Goal: Task Accomplishment & Management: Use online tool/utility

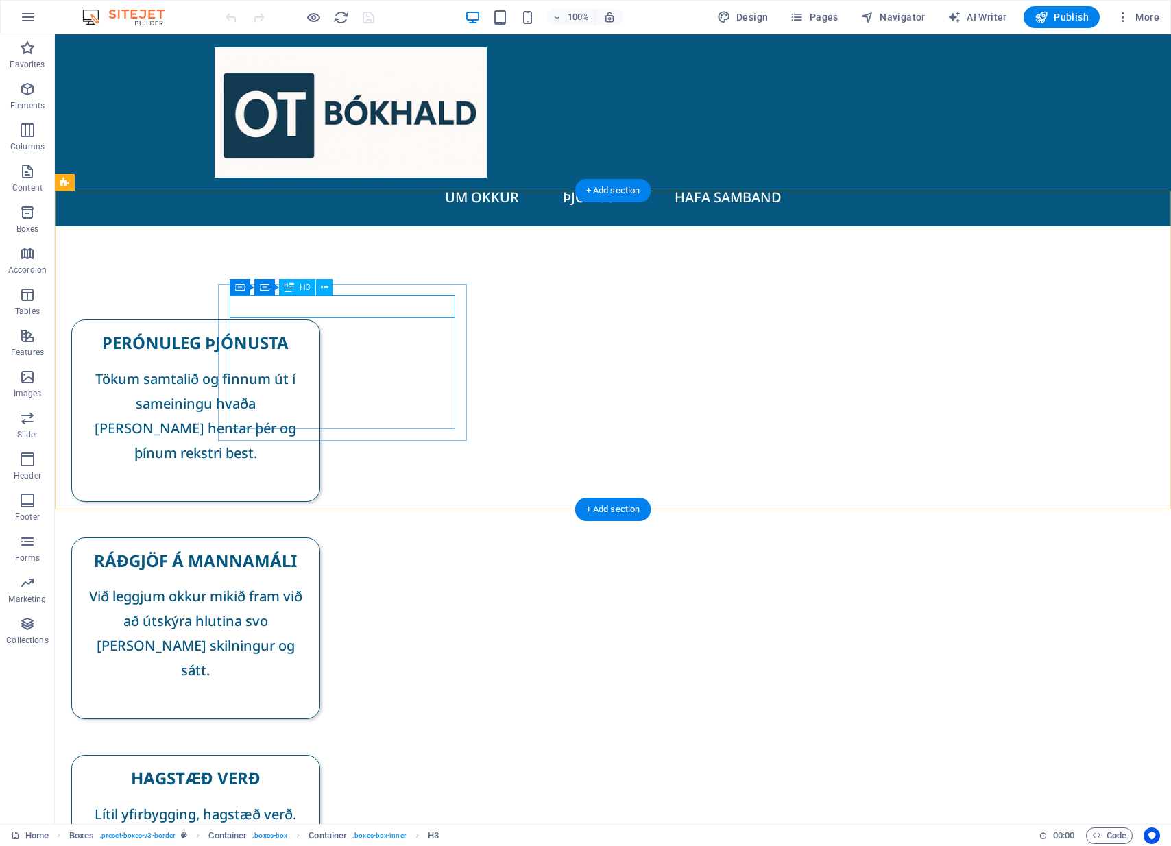
click at [309, 331] on div "PERÓNULEG ÞJÓNUSTA" at bounding box center [196, 342] width 226 height 23
click at [304, 331] on div "PERÓNULEG ÞJÓNUSTA" at bounding box center [196, 342] width 226 height 23
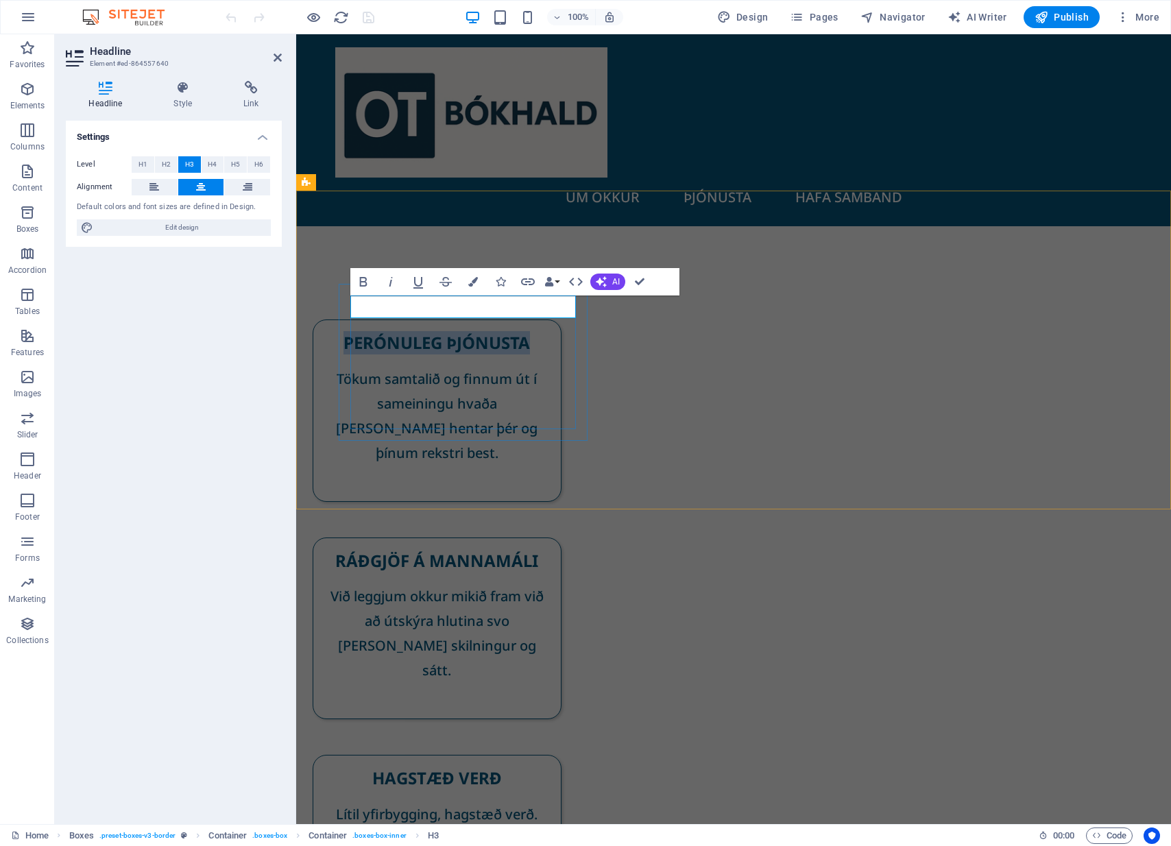
click at [399, 331] on h3 "PERÓNULEG ÞJÓNUSTA" at bounding box center [437, 342] width 226 height 23
click at [534, 461] on div "PERSÓNULEG ÞJÓNUSTA Tökum samtalið og finnum út í sameiningu hvaða [PERSON_NAME…" at bounding box center [733, 591] width 875 height 730
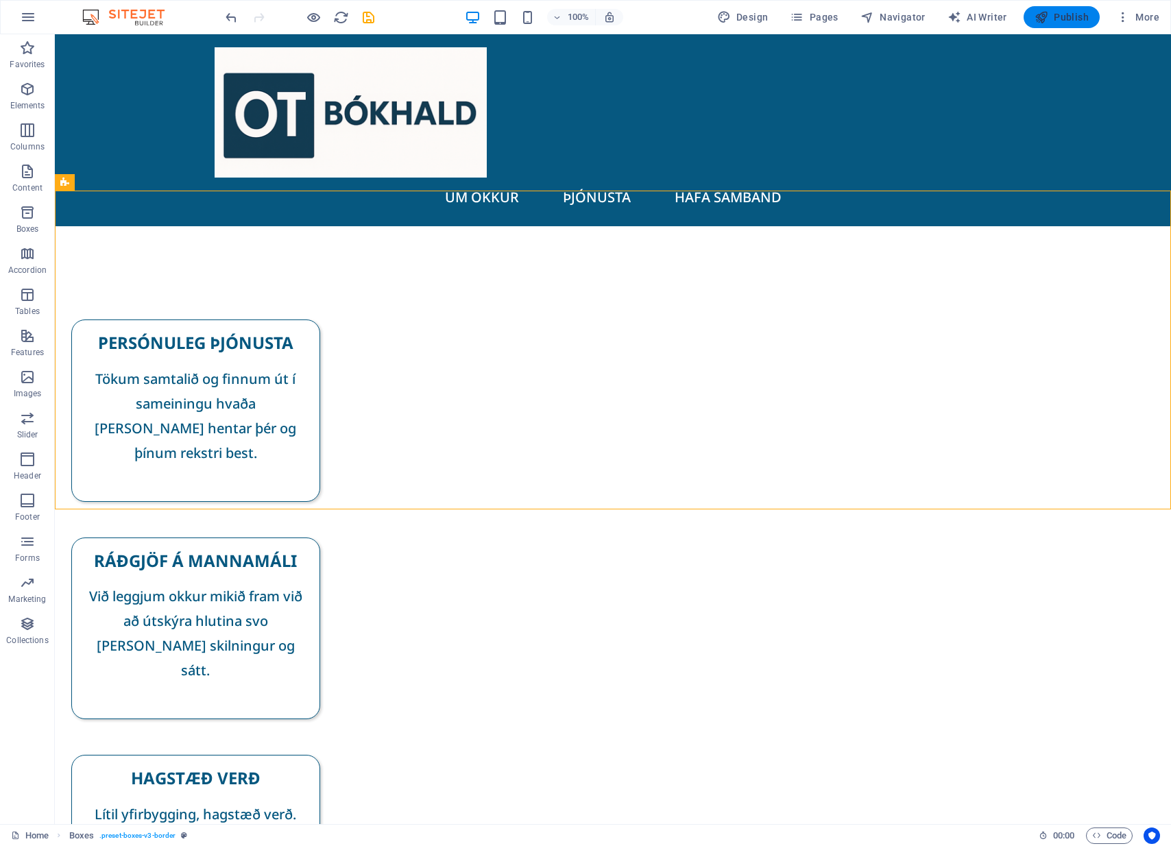
click at [1066, 19] on span "Publish" at bounding box center [1062, 17] width 54 height 14
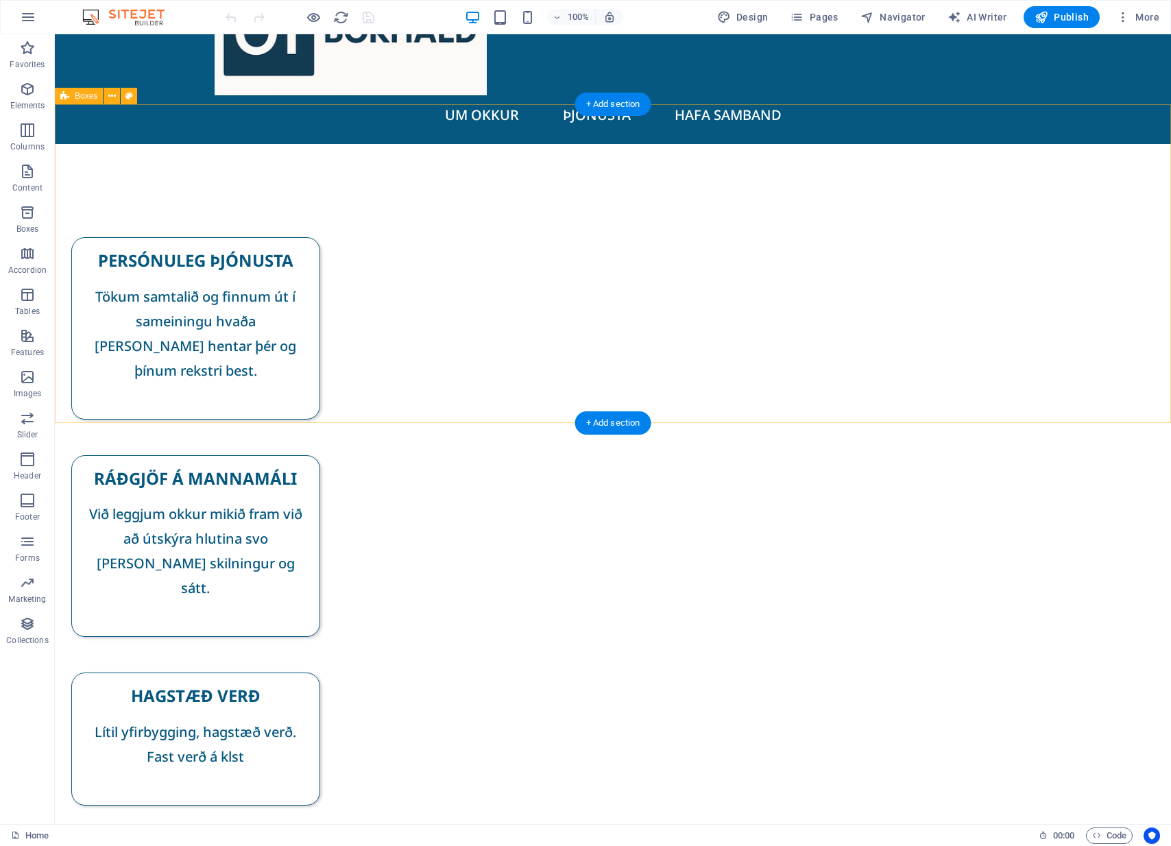
scroll to position [86, 0]
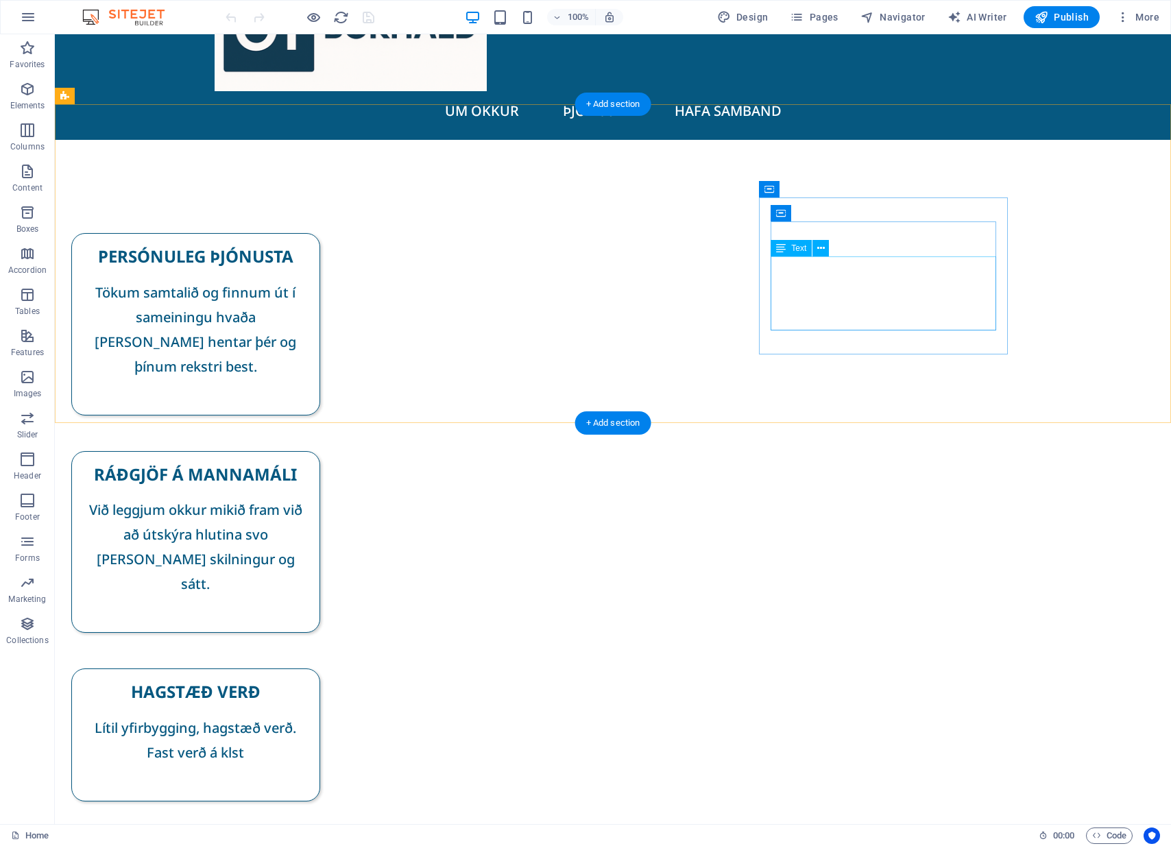
click at [309, 716] on div "Lítil yfirbygging, hagstæð verð. Fast verð á klst" at bounding box center [196, 753] width 226 height 74
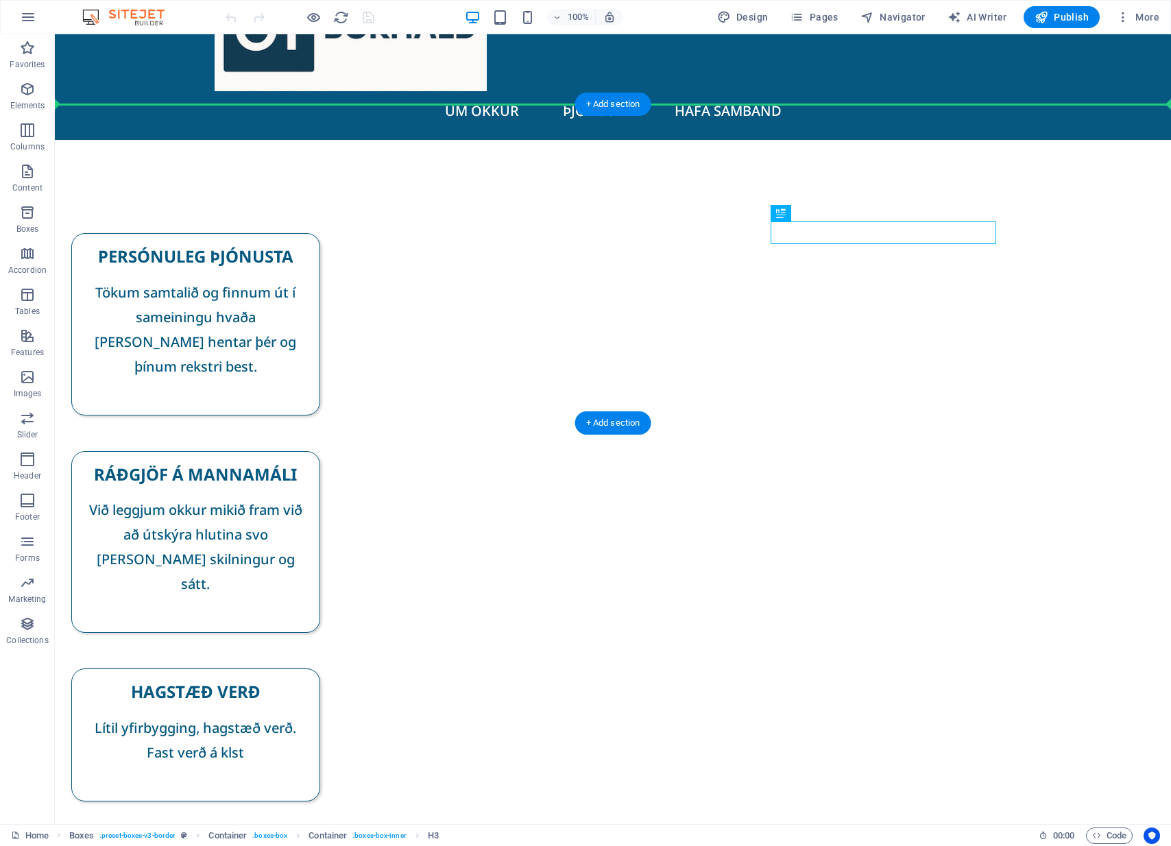
drag, startPoint x: 931, startPoint y: 229, endPoint x: 930, endPoint y: 197, distance: 32.2
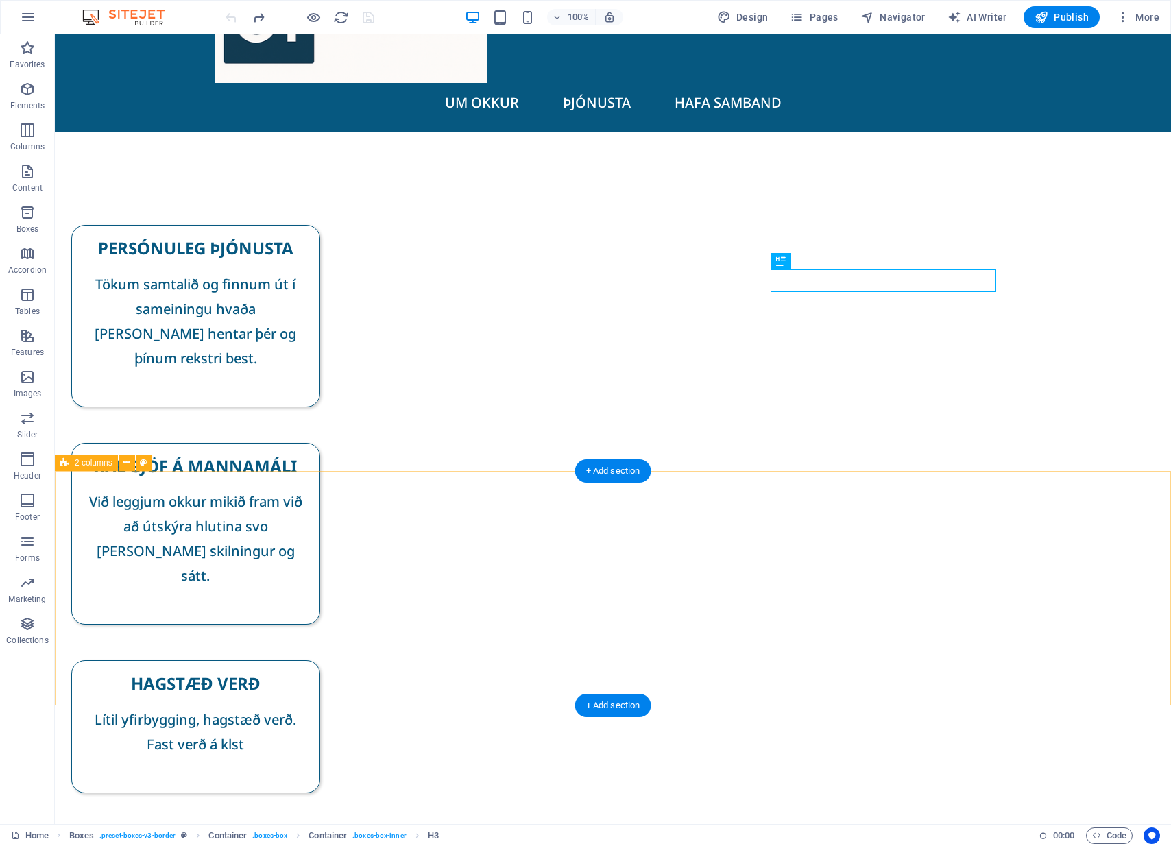
scroll to position [115, 0]
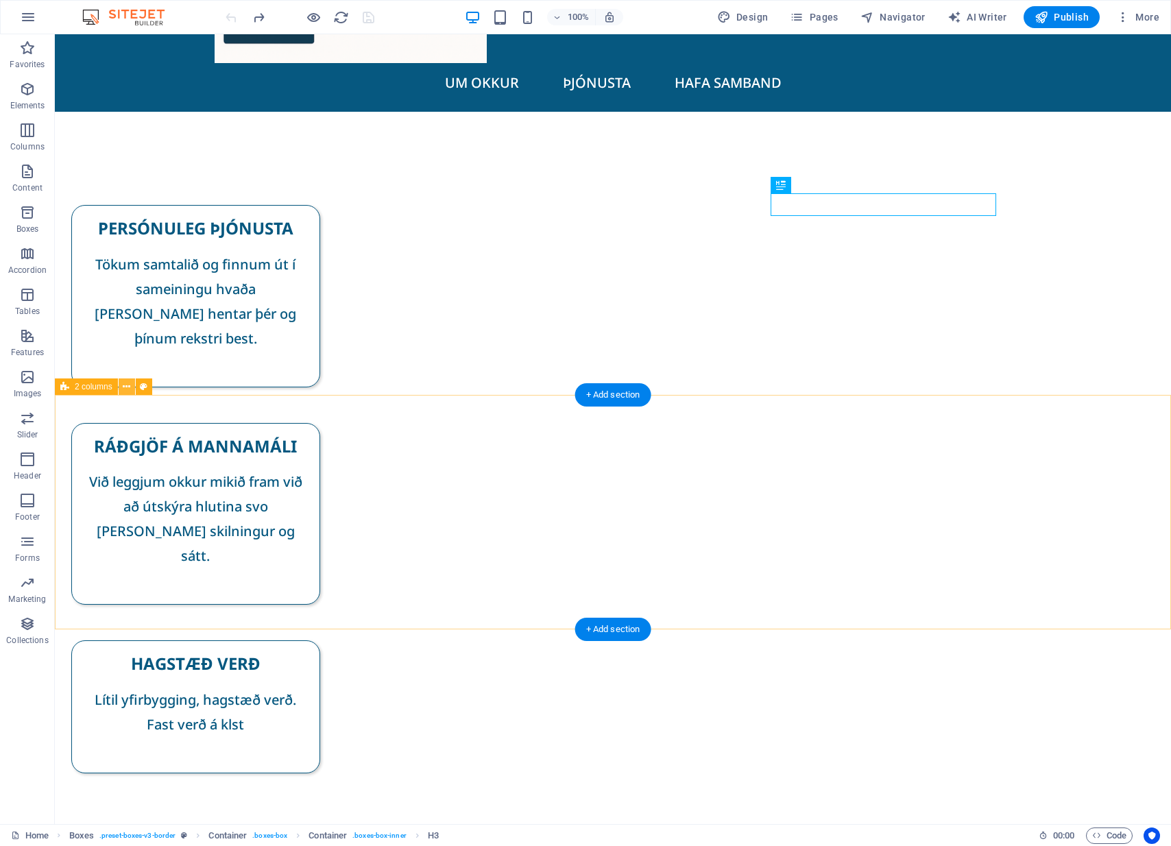
click at [132, 386] on button at bounding box center [127, 387] width 16 height 16
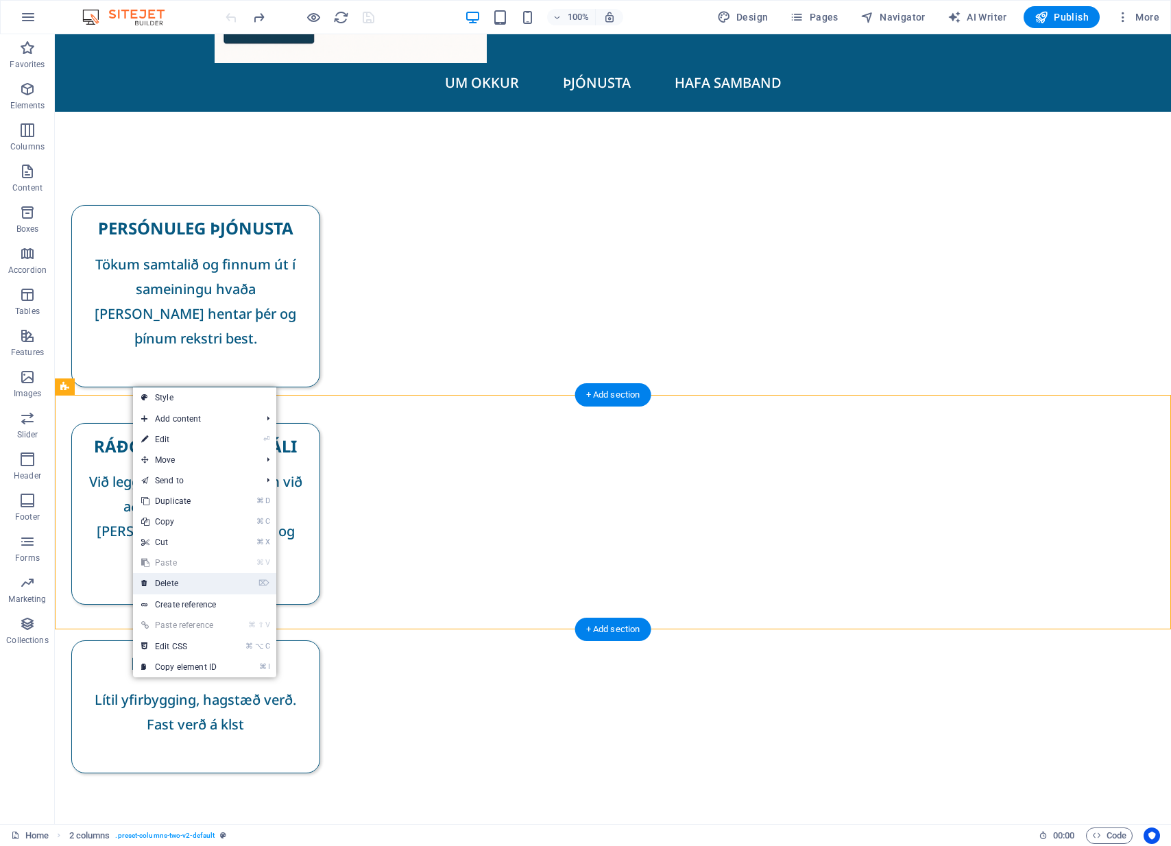
click at [193, 586] on link "⌦ Delete" at bounding box center [179, 583] width 92 height 21
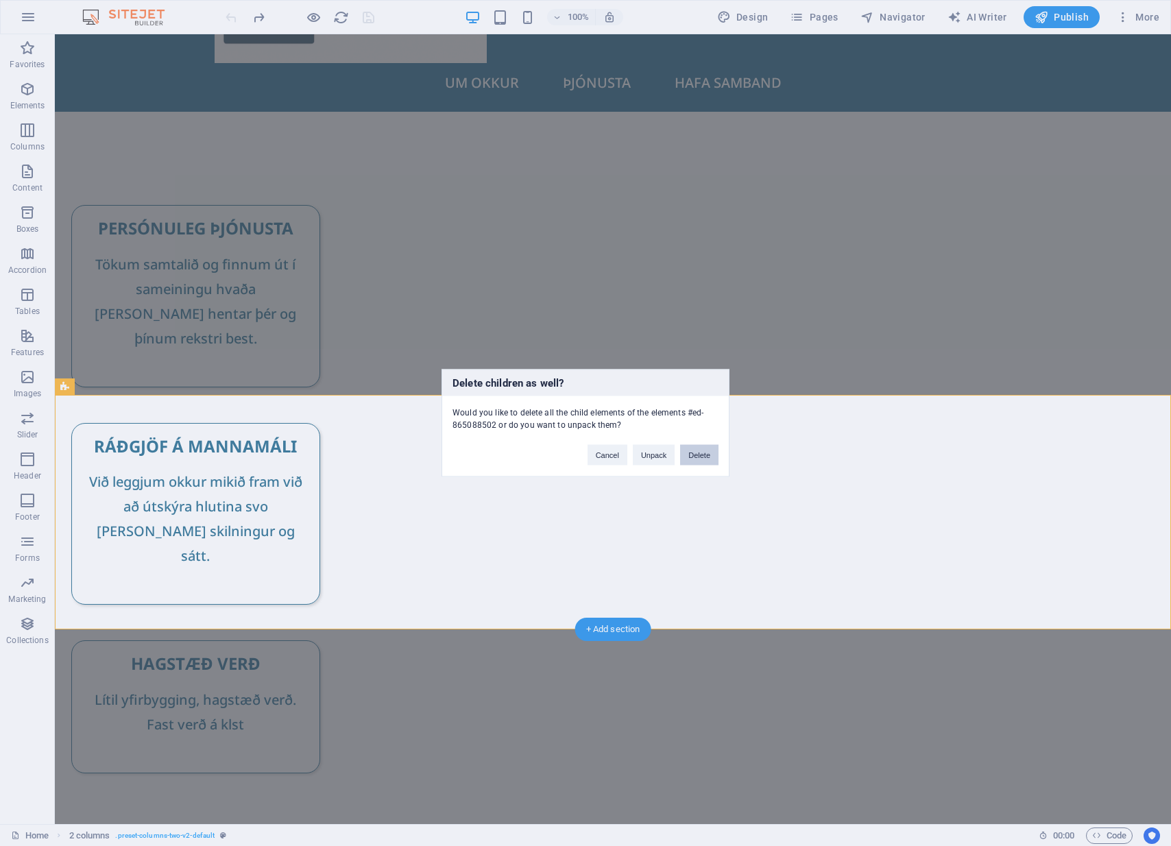
click at [698, 457] on button "Delete" at bounding box center [699, 455] width 38 height 21
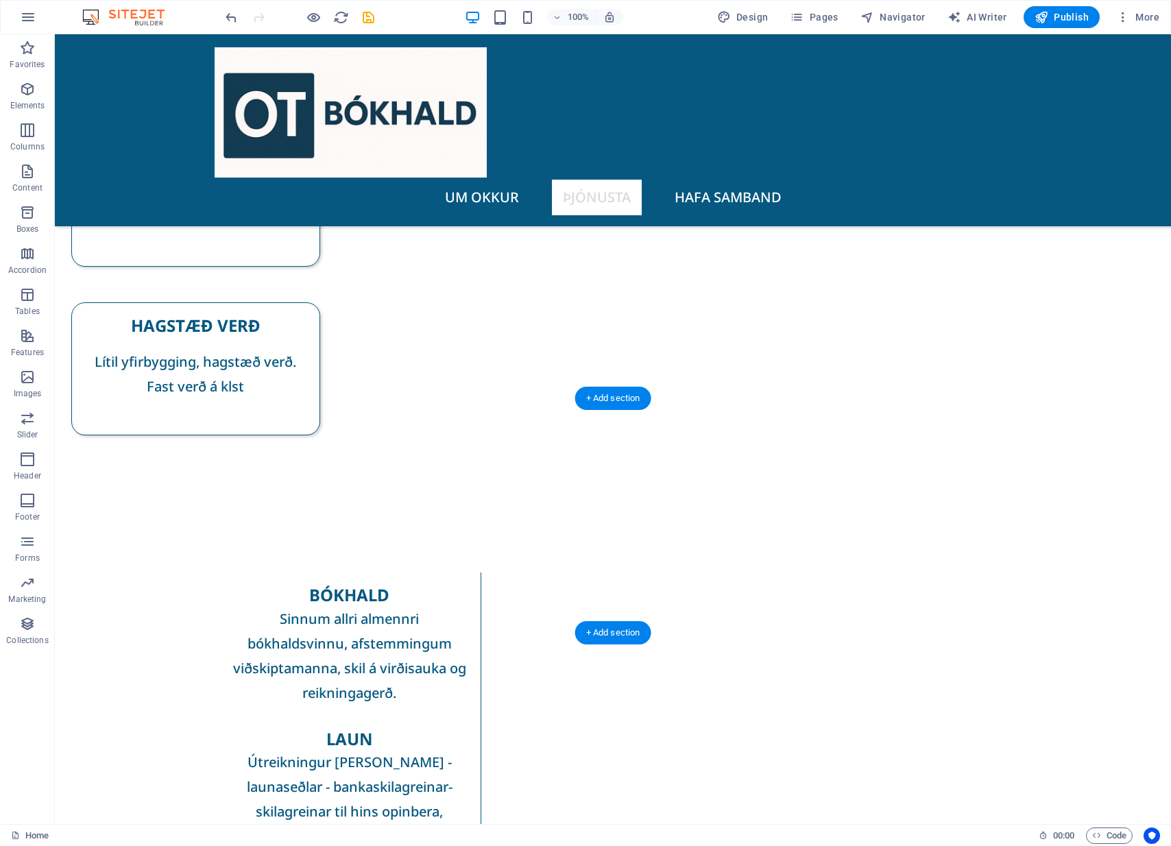
scroll to position [418, 0]
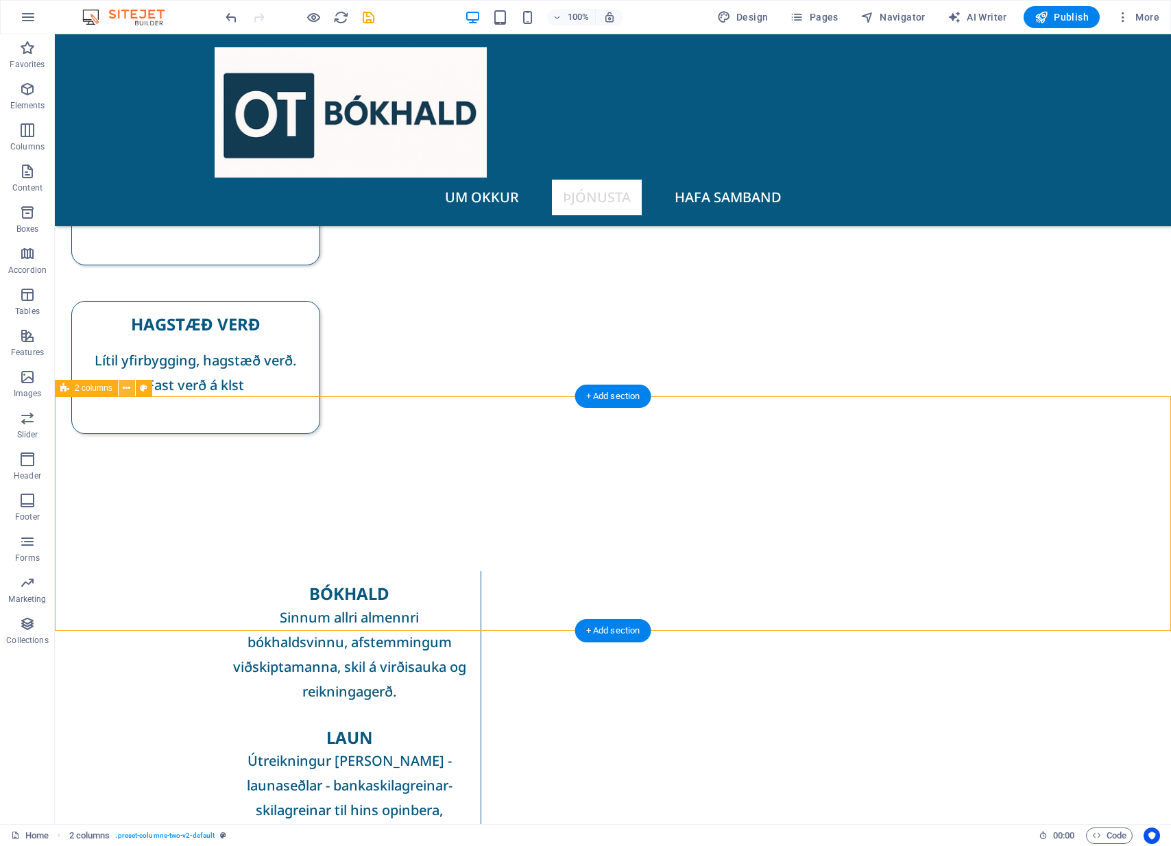
click at [130, 392] on icon at bounding box center [127, 388] width 8 height 14
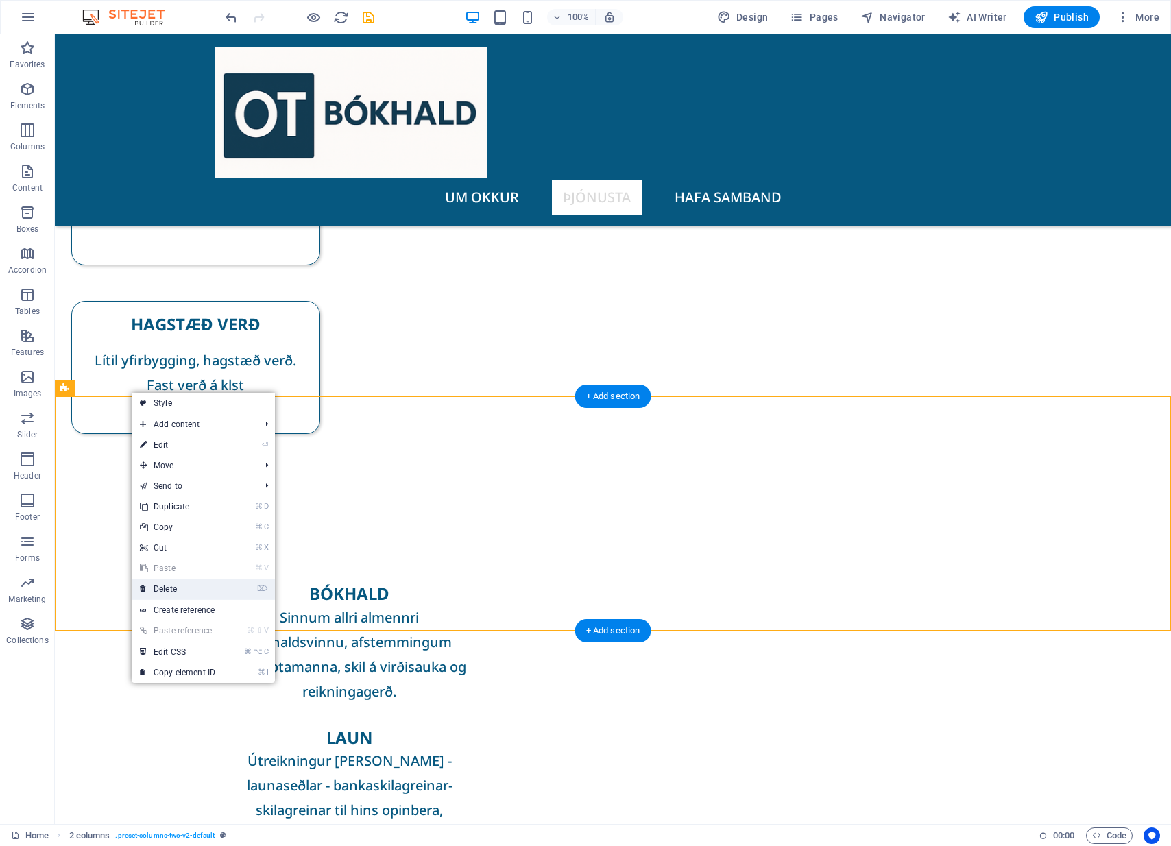
click at [190, 586] on link "⌦ Delete" at bounding box center [178, 589] width 92 height 21
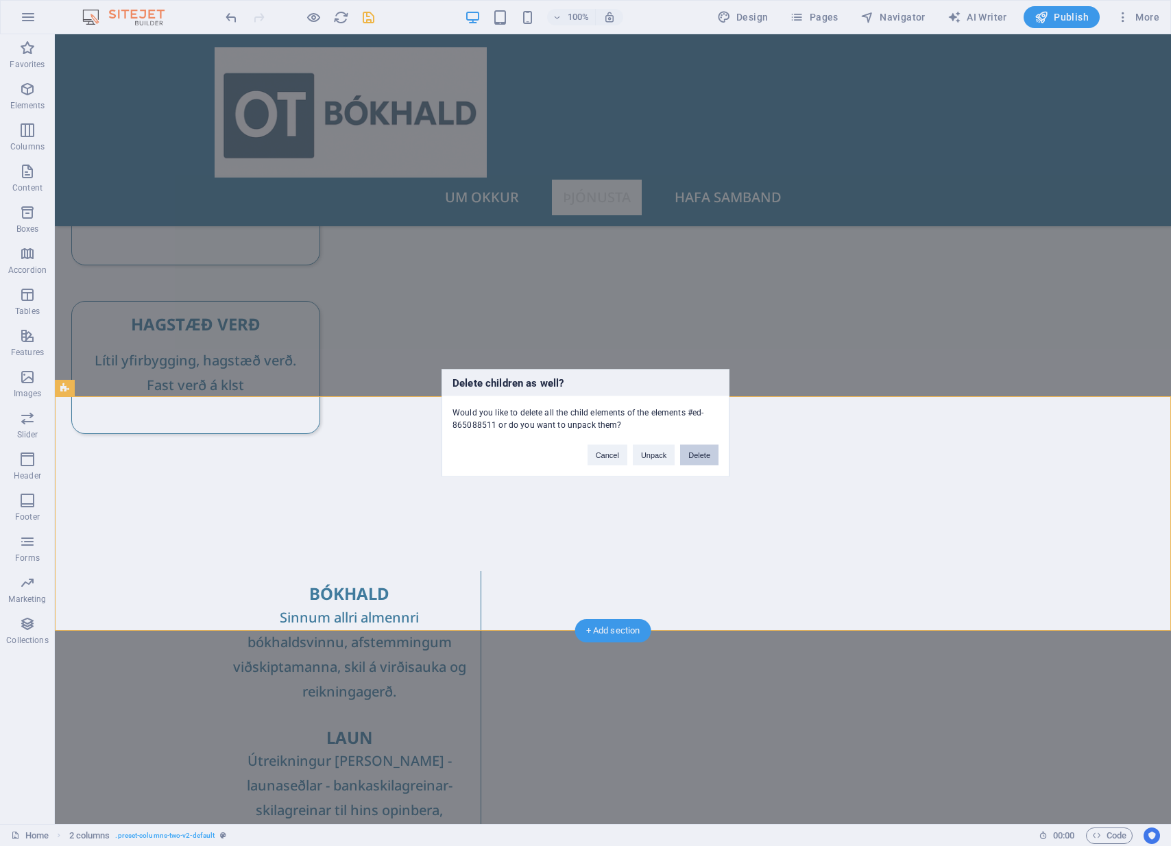
click at [695, 457] on button "Delete" at bounding box center [699, 455] width 38 height 21
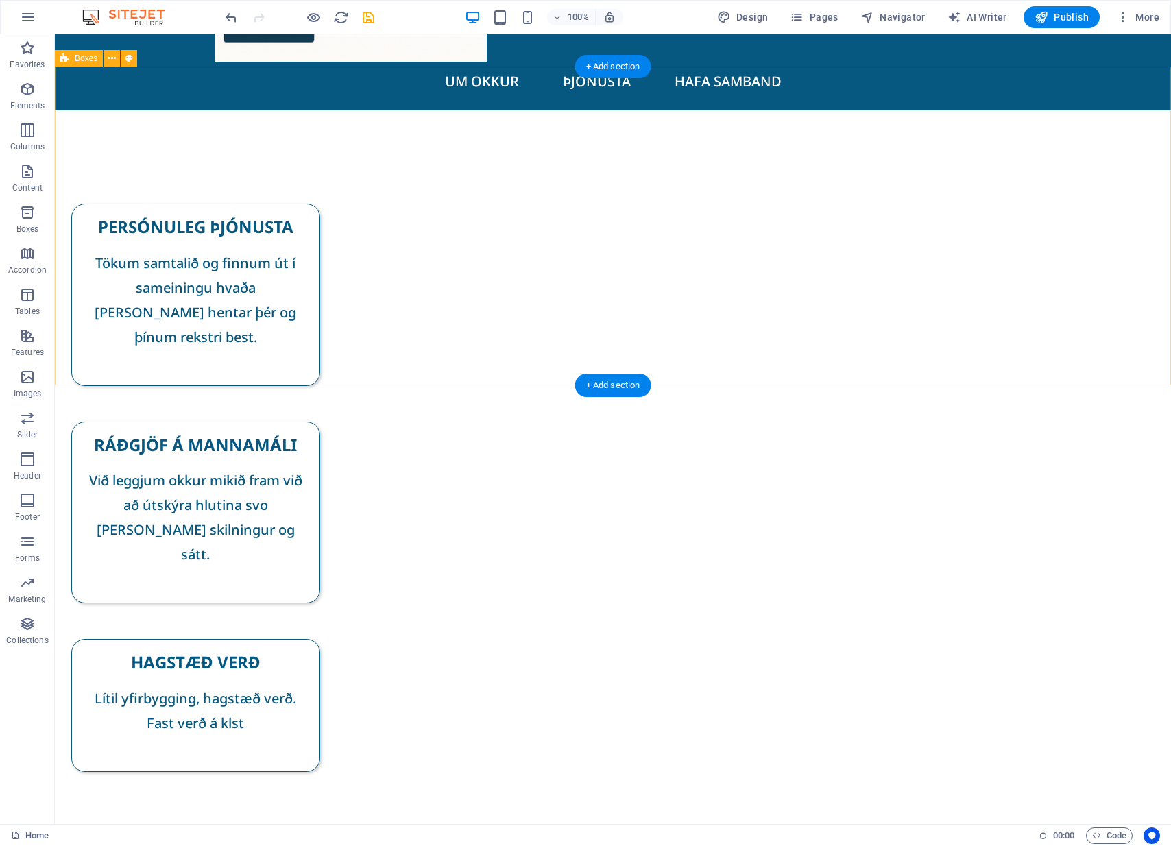
scroll to position [125, 0]
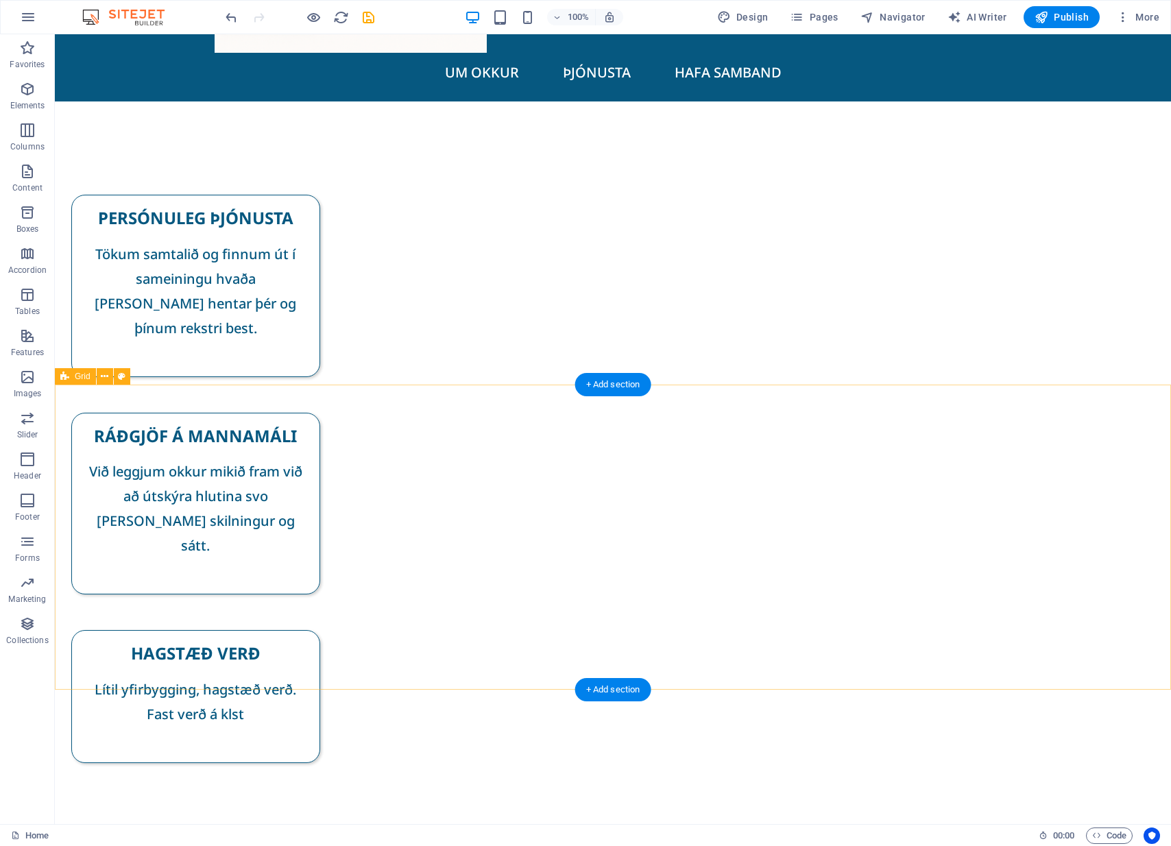
click at [80, 380] on span "Grid" at bounding box center [83, 376] width 16 height 8
click at [108, 377] on icon at bounding box center [105, 377] width 8 height 14
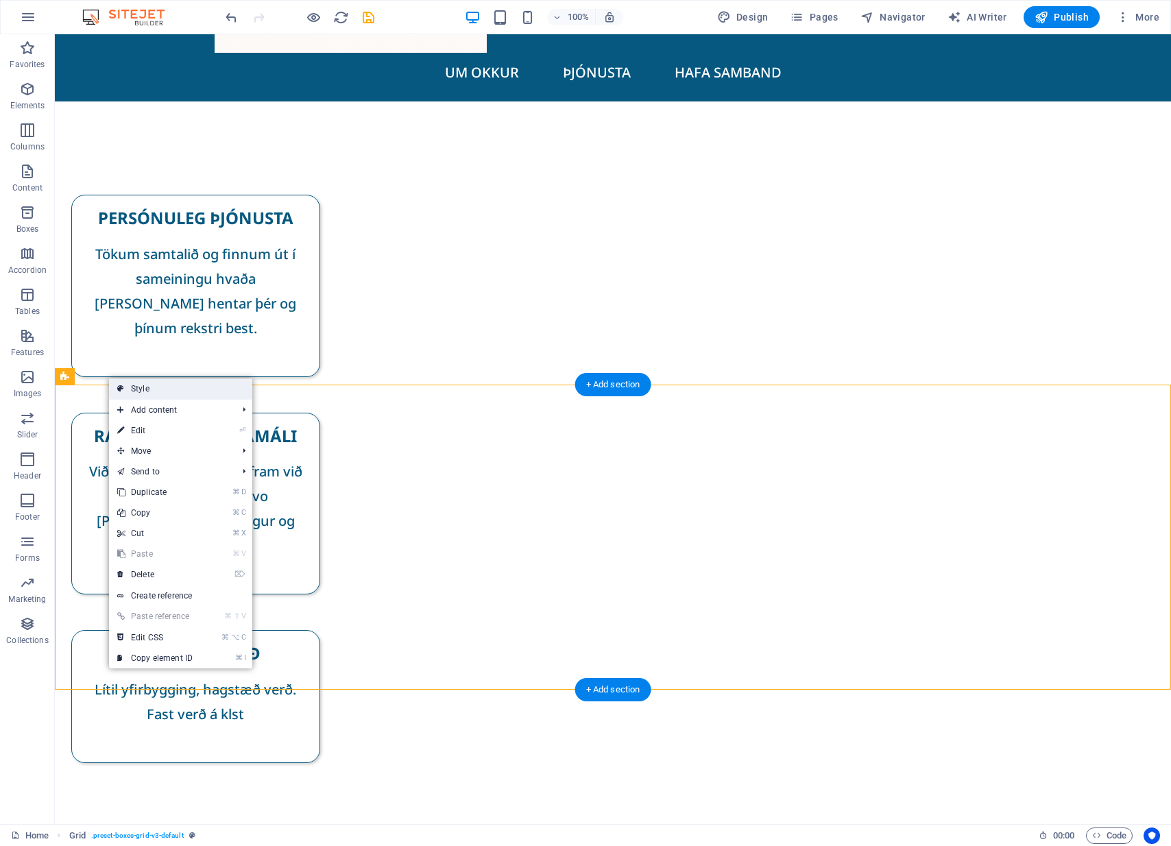
click at [149, 390] on link "Style" at bounding box center [180, 389] width 143 height 21
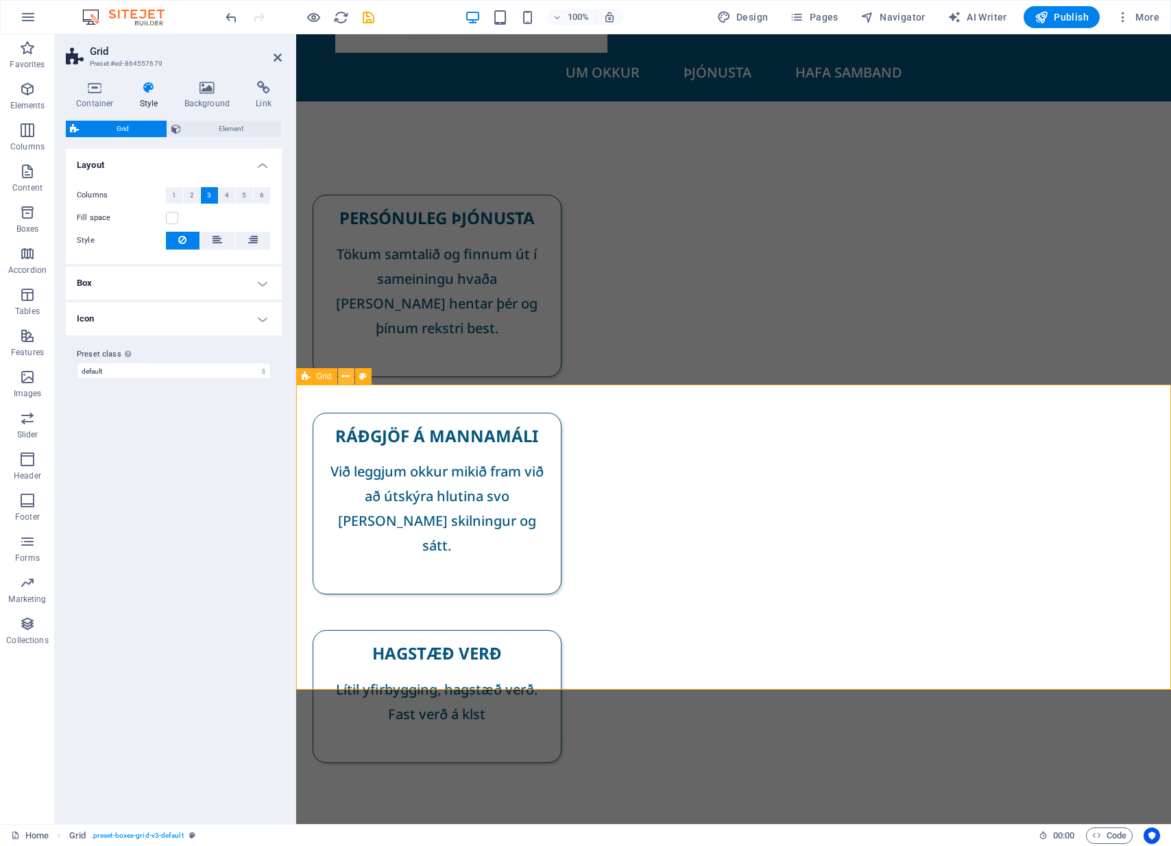
click at [350, 376] on icon at bounding box center [346, 377] width 8 height 14
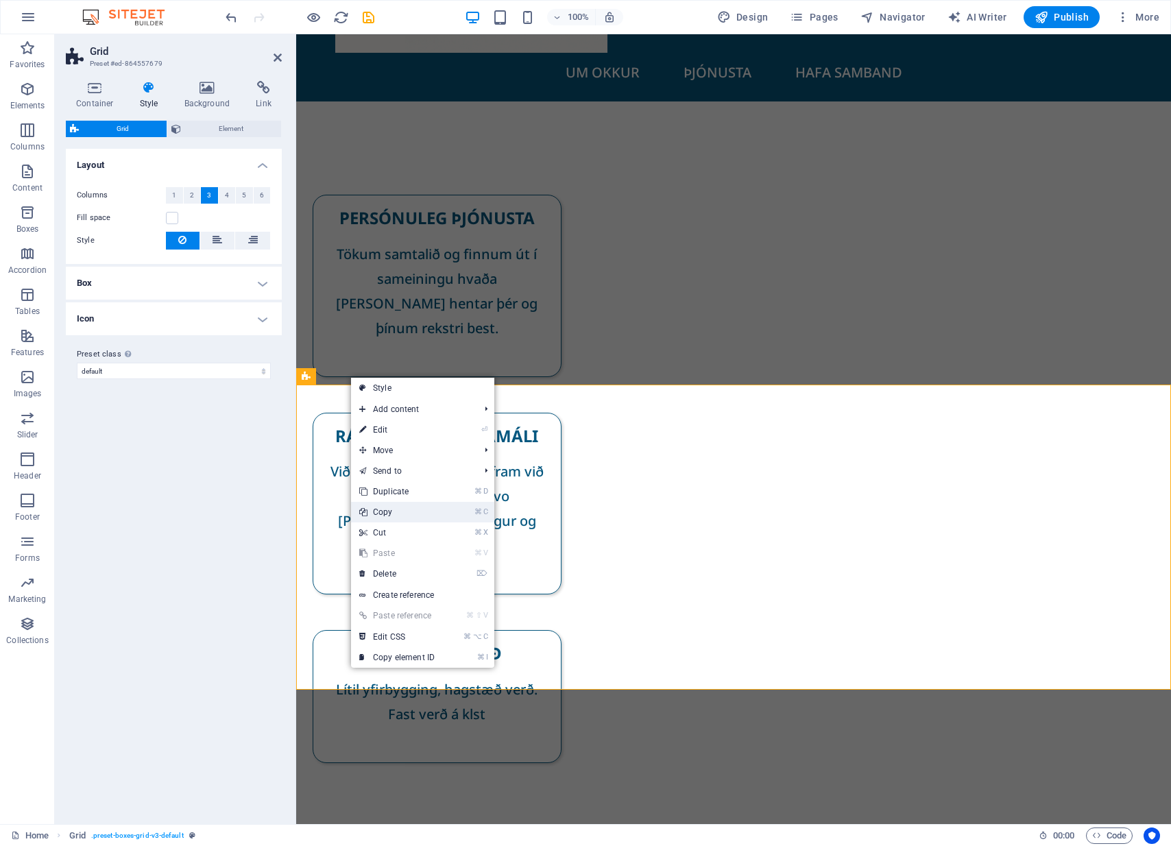
click at [429, 514] on link "⌘ C Copy" at bounding box center [397, 512] width 92 height 21
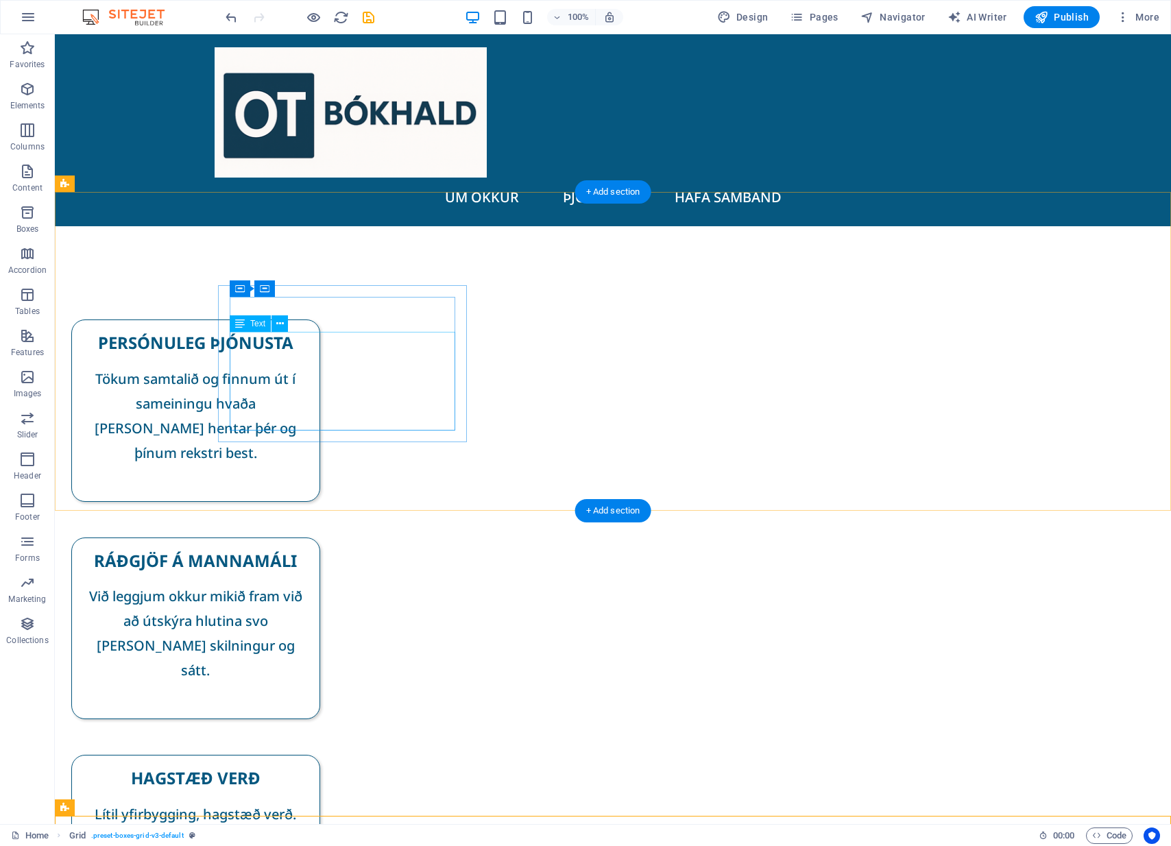
scroll to position [0, 0]
click at [309, 410] on div "Tökum samtalið og finnum út í sameiningu hvaða [PERSON_NAME] hentar þér og þínu…" at bounding box center [196, 428] width 226 height 123
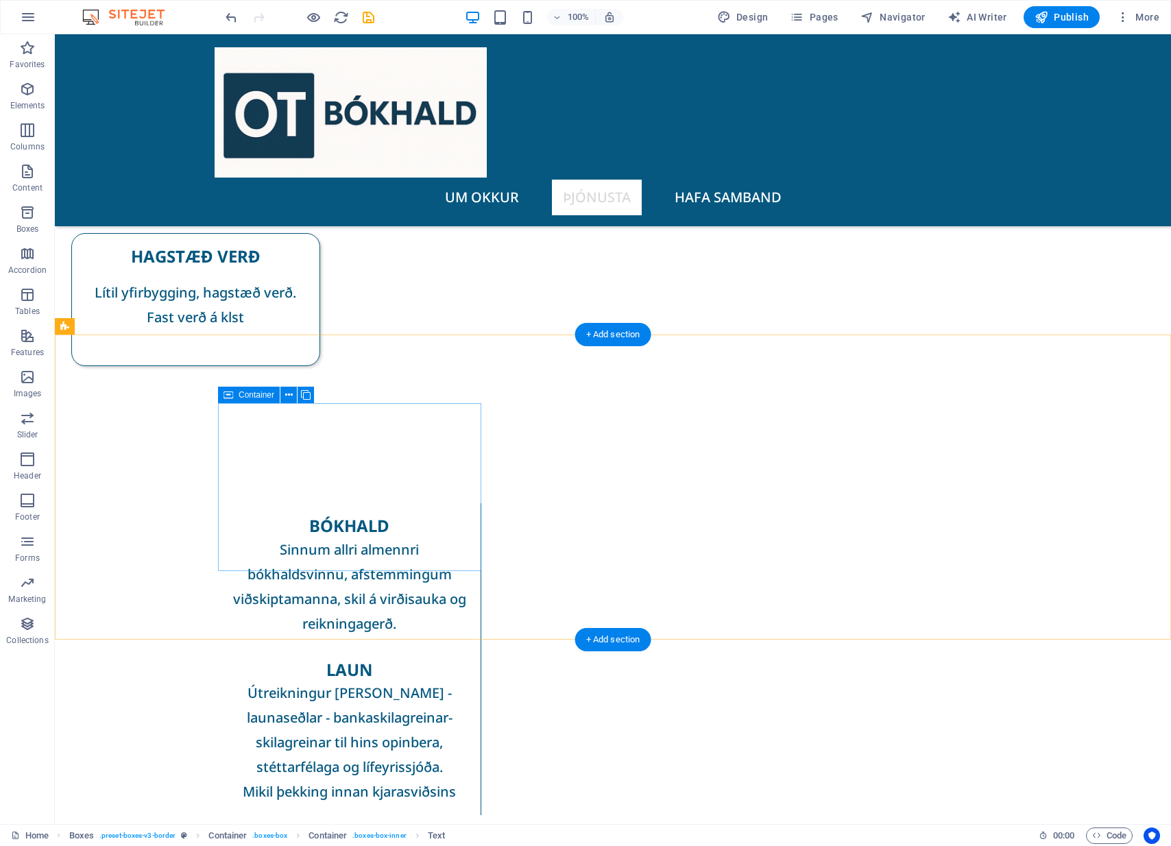
scroll to position [494, 0]
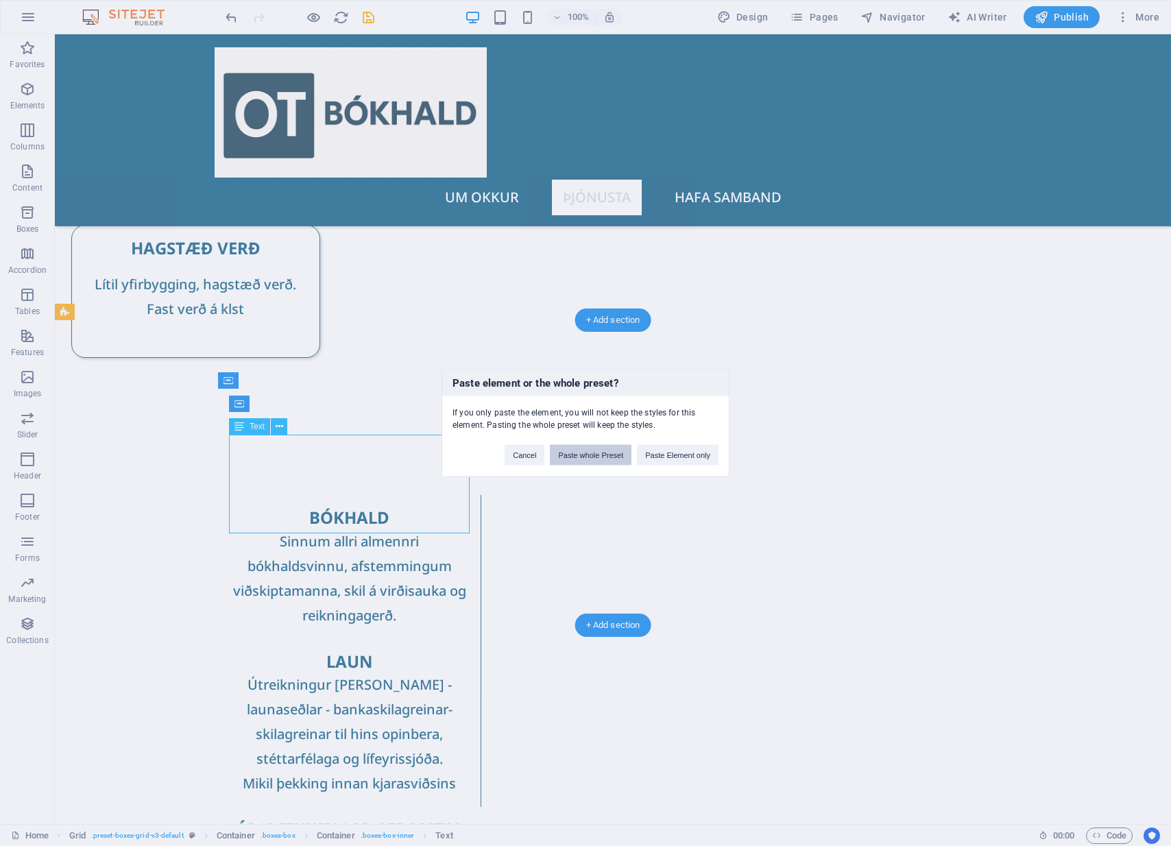
click at [595, 456] on button "Paste whole Preset" at bounding box center [591, 455] width 82 height 21
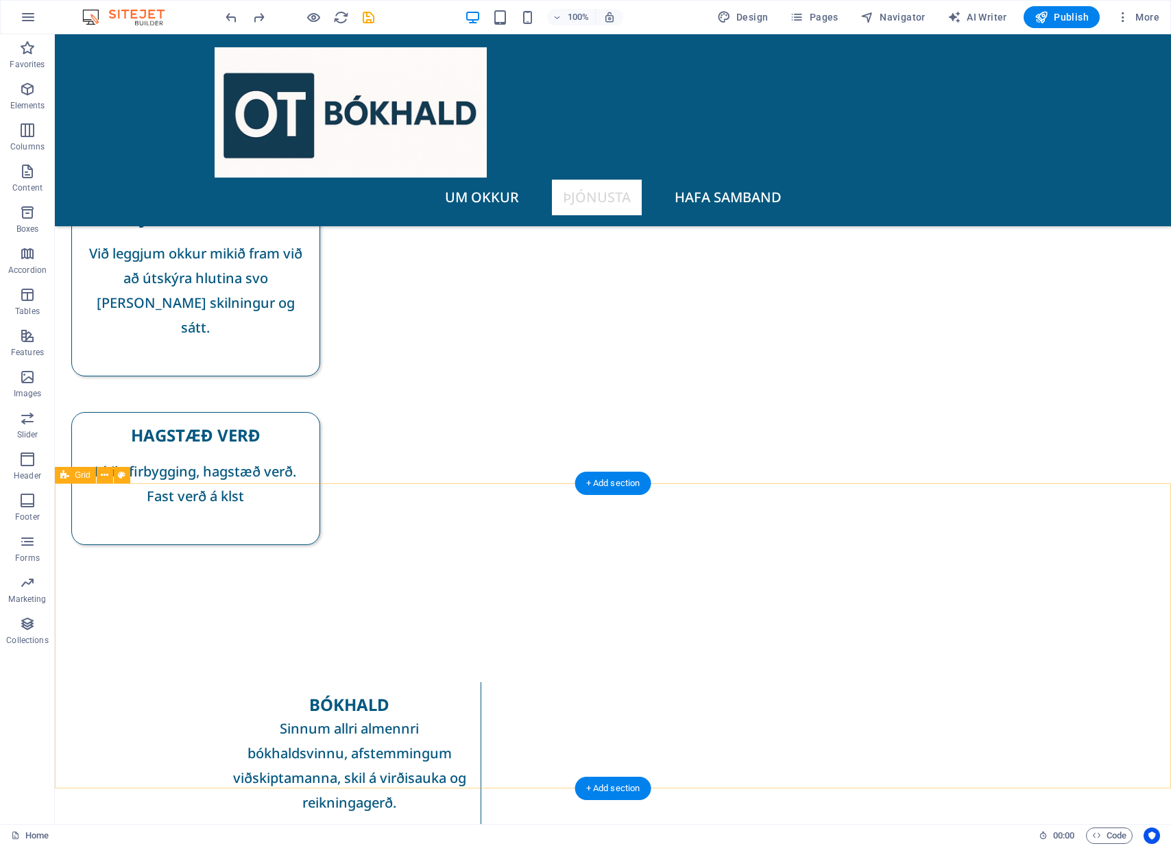
scroll to position [297, 0]
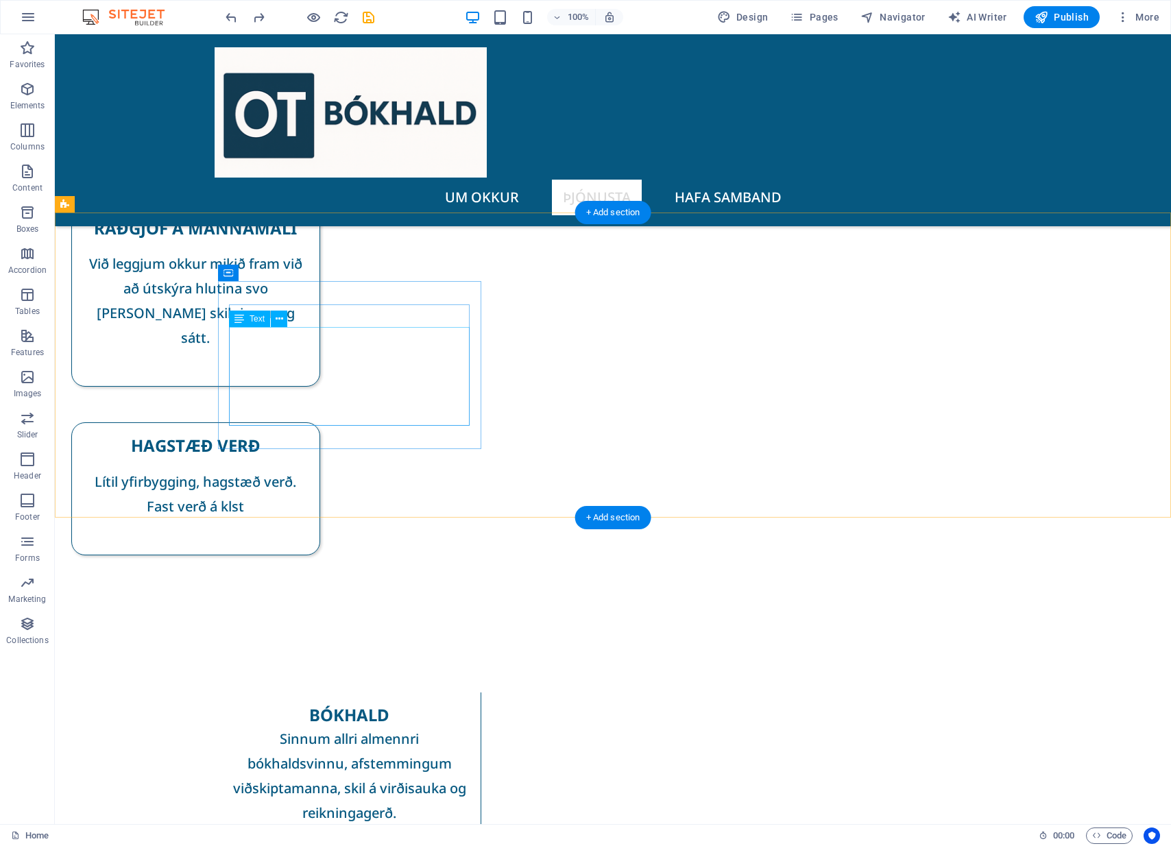
click at [355, 727] on div "Sinnum allri almennri bókhaldsvinnu, afstemmingum viðskiptamanna, skil á virðis…" at bounding box center [349, 776] width 241 height 99
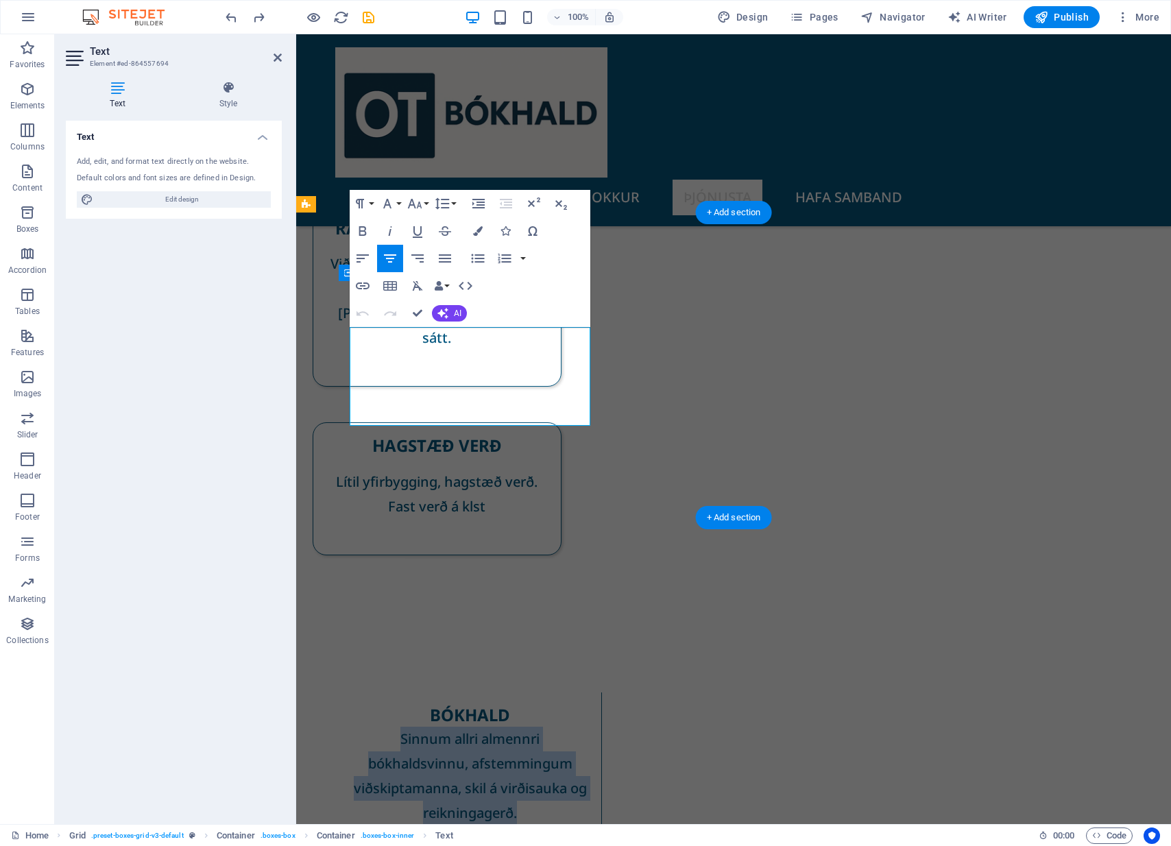
drag, startPoint x: 532, startPoint y: 417, endPoint x: 381, endPoint y: 339, distance: 170.2
click at [381, 727] on p "Sinnum allri almennri bókhaldsvinnu, afstemmingum viðskiptamanna, skil á virðis…" at bounding box center [470, 776] width 241 height 99
copy span "Sinnum allri almennri bókhaldsvinnu, afstemmingum viðskiptamanna, skil á virðis…"
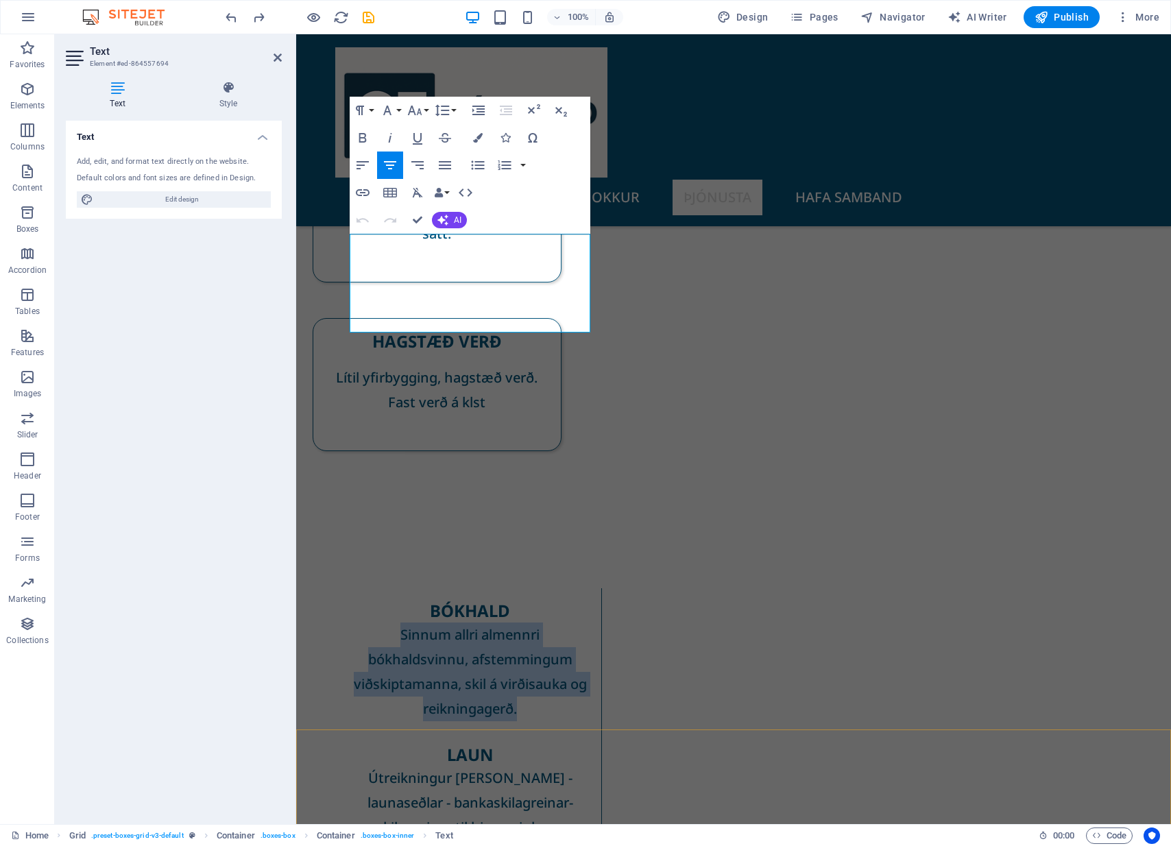
scroll to position [389, 0]
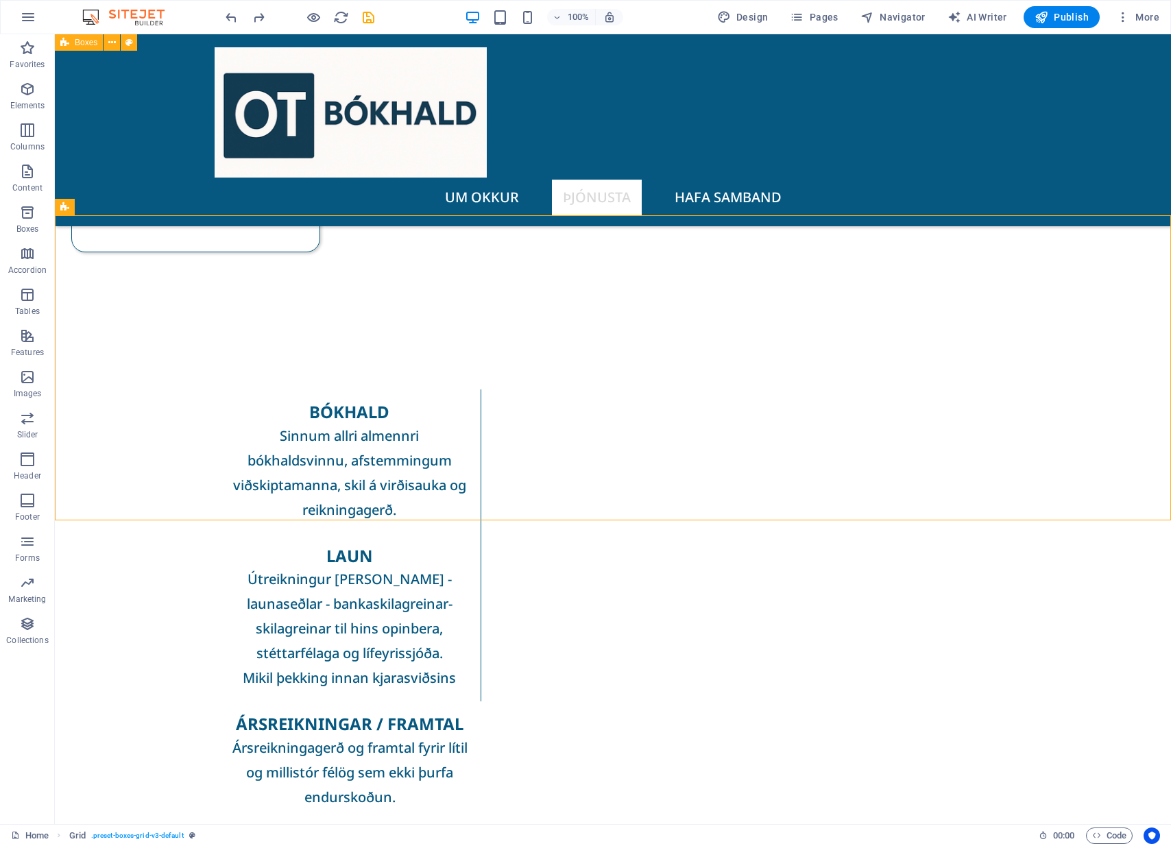
scroll to position [599, 0]
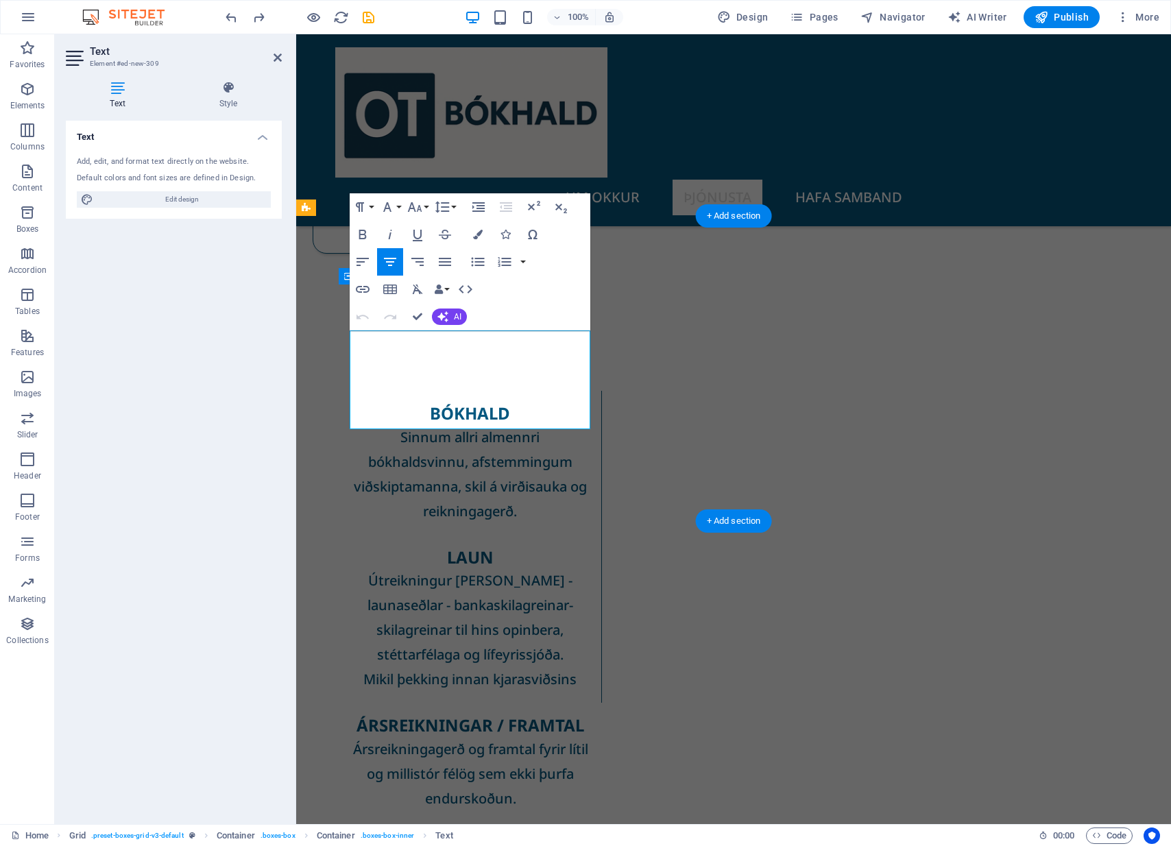
drag, startPoint x: 525, startPoint y: 417, endPoint x: 376, endPoint y: 346, distance: 164.4
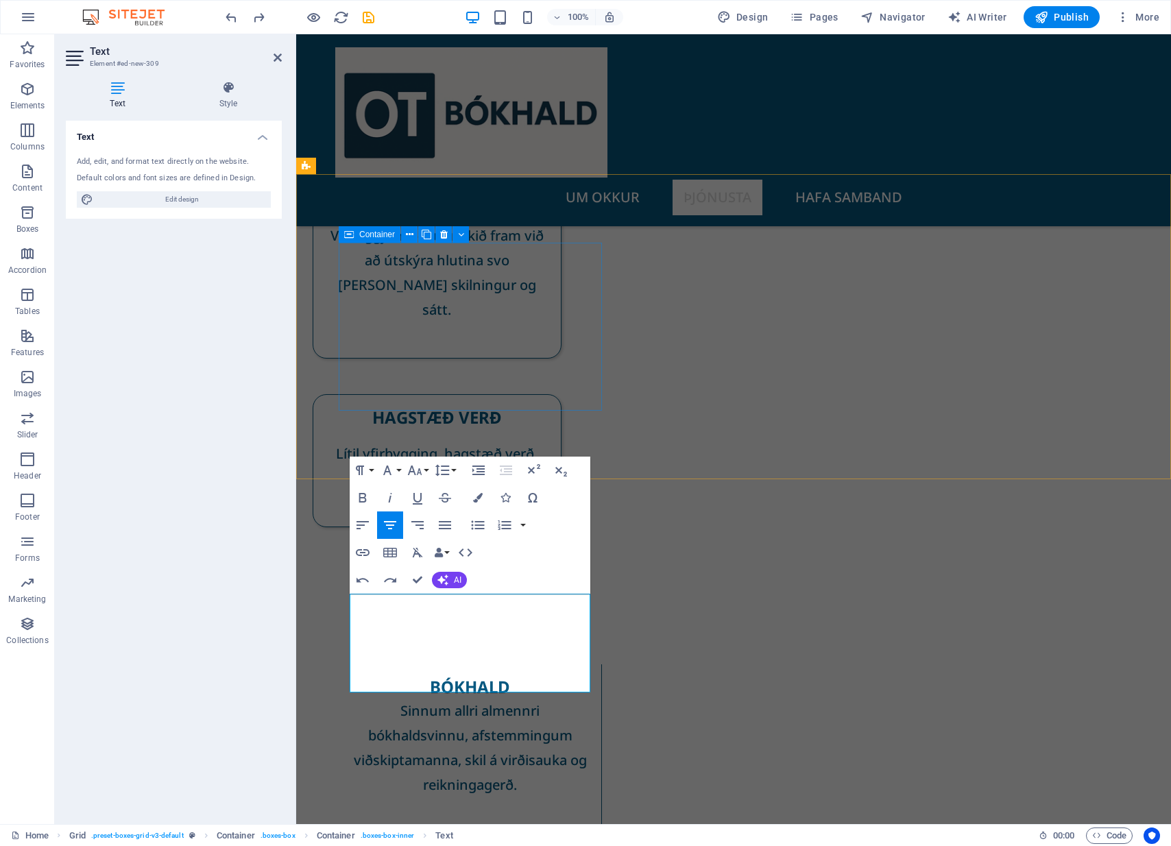
scroll to position [337, 0]
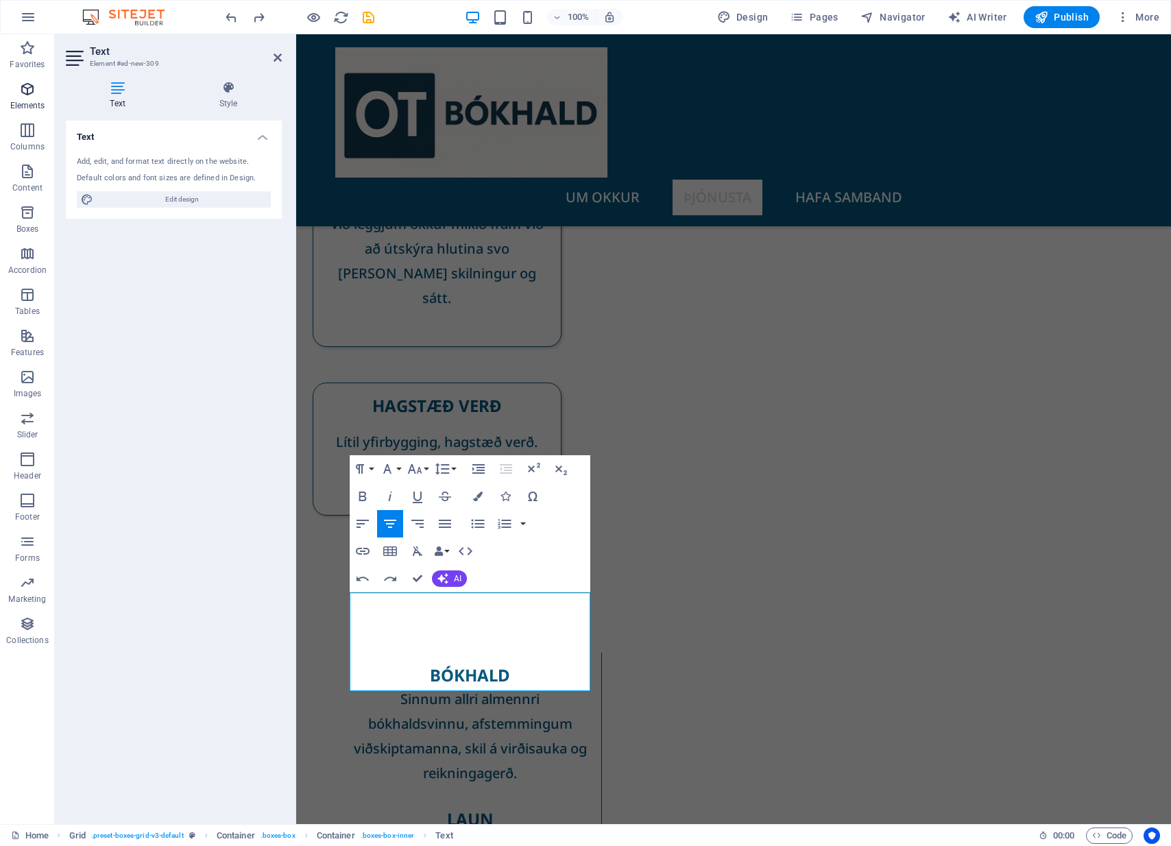
click at [24, 98] on span "Elements" at bounding box center [27, 97] width 55 height 33
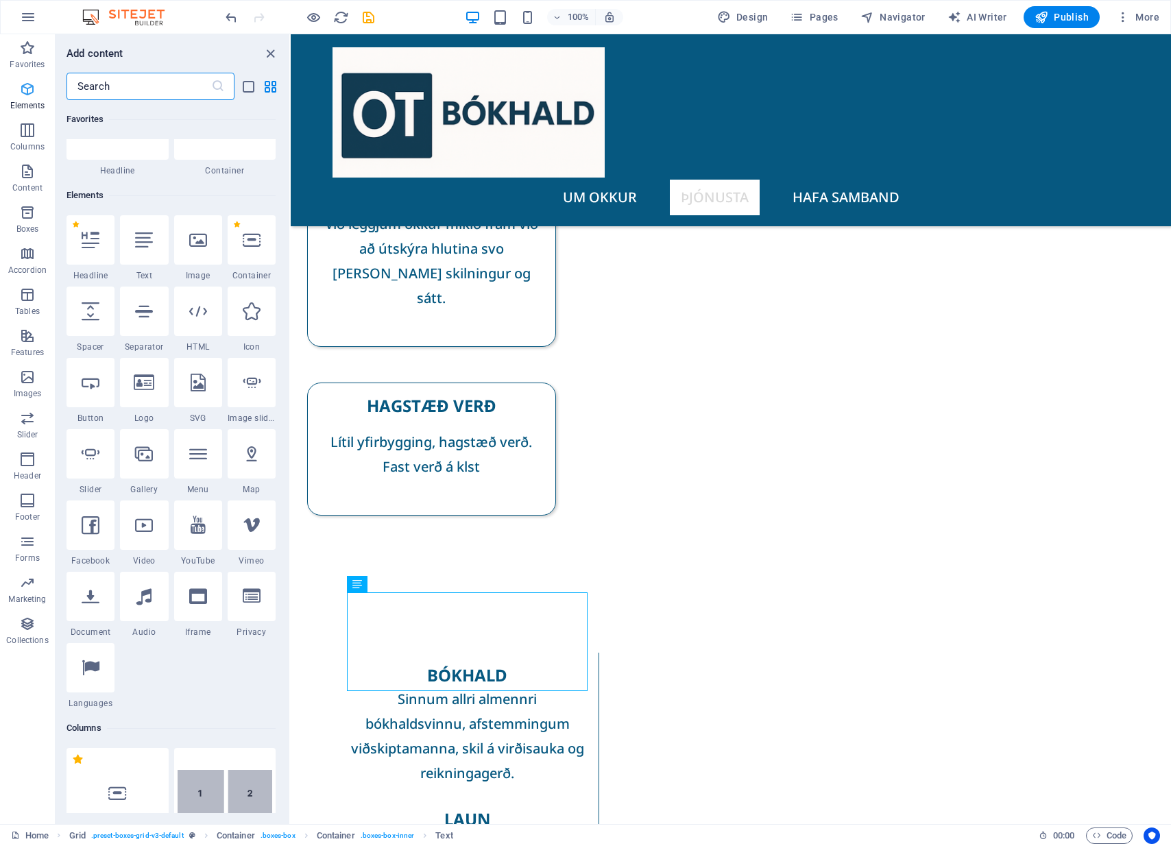
scroll to position [146, 0]
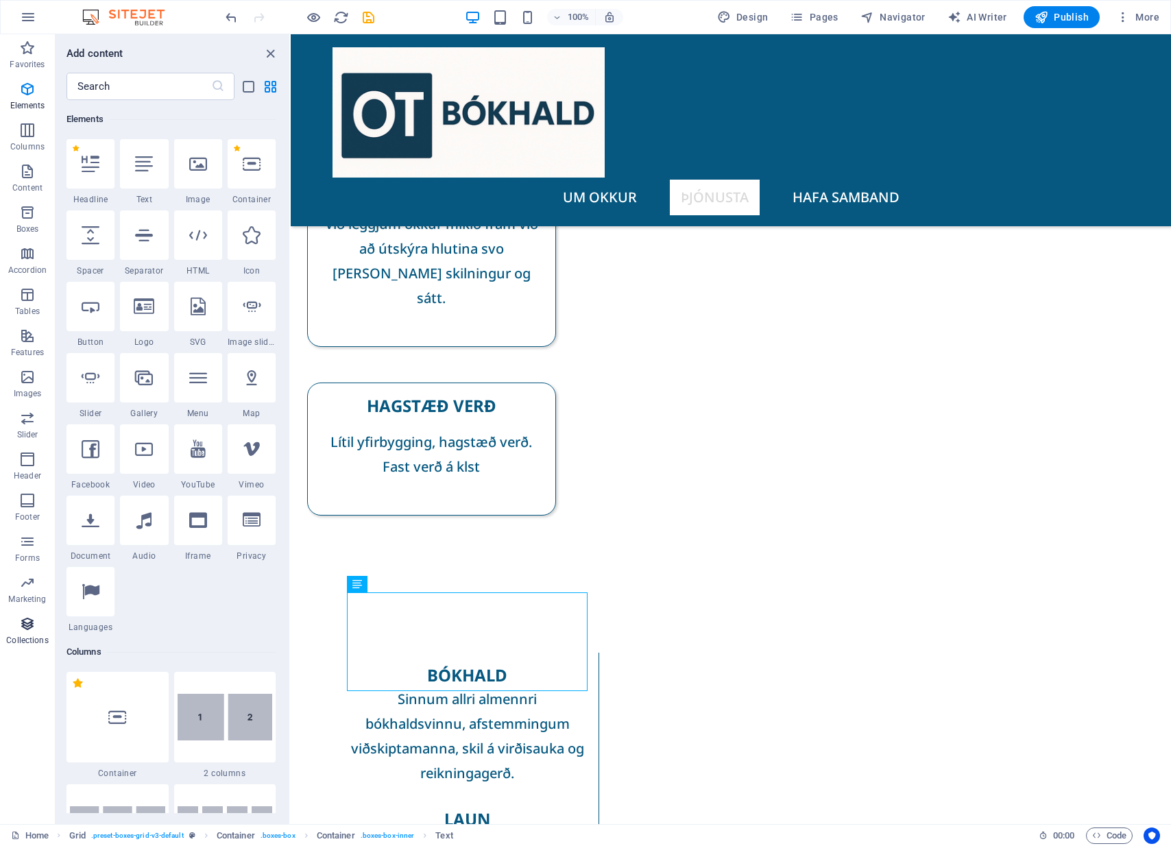
click at [27, 628] on icon "button" at bounding box center [27, 624] width 16 height 16
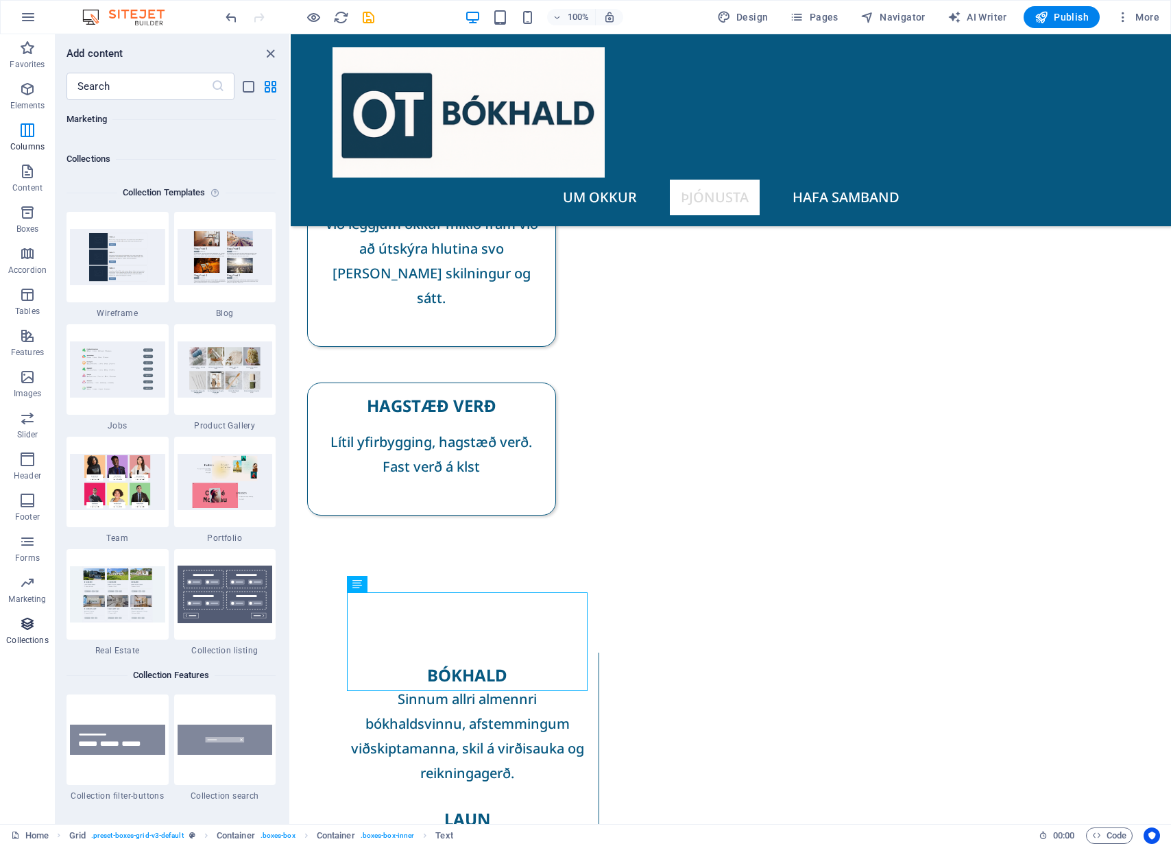
scroll to position [12553, 0]
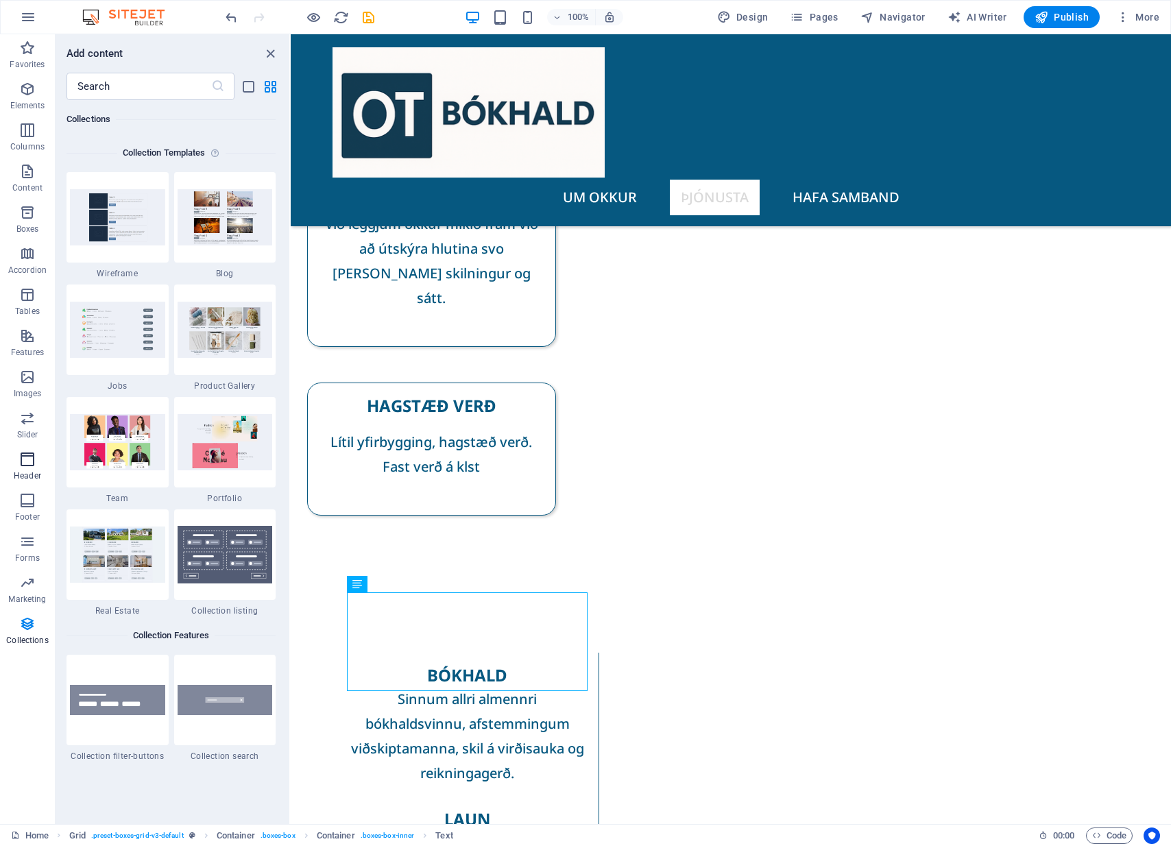
click at [25, 459] on icon "button" at bounding box center [27, 459] width 16 height 16
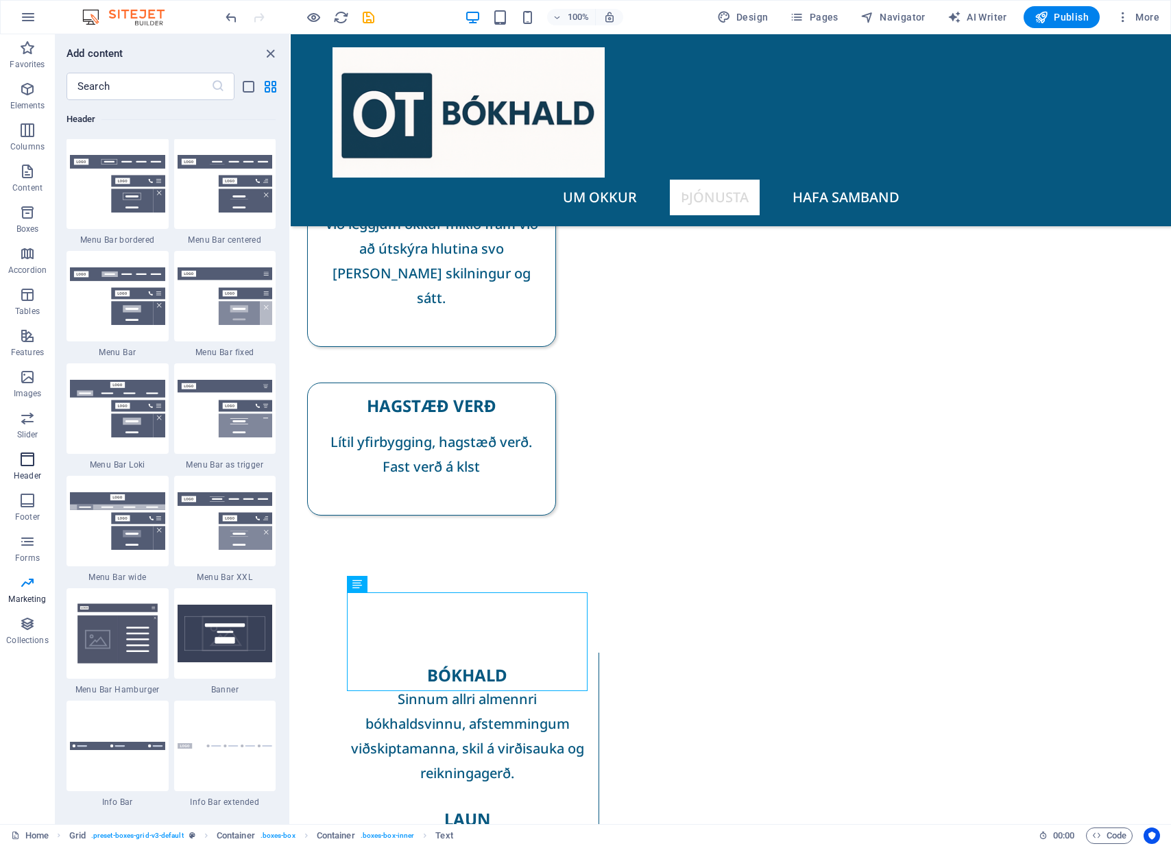
scroll to position [8258, 0]
click at [23, 215] on icon "button" at bounding box center [27, 212] width 16 height 16
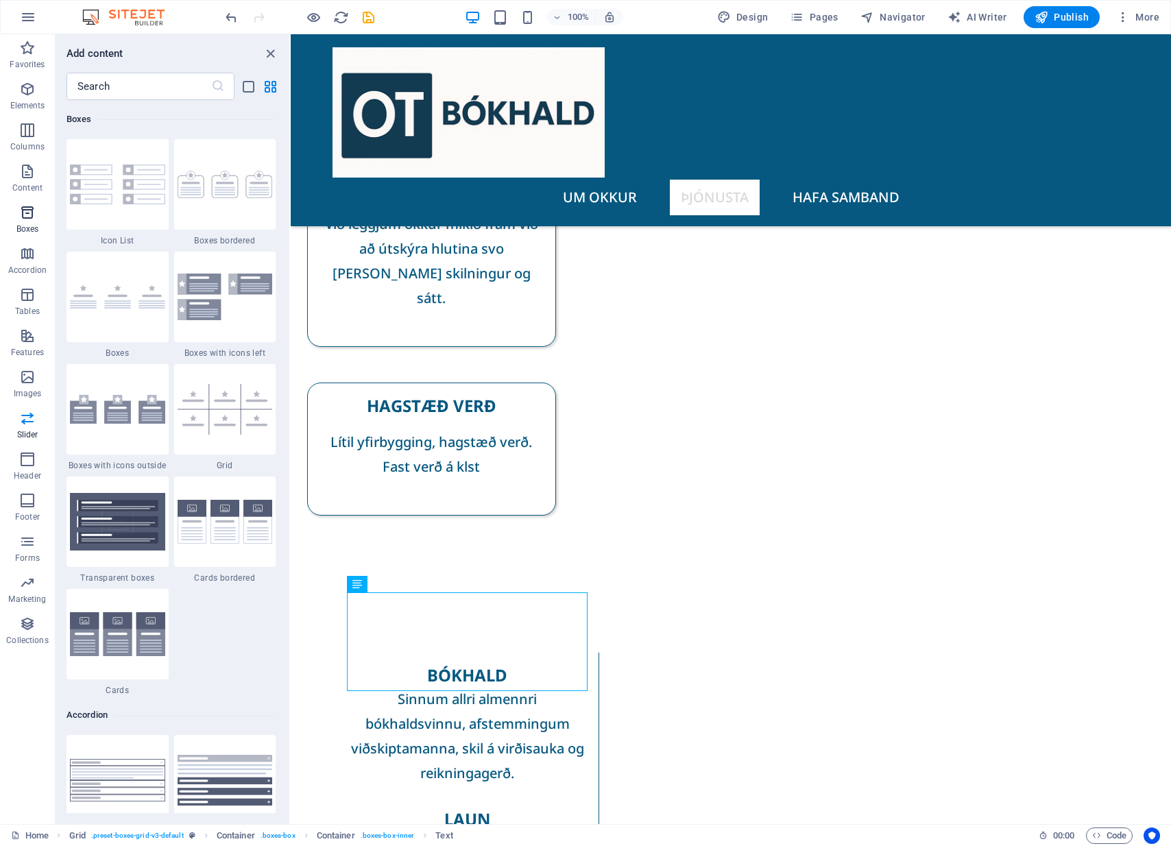
scroll to position [3783, 0]
click at [230, 407] on img at bounding box center [225, 409] width 95 height 51
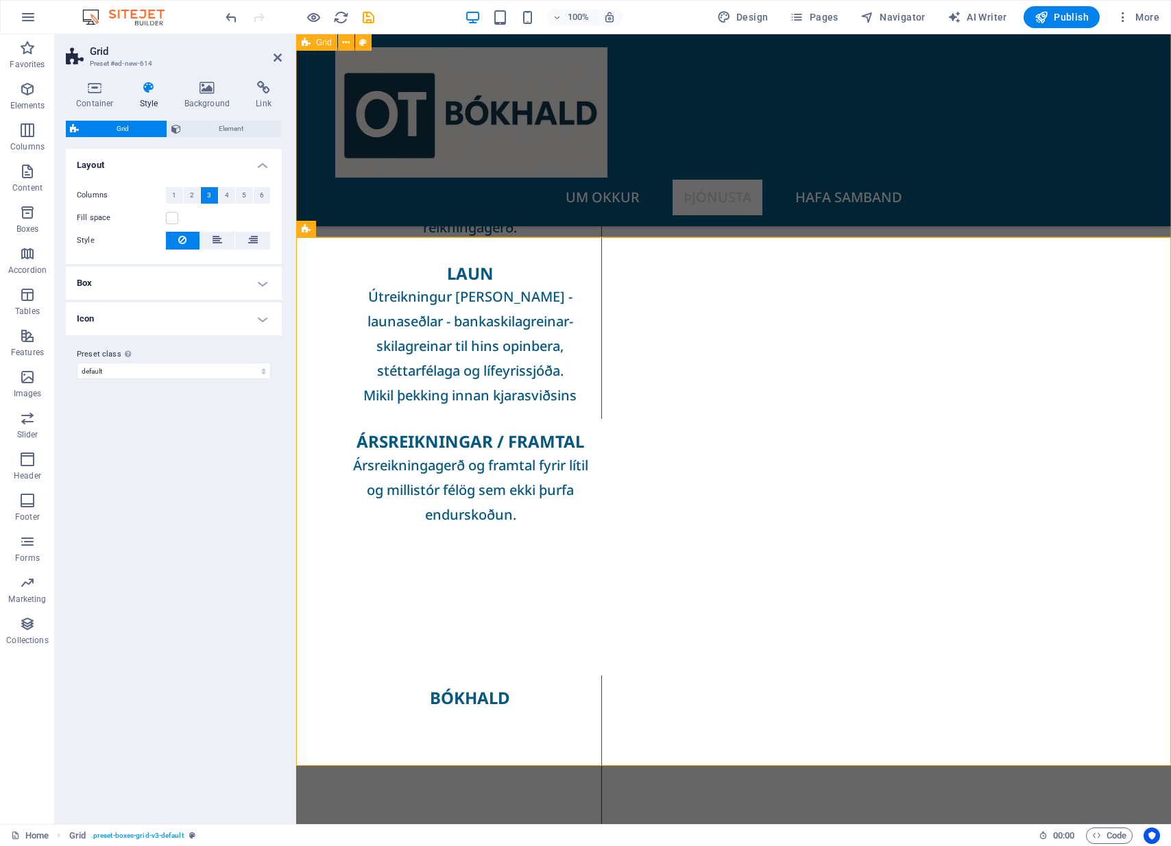
scroll to position [883, 0]
click at [350, 228] on icon at bounding box center [346, 228] width 8 height 14
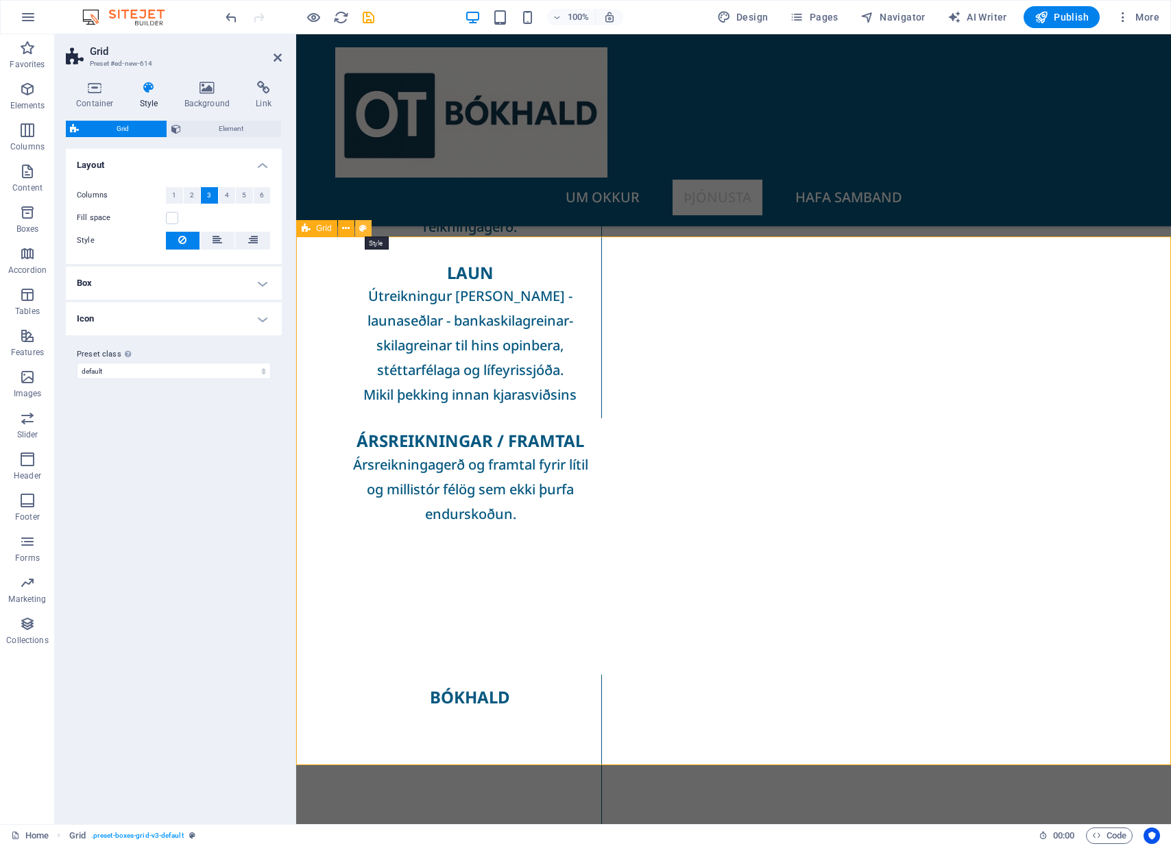
click at [366, 228] on icon at bounding box center [363, 228] width 8 height 14
click at [216, 129] on span "Element" at bounding box center [231, 129] width 92 height 16
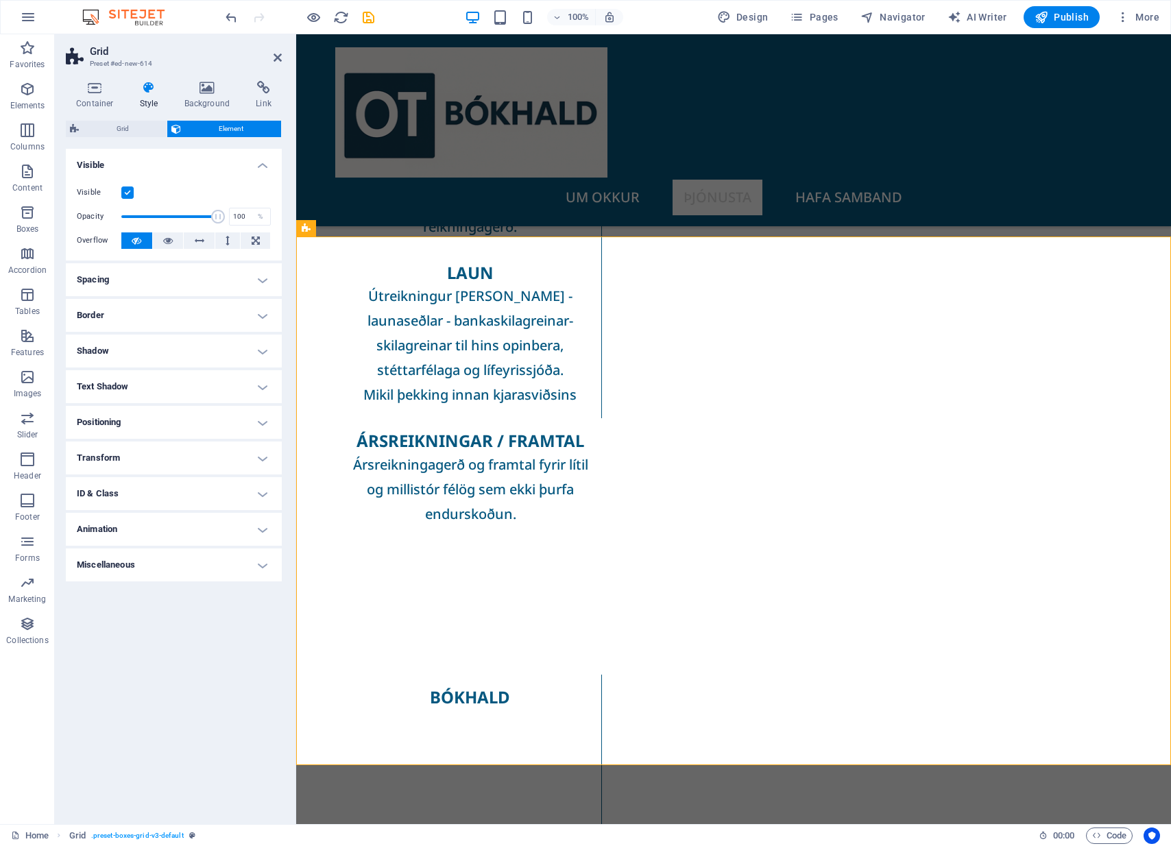
click at [249, 281] on h4 "Spacing" at bounding box center [174, 279] width 216 height 33
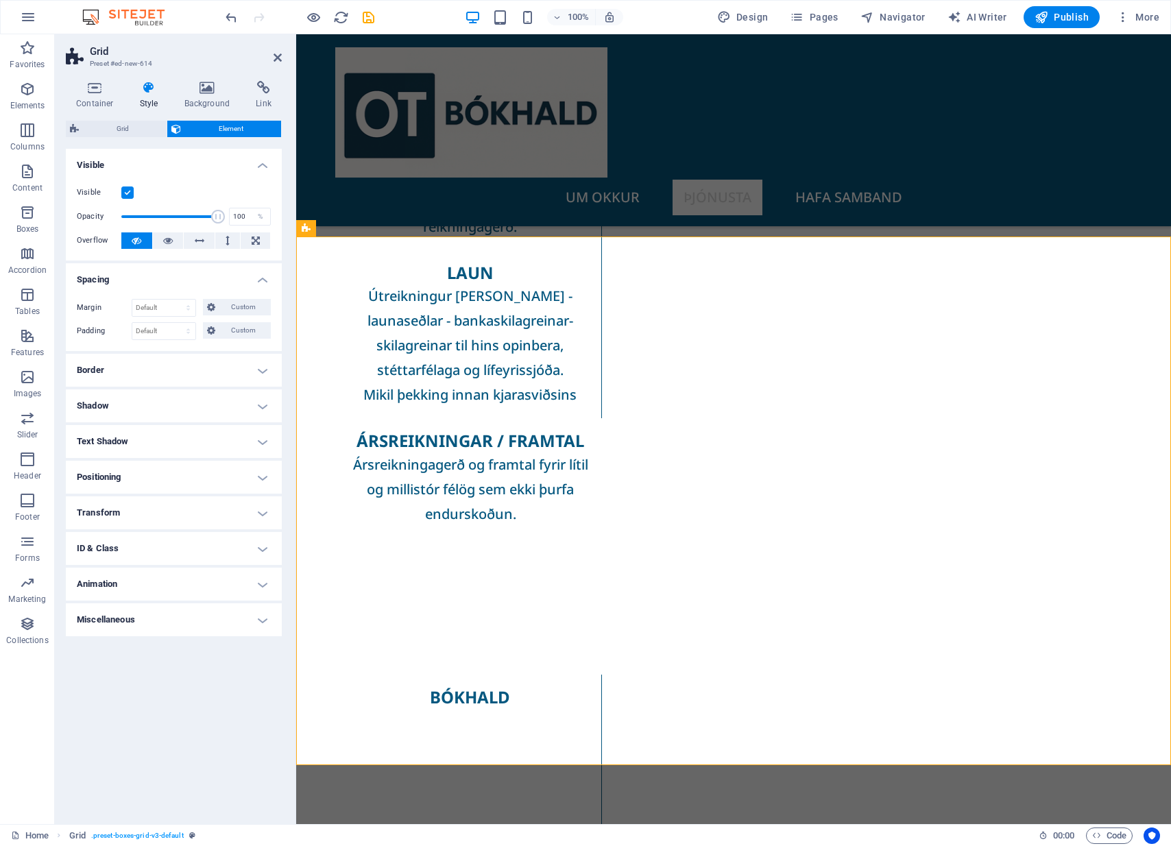
click at [130, 373] on h4 "Border" at bounding box center [174, 370] width 216 height 33
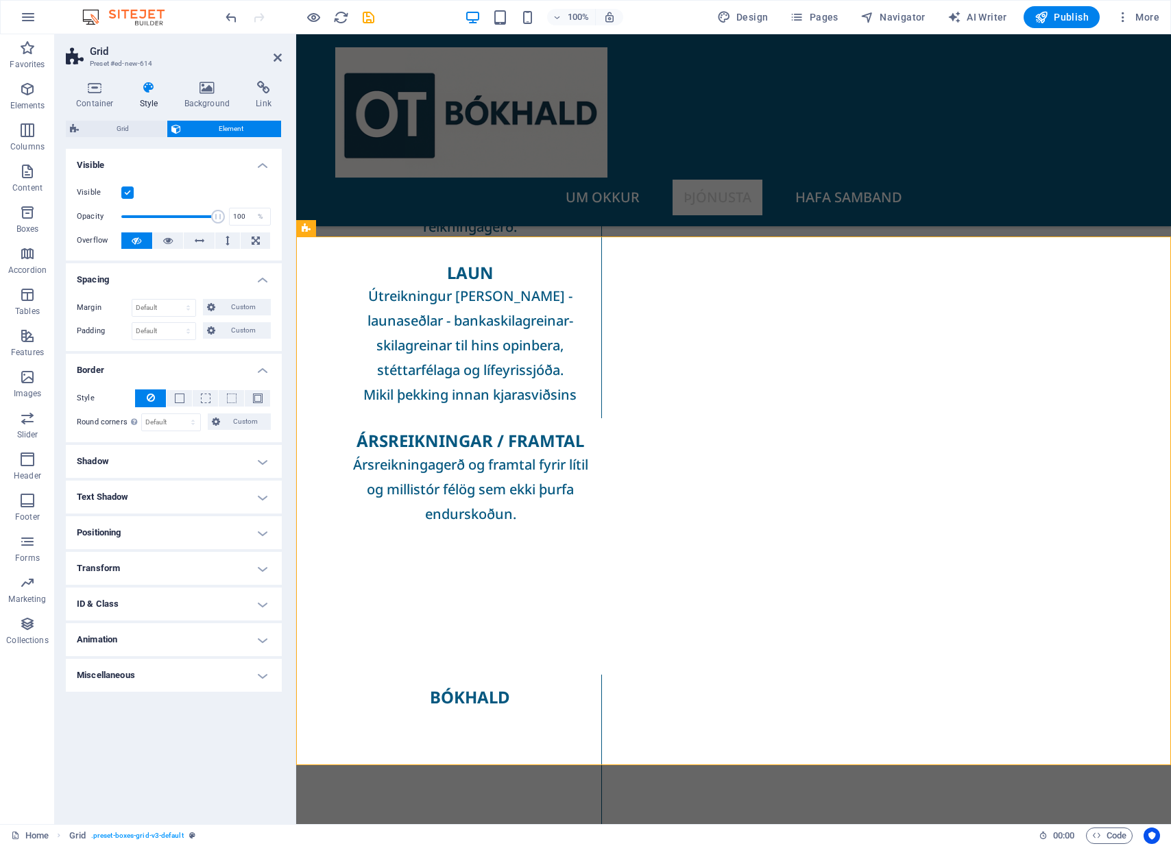
click at [143, 453] on h4 "Shadow" at bounding box center [174, 461] width 216 height 33
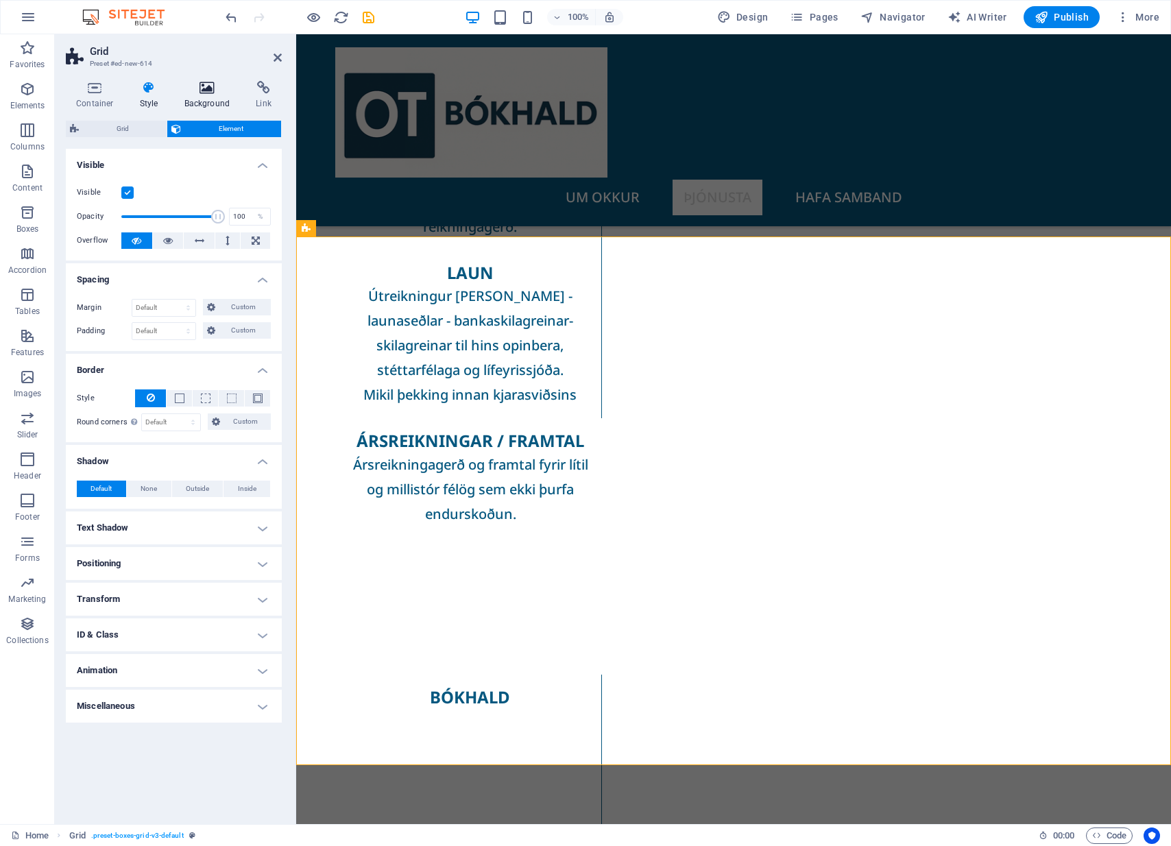
click at [211, 89] on icon at bounding box center [207, 88] width 67 height 14
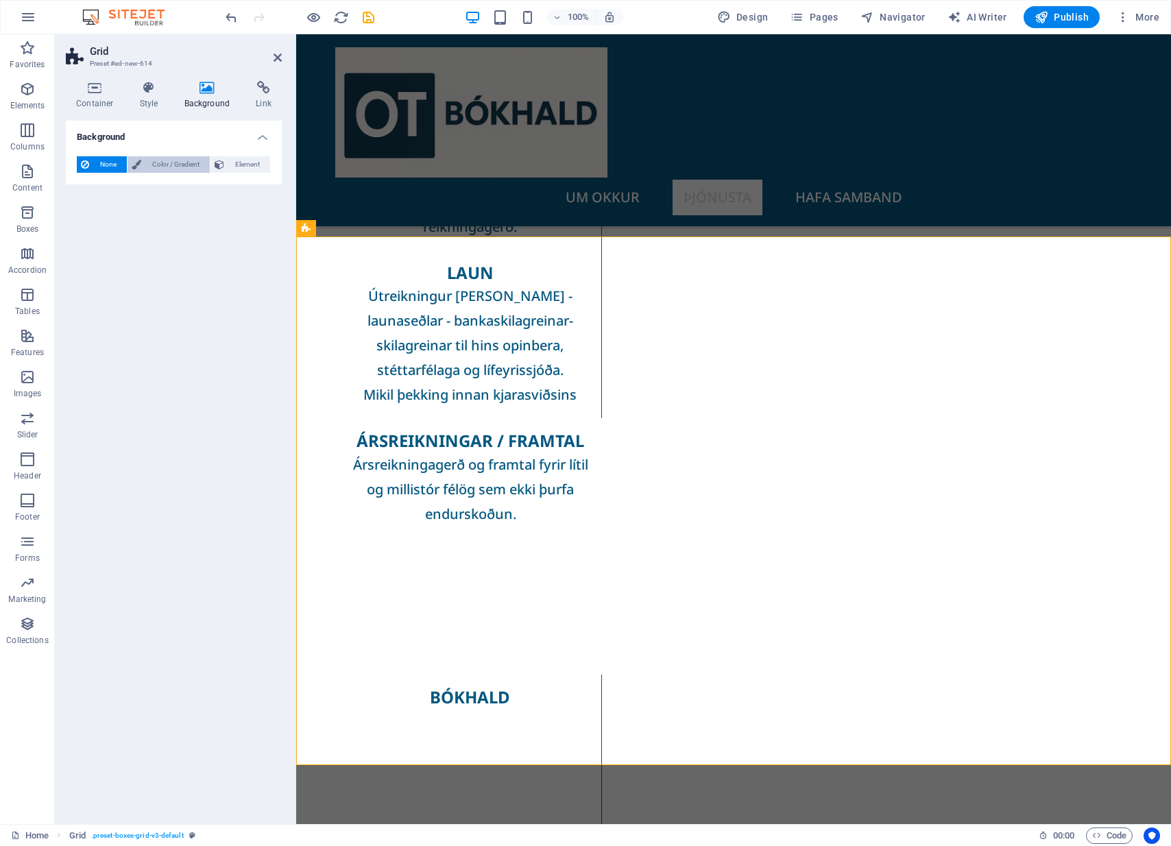
click at [162, 163] on span "Color / Gradient" at bounding box center [175, 164] width 60 height 16
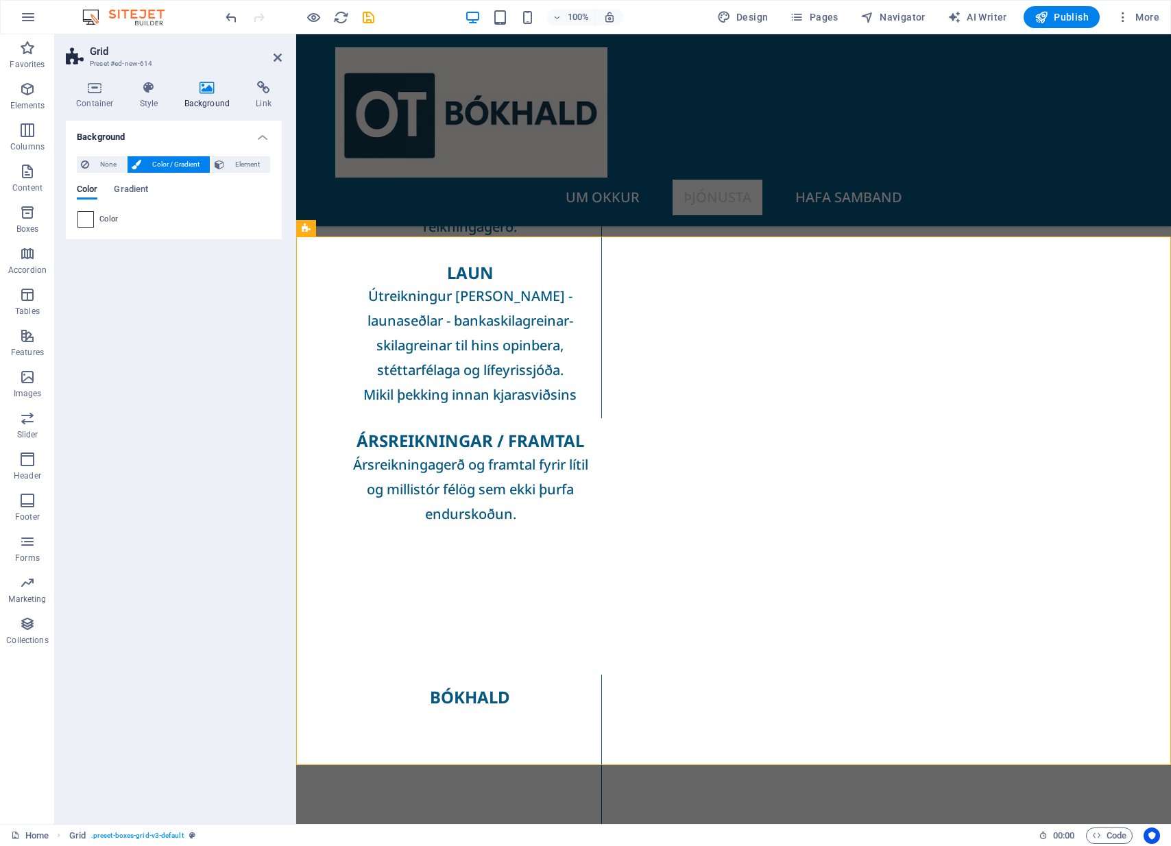
click at [86, 221] on span at bounding box center [85, 219] width 15 height 15
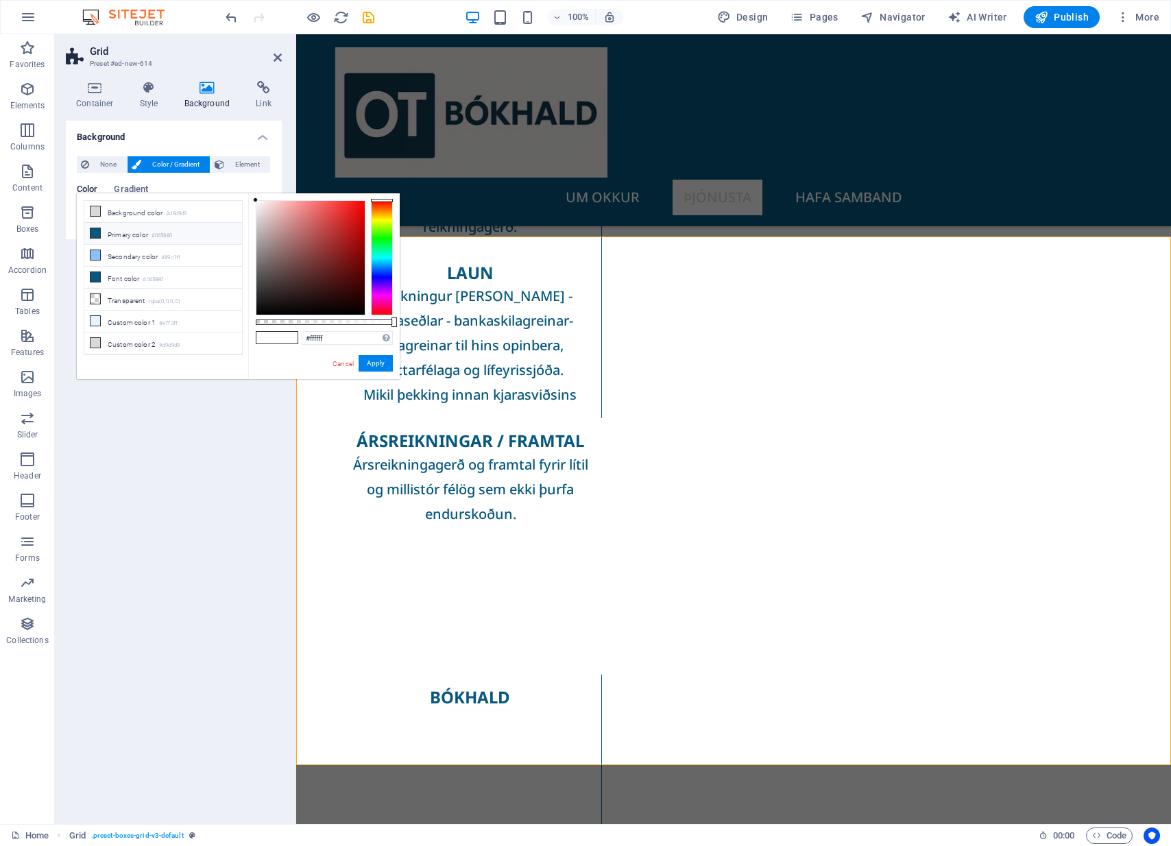
click at [126, 234] on li "Primary color #065880" at bounding box center [163, 234] width 158 height 22
type input "#065880"
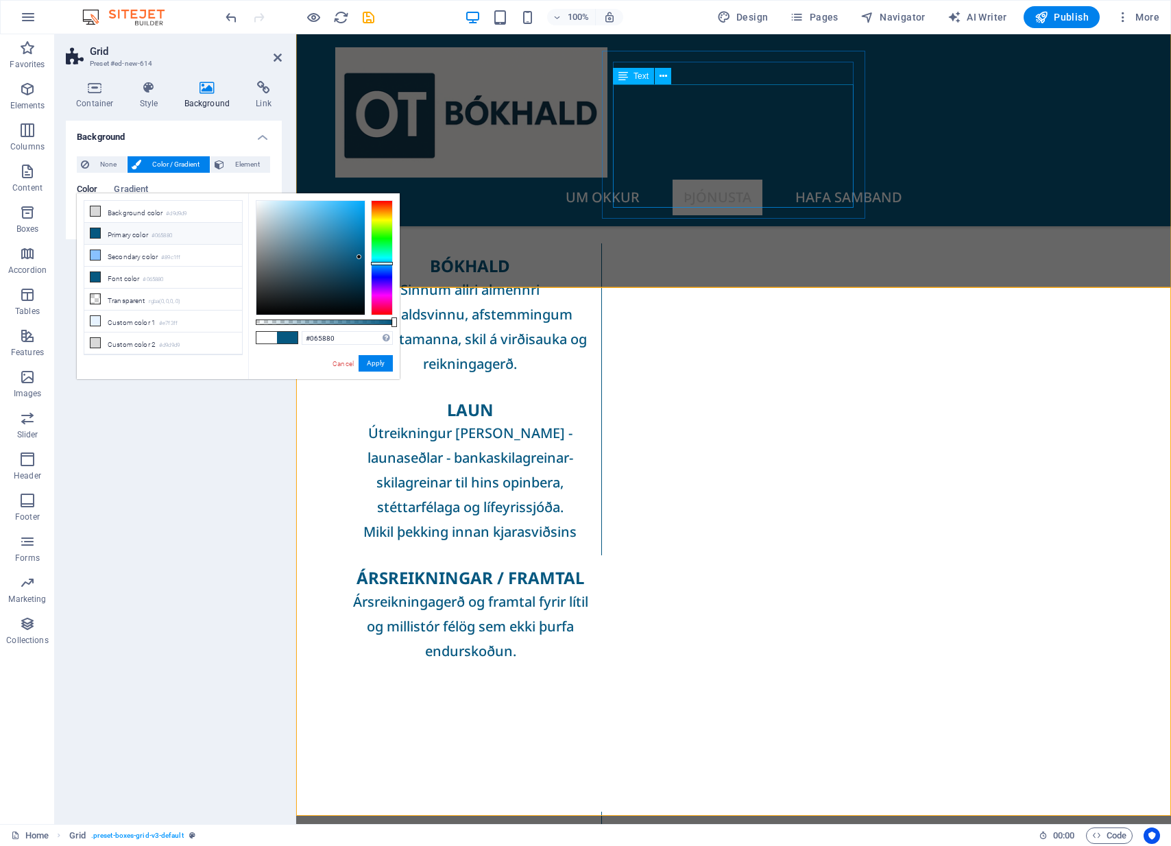
scroll to position [854, 0]
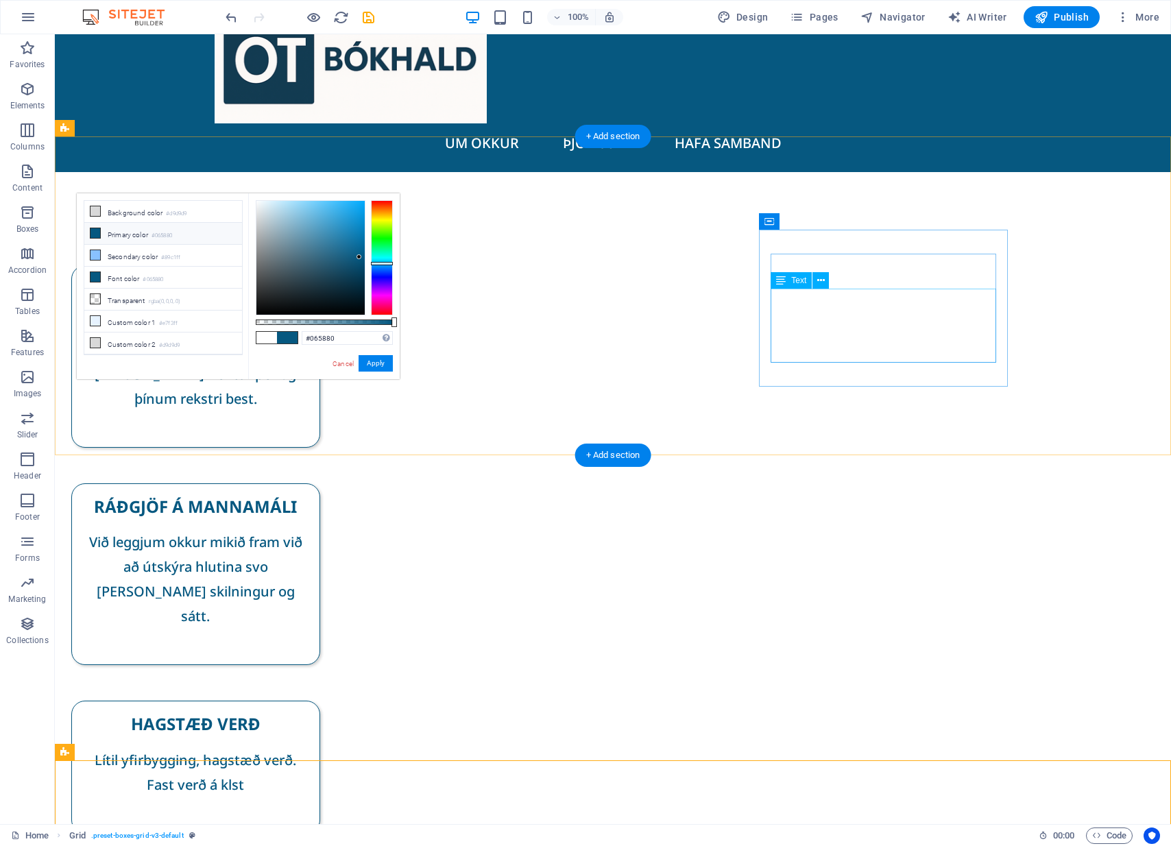
scroll to position [53, 0]
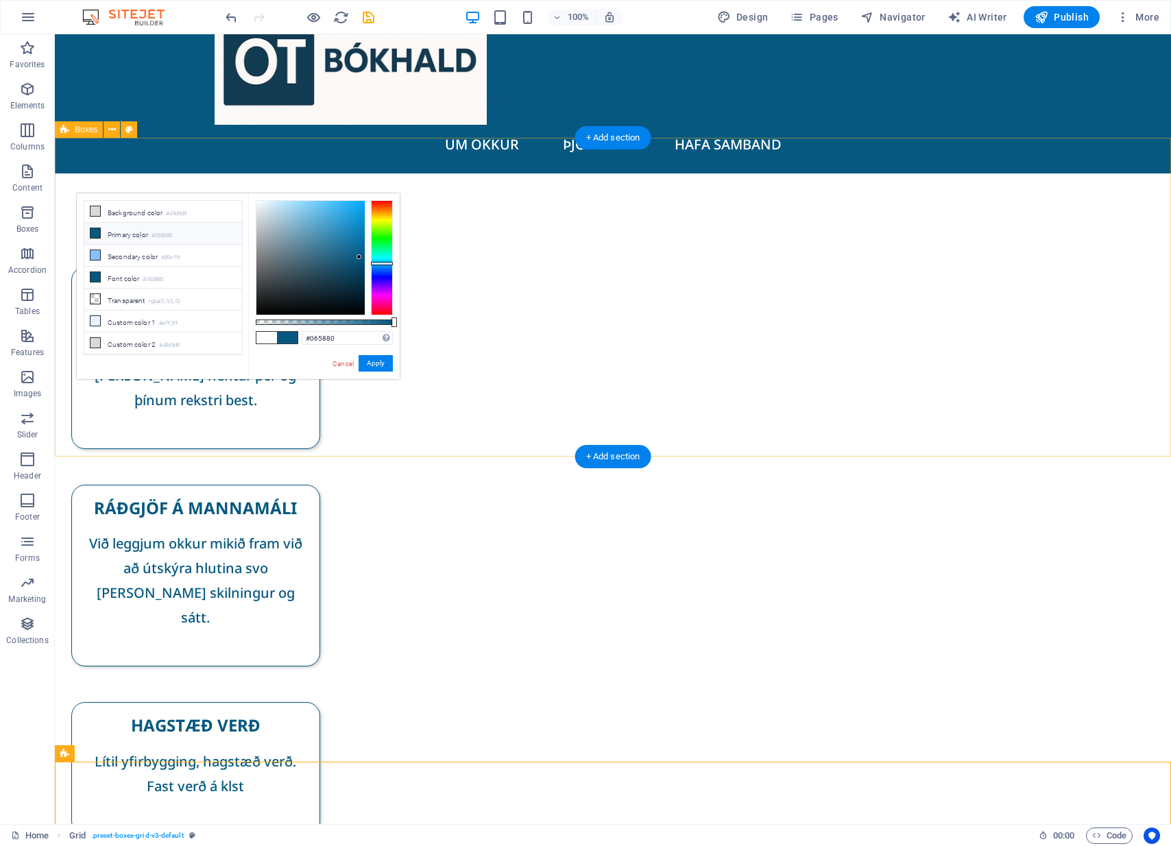
click at [184, 173] on div "PERSÓNULEG ÞJÓNUSTA Tökum samtalið og finnum út í sameiningu hvaða [PERSON_NAME…" at bounding box center [613, 538] width 1116 height 730
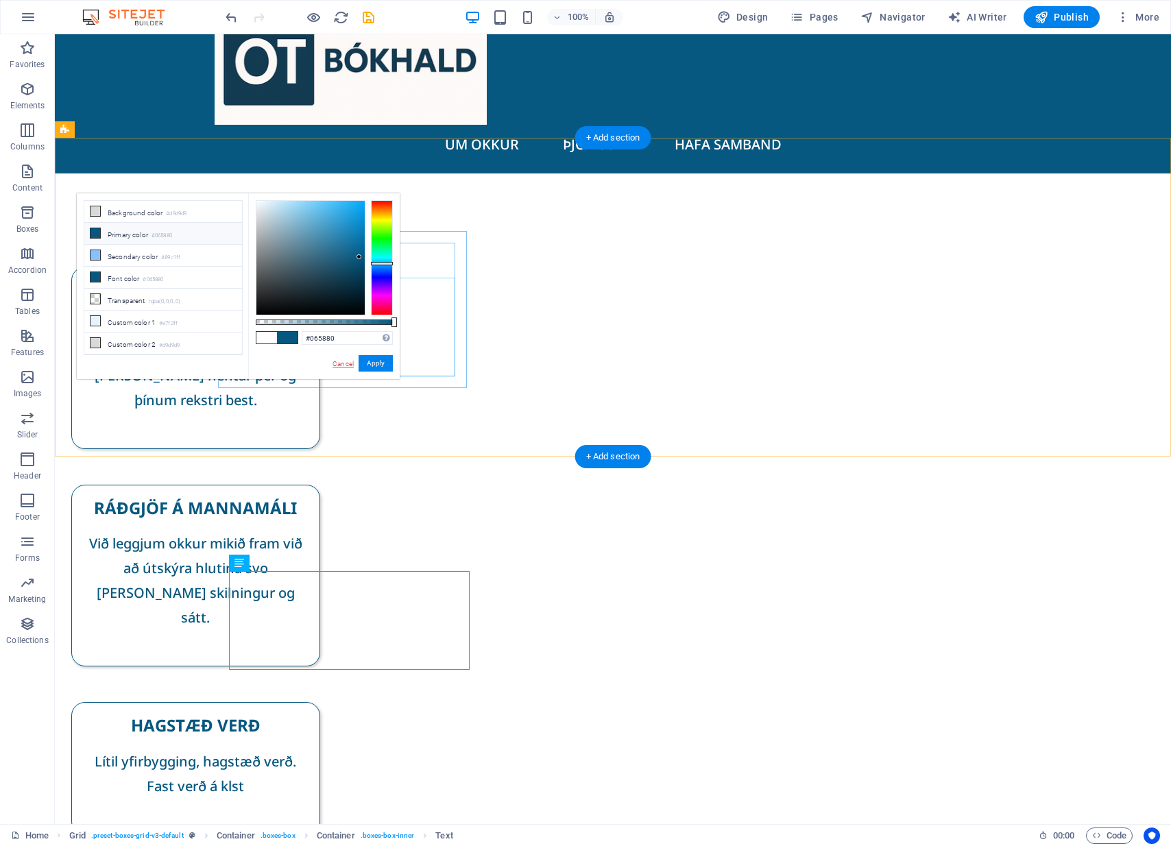
click at [347, 362] on link "Cancel" at bounding box center [343, 364] width 24 height 10
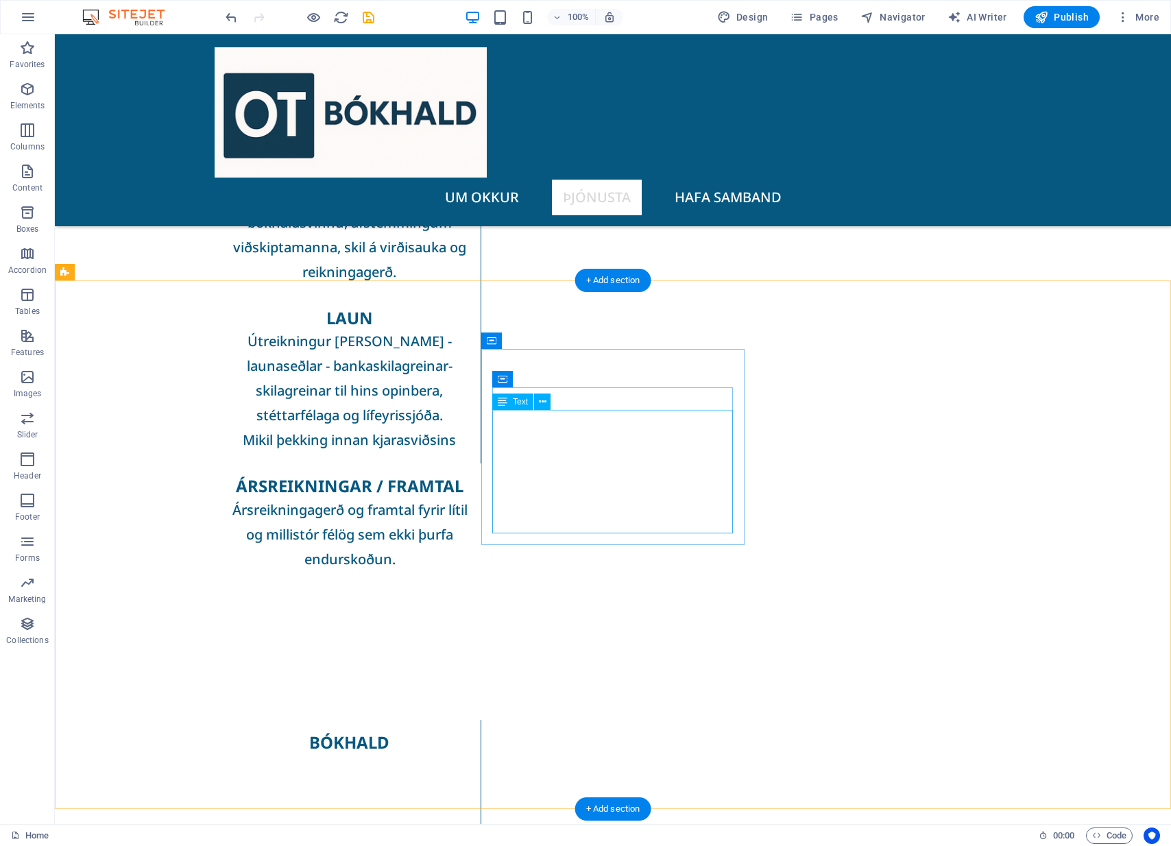
scroll to position [839, 0]
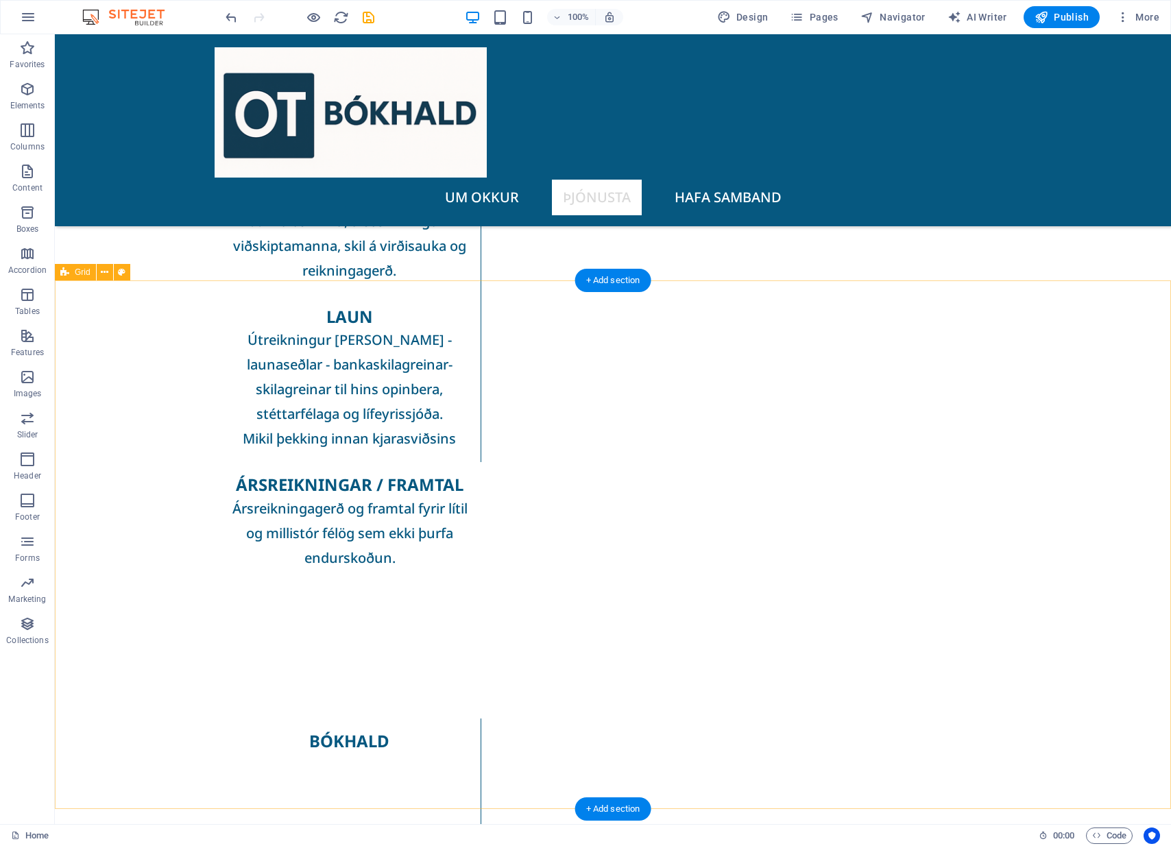
click at [84, 275] on span "Grid" at bounding box center [83, 272] width 16 height 8
click at [105, 272] on icon at bounding box center [105, 272] width 8 height 14
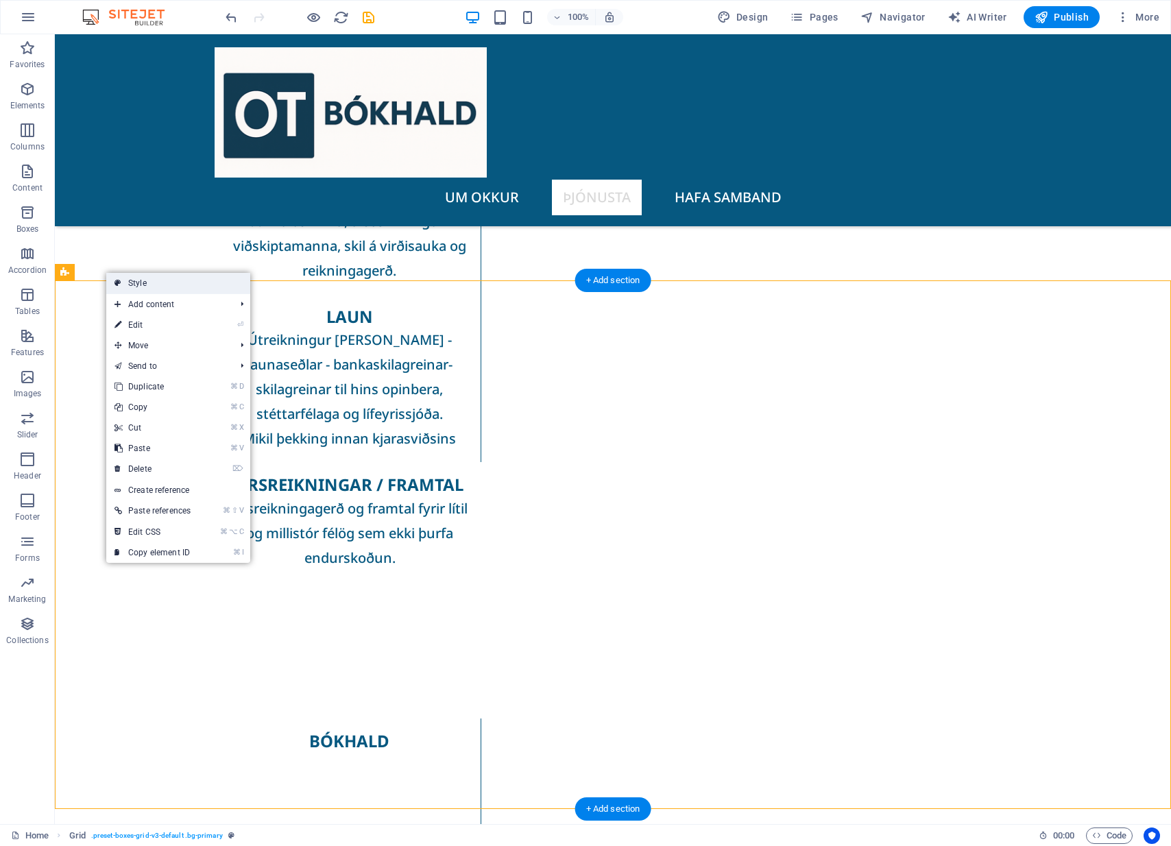
click at [173, 283] on link "Style" at bounding box center [178, 283] width 144 height 21
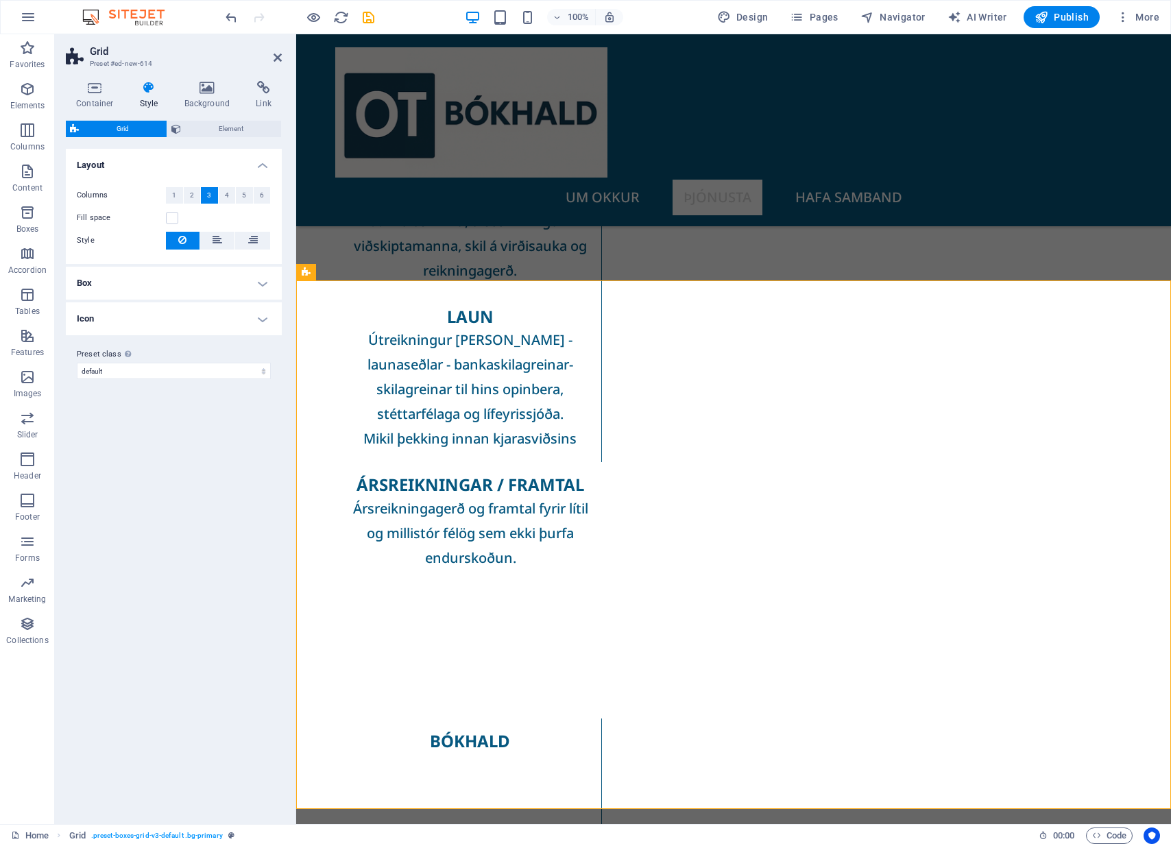
click at [190, 284] on h4 "Box" at bounding box center [174, 283] width 216 height 33
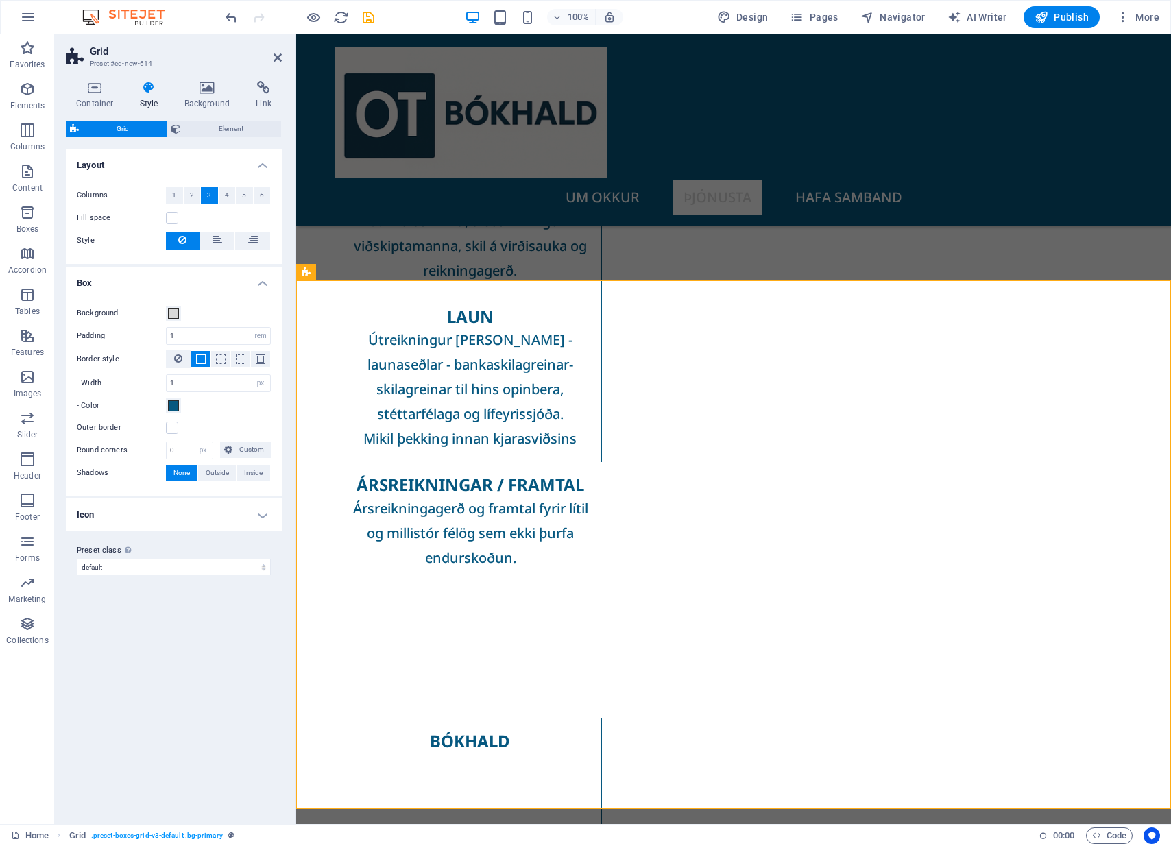
click at [130, 516] on h4 "Icon" at bounding box center [174, 515] width 216 height 33
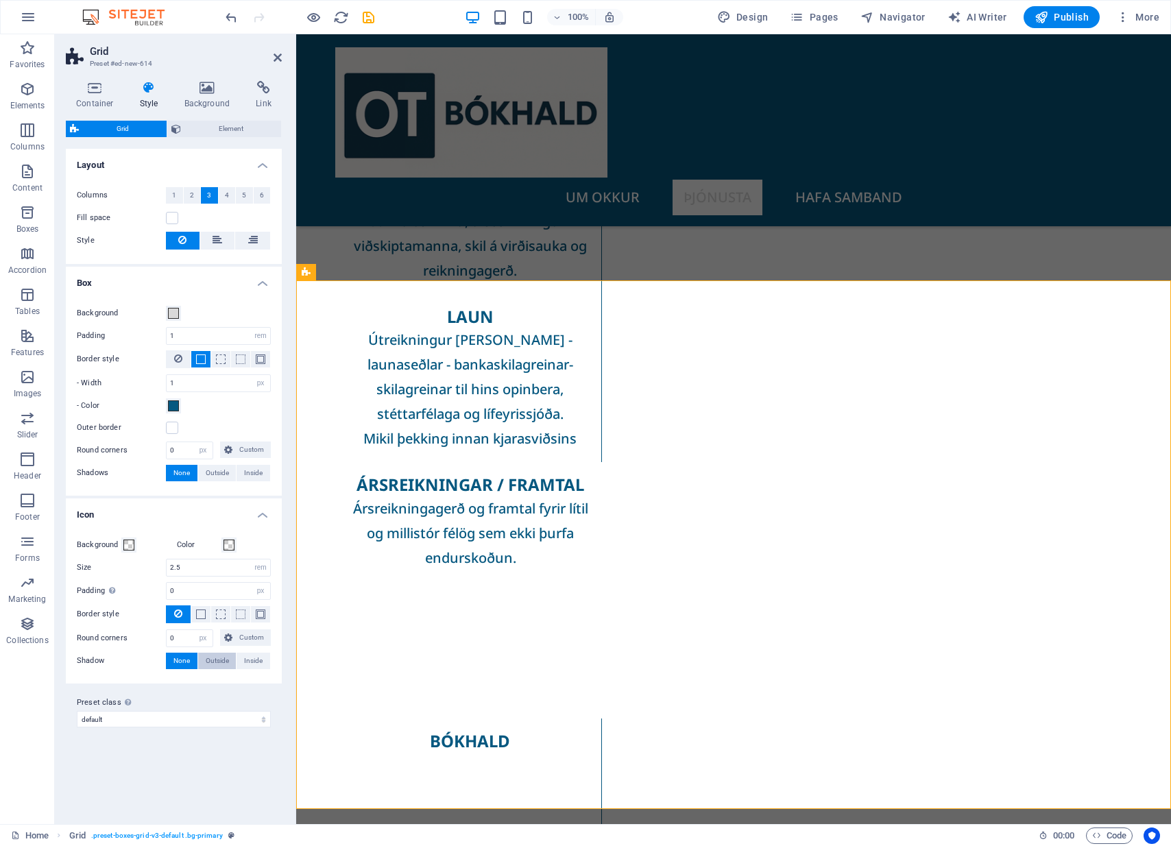
click at [219, 663] on span "Outside" at bounding box center [217, 661] width 23 height 16
type input "2"
type input "4"
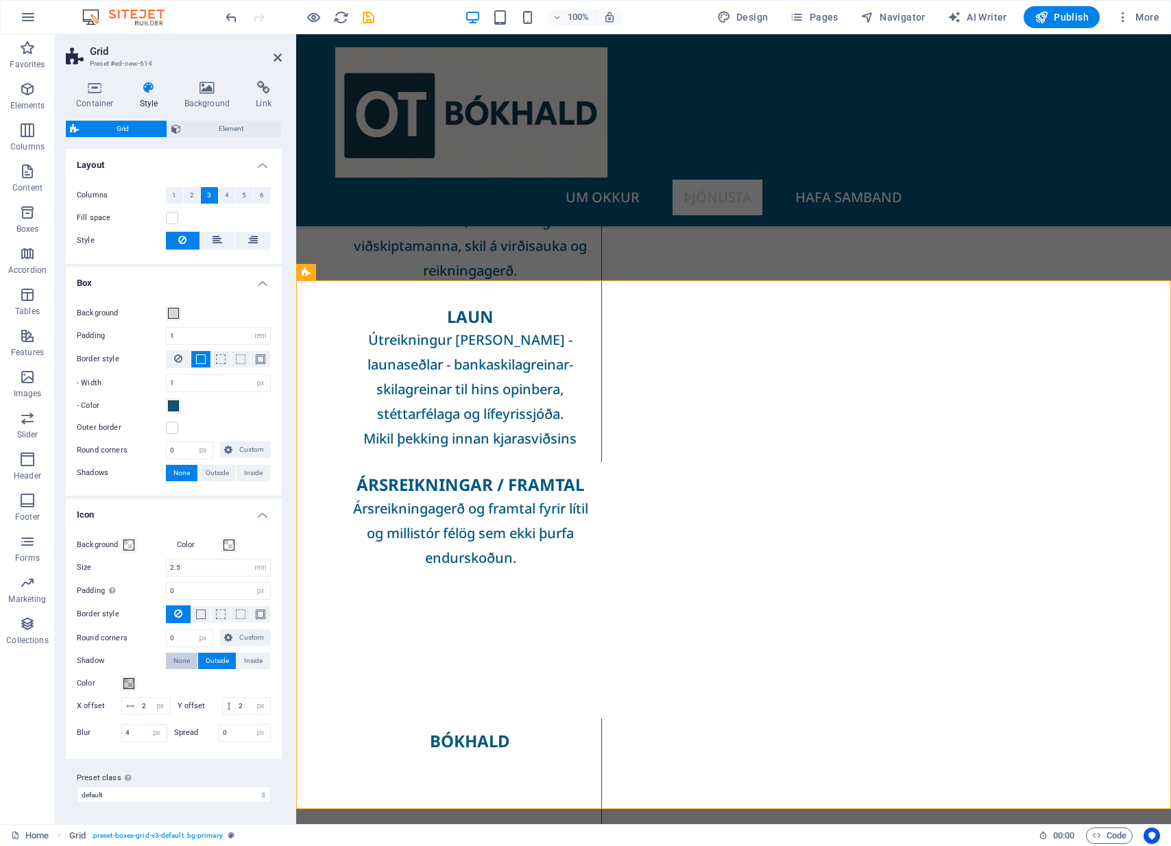
click at [175, 661] on span "None" at bounding box center [181, 661] width 16 height 16
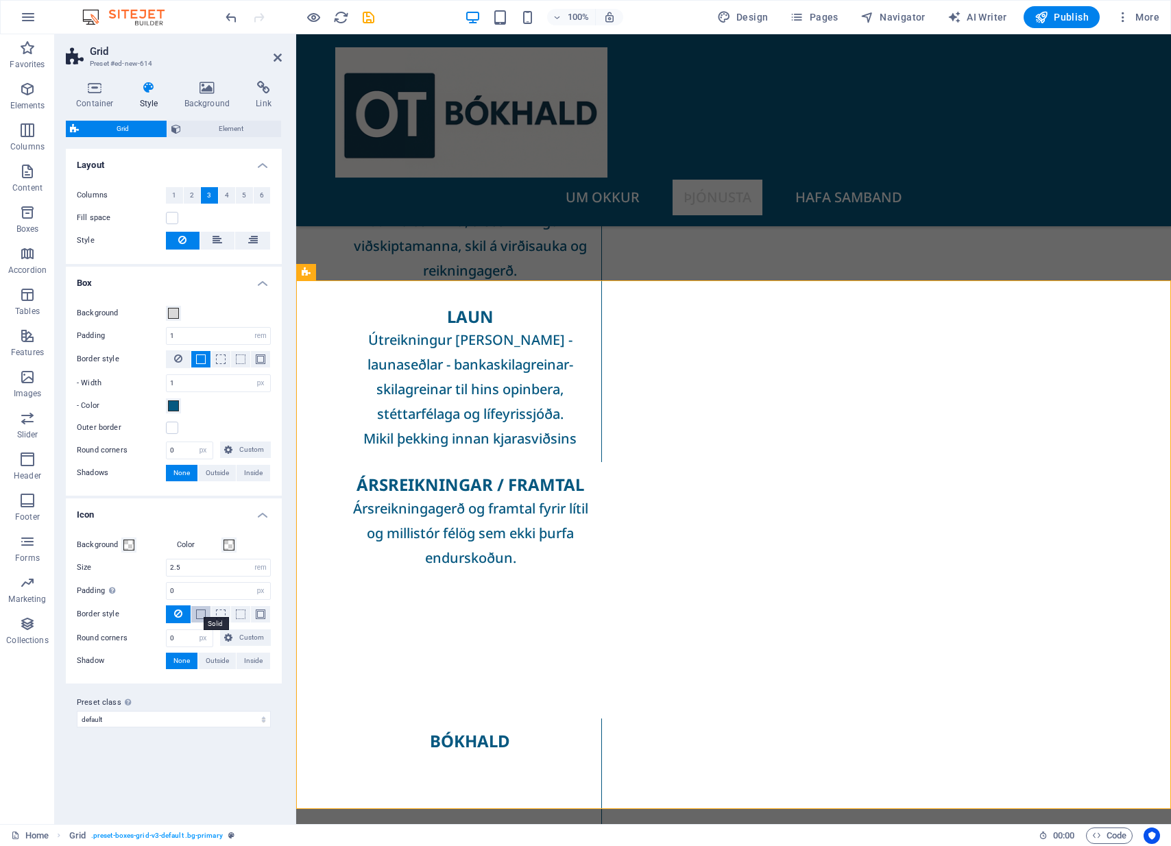
click at [200, 614] on span at bounding box center [201, 615] width 10 height 10
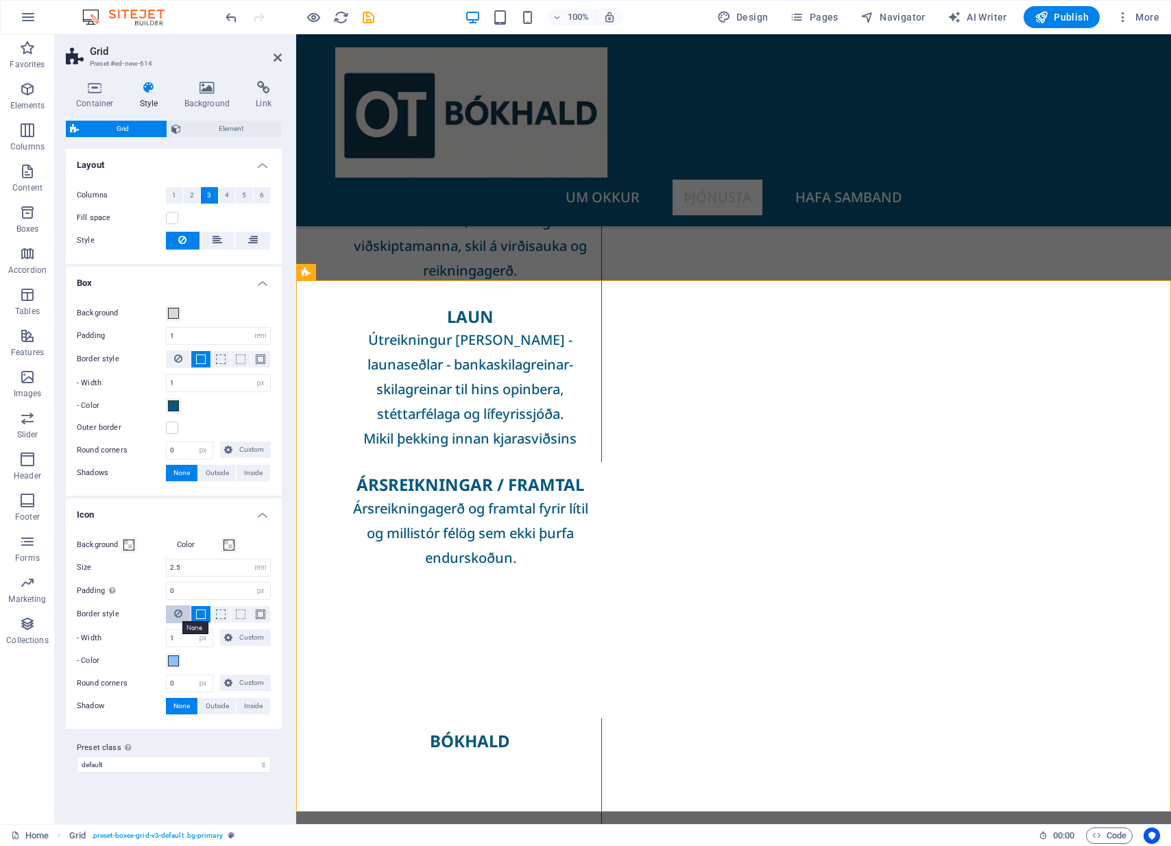
click at [178, 616] on icon at bounding box center [178, 614] width 8 height 16
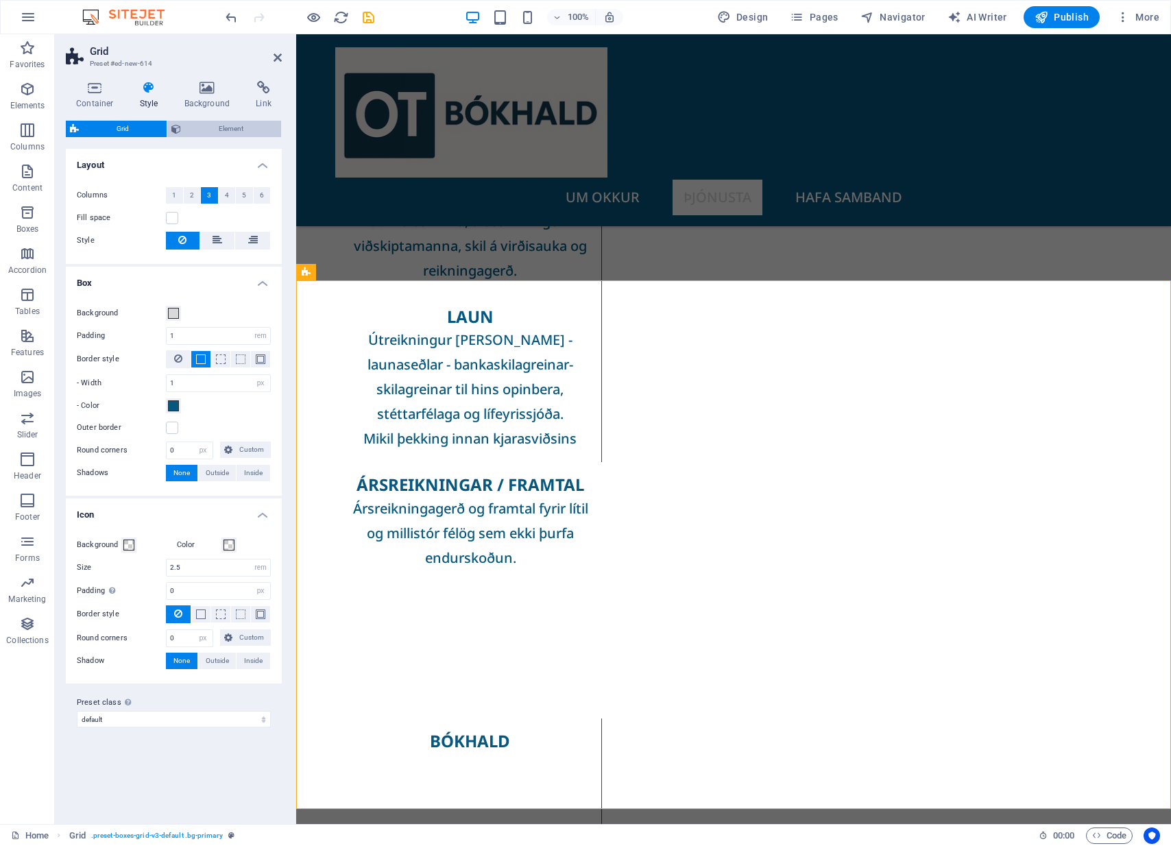
click at [213, 131] on span "Element" at bounding box center [231, 129] width 92 height 16
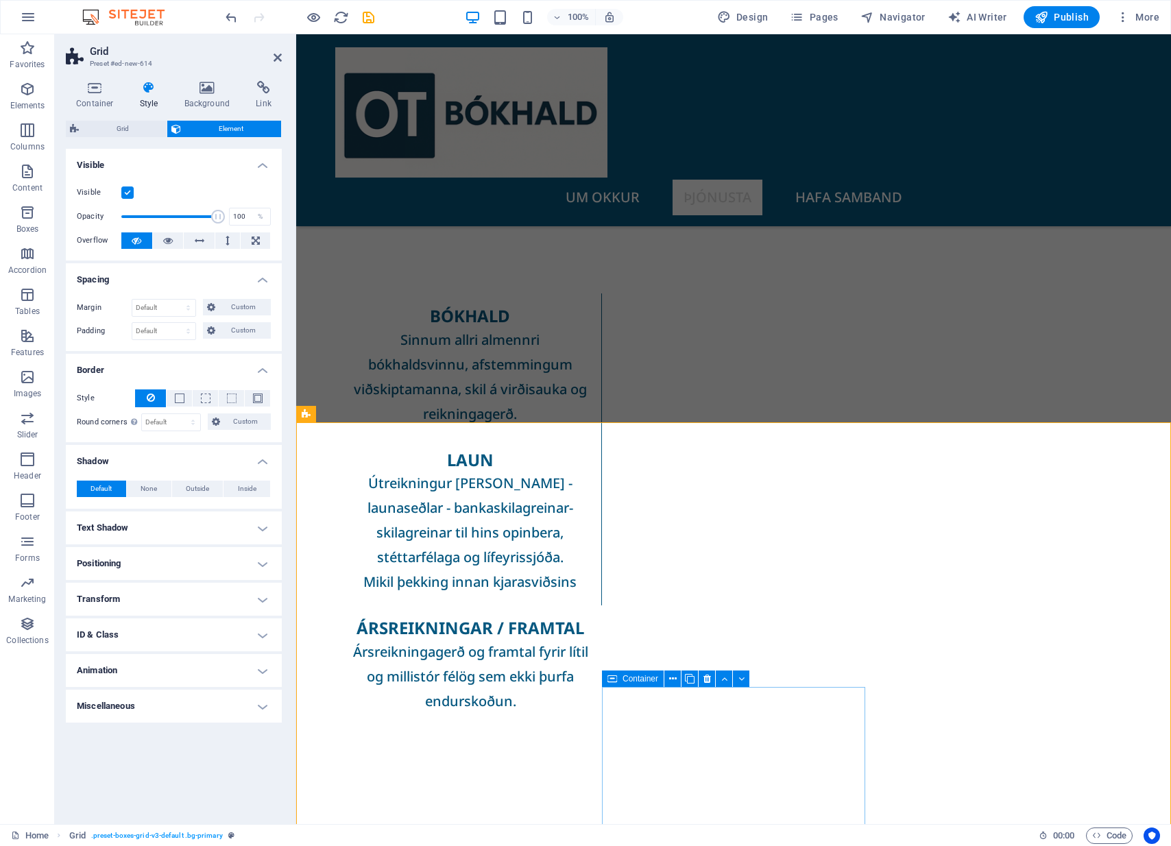
scroll to position [697, 0]
drag, startPoint x: 363, startPoint y: 452, endPoint x: 355, endPoint y: 444, distance: 11.2
click at [346, 418] on icon at bounding box center [346, 415] width 8 height 14
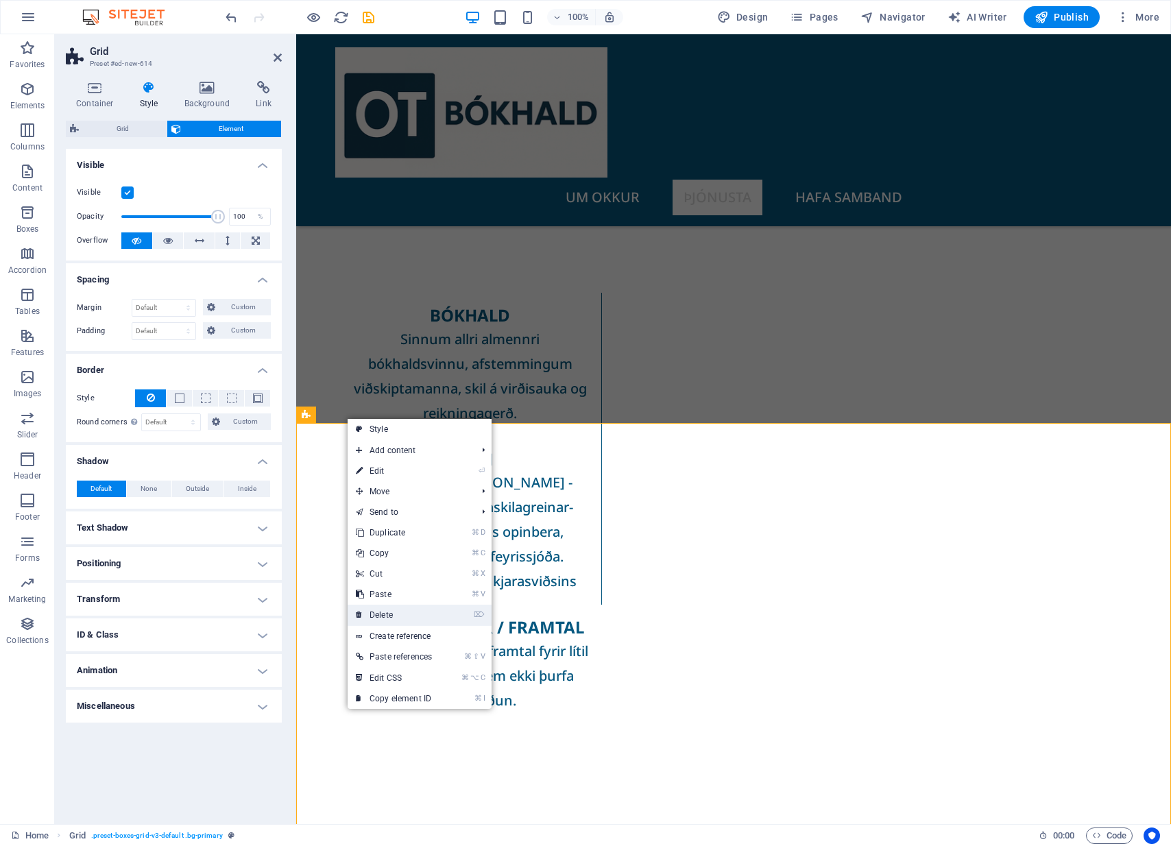
click at [398, 610] on link "⌦ Delete" at bounding box center [394, 615] width 93 height 21
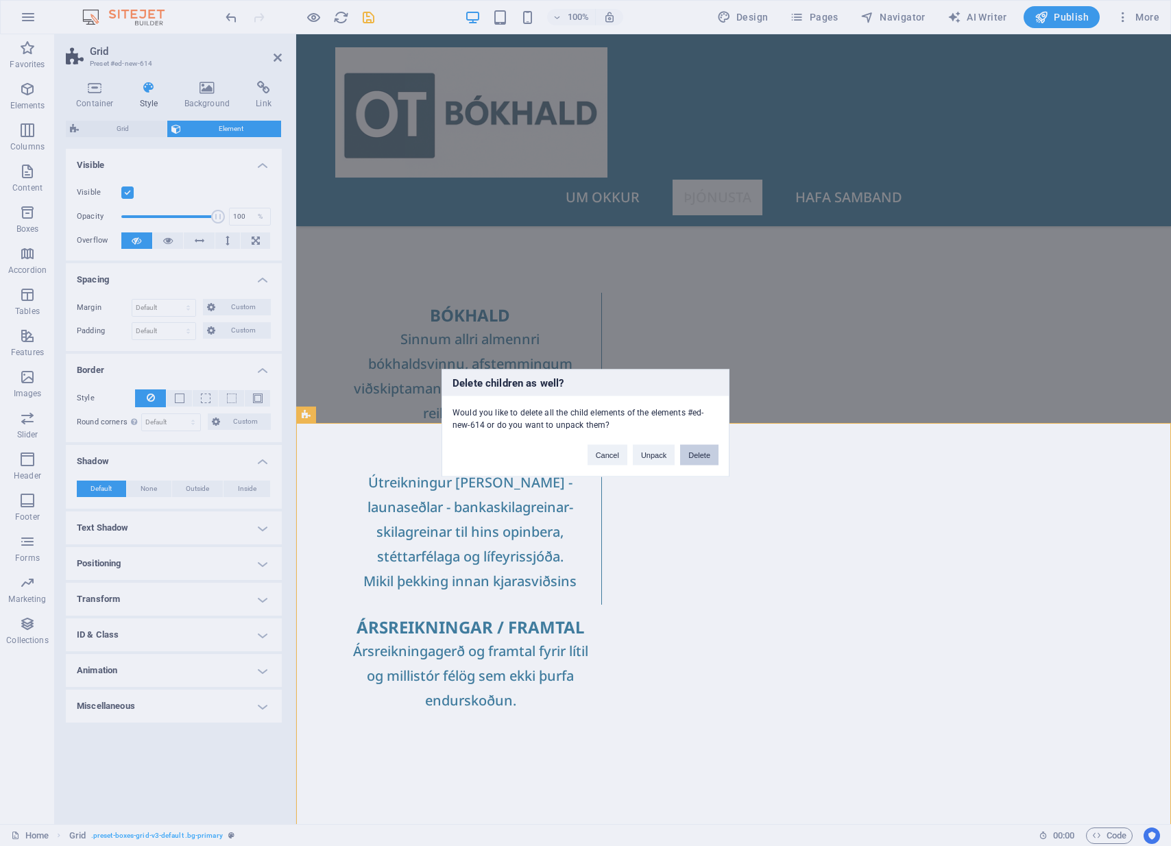
click at [702, 455] on button "Delete" at bounding box center [699, 455] width 38 height 21
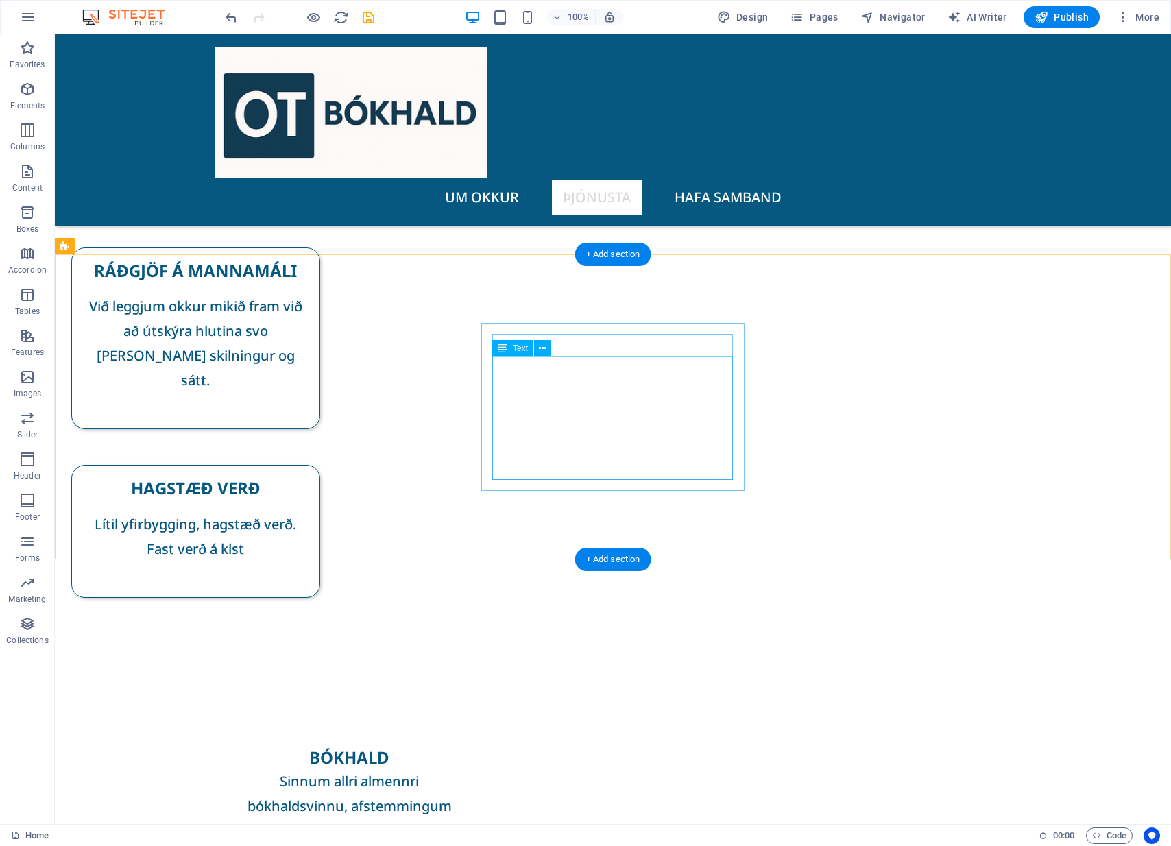
scroll to position [255, 0]
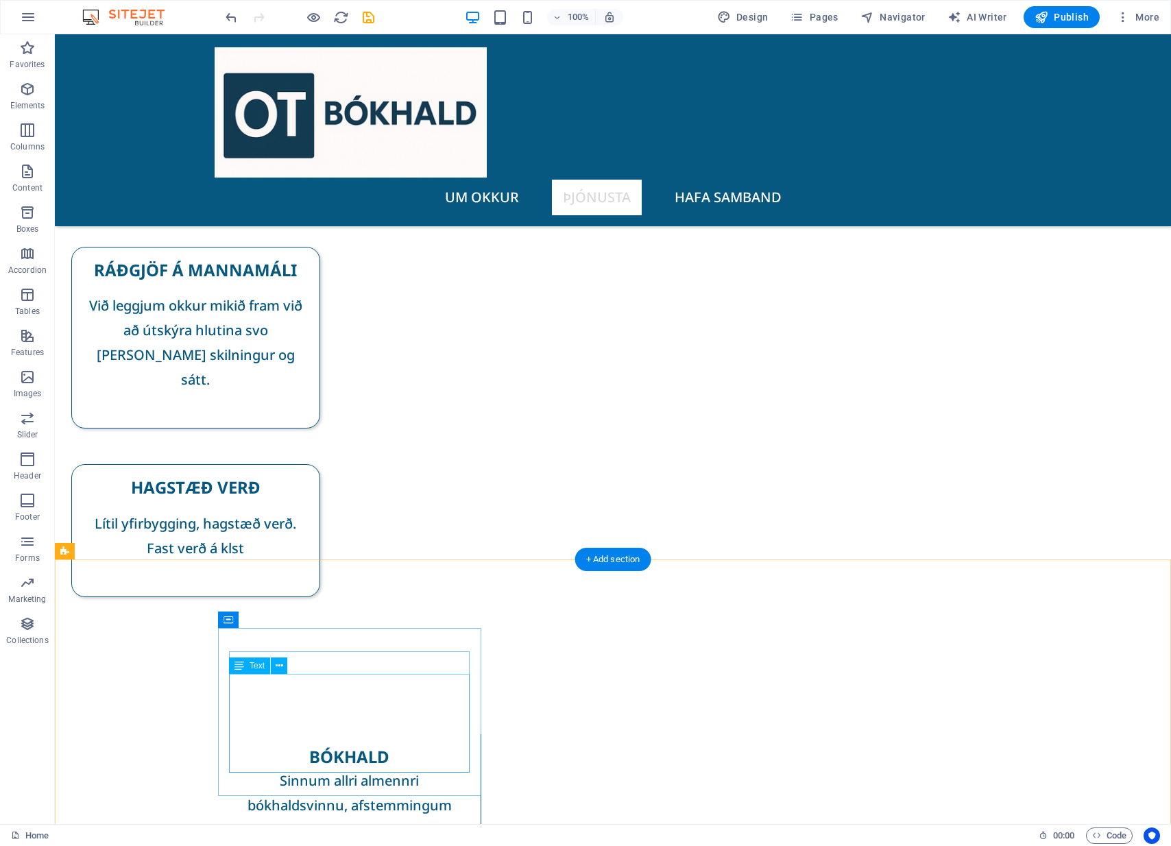
click at [251, 669] on span "Text" at bounding box center [257, 666] width 15 height 8
click at [285, 668] on button at bounding box center [279, 666] width 16 height 16
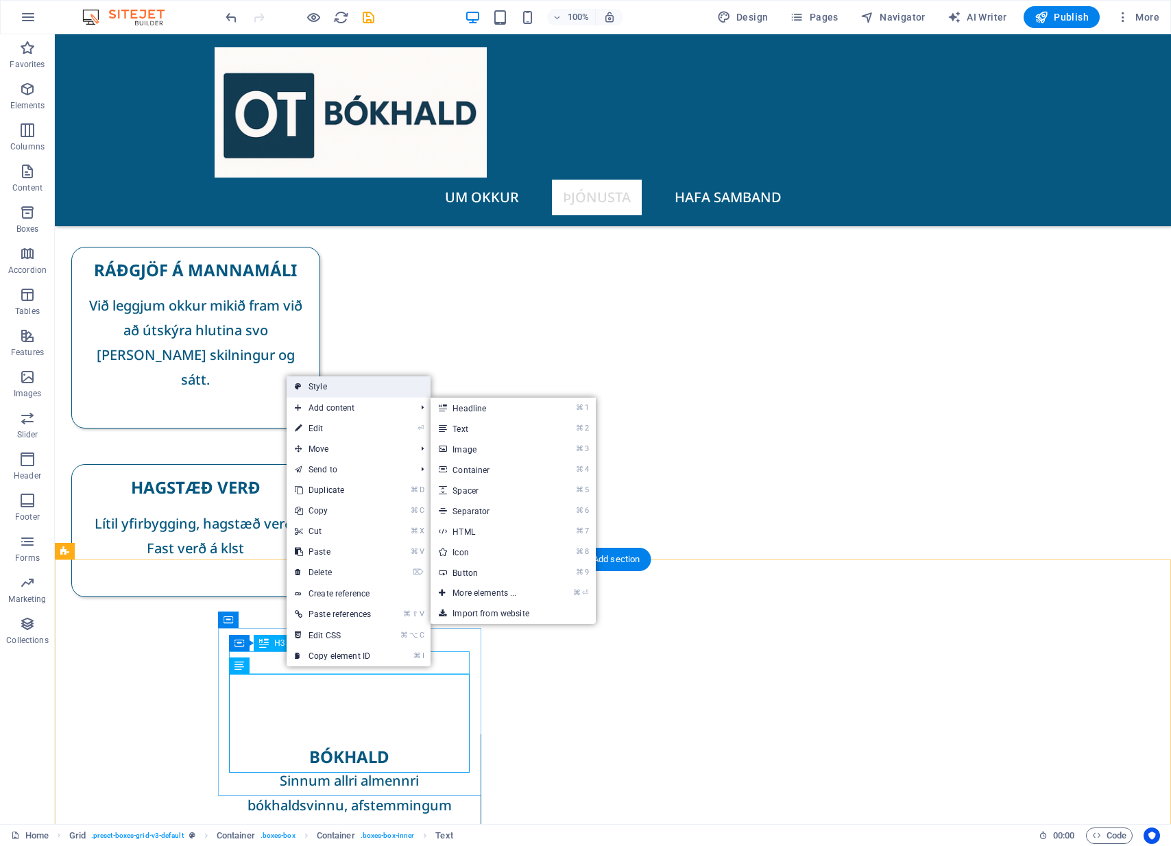
click at [363, 393] on link "Style" at bounding box center [359, 386] width 144 height 21
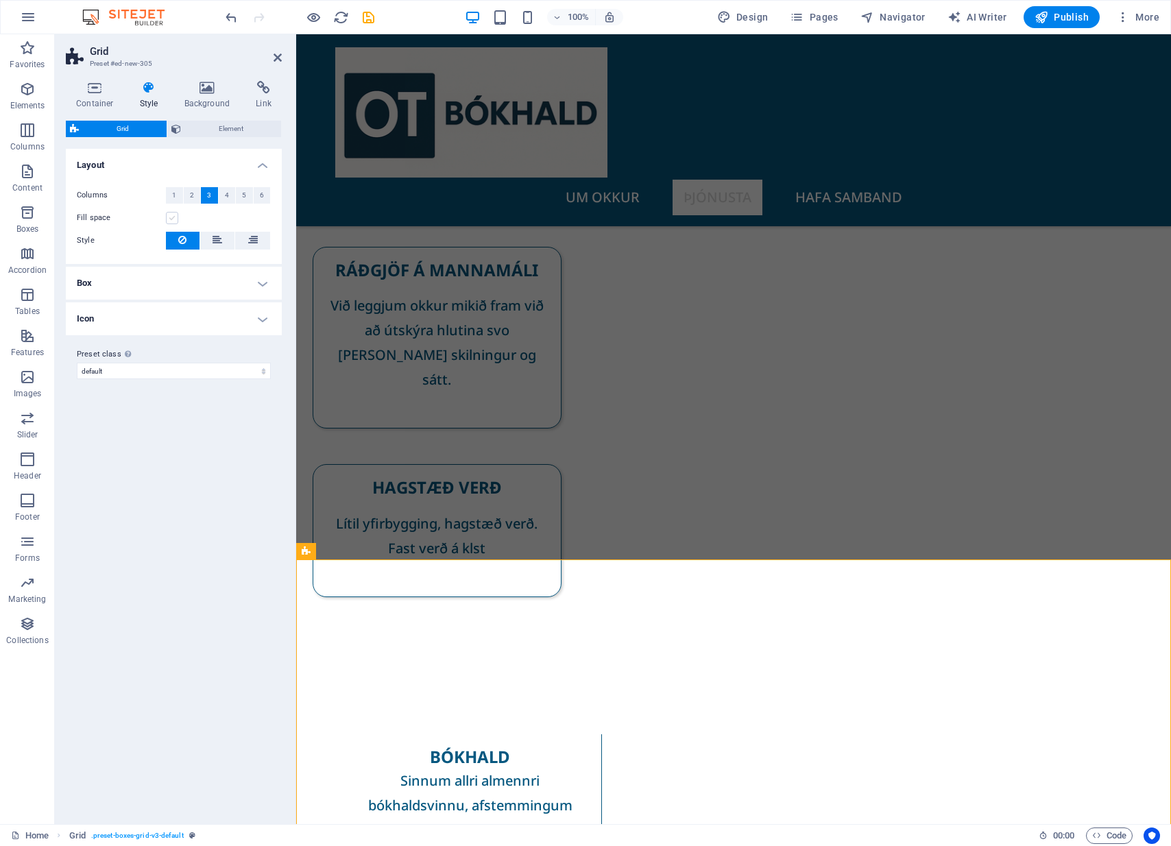
click at [171, 218] on label at bounding box center [172, 218] width 12 height 12
click at [0, 0] on input "Fill space" at bounding box center [0, 0] width 0 height 0
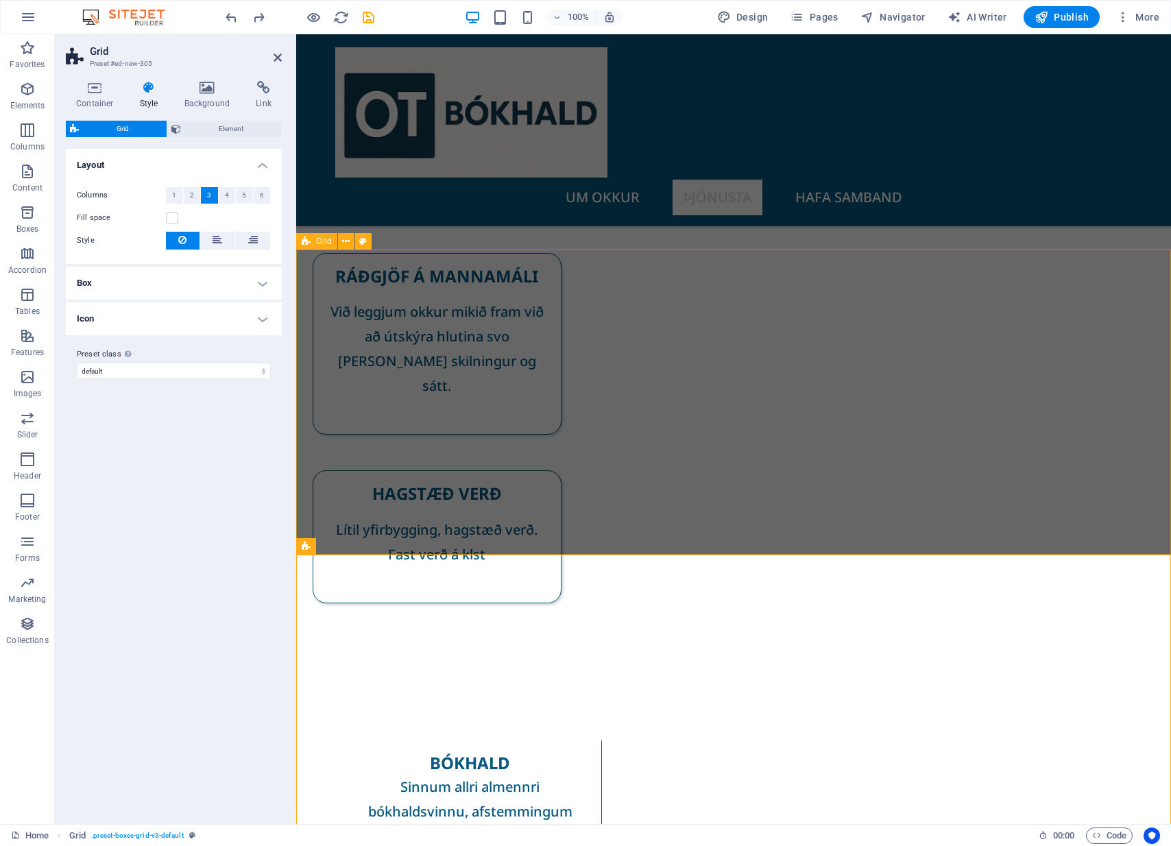
scroll to position [244, 0]
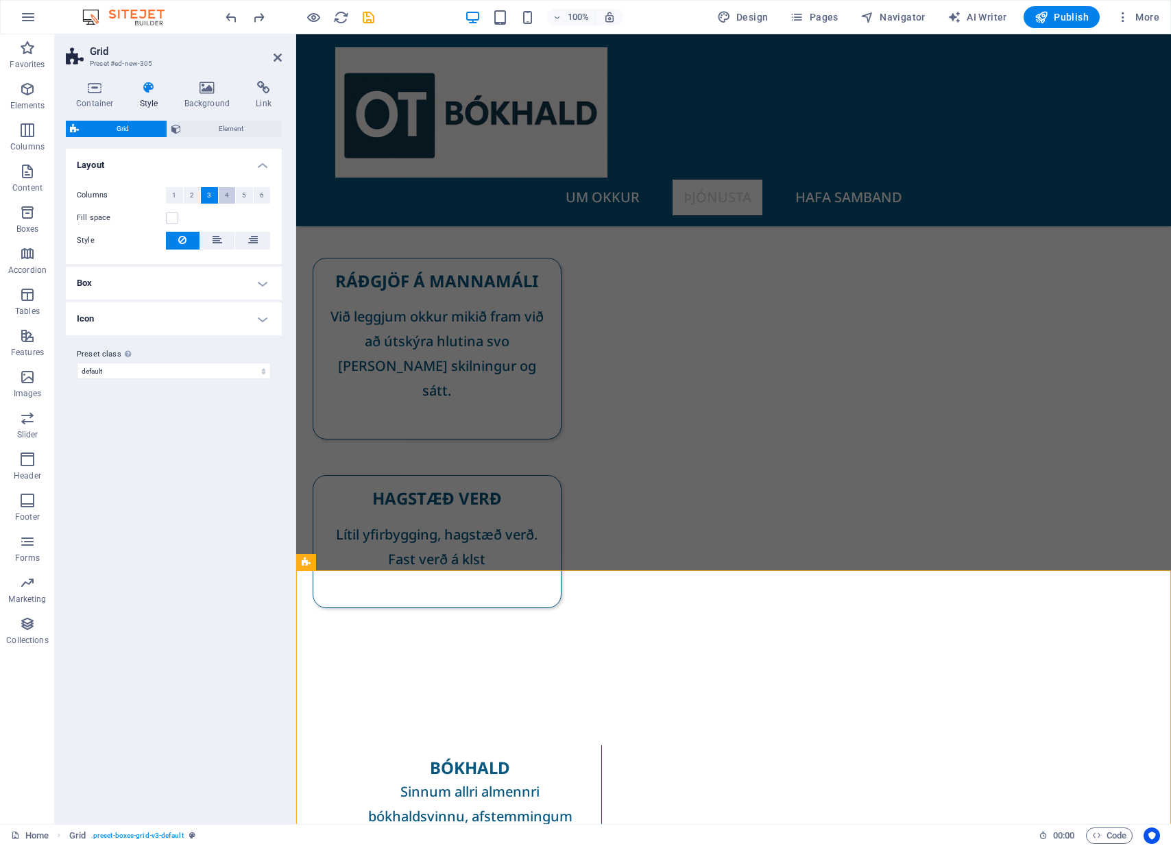
click at [225, 197] on span "4" at bounding box center [227, 195] width 4 height 16
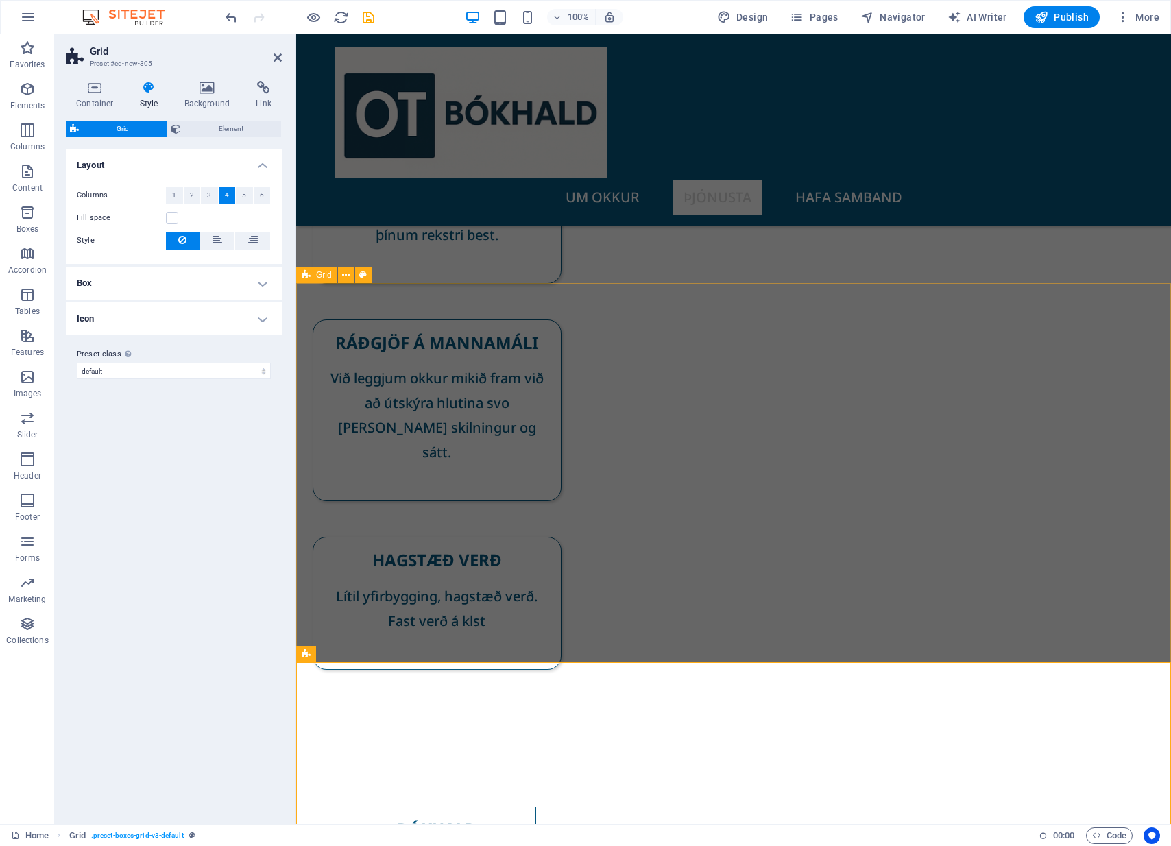
scroll to position [182, 0]
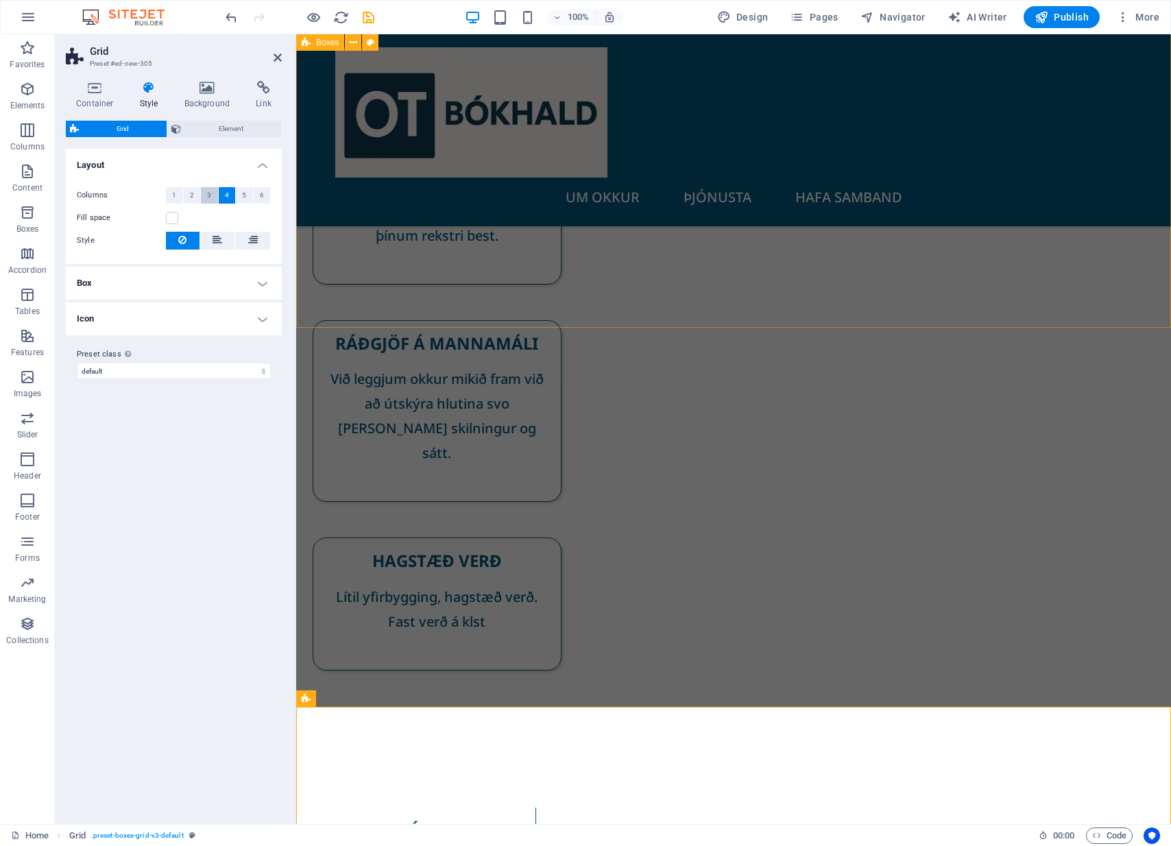
click at [209, 190] on span "3" at bounding box center [209, 195] width 4 height 16
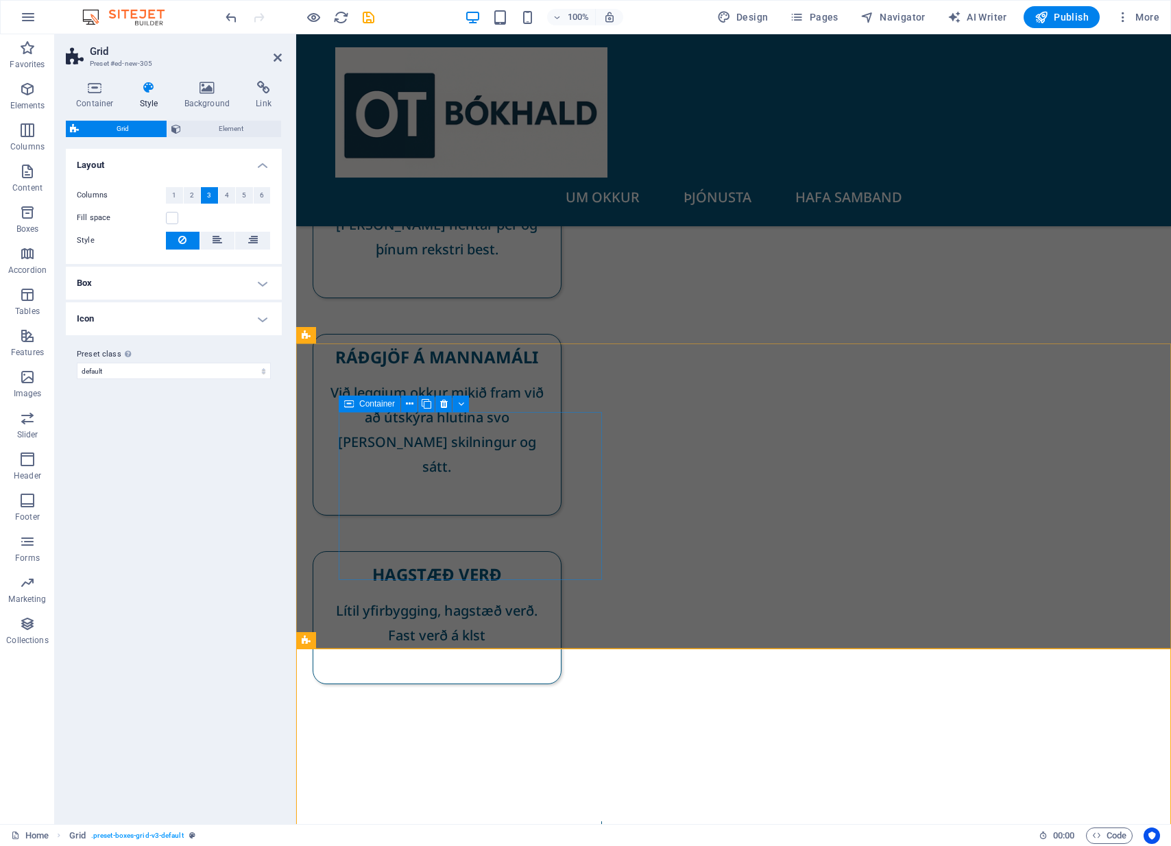
scroll to position [166, 0]
click at [206, 128] on span "Element" at bounding box center [231, 129] width 92 height 16
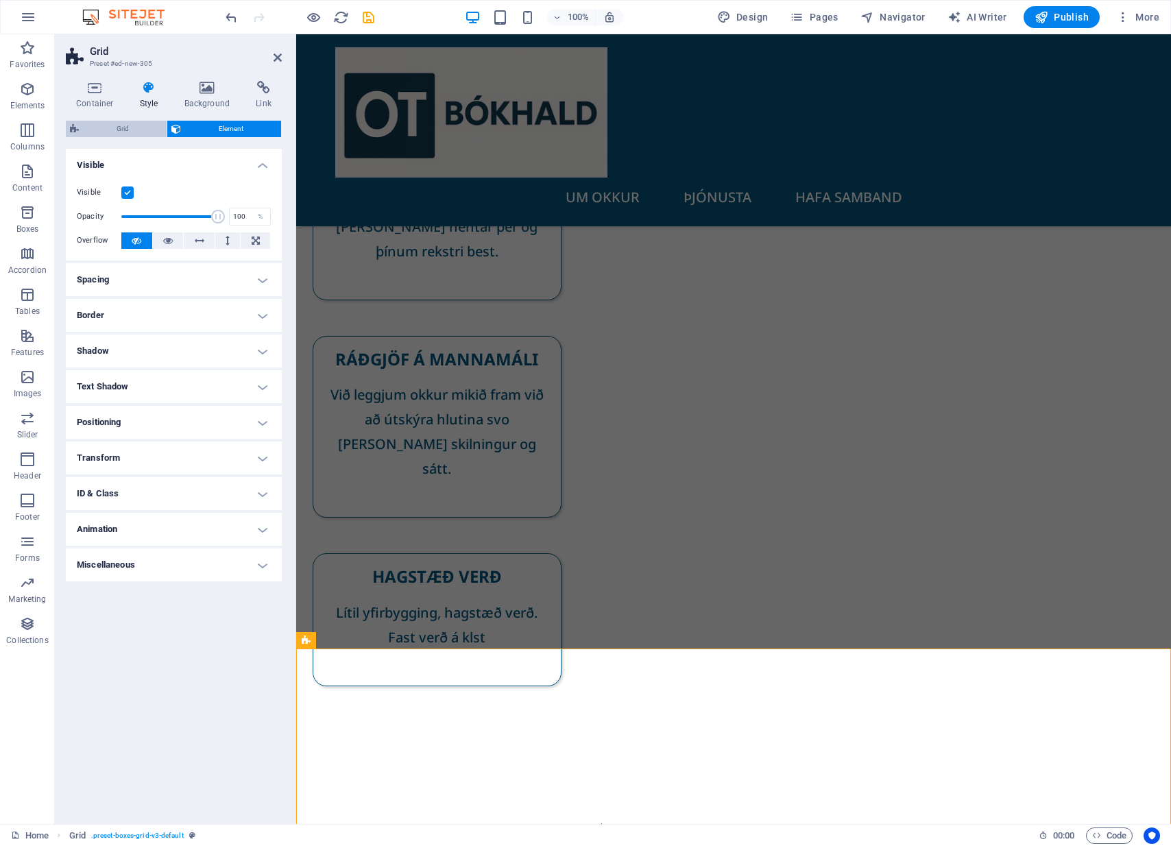
click at [121, 125] on span "Grid" at bounding box center [123, 129] width 80 height 16
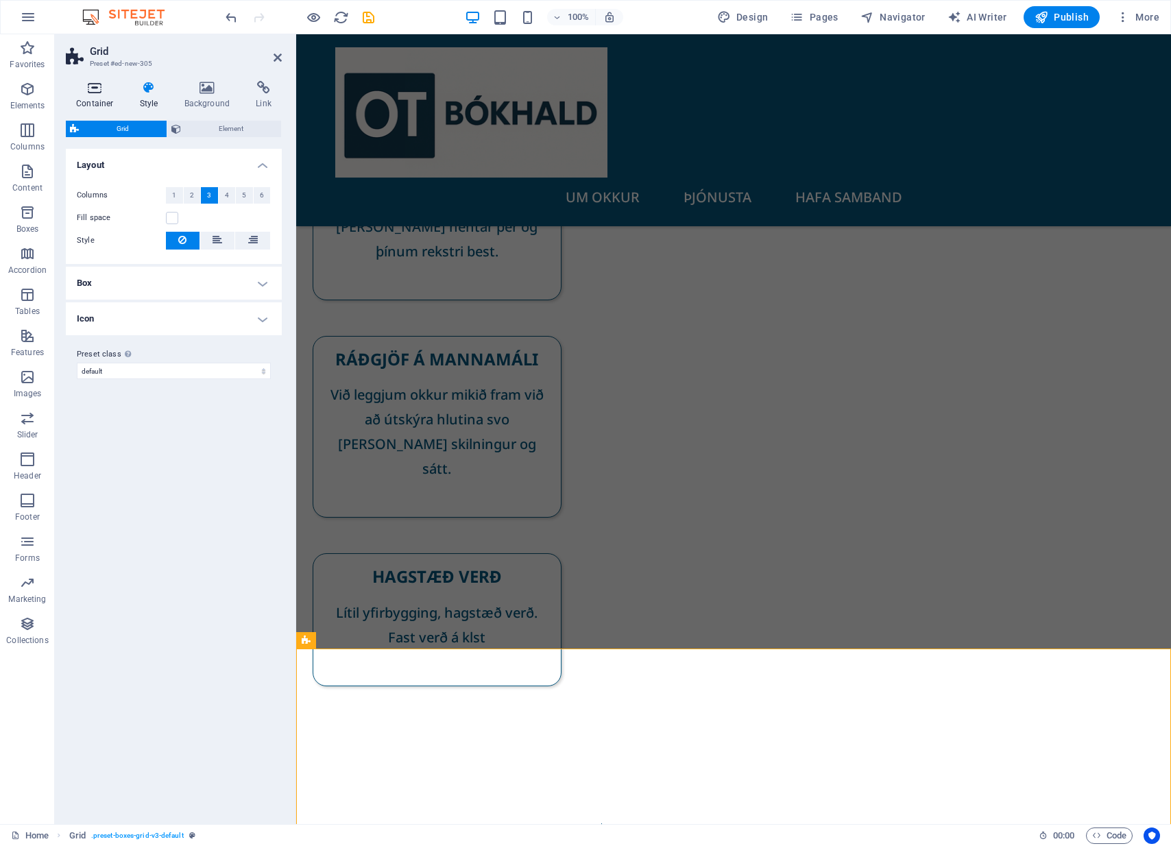
click at [90, 90] on icon at bounding box center [95, 88] width 58 height 14
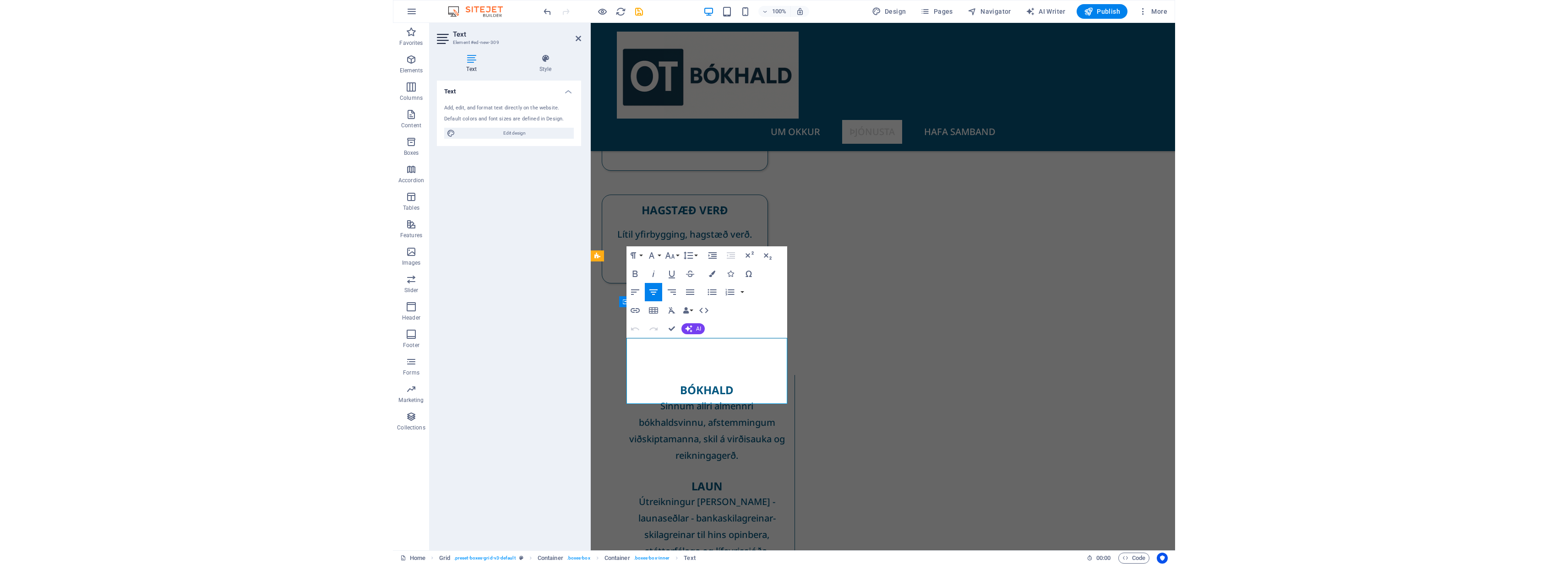
scroll to position [282, 0]
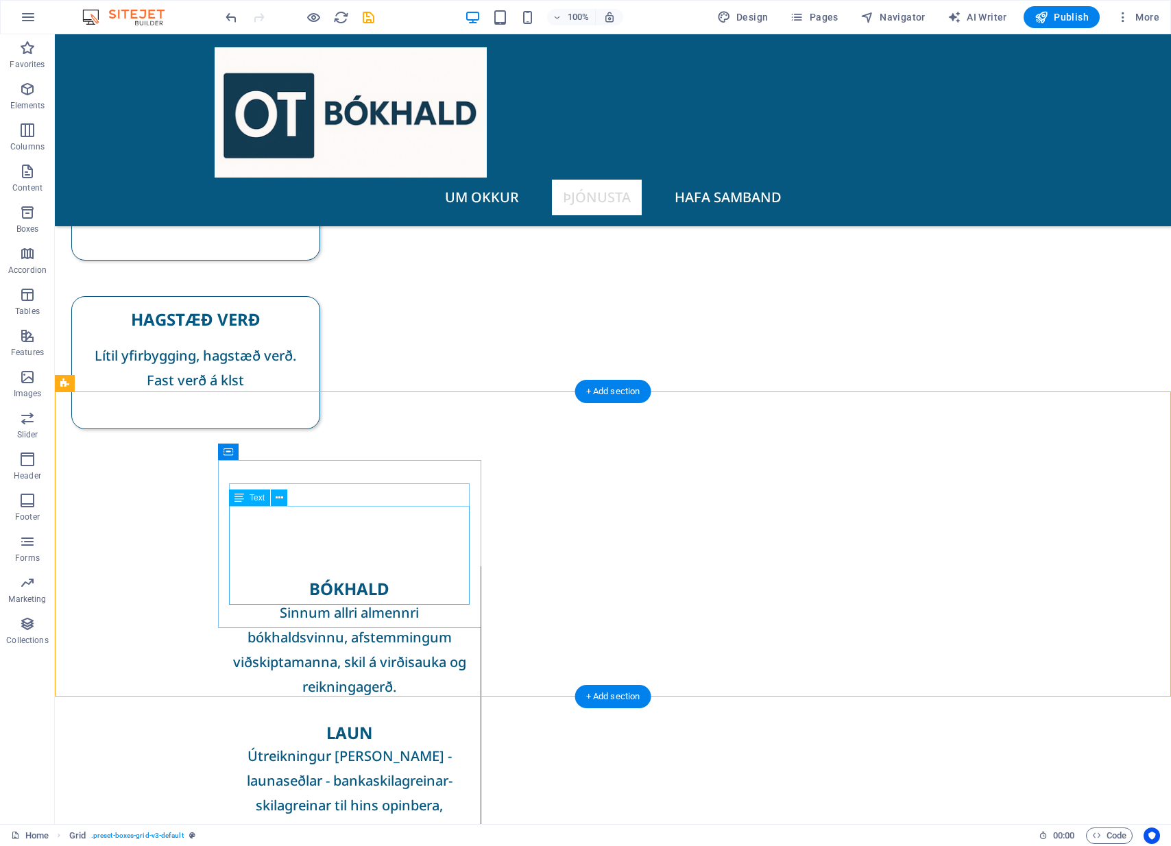
click at [282, 501] on icon at bounding box center [280, 498] width 8 height 14
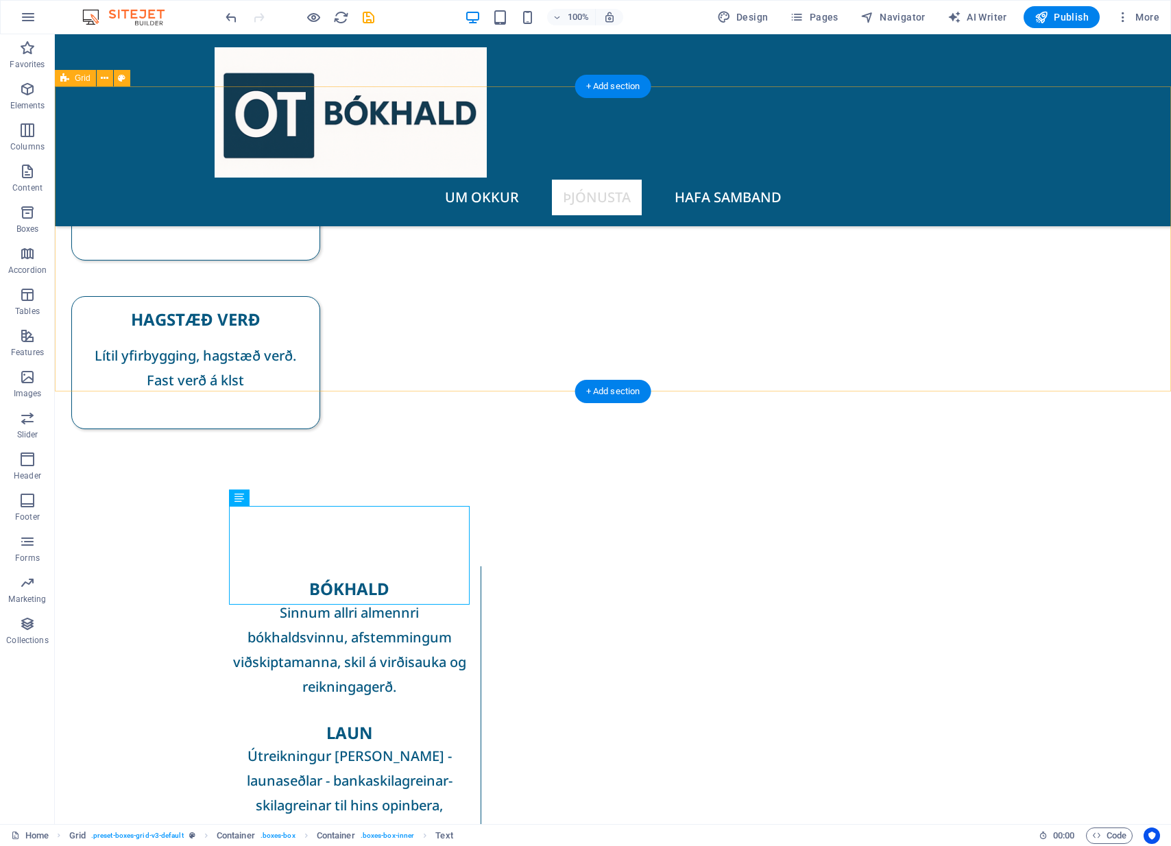
click at [149, 498] on div "BÓKHALD Sinnum allri almennri bókhaldsvinnu, afstemmingum viðskiptamanna, skil …" at bounding box center [613, 782] width 1116 height 568
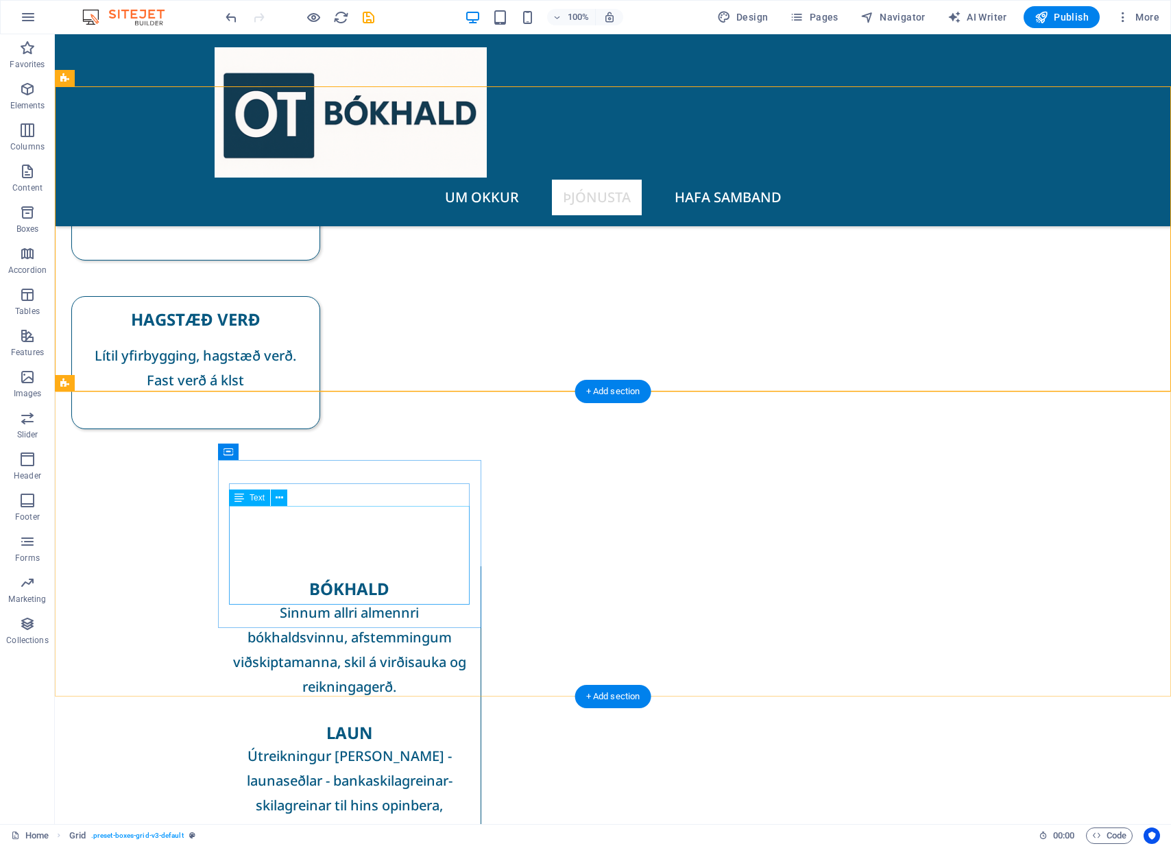
drag, startPoint x: 351, startPoint y: 564, endPoint x: 350, endPoint y: 553, distance: 11.1
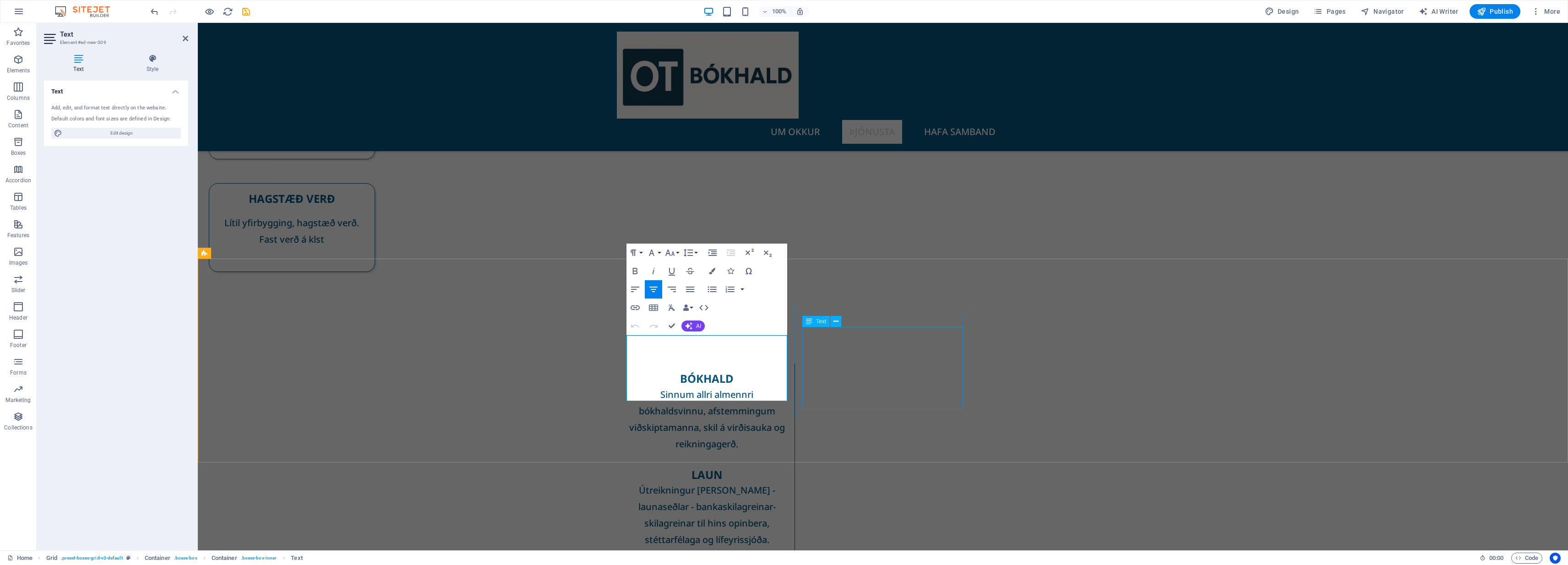
scroll to position [285, 0]
click at [658, 254] on button "Font Family" at bounding box center [654, 253] width 17 height 18
click at [771, 296] on div "Paragraph Format Normal Heading 1 Heading 2 Heading 3 Heading 4 Heading 5 Headi…" at bounding box center [707, 290] width 161 height 91
click at [769, 303] on div "Paragraph Format Normal Heading 1 Heading 2 Heading 3 Heading 4 Heading 5 Headi…" at bounding box center [707, 290] width 161 height 91
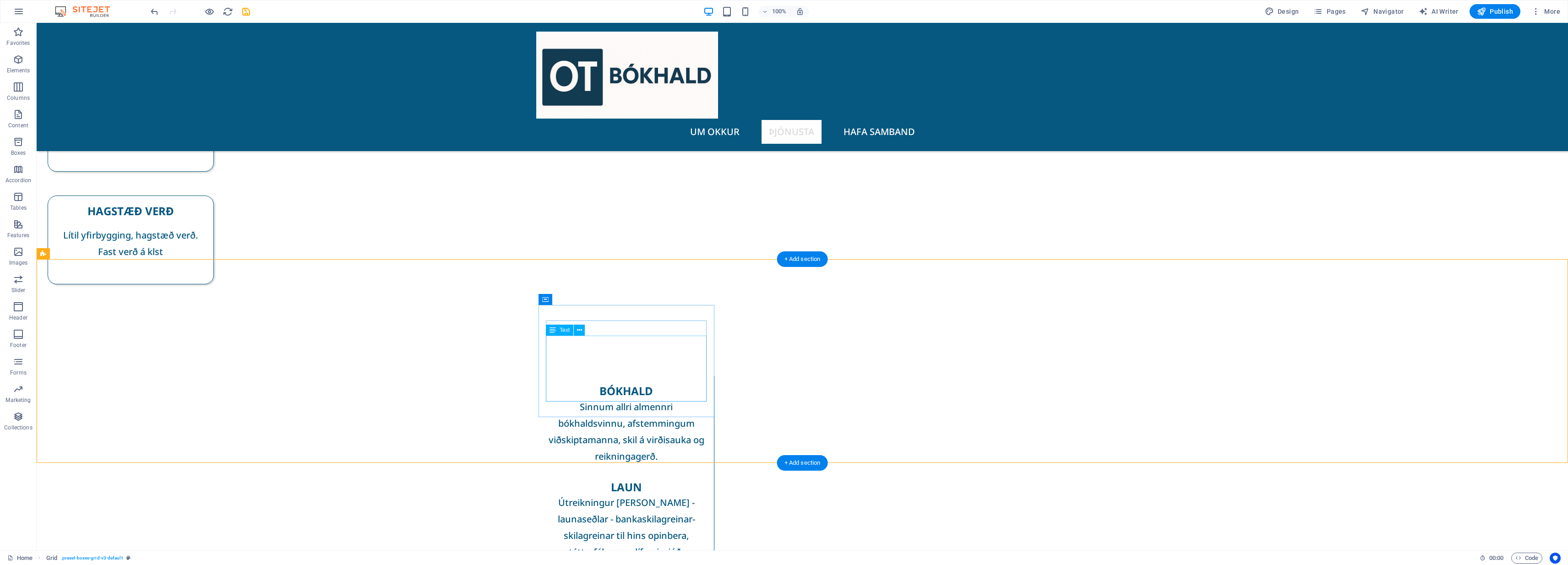
click at [553, 330] on icon at bounding box center [553, 330] width 7 height 11
click at [560, 330] on span "Text" at bounding box center [564, 330] width 10 height 5
click at [583, 330] on button at bounding box center [579, 330] width 11 height 11
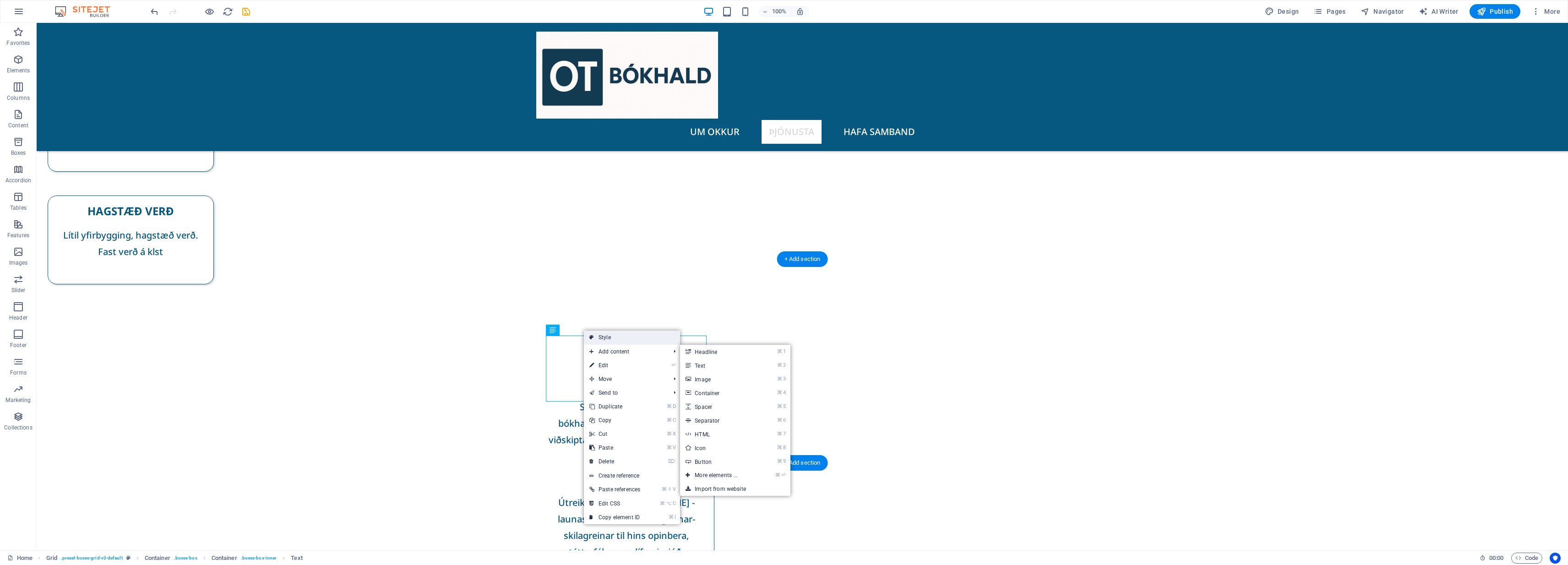
click at [648, 338] on link "Style" at bounding box center [632, 337] width 96 height 14
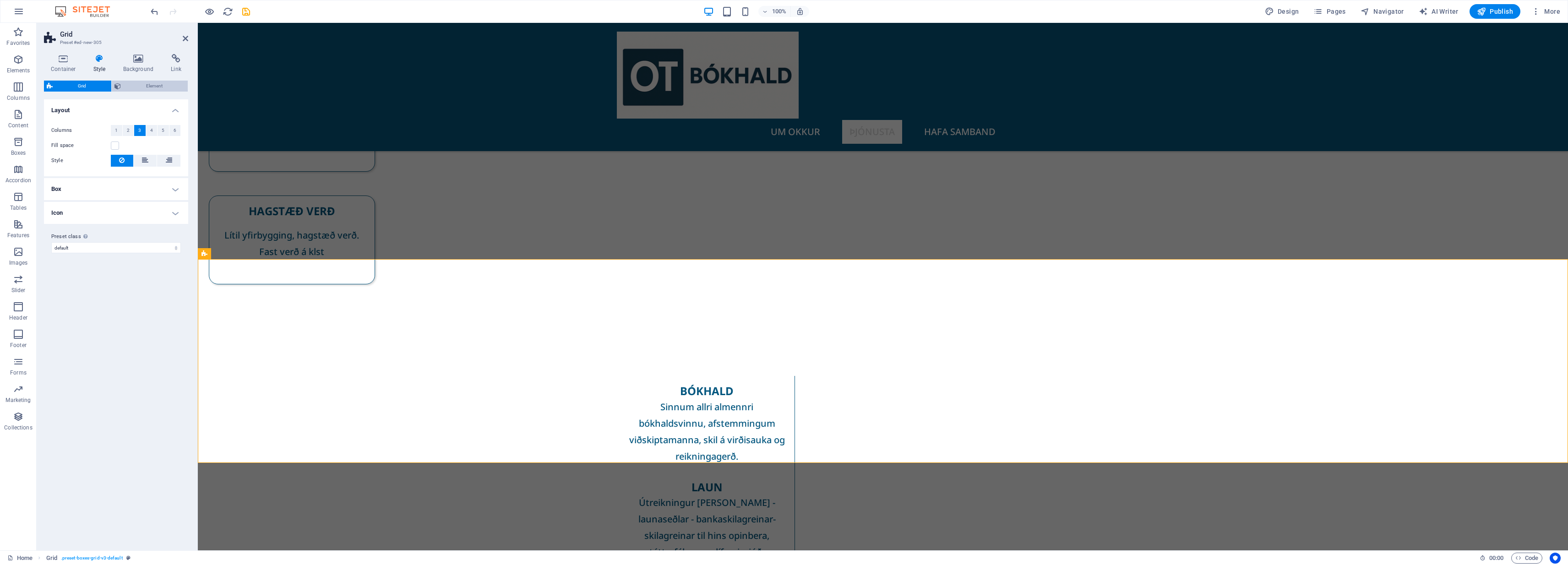
click at [150, 82] on span "Element" at bounding box center [154, 86] width 61 height 11
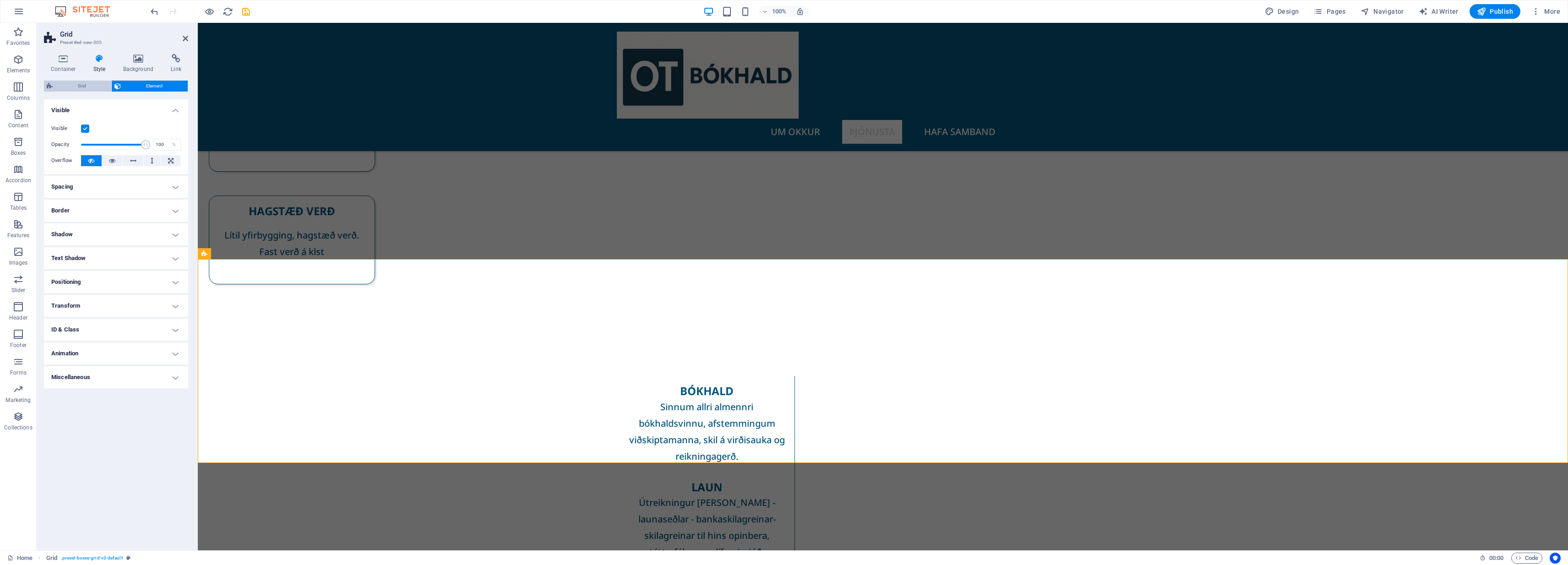
click at [89, 87] on span "Grid" at bounding box center [82, 86] width 53 height 11
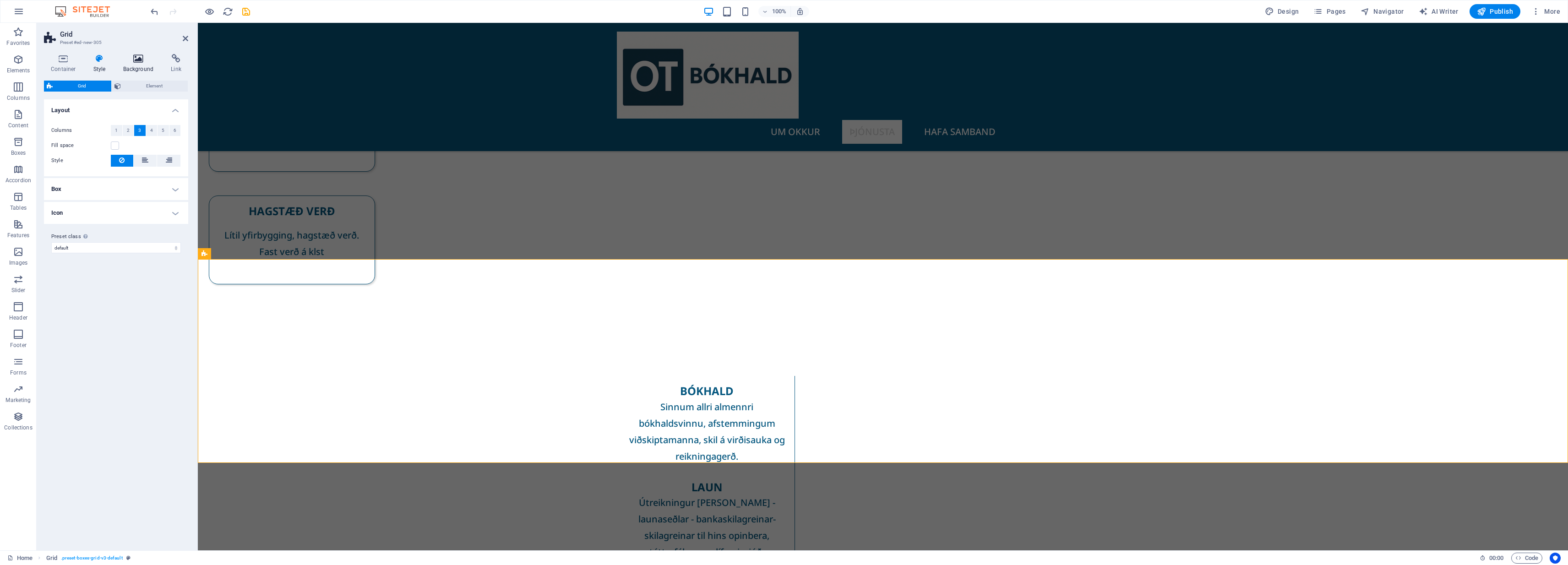
click at [139, 61] on icon at bounding box center [138, 59] width 45 height 9
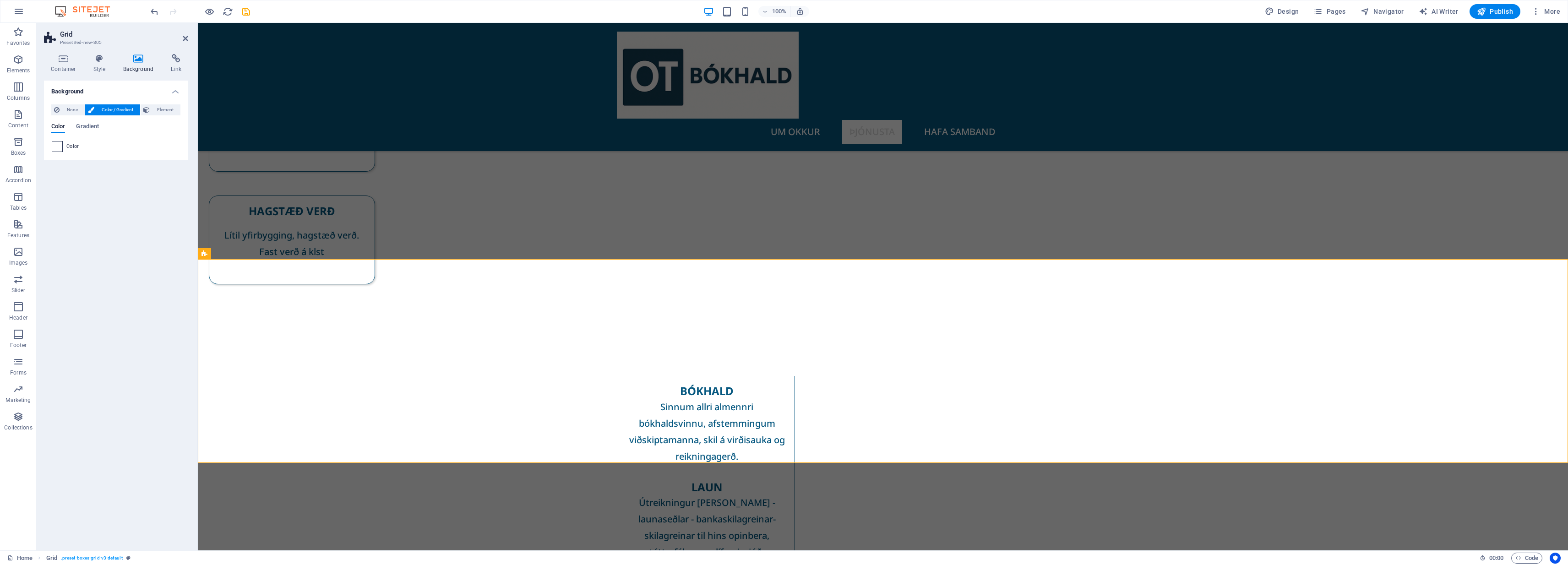
click at [55, 147] on span at bounding box center [57, 146] width 10 height 10
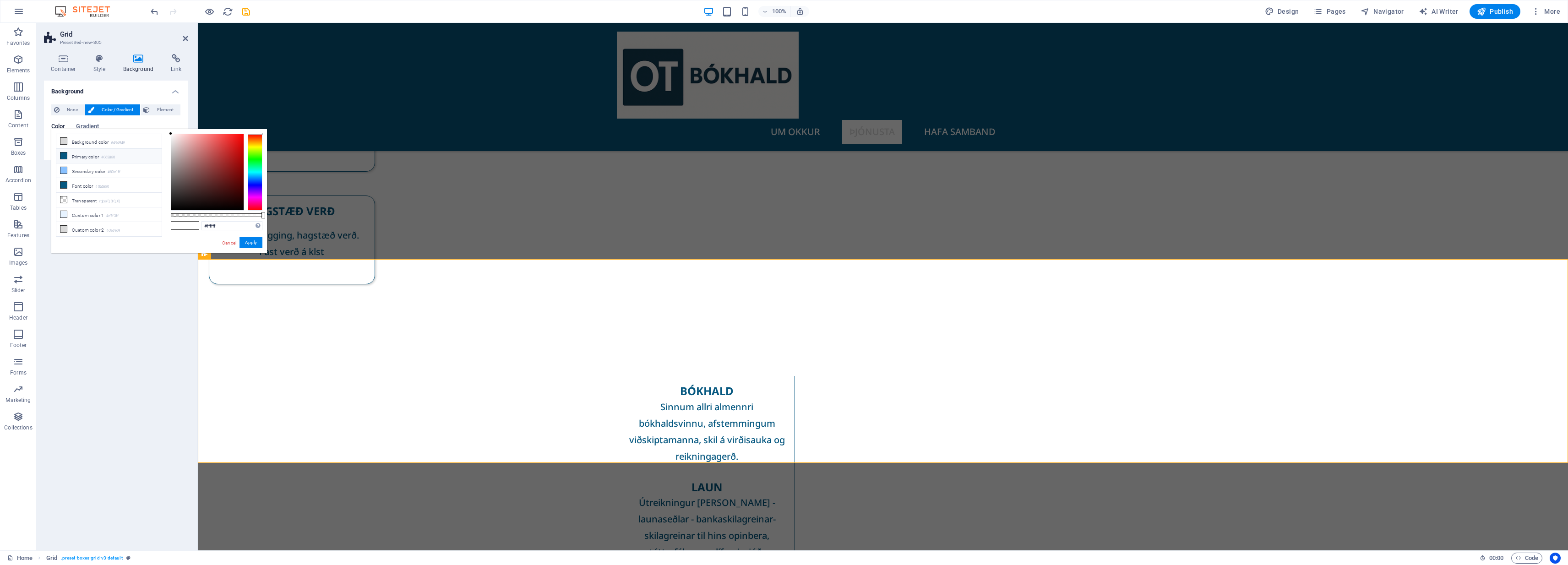
click at [66, 158] on icon at bounding box center [64, 156] width 7 height 7
type input "#065880"
click at [63, 155] on icon at bounding box center [64, 156] width 7 height 7
click at [248, 242] on button "Apply" at bounding box center [251, 242] width 23 height 11
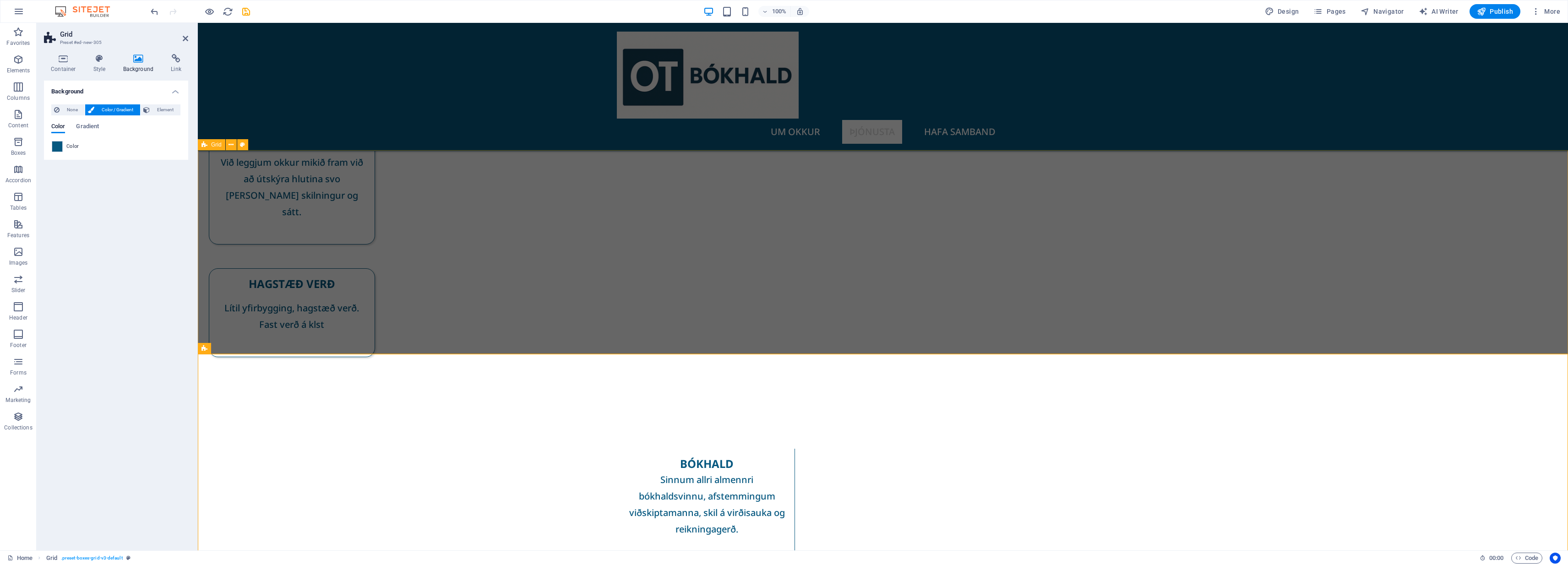
scroll to position [214, 0]
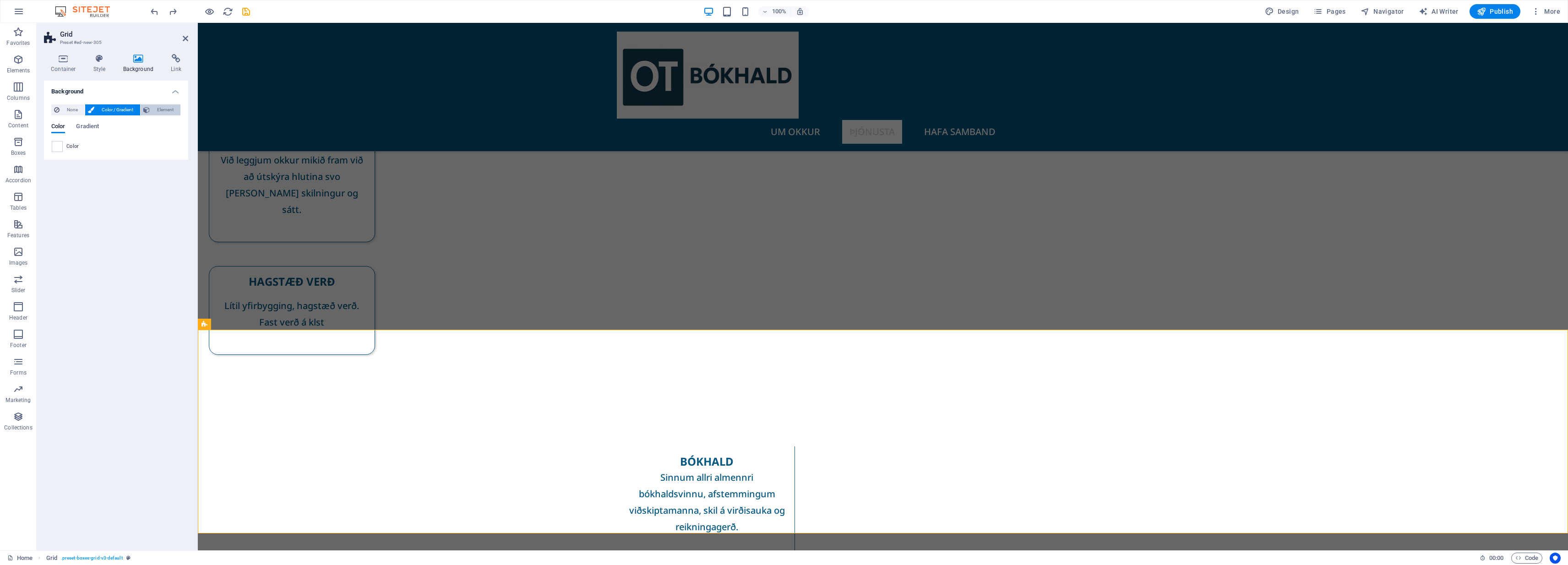
click at [160, 108] on span "Element" at bounding box center [165, 110] width 25 height 11
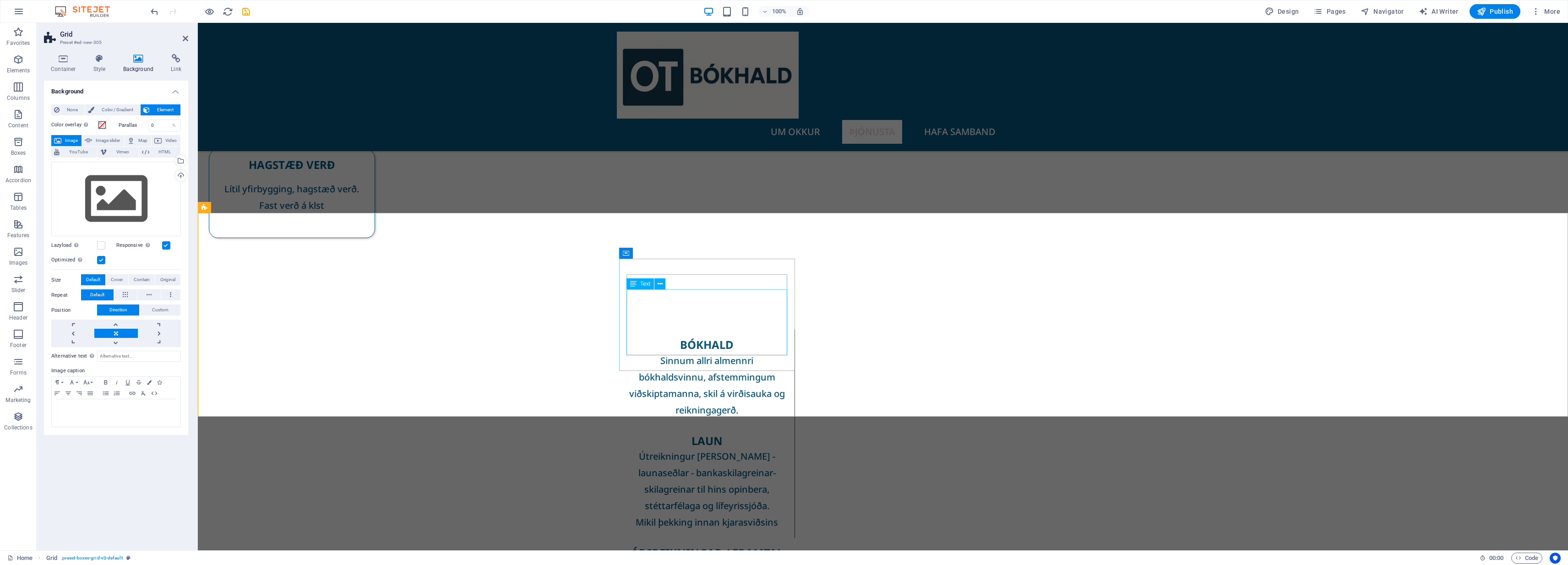
scroll to position [331, 0]
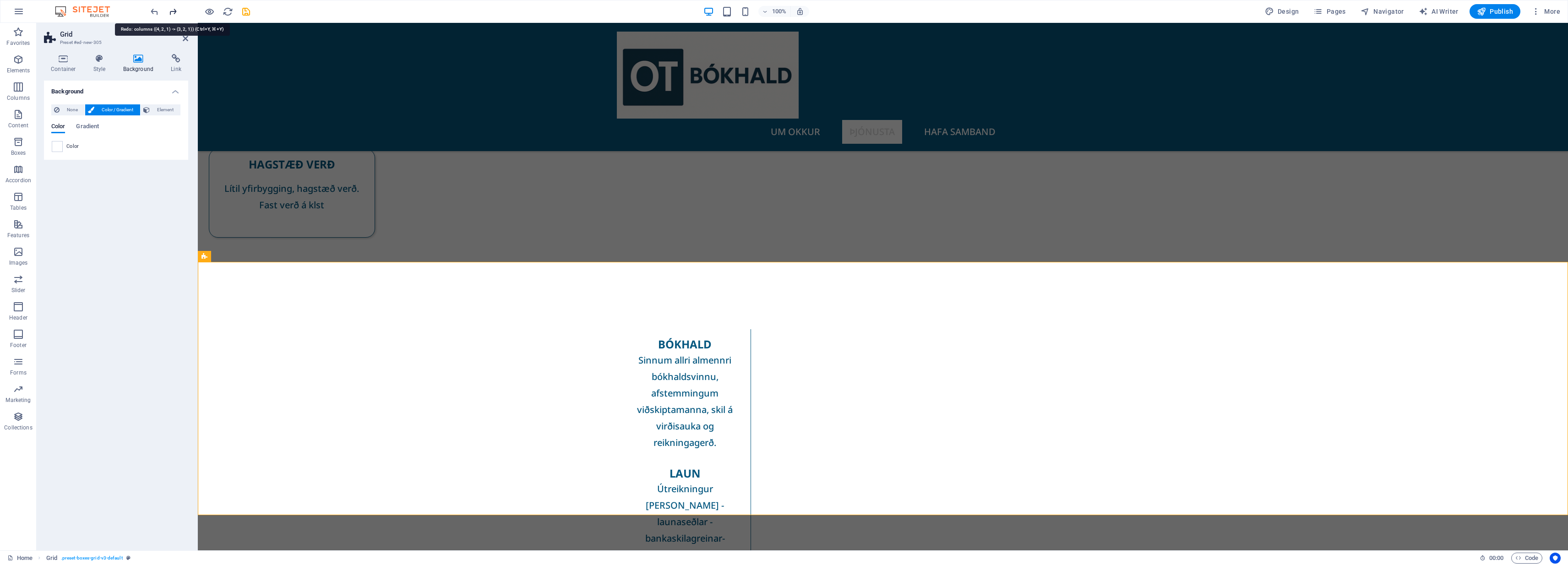
click at [172, 13] on icon "redo" at bounding box center [173, 12] width 11 height 11
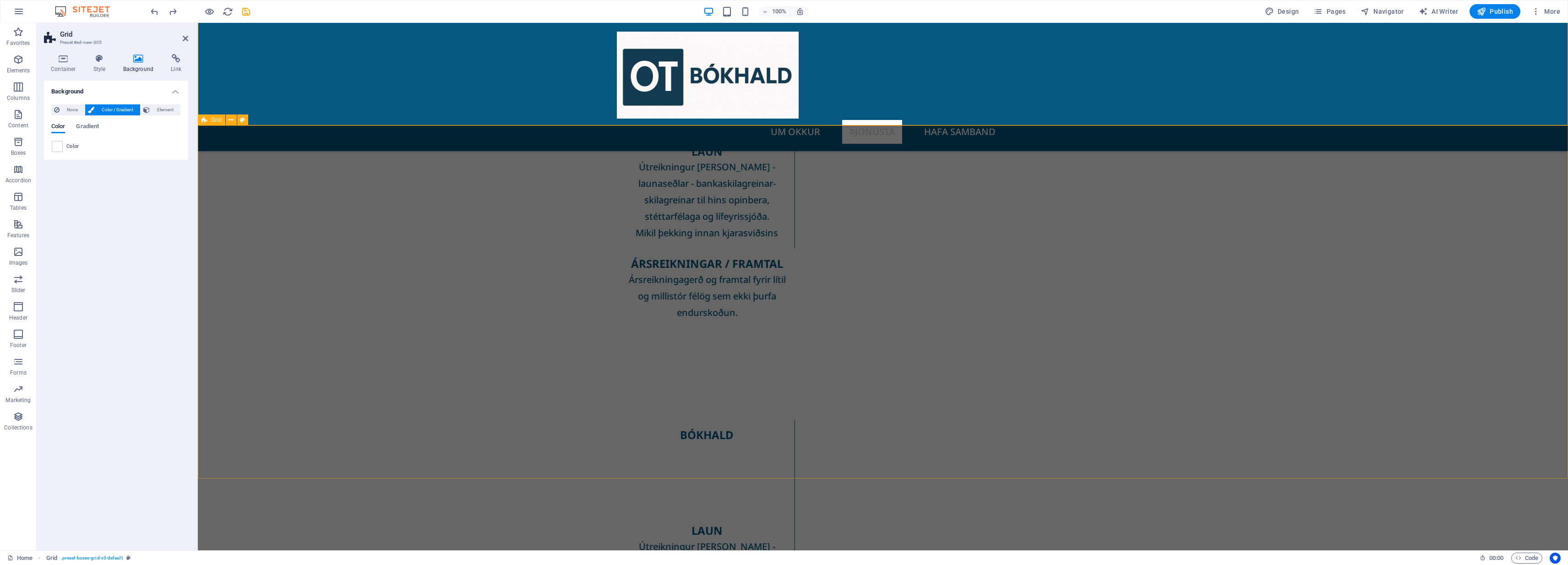
scroll to position [618, 0]
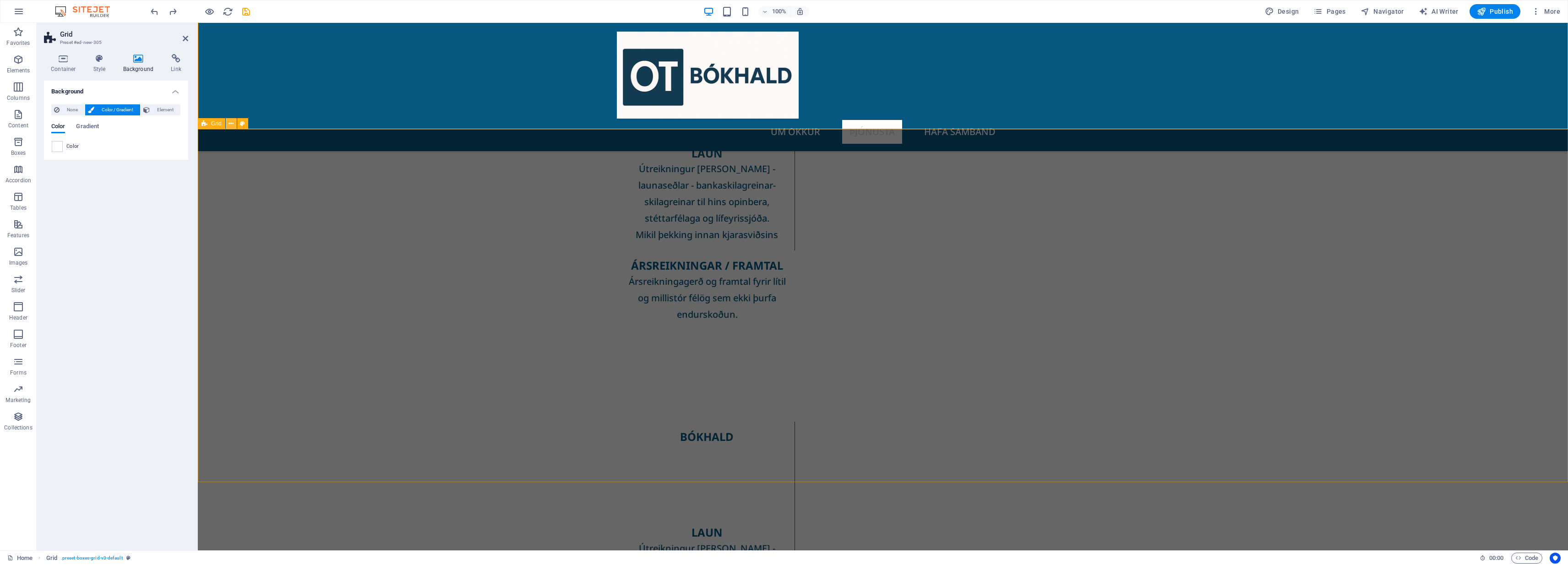
click at [232, 121] on icon at bounding box center [231, 124] width 5 height 9
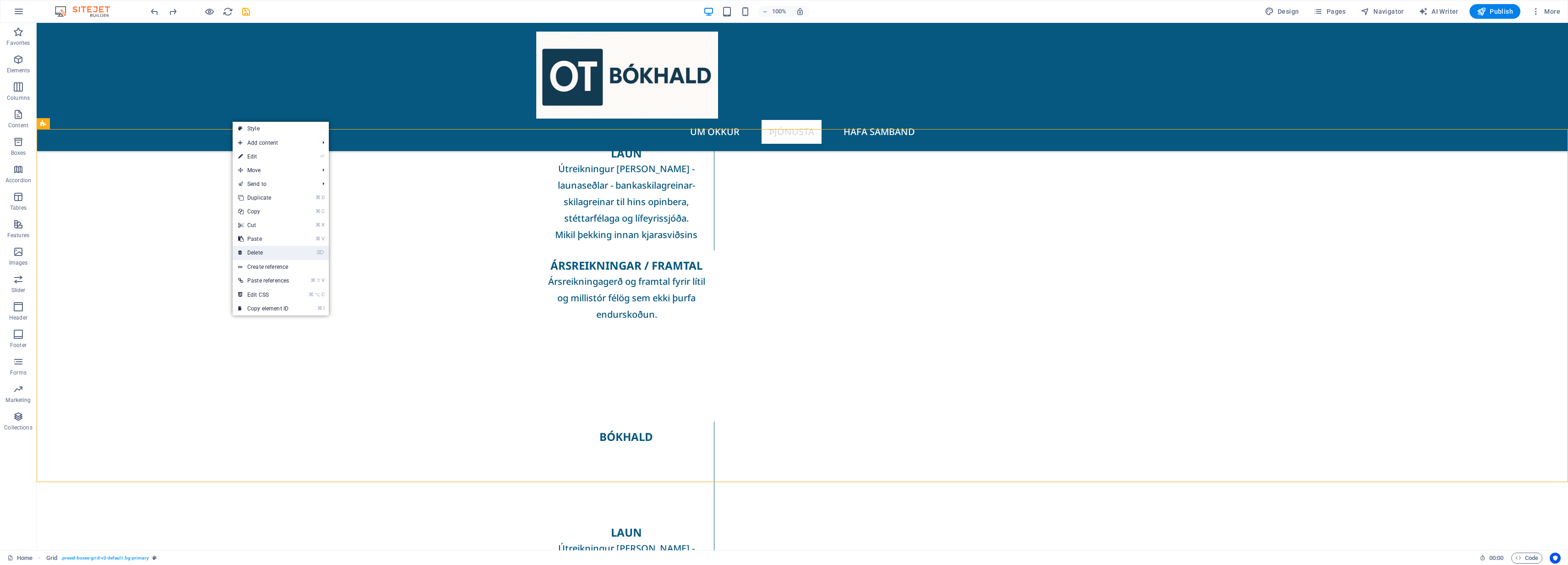
click at [283, 252] on link "⌦ Delete" at bounding box center [263, 252] width 62 height 14
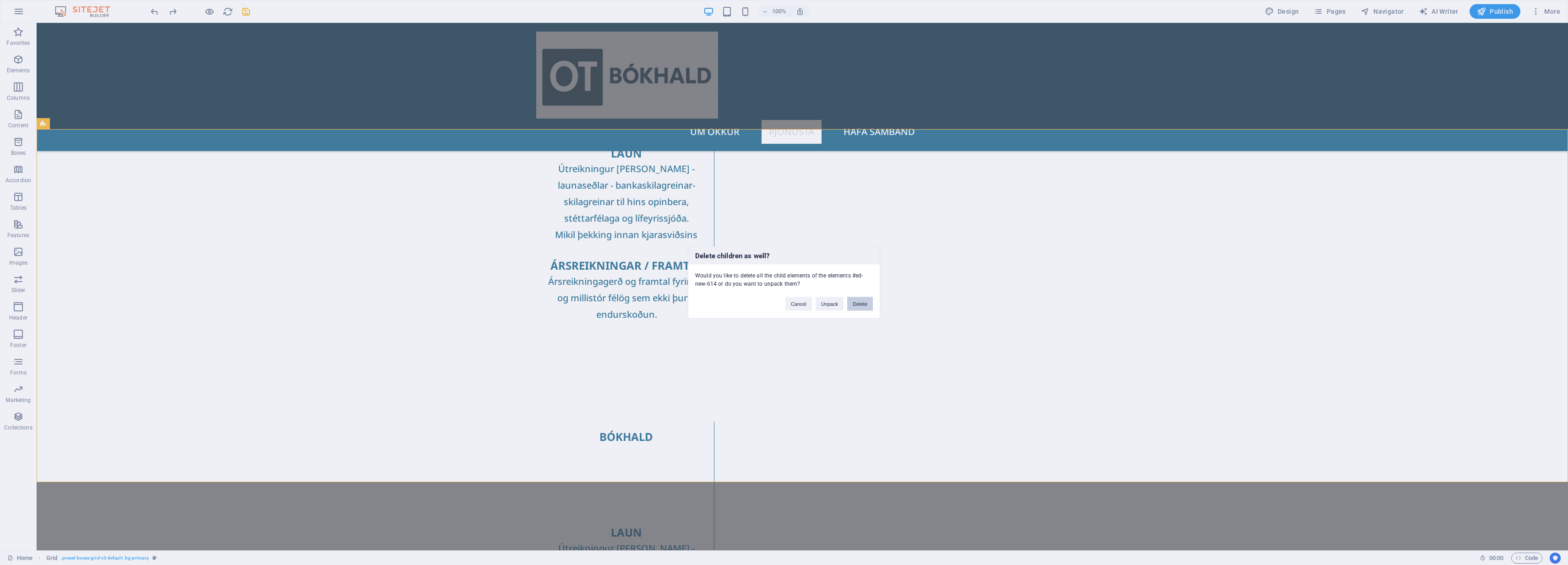
click at [782, 304] on button "Delete" at bounding box center [860, 304] width 25 height 14
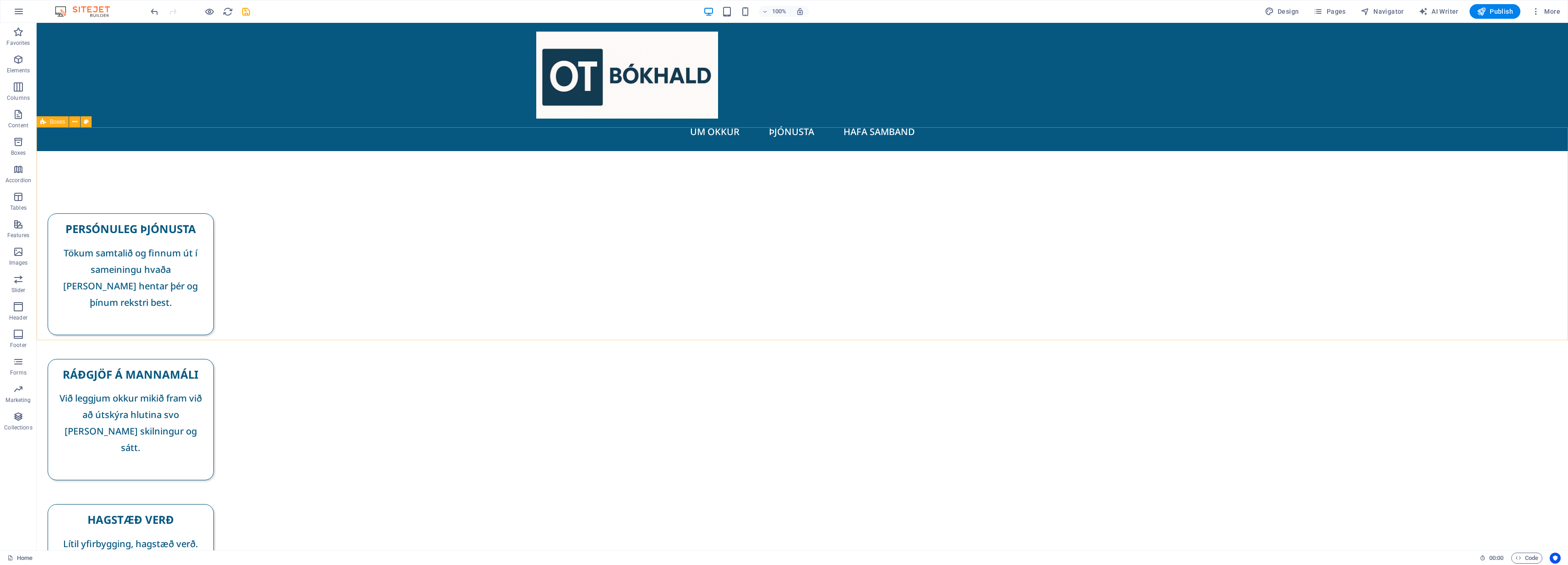
scroll to position [0, 0]
click at [71, 339] on icon at bounding box center [70, 335] width 5 height 9
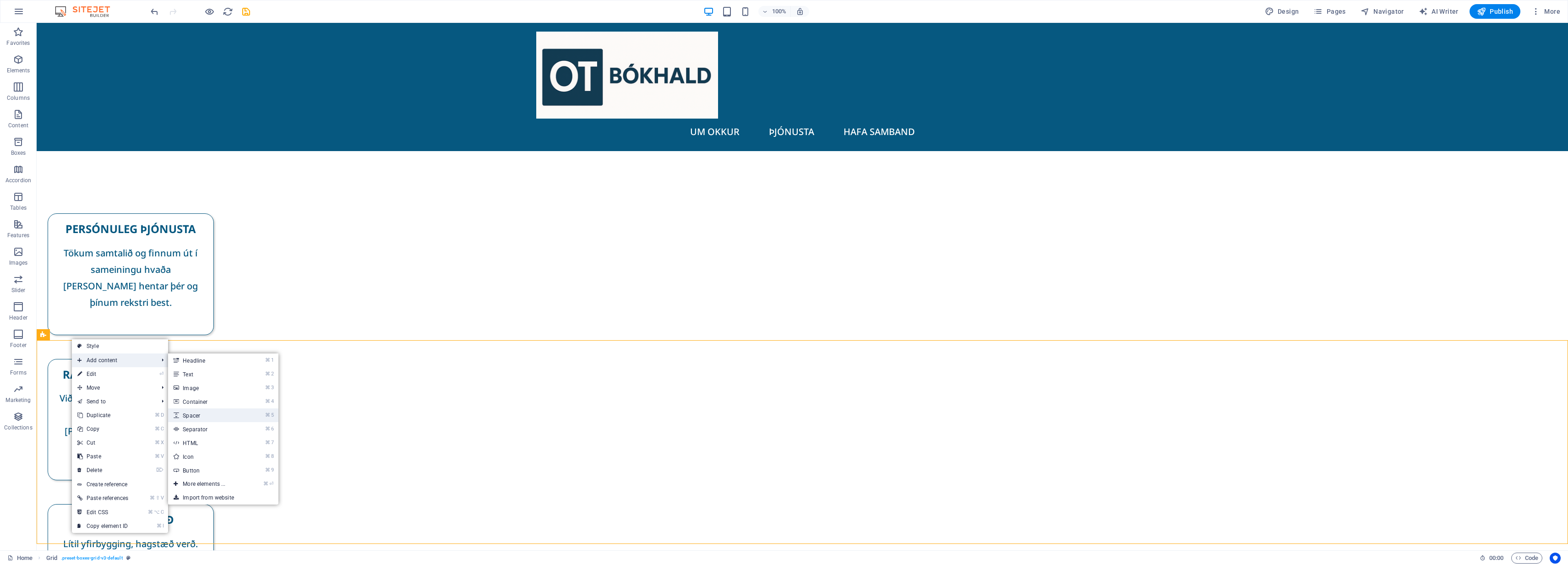
click at [208, 411] on link "⌘ 5 Spacer" at bounding box center [206, 415] width 75 height 14
select select "px"
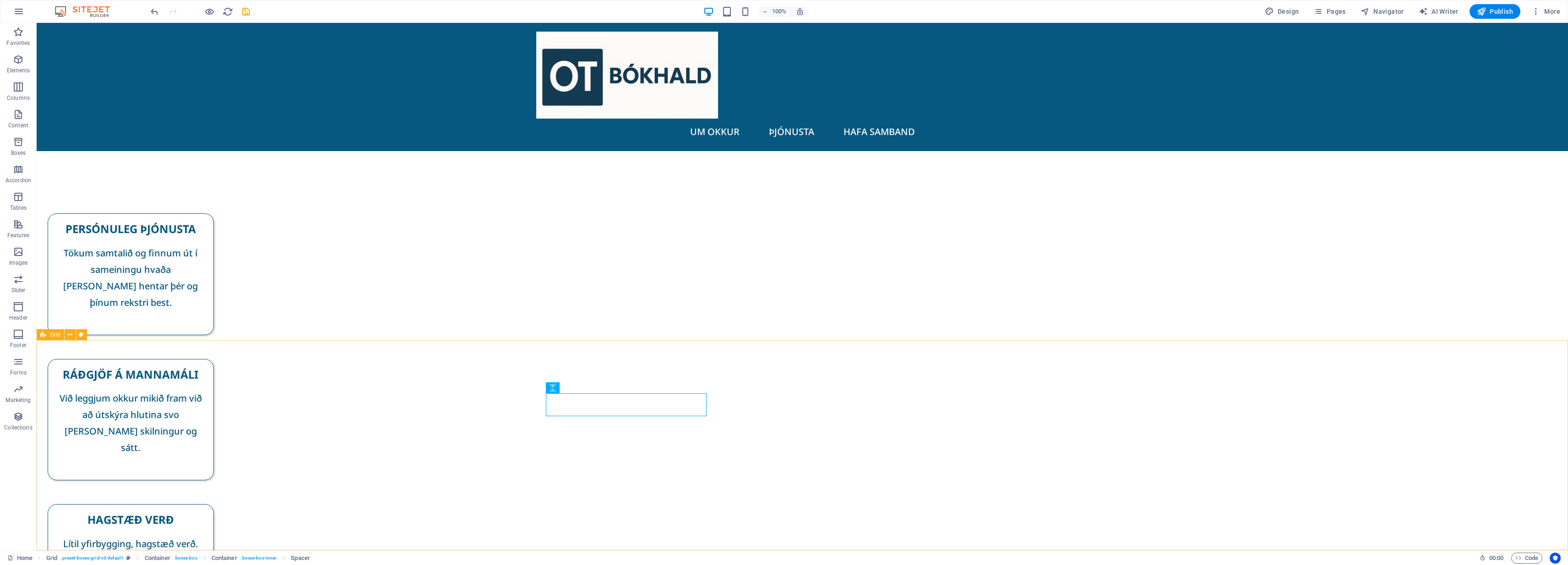
click at [601, 391] on span "Spacer" at bounding box center [601, 388] width 17 height 5
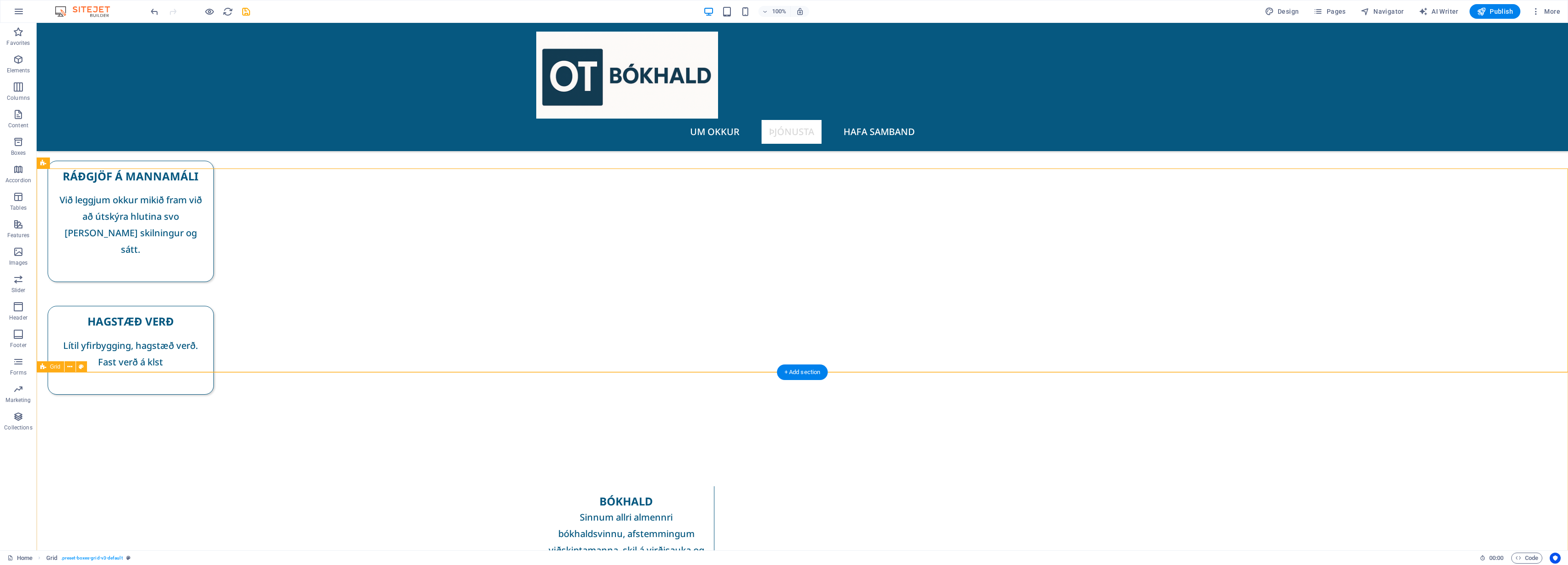
scroll to position [172, 0]
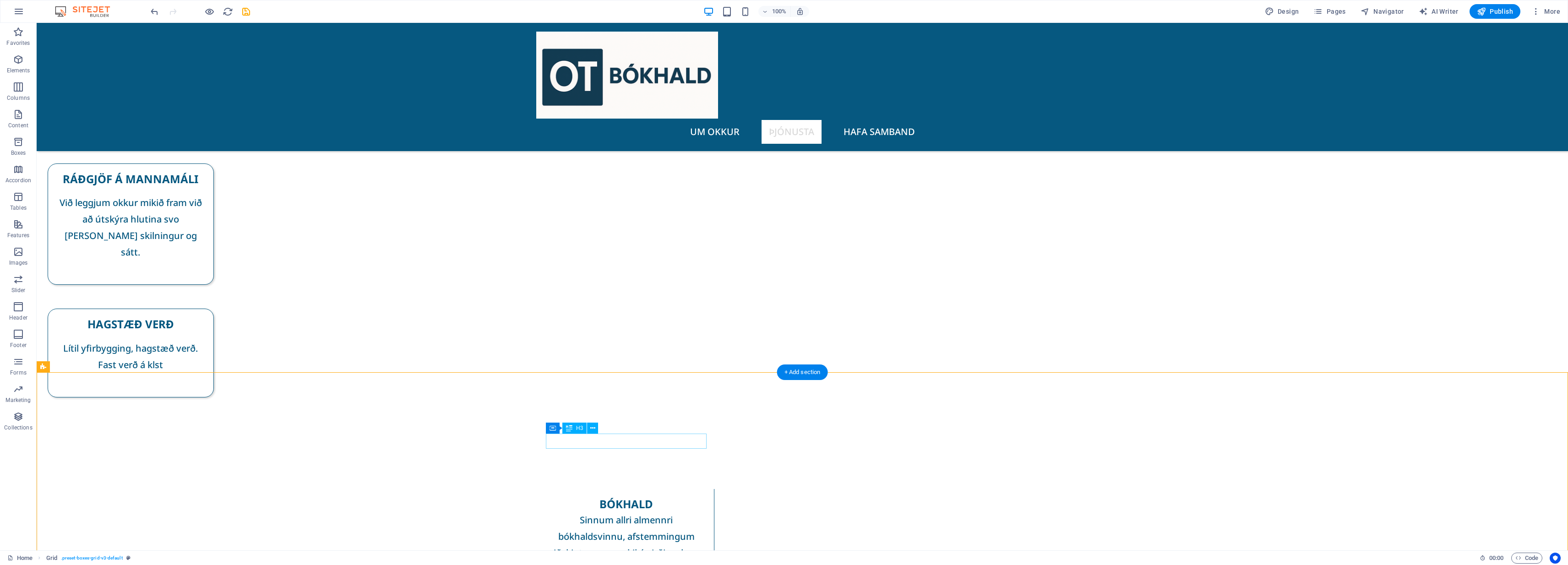
drag, startPoint x: 596, startPoint y: 442, endPoint x: 591, endPoint y: 447, distance: 7.1
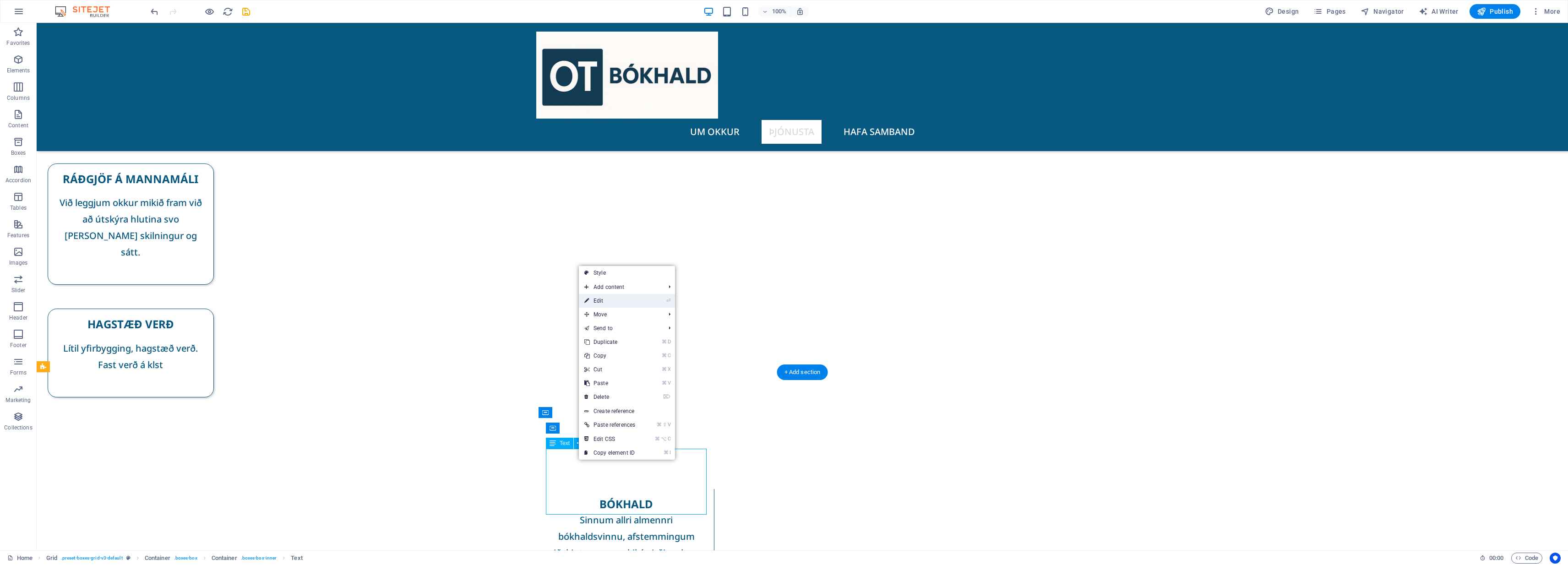
click at [615, 303] on link "⏎ Edit" at bounding box center [610, 301] width 62 height 14
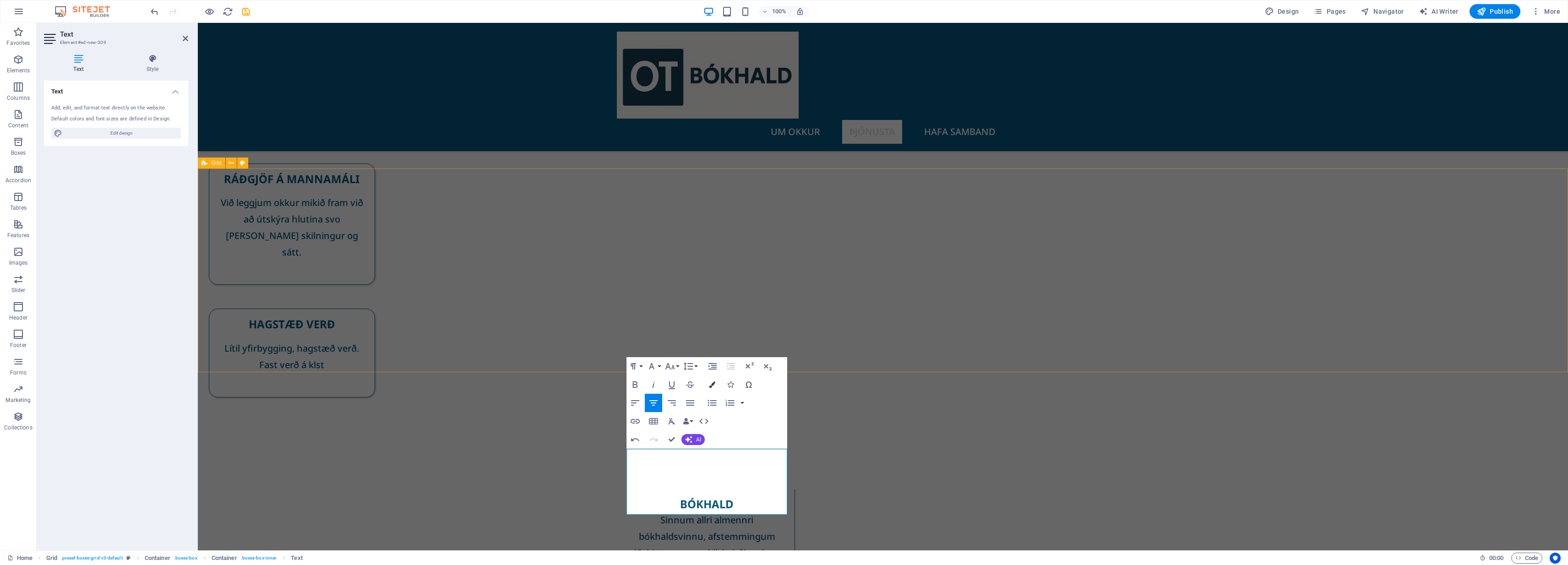
click at [713, 383] on icon "button" at bounding box center [713, 385] width 7 height 7
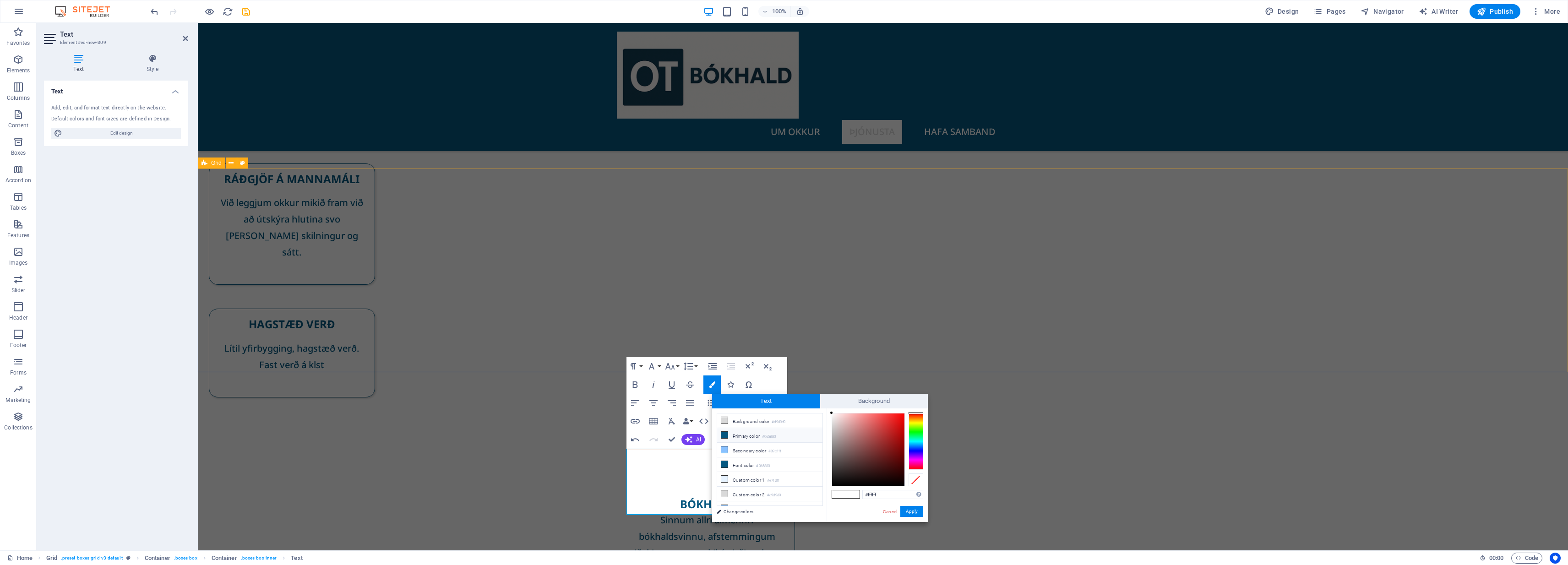
click at [744, 437] on li "Primary color #065880" at bounding box center [770, 435] width 106 height 15
type input "#065880"
click at [782, 512] on button "Apply" at bounding box center [912, 512] width 23 height 11
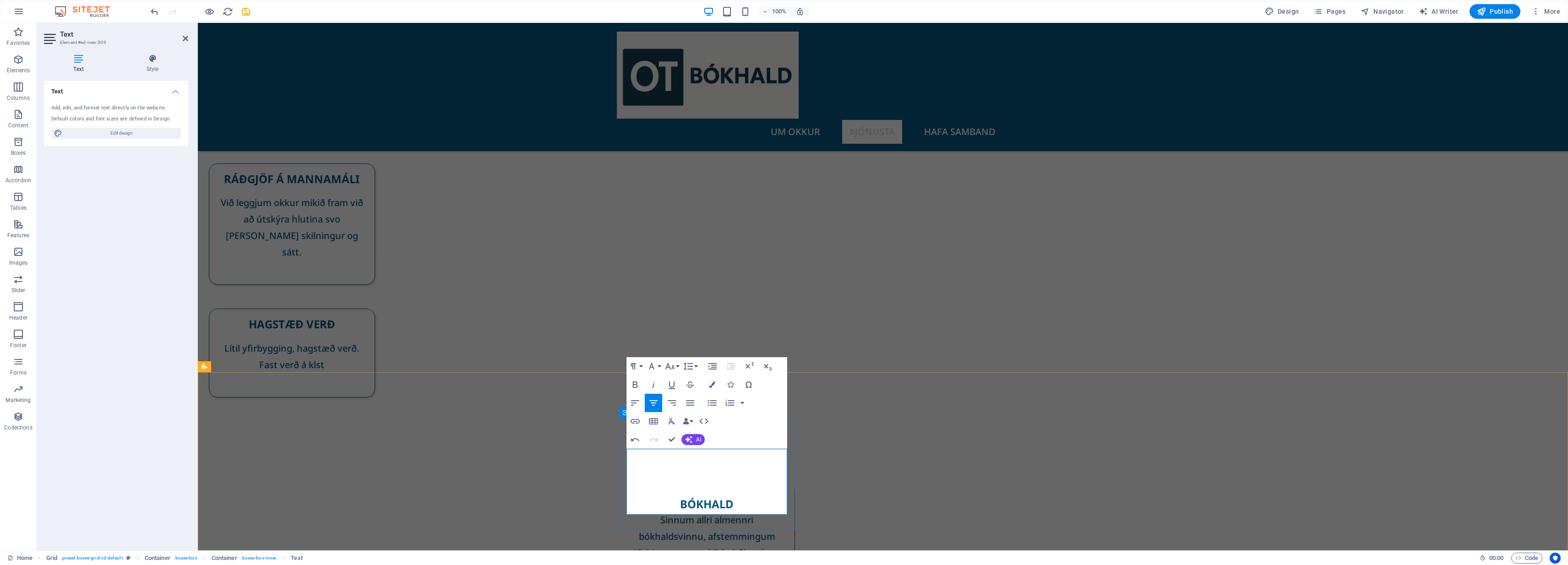
drag, startPoint x: 741, startPoint y: 471, endPoint x: 633, endPoint y: 447, distance: 110.6
drag, startPoint x: 764, startPoint y: 502, endPoint x: 700, endPoint y: 481, distance: 67.4
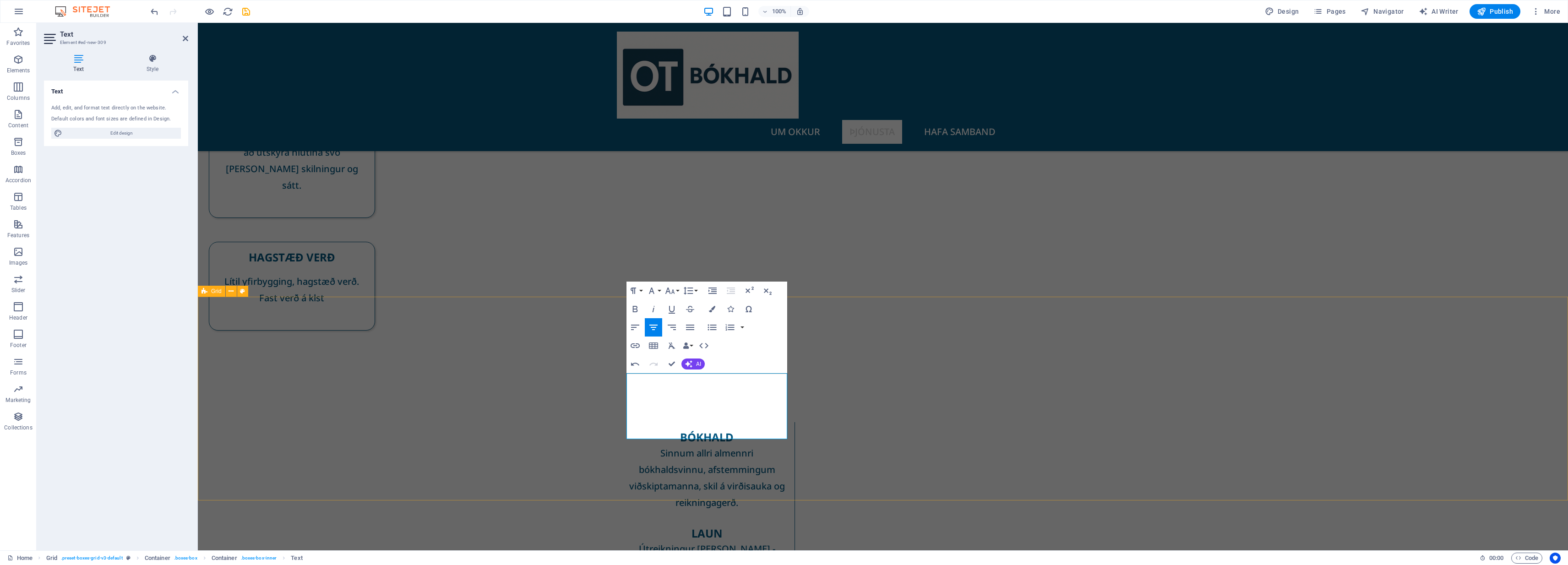
scroll to position [254, 0]
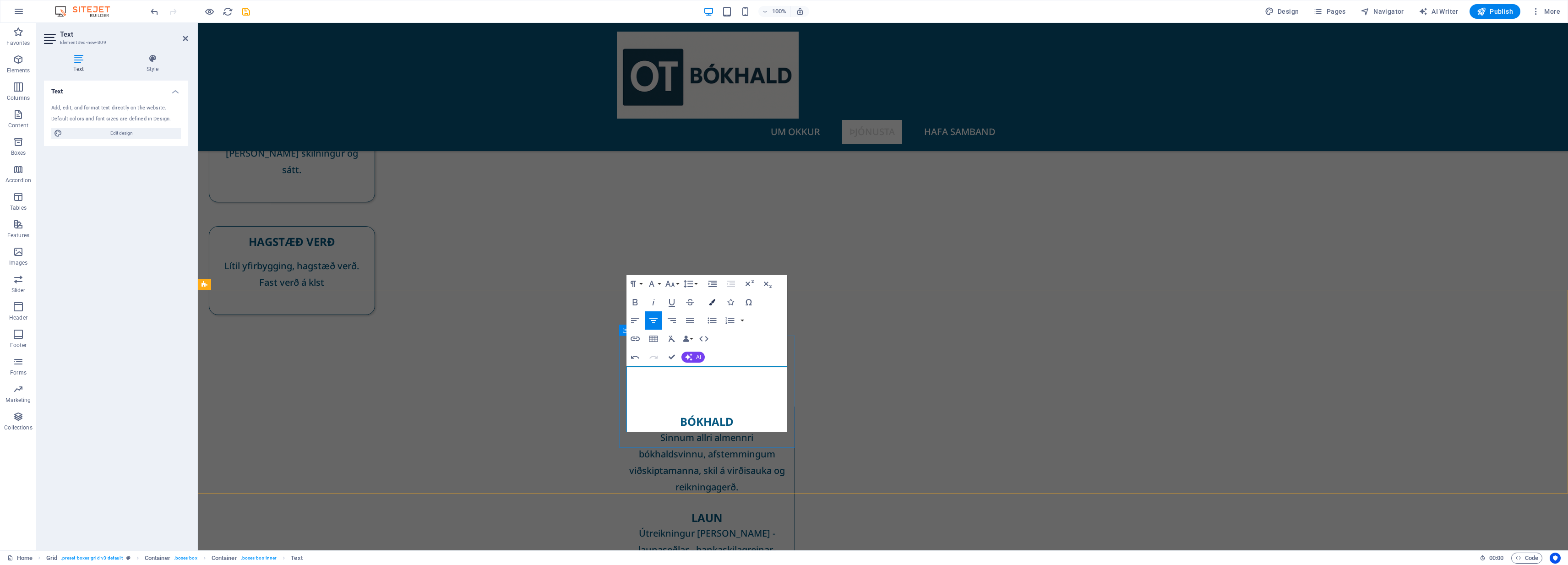
click at [712, 298] on button "Colors" at bounding box center [712, 302] width 17 height 18
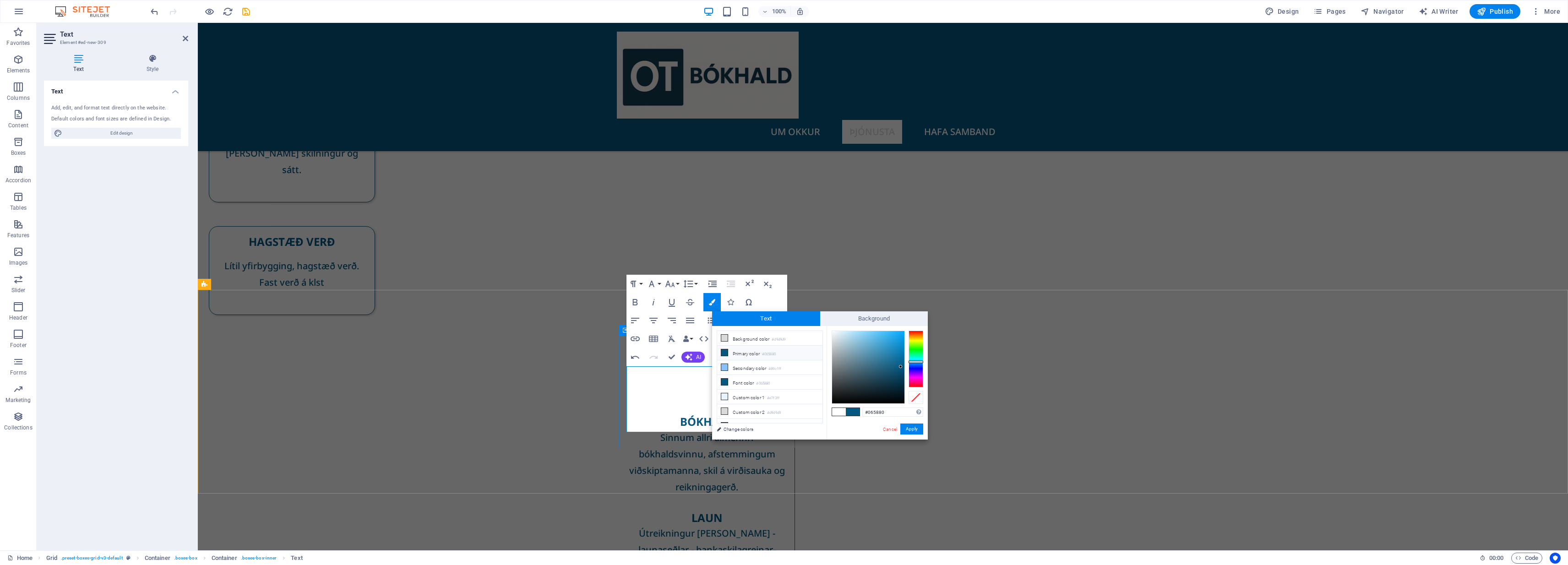
click at [729, 355] on li "Primary color #065880" at bounding box center [770, 353] width 106 height 15
click at [782, 432] on button "Apply" at bounding box center [912, 429] width 23 height 11
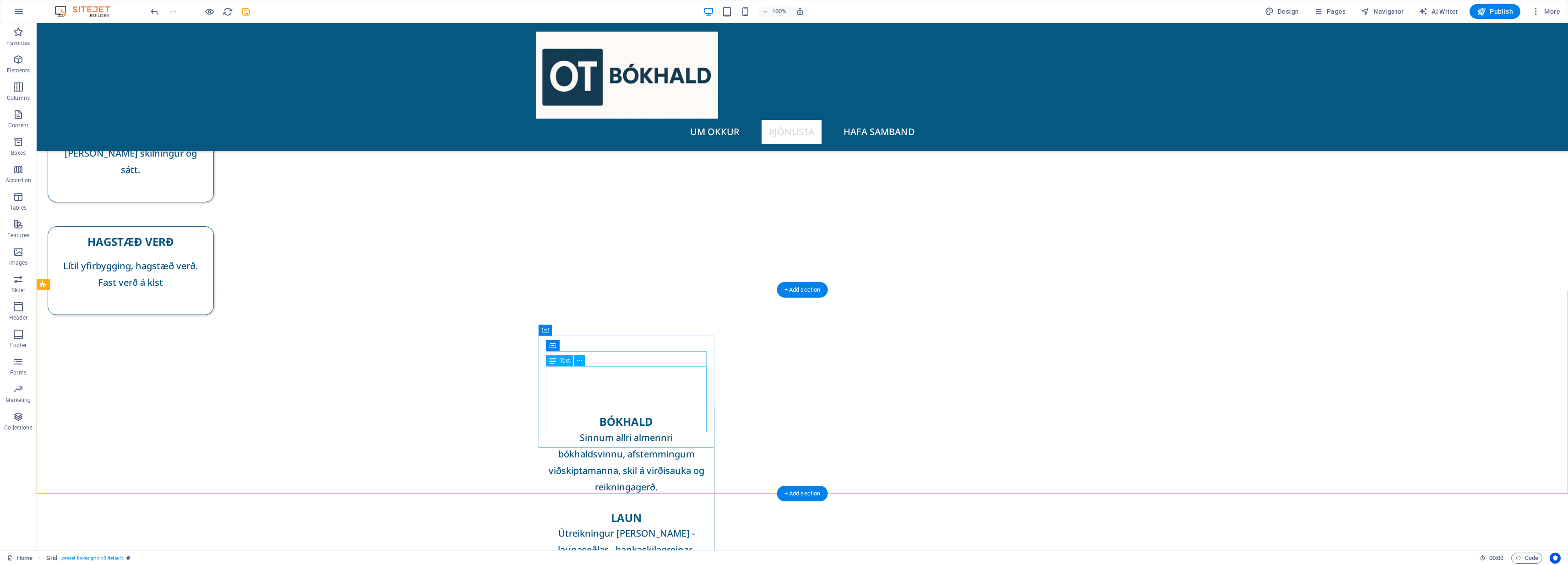
drag, startPoint x: 697, startPoint y: 425, endPoint x: 648, endPoint y: 416, distance: 49.8
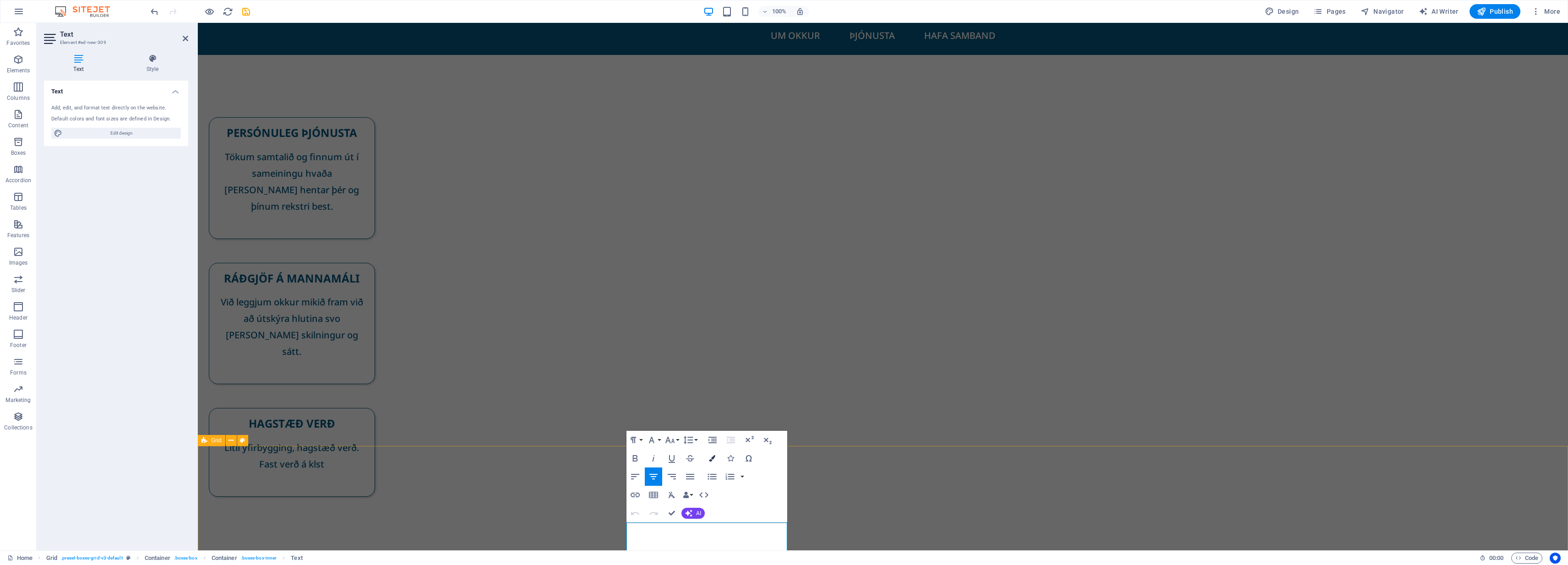
scroll to position [100, 0]
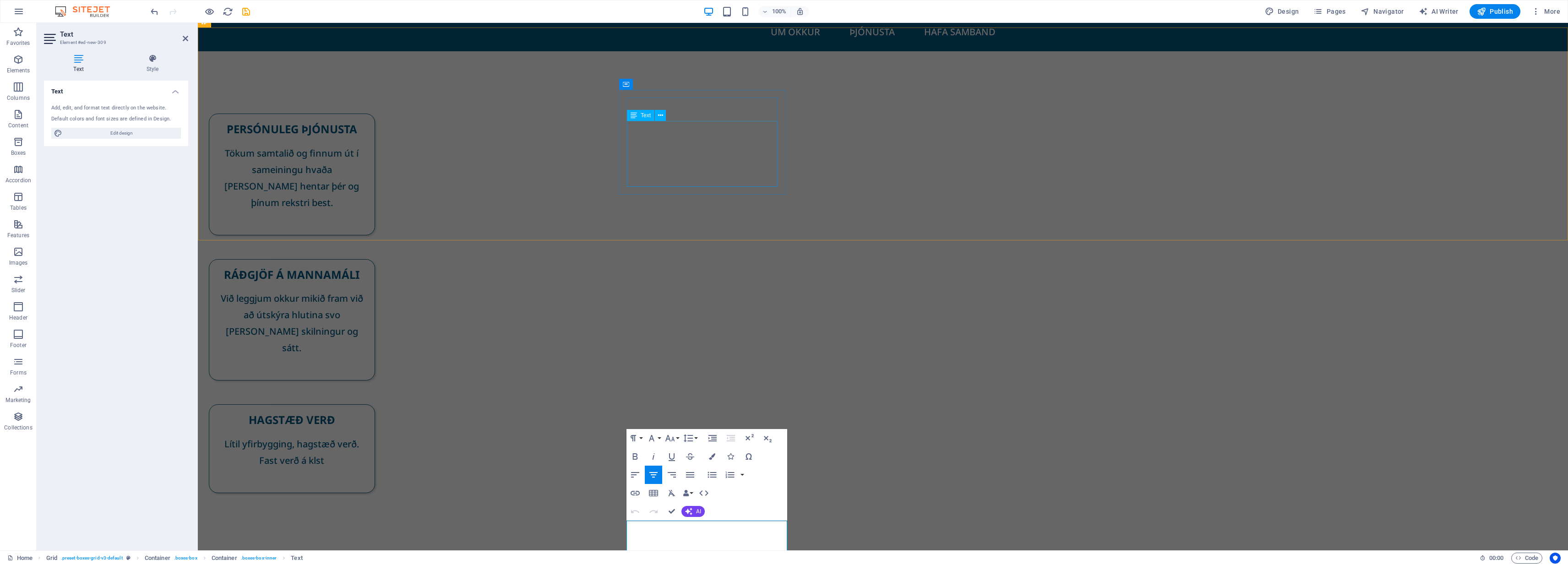
click at [367, 146] on div "Tökum samtalið og finnum út í sameiningu hvaða [PERSON_NAME] hentar þér og þínu…" at bounding box center [292, 186] width 151 height 82
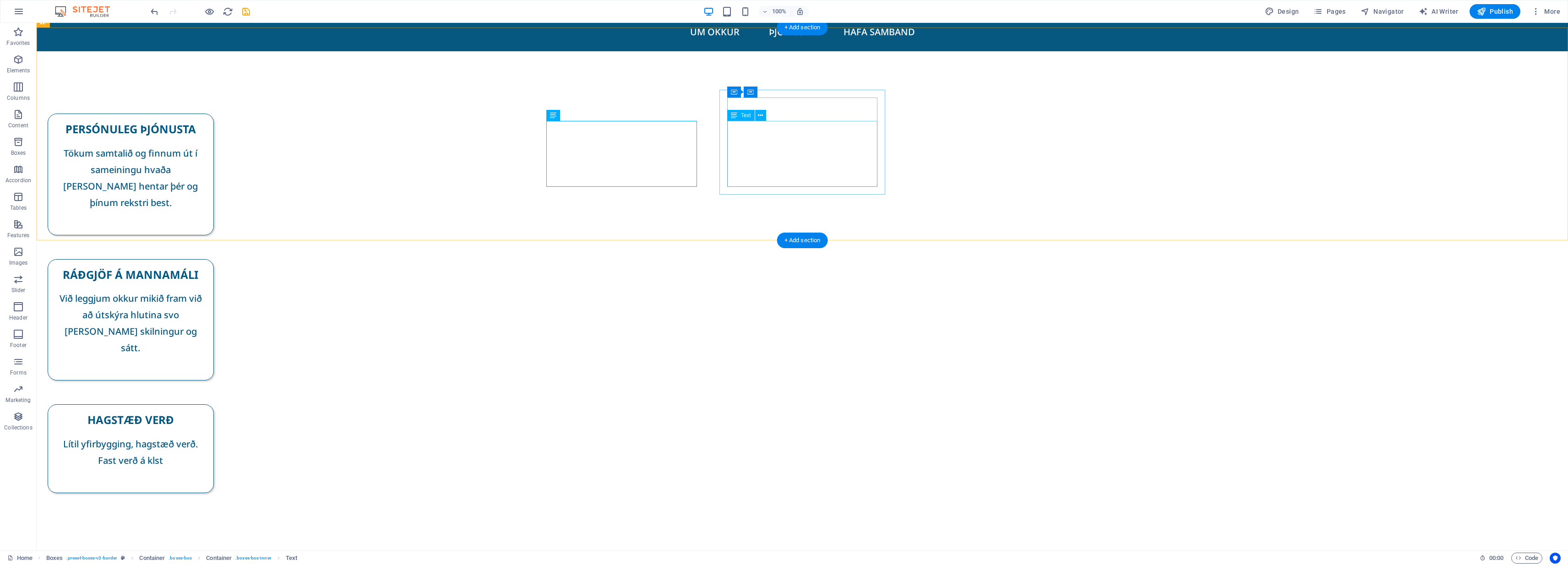
click at [206, 291] on div "Við leggjum okkur mikið fram við að útskýra hlutina svo [PERSON_NAME] skilningu…" at bounding box center [131, 331] width 151 height 82
click at [206, 145] on div "Tökum samtalið og finnum út í sameiningu hvaða [PERSON_NAME] hentar þér og þínu…" at bounding box center [131, 186] width 151 height 82
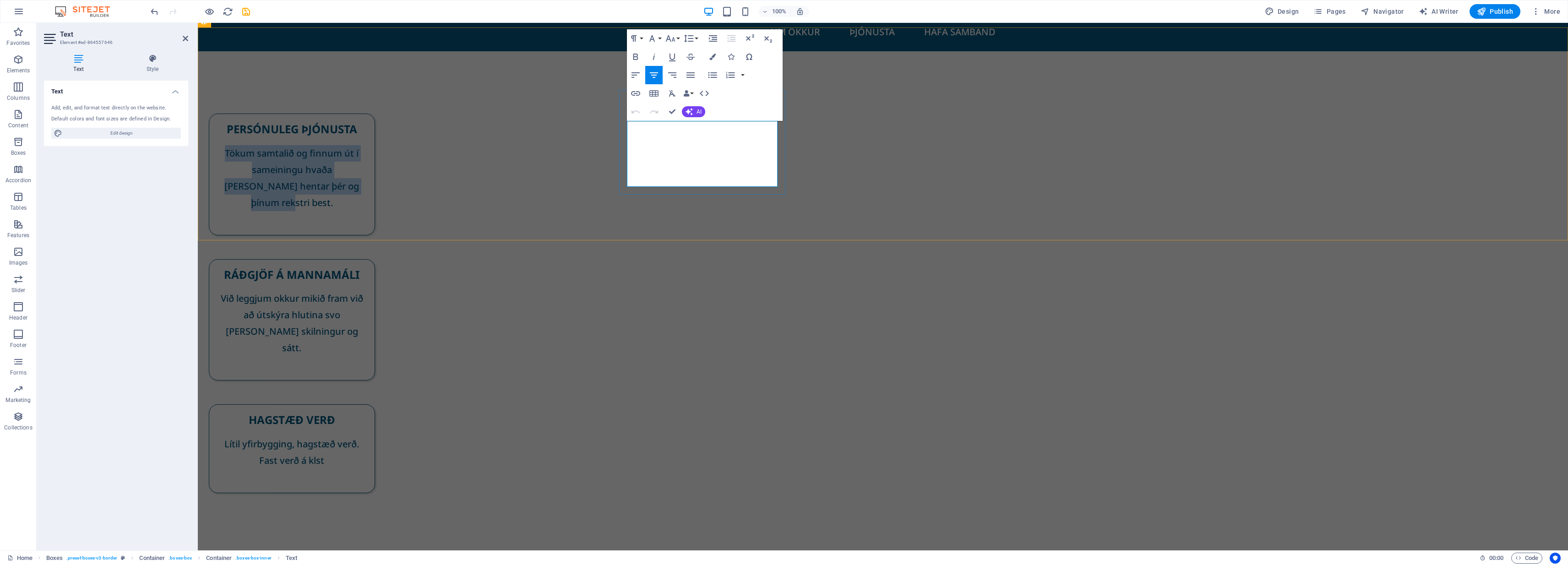
drag, startPoint x: 749, startPoint y: 164, endPoint x: 627, endPoint y: 130, distance: 126.6
click at [367, 145] on p "Tökum samtalið og finnum út í sameiningu hvaða [PERSON_NAME] hentar þér og þínu…" at bounding box center [292, 178] width 151 height 66
copy span "Tökum samtalið og finnum út í sameiningu hvaða [PERSON_NAME] hentar þér og þínu…"
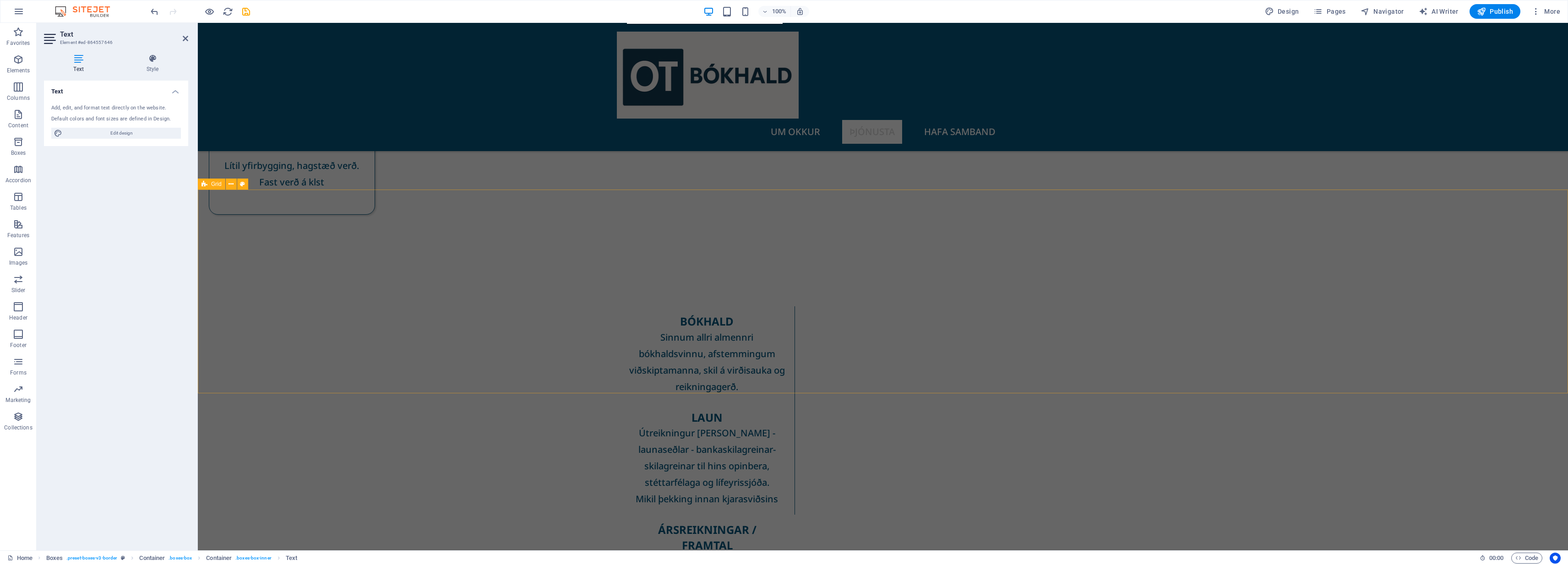
scroll to position [354, 0]
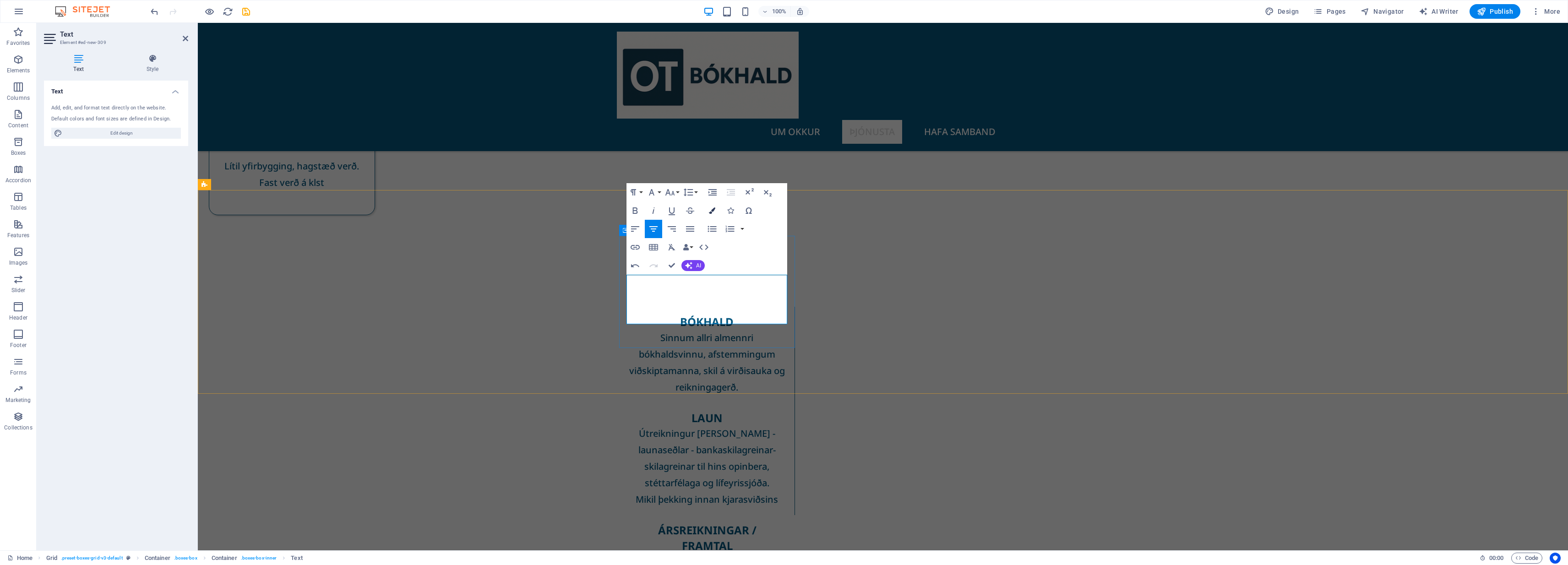
click at [717, 208] on button "Colors" at bounding box center [712, 210] width 17 height 18
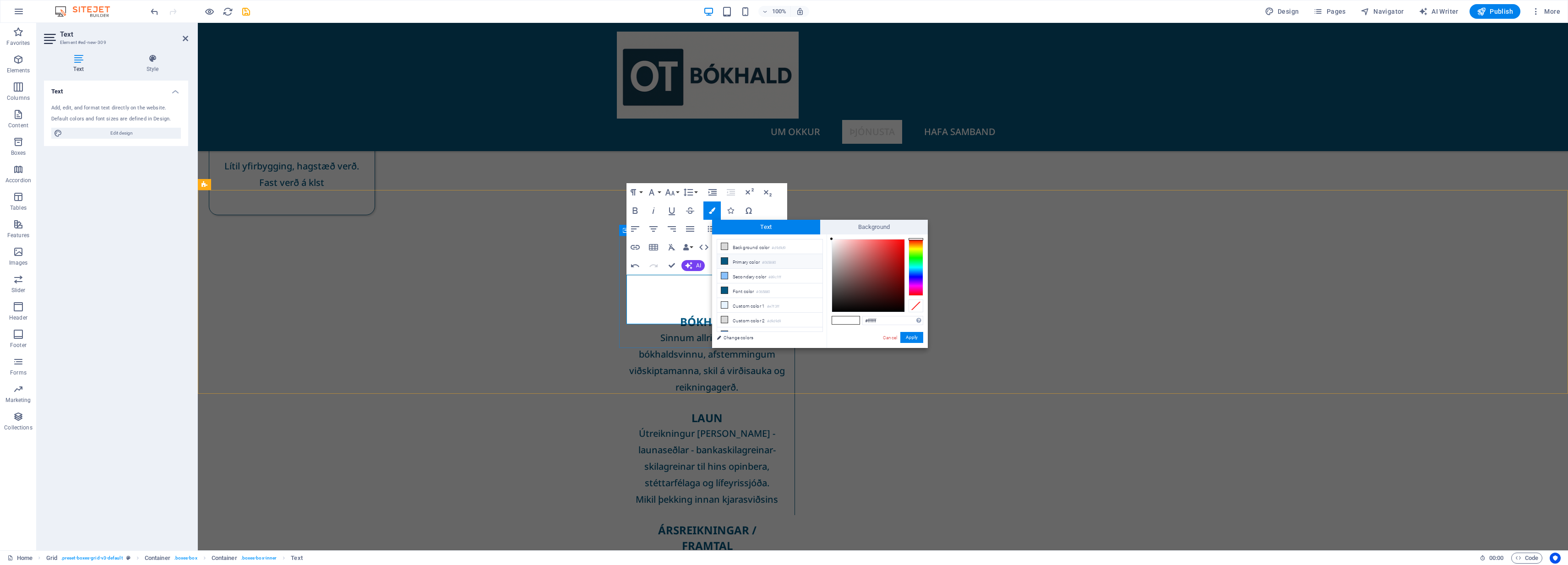
click at [727, 258] on icon at bounding box center [725, 261] width 7 height 7
type input "#065880"
click at [782, 337] on button "Apply" at bounding box center [912, 337] width 23 height 11
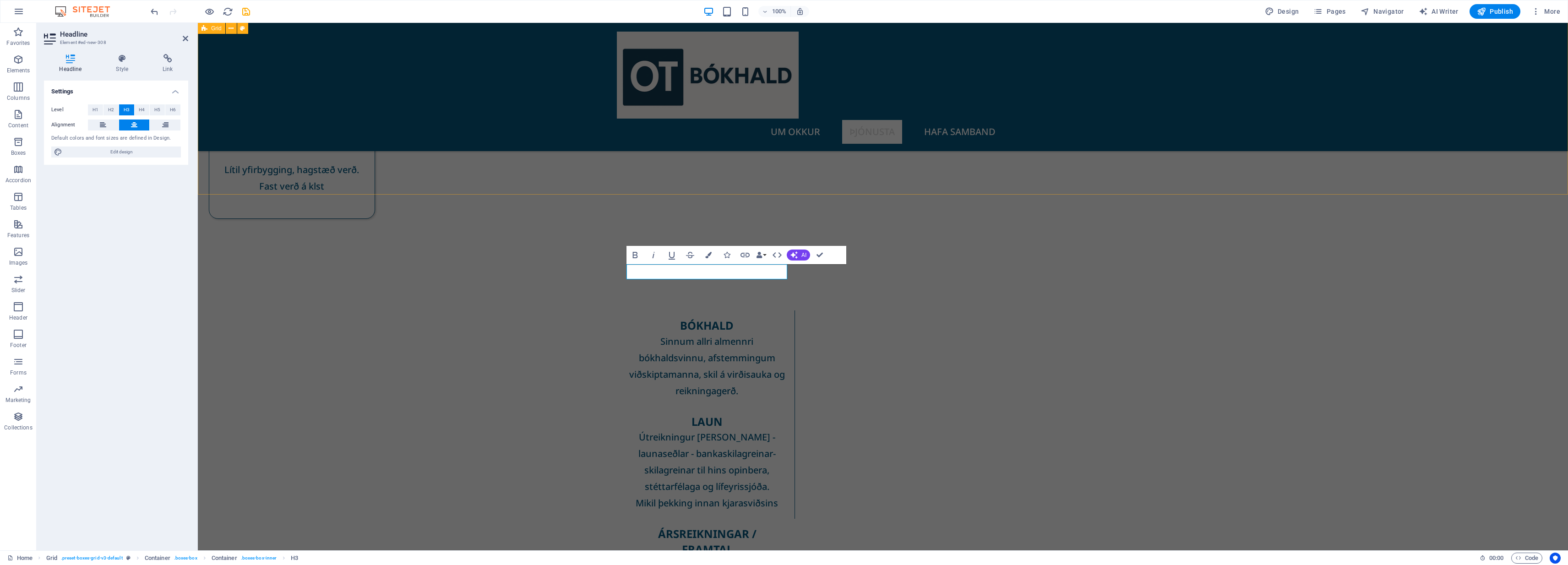
scroll to position [348, 0]
drag, startPoint x: 768, startPoint y: 274, endPoint x: 629, endPoint y: 274, distance: 139.0
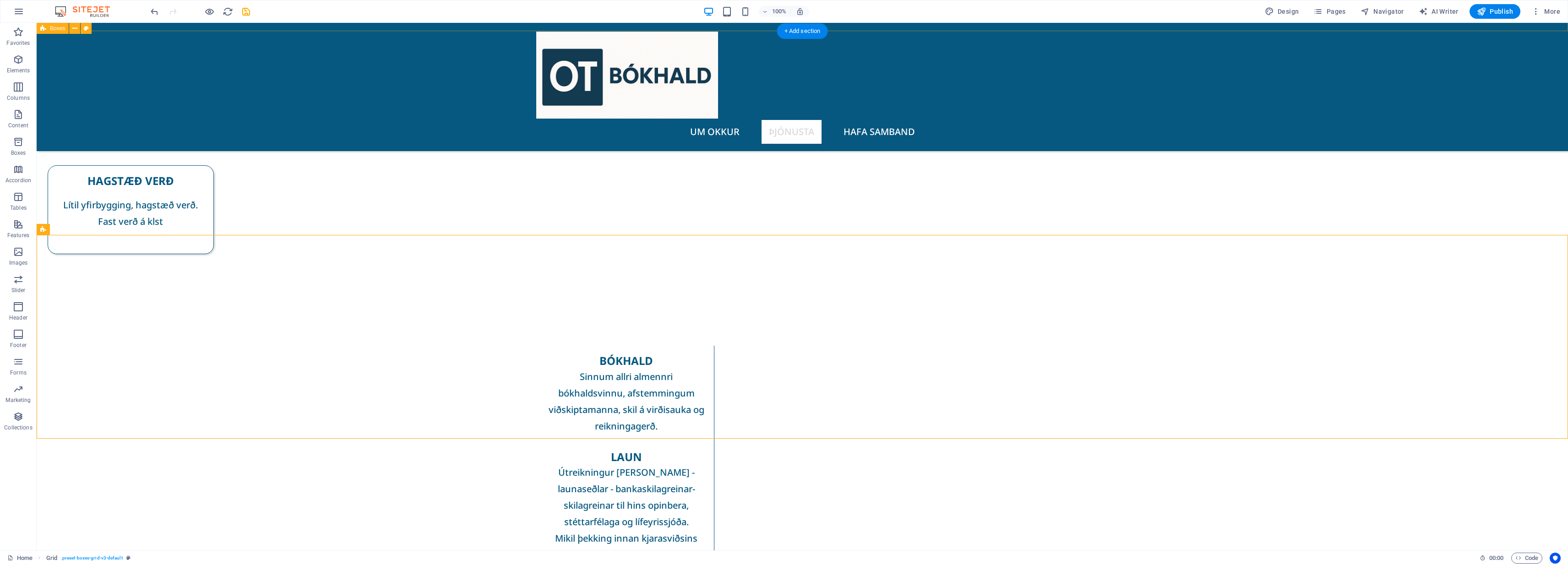
scroll to position [320, 0]
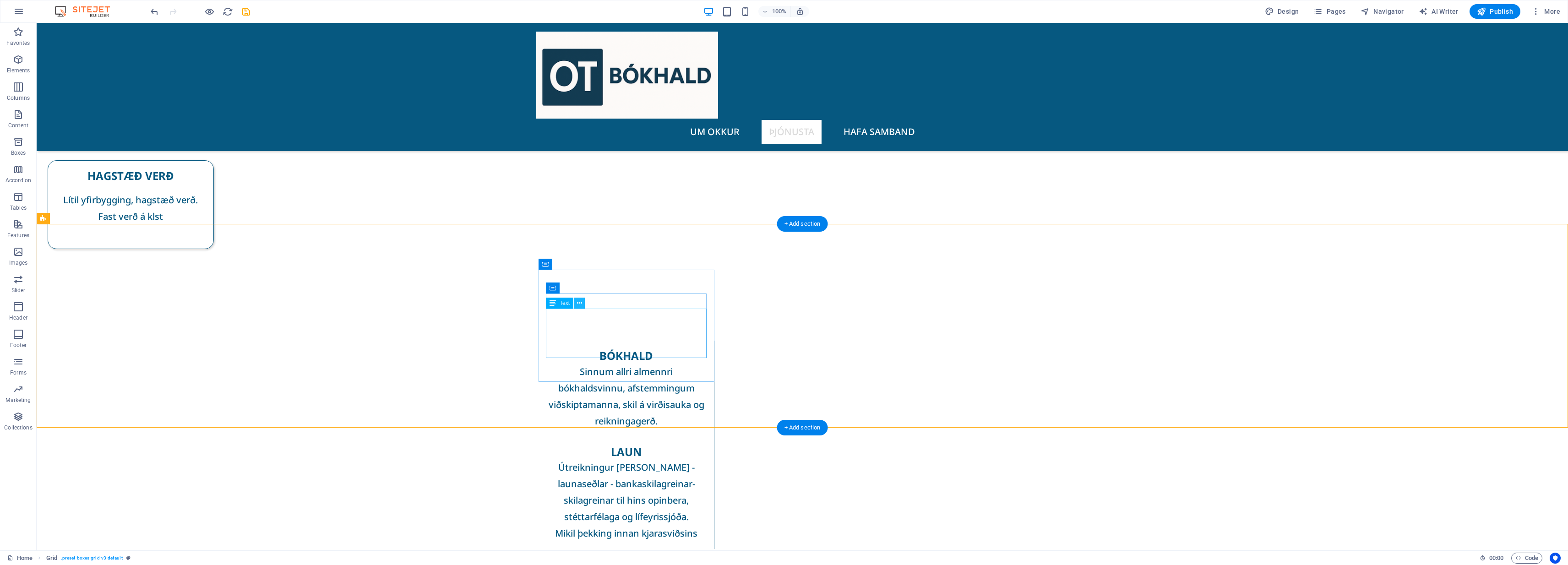
click at [582, 305] on button at bounding box center [579, 303] width 11 height 11
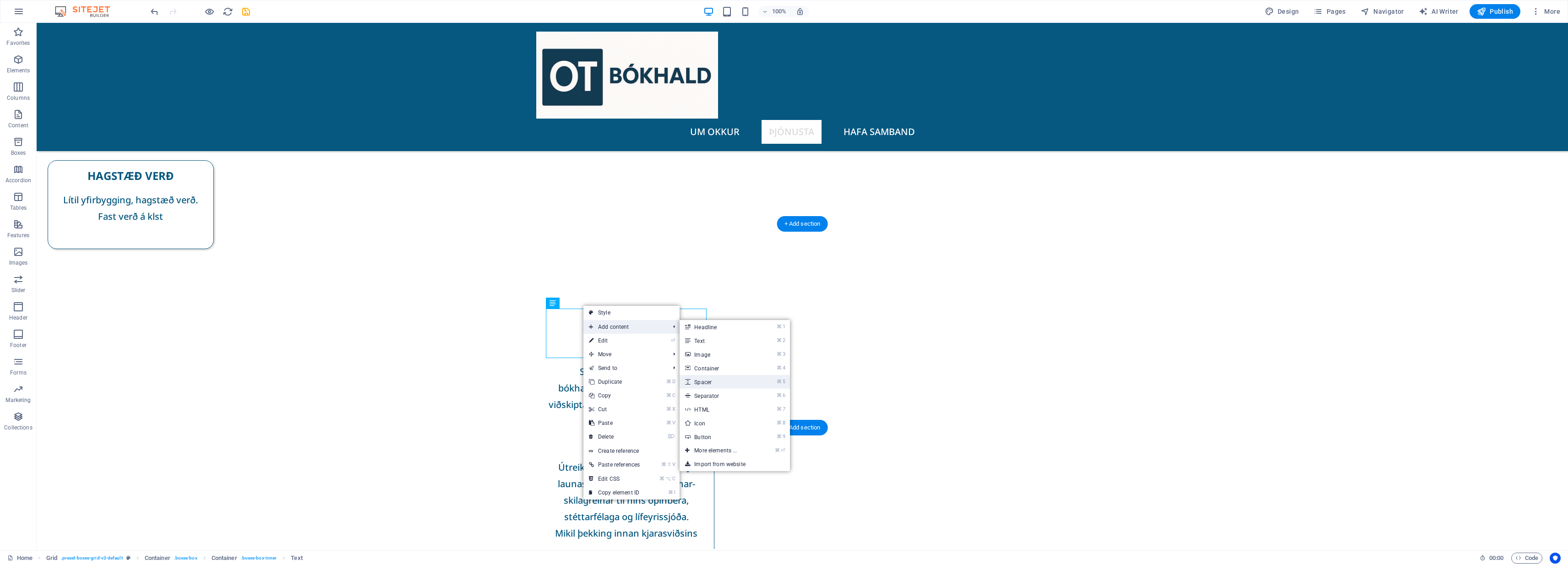
click at [706, 384] on link "⌘ 5 Spacer" at bounding box center [717, 382] width 75 height 14
select select "px"
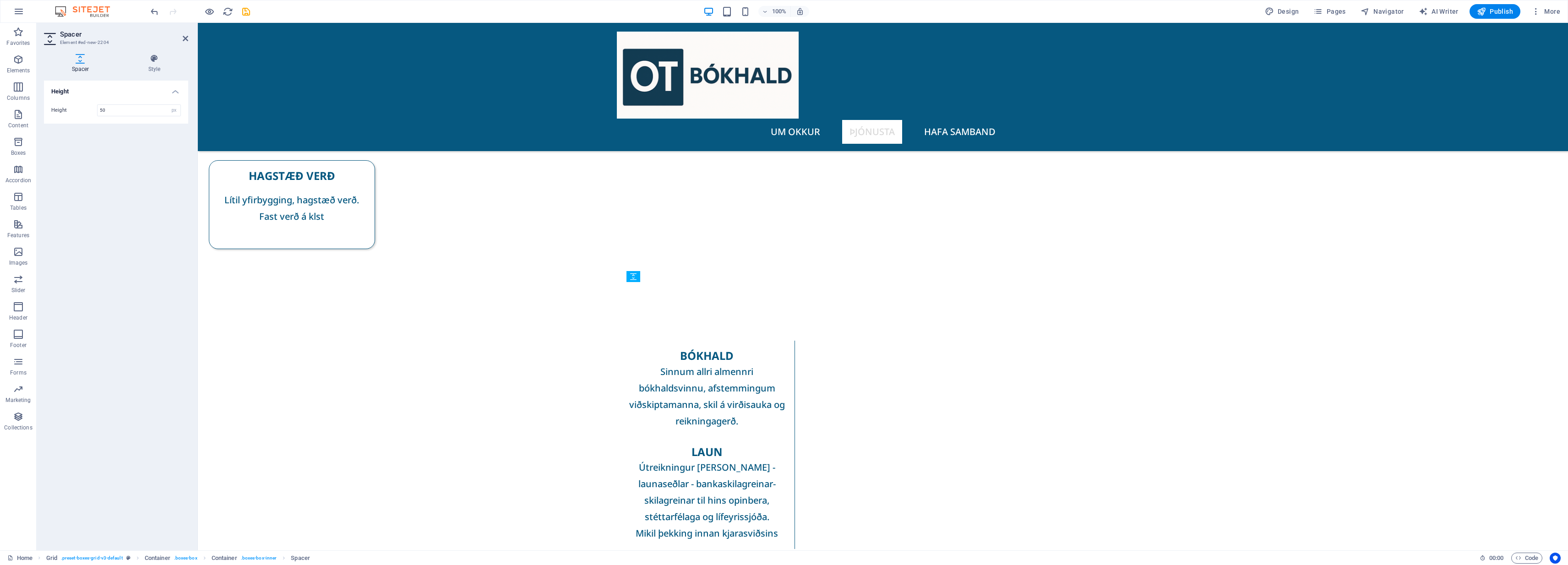
drag, startPoint x: 847, startPoint y: 364, endPoint x: 652, endPoint y: 307, distance: 203.2
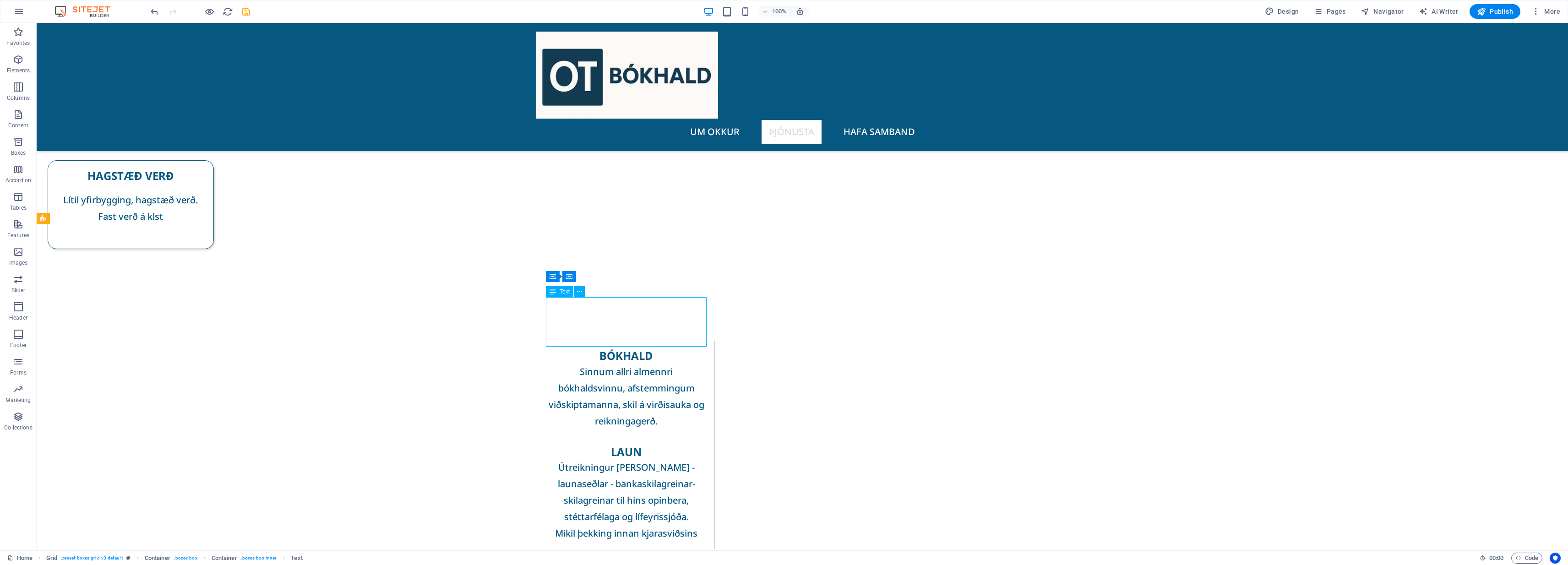
drag, startPoint x: 502, startPoint y: 320, endPoint x: 663, endPoint y: 342, distance: 162.5
drag, startPoint x: 599, startPoint y: 363, endPoint x: 566, endPoint y: 311, distance: 61.6
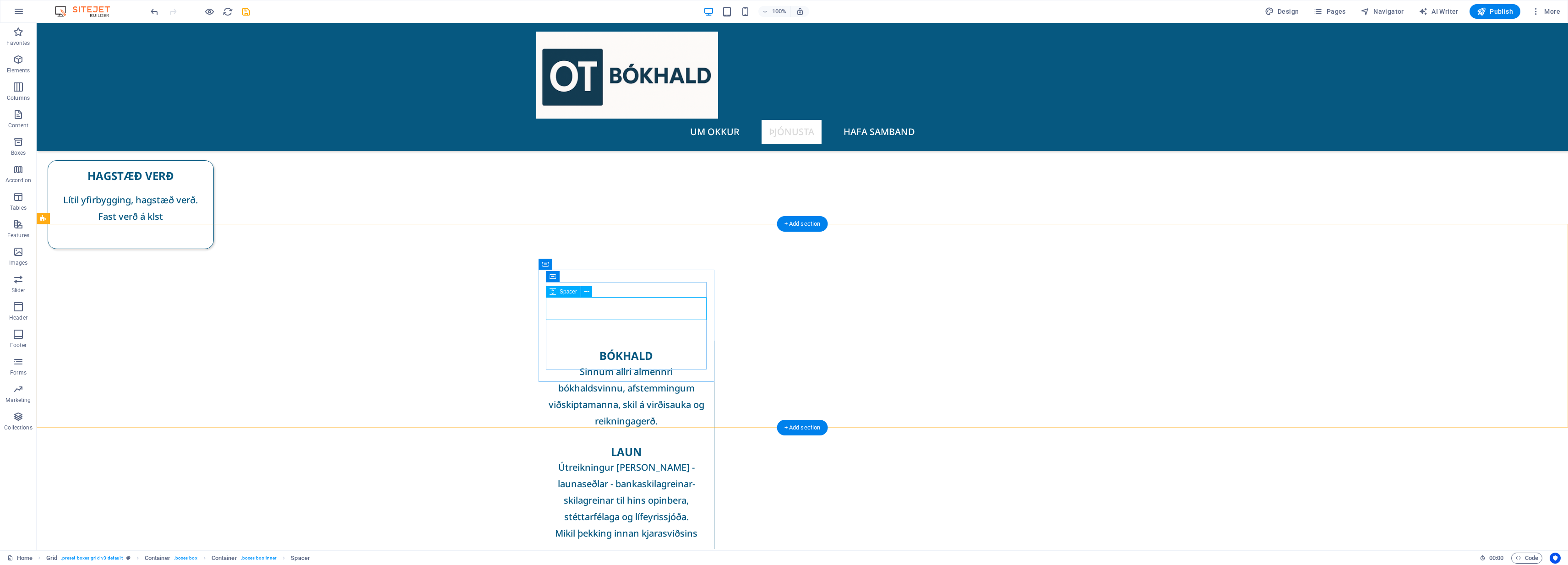
select select "px"
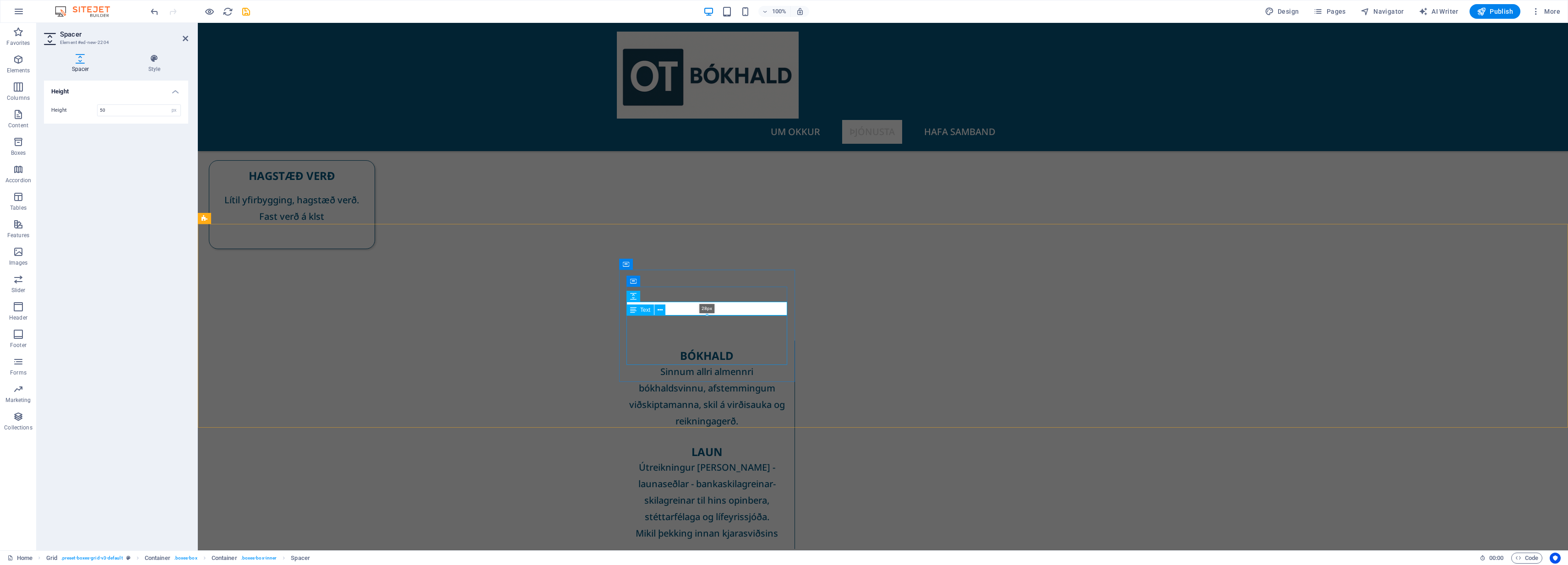
drag, startPoint x: 706, startPoint y: 319, endPoint x: 707, endPoint y: 311, distance: 8.1
click at [707, 311] on div "28px" at bounding box center [707, 309] width 161 height 14
type input "28"
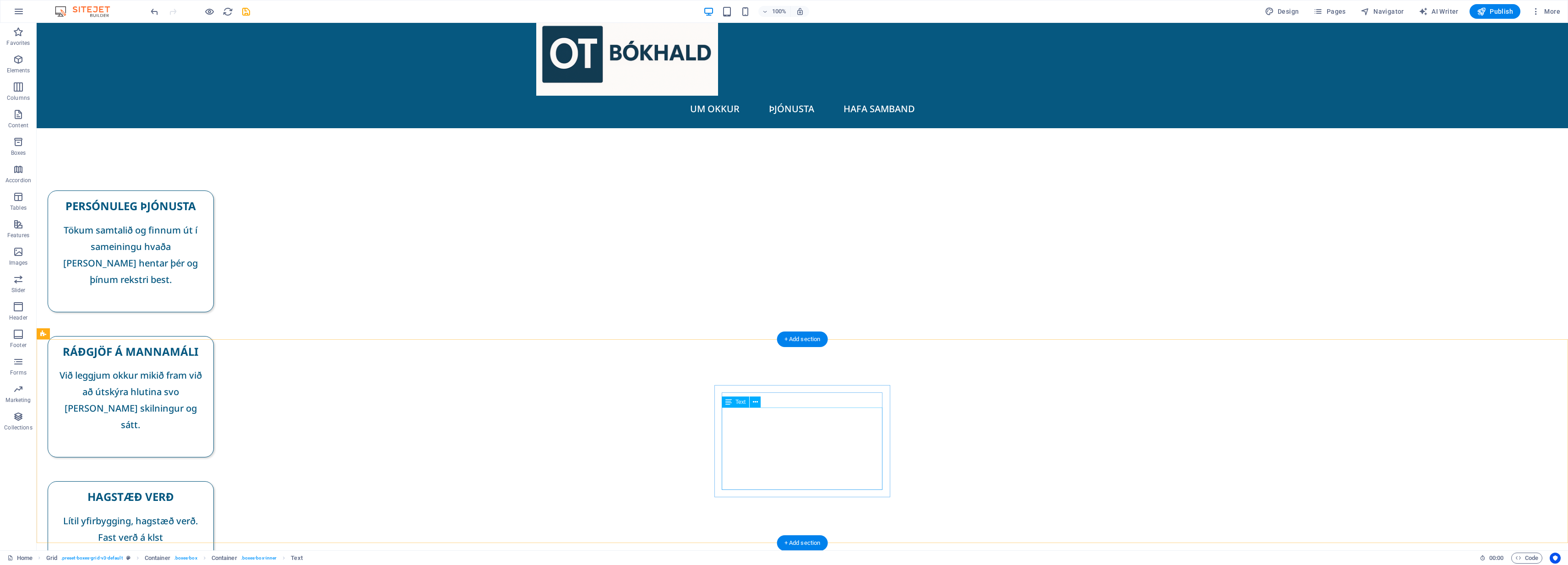
scroll to position [0, 0]
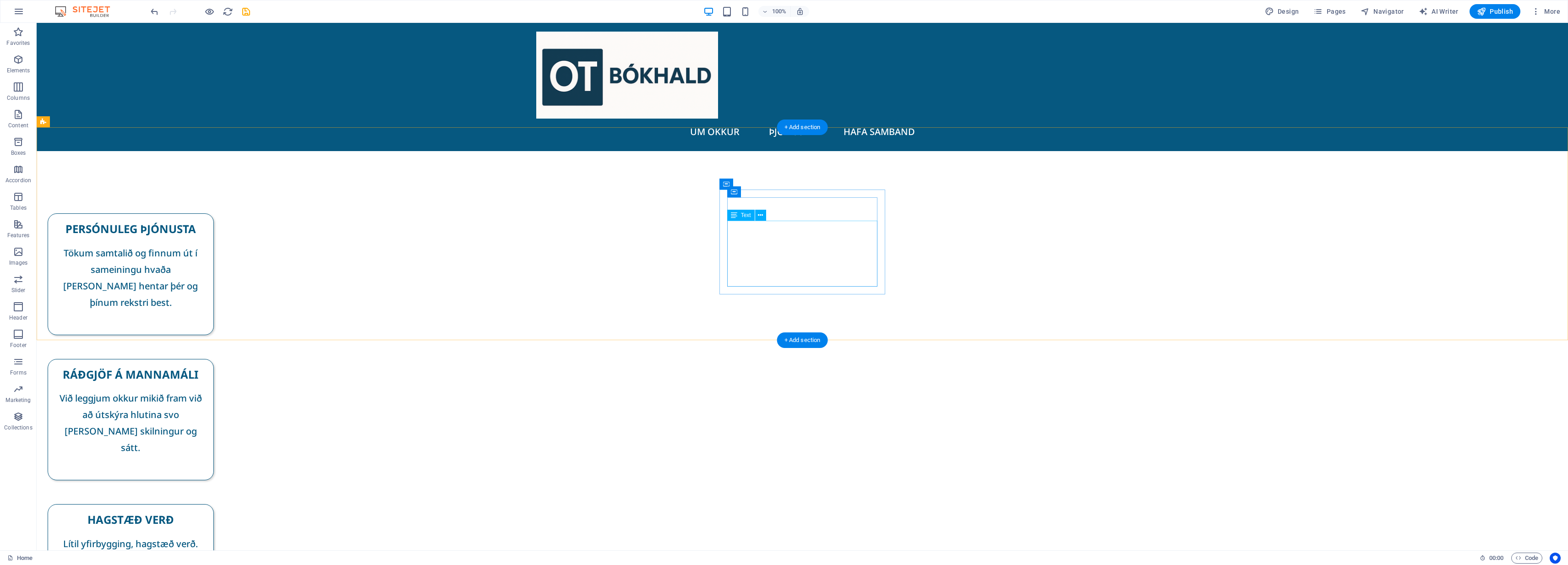
click at [206, 390] on div "Við leggjum okkur mikið fram við að útskýra hlutina svo [PERSON_NAME] skilningu…" at bounding box center [131, 431] width 151 height 82
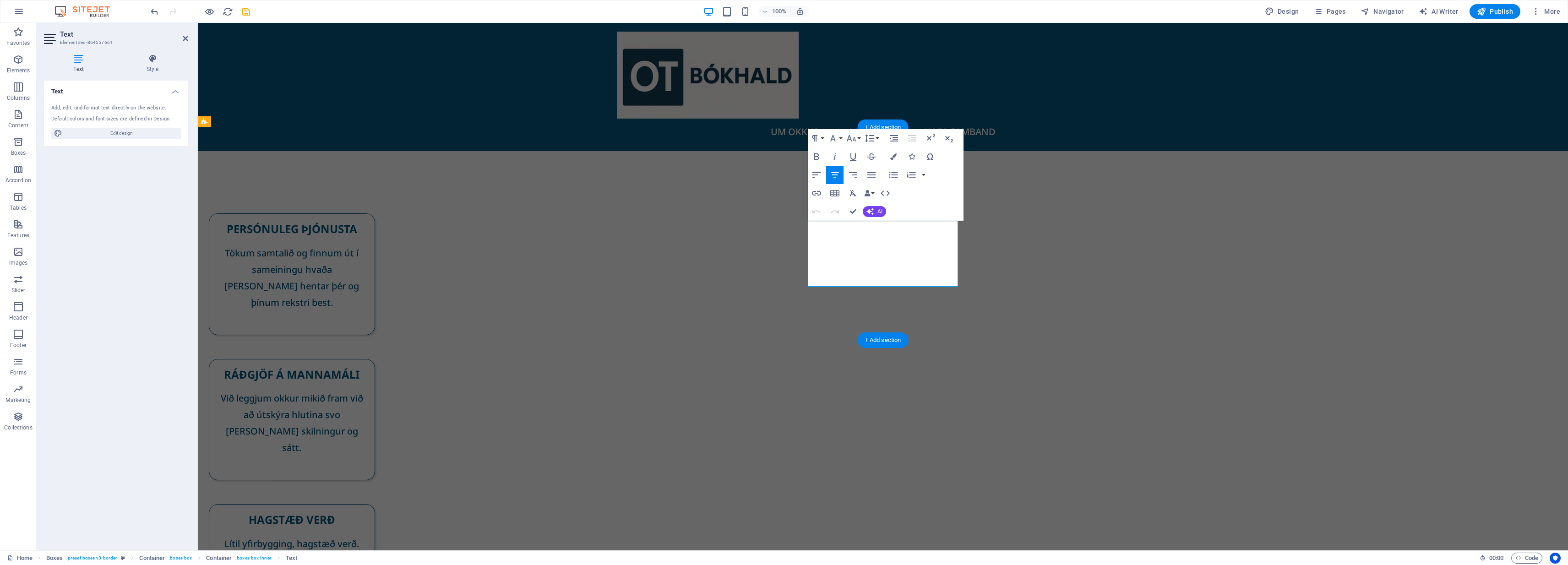
click at [367, 390] on p "Við leggjum okkur mikið fram við að útskýra hlutina svo [PERSON_NAME] skilningu…" at bounding box center [292, 423] width 151 height 66
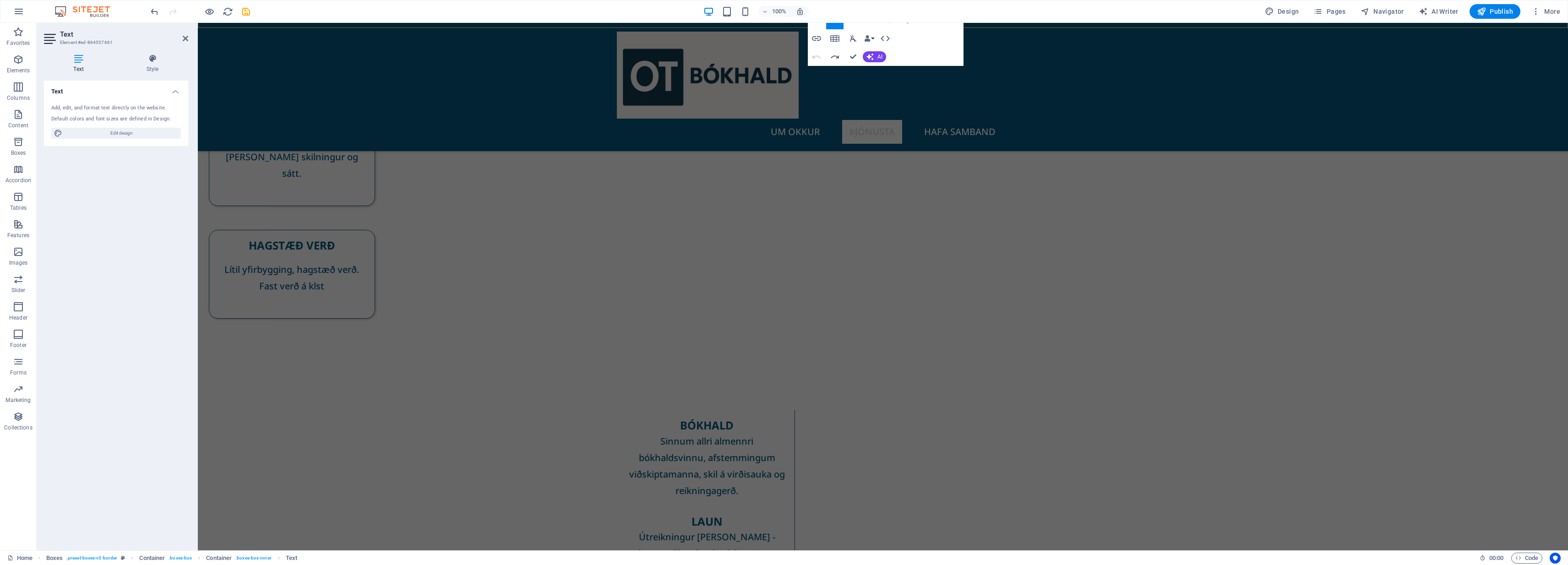
scroll to position [313, 0]
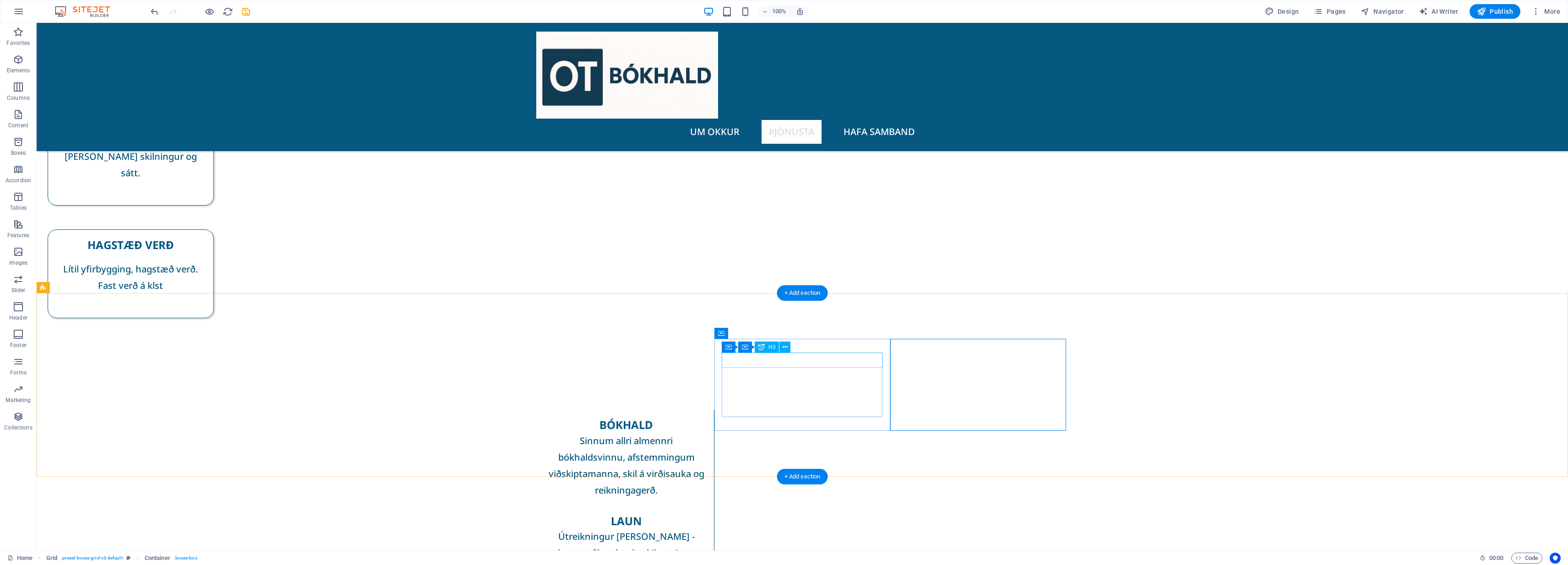
drag, startPoint x: 799, startPoint y: 359, endPoint x: 639, endPoint y: 361, distance: 160.0
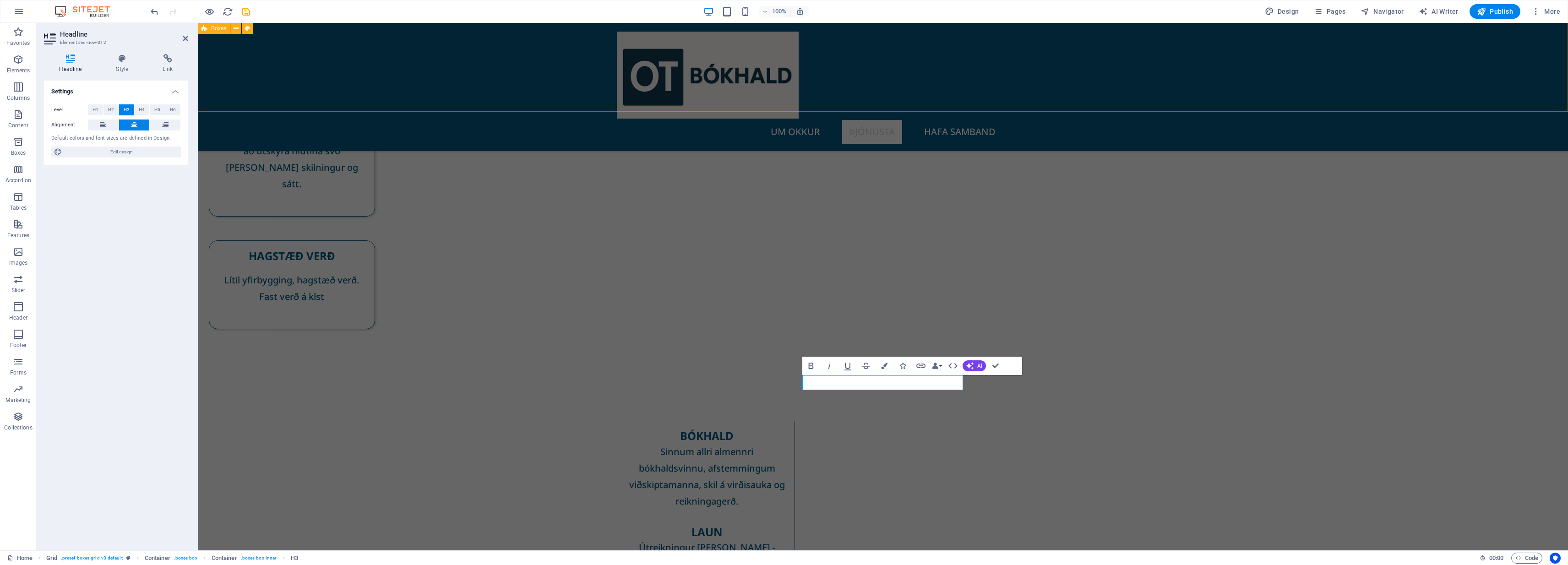
scroll to position [242, 0]
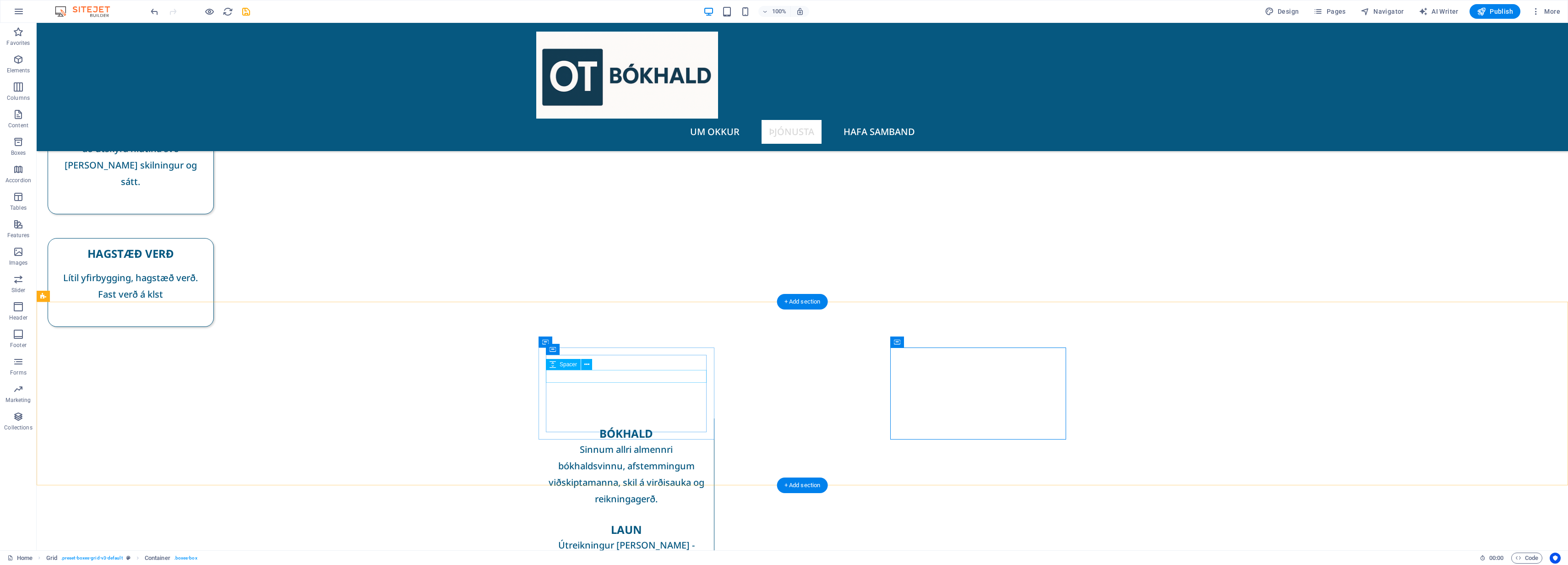
select select "px"
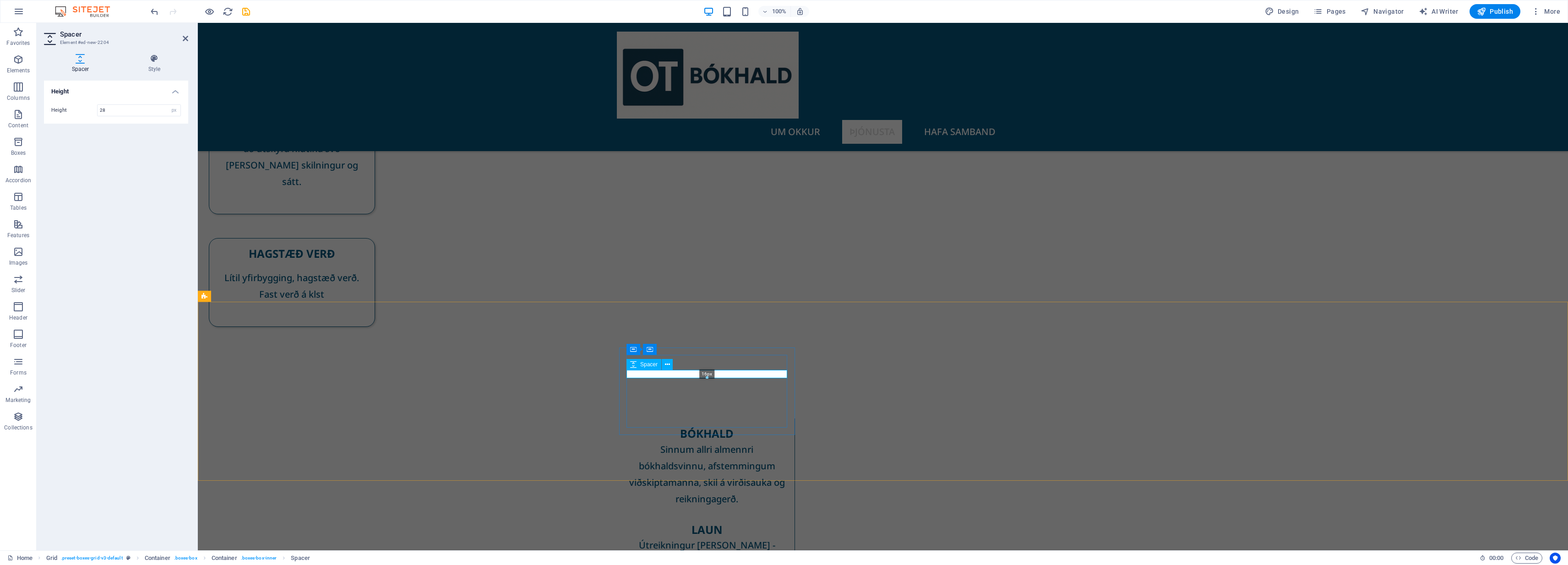
drag, startPoint x: 707, startPoint y: 382, endPoint x: 709, endPoint y: 375, distance: 7.3
click at [709, 375] on div "16px" at bounding box center [707, 374] width 161 height 8
type input "16"
drag, startPoint x: 925, startPoint y: 438, endPoint x: 920, endPoint y: 438, distance: 5.0
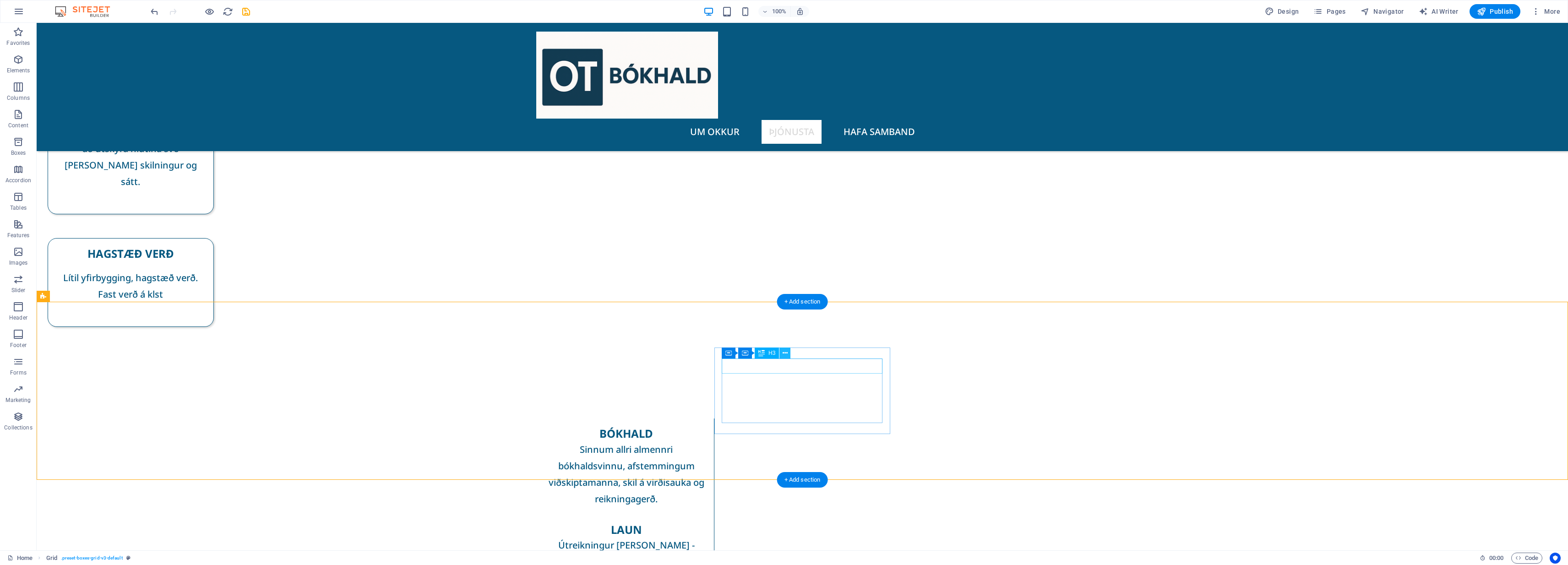
click at [782, 351] on icon at bounding box center [785, 353] width 5 height 9
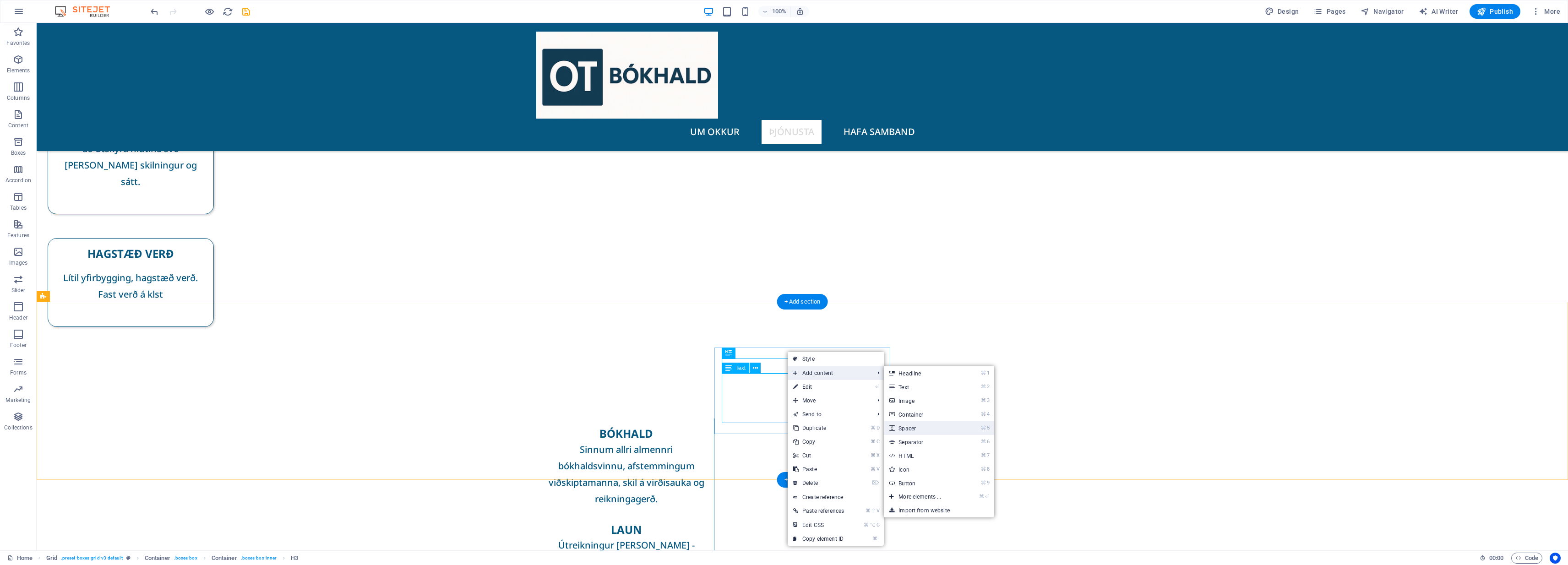
click at [782, 429] on link "⌘ 5 Spacer" at bounding box center [922, 428] width 75 height 14
select select "px"
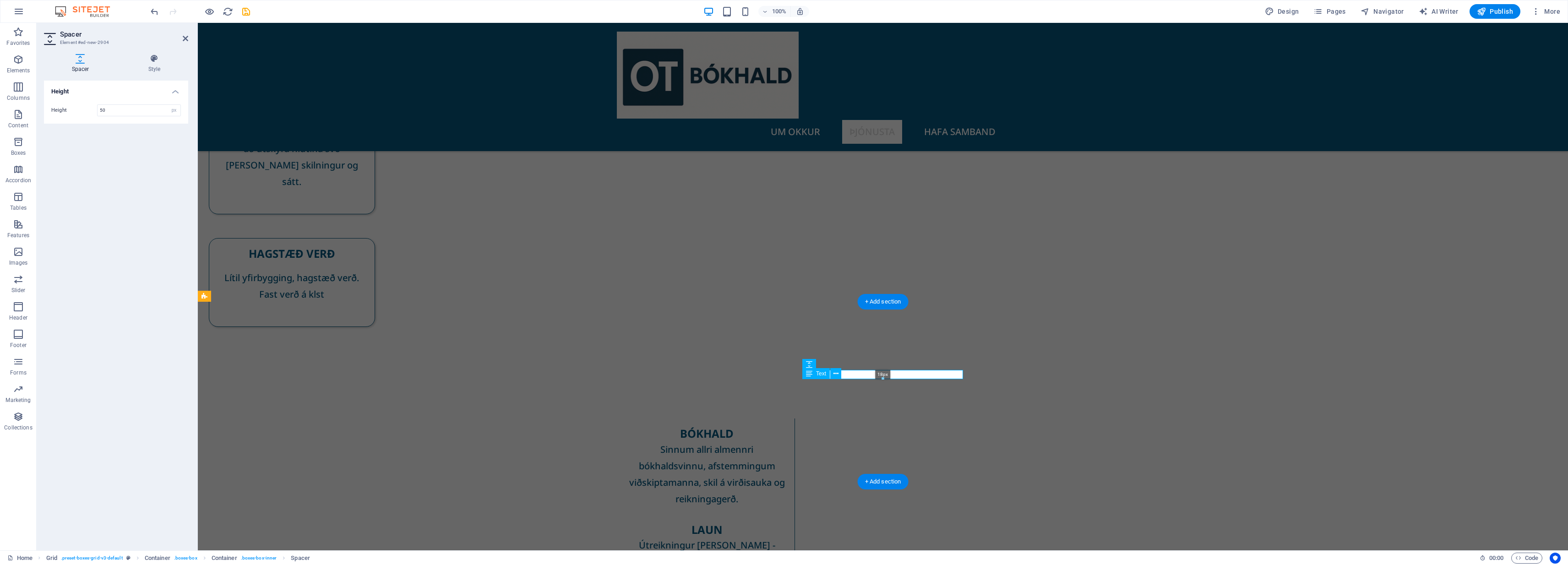
drag, startPoint x: 882, startPoint y: 391, endPoint x: 883, endPoint y: 368, distance: 23.0
click at [782, 368] on div "Container H3 Boxes Container Container 2 columns Placeholder Container Grid Con…" at bounding box center [883, 166] width 1370 height 770
type input "18"
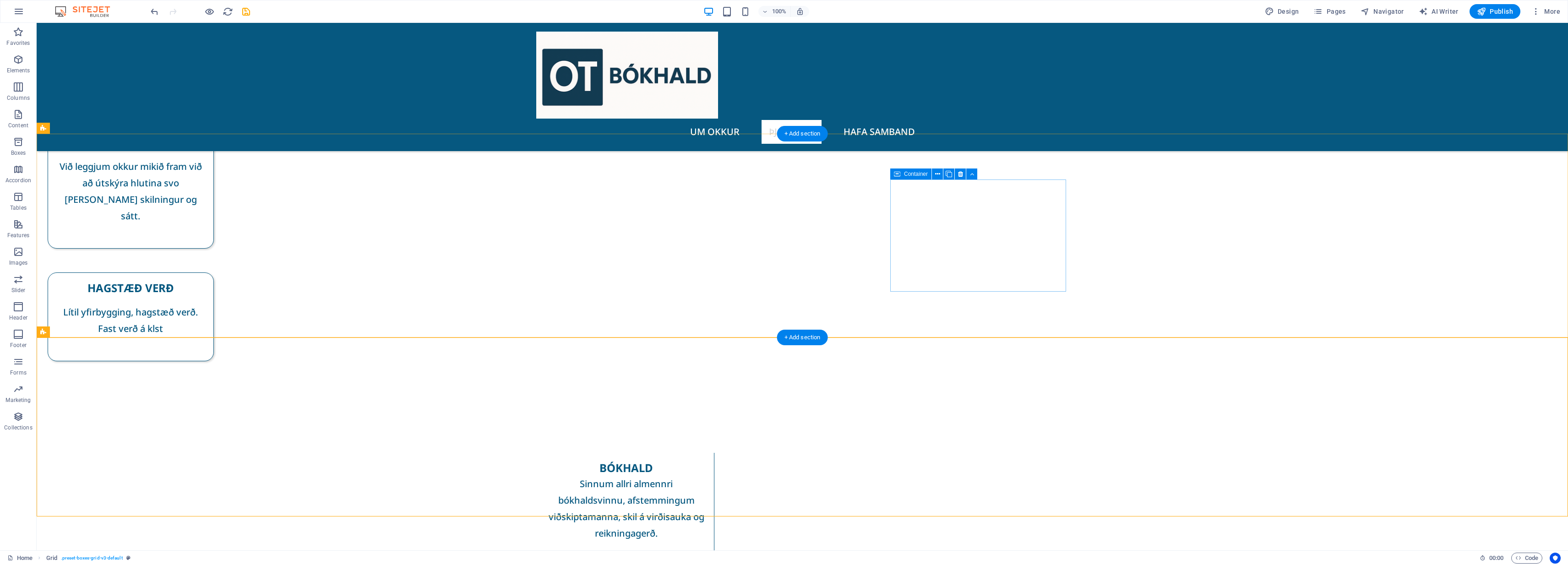
scroll to position [208, 0]
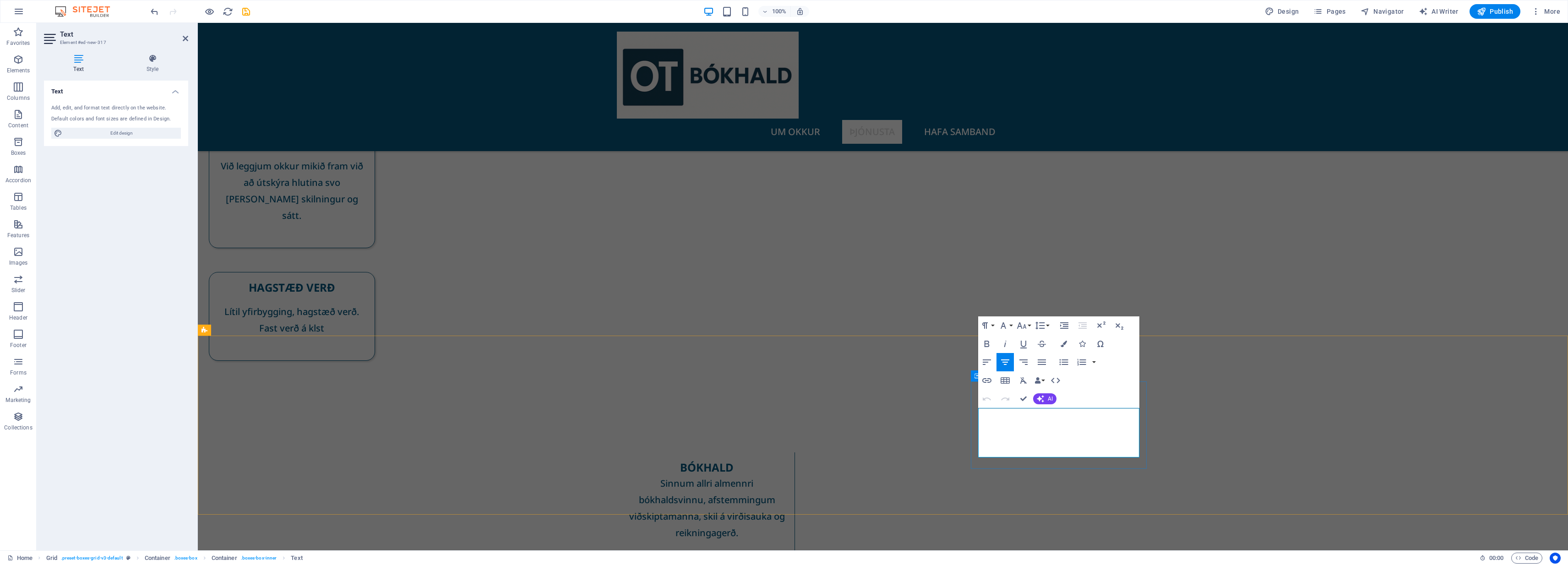
drag, startPoint x: 1091, startPoint y: 451, endPoint x: 974, endPoint y: 406, distance: 125.4
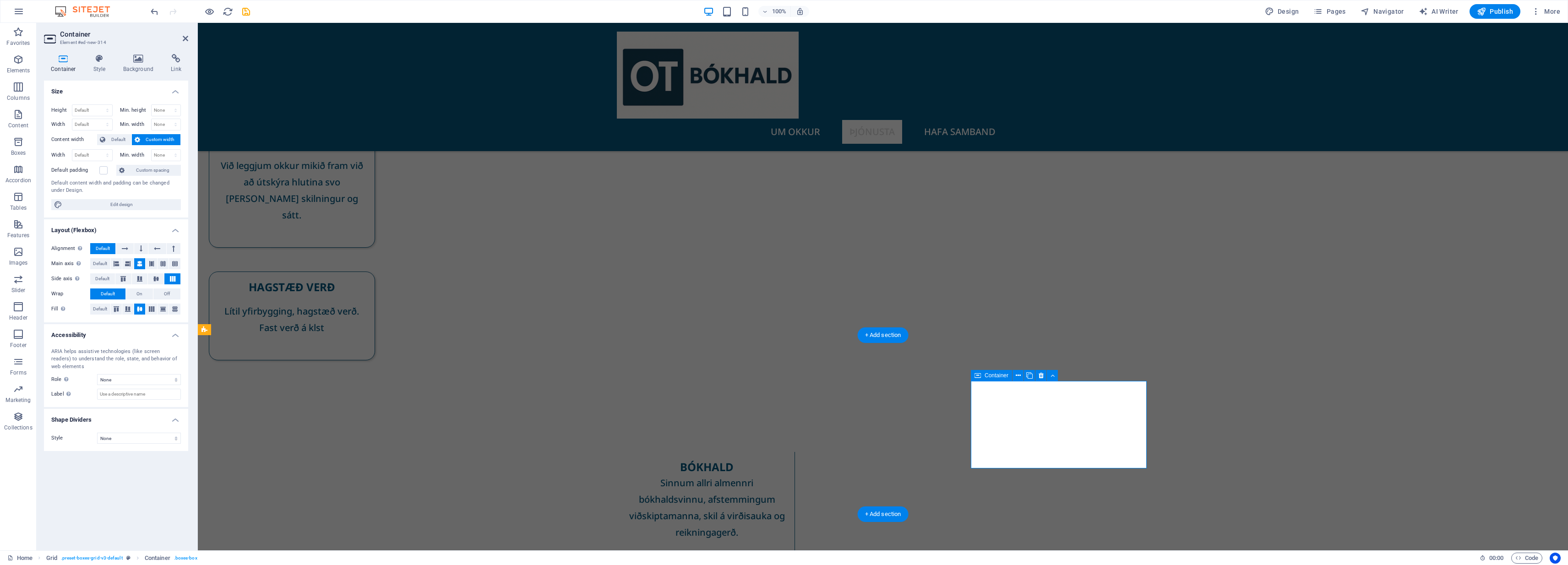
drag, startPoint x: 1025, startPoint y: 441, endPoint x: 1031, endPoint y: 442, distance: 6.1
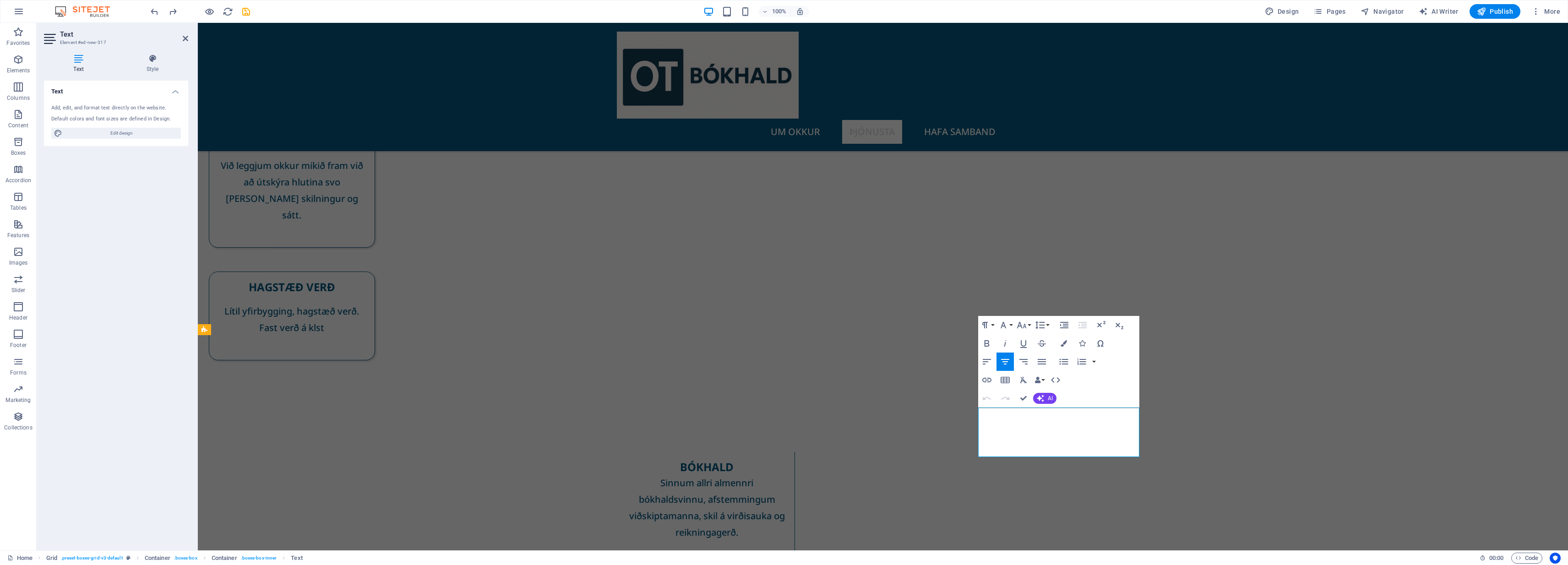
drag, startPoint x: 1095, startPoint y: 450, endPoint x: 986, endPoint y: 408, distance: 116.8
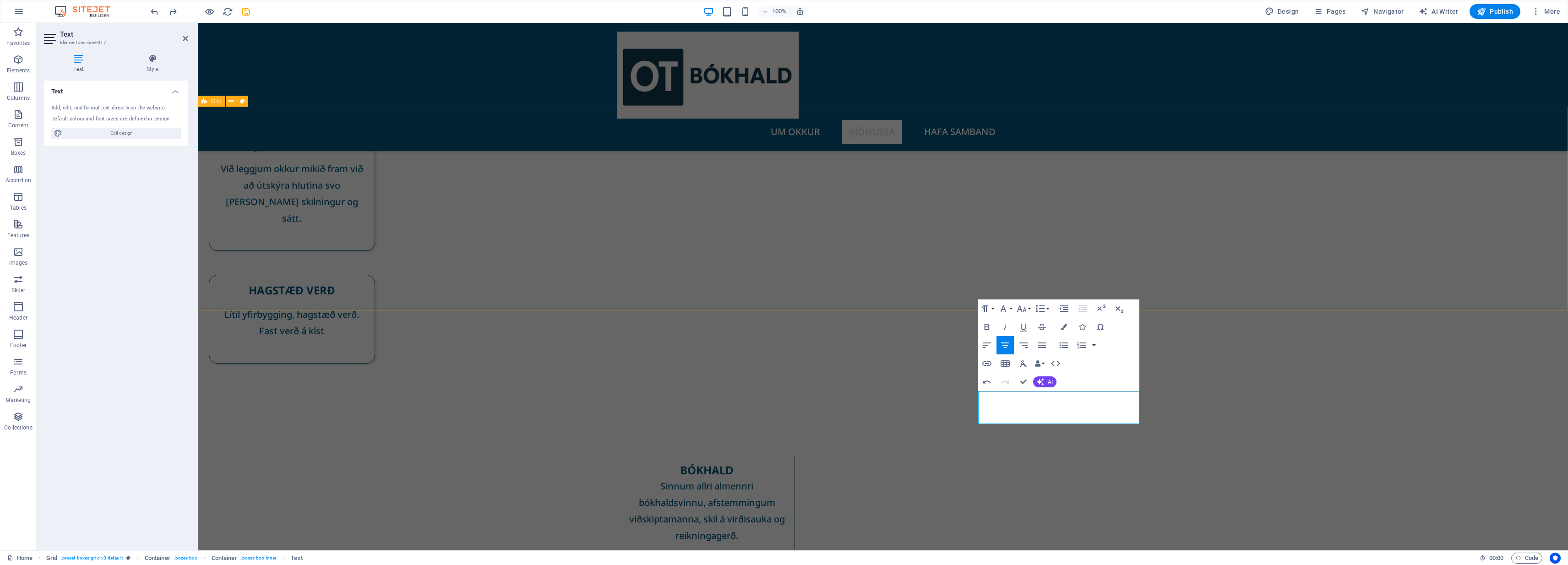
scroll to position [237, 0]
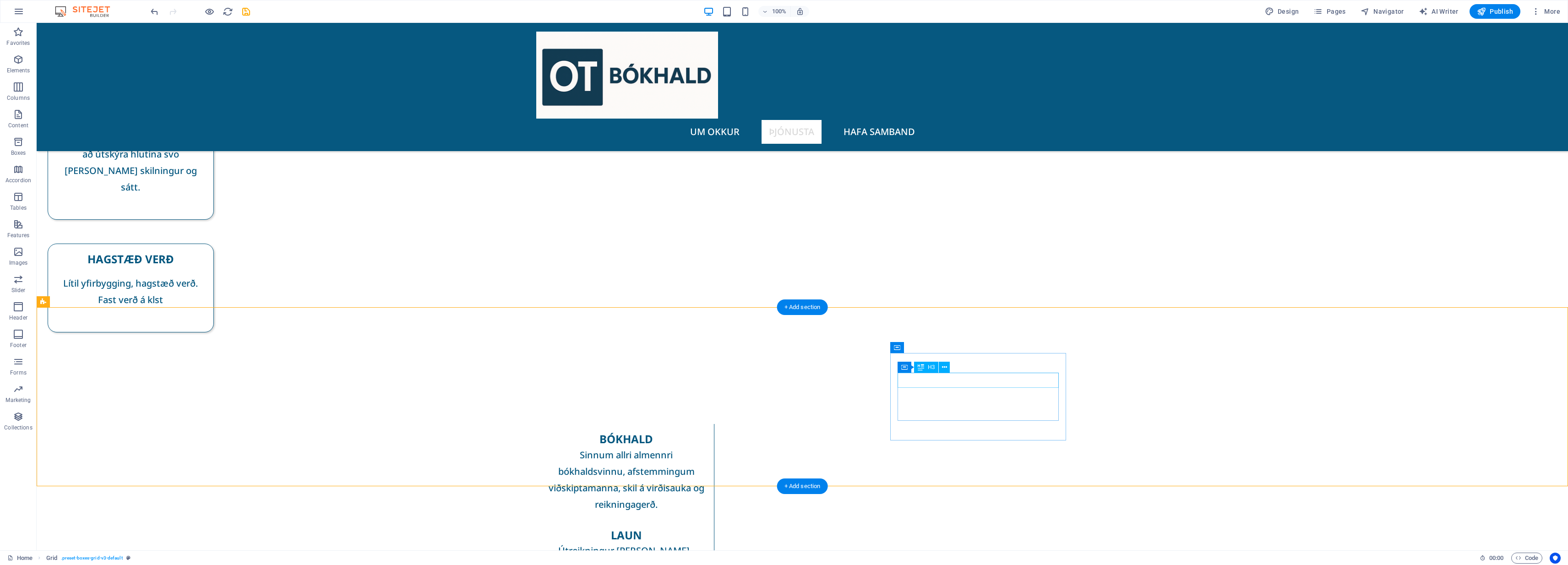
click at [782, 368] on button at bounding box center [944, 367] width 11 height 11
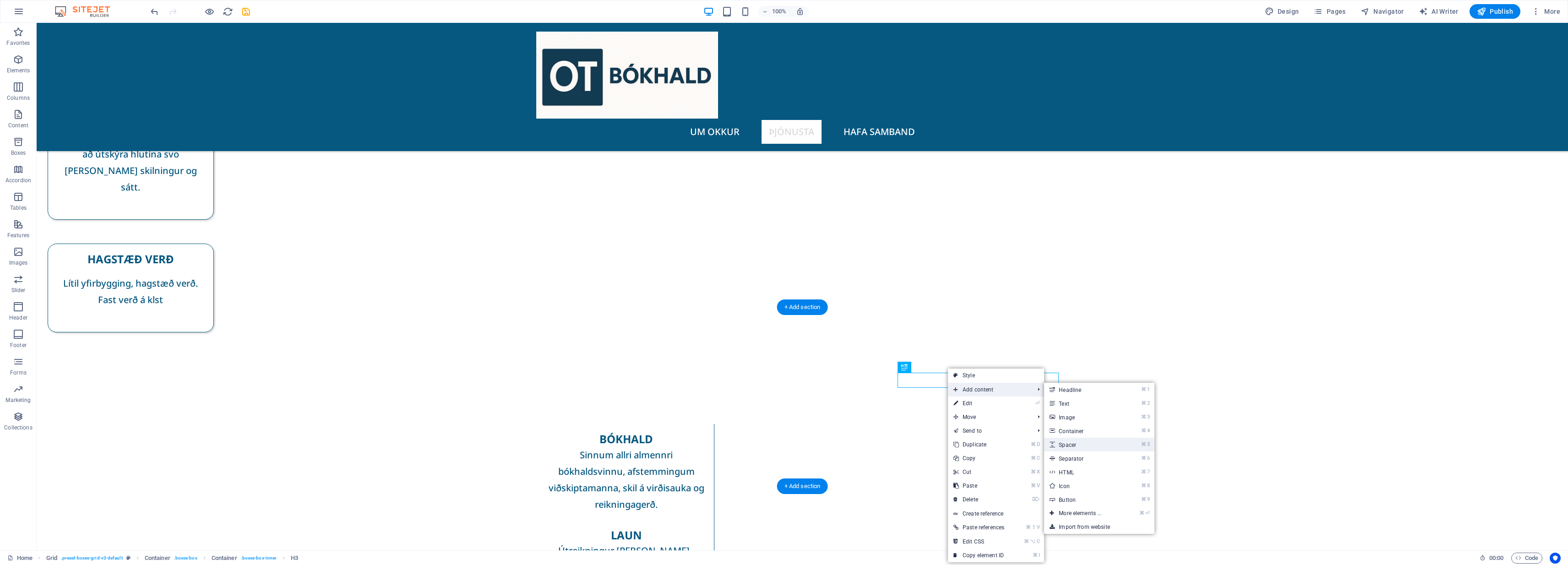
drag, startPoint x: 1088, startPoint y: 447, endPoint x: 890, endPoint y: 424, distance: 199.3
click at [782, 447] on link "⌘ 5 Spacer" at bounding box center [1082, 445] width 75 height 14
select select "px"
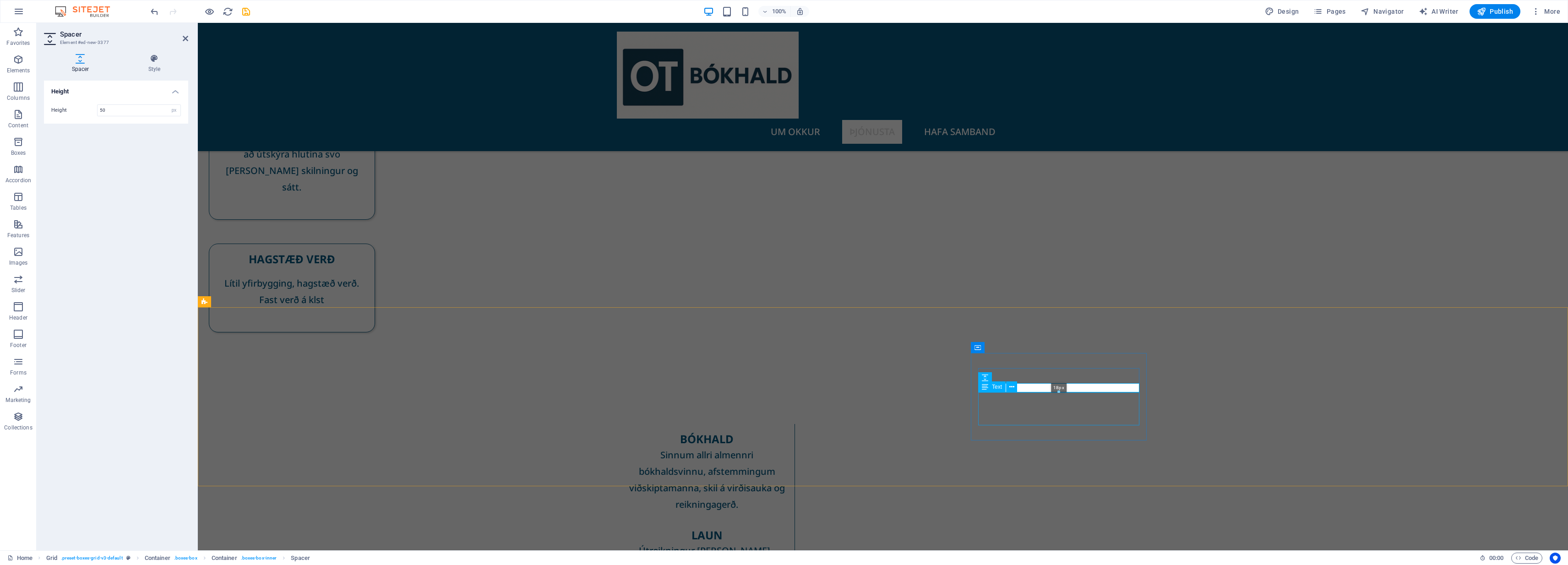
drag, startPoint x: 1058, startPoint y: 398, endPoint x: 1059, endPoint y: 378, distance: 20.0
click at [782, 378] on div "Container H3 Boxes Container Container 2 columns Placeholder Container Grid Con…" at bounding box center [883, 168] width 1370 height 765
type input "18"
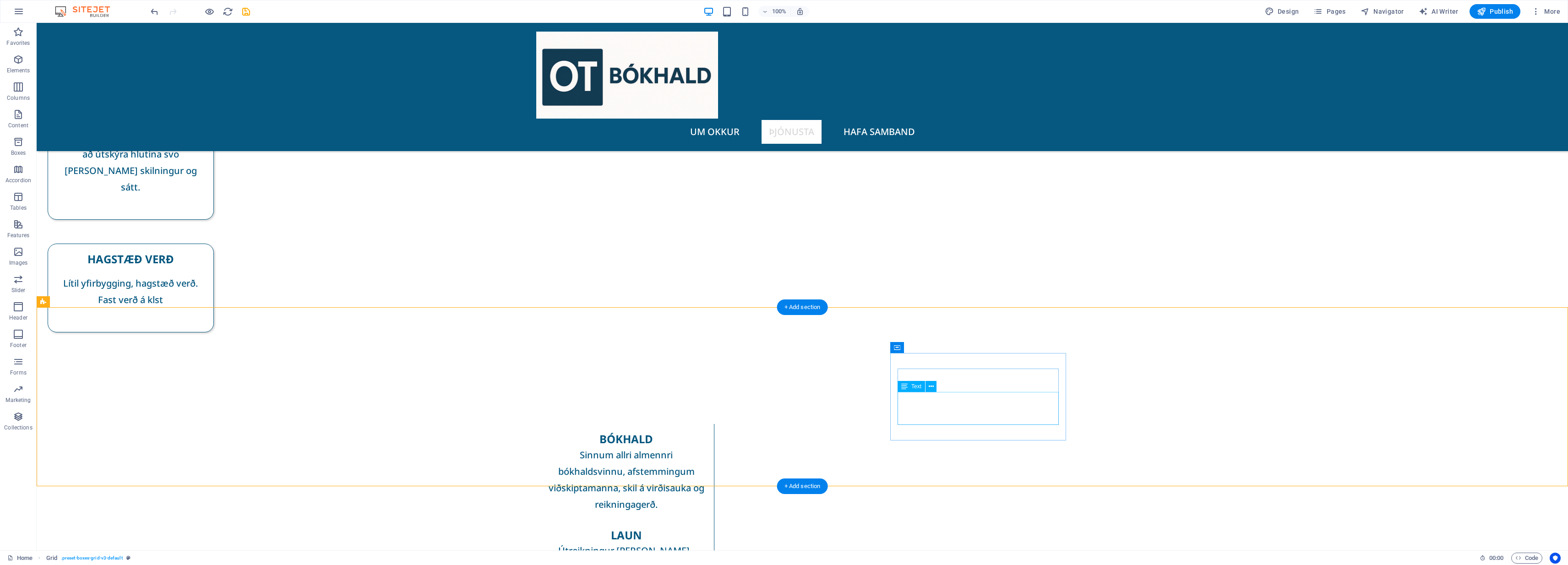
drag, startPoint x: 960, startPoint y: 406, endPoint x: 799, endPoint y: 406, distance: 161.0
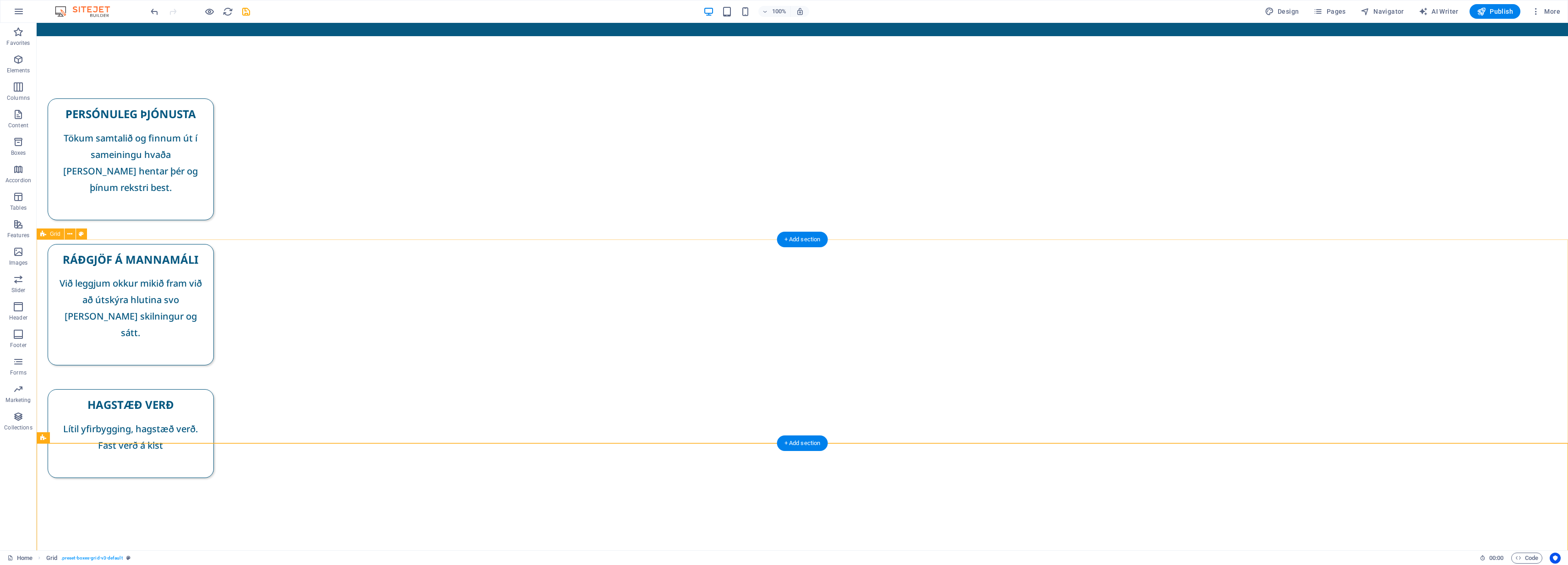
scroll to position [98, 0]
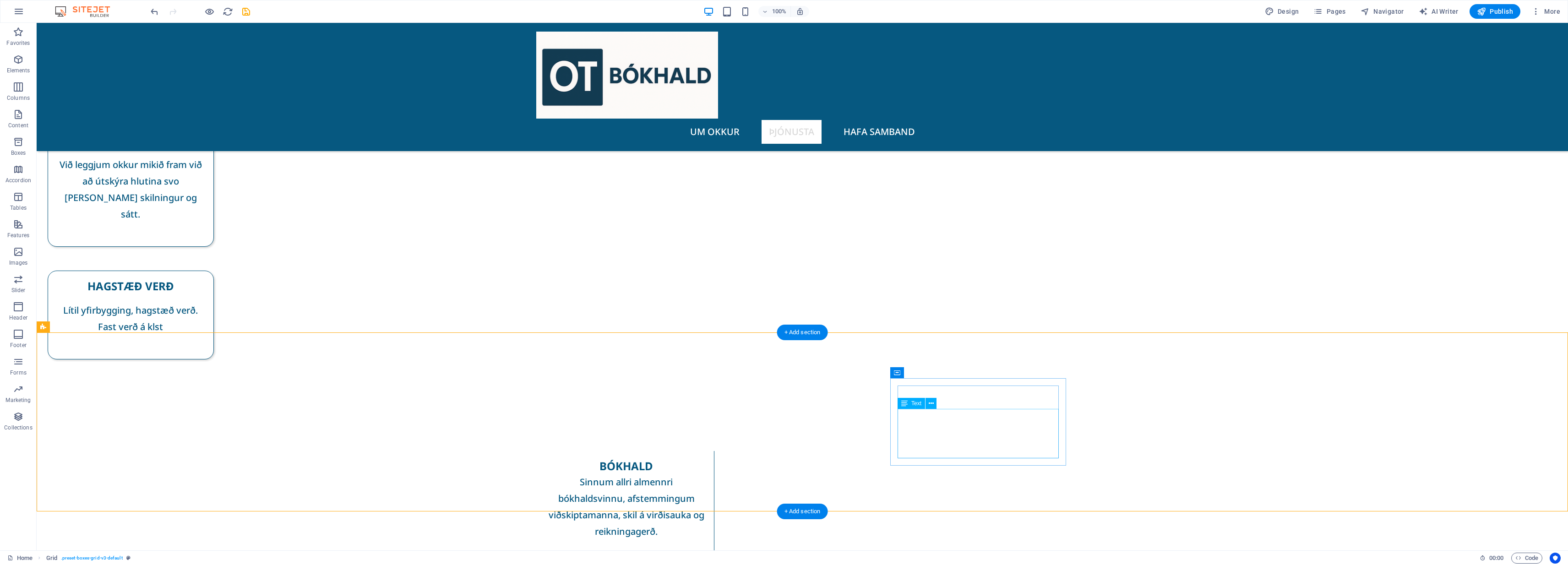
scroll to position [212, 0]
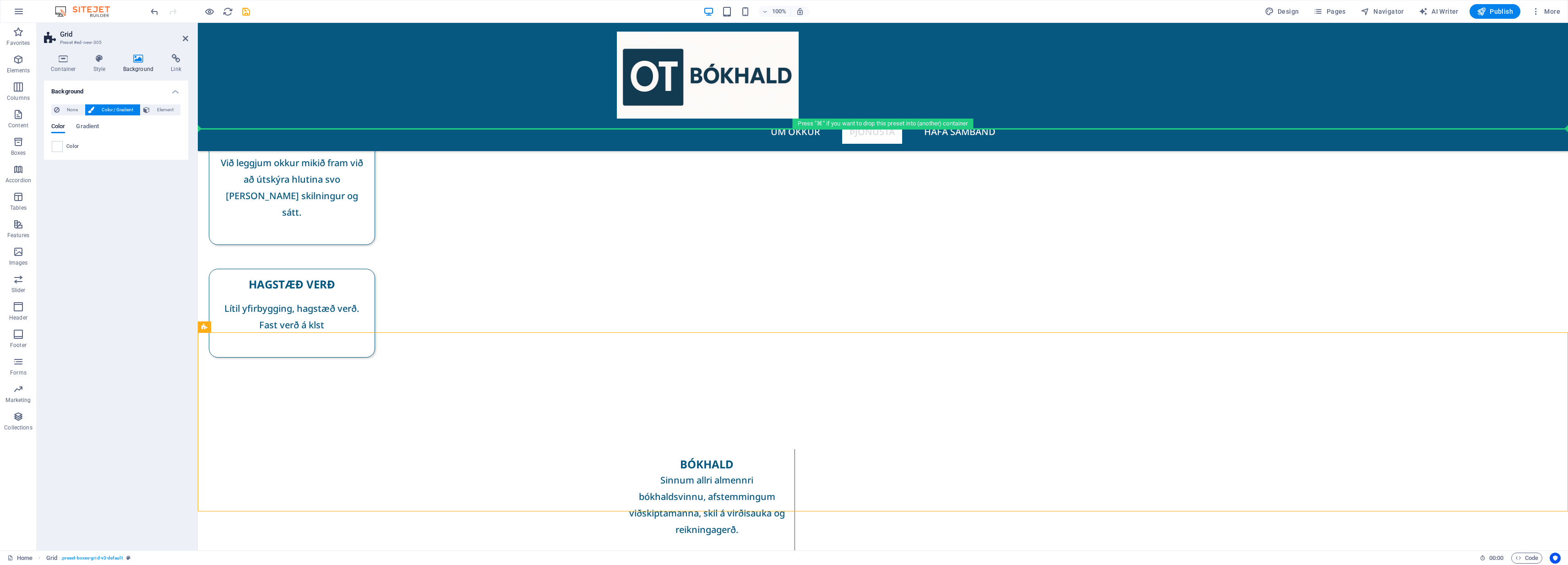
drag, startPoint x: 282, startPoint y: 374, endPoint x: 282, endPoint y: 133, distance: 241.0
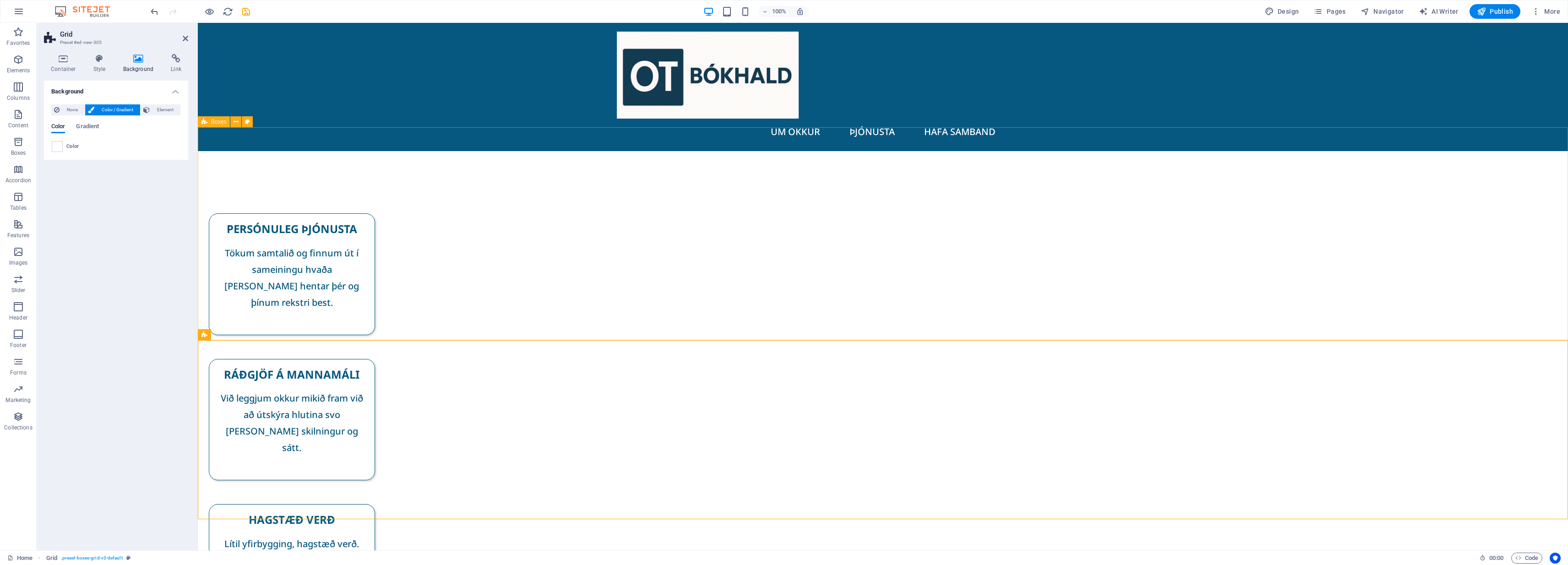
scroll to position [0, 0]
click at [333, 219] on div "PERSÓNULEG ÞJÓNUSTA Tökum samtalið og finnum út í sameiningu hvaða [PERSON_NAME…" at bounding box center [883, 395] width 1370 height 488
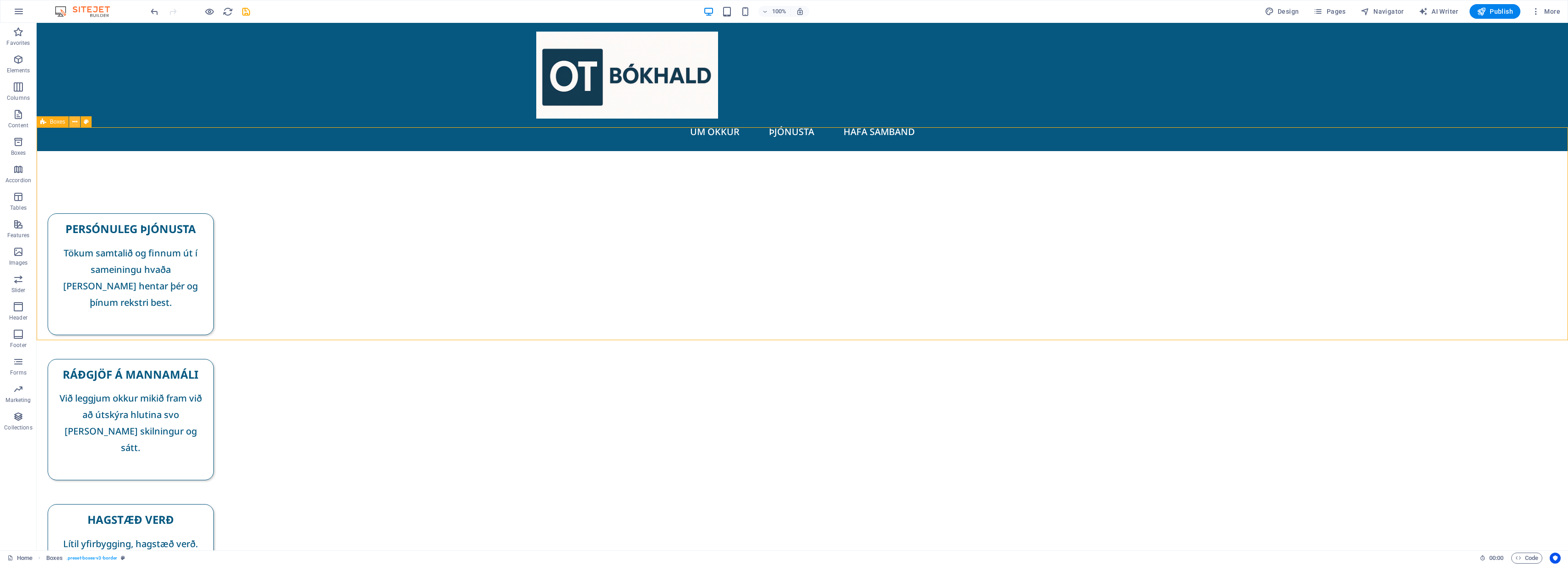
click at [74, 122] on icon at bounding box center [75, 122] width 5 height 9
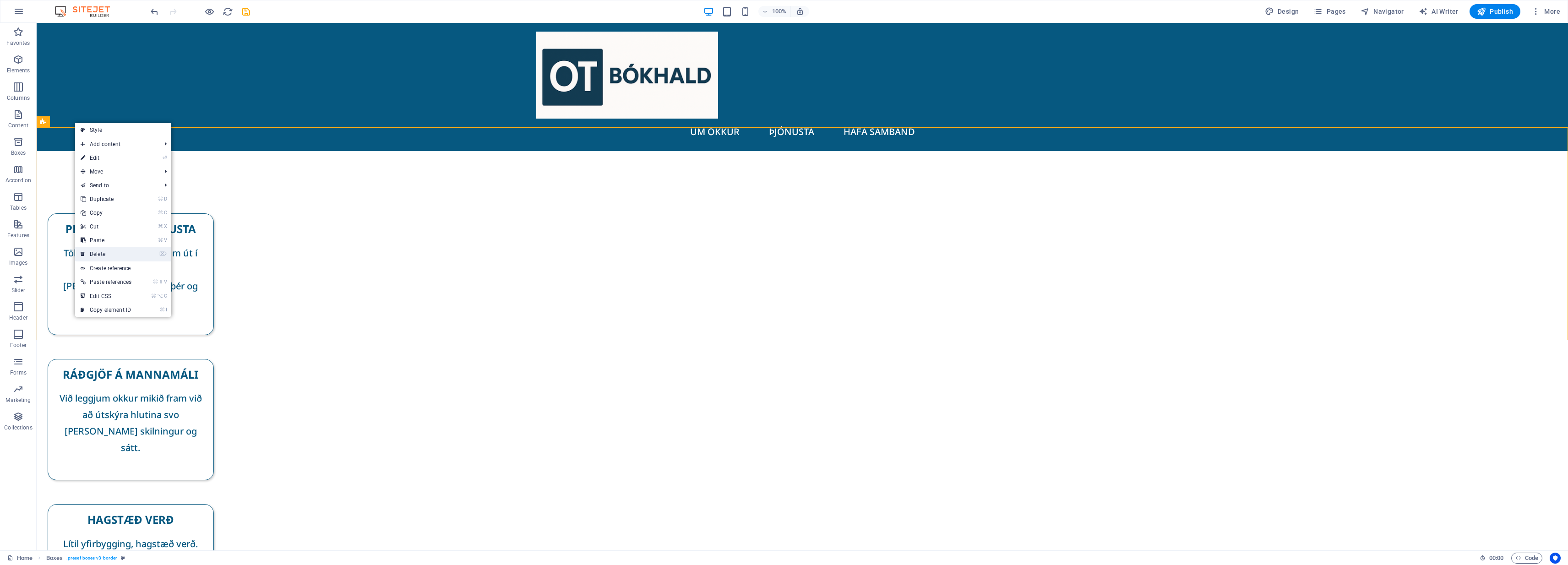
click at [110, 250] on link "⌦ Delete" at bounding box center [106, 254] width 62 height 14
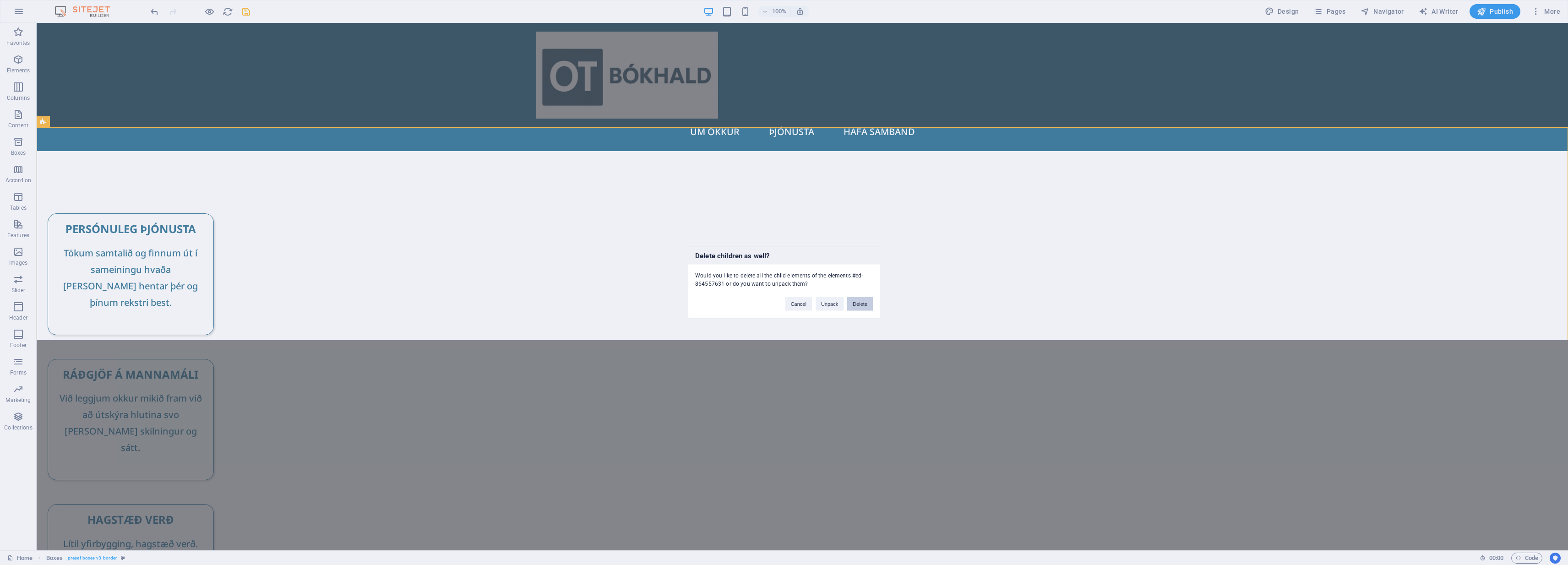
click at [782, 305] on button "Delete" at bounding box center [860, 304] width 25 height 14
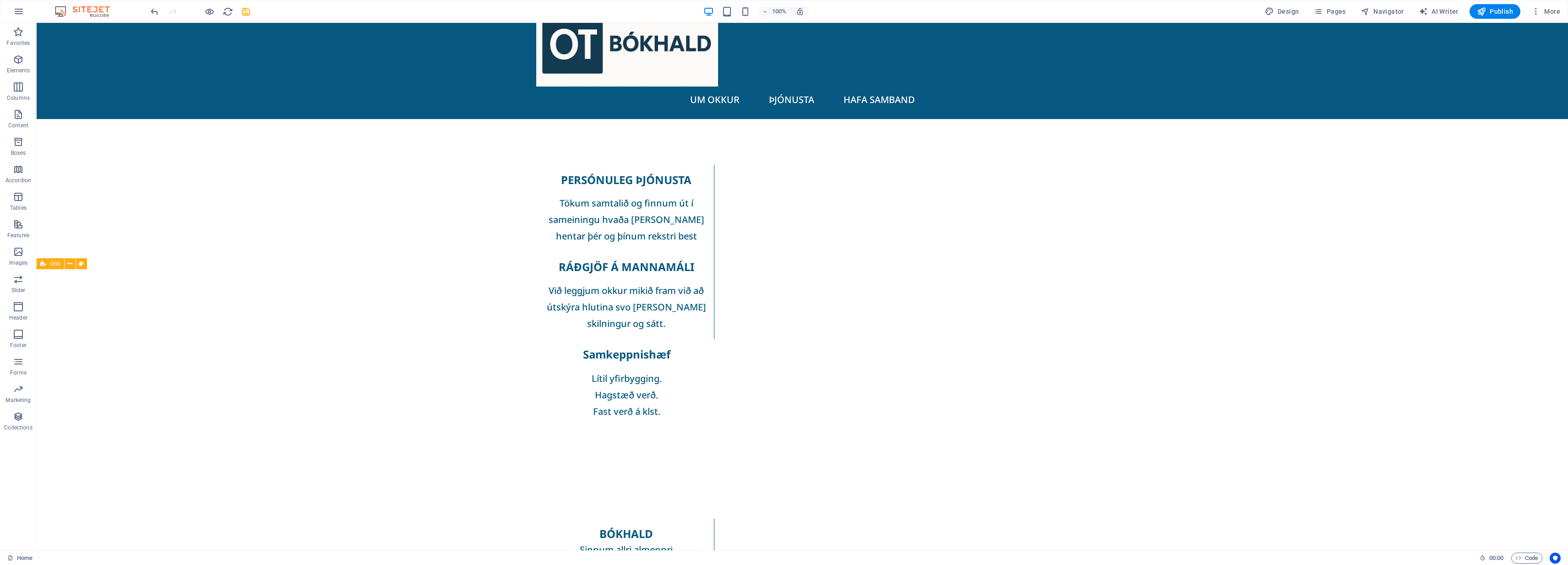
scroll to position [37, 0]
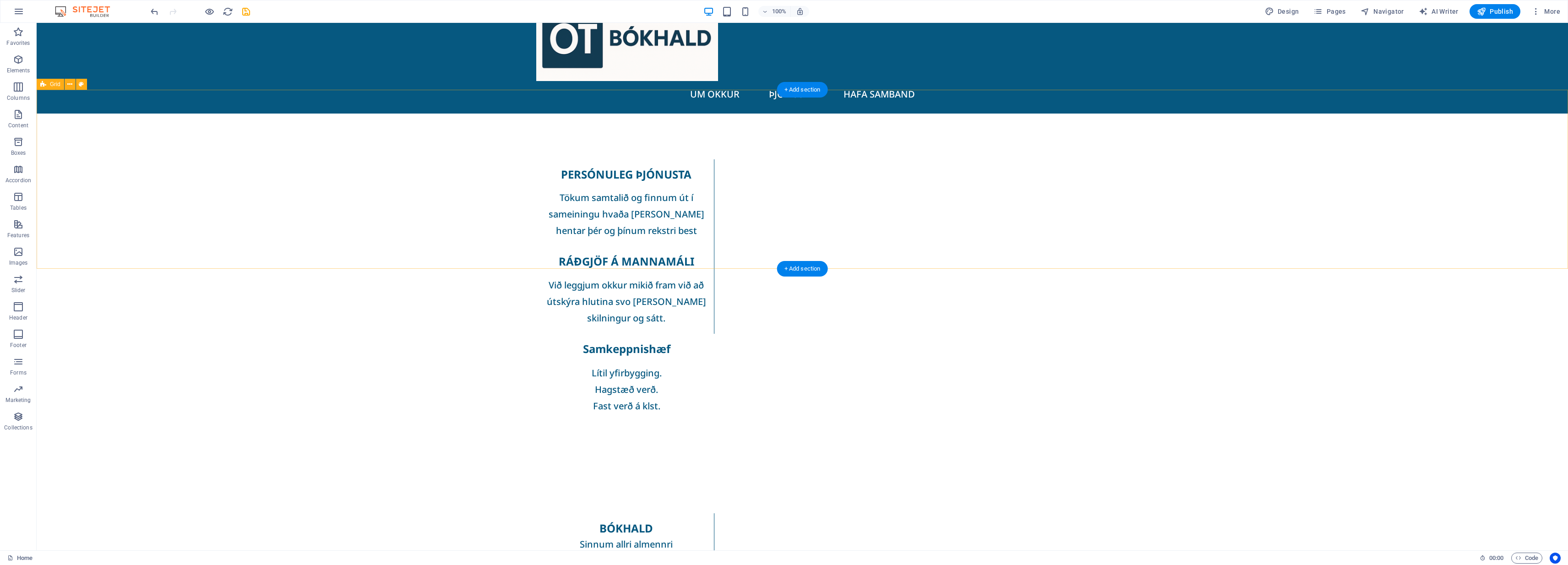
click at [226, 240] on div "PERSÓNULEG ÞJÓNUSTA Tökum samtalið og finnum út í sameiningu hvaða [PERSON_NAME…" at bounding box center [802, 291] width 1531 height 354
click at [70, 86] on icon at bounding box center [70, 84] width 5 height 9
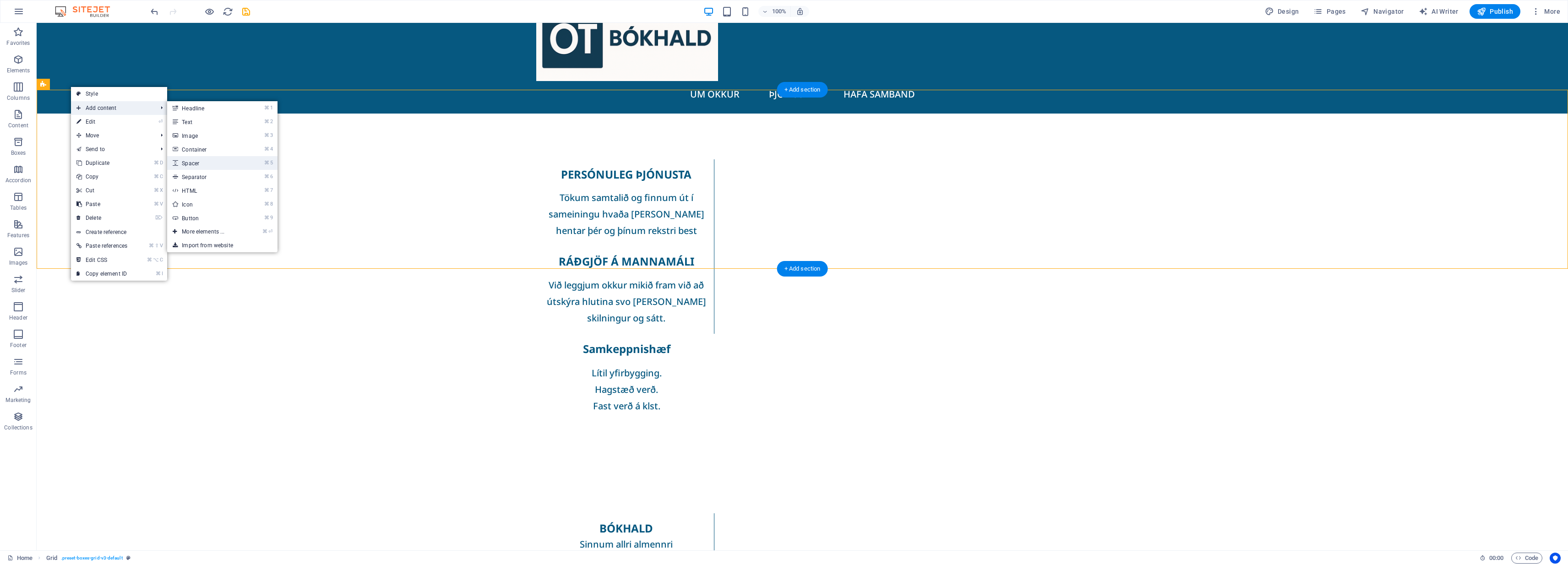
click at [209, 165] on link "⌘ 5 Spacer" at bounding box center [204, 163] width 75 height 14
select select "px"
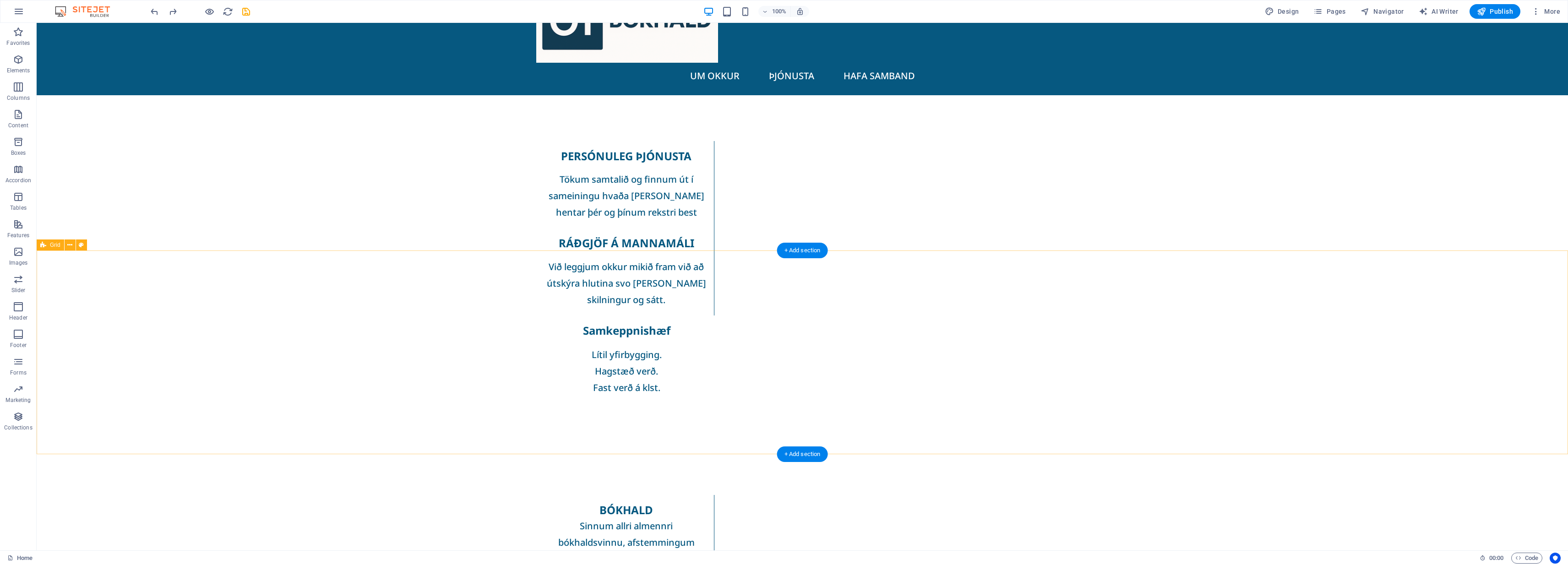
scroll to position [59, 0]
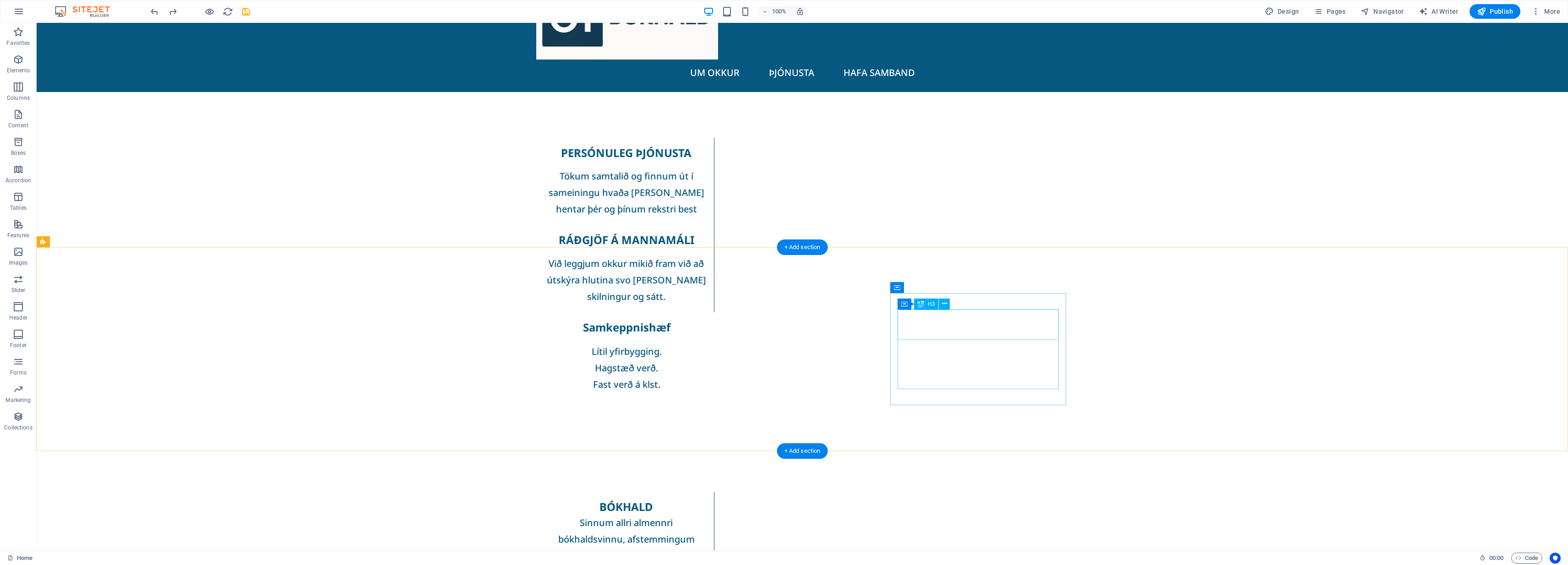
click at [782, 303] on button at bounding box center [944, 304] width 11 height 11
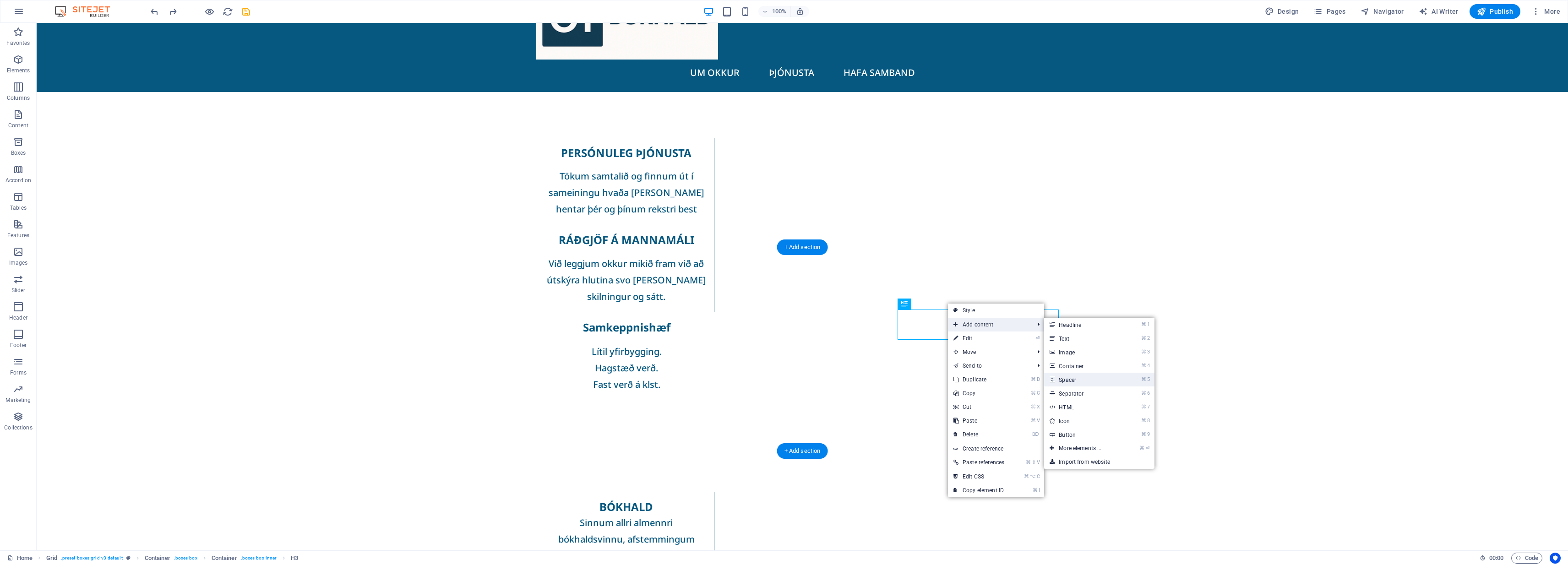
click at [782, 377] on link "⌘ 5 Spacer" at bounding box center [1082, 379] width 75 height 14
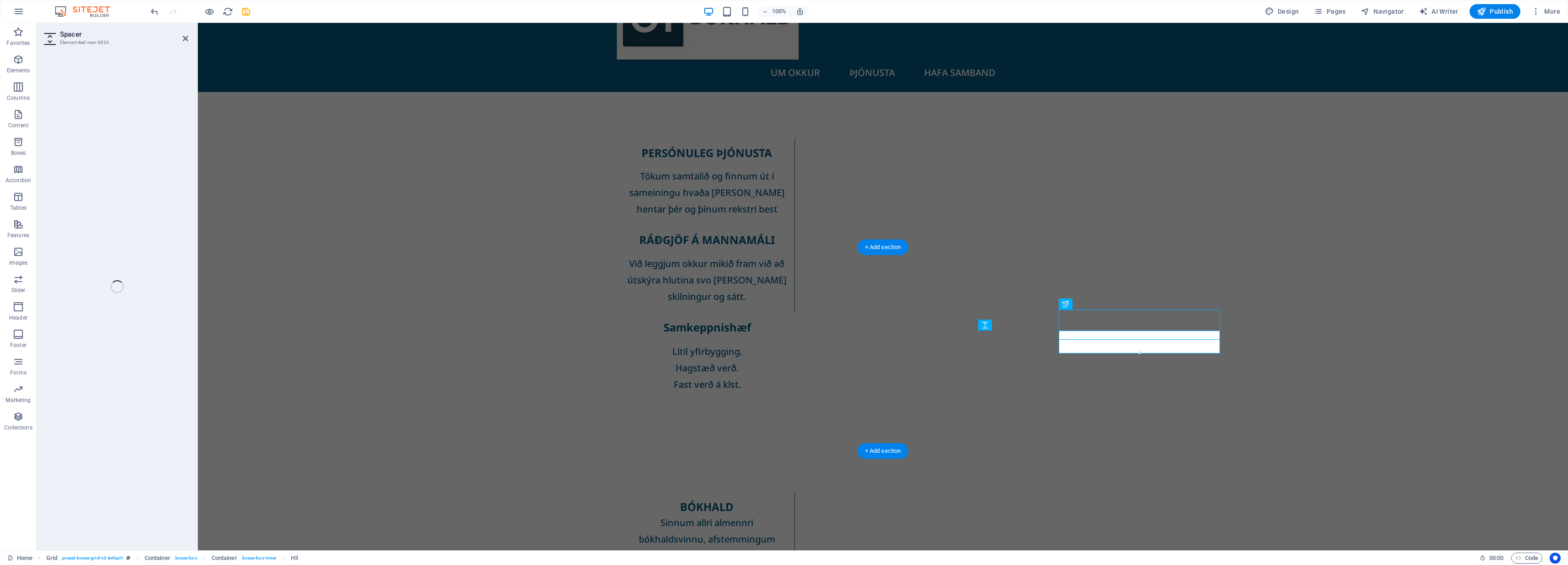
select select "px"
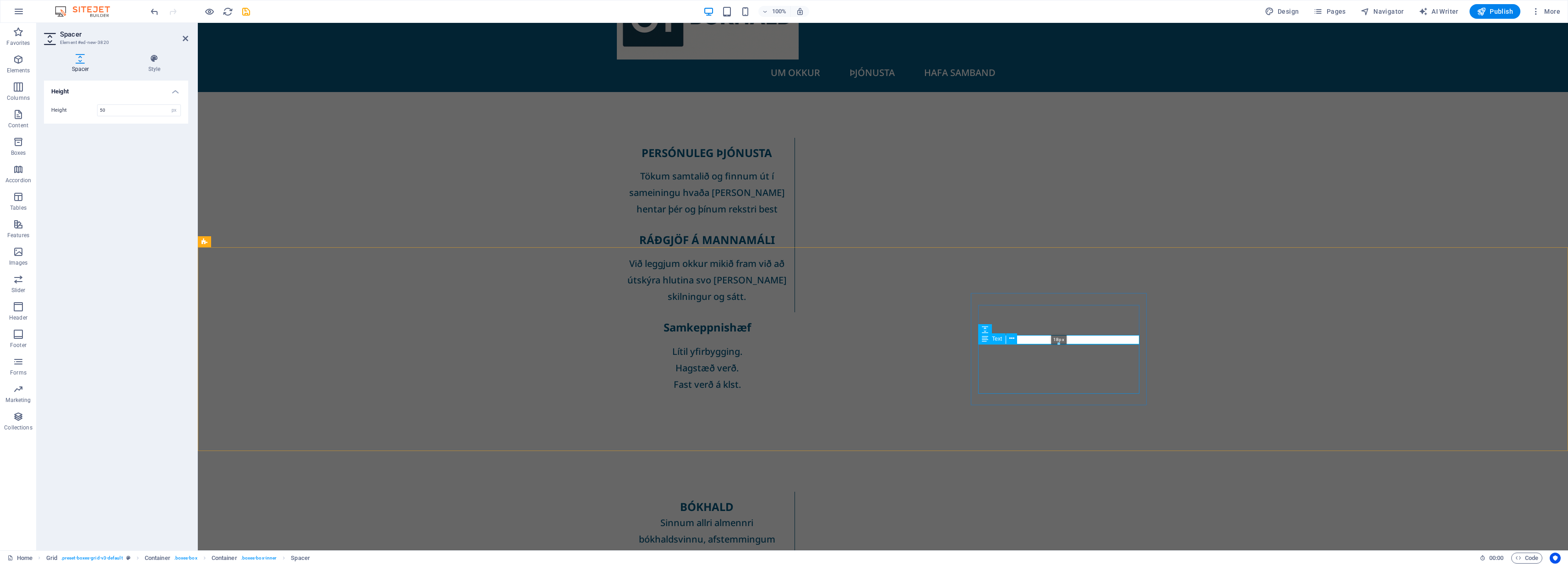
drag, startPoint x: 1058, startPoint y: 353, endPoint x: 1058, endPoint y: 341, distance: 12.0
click at [782, 341] on div "18px" at bounding box center [1058, 340] width 161 height 9
type input "18"
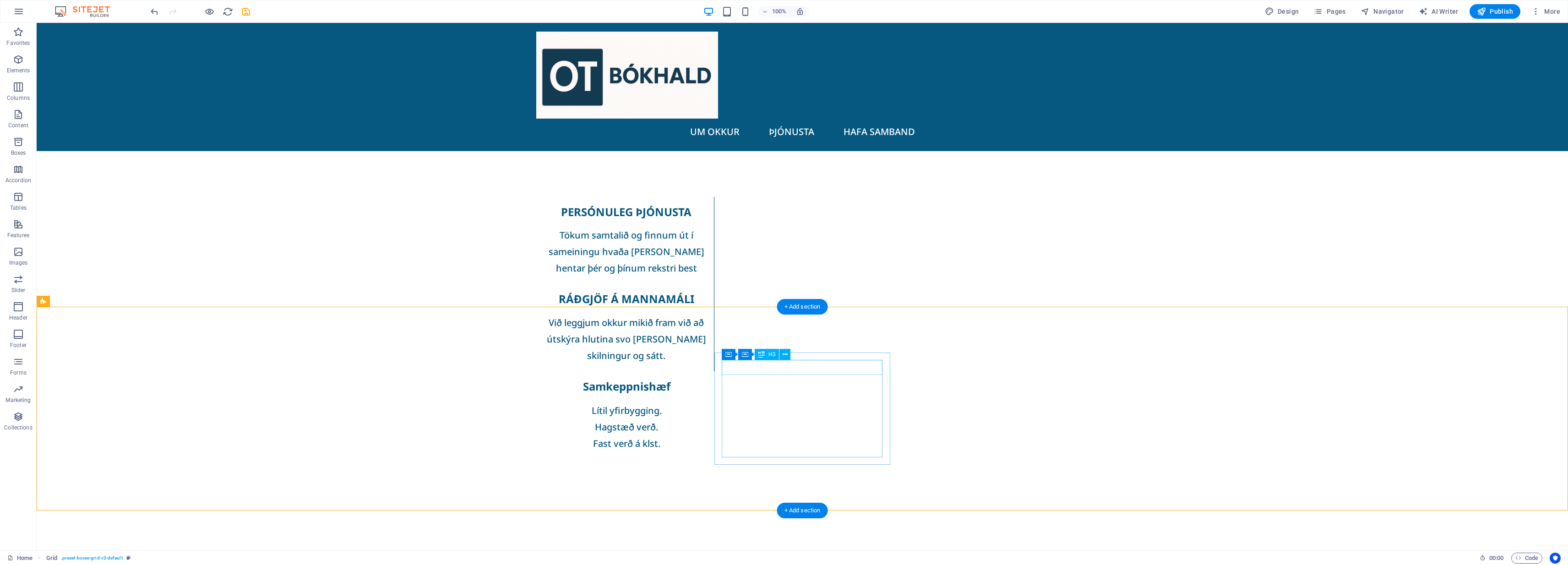
scroll to position [0, 0]
click at [782, 307] on div "+ Add section" at bounding box center [803, 306] width 51 height 15
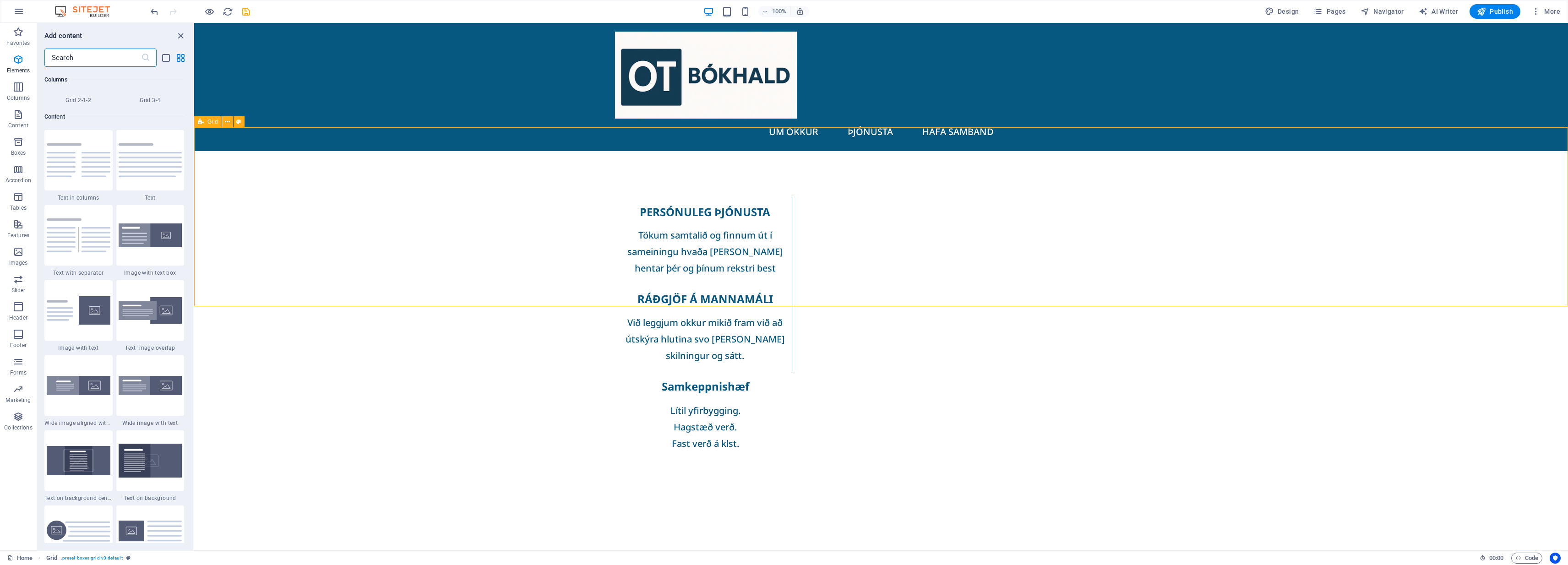
scroll to position [1602, 0]
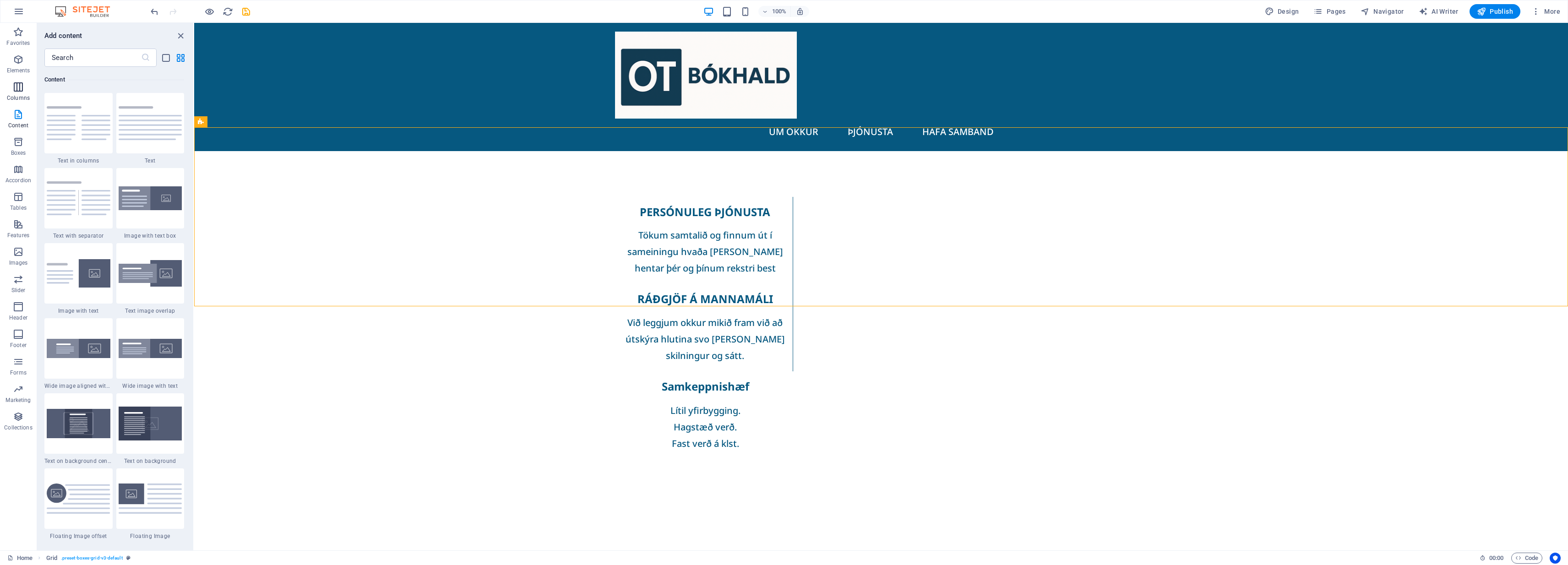
click at [19, 90] on icon "button" at bounding box center [18, 87] width 11 height 11
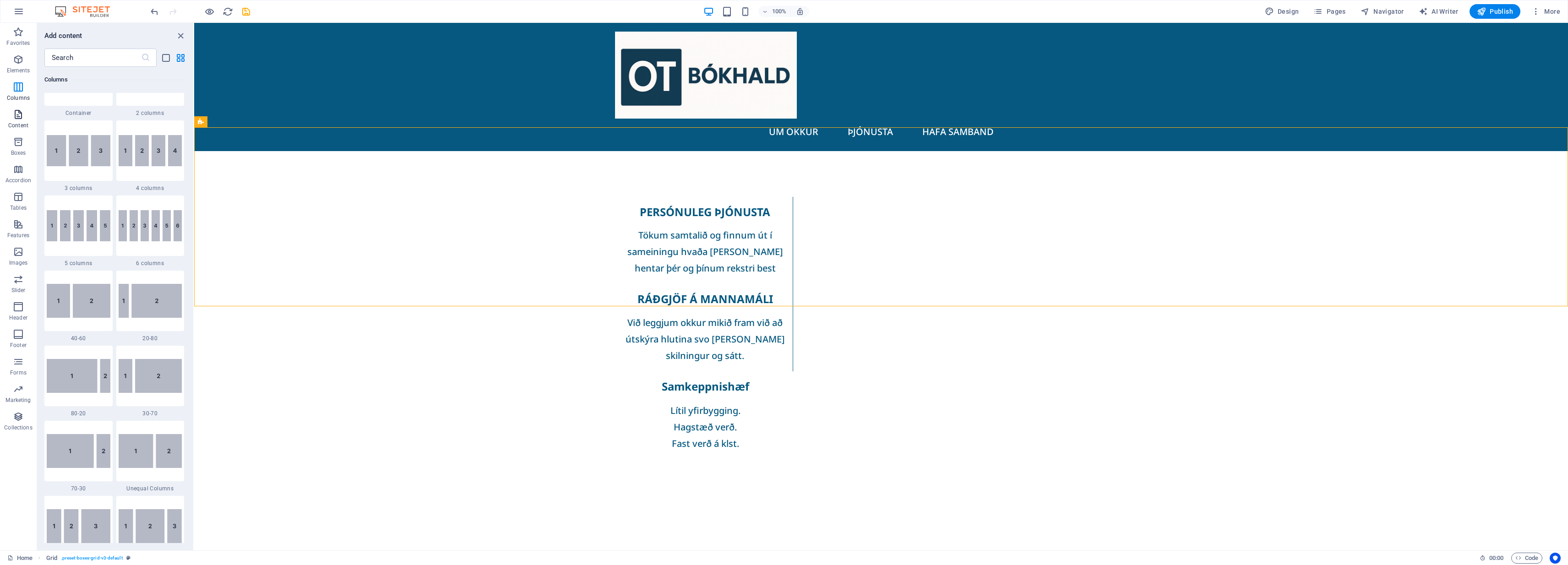
scroll to position [453, 0]
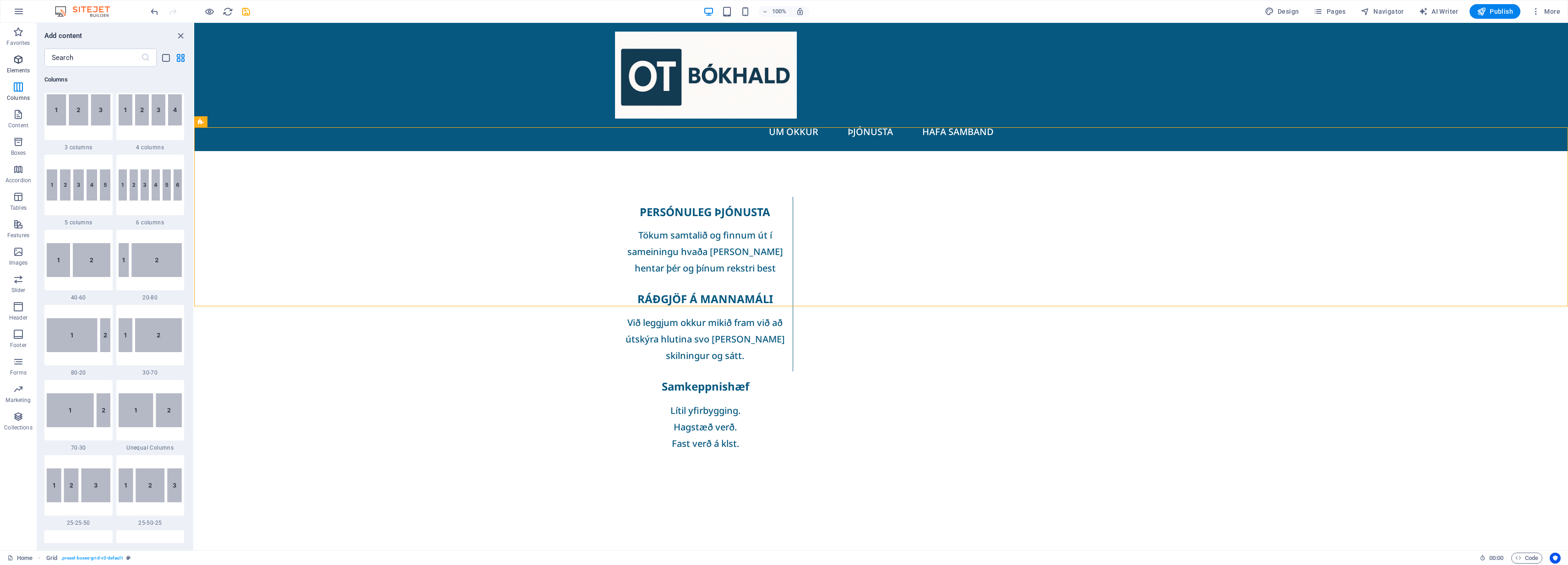
click at [15, 63] on icon "button" at bounding box center [18, 59] width 11 height 11
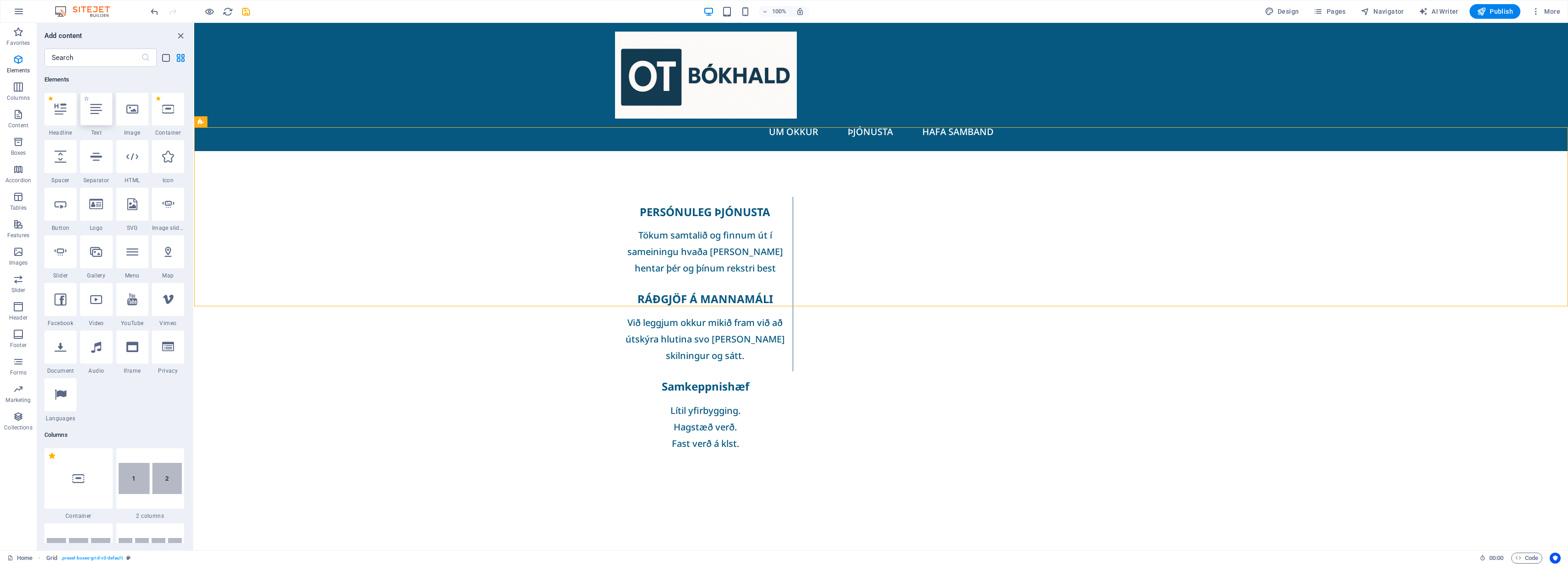
scroll to position [98, 0]
click at [61, 158] on icon at bounding box center [61, 157] width 12 height 12
select select "px"
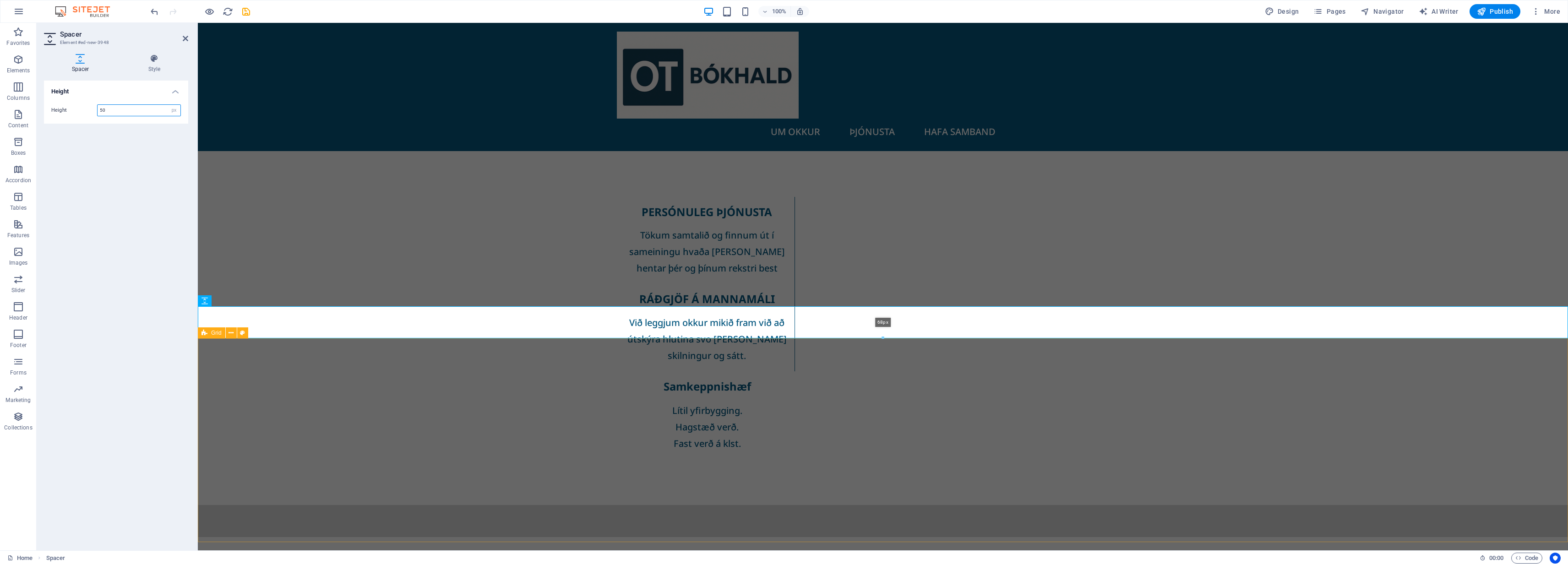
drag, startPoint x: 883, startPoint y: 327, endPoint x: 884, endPoint y: 337, distance: 10.0
click at [782, 337] on div at bounding box center [883, 338] width 1369 height 3
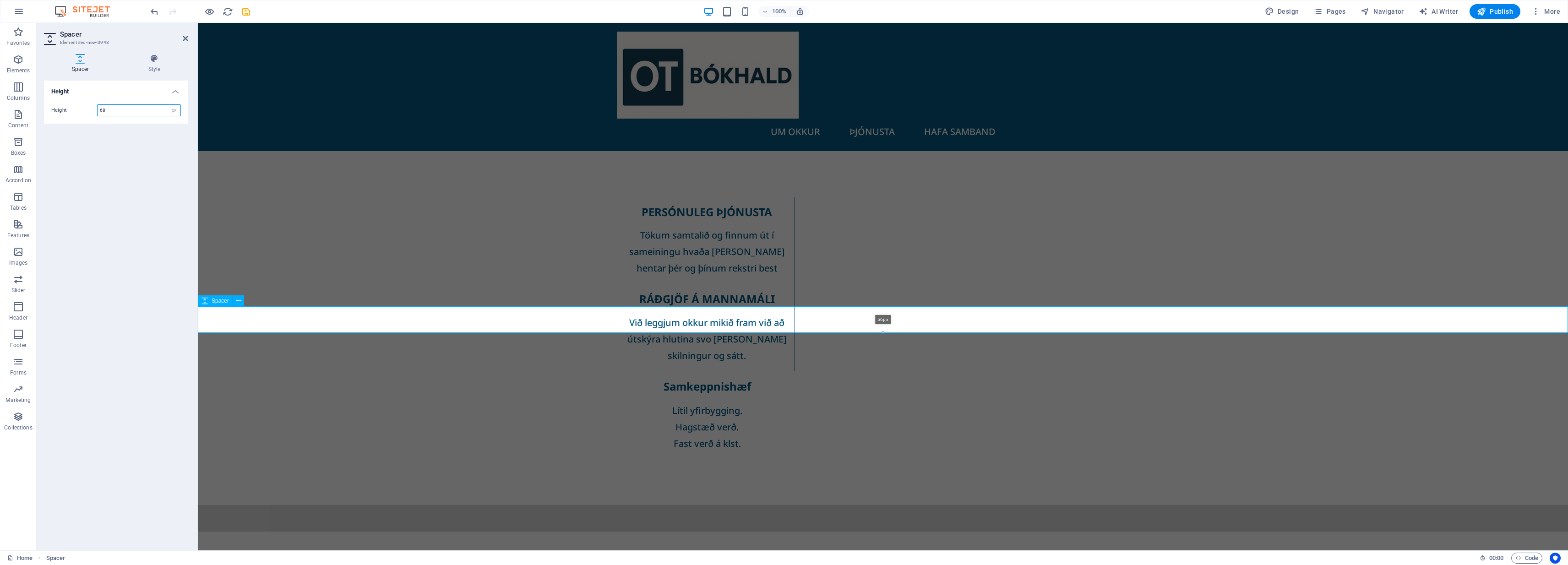
drag, startPoint x: 882, startPoint y: 337, endPoint x: 881, endPoint y: 333, distance: 4.1
click at [782, 333] on div at bounding box center [883, 333] width 1369 height 3
type input "56"
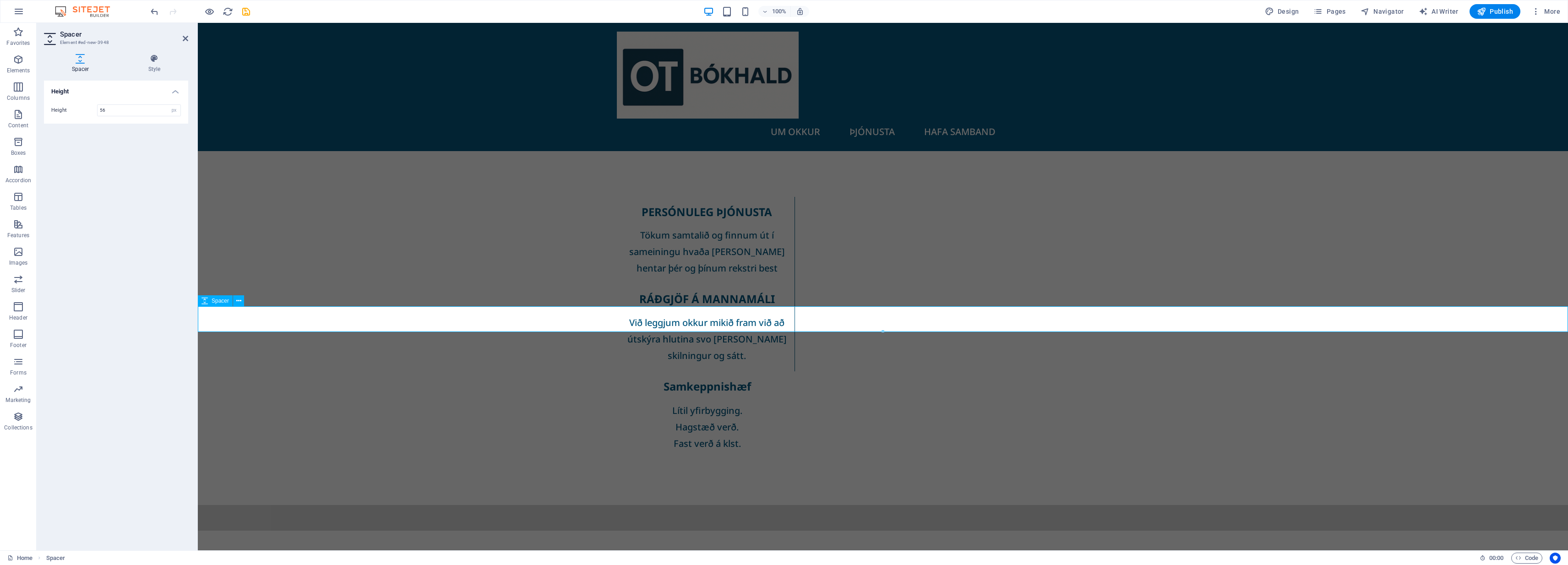
click at [305, 505] on div at bounding box center [883, 518] width 1370 height 25
click at [241, 301] on icon at bounding box center [239, 301] width 5 height 9
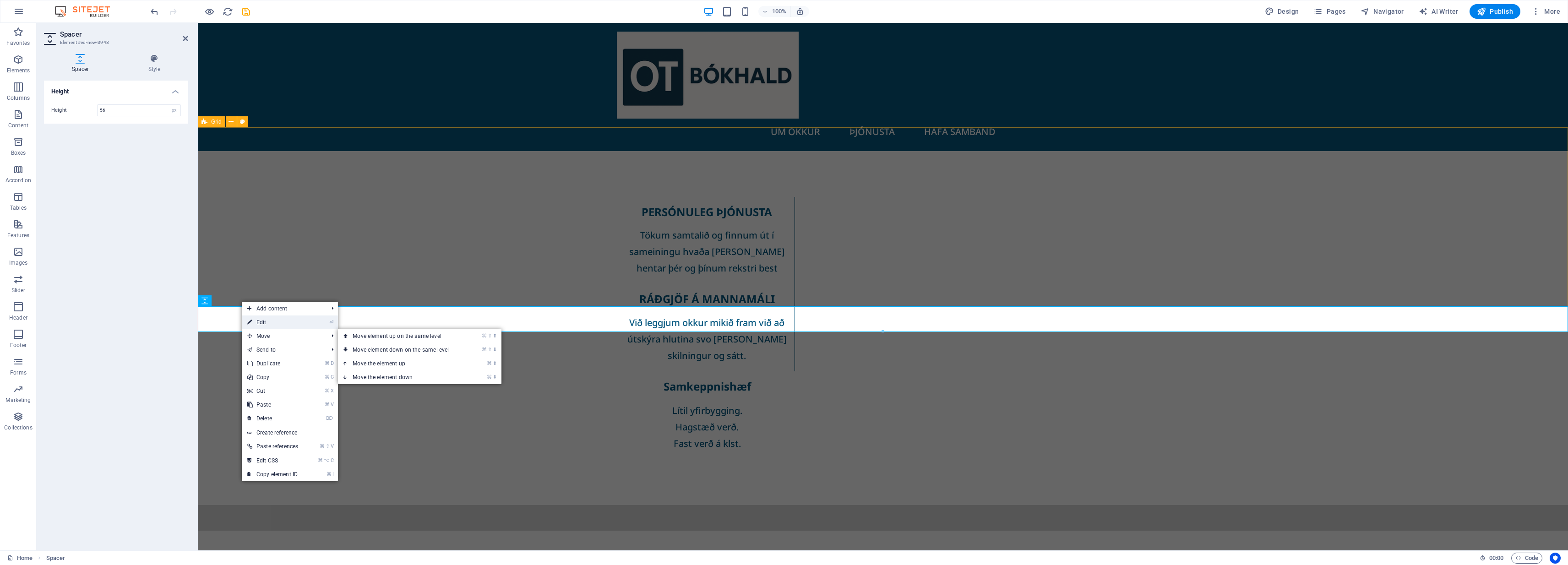
click at [278, 326] on link "⏎ Edit" at bounding box center [272, 322] width 62 height 14
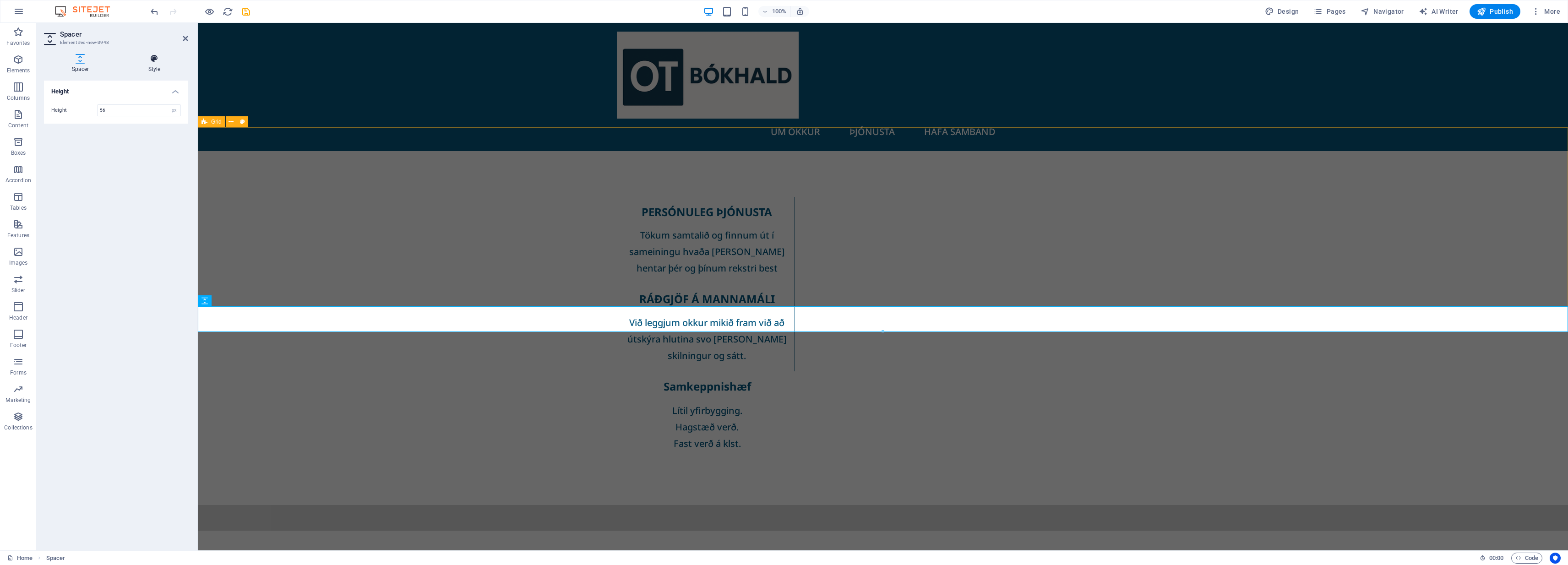
click at [158, 61] on icon at bounding box center [154, 59] width 67 height 9
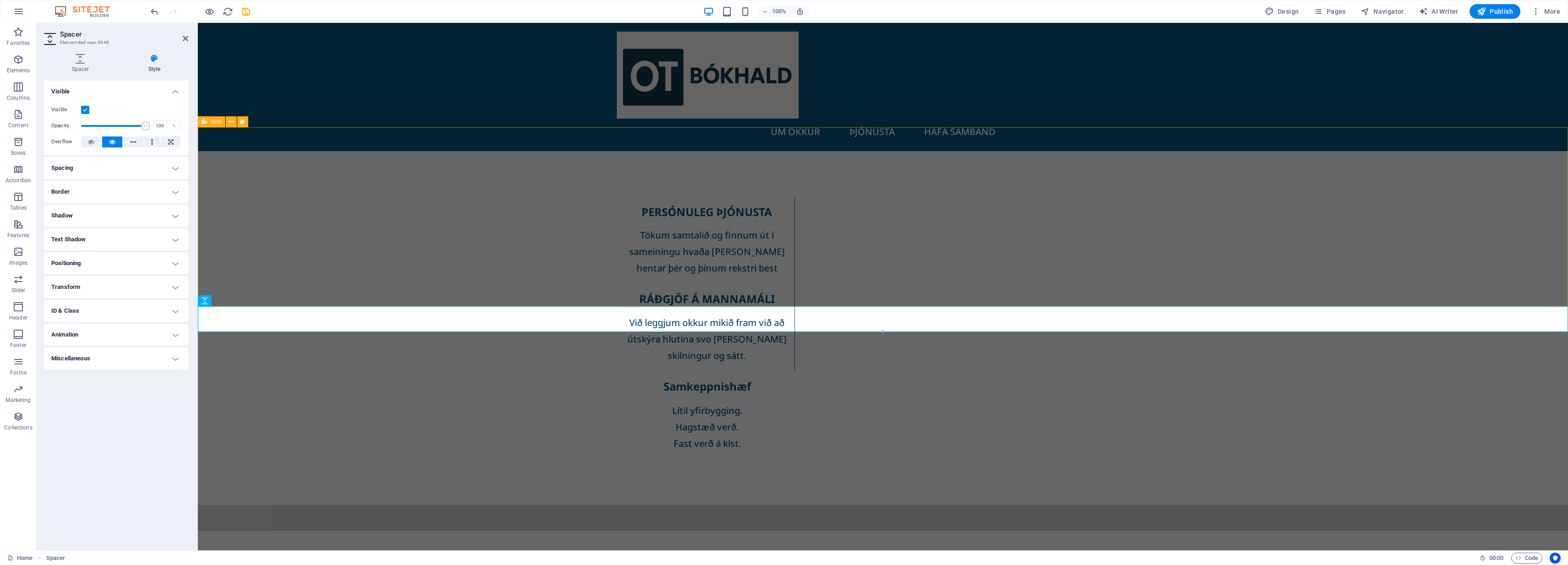
click at [110, 167] on h4 "Spacing" at bounding box center [116, 168] width 144 height 22
click at [339, 505] on div at bounding box center [883, 518] width 1370 height 25
click at [241, 301] on button at bounding box center [238, 301] width 11 height 11
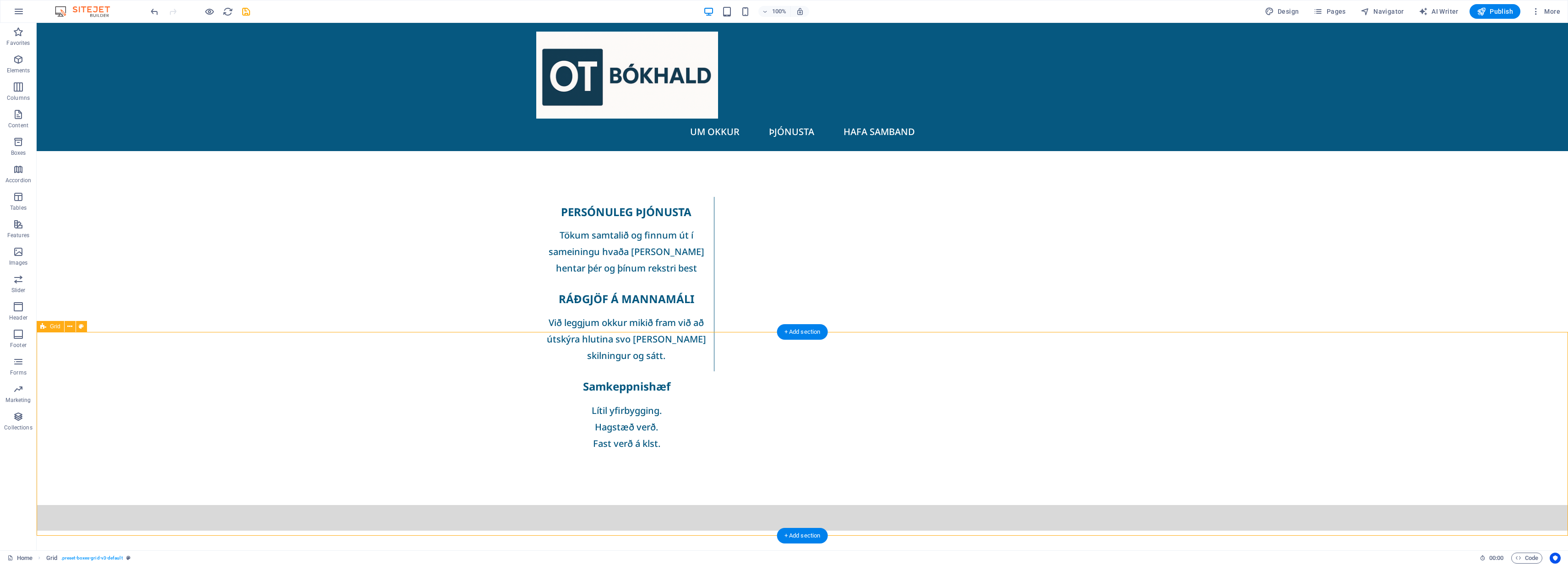
scroll to position [0, 0]
click at [326, 505] on div at bounding box center [802, 518] width 1531 height 25
click at [69, 505] on div at bounding box center [802, 518] width 1531 height 25
select select "px"
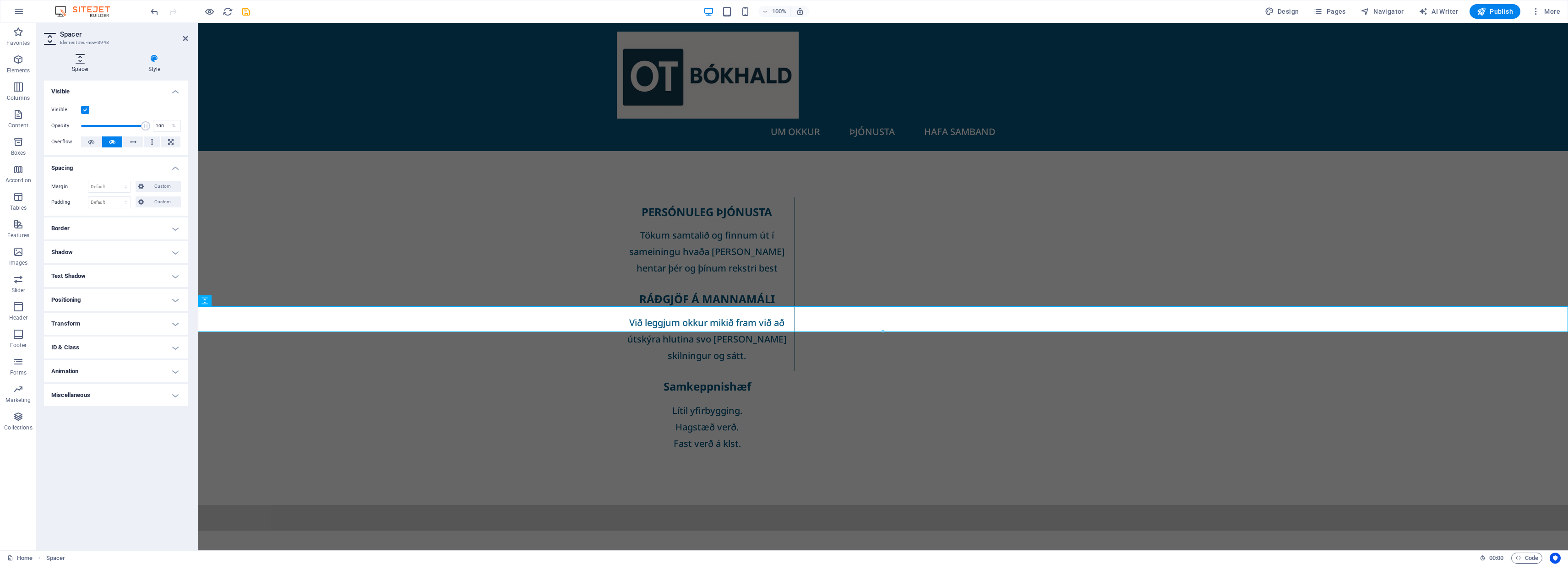
click at [80, 61] on icon at bounding box center [80, 59] width 73 height 9
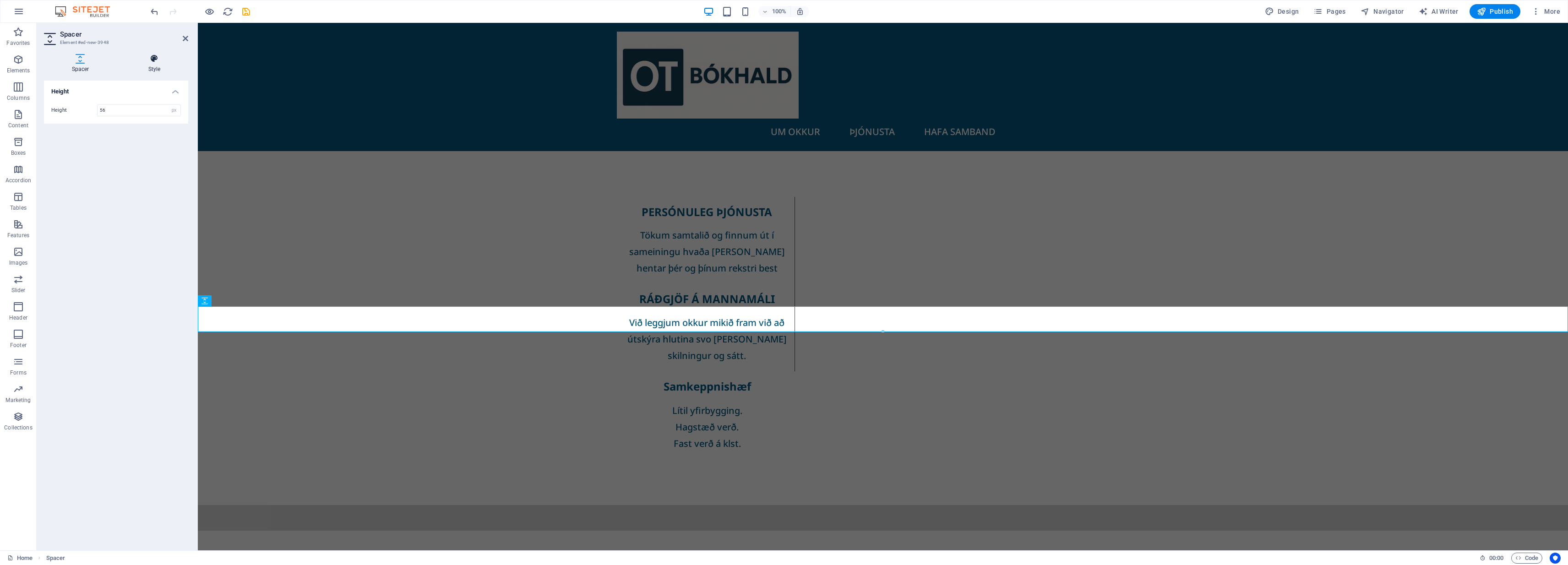
click at [157, 64] on h4 "Style" at bounding box center [154, 63] width 67 height 19
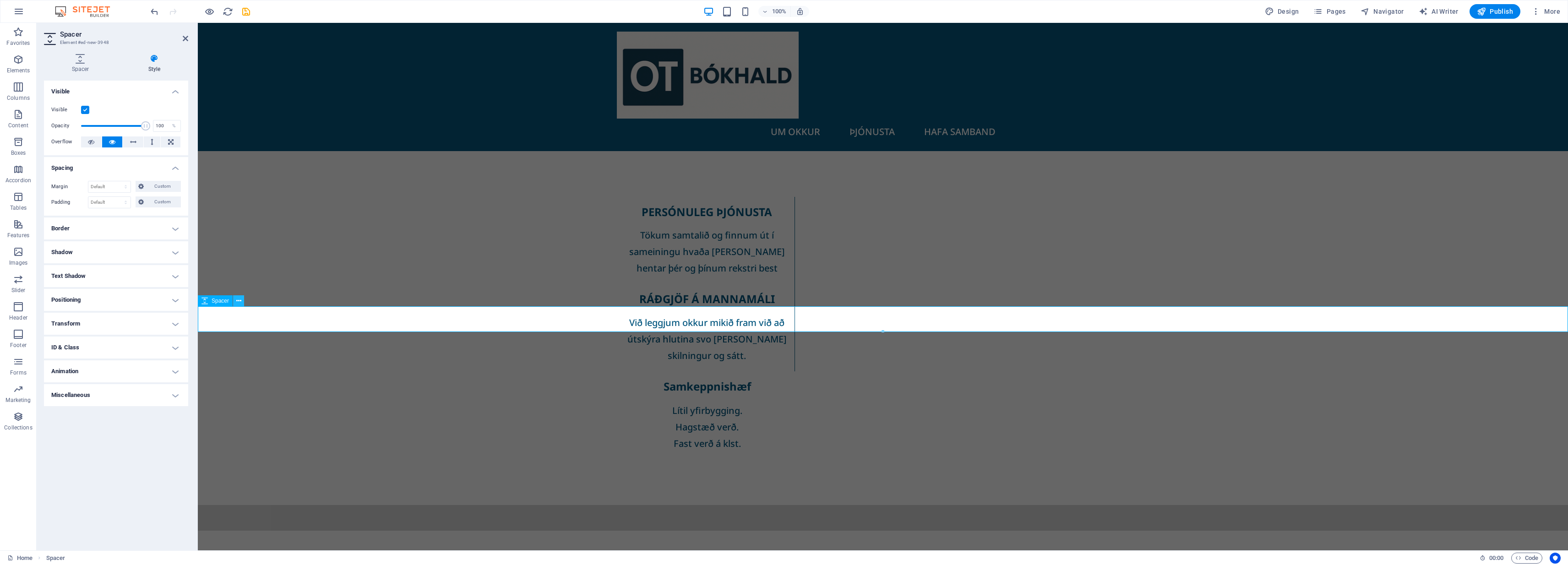
click at [239, 301] on icon at bounding box center [239, 301] width 5 height 9
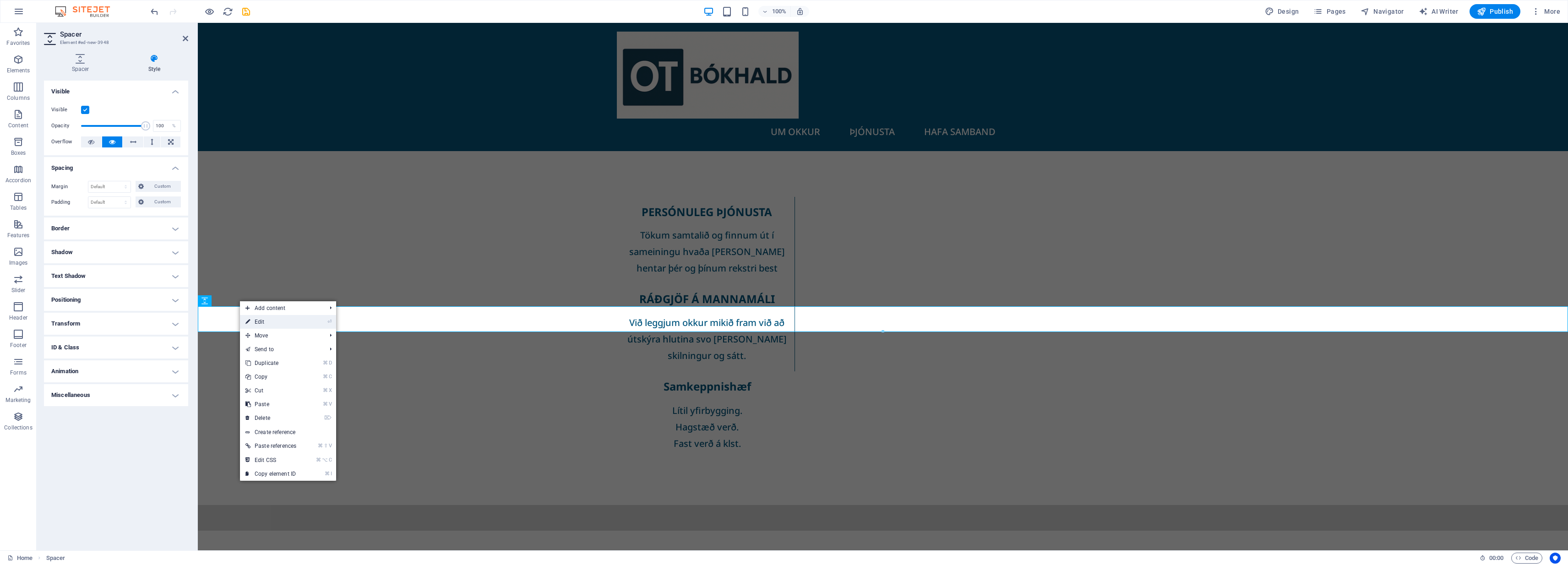
click at [313, 325] on li "⏎ Edit" at bounding box center [288, 322] width 96 height 14
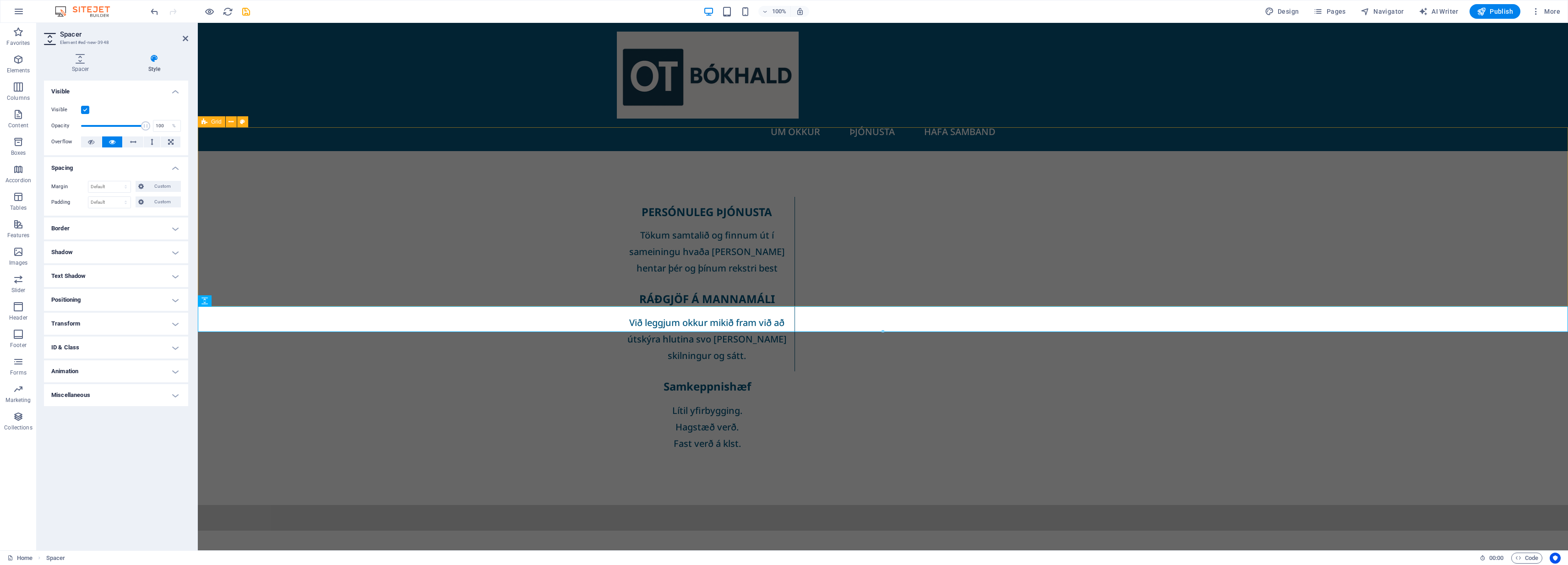
click at [91, 375] on h4 "Animation" at bounding box center [116, 371] width 144 height 22
click at [82, 428] on h4 "Miscellaneous" at bounding box center [116, 425] width 144 height 22
click at [89, 350] on h4 "ID & Class" at bounding box center [116, 347] width 144 height 22
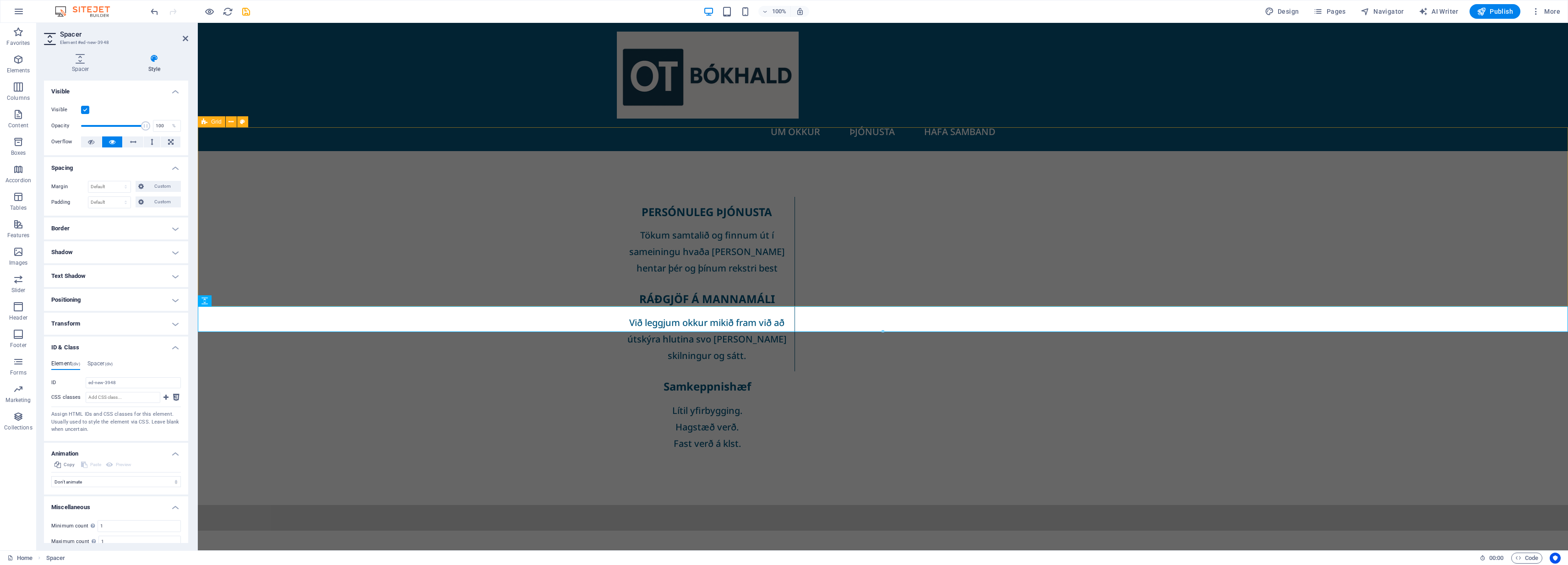
click at [89, 323] on h4 "Transform" at bounding box center [116, 323] width 144 height 22
click at [97, 301] on h4 "Positioning" at bounding box center [116, 300] width 144 height 22
click at [302, 505] on div at bounding box center [883, 518] width 1370 height 25
click at [102, 273] on h4 "Text Shadow" at bounding box center [116, 276] width 144 height 22
click at [106, 254] on h4 "Shadow" at bounding box center [116, 252] width 144 height 22
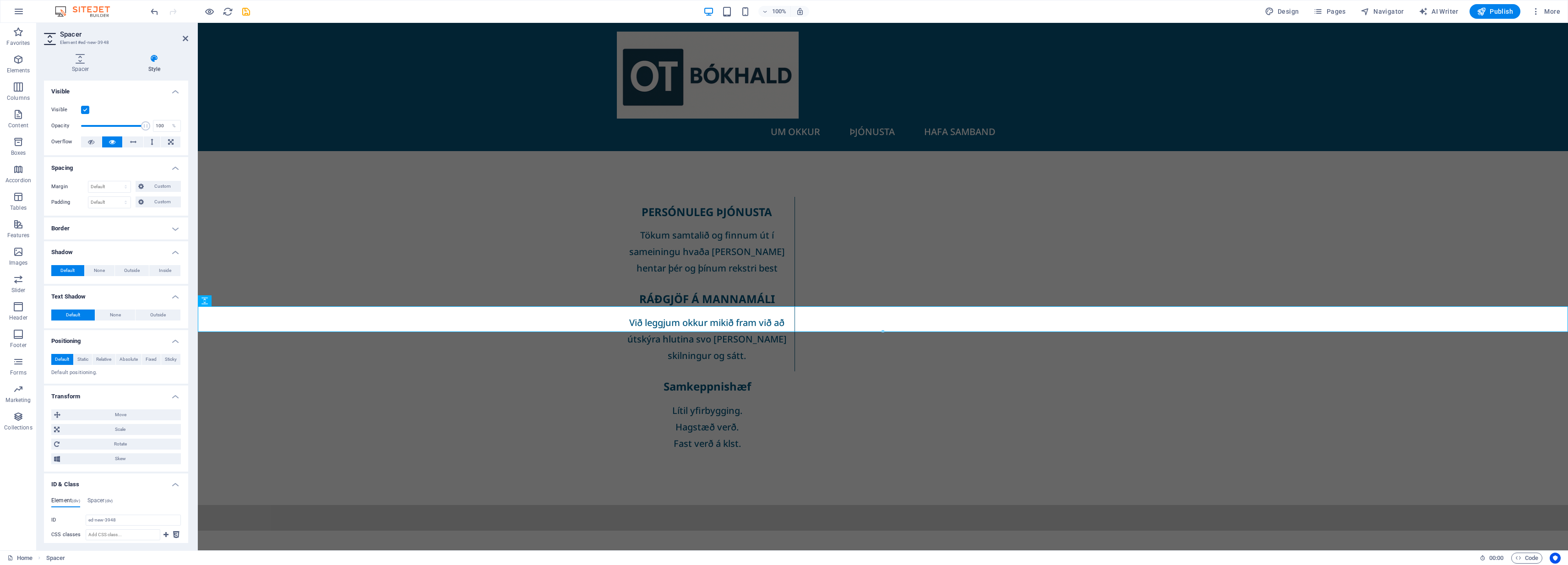
click at [86, 226] on h4 "Border" at bounding box center [116, 228] width 144 height 22
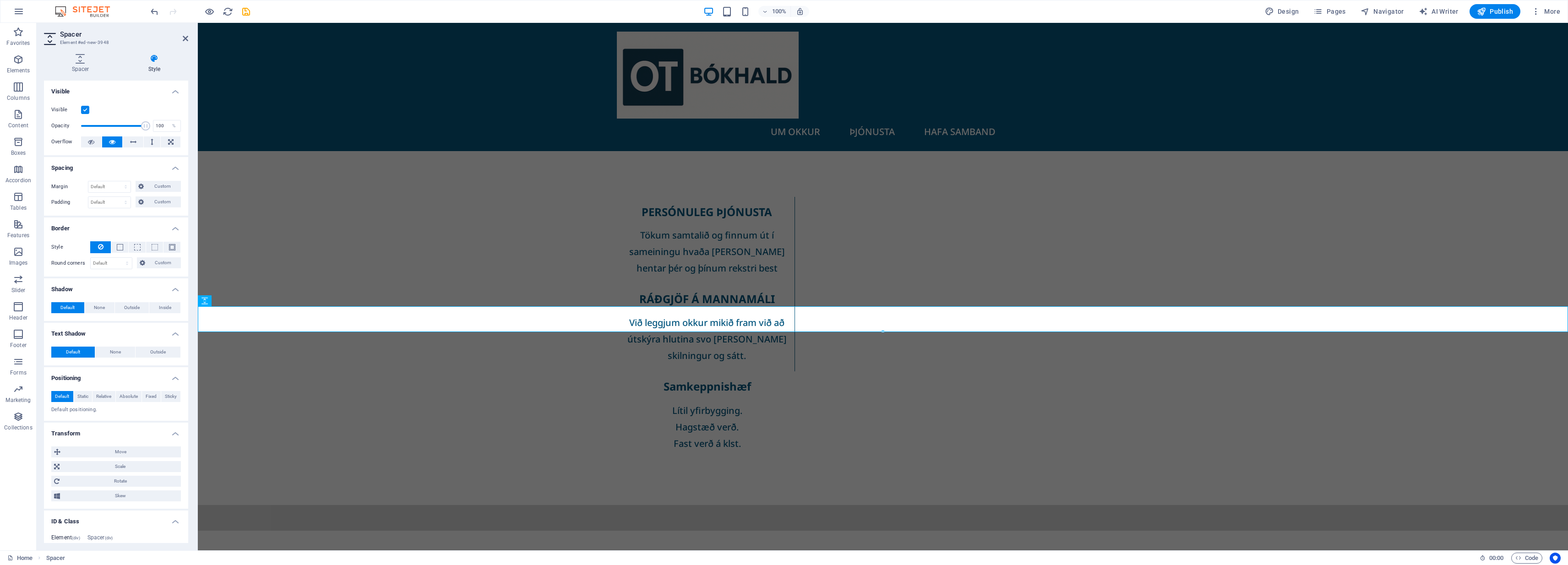
click at [85, 109] on label at bounding box center [85, 110] width 8 height 8
click at [0, 0] on input "Visible" at bounding box center [0, 0] width 0 height 0
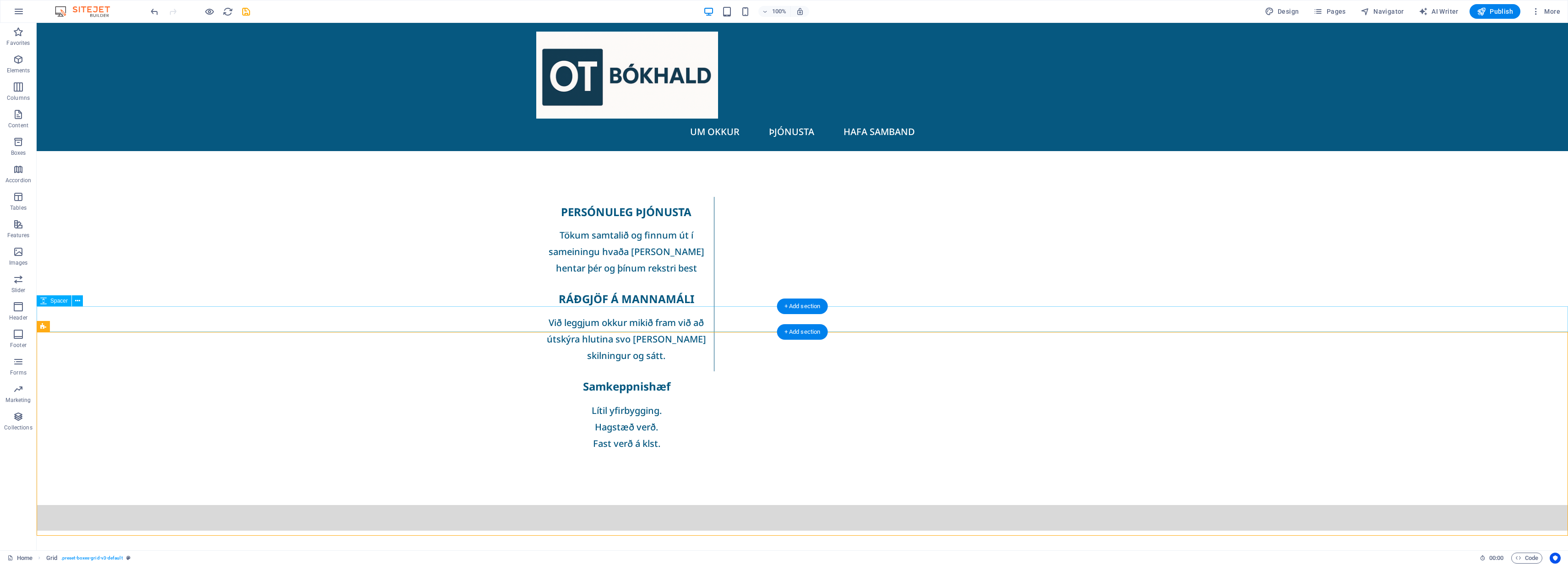
click at [254, 505] on div at bounding box center [802, 518] width 1531 height 25
click at [76, 301] on icon at bounding box center [77, 301] width 5 height 9
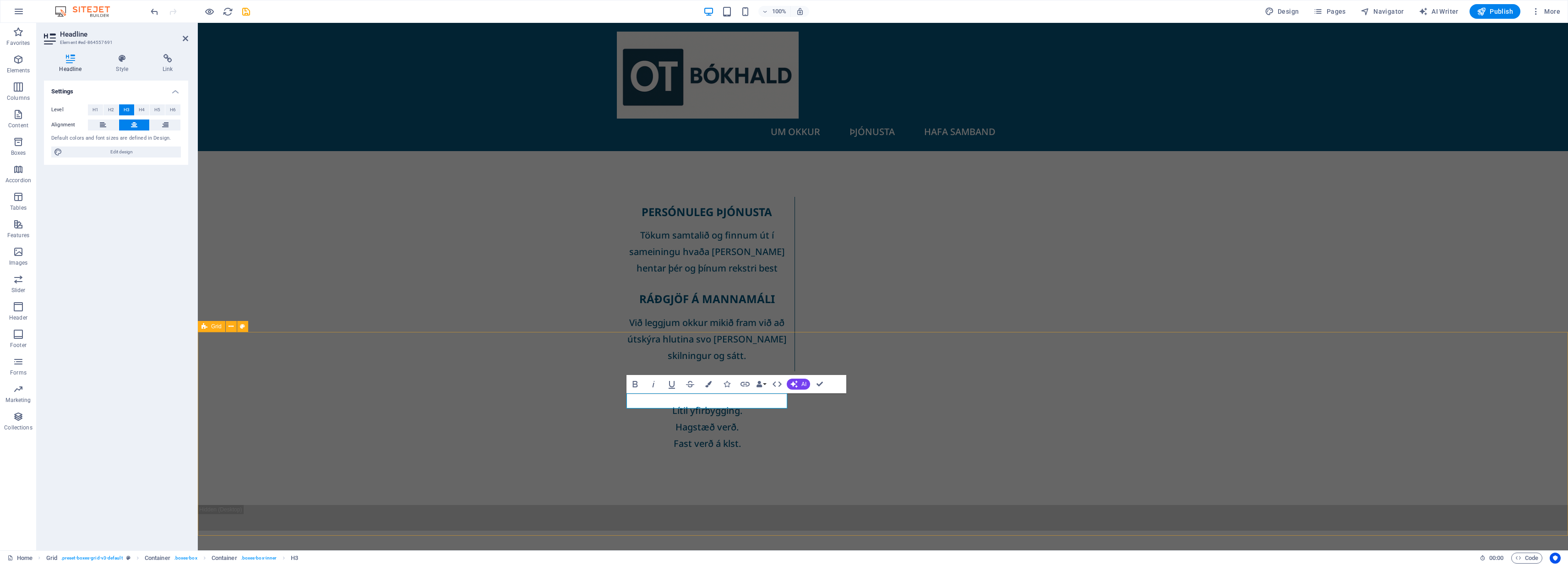
drag, startPoint x: 537, startPoint y: 430, endPoint x: 556, endPoint y: 425, distance: 19.6
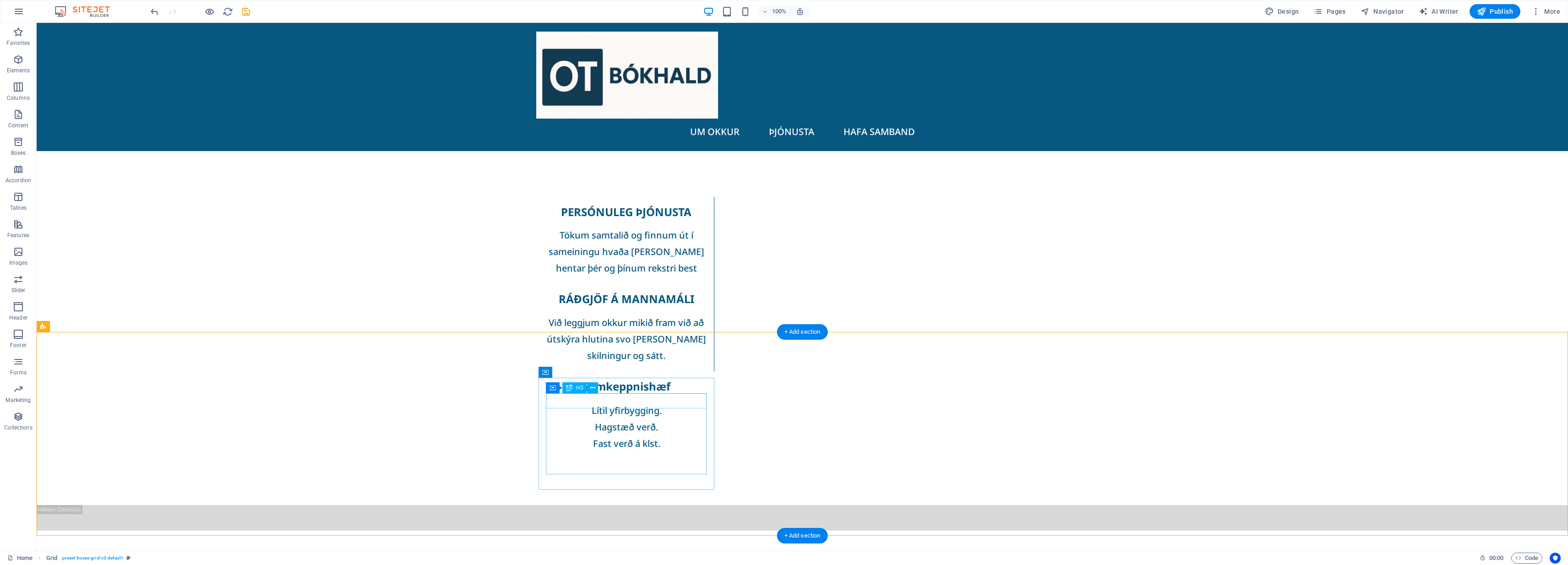
click at [592, 387] on icon at bounding box center [593, 388] width 5 height 9
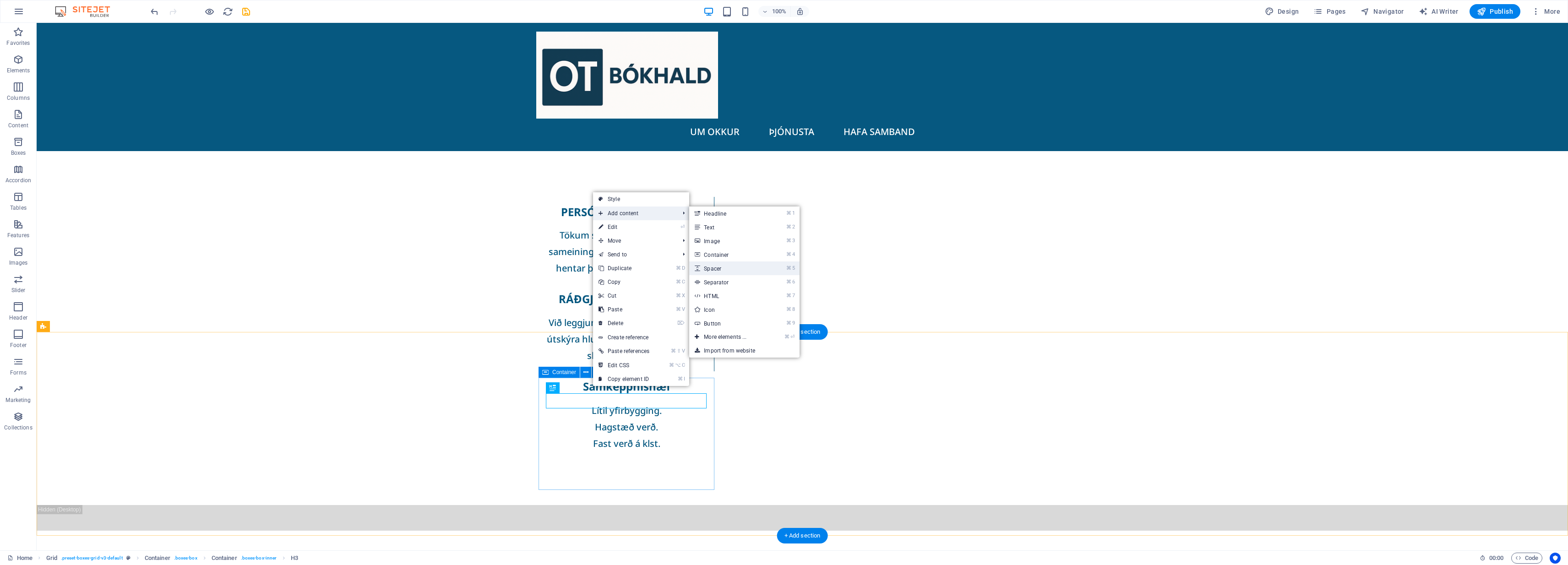
click at [722, 265] on link "⌘ 5 Spacer" at bounding box center [727, 268] width 75 height 14
select select "px"
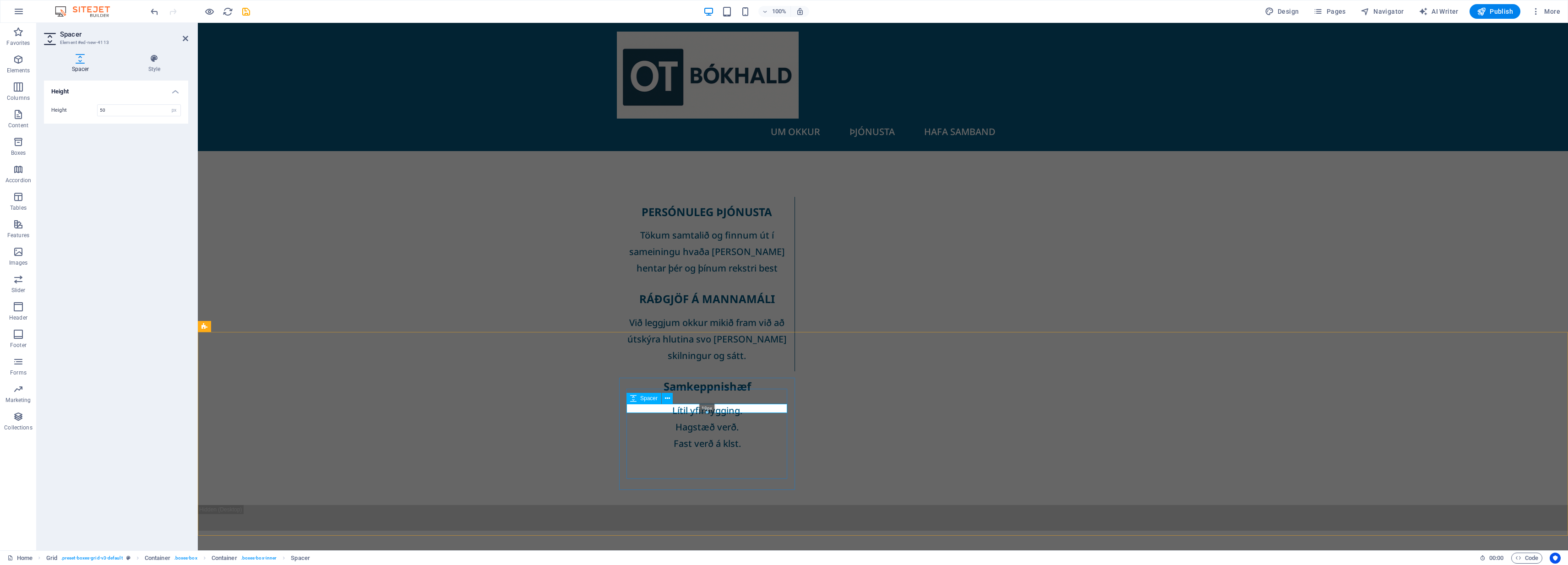
drag, startPoint x: 707, startPoint y: 423, endPoint x: 709, endPoint y: 404, distance: 19.1
click at [709, 404] on div "18px" at bounding box center [707, 409] width 161 height 9
type input "18"
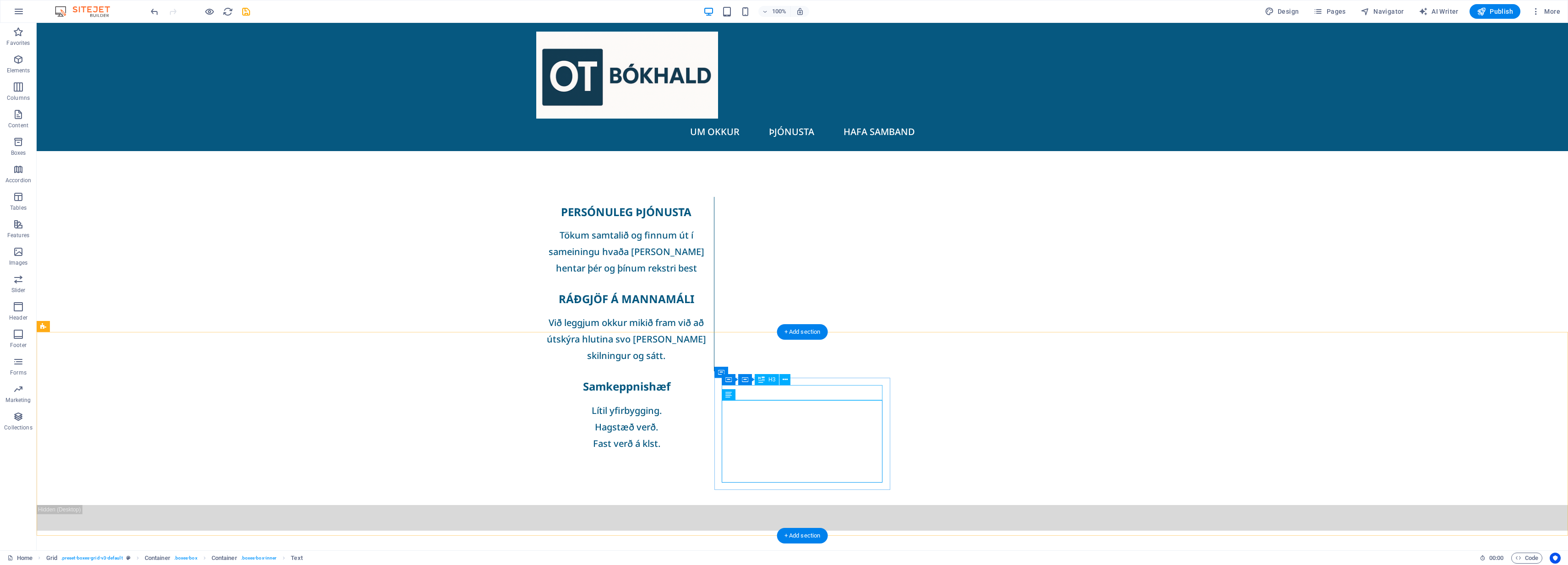
click at [782, 377] on button at bounding box center [785, 379] width 11 height 11
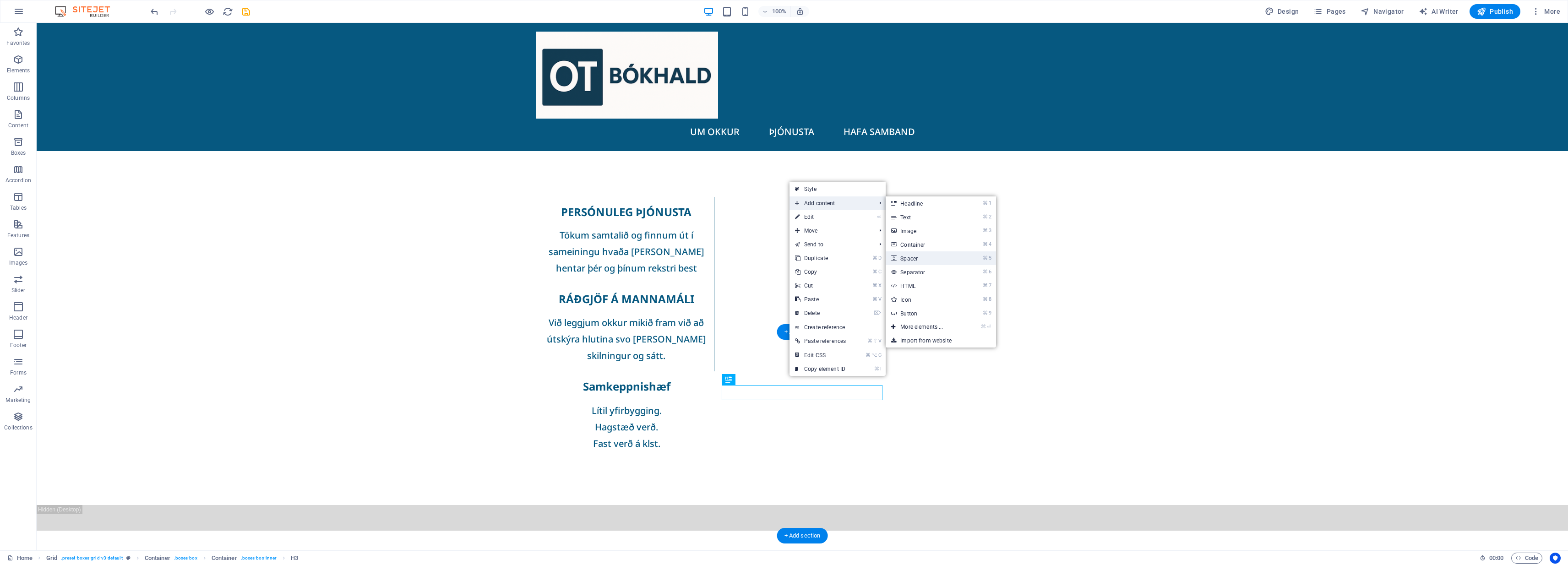
click at [782, 257] on link "⌘ 5 Spacer" at bounding box center [923, 258] width 75 height 14
select select "px"
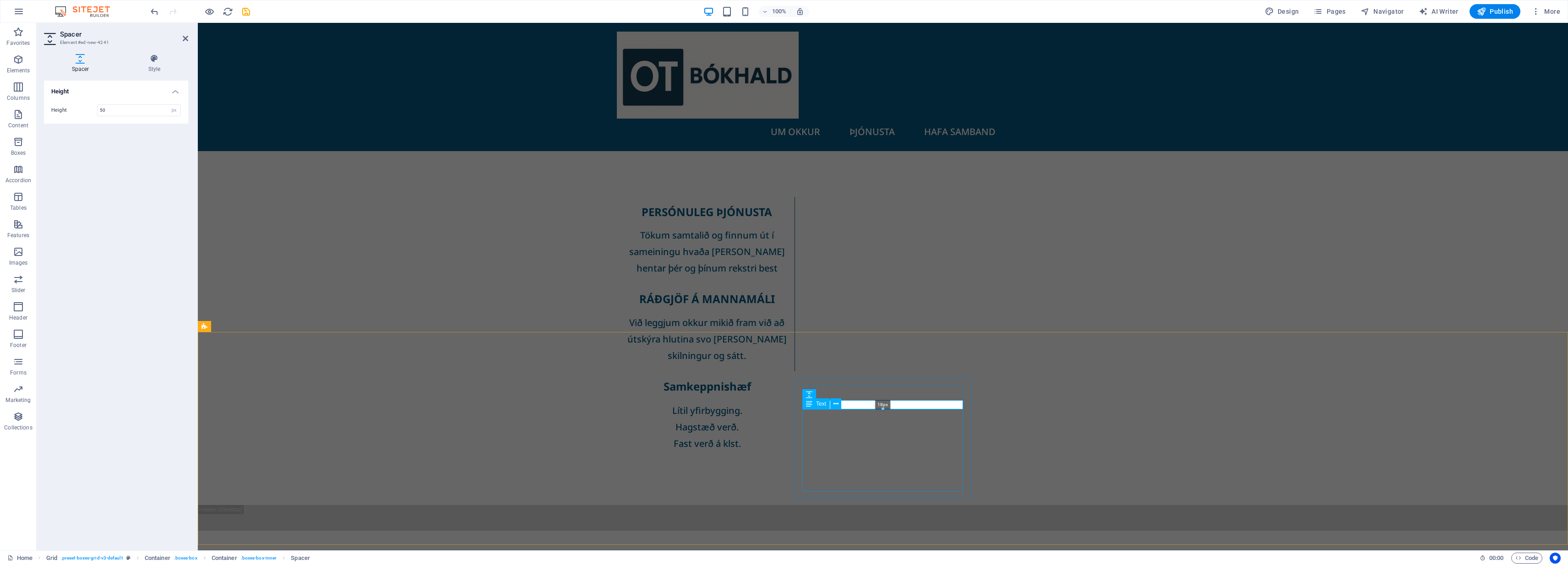
drag, startPoint x: 882, startPoint y: 423, endPoint x: 884, endPoint y: 401, distance: 22.1
click at [782, 401] on div "18px" at bounding box center [882, 405] width 161 height 9
type input "18"
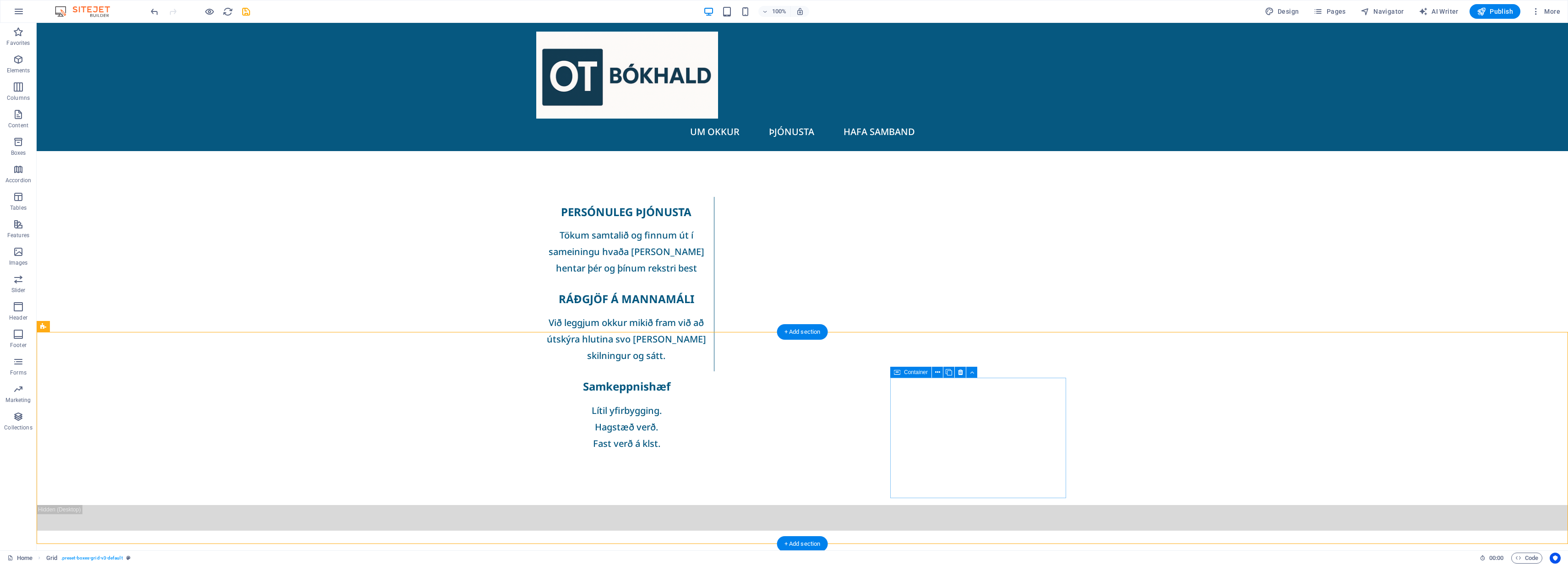
click at [782, 373] on span "Container" at bounding box center [916, 372] width 24 height 5
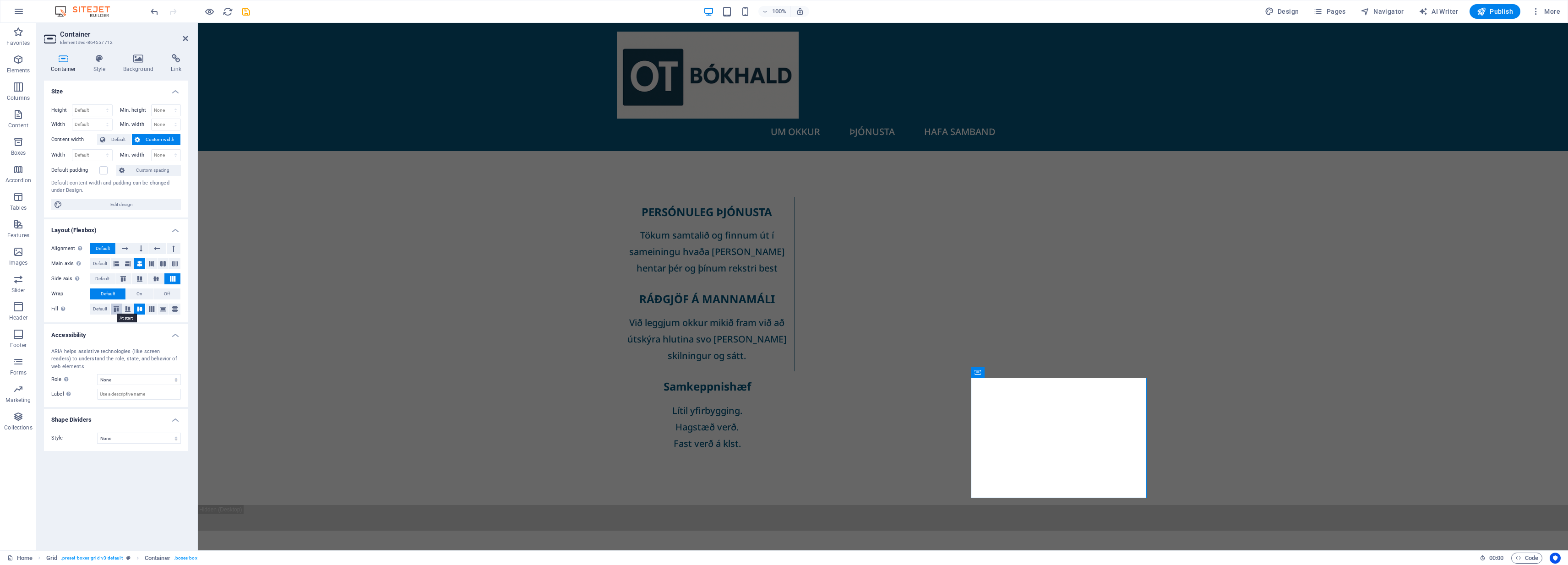
click at [117, 309] on icon at bounding box center [116, 309] width 11 height 5
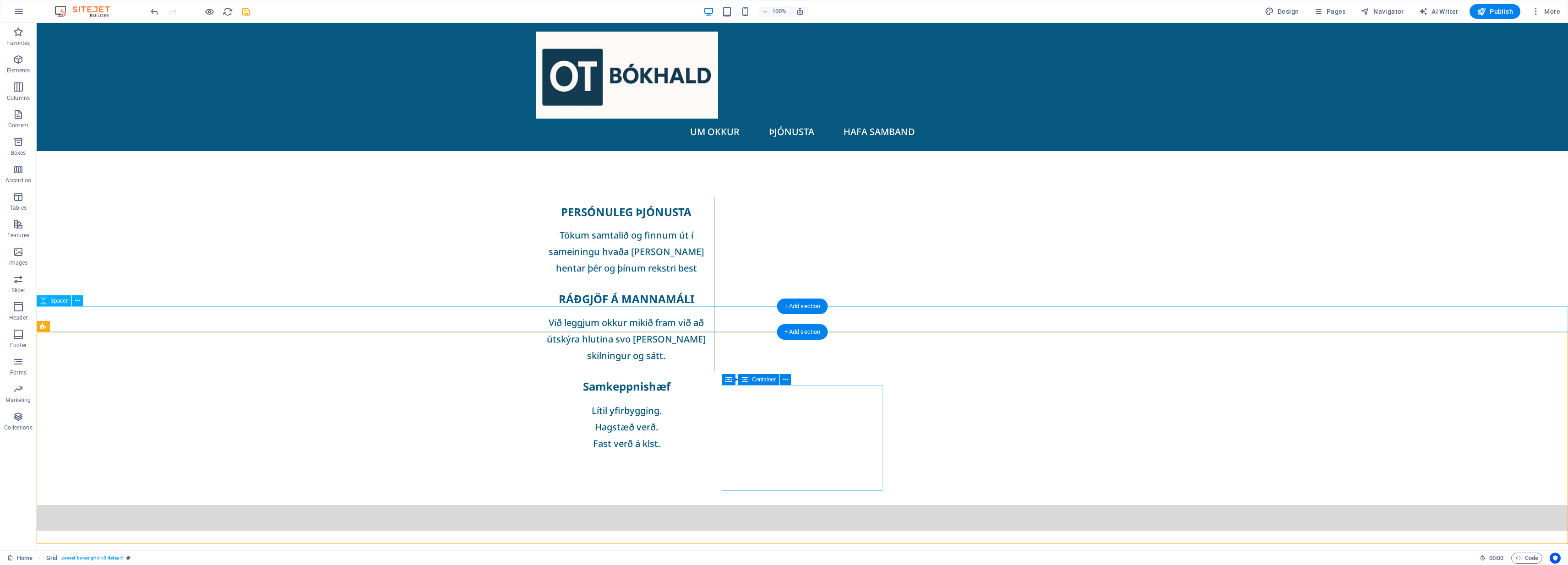
click at [295, 505] on div at bounding box center [802, 518] width 1531 height 25
click at [61, 299] on span "Spacer" at bounding box center [59, 301] width 17 height 5
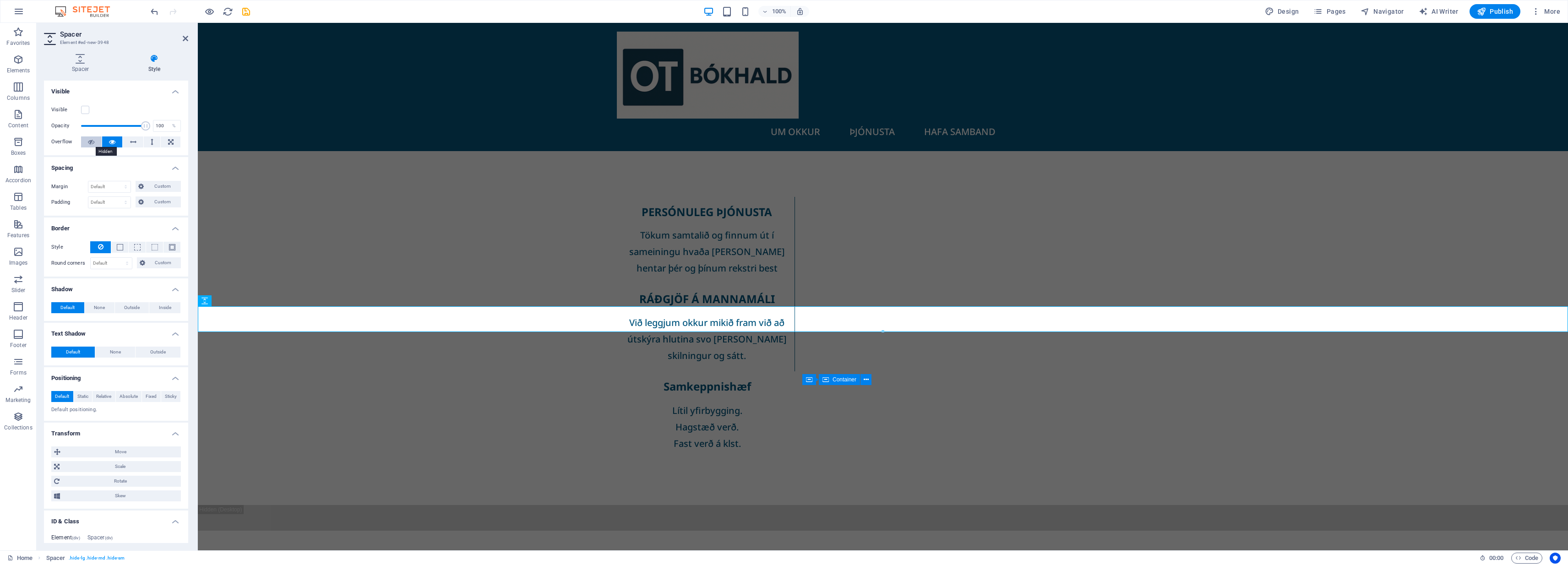
click at [92, 144] on icon at bounding box center [91, 142] width 7 height 11
click at [112, 144] on icon at bounding box center [112, 142] width 7 height 11
click at [132, 144] on icon at bounding box center [134, 142] width 7 height 11
click at [148, 142] on button at bounding box center [152, 142] width 17 height 11
click at [138, 142] on button at bounding box center [133, 142] width 21 height 11
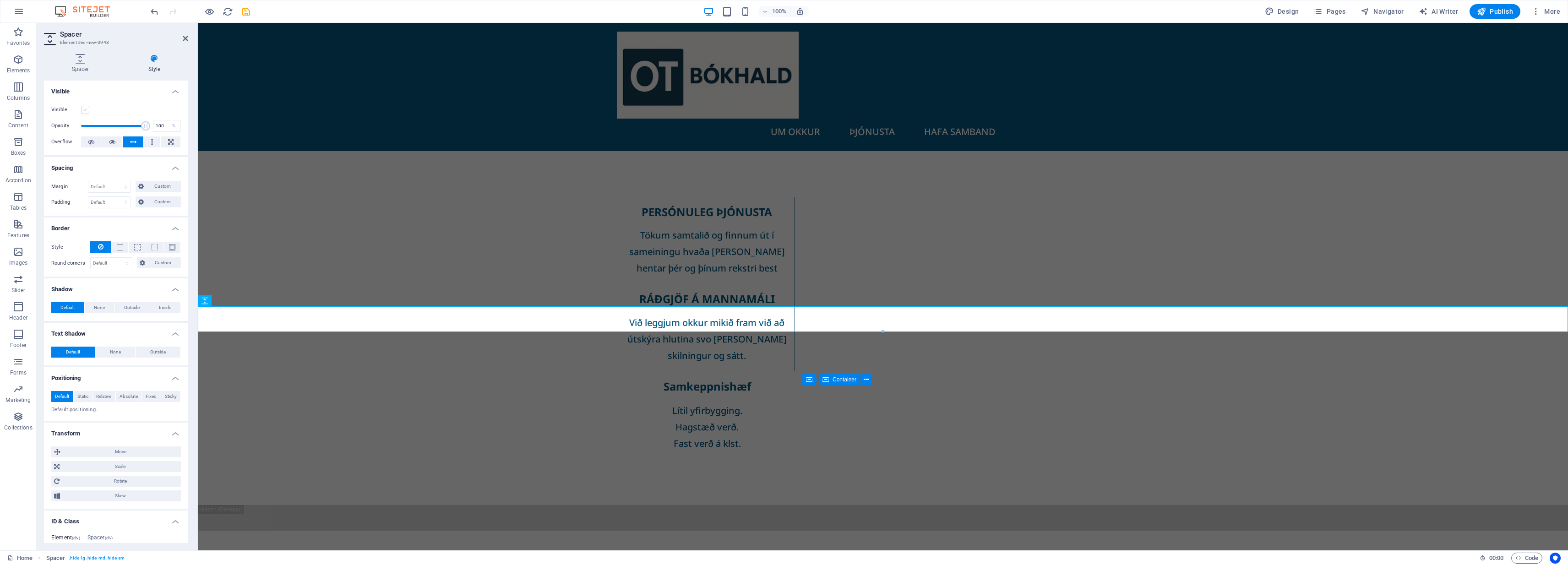
click at [85, 109] on label at bounding box center [85, 110] width 8 height 8
click at [0, 0] on input "Visible" at bounding box center [0, 0] width 0 height 0
click at [154, 62] on icon at bounding box center [154, 59] width 67 height 9
click at [74, 36] on h2 "Spacer" at bounding box center [124, 34] width 128 height 8
click at [79, 66] on h4 "Spacer" at bounding box center [82, 63] width 77 height 19
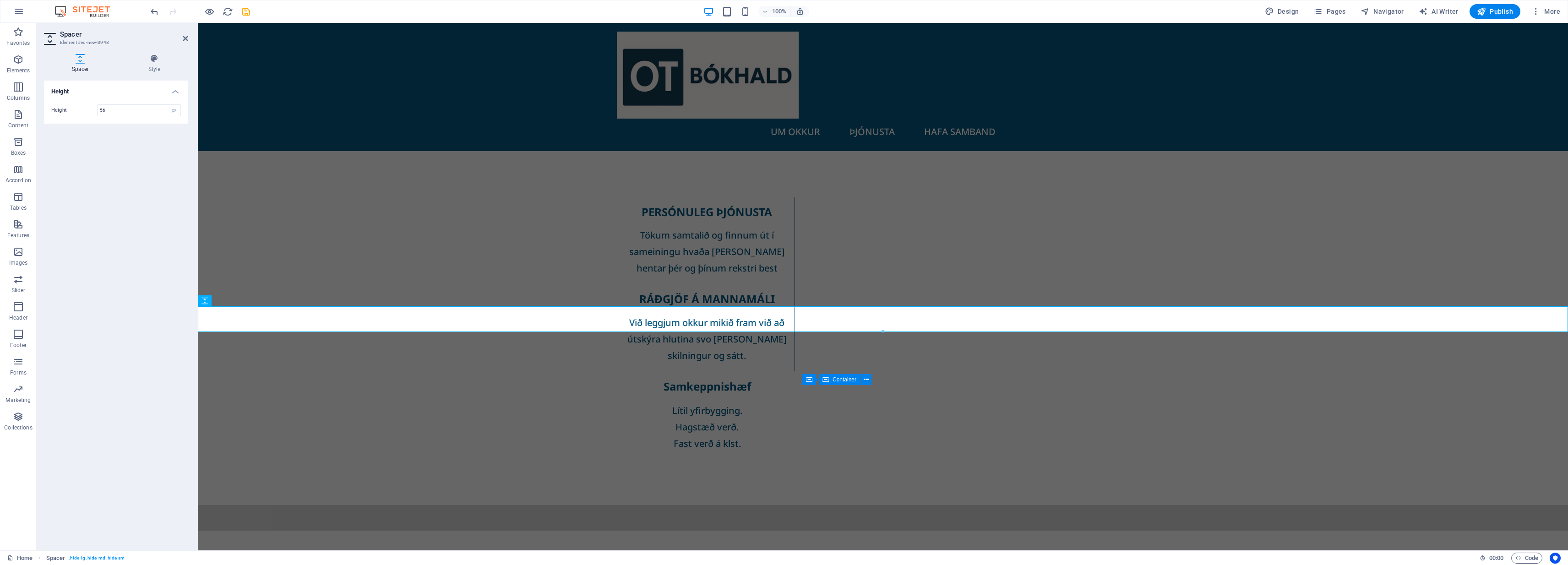
click at [65, 94] on h4 "Height" at bounding box center [116, 89] width 144 height 17
click at [170, 90] on h4 "Height" at bounding box center [116, 91] width 144 height 22
click at [138, 112] on input "56" at bounding box center [139, 110] width 83 height 11
click at [303, 267] on div "PERSÓNULEG ÞJÓNUSTA Tökum samtalið og finnum út í sameiningu hvaða [PERSON_NAME…" at bounding box center [883, 328] width 1370 height 354
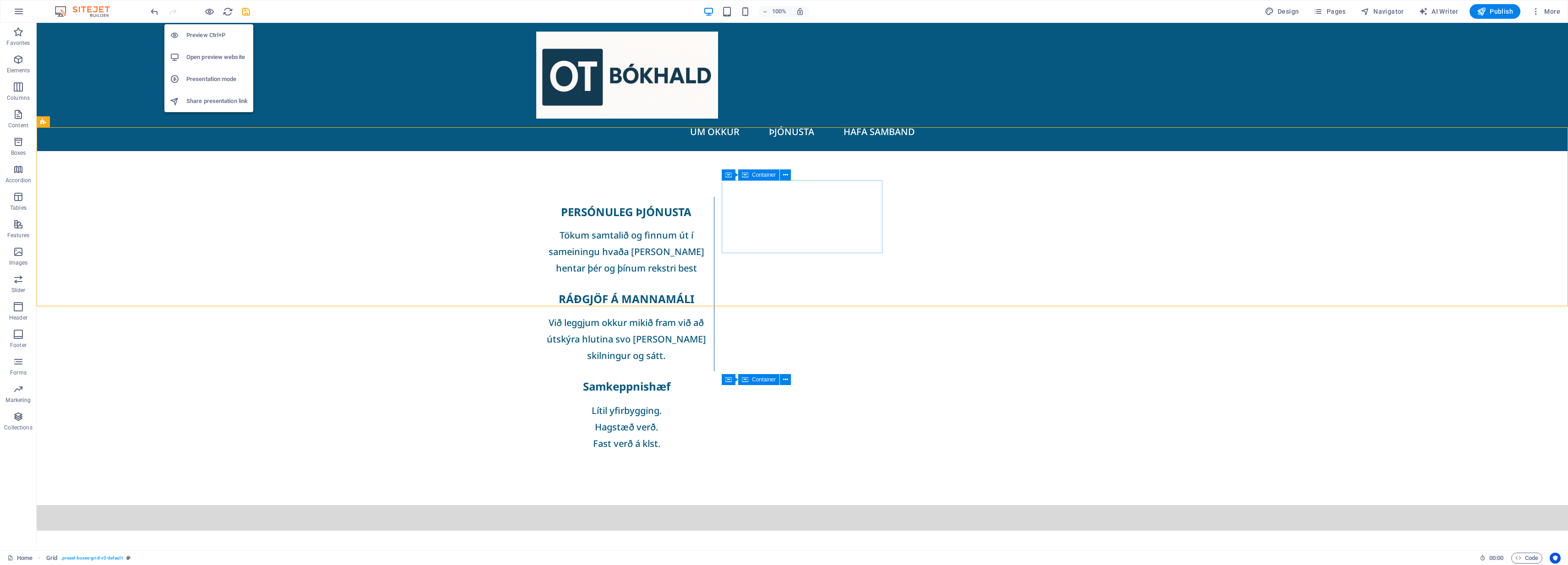
click at [216, 35] on h6 "Preview Ctrl+P" at bounding box center [217, 35] width 61 height 11
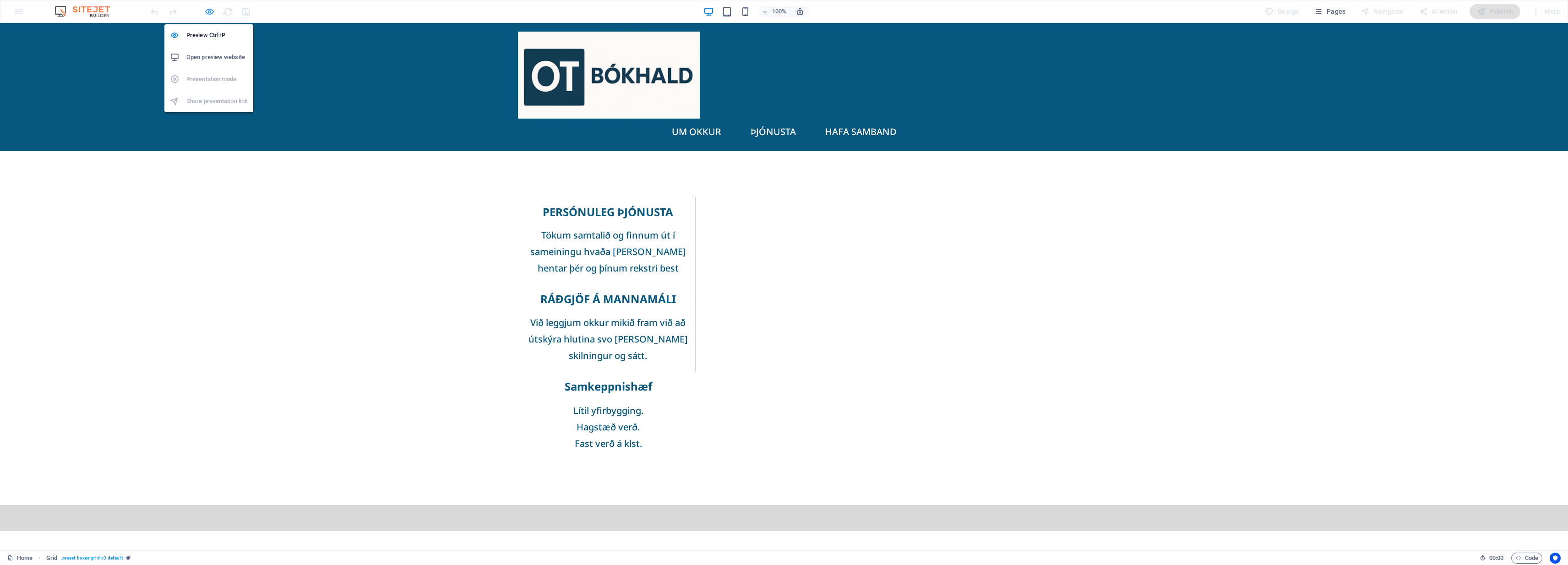
click at [209, 13] on icon "button" at bounding box center [210, 12] width 11 height 11
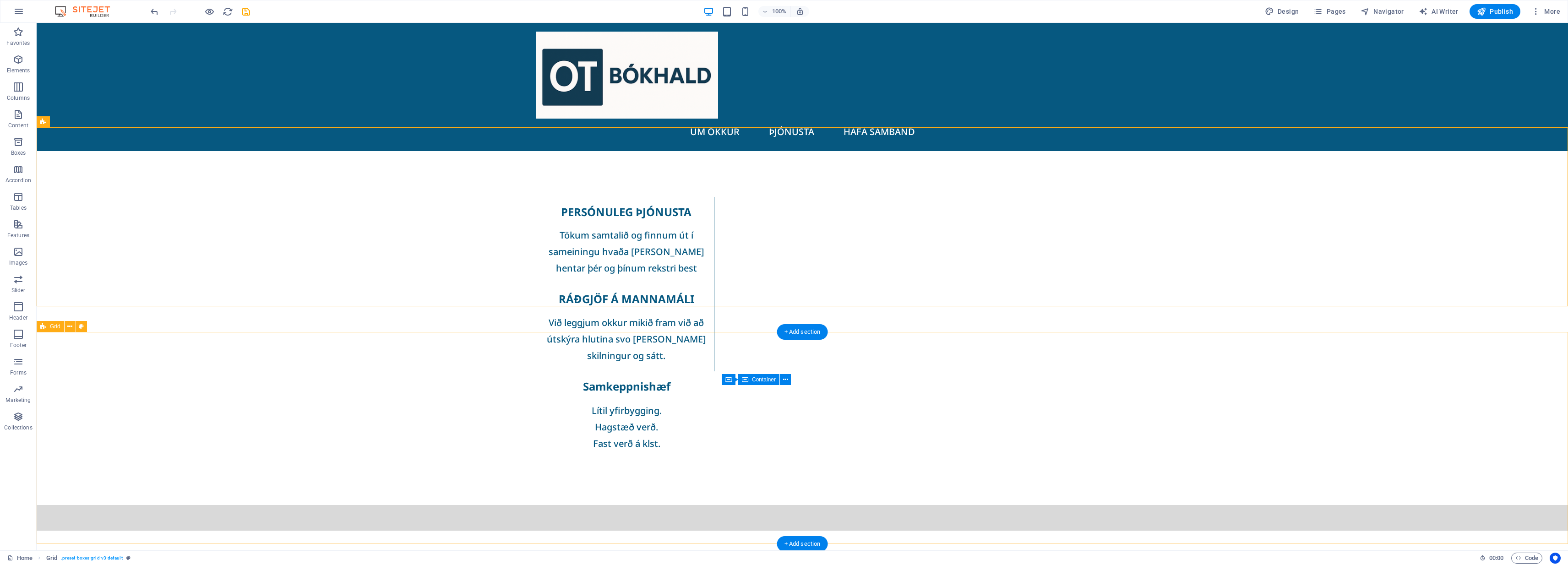
drag, startPoint x: 125, startPoint y: 321, endPoint x: 120, endPoint y: 319, distance: 5.4
click at [125, 505] on div at bounding box center [802, 518] width 1531 height 25
click at [75, 303] on icon at bounding box center [77, 301] width 5 height 9
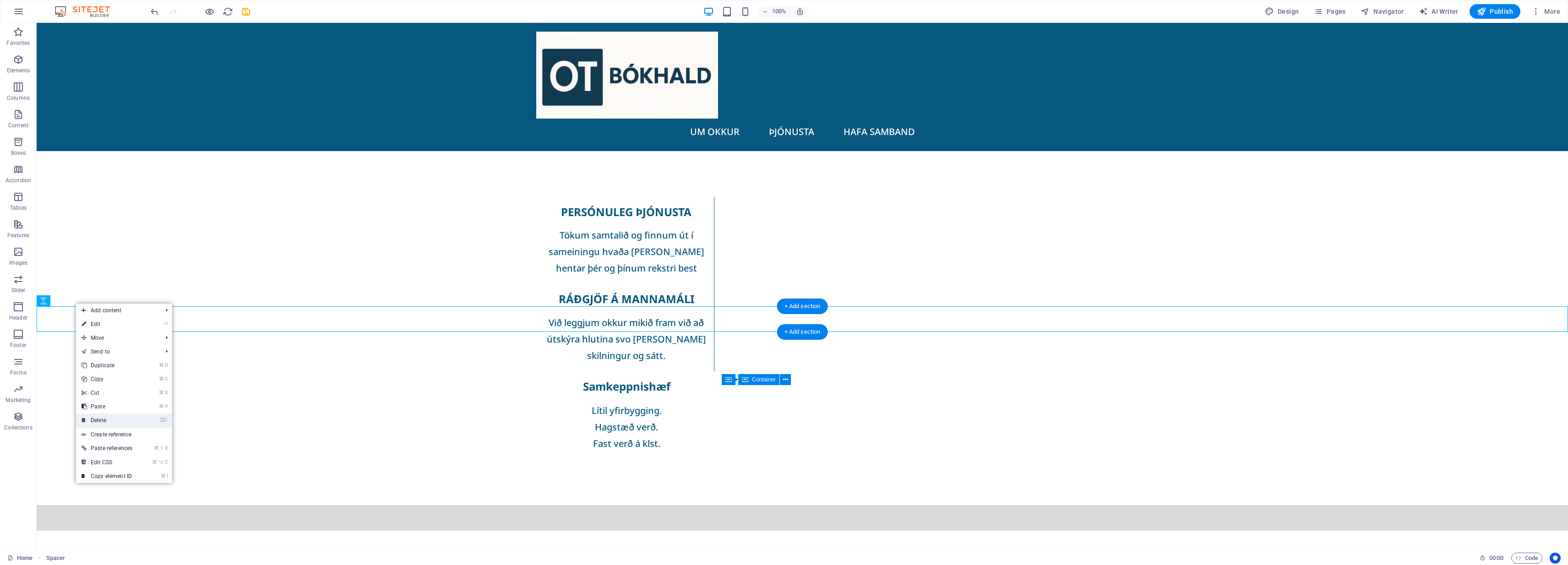
drag, startPoint x: 113, startPoint y: 420, endPoint x: 99, endPoint y: 392, distance: 31.3
click at [113, 420] on link "⌦ Delete" at bounding box center [107, 420] width 62 height 14
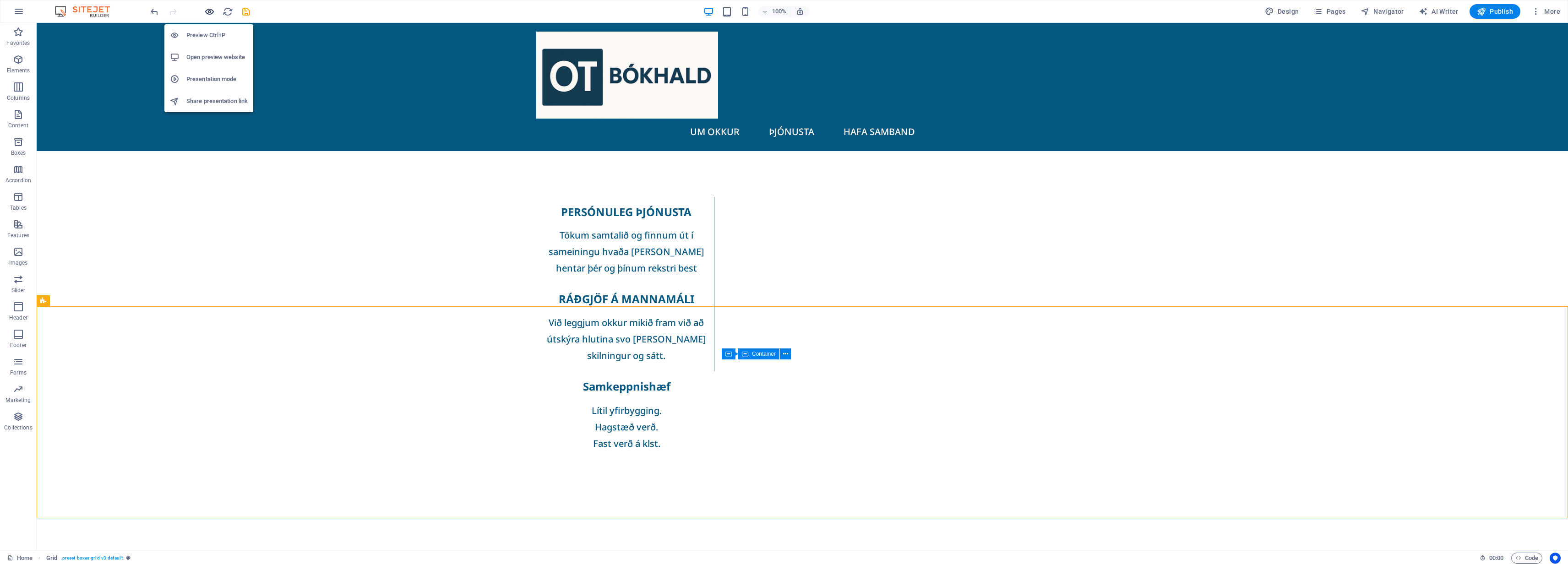
click at [205, 13] on icon "button" at bounding box center [210, 12] width 11 height 11
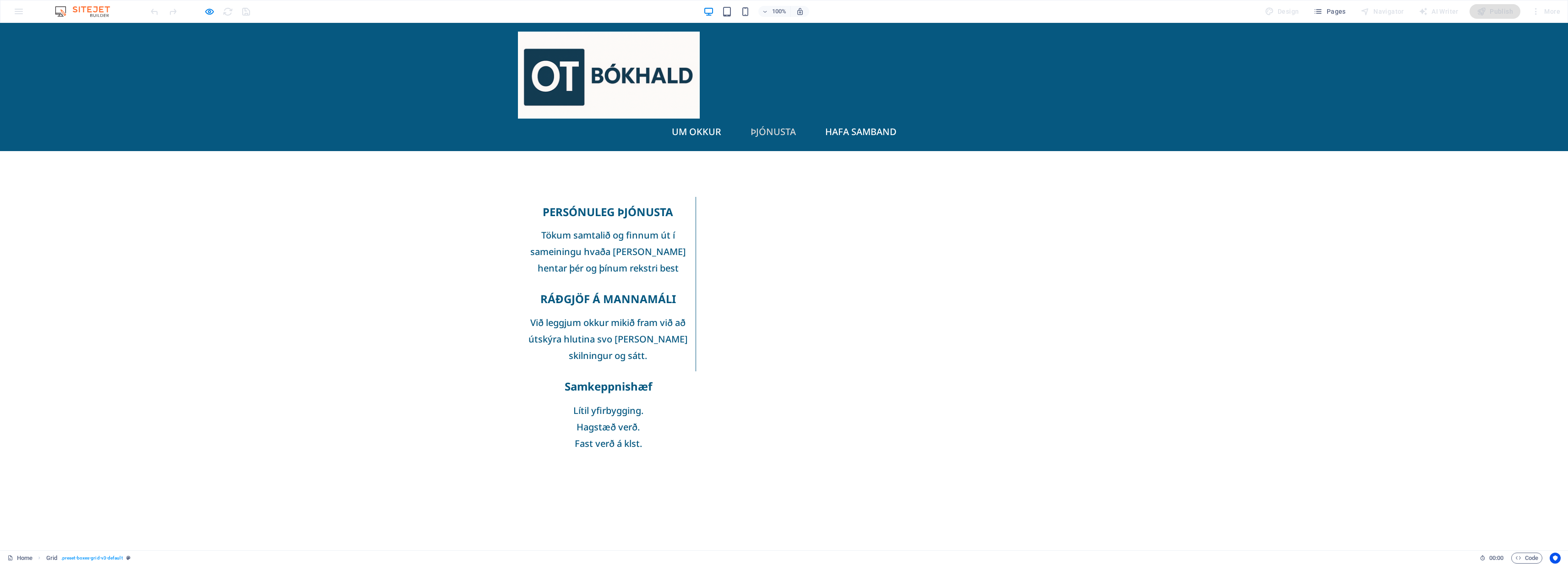
click at [782, 120] on link "ÞJÓNUSTA" at bounding box center [773, 132] width 60 height 24
click at [208, 12] on icon "button" at bounding box center [210, 12] width 11 height 11
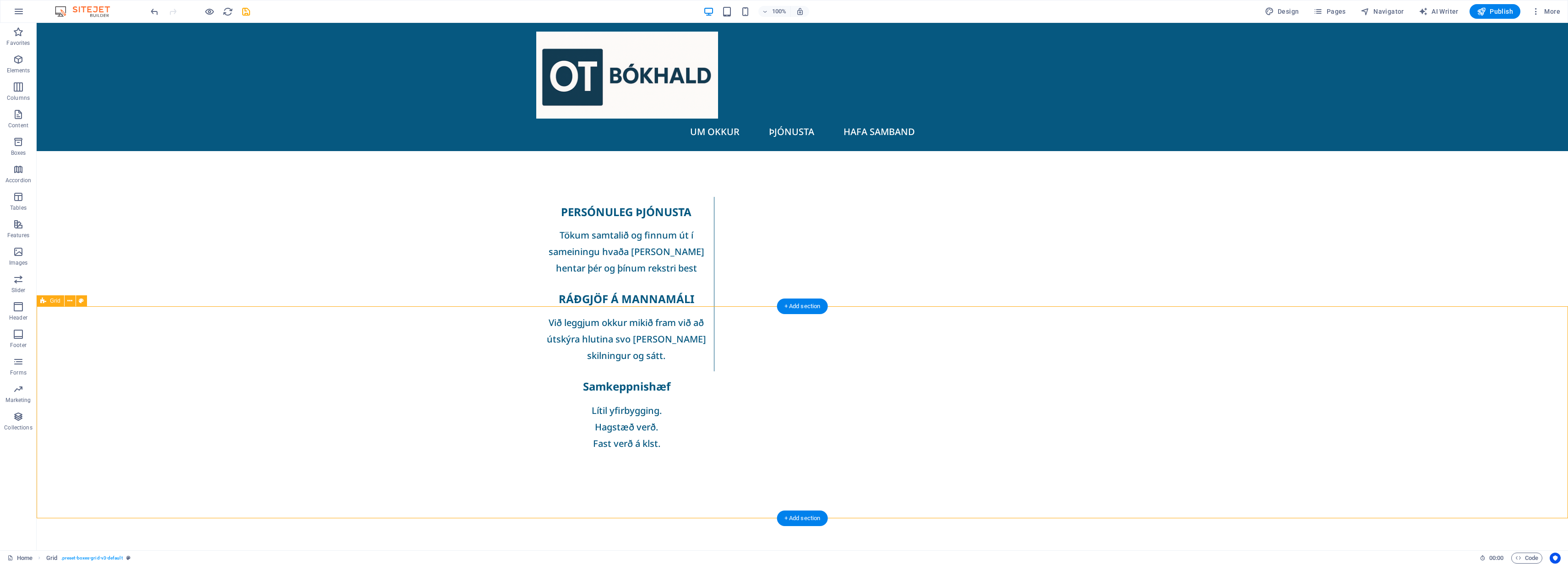
click at [782, 307] on div "+ Add section" at bounding box center [803, 306] width 51 height 15
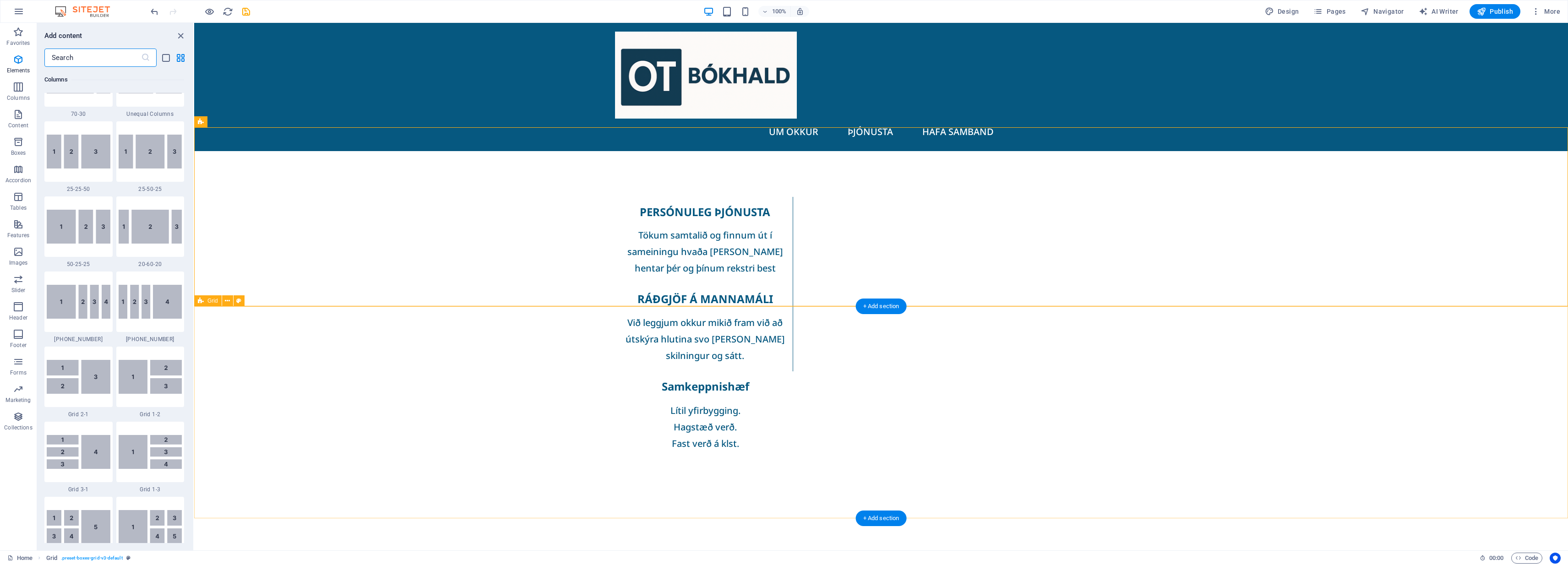
scroll to position [1602, 0]
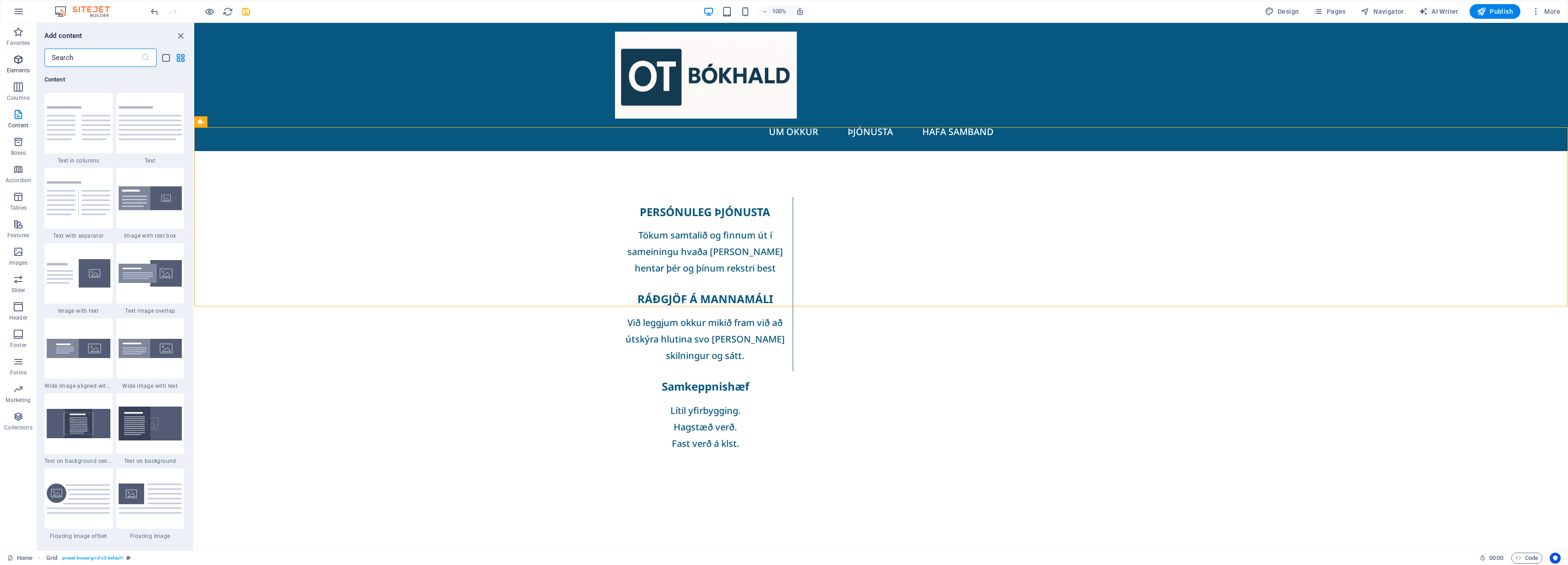
click at [13, 56] on icon "button" at bounding box center [18, 59] width 11 height 11
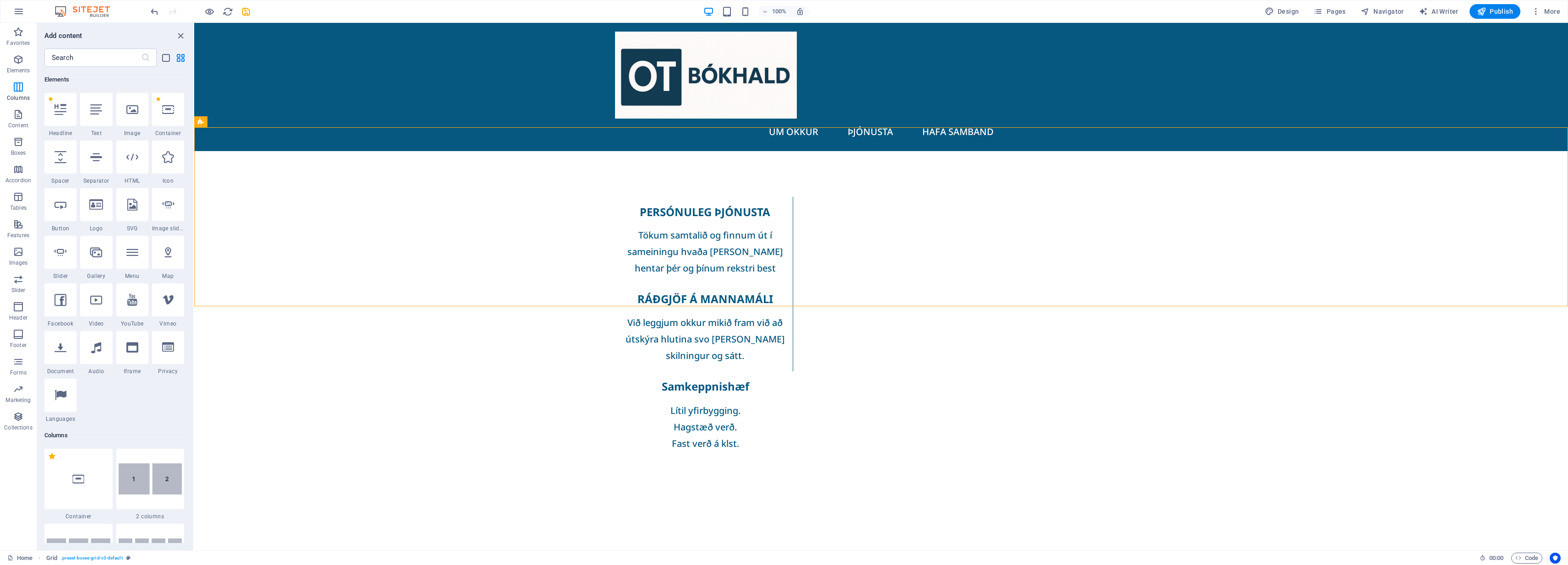
scroll to position [98, 0]
click at [97, 156] on icon at bounding box center [96, 157] width 12 height 12
select select "%"
select select "px"
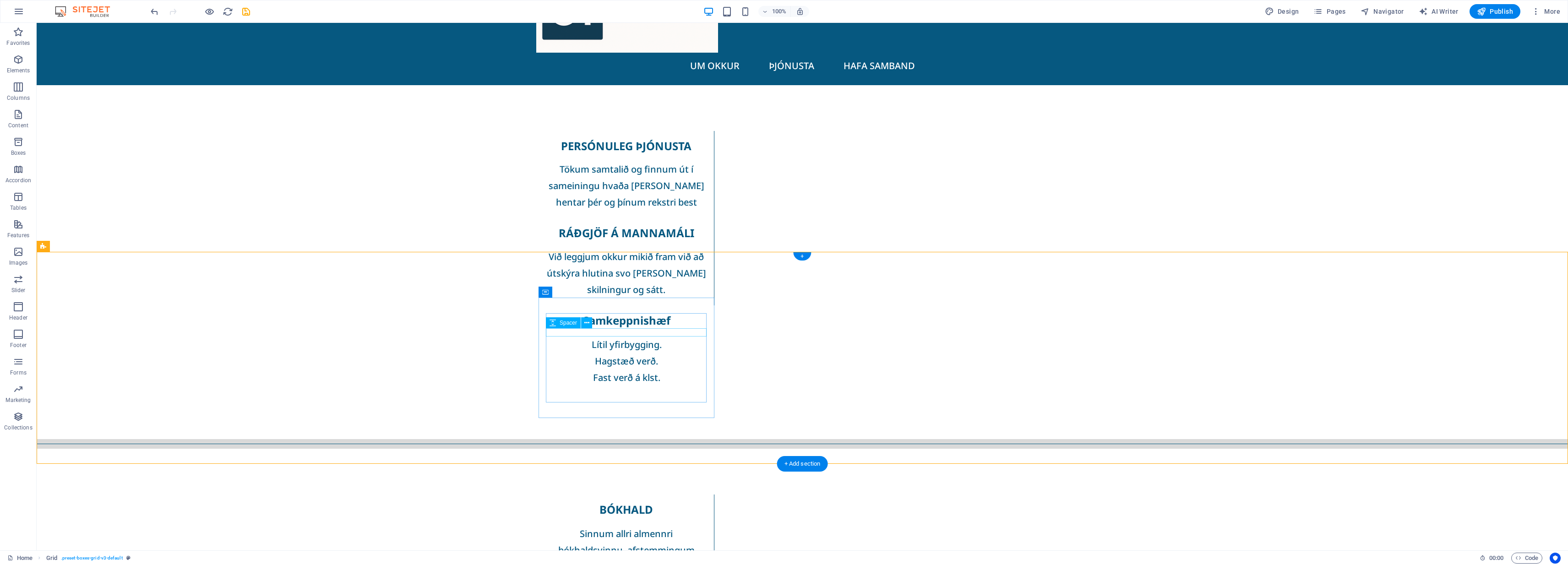
scroll to position [64, 0]
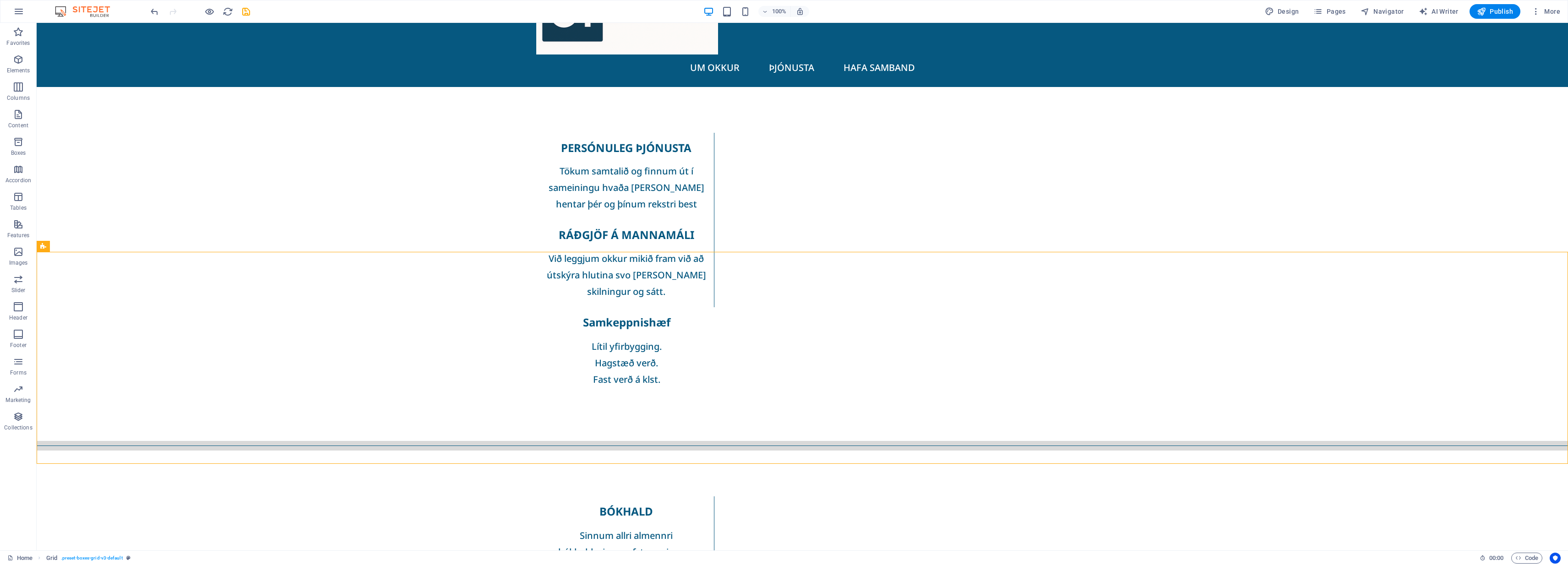
click at [56, 247] on div "Separator" at bounding box center [57, 241] width 41 height 11
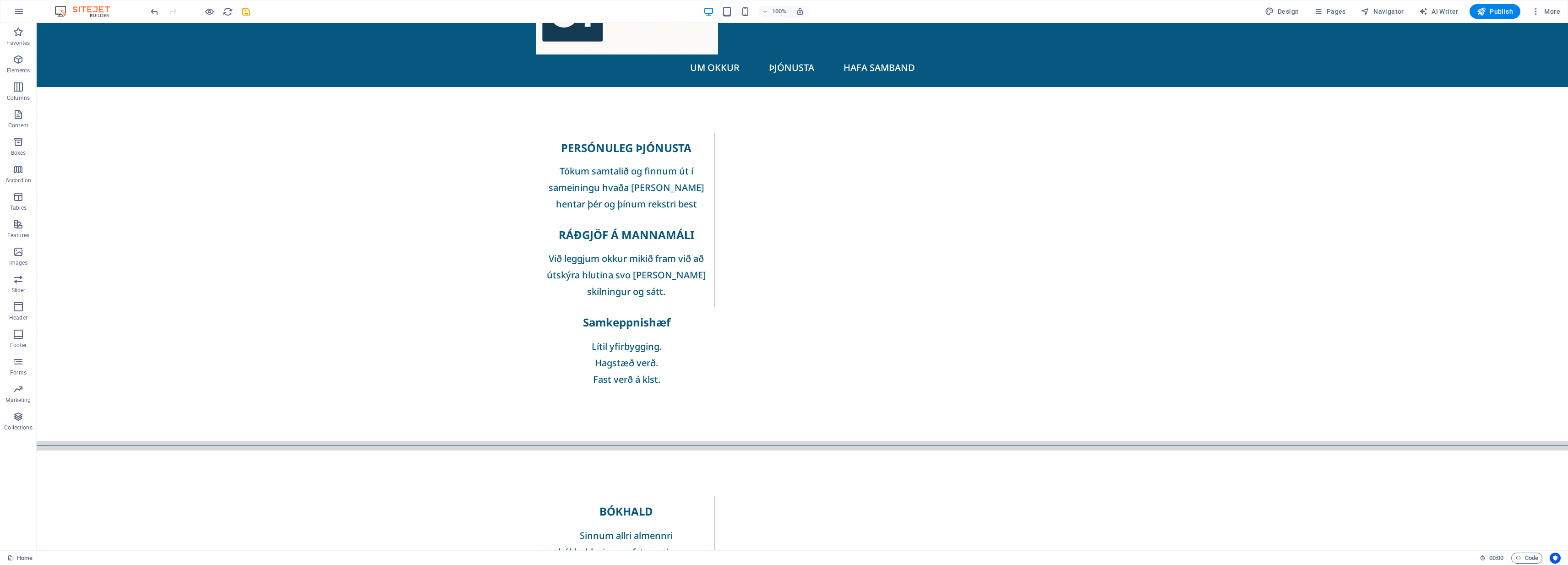
click at [83, 240] on icon at bounding box center [84, 242] width 5 height 9
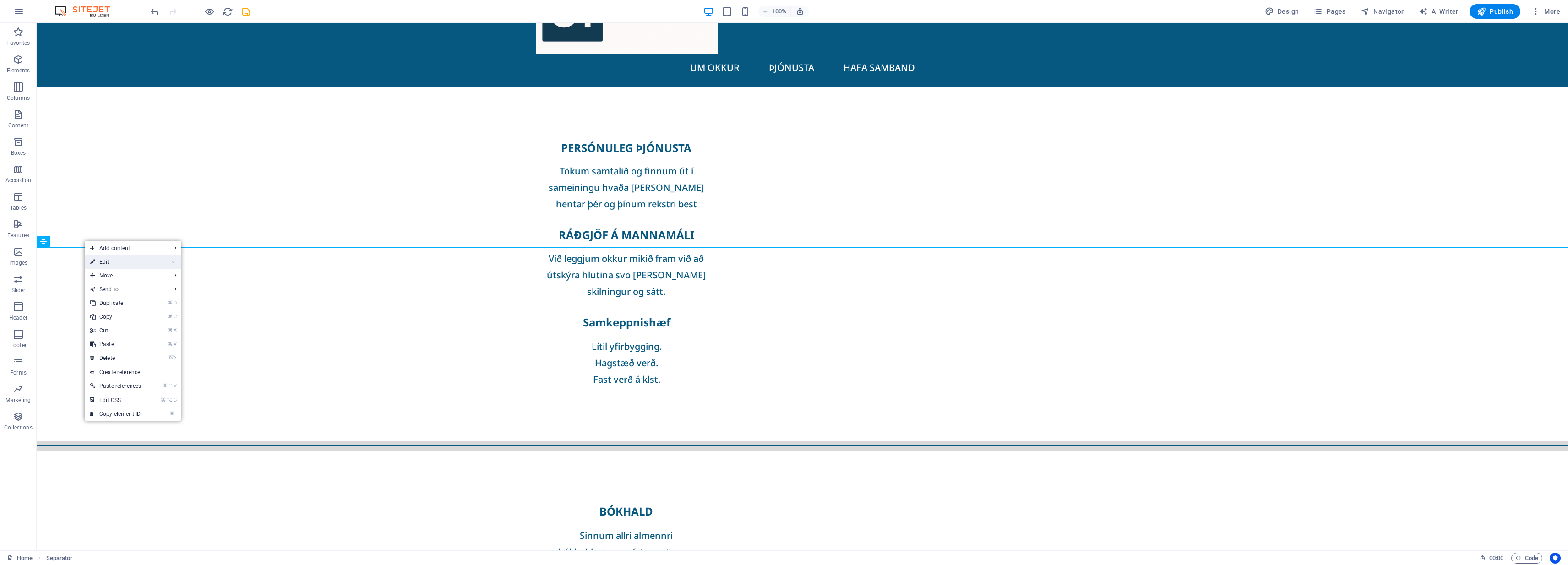
click at [128, 263] on link "⏎ Edit" at bounding box center [116, 262] width 62 height 14
select select "%"
select select "px"
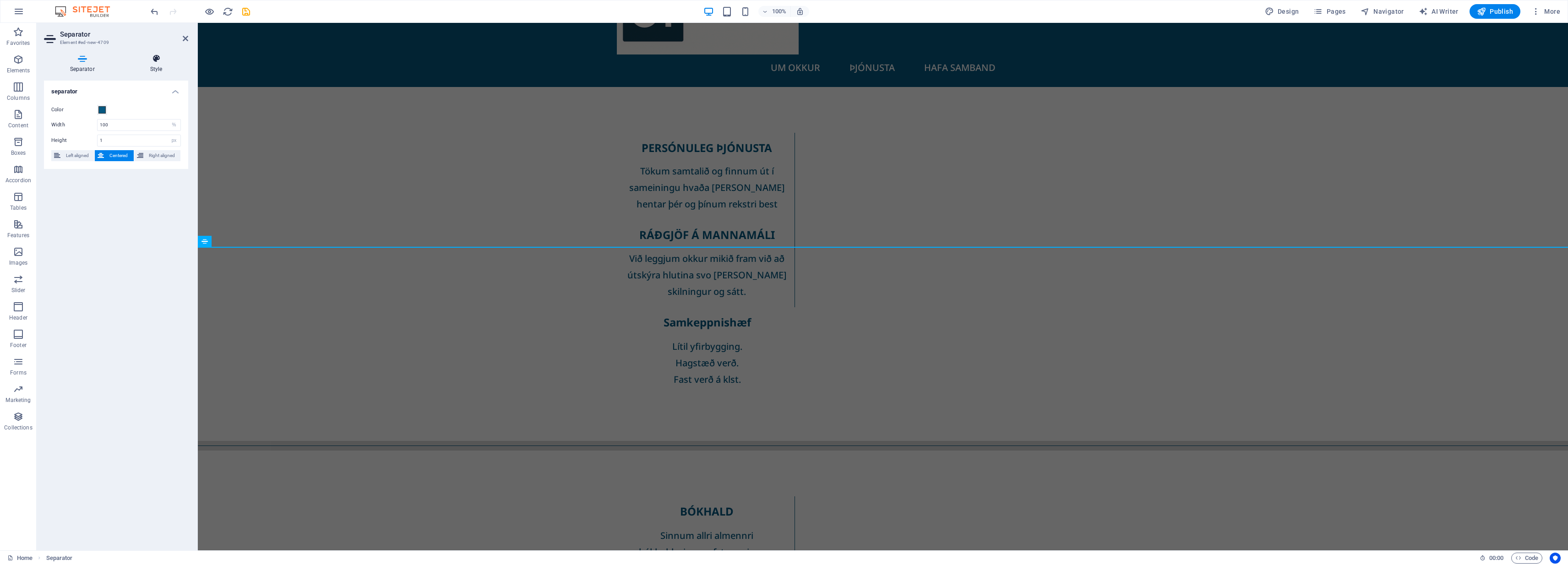
click at [154, 62] on icon at bounding box center [156, 59] width 64 height 9
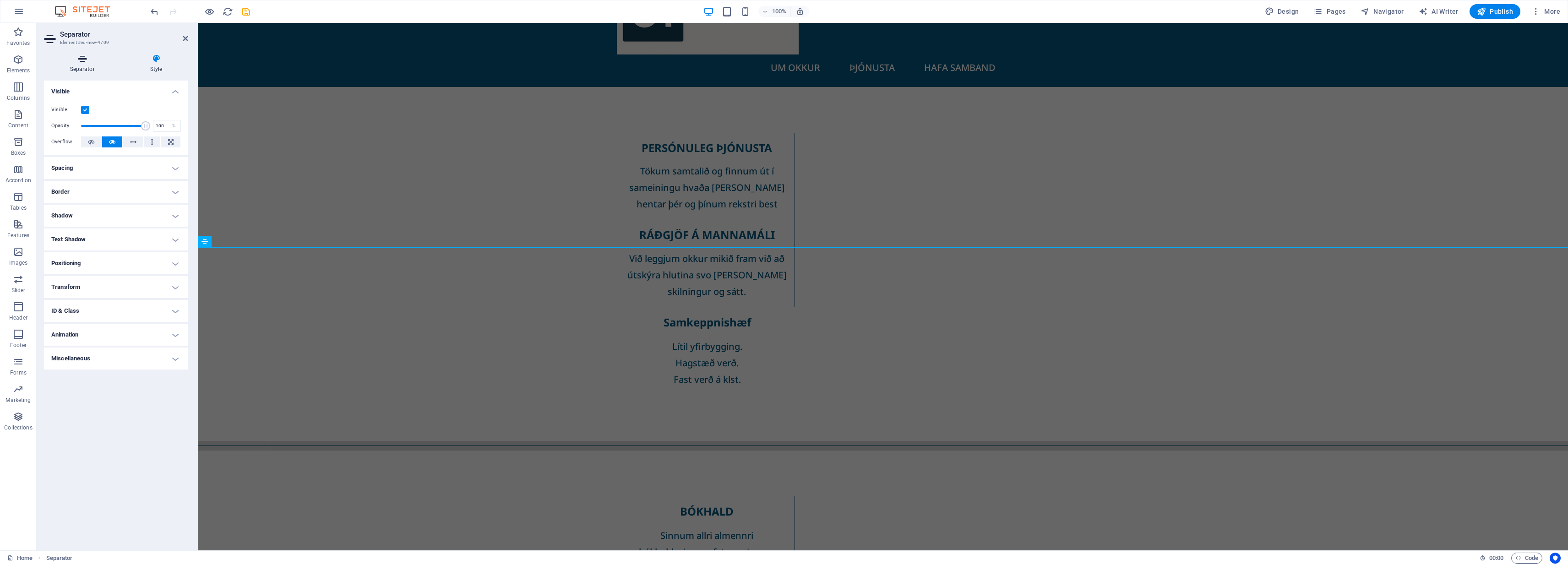
click at [81, 61] on icon at bounding box center [82, 59] width 77 height 9
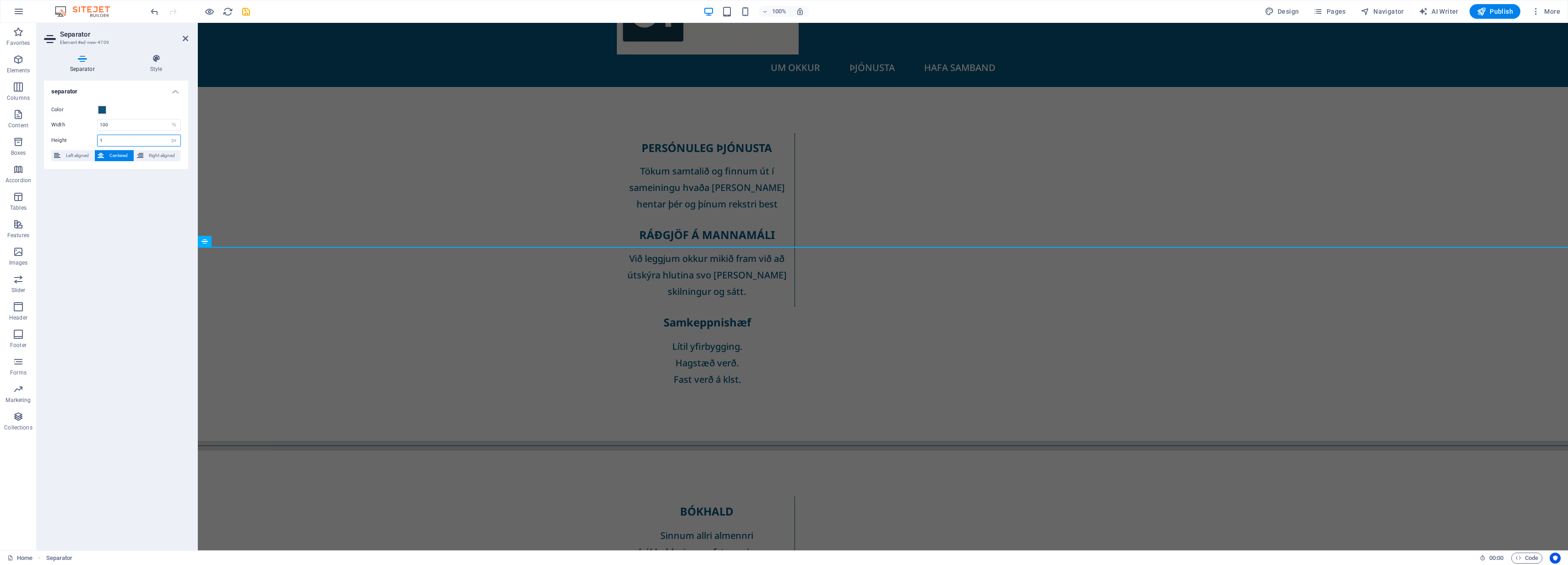
click at [139, 142] on input "1" at bounding box center [139, 140] width 83 height 11
type input "3"
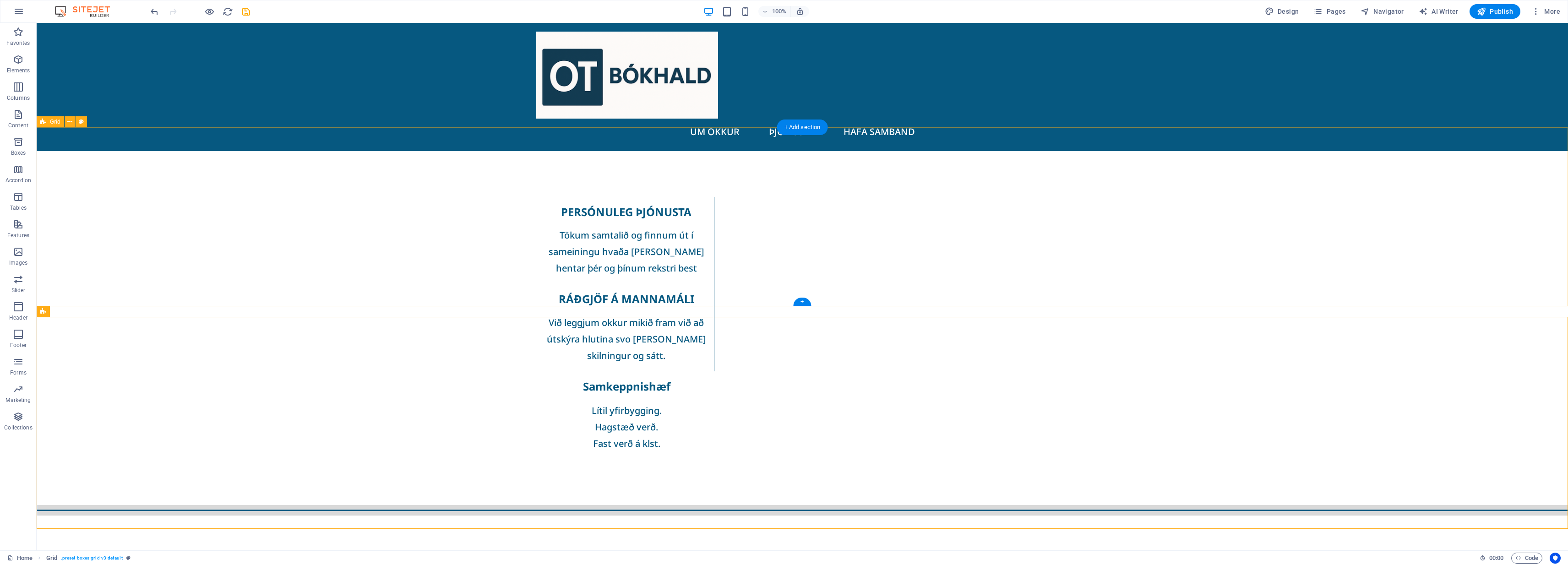
scroll to position [0, 0]
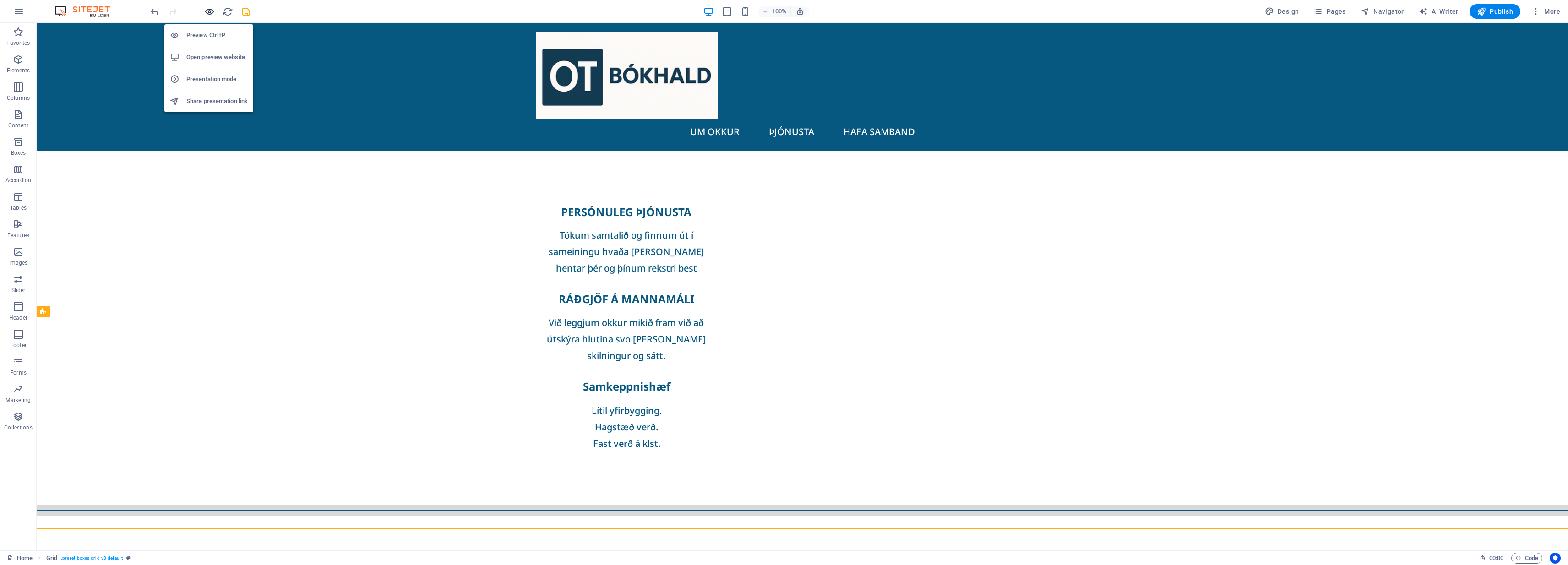
click at [210, 13] on icon "button" at bounding box center [210, 12] width 11 height 11
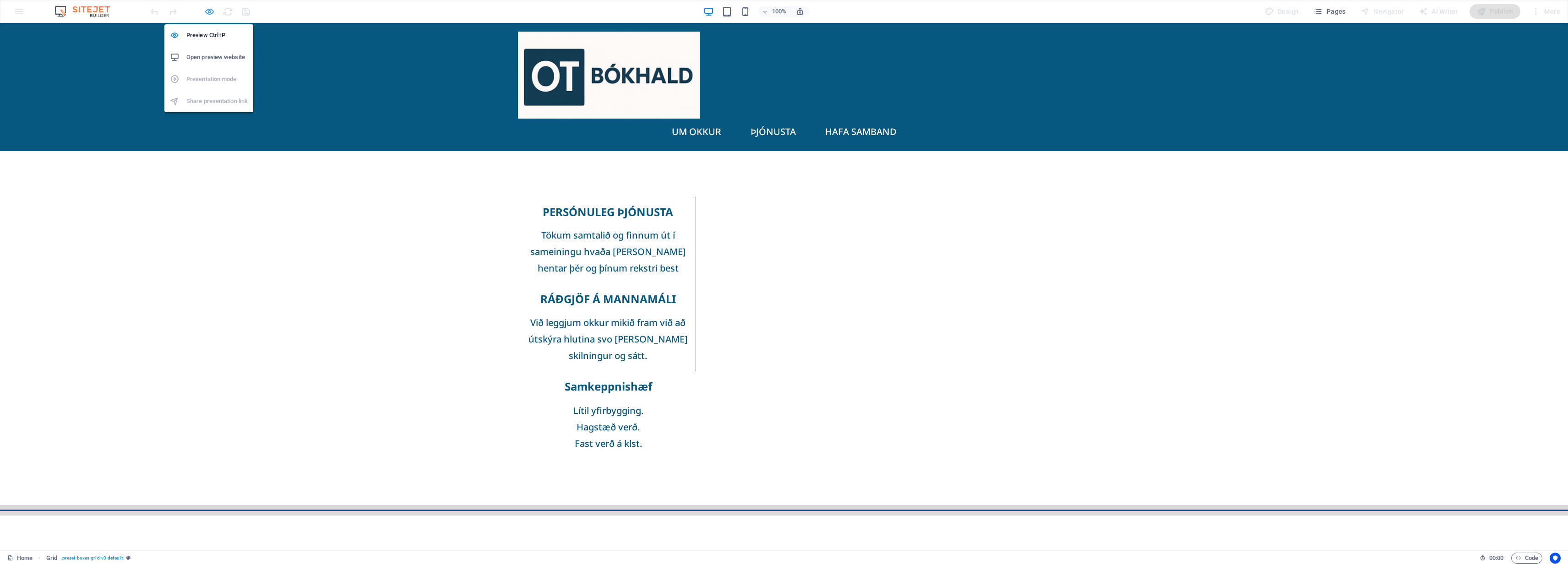
click at [208, 11] on icon "button" at bounding box center [210, 12] width 11 height 11
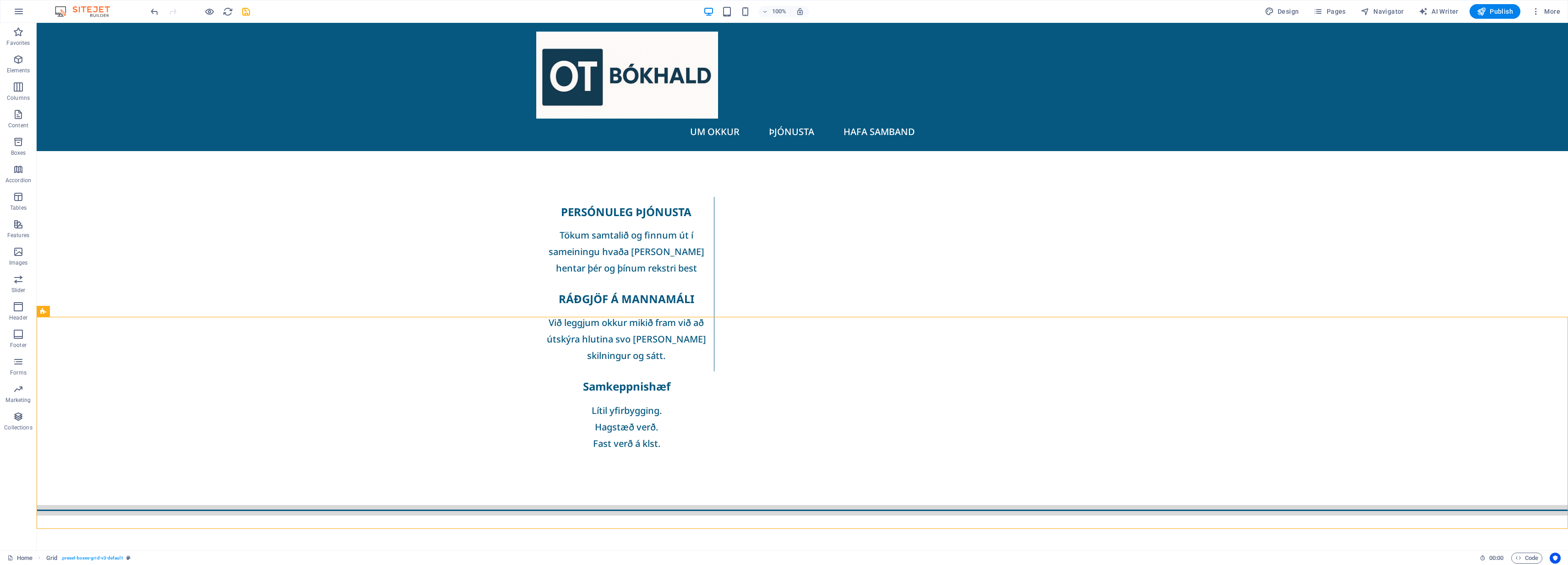
click at [104, 510] on div at bounding box center [802, 510] width 1531 height 1
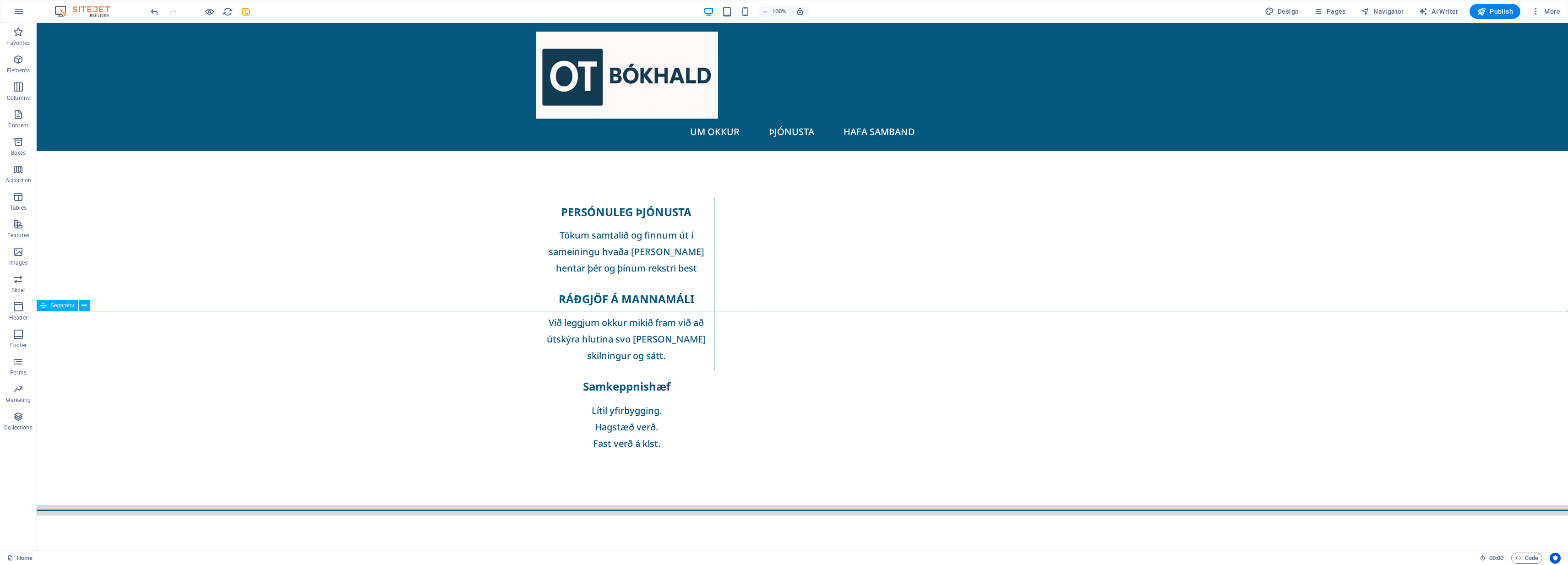
click at [104, 510] on div at bounding box center [802, 510] width 1531 height 1
select select "%"
select select "px"
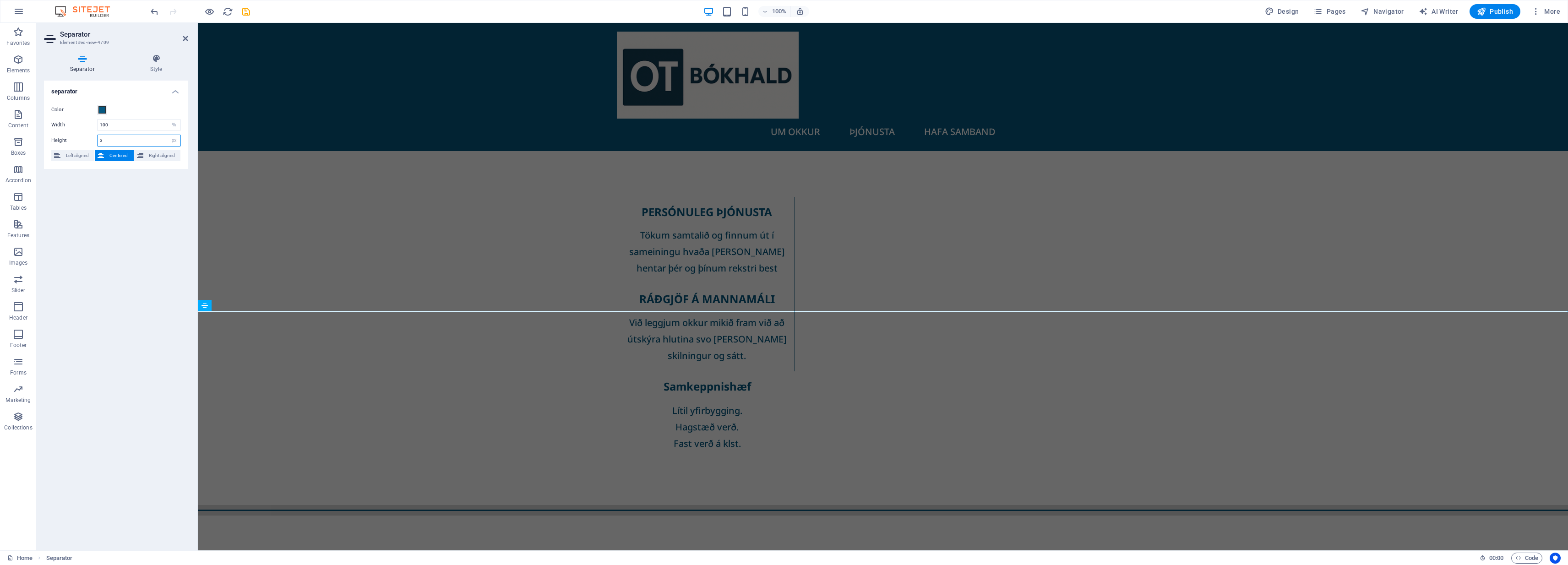
drag, startPoint x: 128, startPoint y: 142, endPoint x: 94, endPoint y: 142, distance: 34.0
click at [94, 142] on div "Height 3 px rem vh vw" at bounding box center [116, 141] width 130 height 12
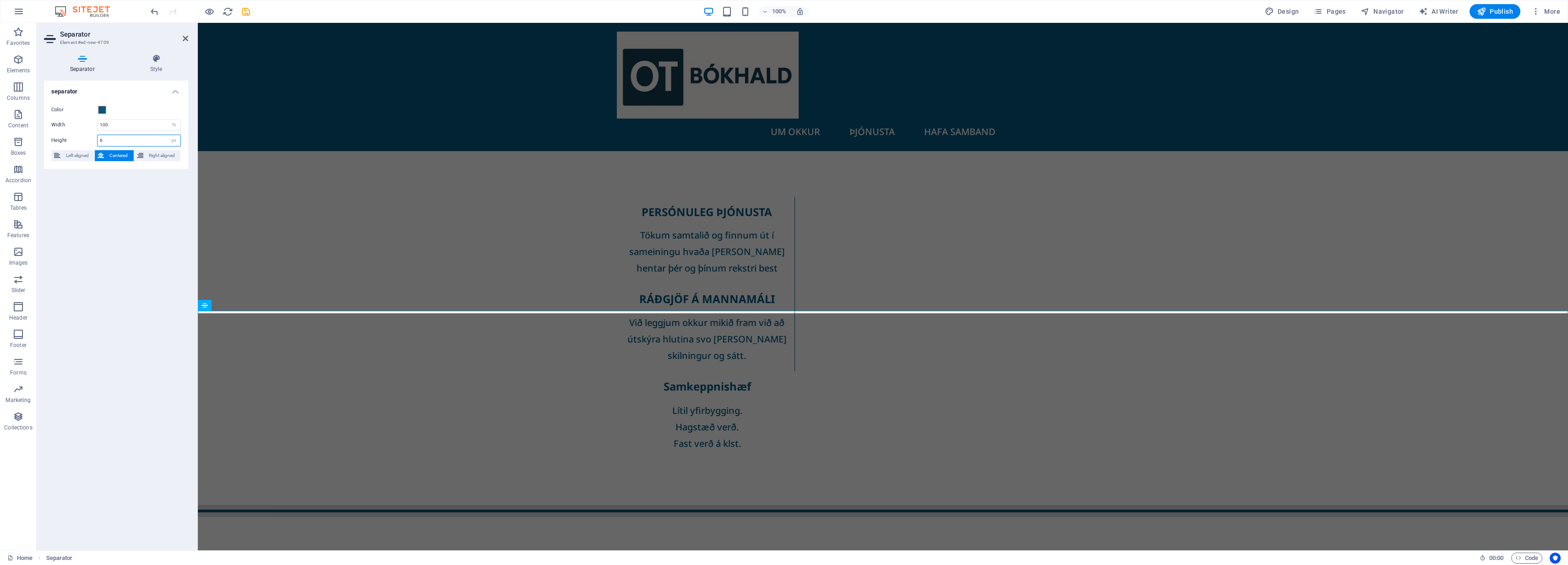
click at [142, 138] on input "6" at bounding box center [139, 140] width 83 height 11
type input "12"
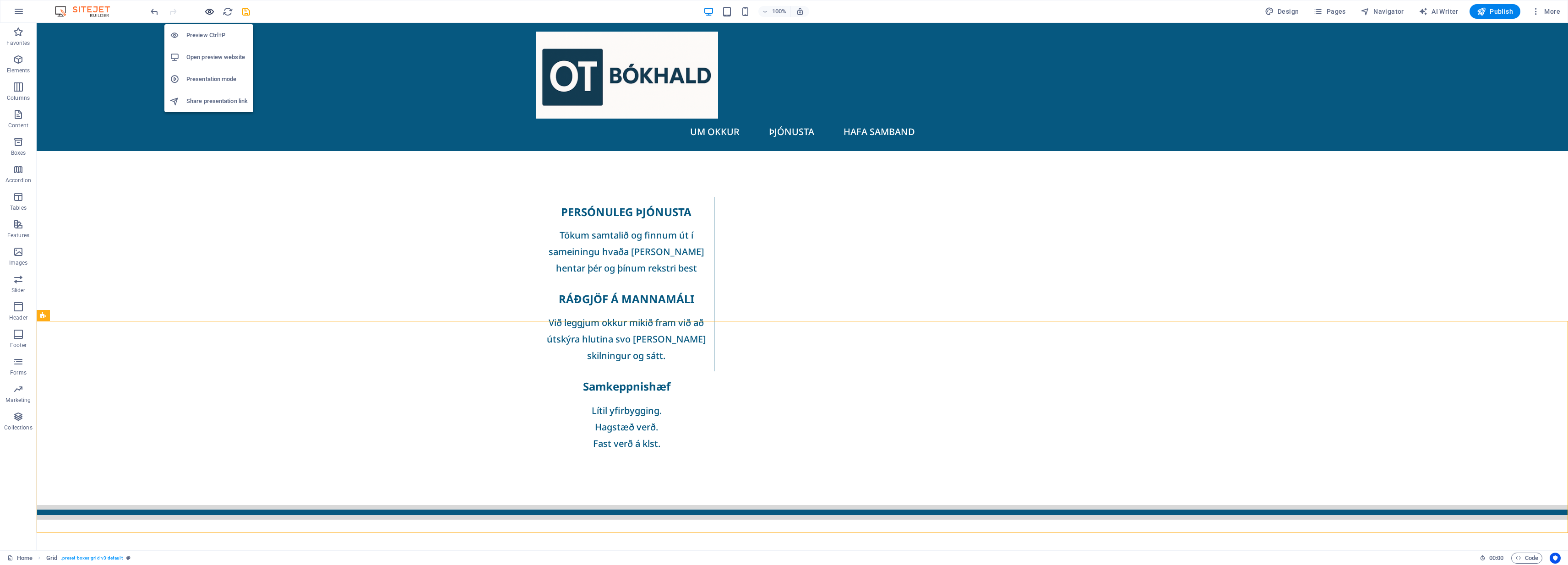
click at [208, 16] on icon "button" at bounding box center [210, 12] width 11 height 11
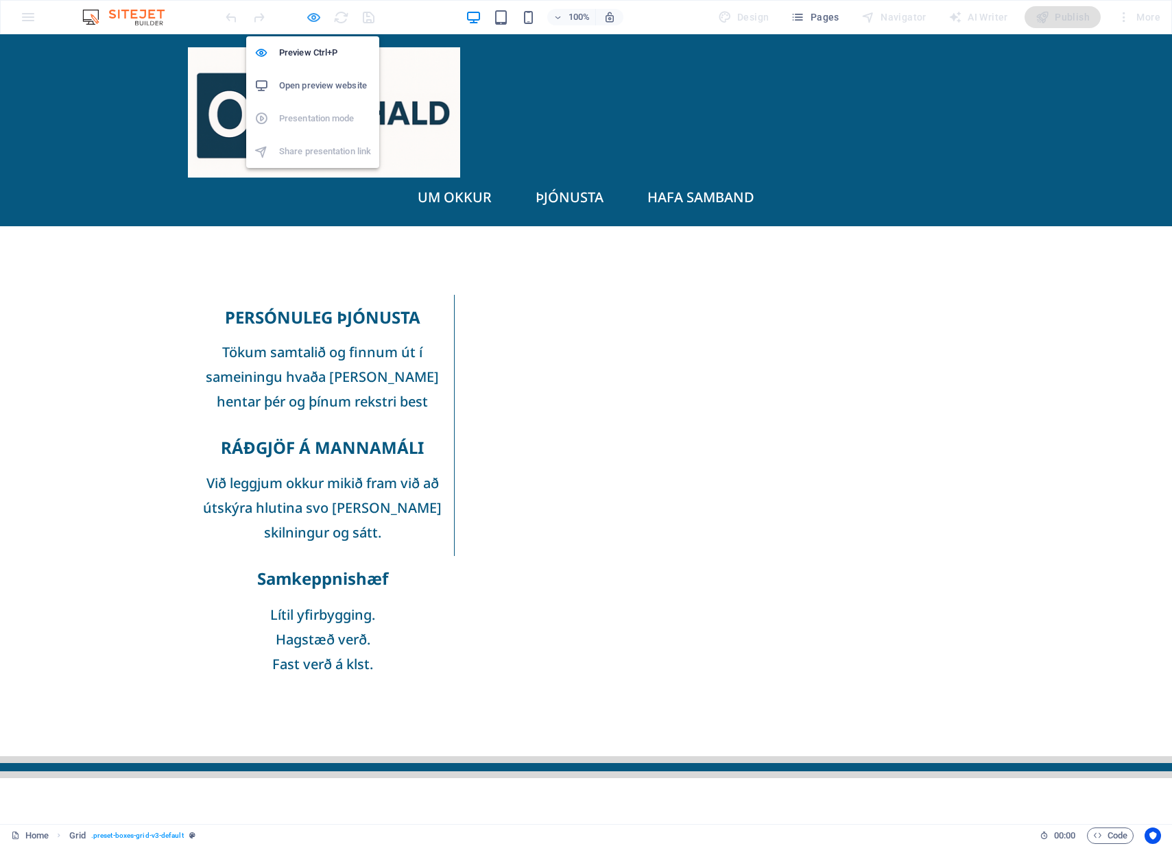
click at [313, 18] on icon "button" at bounding box center [314, 18] width 16 height 16
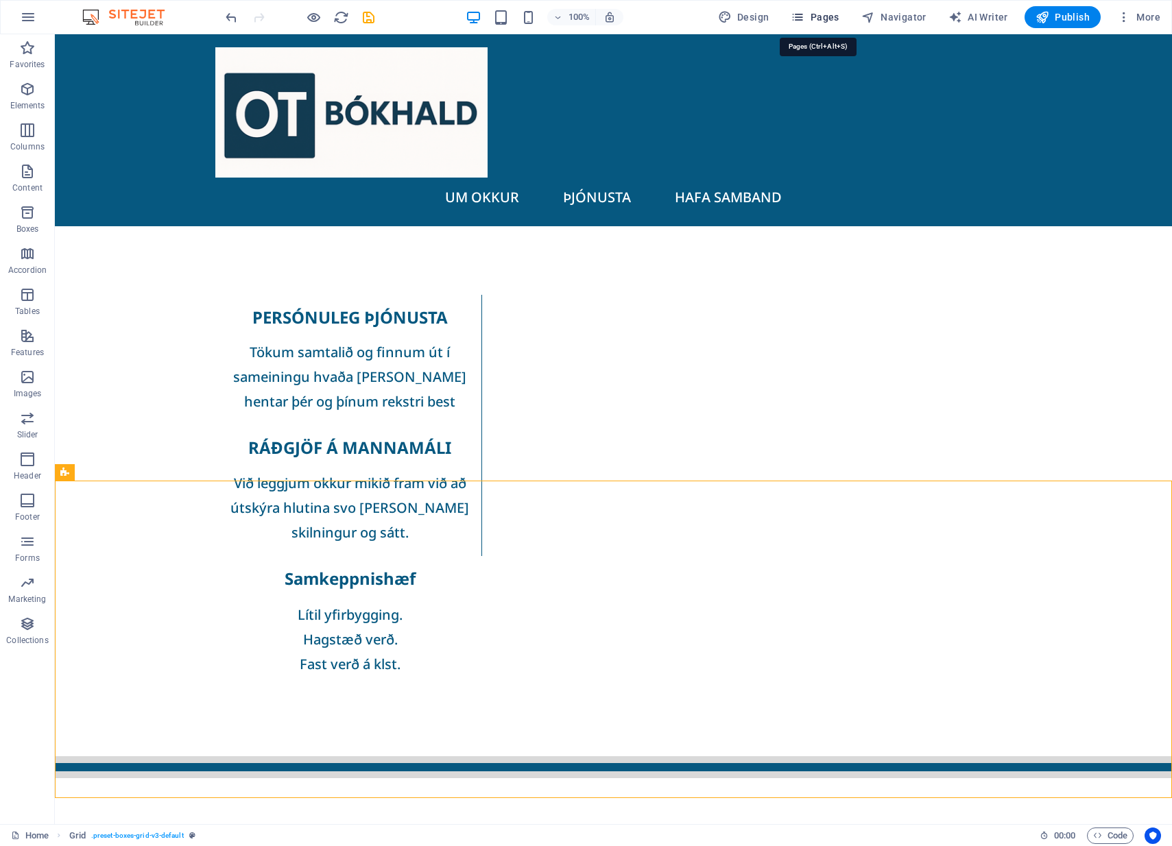
click at [812, 17] on span "Pages" at bounding box center [815, 17] width 48 height 14
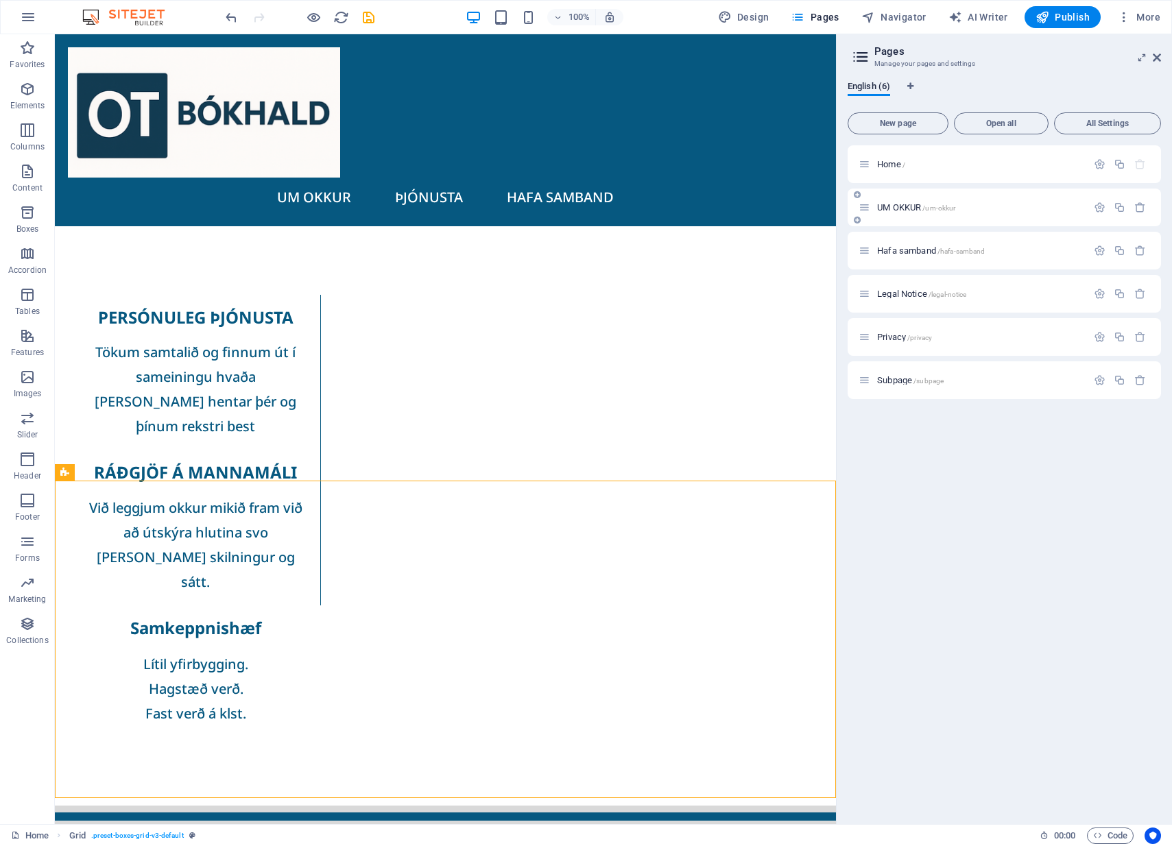
click at [889, 207] on span "UM OKKUR /um-okkur" at bounding box center [916, 207] width 78 height 10
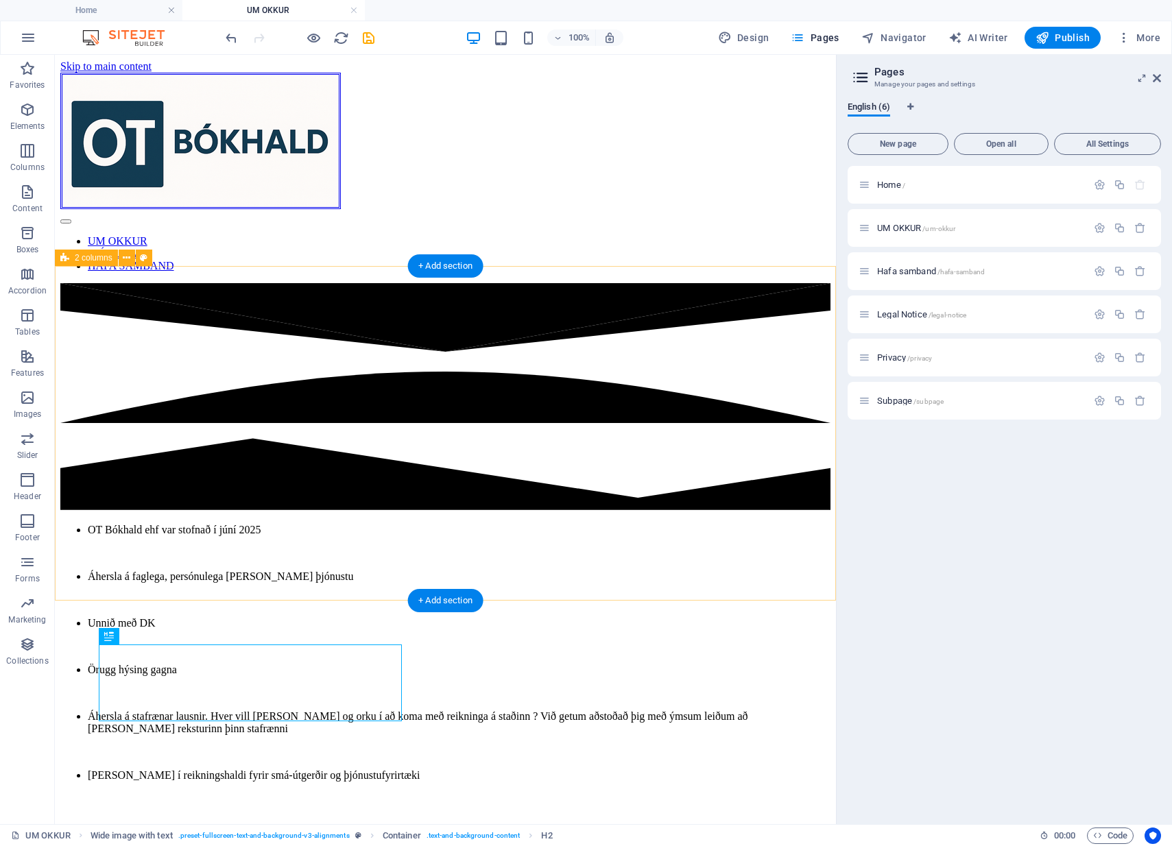
click at [123, 524] on div "OT Bókhald ehf var stofnað í júní 2025 Áhersla á faglega, persónulega [PERSON_N…" at bounding box center [445, 664] width 770 height 281
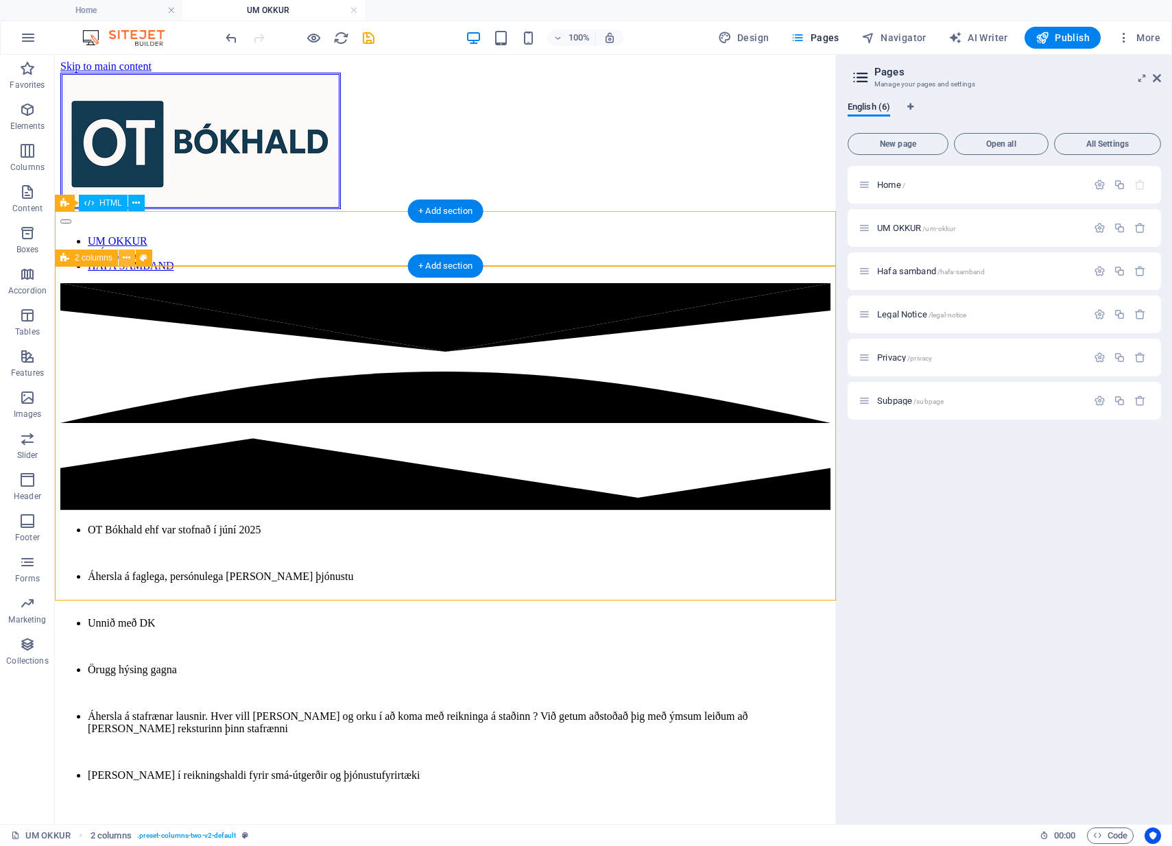
click at [121, 255] on button at bounding box center [127, 258] width 16 height 16
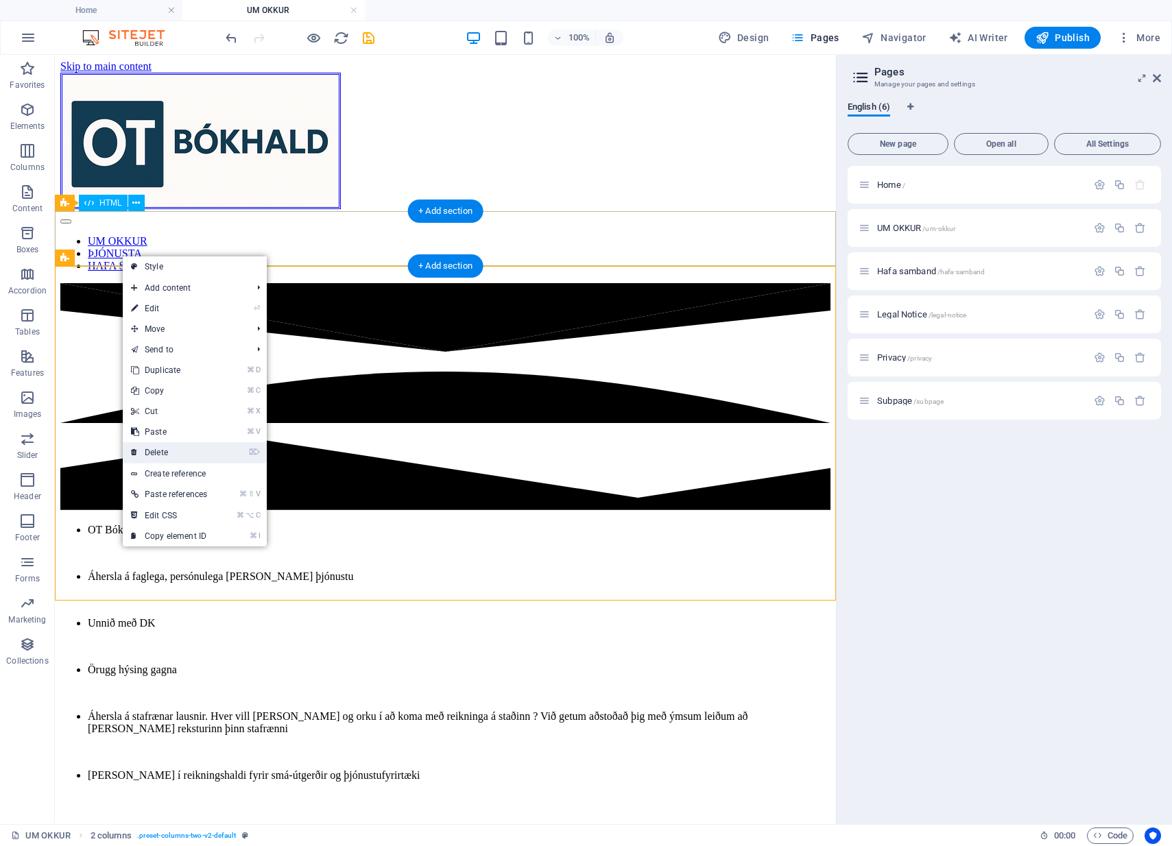
click at [162, 453] on link "⌦ Delete" at bounding box center [169, 452] width 93 height 21
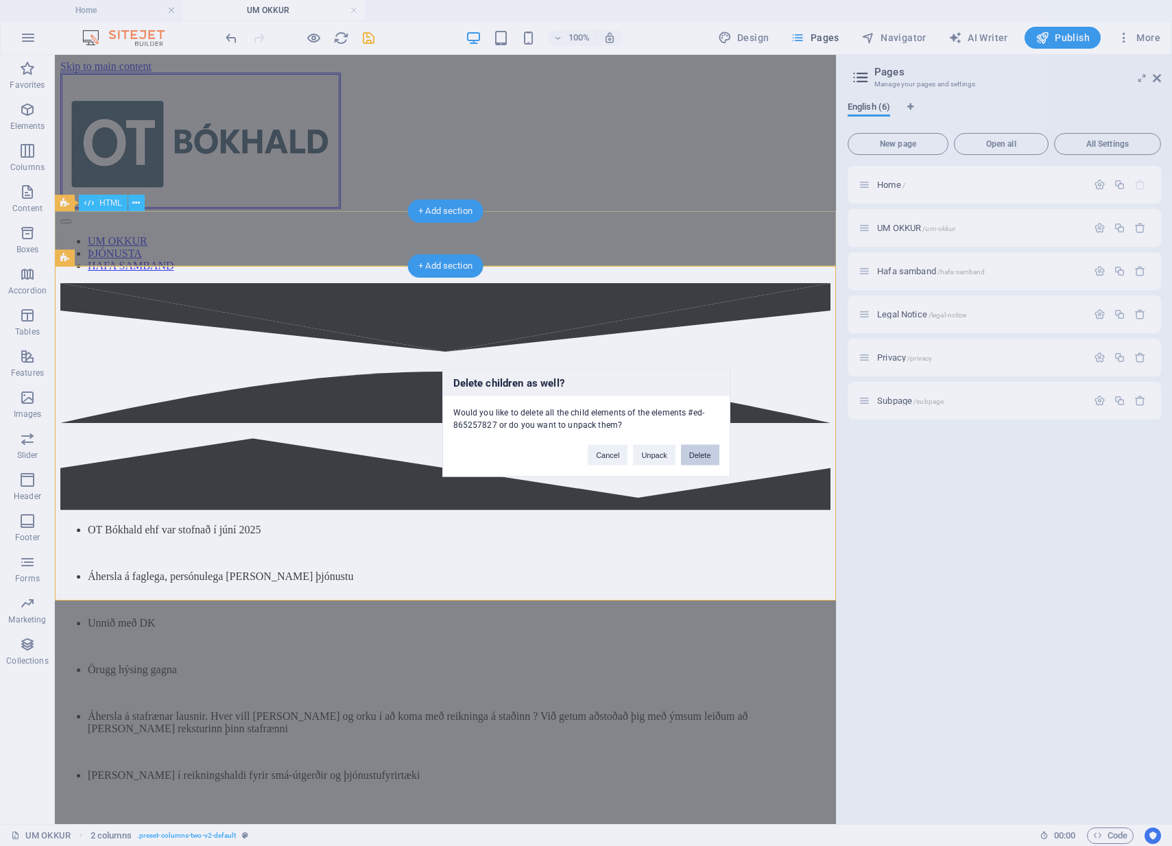
drag, startPoint x: 706, startPoint y: 455, endPoint x: 651, endPoint y: 400, distance: 77.6
click at [706, 455] on button "Delete" at bounding box center [700, 455] width 38 height 21
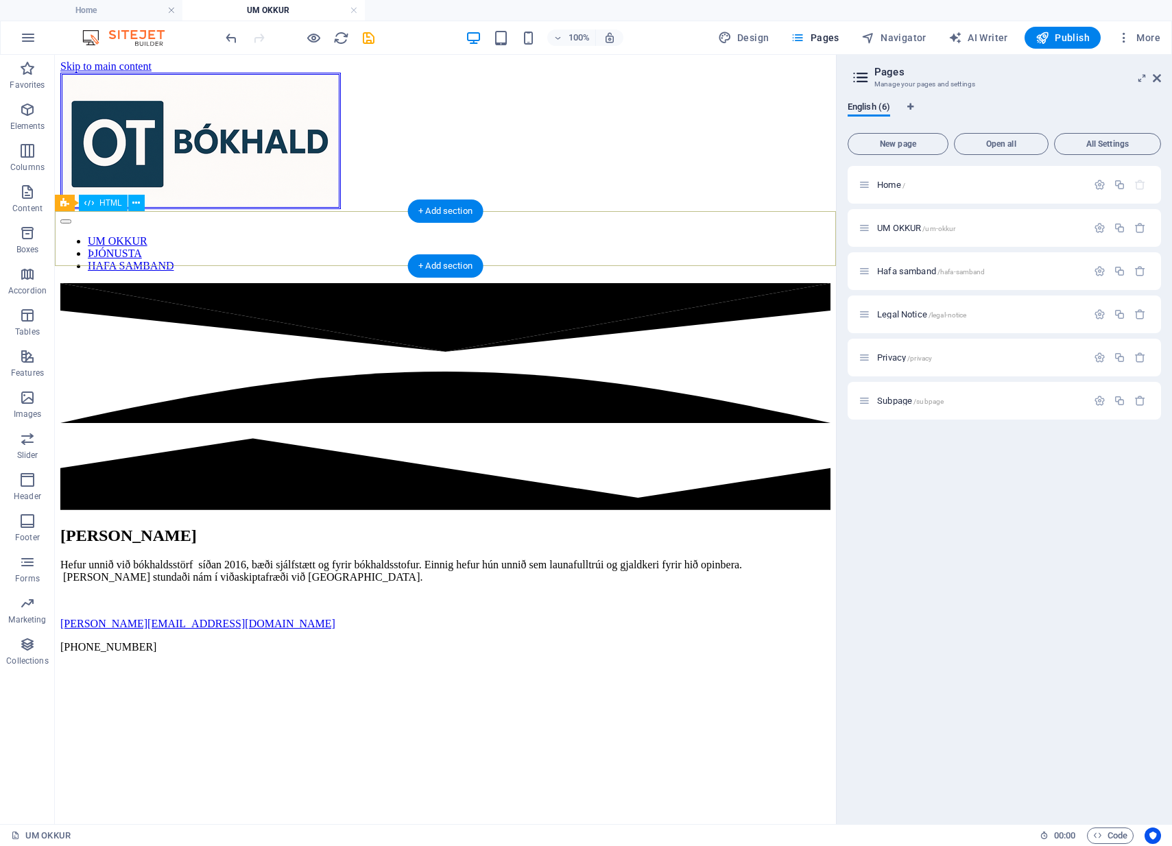
click at [379, 283] on div at bounding box center [445, 398] width 770 height 230
click at [137, 204] on icon at bounding box center [136, 203] width 8 height 14
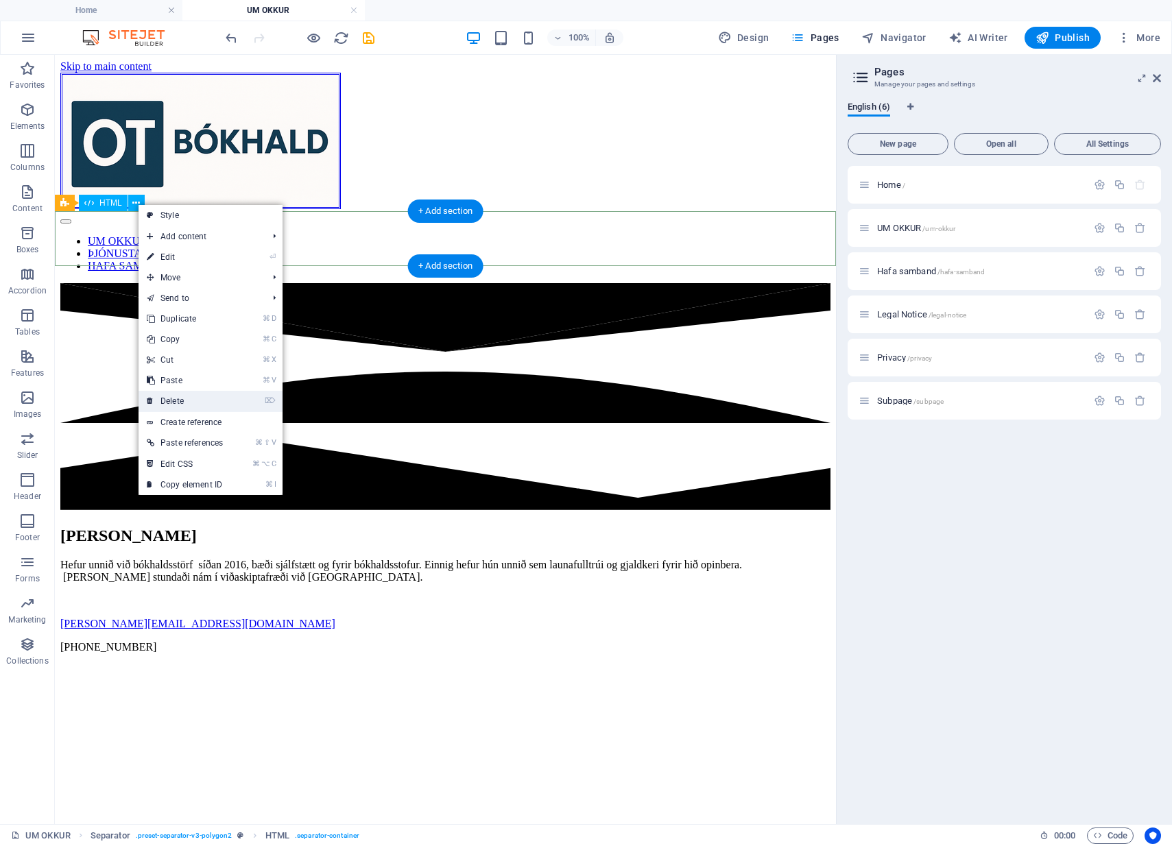
drag, startPoint x: 175, startPoint y: 402, endPoint x: 114, endPoint y: 348, distance: 81.6
click at [175, 402] on link "⌦ Delete" at bounding box center [185, 401] width 93 height 21
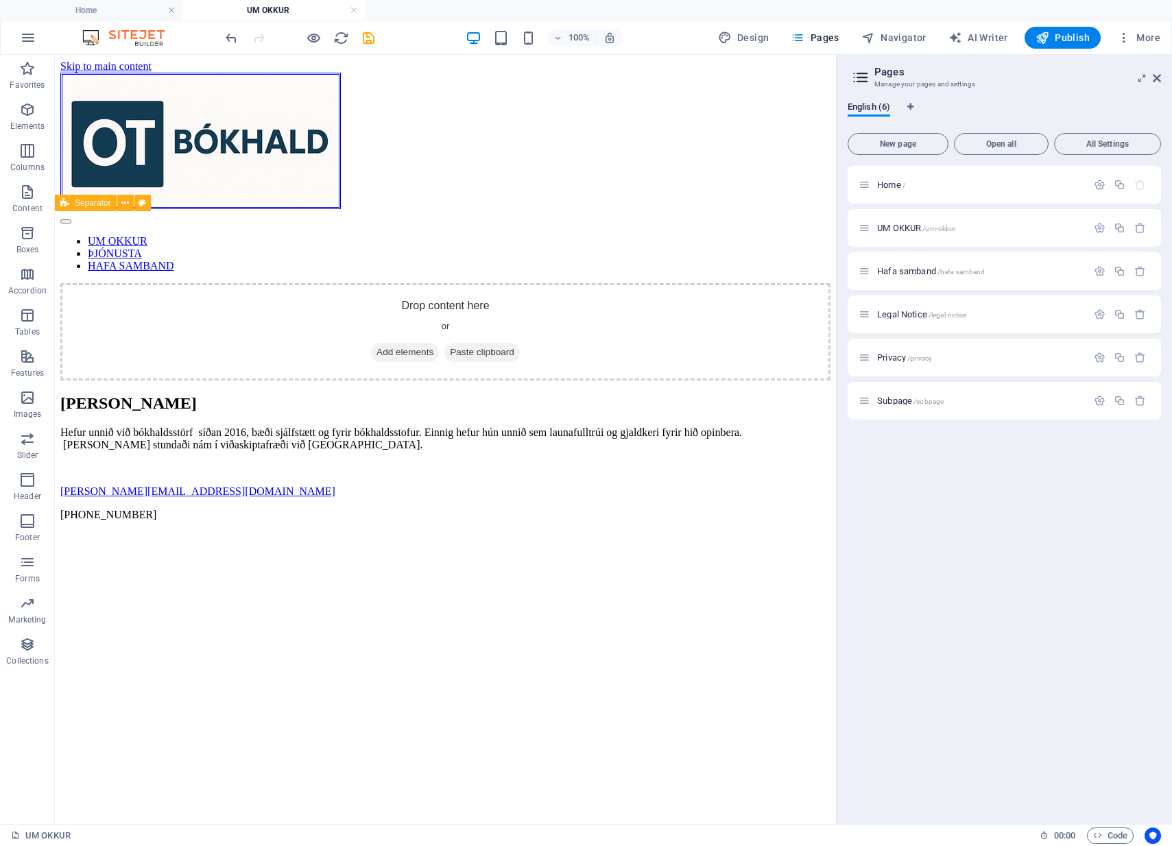
click at [308, 283] on div "Drop content here or Add elements Paste clipboard" at bounding box center [445, 331] width 770 height 97
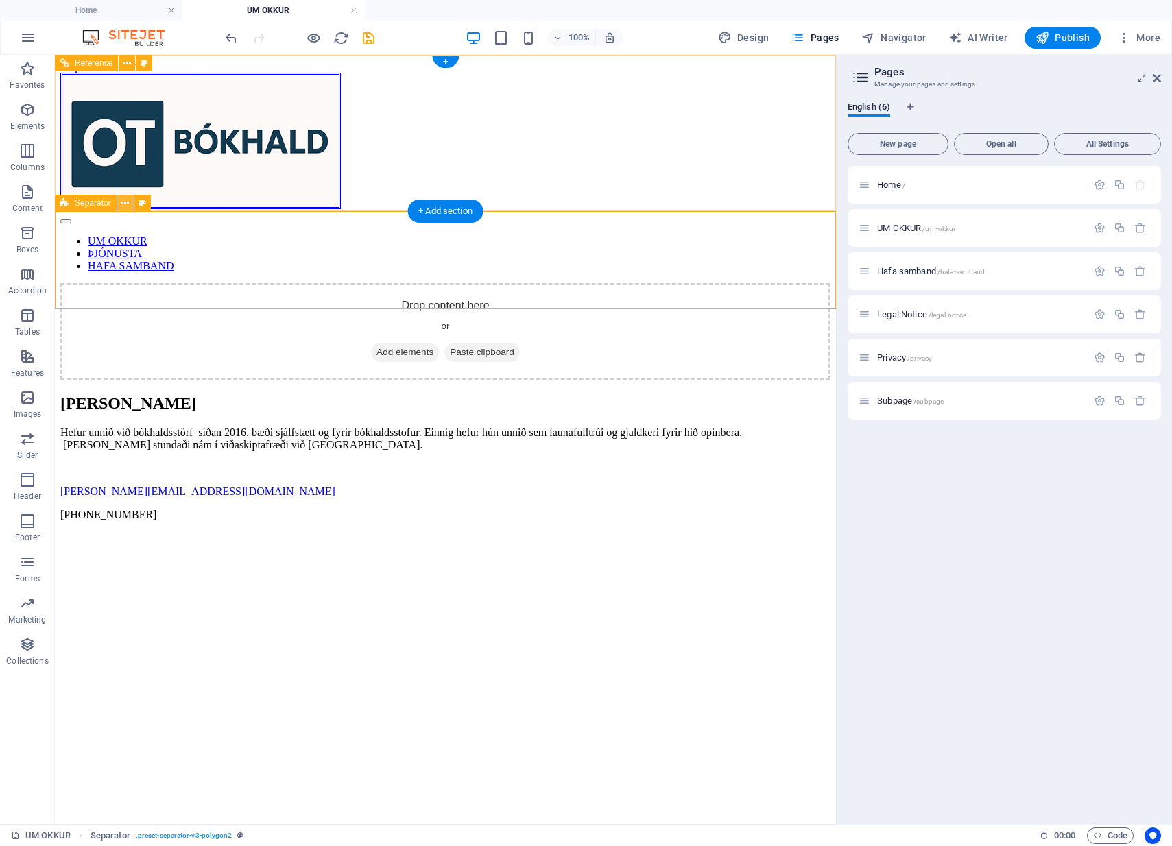
click at [127, 206] on icon at bounding box center [125, 203] width 8 height 14
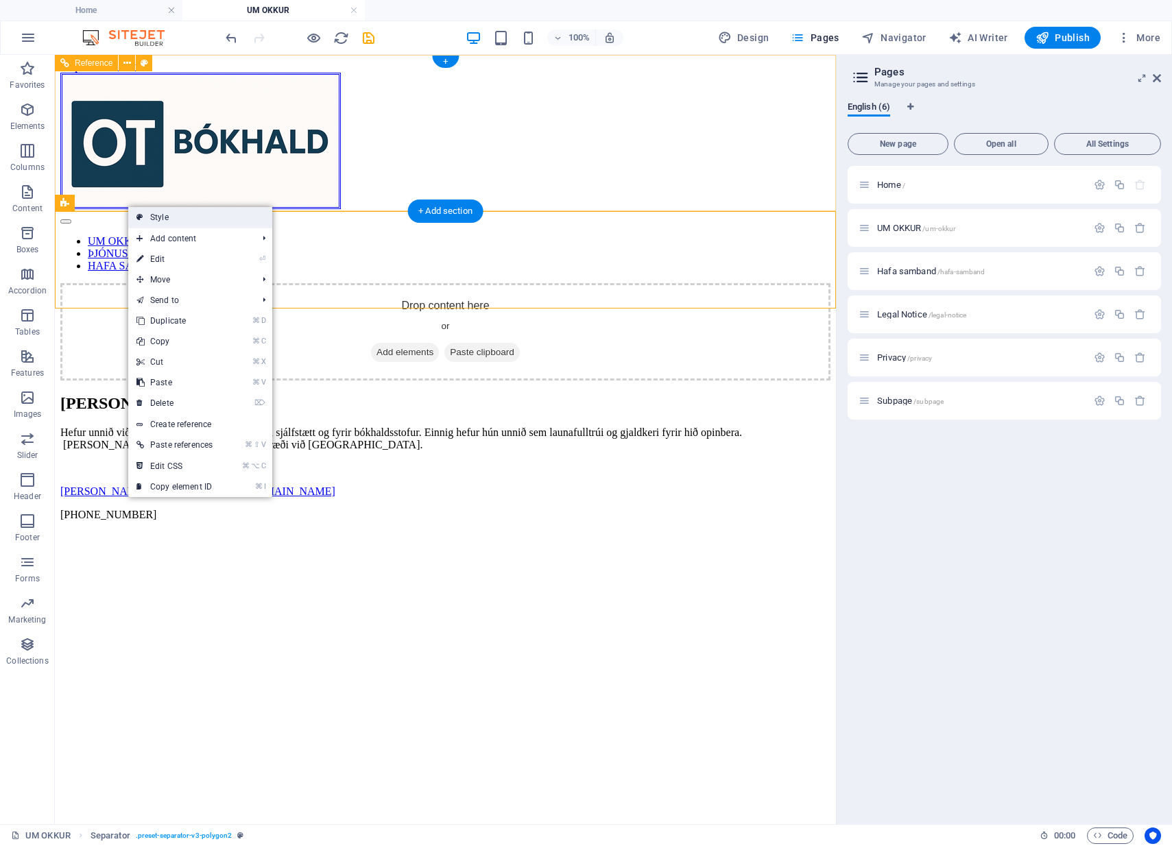
click at [169, 219] on link "Style" at bounding box center [200, 217] width 144 height 21
select select "polygon2"
select select "rem"
select select "preset-separator-v3-polygon2"
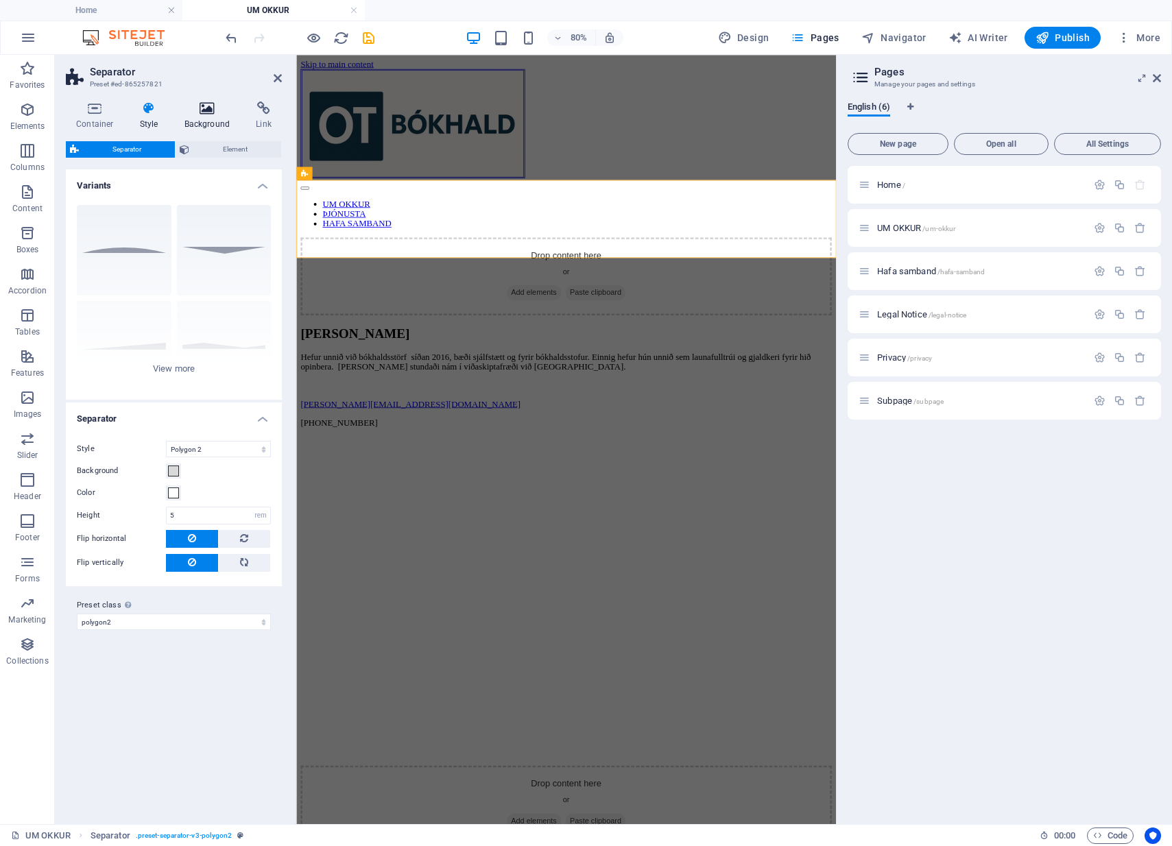
click at [206, 112] on icon at bounding box center [207, 108] width 67 height 14
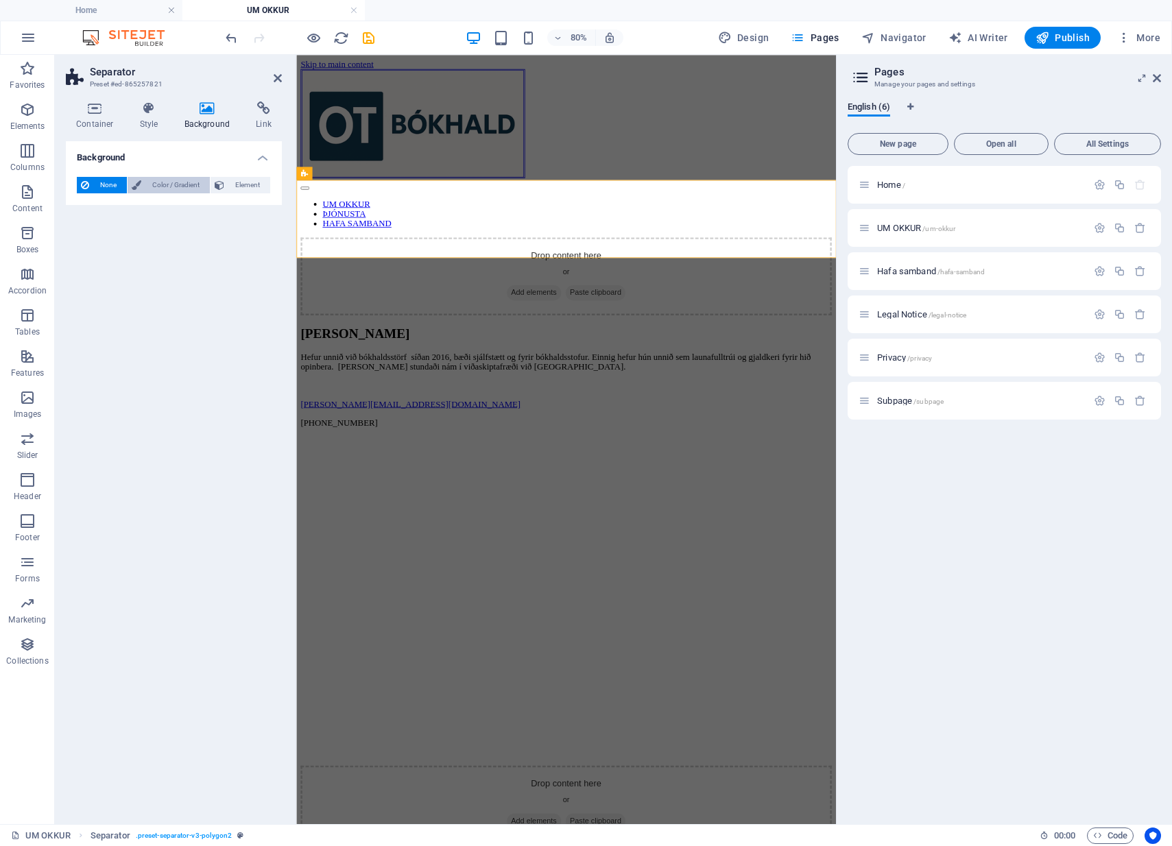
click at [187, 185] on span "Color / Gradient" at bounding box center [175, 185] width 60 height 16
click at [83, 239] on span at bounding box center [85, 239] width 15 height 15
type input "#ffffff"
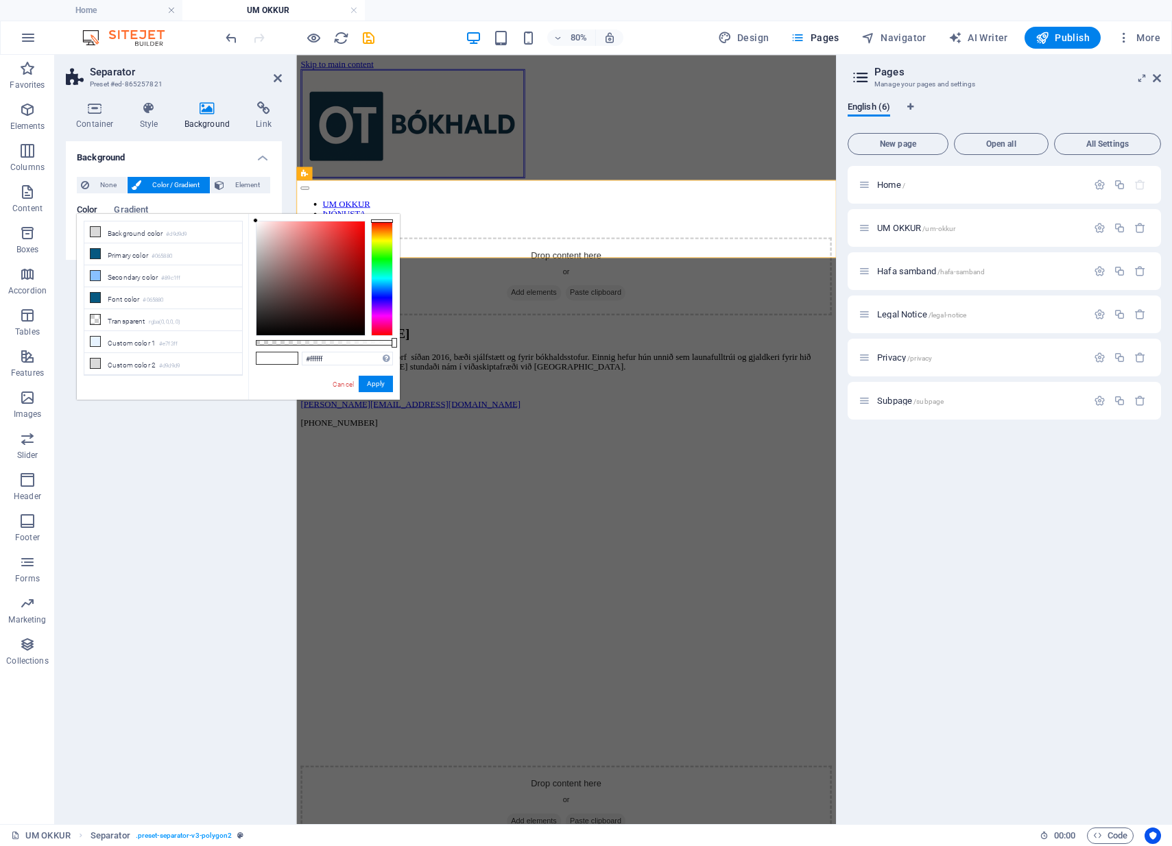
click at [146, 509] on div "Background None Color / Gradient Element Stretch background to full-width Color…" at bounding box center [174, 477] width 216 height 672
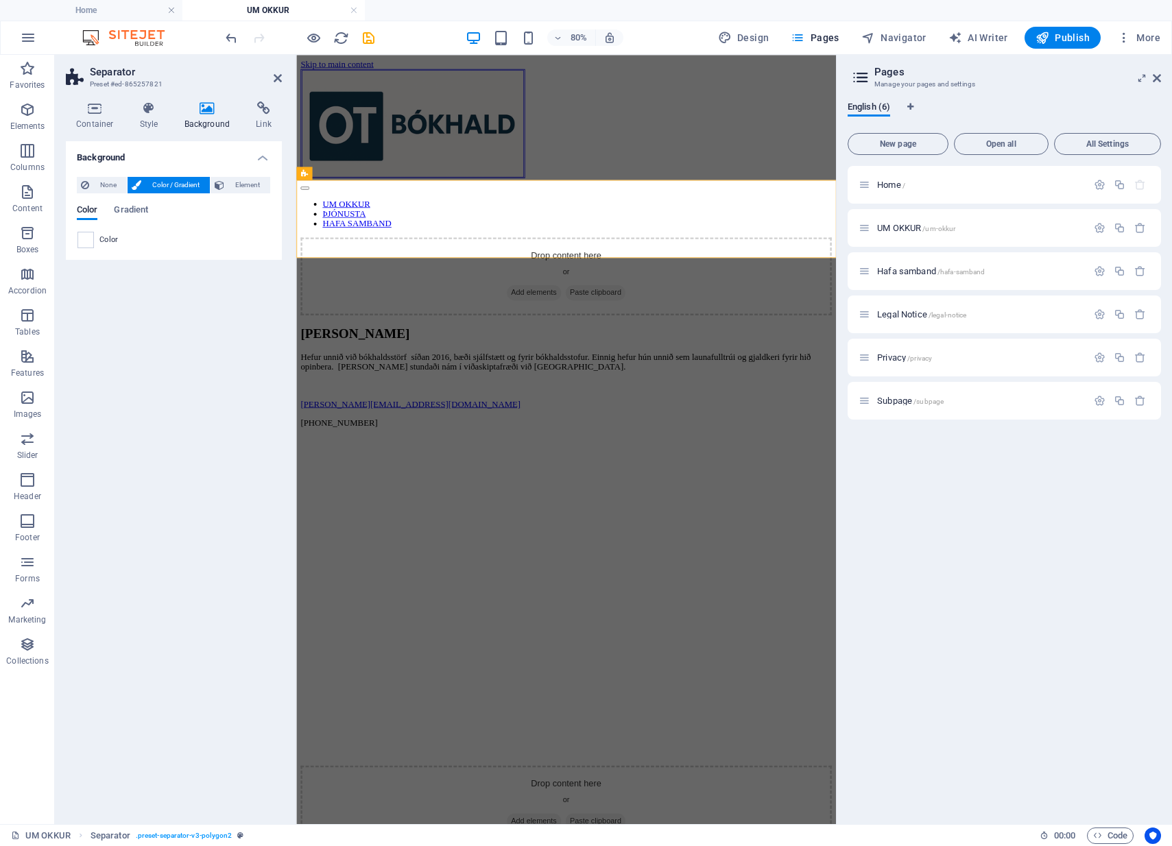
click at [216, 406] on div "Background None Color / Gradient Element Stretch background to full-width Color…" at bounding box center [174, 477] width 216 height 672
click at [815, 171] on div "UM OKKUR ÞJÓNUSTA HAFA SAMBAND" at bounding box center [634, 173] width 664 height 200
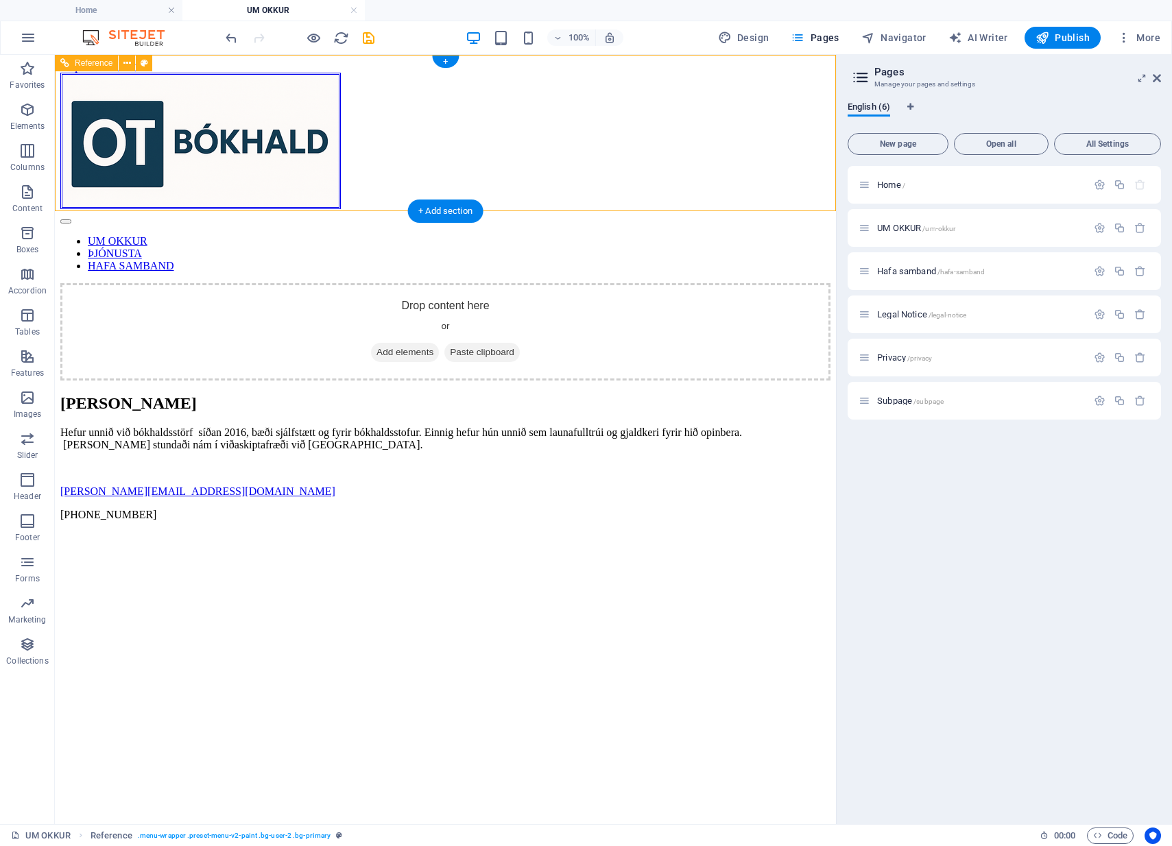
click at [471, 158] on div "UM OKKUR ÞJÓNUSTA HAFA SAMBAND" at bounding box center [445, 173] width 770 height 200
click at [447, 235] on nav "UM OKKUR ÞJÓNUSTA HAFA SAMBAND" at bounding box center [445, 253] width 770 height 37
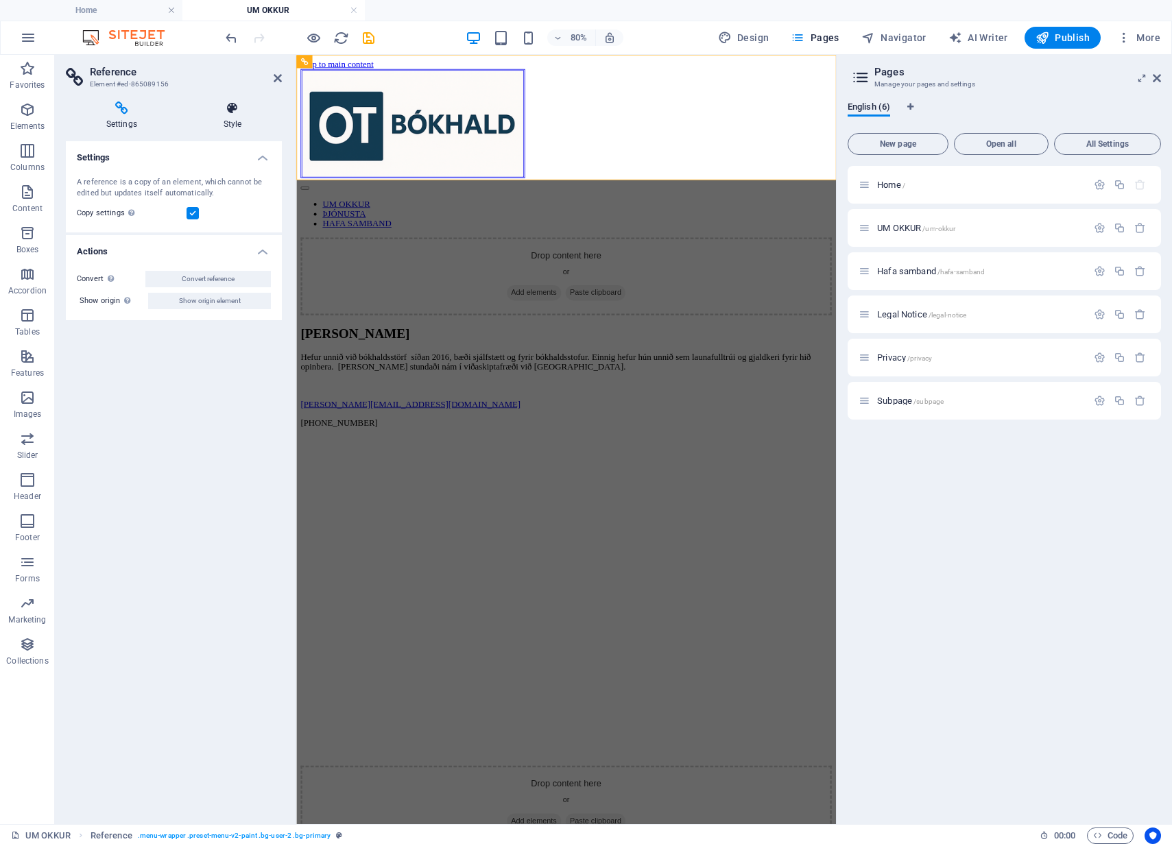
click at [228, 116] on h4 "Style" at bounding box center [232, 115] width 99 height 29
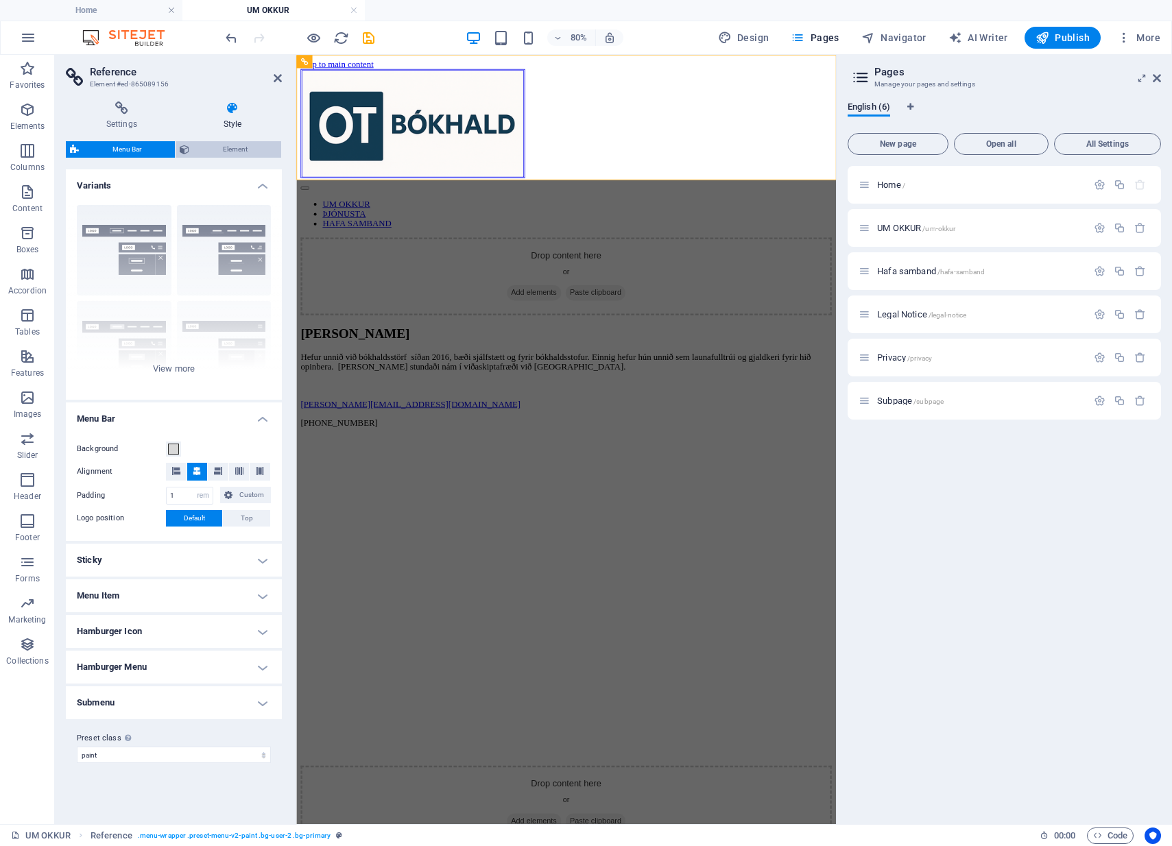
click at [221, 152] on span "Element" at bounding box center [235, 149] width 84 height 16
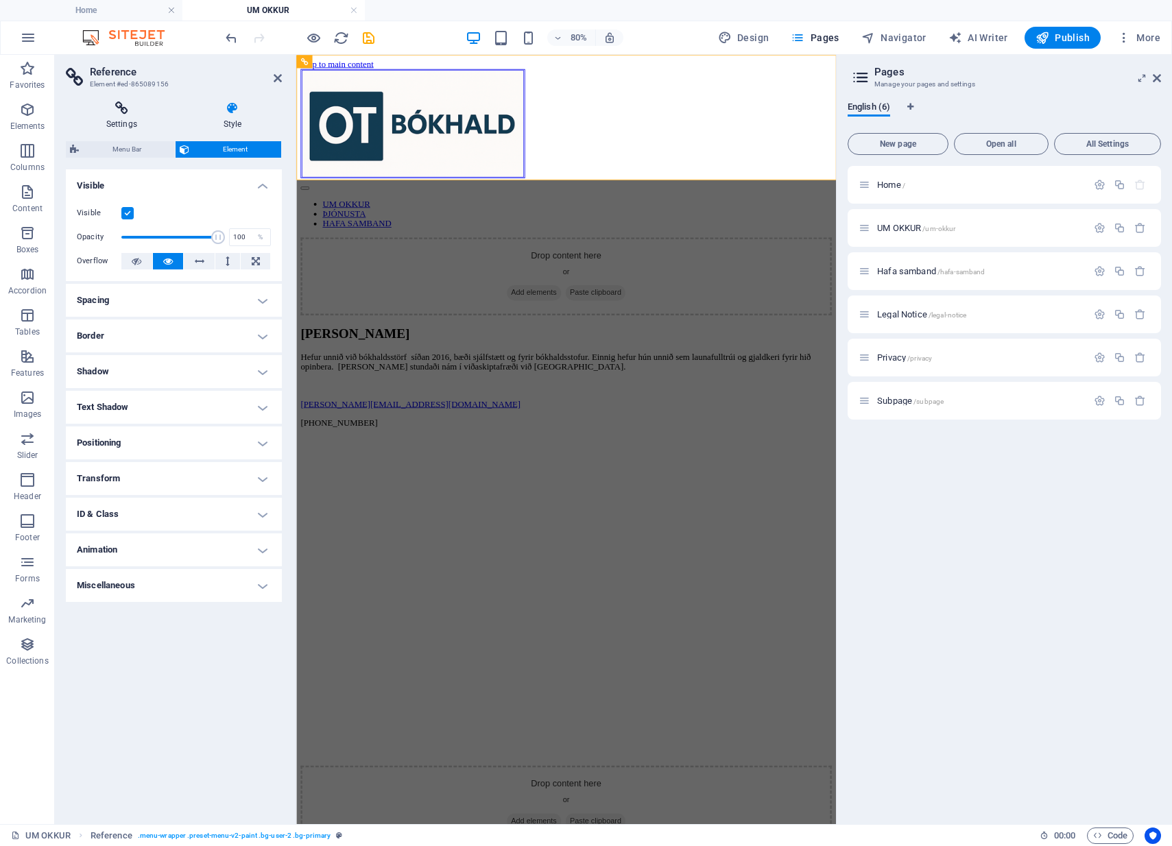
click at [116, 114] on icon at bounding box center [122, 108] width 112 height 14
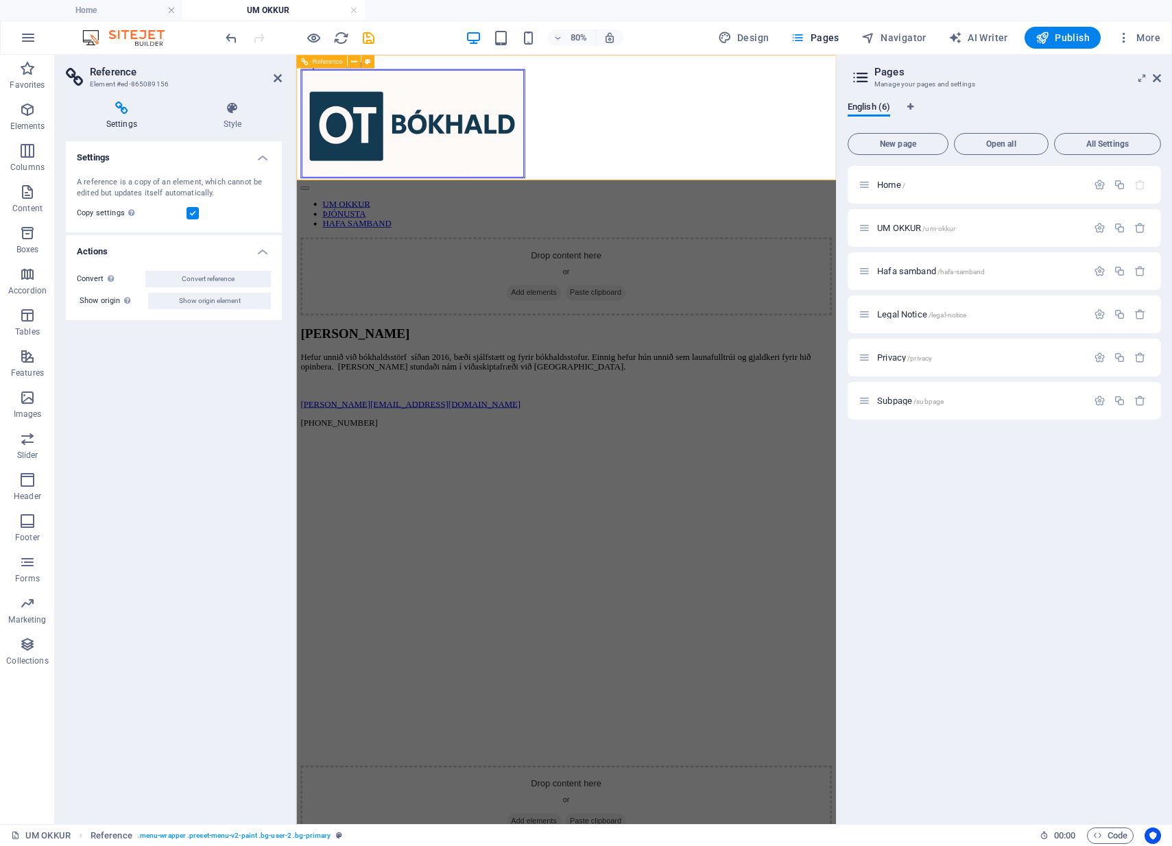
click at [708, 162] on div "UM OKKUR ÞJÓNUSTA HAFA SAMBAND" at bounding box center [634, 173] width 664 height 200
click at [372, 60] on button at bounding box center [367, 61] width 13 height 13
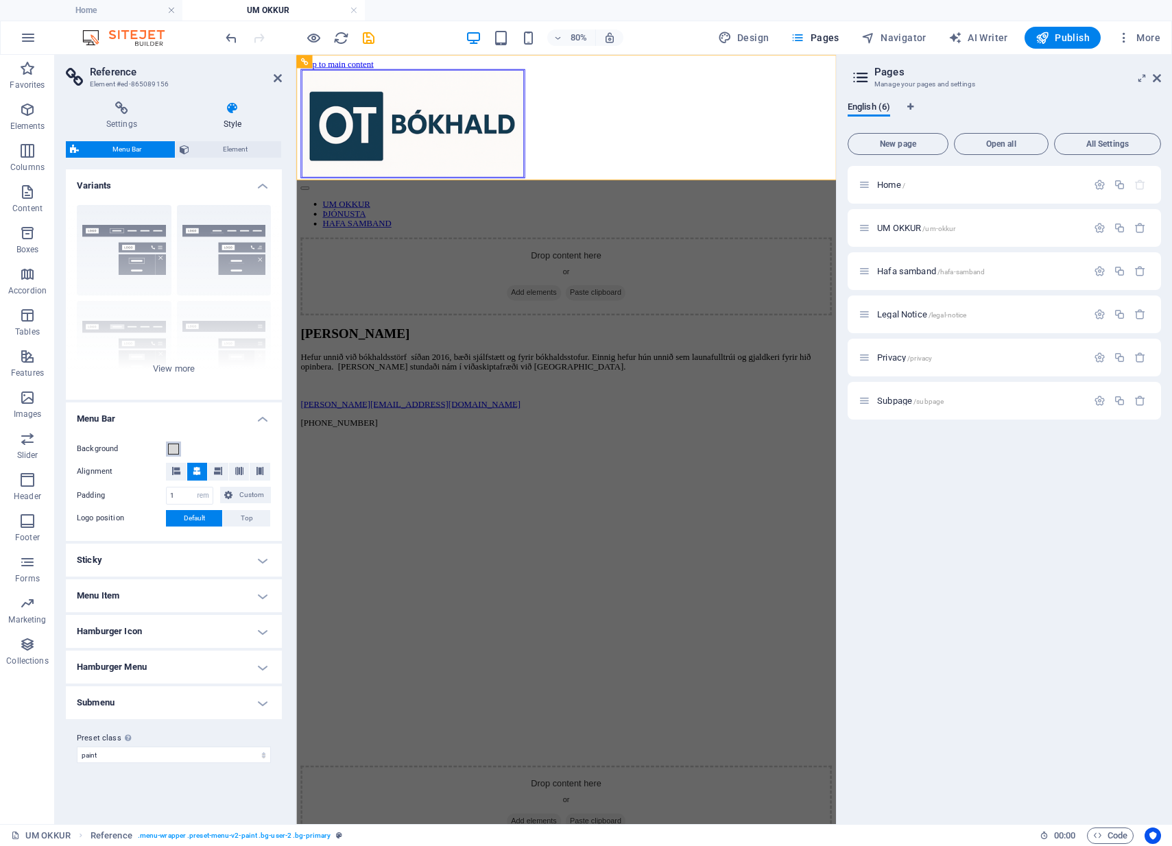
click at [176, 448] on span at bounding box center [173, 449] width 11 height 11
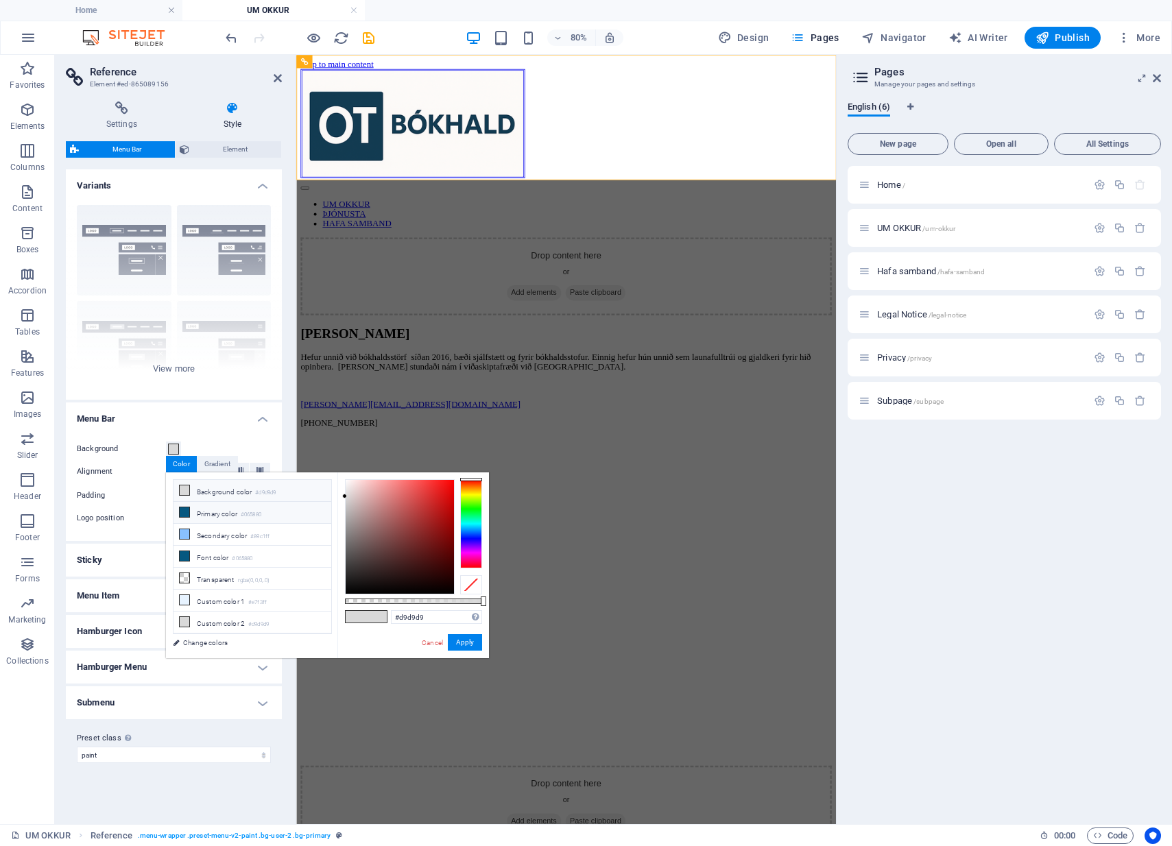
click at [213, 517] on li "Primary color #065880" at bounding box center [252, 513] width 158 height 22
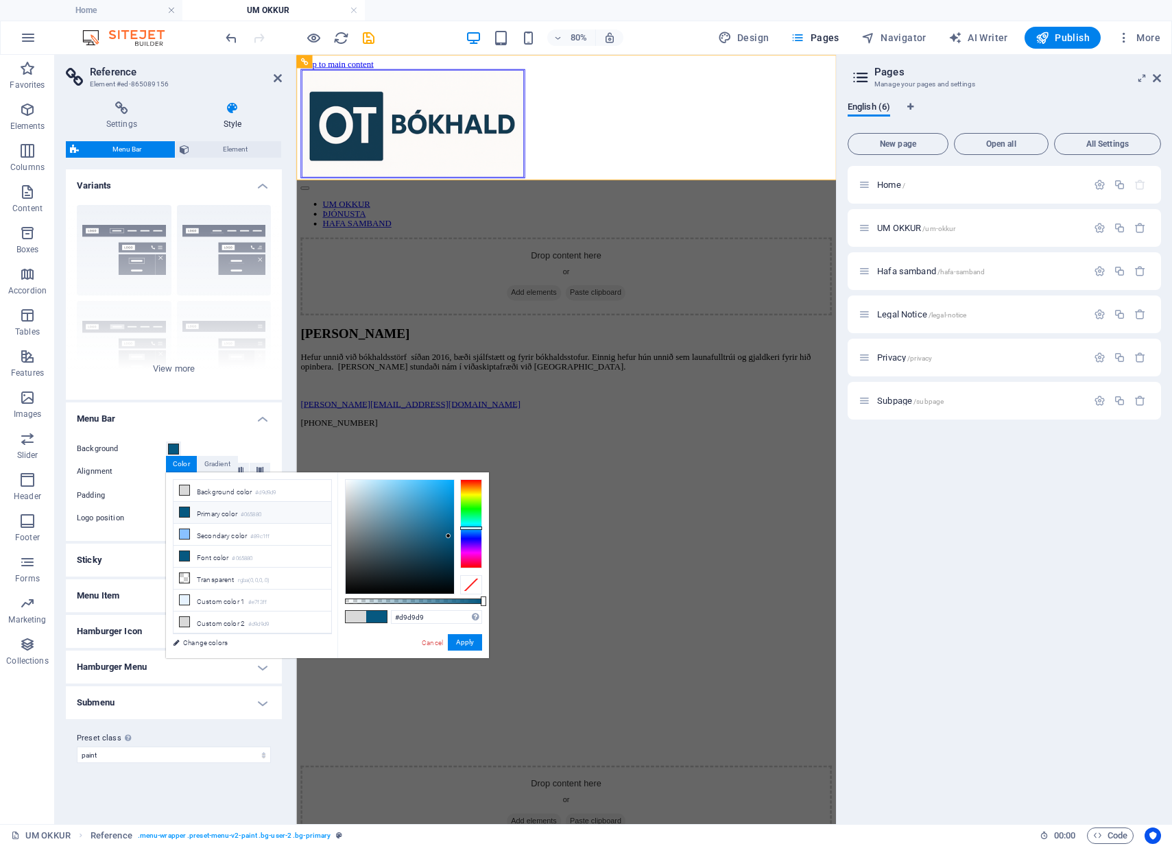
type input "#065880"
click at [463, 640] on button "Apply" at bounding box center [465, 642] width 34 height 16
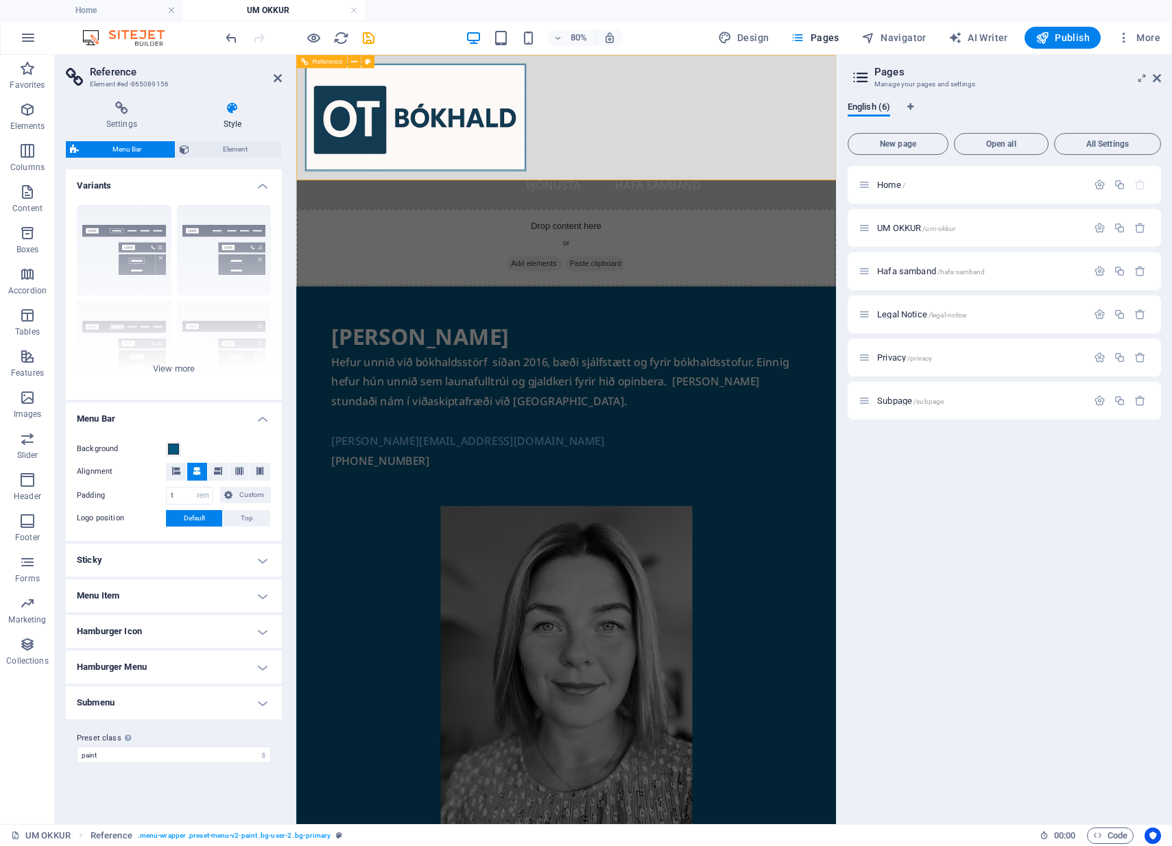
click at [687, 165] on div "UM OKKUR ÞJÓNUSTA HAFA SAMBAND" at bounding box center [633, 151] width 675 height 192
click at [743, 176] on div "UM OKKUR ÞJÓNUSTA HAFA SAMBAND" at bounding box center [633, 151] width 675 height 192
click at [1160, 77] on icon at bounding box center [1157, 78] width 8 height 11
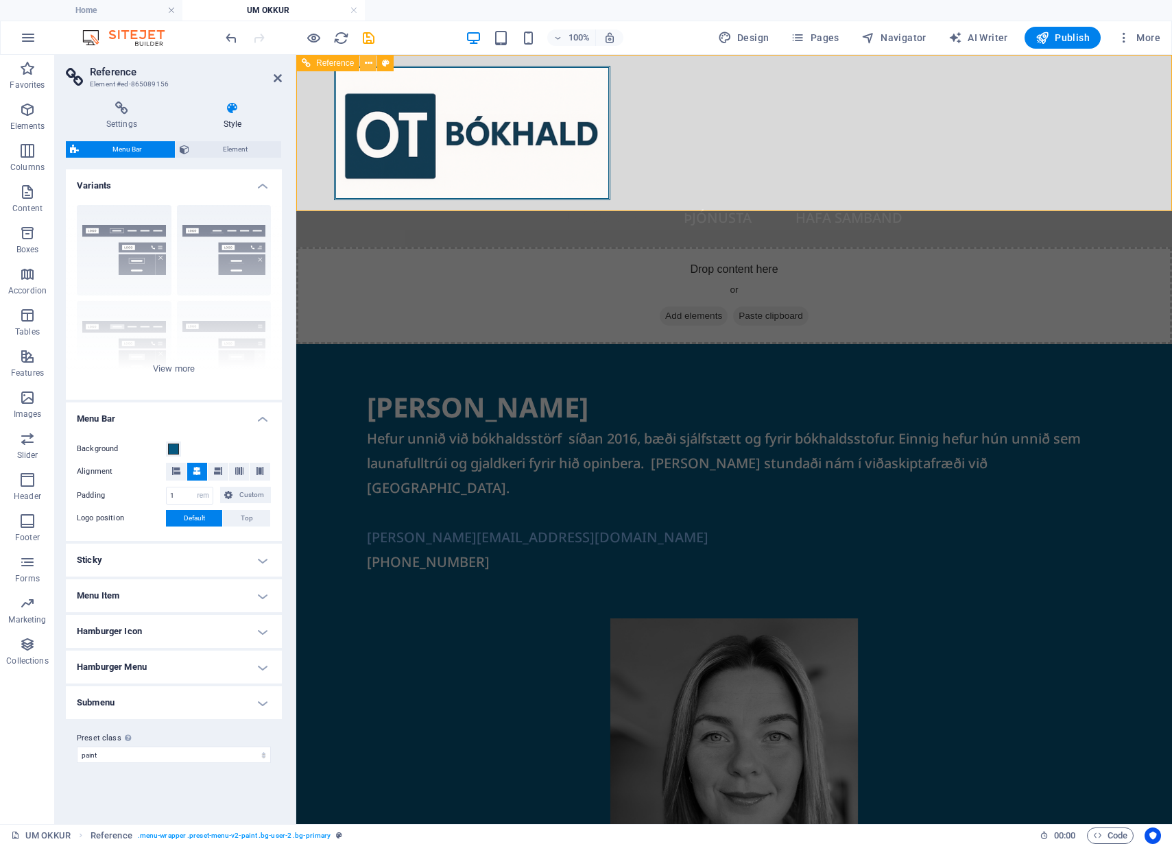
click at [367, 63] on icon at bounding box center [369, 63] width 8 height 14
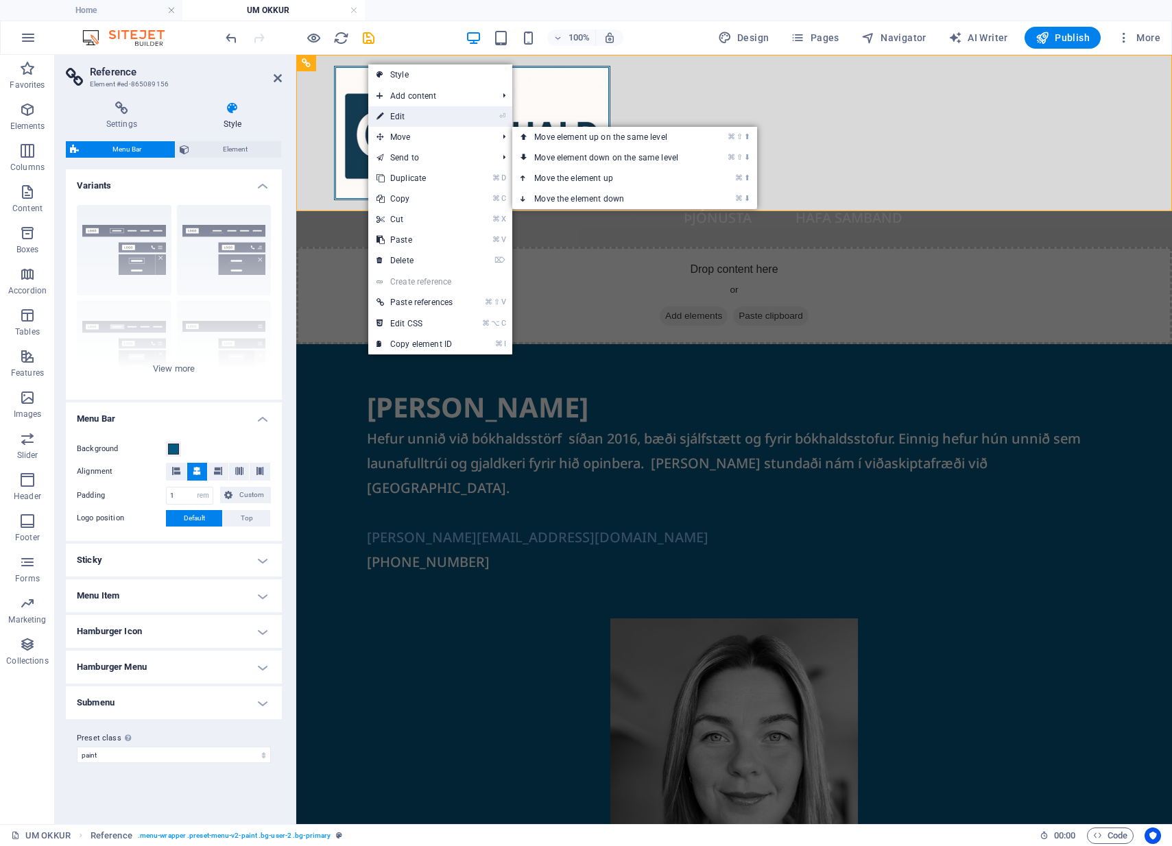
click at [419, 118] on link "⏎ Edit" at bounding box center [414, 116] width 93 height 21
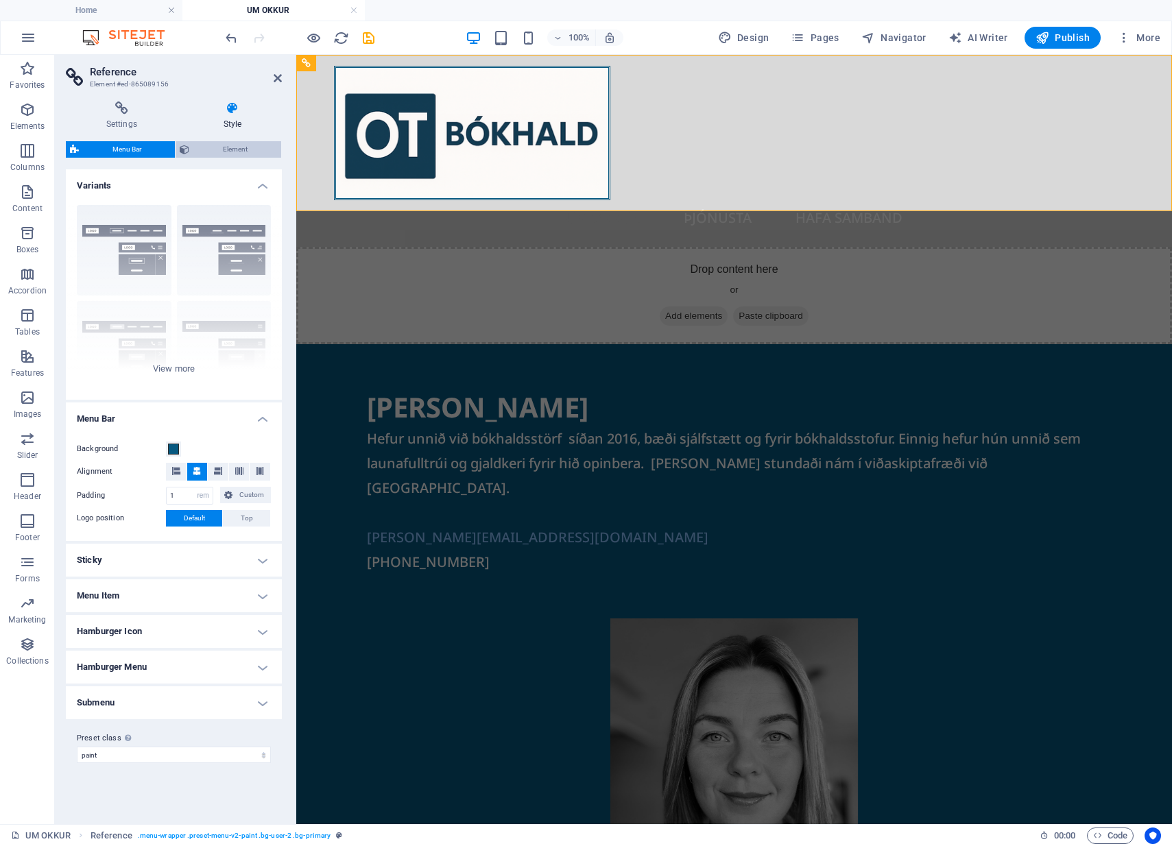
click at [215, 150] on span "Element" at bounding box center [235, 149] width 84 height 16
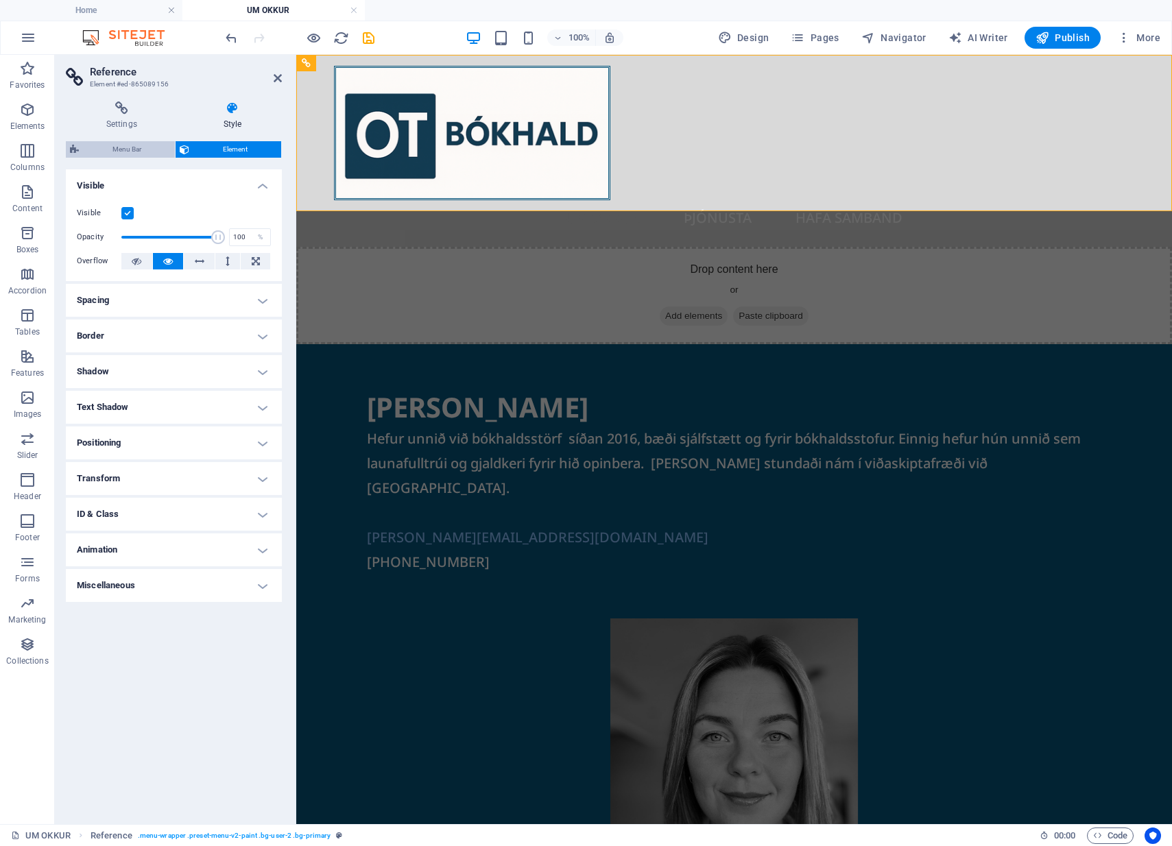
click at [128, 152] on span "Menu Bar" at bounding box center [127, 149] width 88 height 16
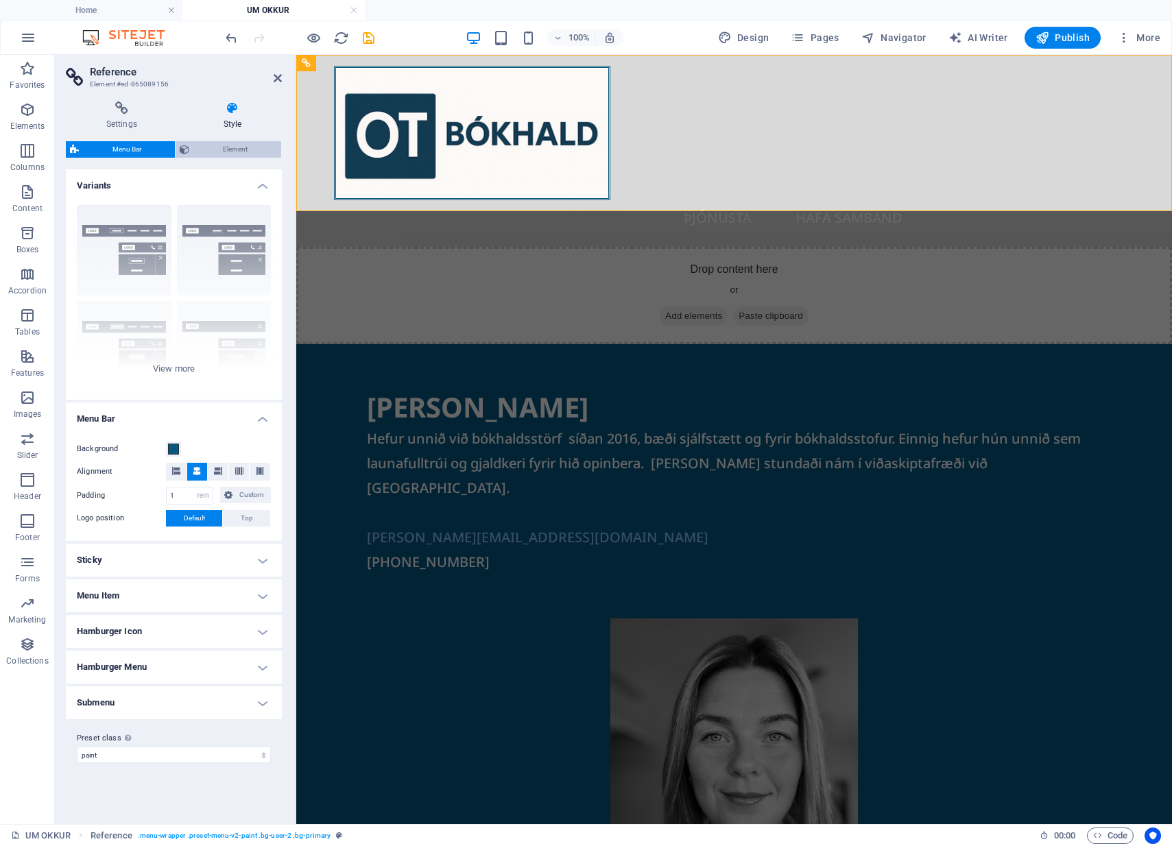
click at [235, 147] on span "Element" at bounding box center [235, 149] width 84 height 16
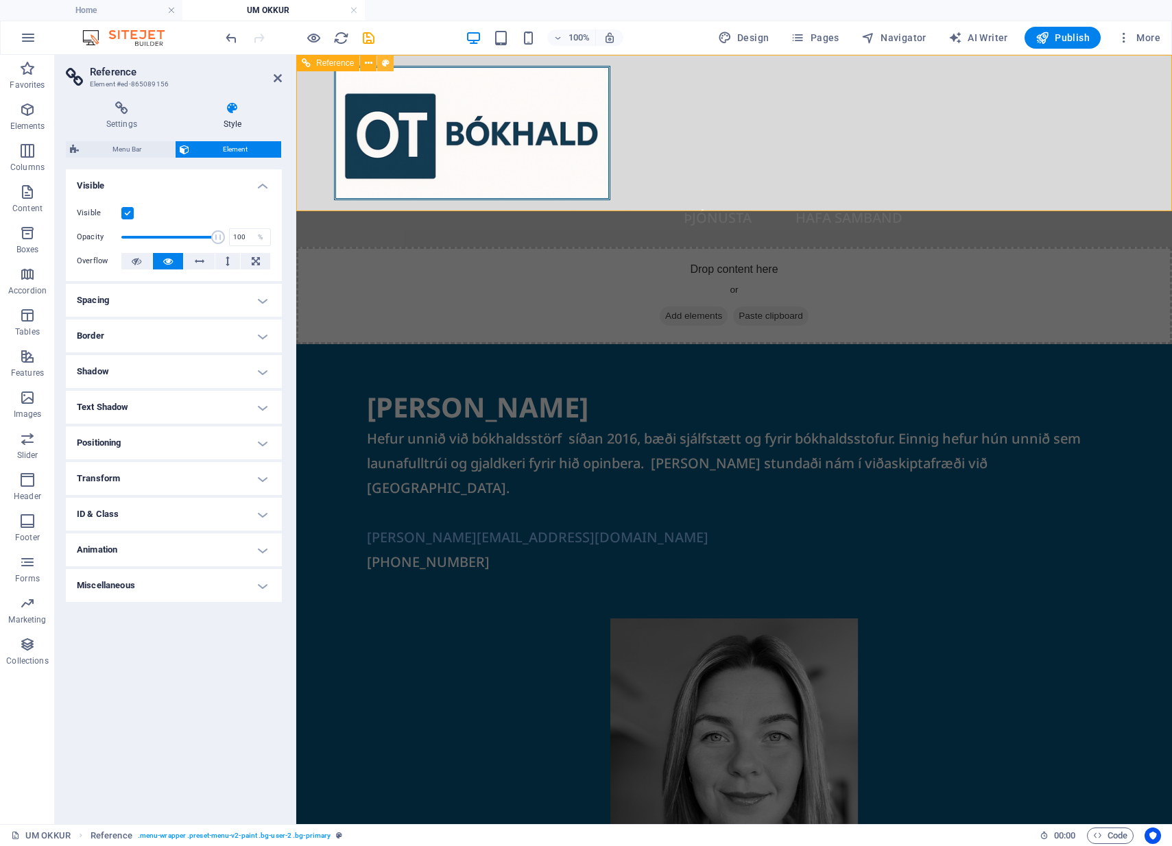
click at [386, 63] on icon at bounding box center [386, 63] width 8 height 14
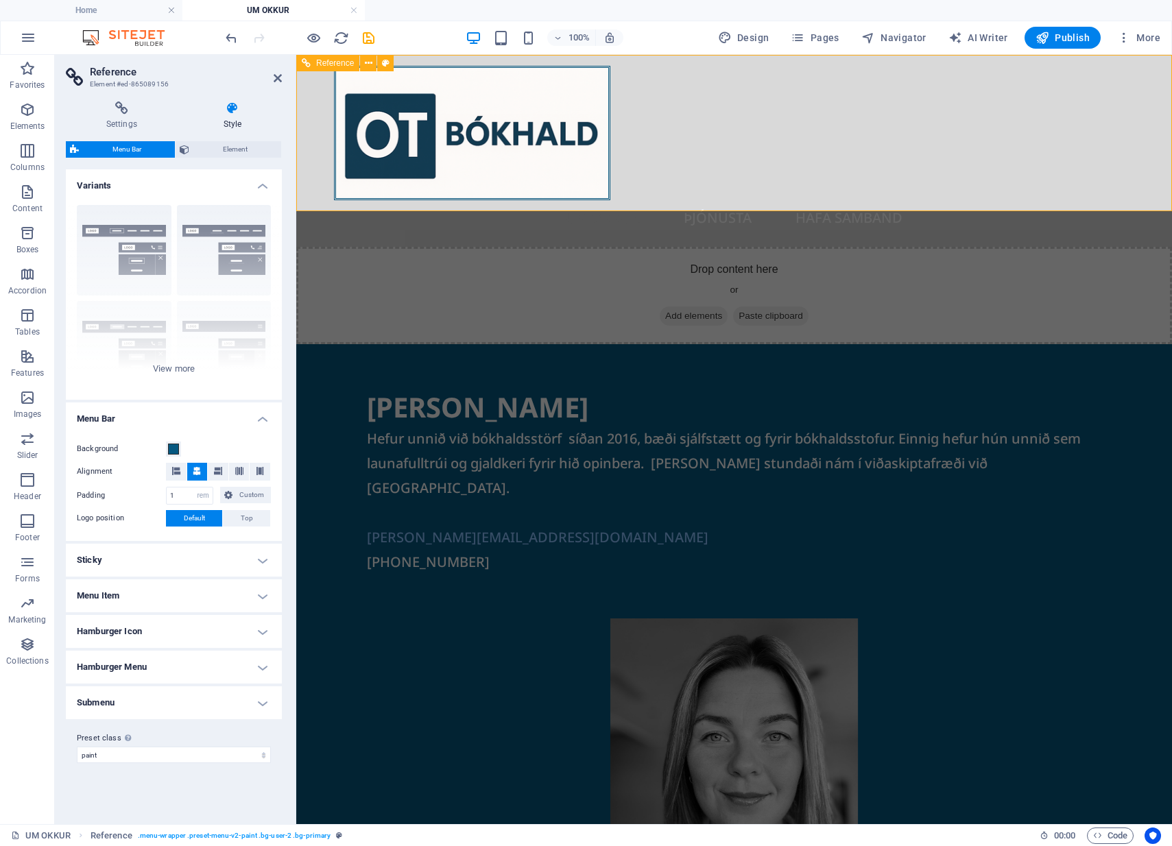
click at [326, 134] on div "UM OKKUR ÞJÓNUSTA HAFA SAMBAND" at bounding box center [734, 151] width 876 height 192
click at [844, 164] on div "UM OKKUR ÞJÓNUSTA HAFA SAMBAND" at bounding box center [734, 151] width 876 height 192
click at [782, 191] on div "UM OKKUR ÞJÓNUSTA HAFA SAMBAND" at bounding box center [734, 151] width 876 height 192
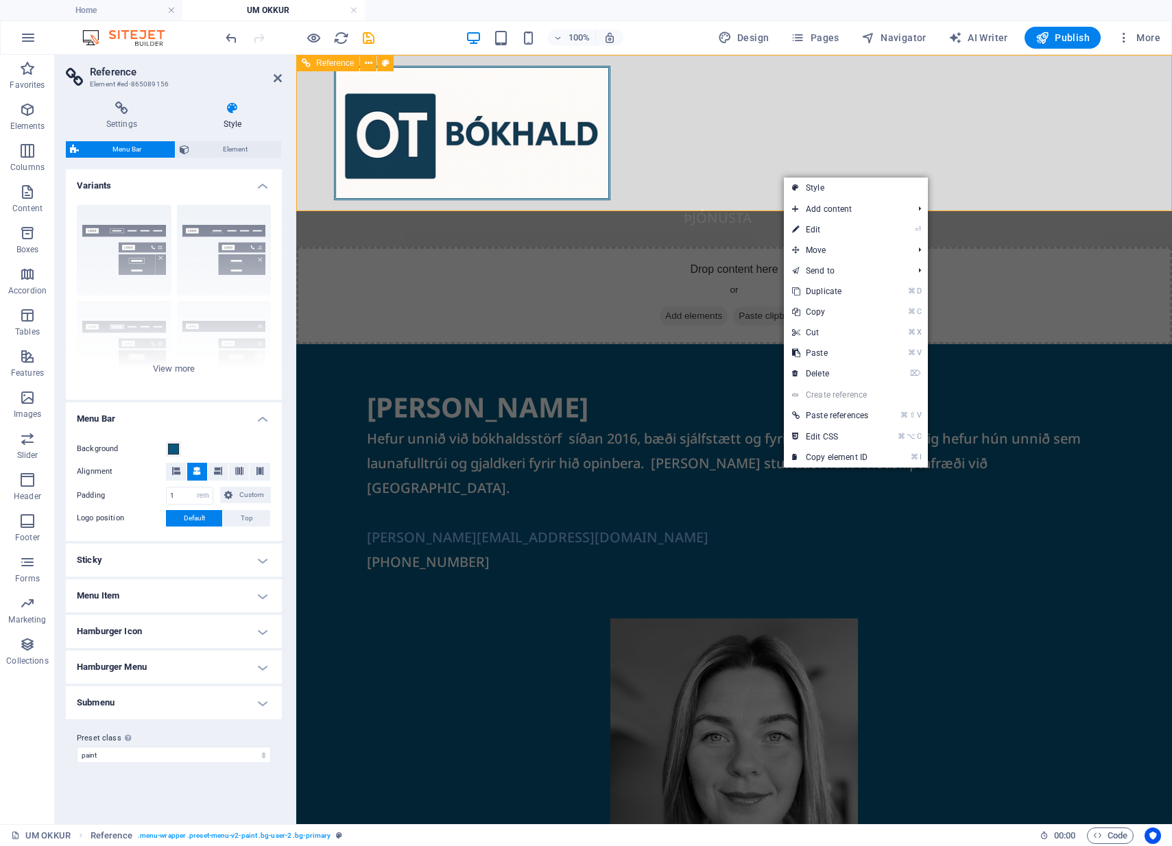
click at [748, 169] on div "UM OKKUR ÞJÓNUSTA HAFA SAMBAND" at bounding box center [734, 151] width 876 height 192
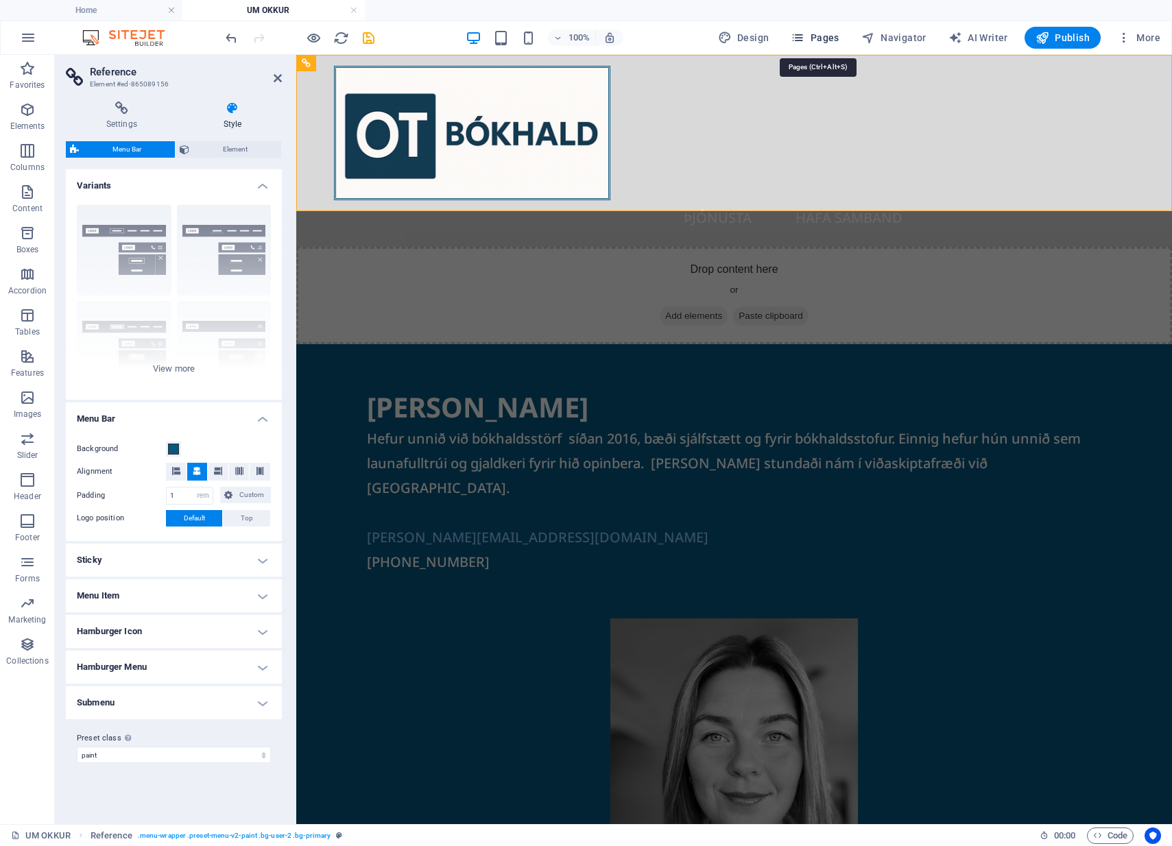
click at [804, 37] on icon "button" at bounding box center [798, 38] width 14 height 14
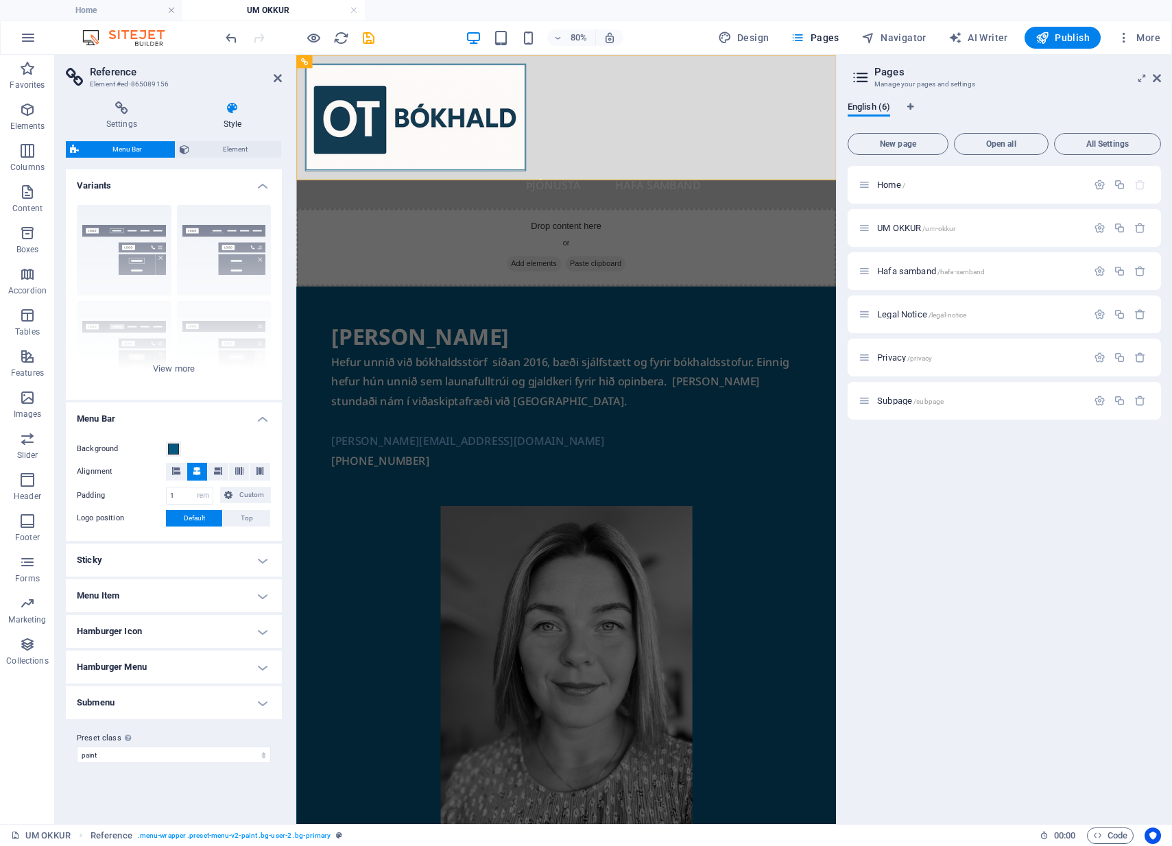
click at [941, 528] on div "Home / UM OKKUR /um-okkur Hafa samband /hafa-samband Legal Notice /legal-notice…" at bounding box center [1004, 489] width 313 height 647
click at [894, 185] on span "Home /" at bounding box center [891, 185] width 28 height 10
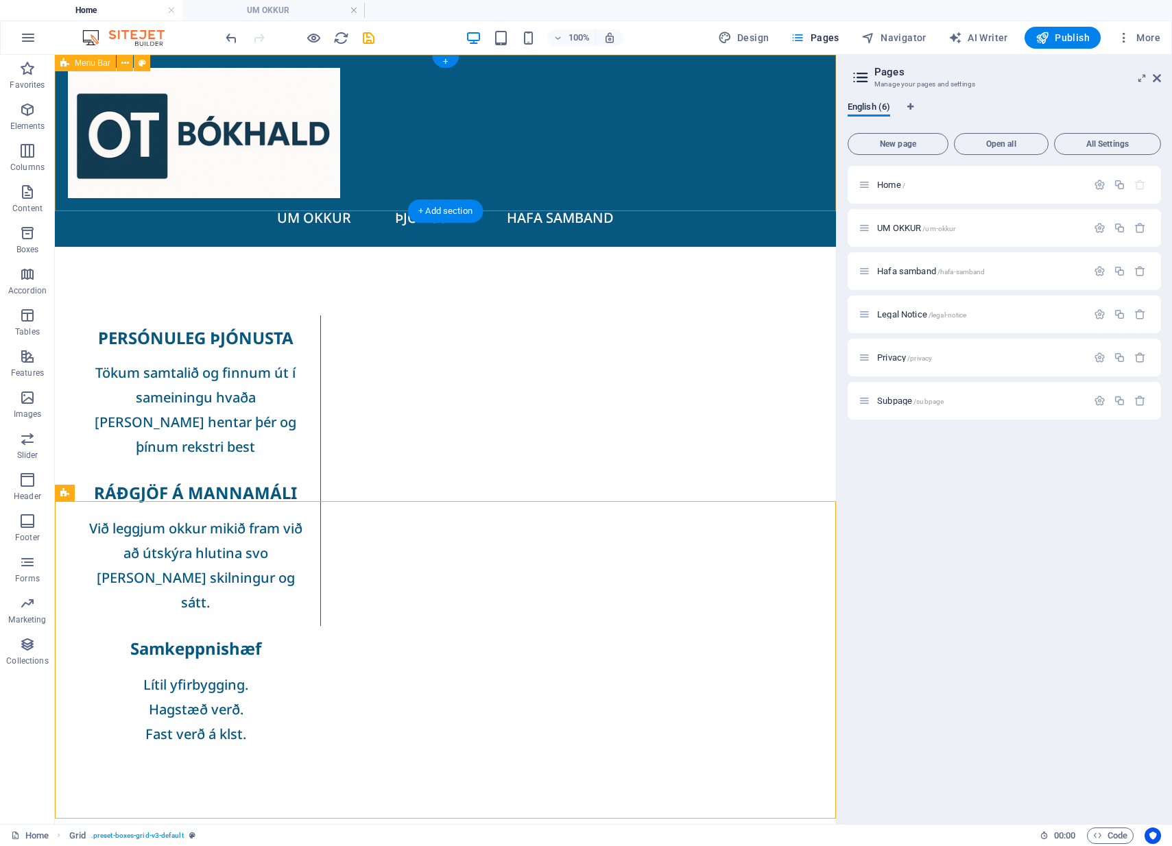
click at [91, 62] on span "Menu Bar" at bounding box center [93, 63] width 36 height 8
select select "header"
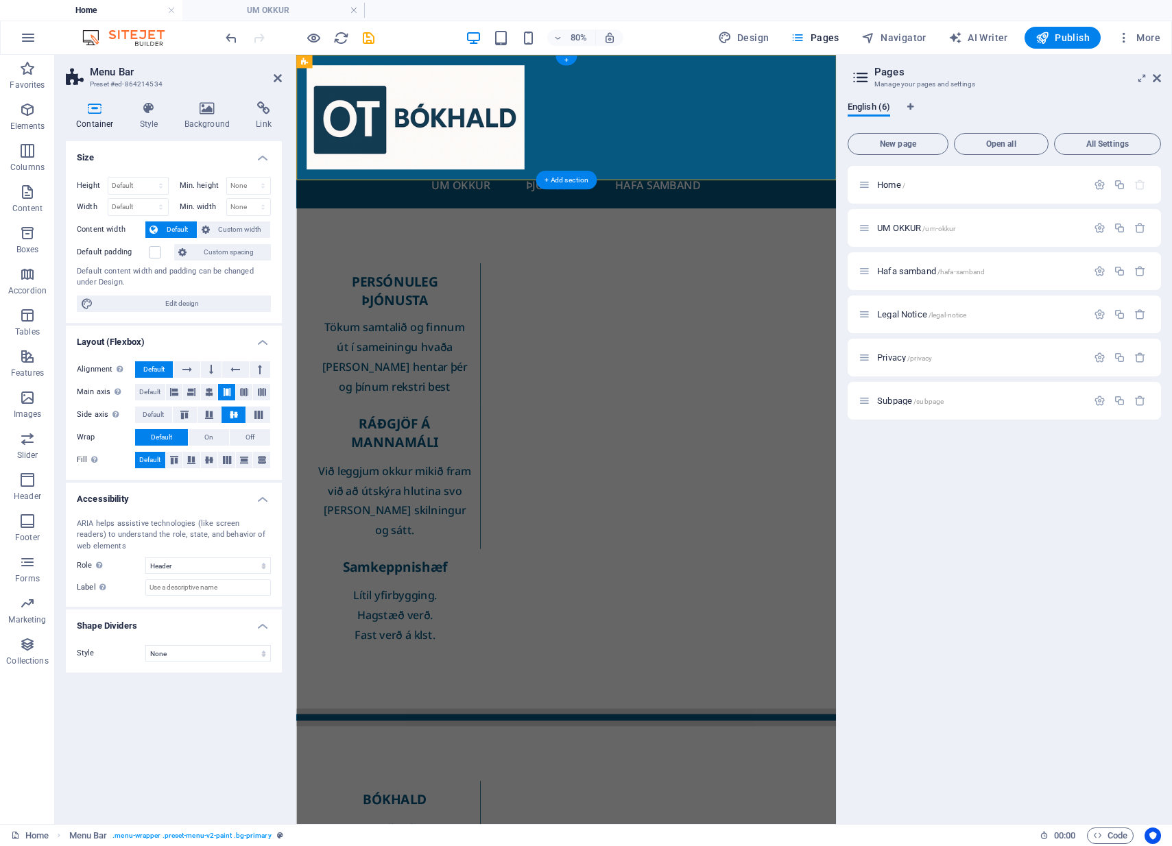
click at [96, 111] on icon at bounding box center [95, 108] width 58 height 14
click at [152, 254] on label at bounding box center [155, 252] width 12 height 12
click at [0, 0] on input "Default padding" at bounding box center [0, 0] width 0 height 0
click at [174, 304] on span "Edit design" at bounding box center [181, 304] width 169 height 16
select select "px"
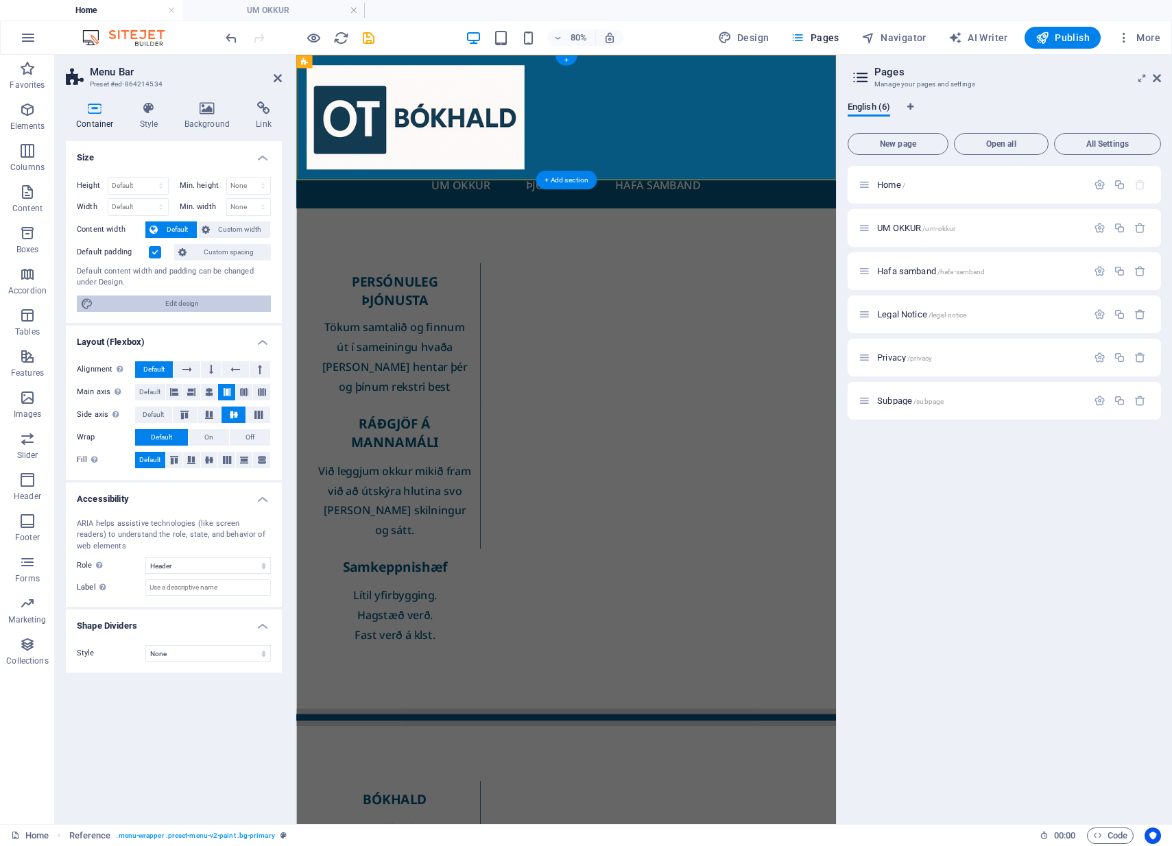
select select "500"
select select "px"
select select "rem"
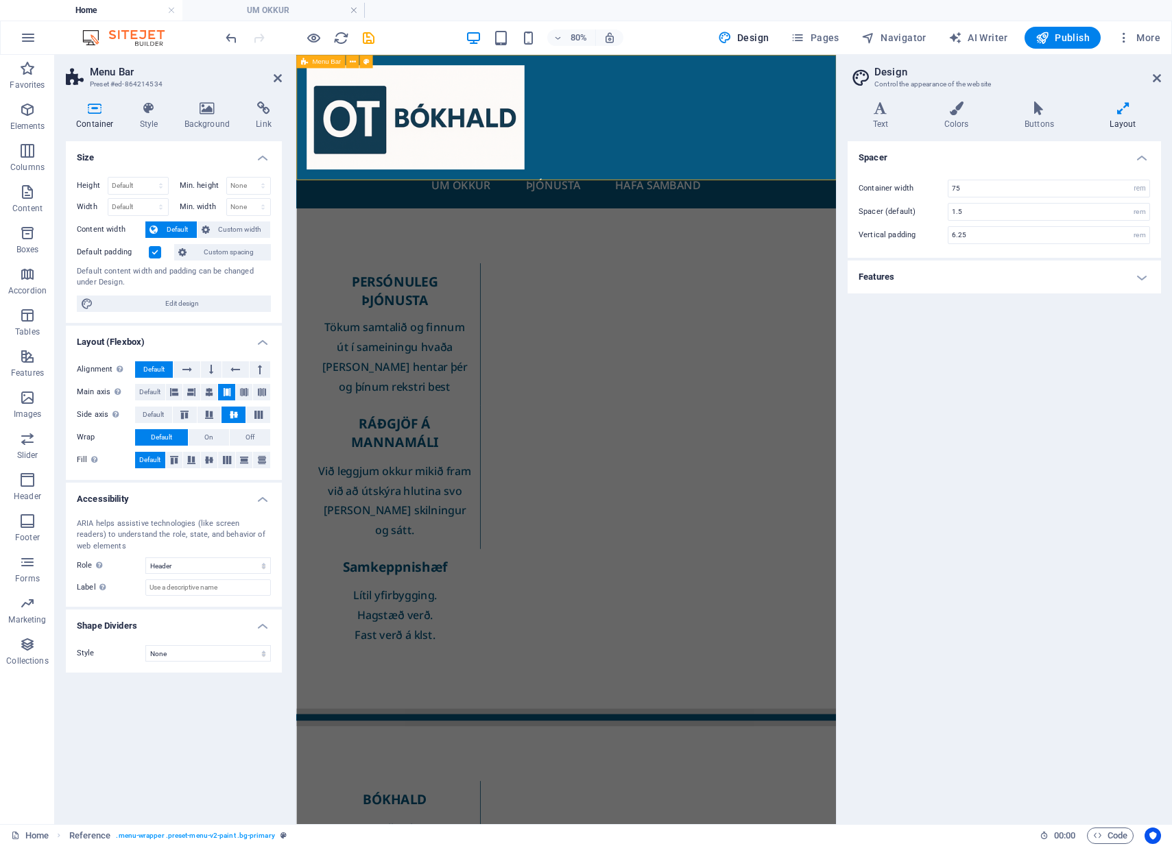
click at [707, 86] on div "UM OKKUR ÞJÓNUSTA HAFA SAMBAND" at bounding box center [633, 151] width 675 height 192
click at [575, 38] on h6 "80%" at bounding box center [579, 37] width 22 height 16
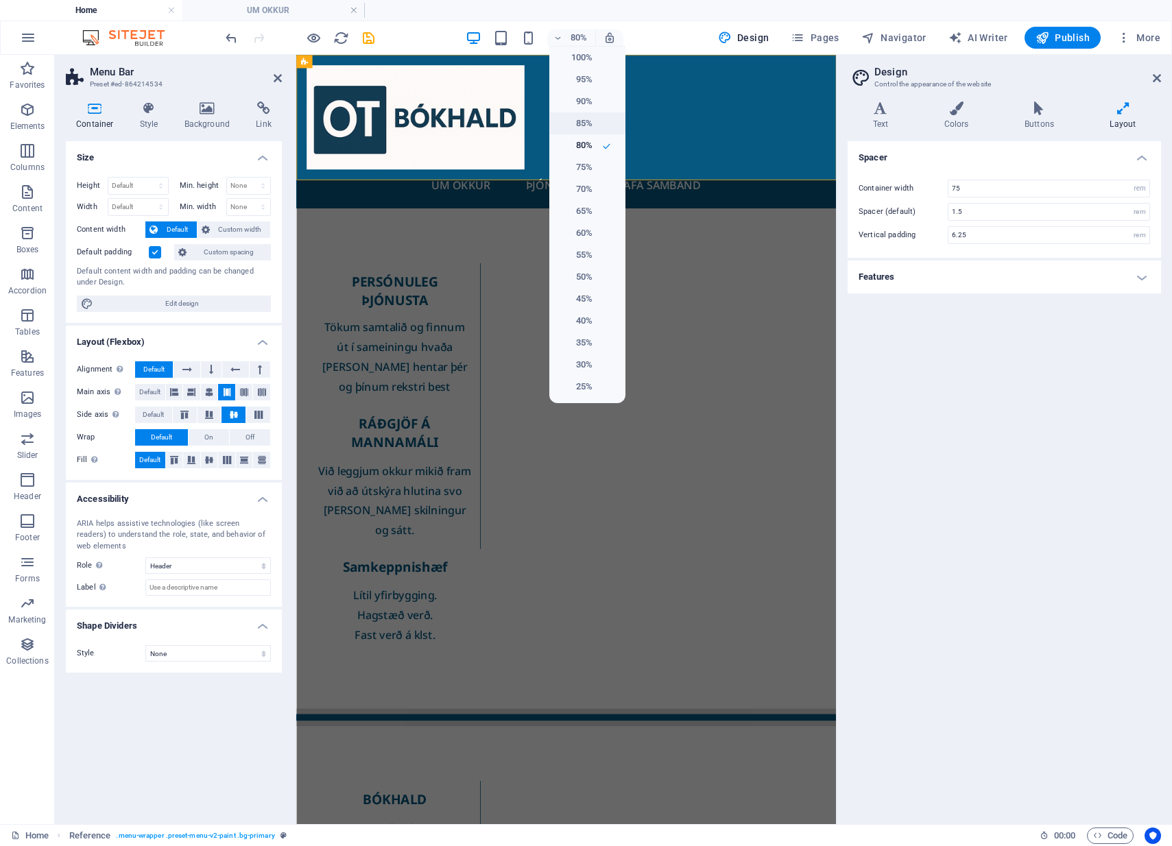
click at [584, 119] on h6 "85%" at bounding box center [575, 123] width 35 height 16
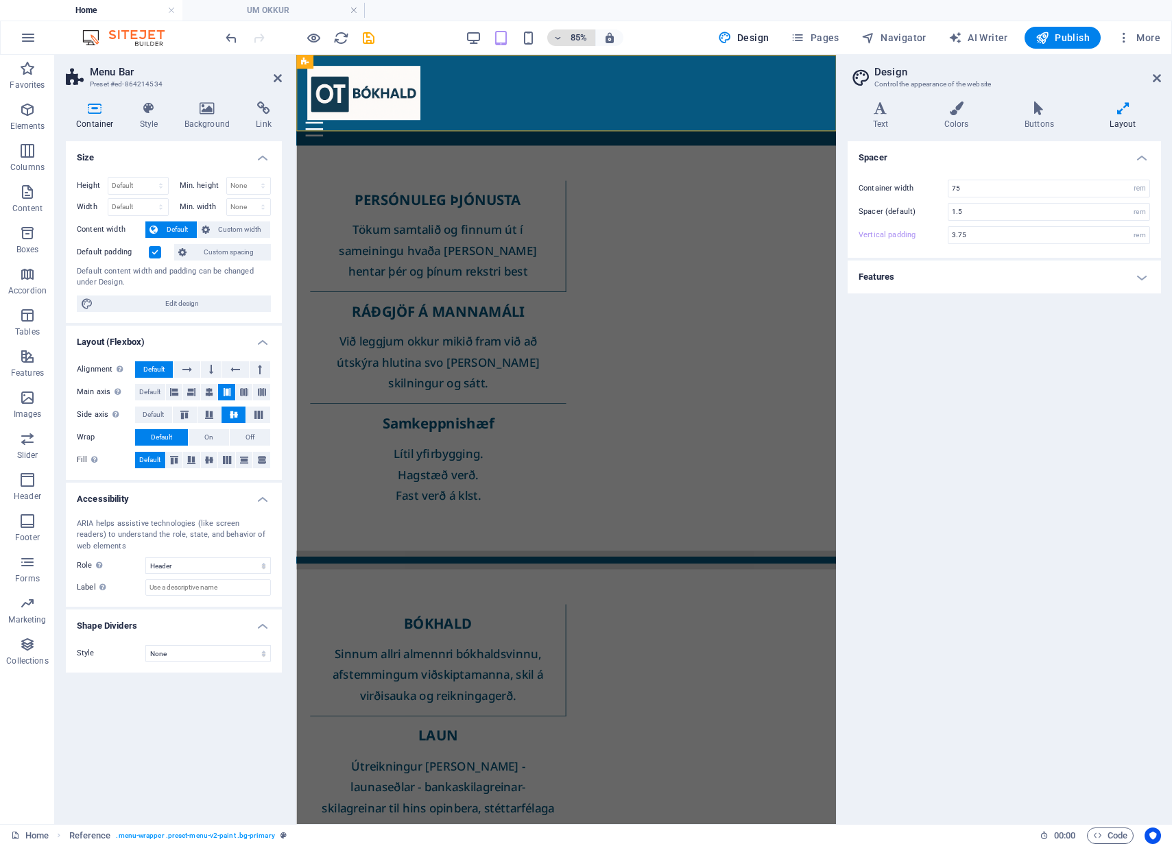
click at [580, 34] on h6 "85%" at bounding box center [579, 37] width 22 height 16
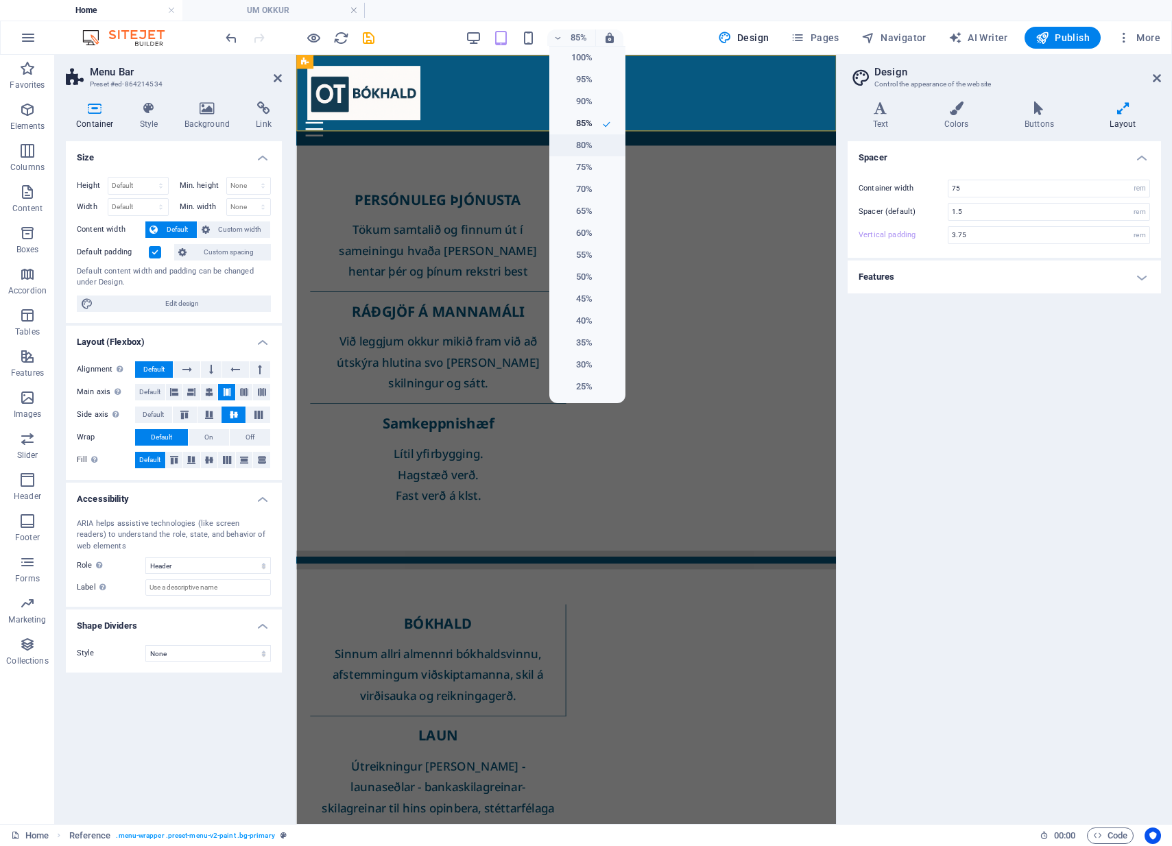
click at [578, 146] on h6 "80%" at bounding box center [575, 145] width 35 height 16
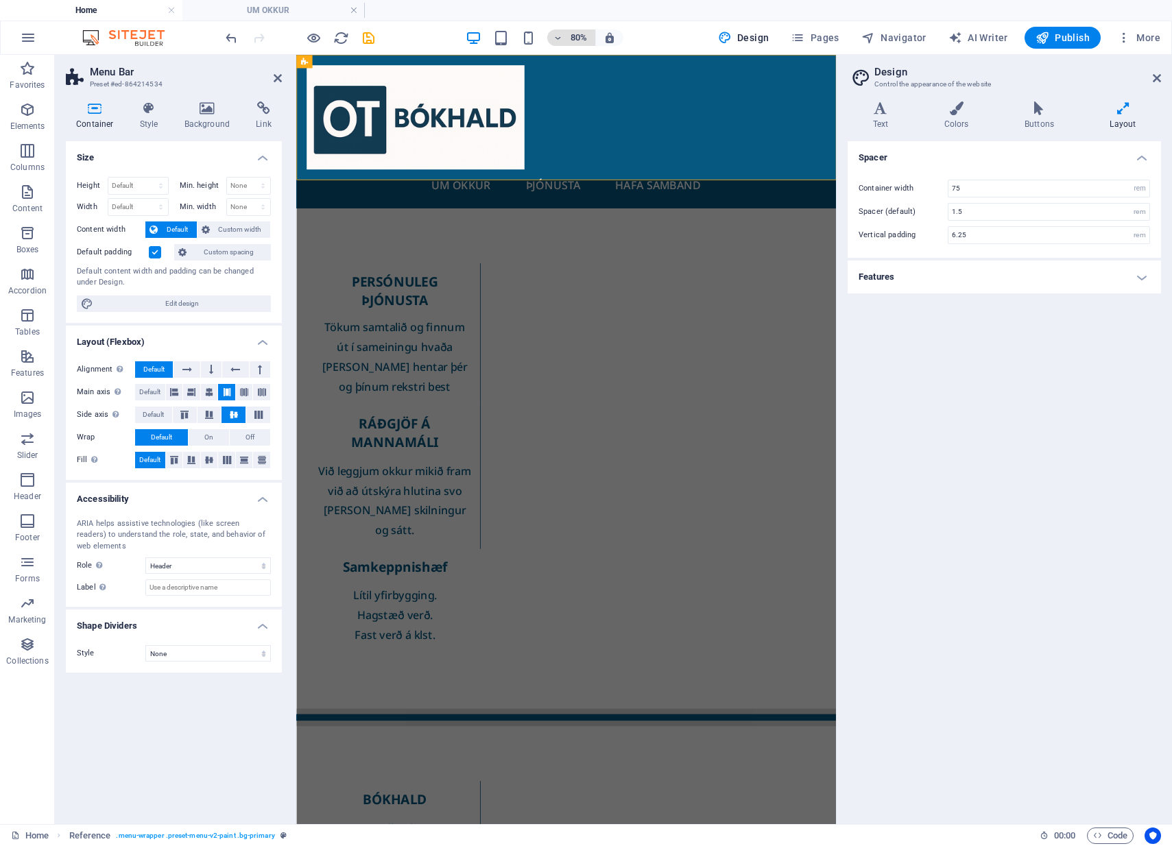
click at [575, 34] on h6 "80%" at bounding box center [579, 37] width 22 height 16
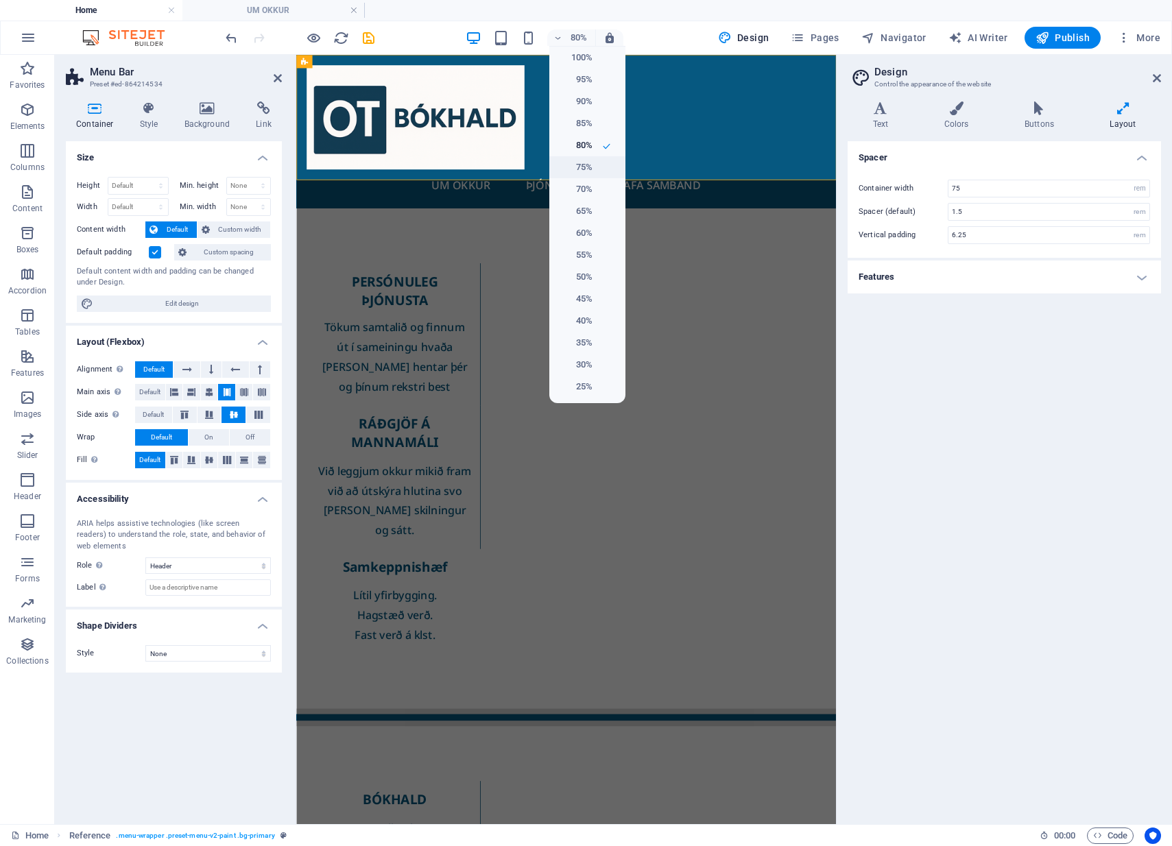
click at [584, 165] on h6 "75%" at bounding box center [575, 167] width 35 height 16
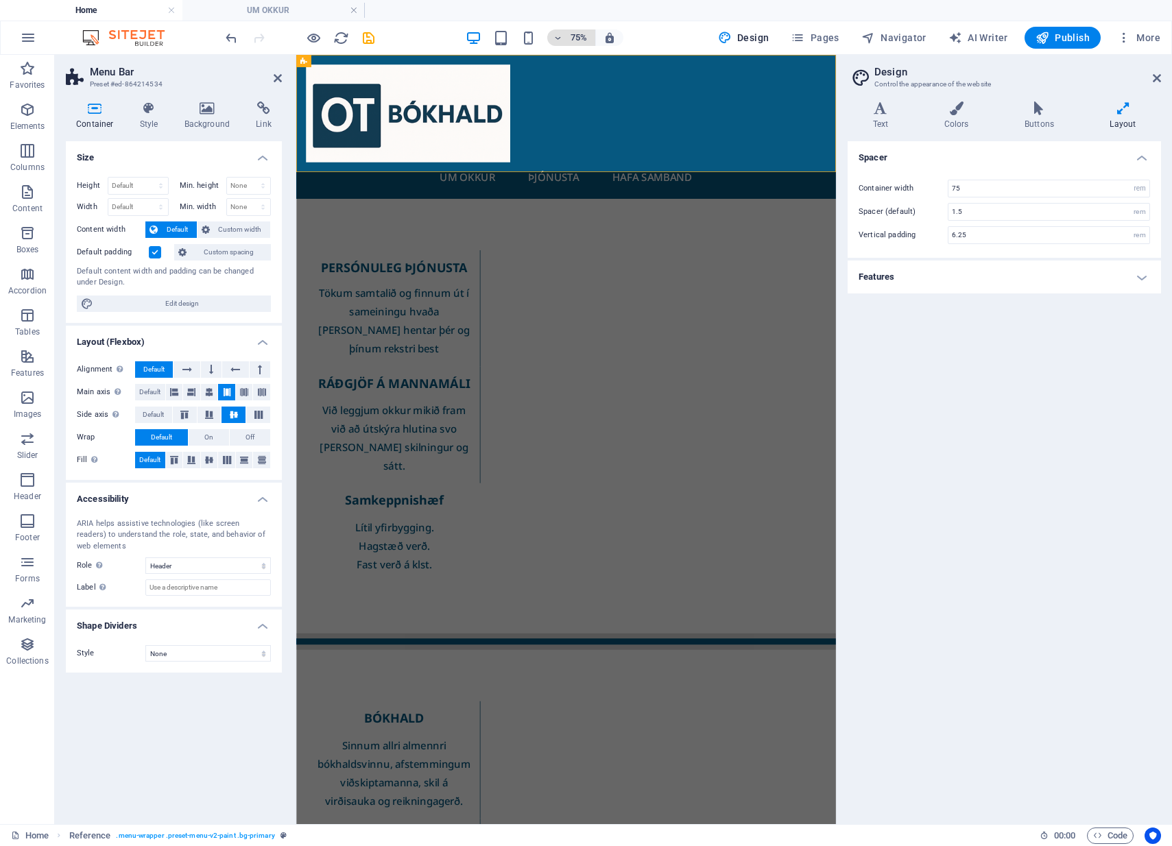
click at [583, 38] on h6 "75%" at bounding box center [579, 37] width 22 height 16
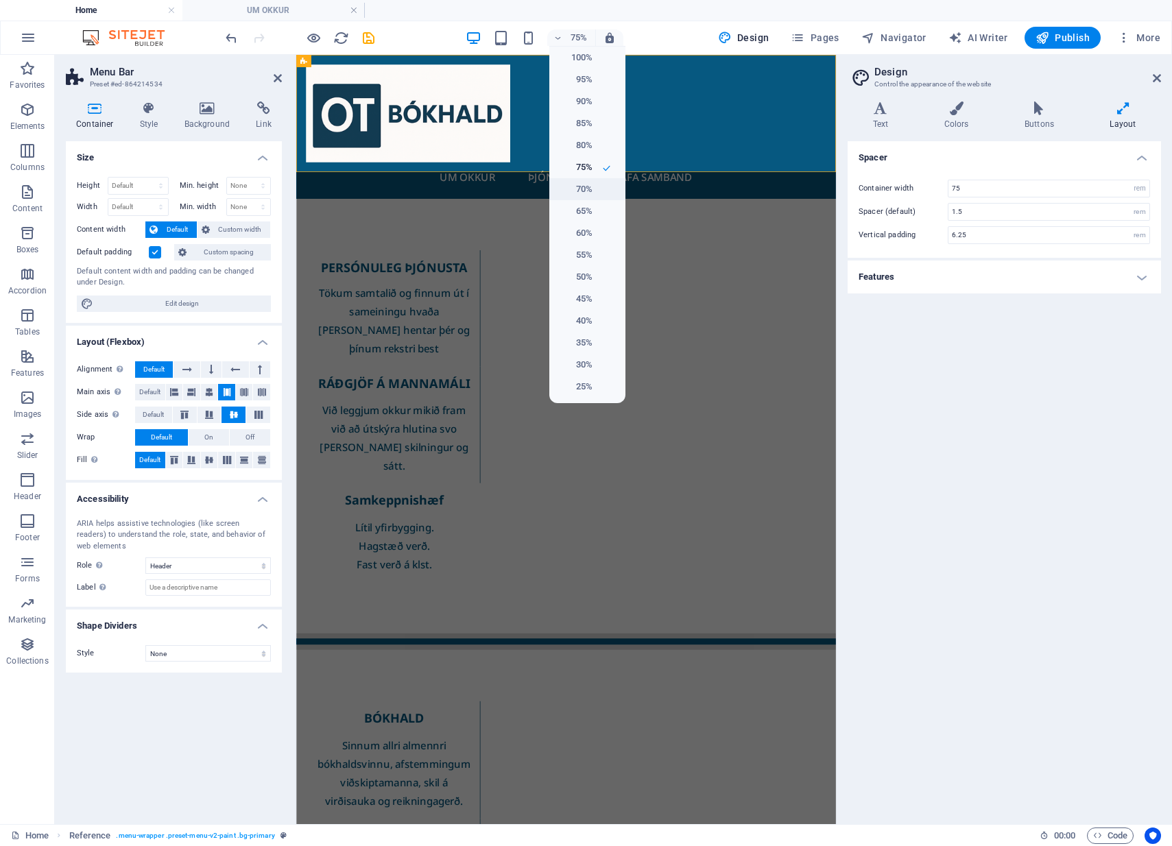
click at [586, 194] on h6 "70%" at bounding box center [575, 189] width 35 height 16
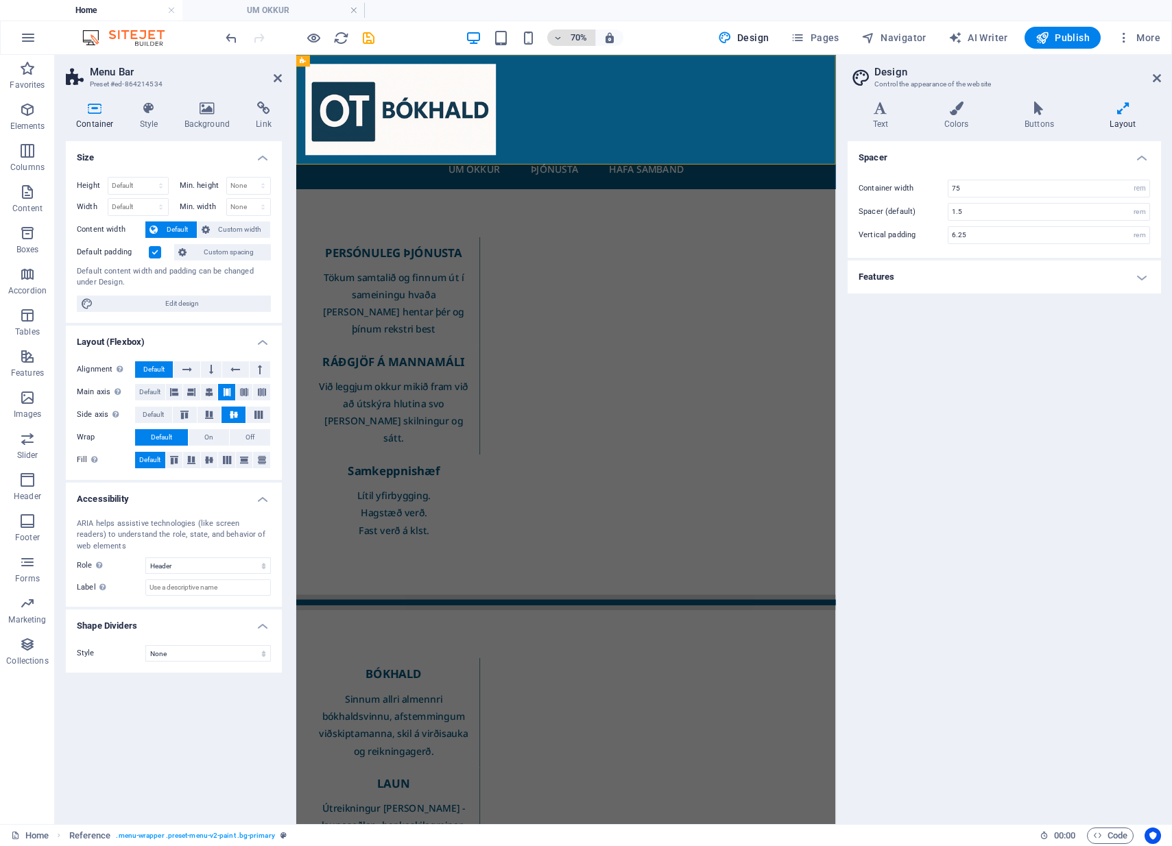
click at [577, 37] on h6 "70%" at bounding box center [579, 37] width 22 height 16
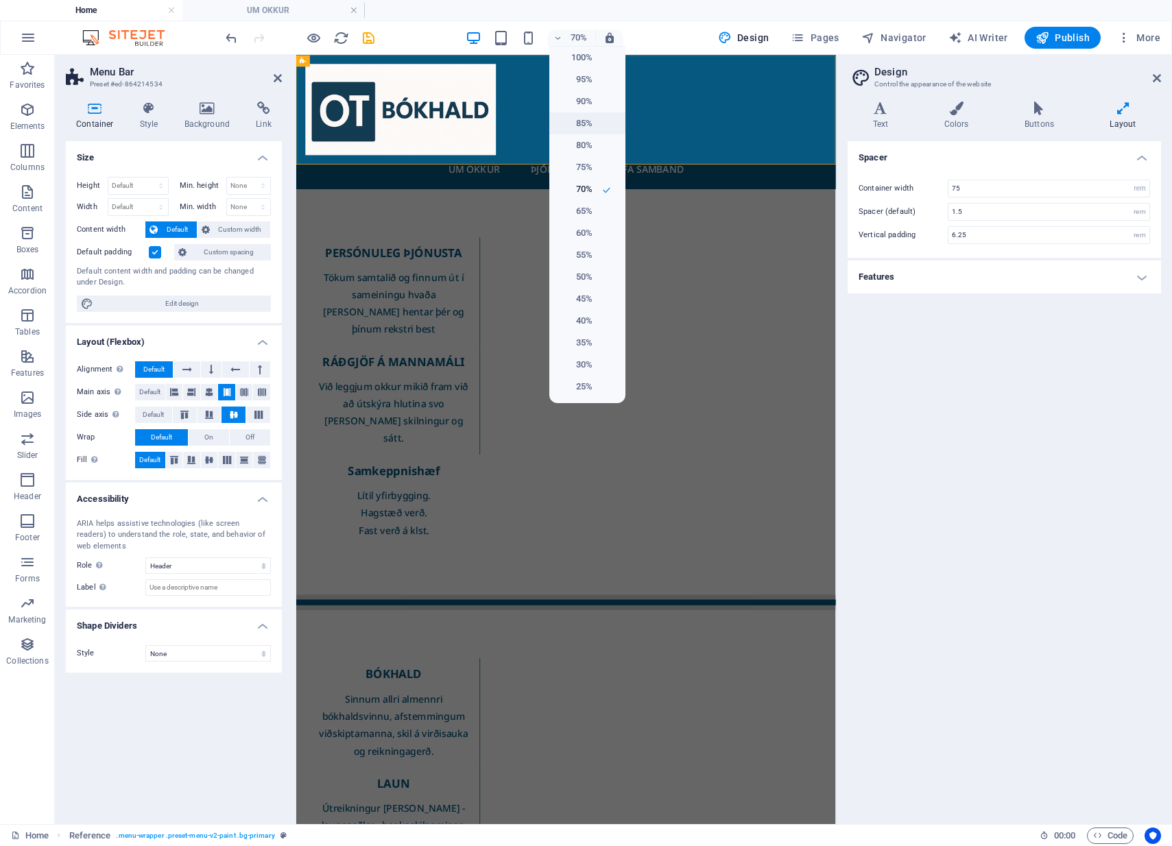
click at [587, 128] on h6 "85%" at bounding box center [575, 123] width 35 height 16
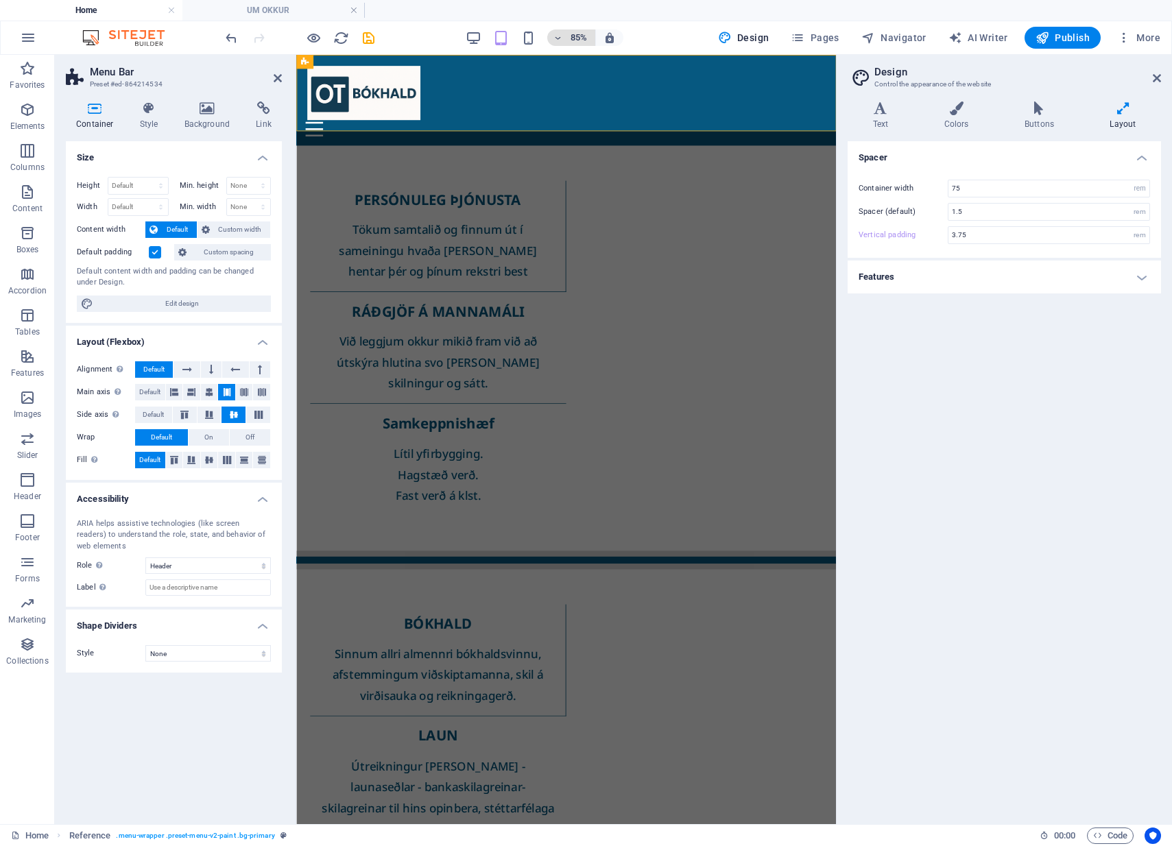
click at [572, 36] on h6 "85%" at bounding box center [579, 37] width 22 height 16
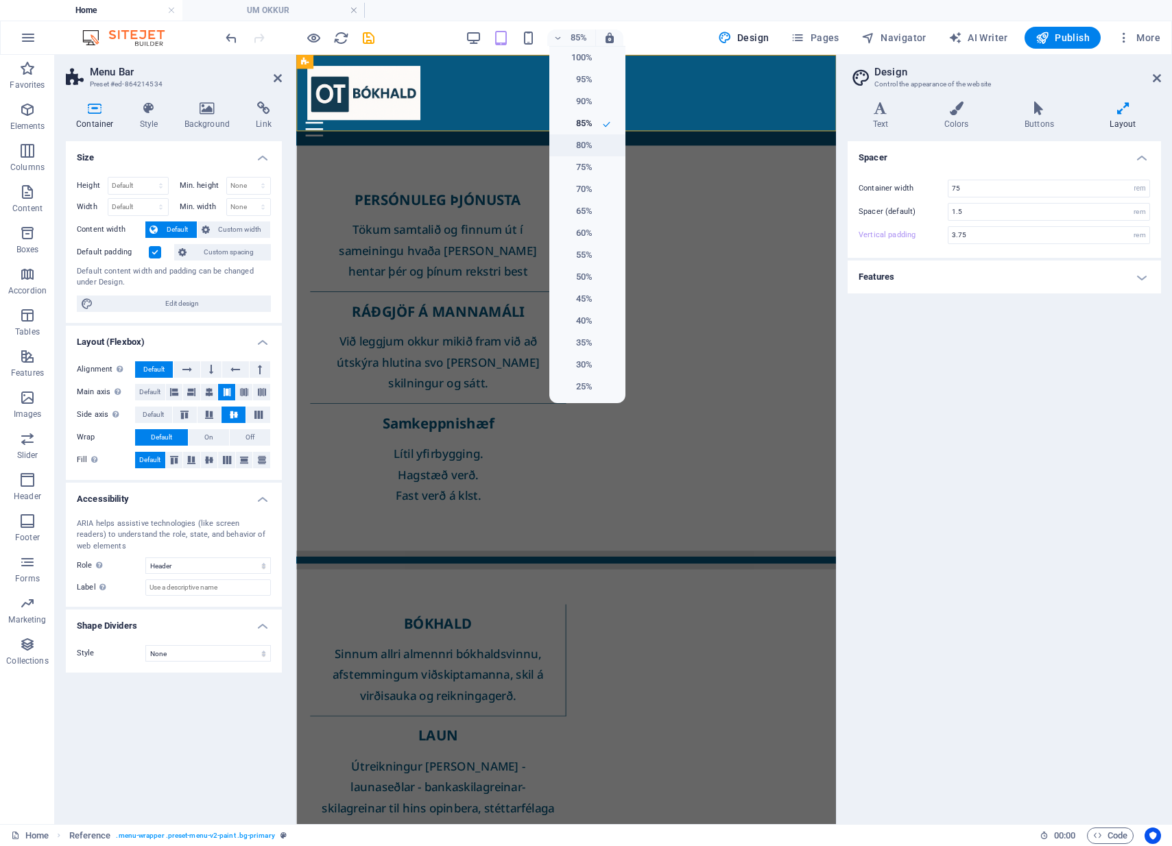
click at [592, 143] on h6 "80%" at bounding box center [575, 145] width 35 height 16
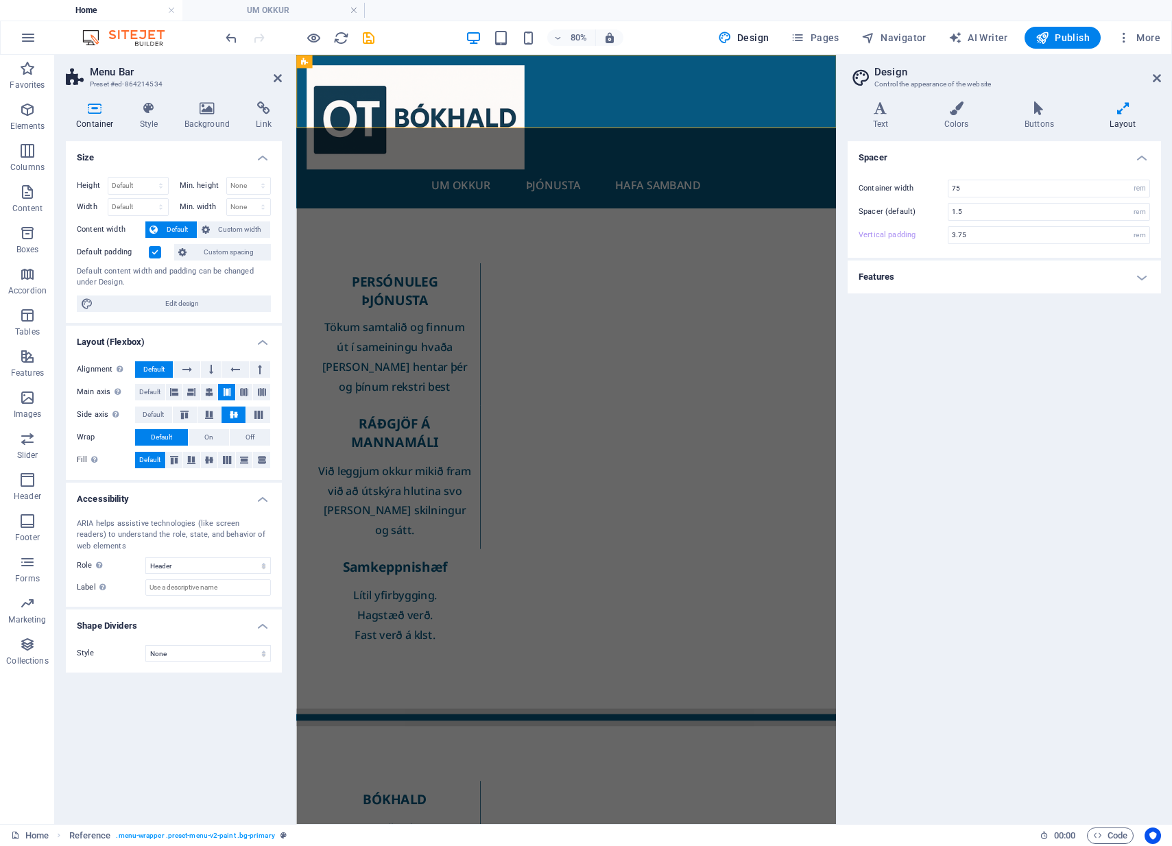
type input "6.25"
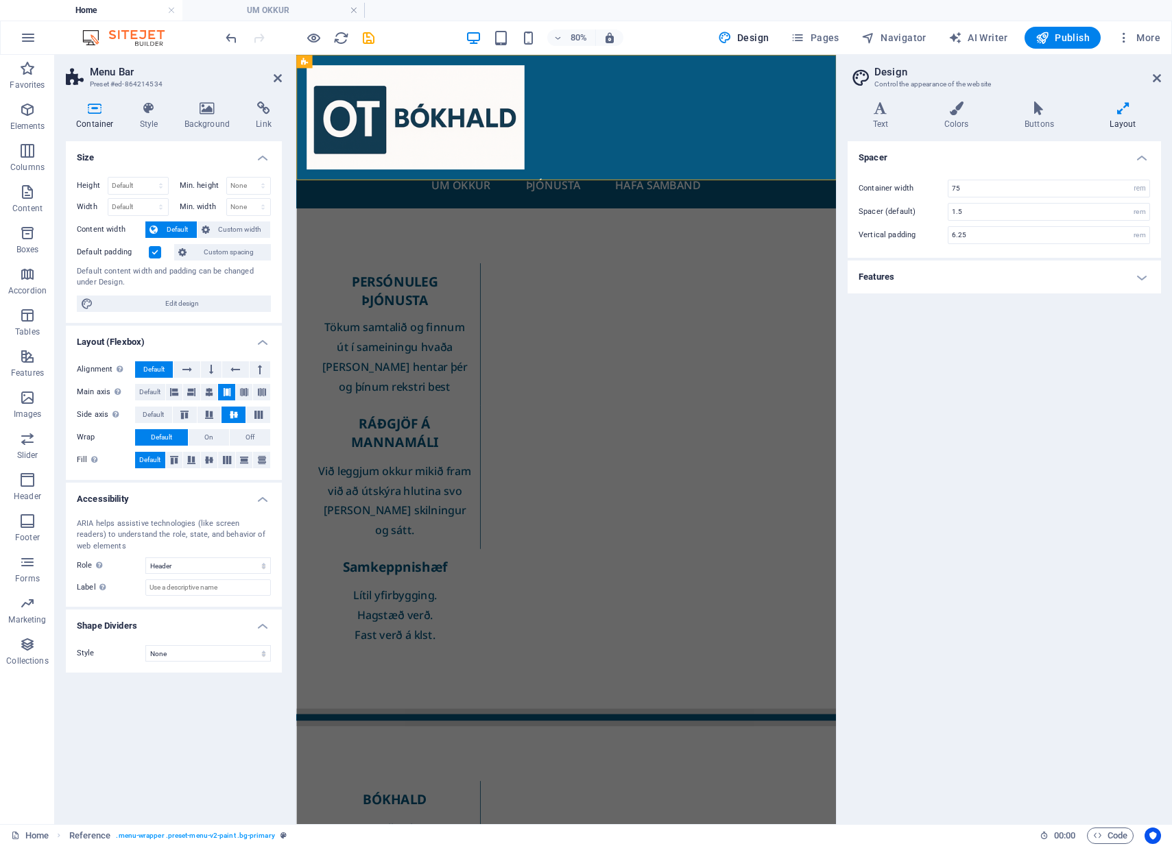
click at [935, 352] on div "Spacer Container width 75 rem px Spacer (default) 1.5 rem Vertical padding 6.25…" at bounding box center [1004, 477] width 313 height 672
click at [833, 37] on span "Pages" at bounding box center [815, 38] width 48 height 14
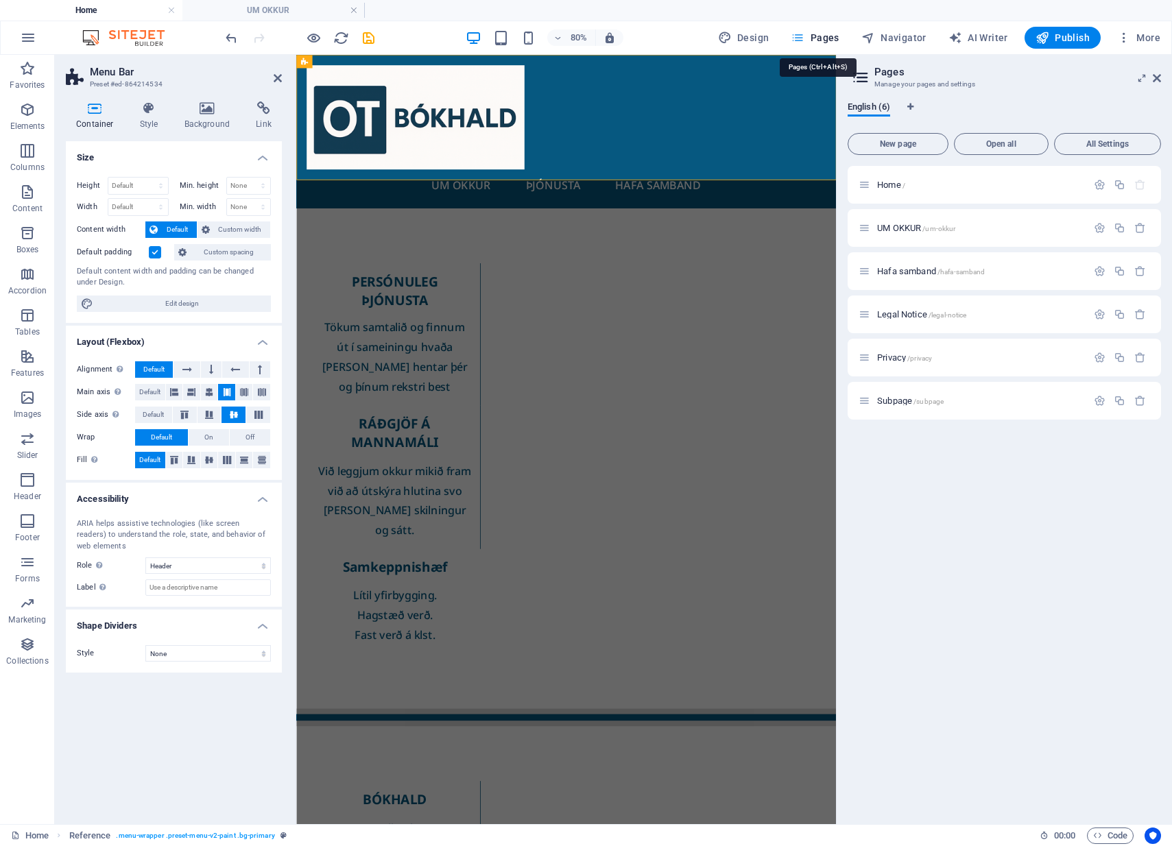
click at [809, 28] on button "Pages" at bounding box center [814, 38] width 59 height 22
click at [905, 237] on div "UM OKKUR /um-okkur" at bounding box center [1004, 228] width 313 height 38
click at [876, 230] on div "UM OKKUR /um-okkur" at bounding box center [980, 228] width 214 height 9
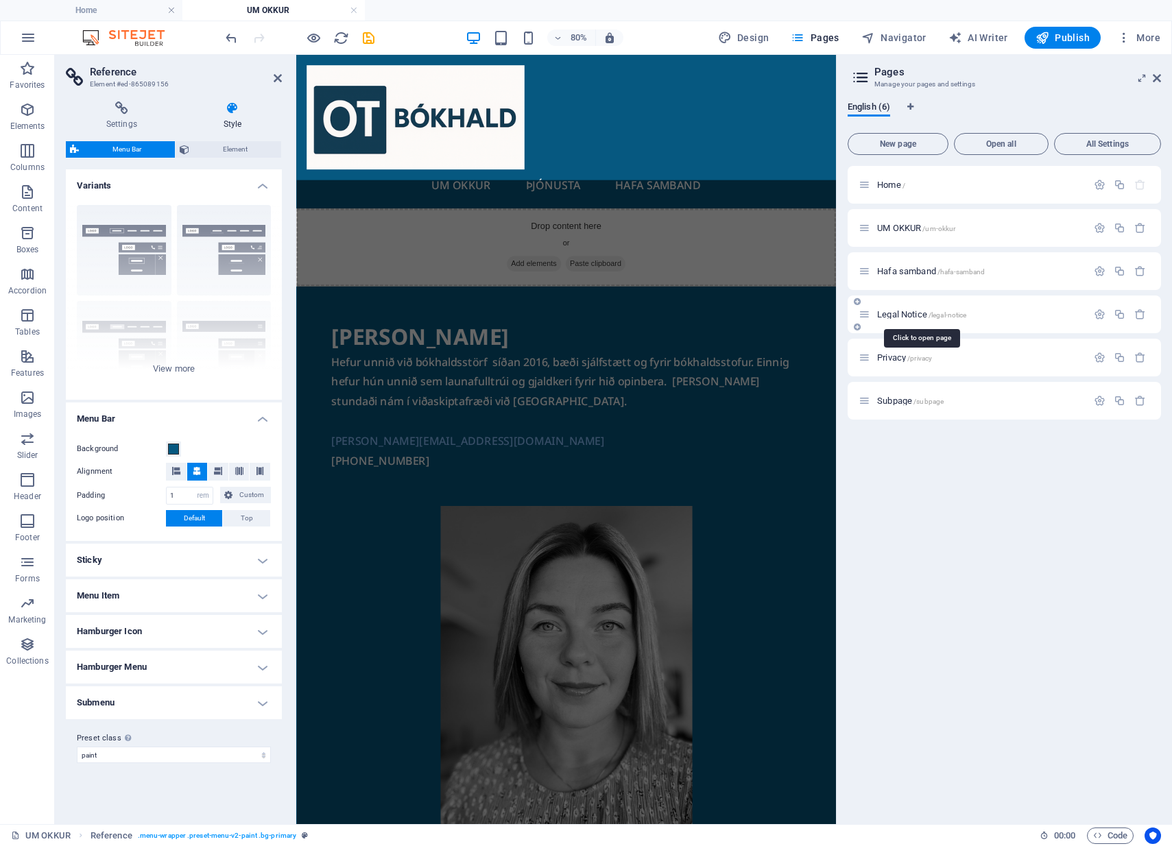
click at [888, 312] on span "Legal Notice /legal-notice" at bounding box center [921, 314] width 89 height 10
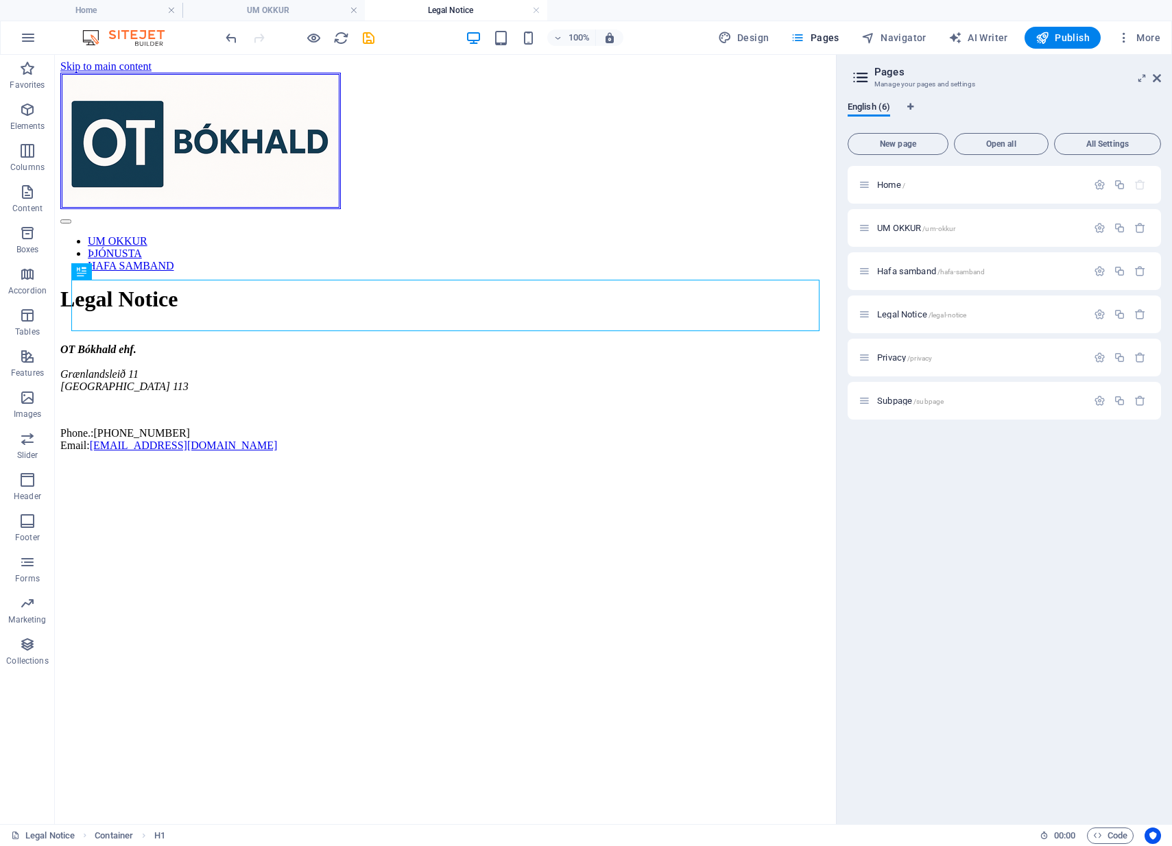
click at [304, 40] on div at bounding box center [300, 38] width 154 height 22
click at [308, 38] on icon "button" at bounding box center [314, 38] width 16 height 16
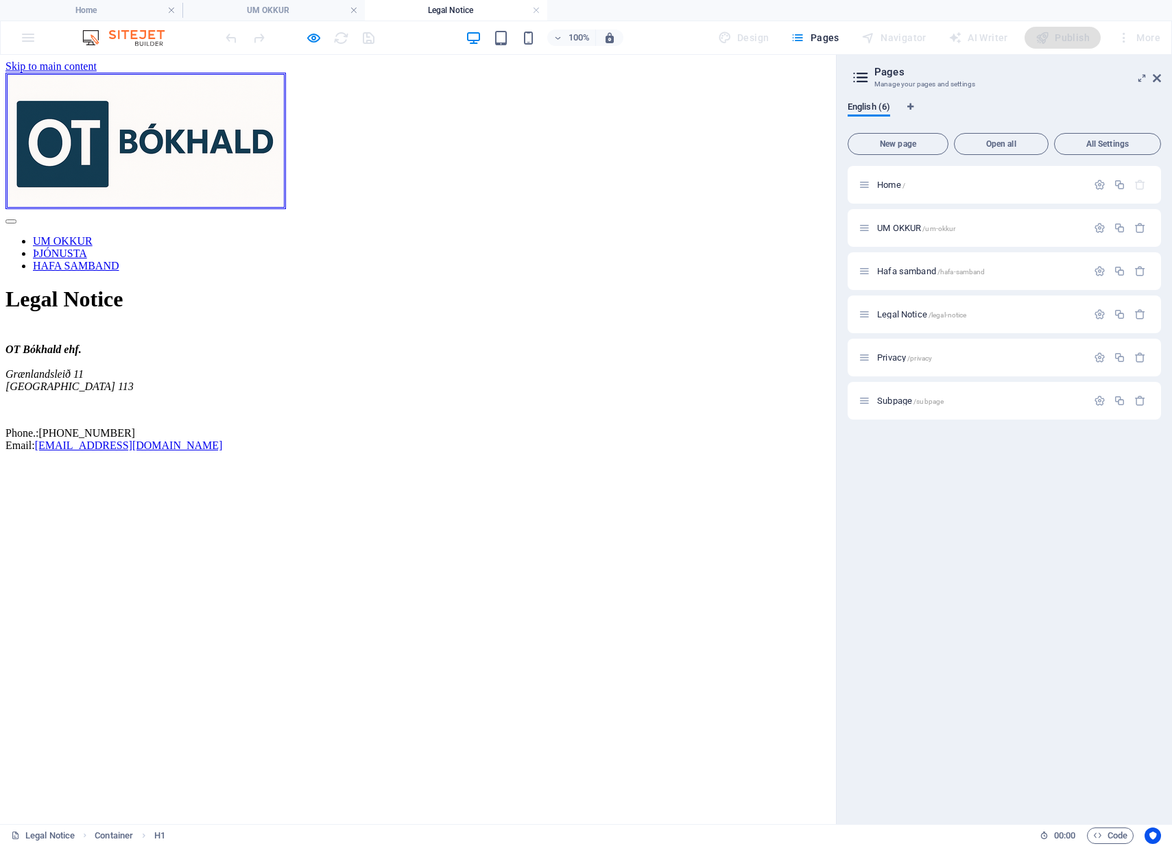
click at [87, 248] on link "ÞJÓNUSTA" at bounding box center [60, 254] width 54 height 12
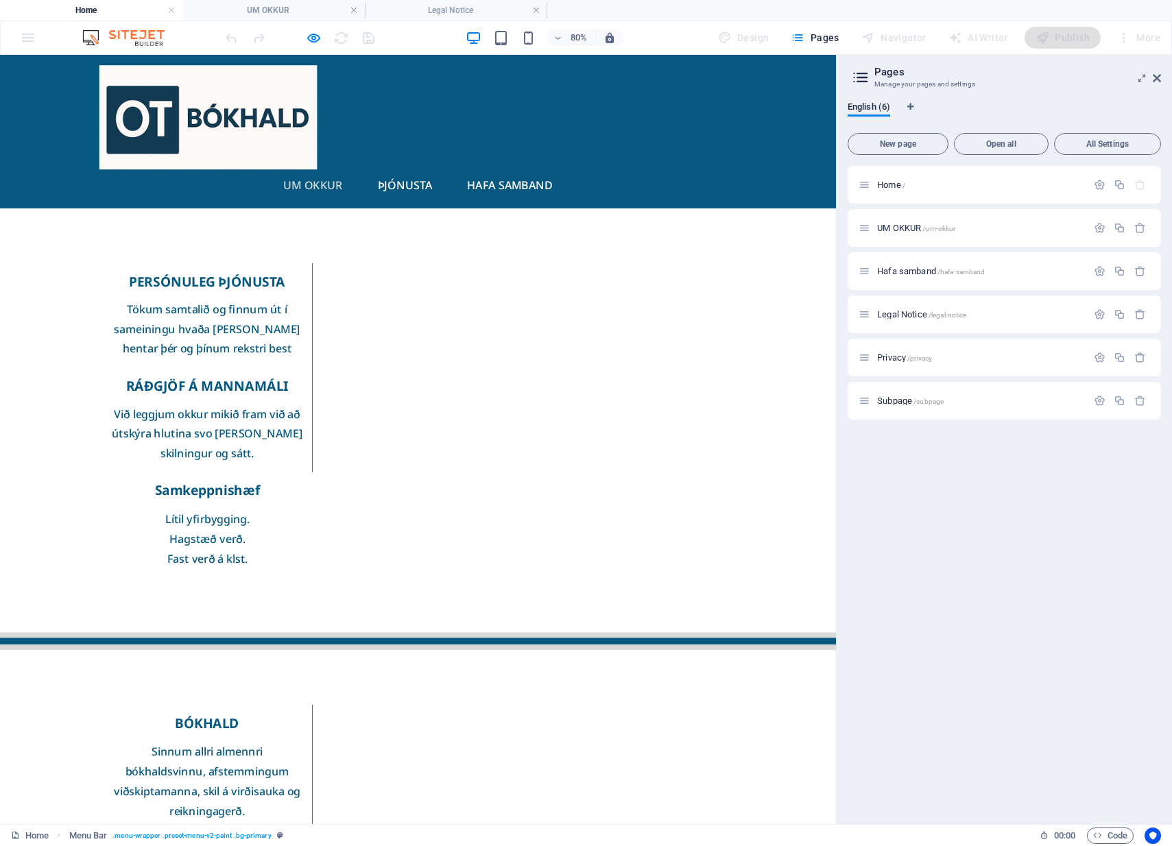
click at [440, 200] on link "UM OKKUR" at bounding box center [392, 218] width 96 height 36
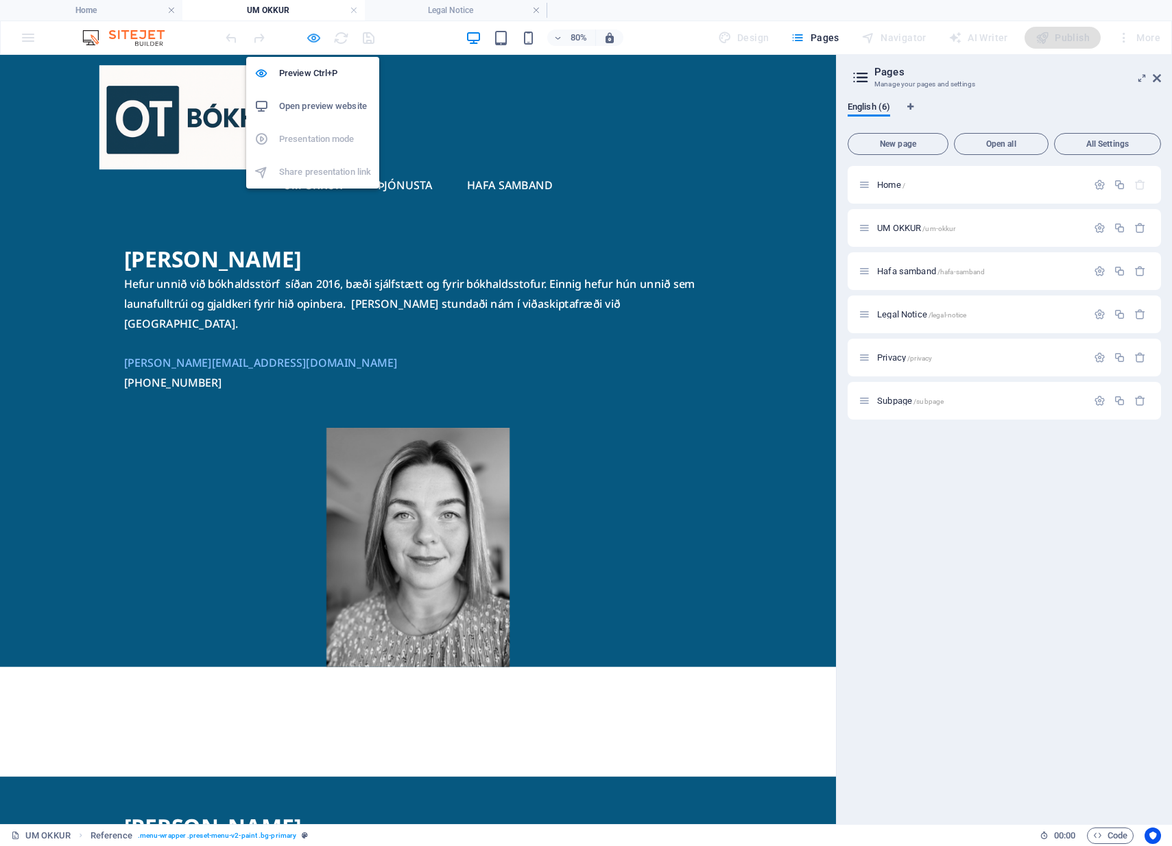
click at [313, 36] on icon "button" at bounding box center [314, 38] width 16 height 16
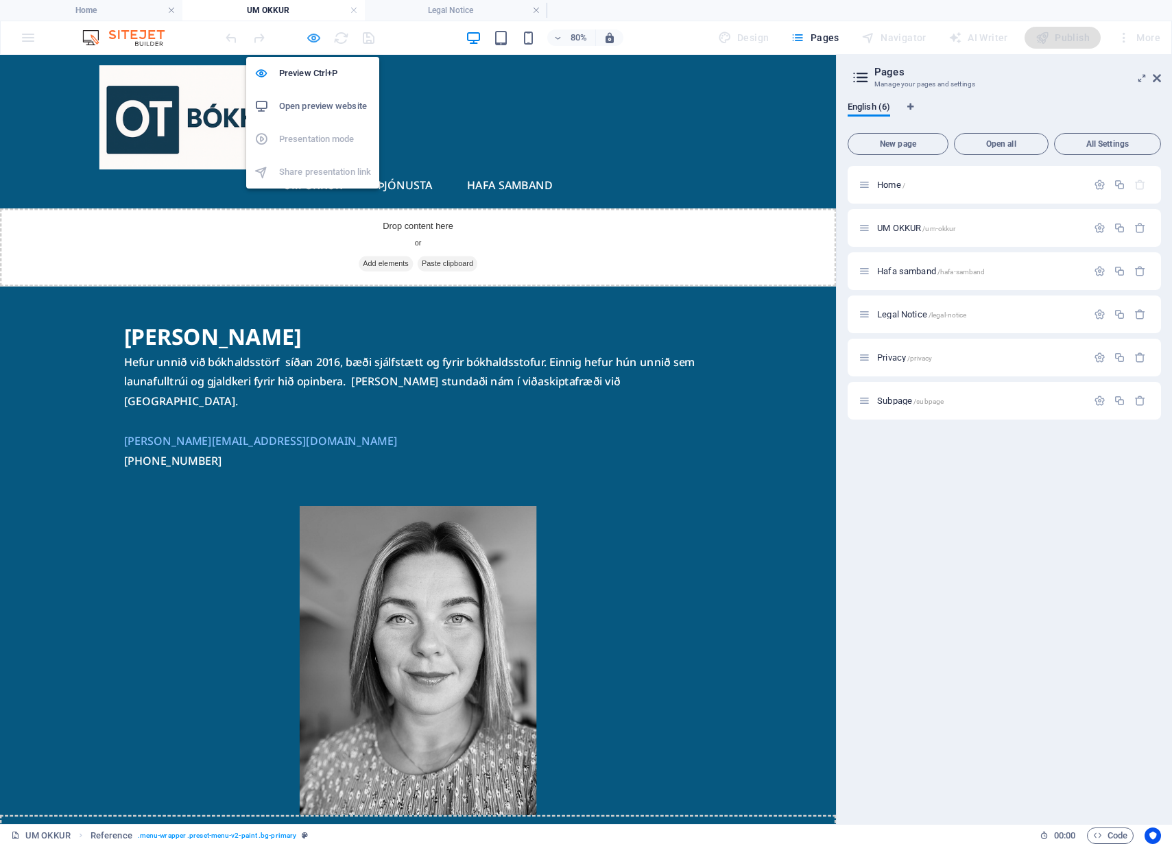
select select "rem"
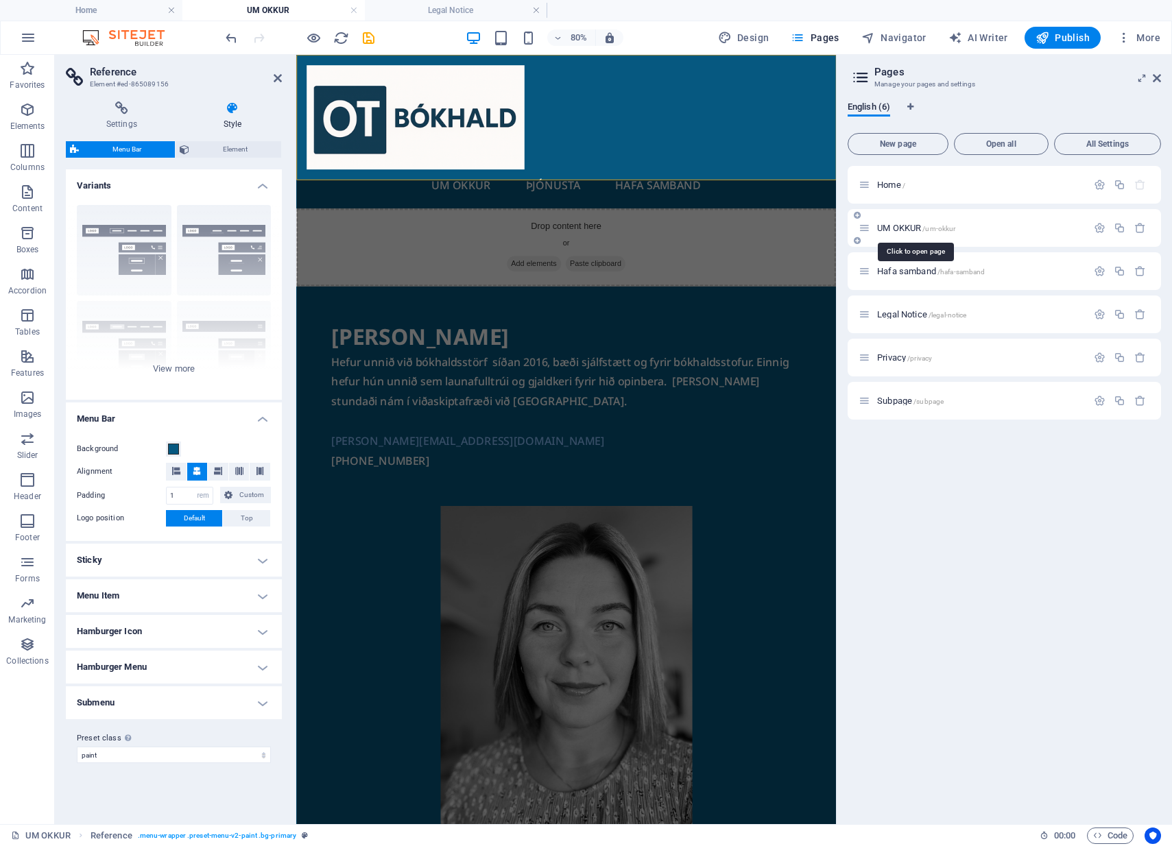
click at [910, 231] on span "UM OKKUR /um-okkur" at bounding box center [916, 228] width 78 height 10
click at [719, 247] on div "Drop content here or Add elements Paste clipboard" at bounding box center [633, 295] width 675 height 97
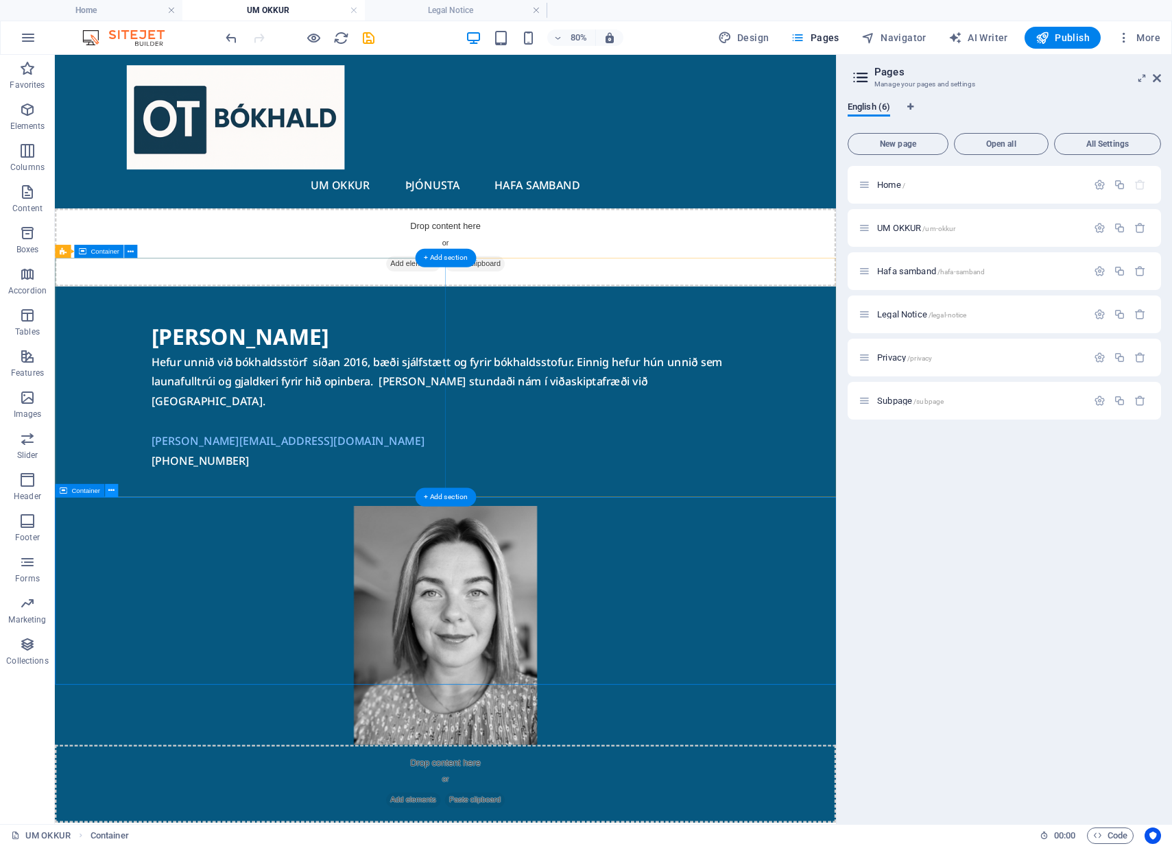
click at [108, 491] on icon at bounding box center [111, 491] width 6 height 12
click at [123, 247] on div "Drop content here or Add elements Paste clipboard" at bounding box center [543, 295] width 977 height 97
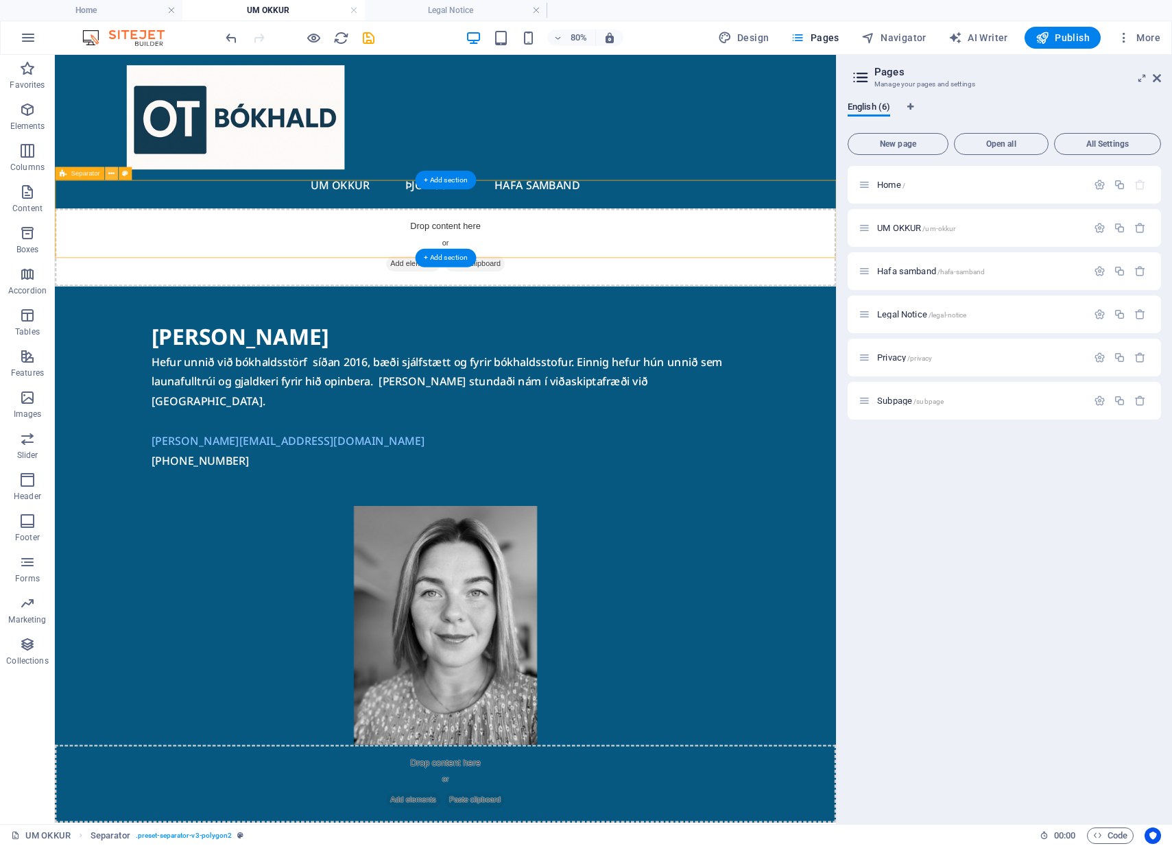
click at [113, 179] on icon at bounding box center [111, 174] width 6 height 12
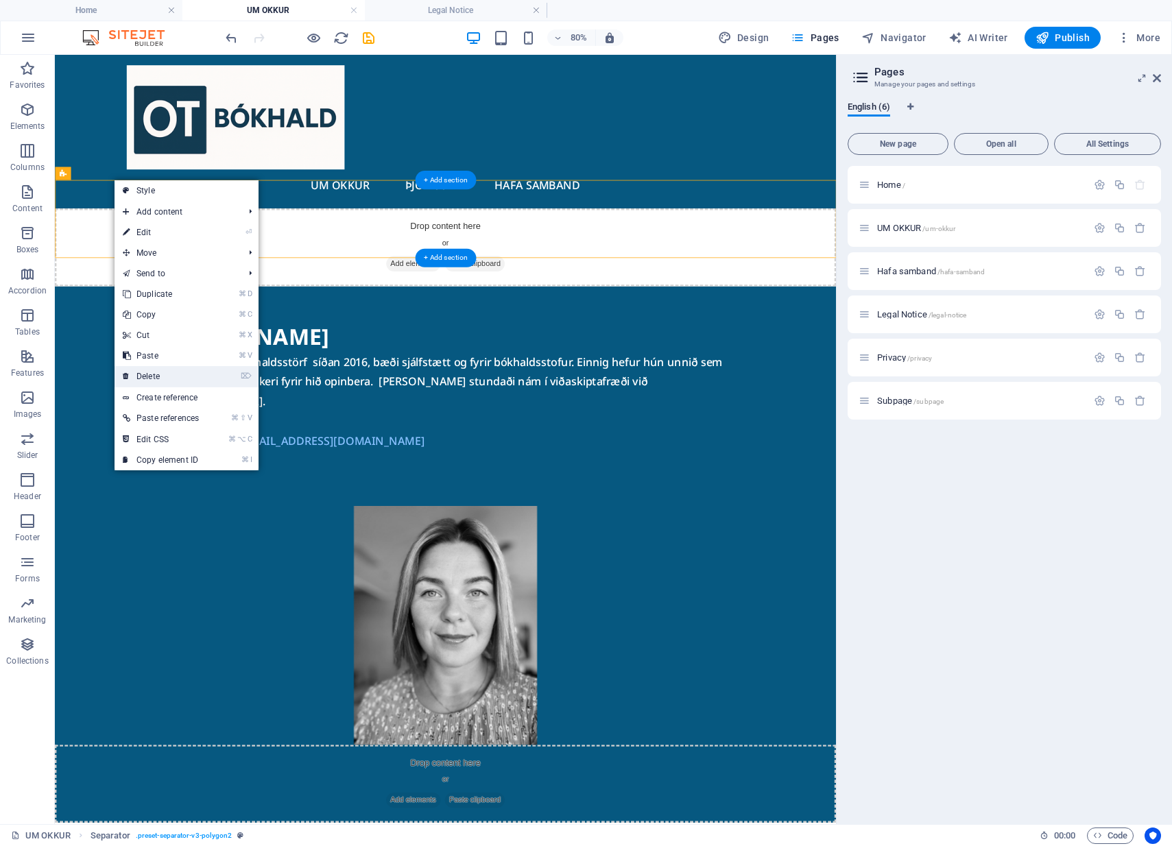
click at [165, 373] on link "⌦ Delete" at bounding box center [161, 376] width 93 height 21
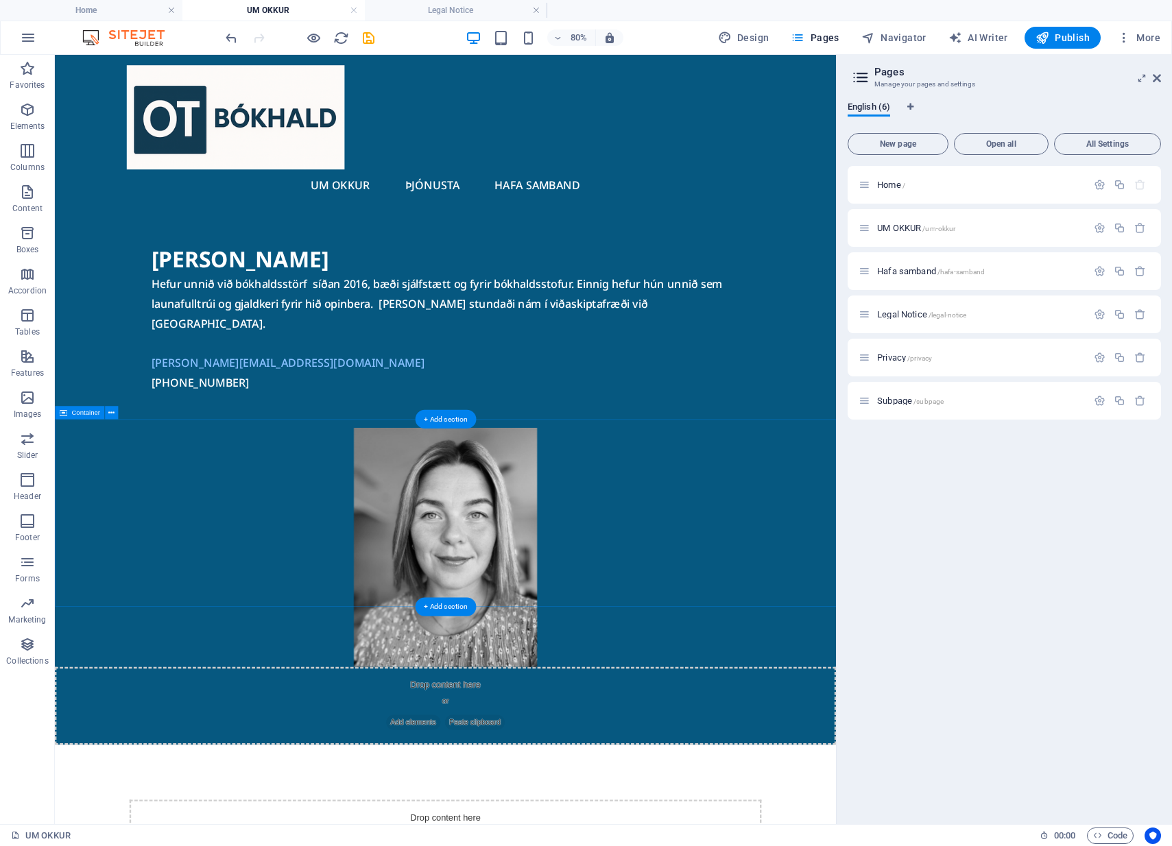
drag, startPoint x: 114, startPoint y: 413, endPoint x: 73, endPoint y: 459, distance: 61.7
click at [114, 413] on icon at bounding box center [111, 413] width 6 height 12
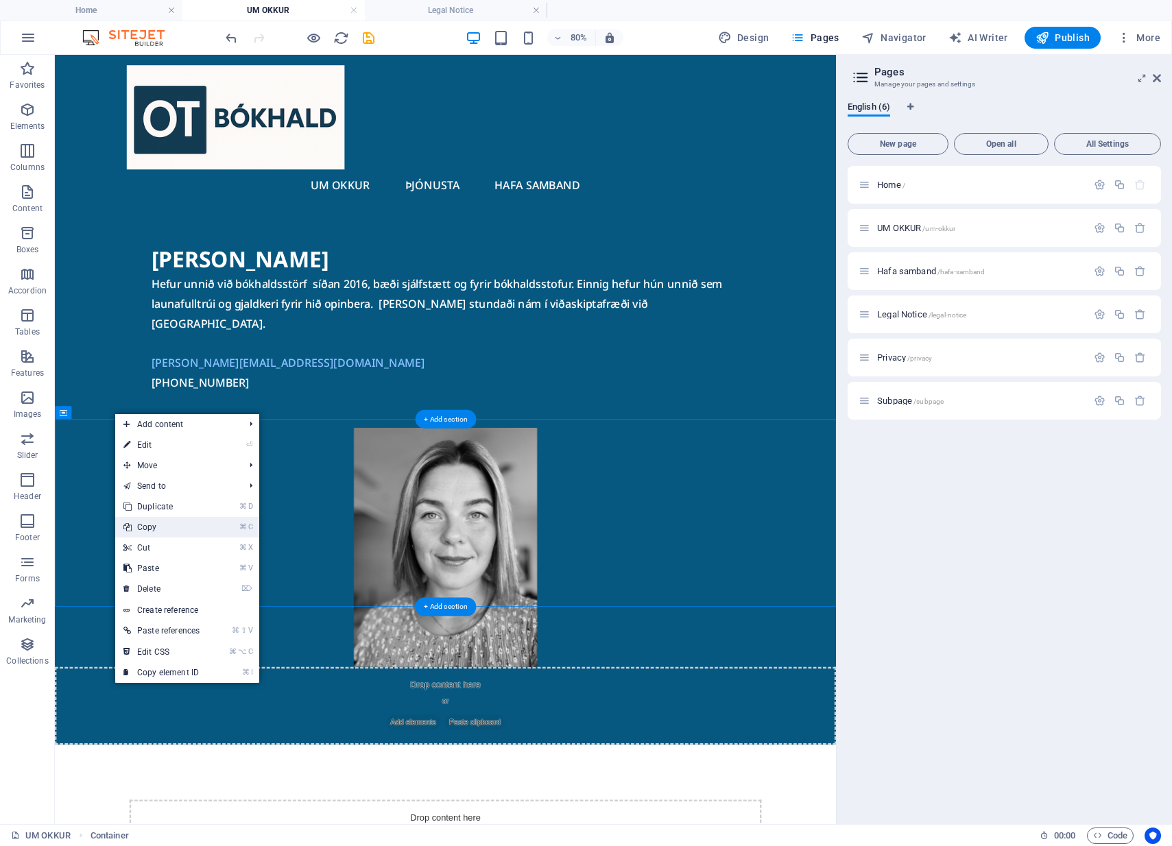
drag, startPoint x: 165, startPoint y: 534, endPoint x: 135, endPoint y: 597, distance: 70.3
click at [165, 534] on link "⌘ C Copy" at bounding box center [161, 527] width 93 height 21
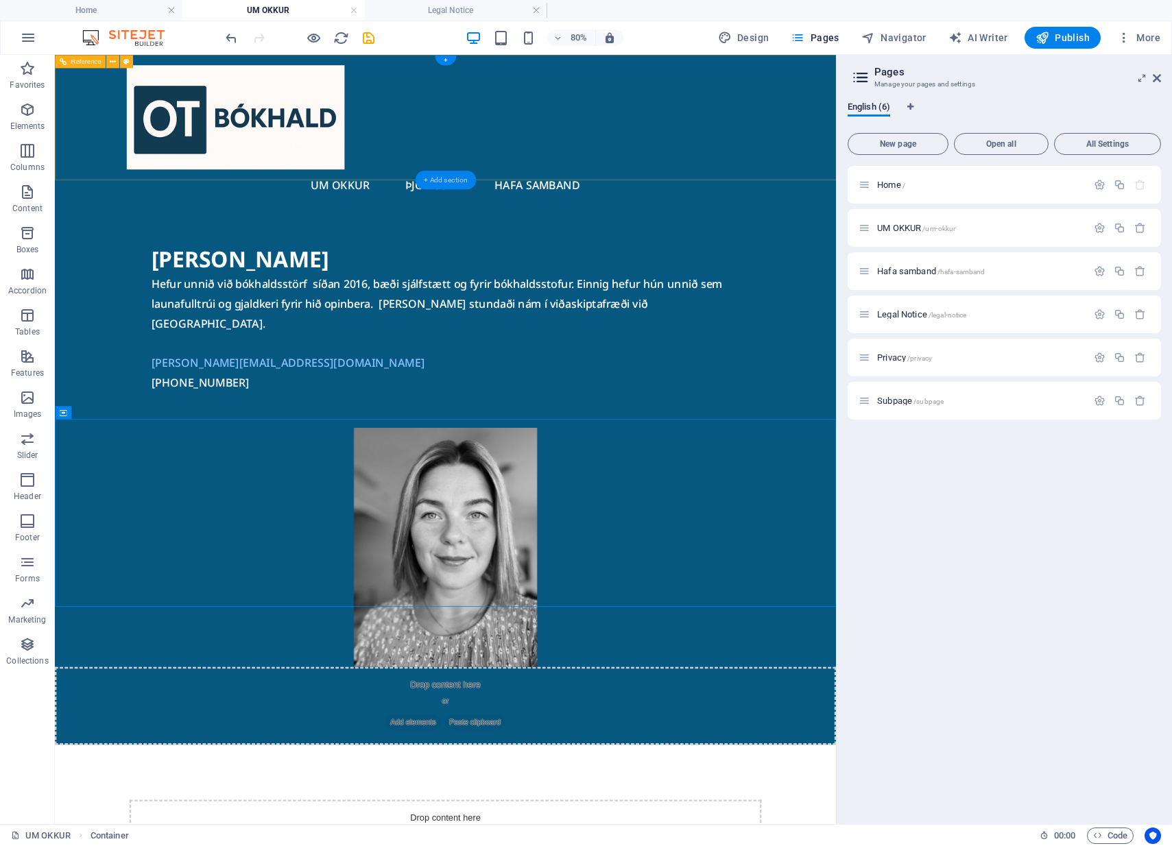
click at [455, 178] on div "+ Add section" at bounding box center [445, 180] width 61 height 19
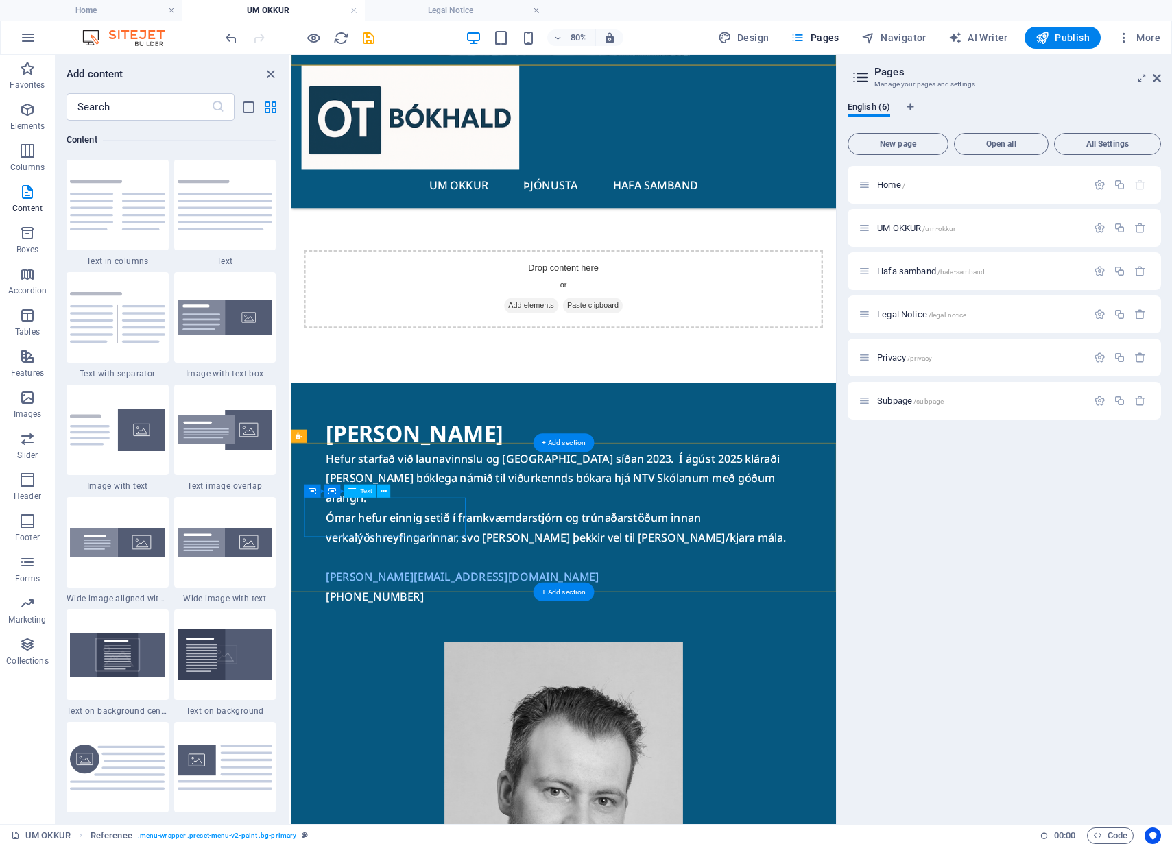
scroll to position [765, 0]
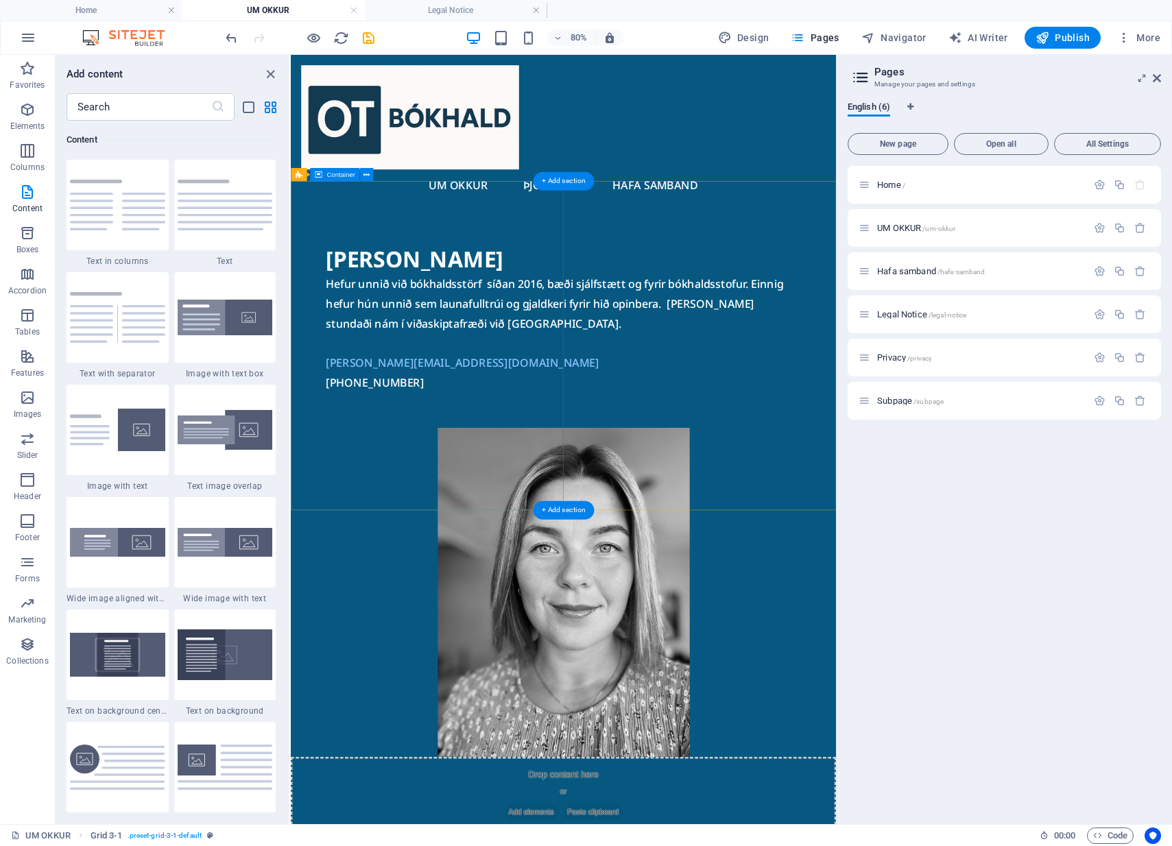
scroll to position [0, 0]
click at [25, 113] on icon "button" at bounding box center [27, 109] width 16 height 16
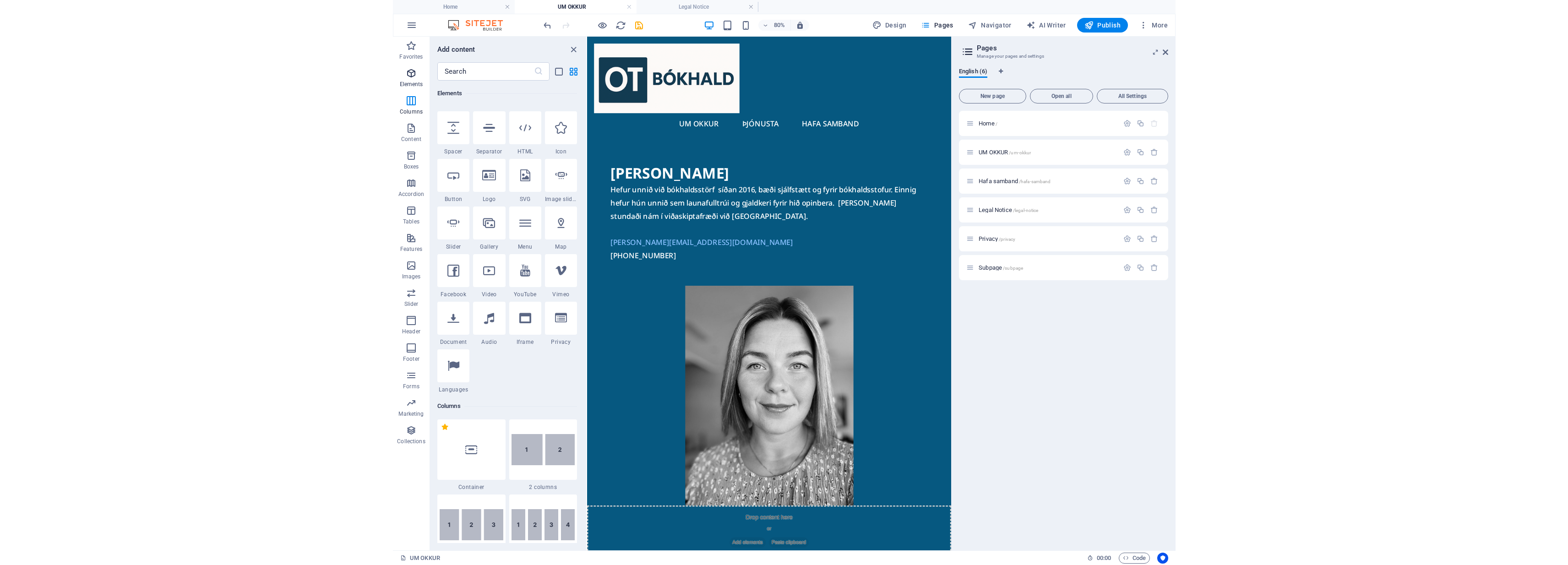
scroll to position [98, 0]
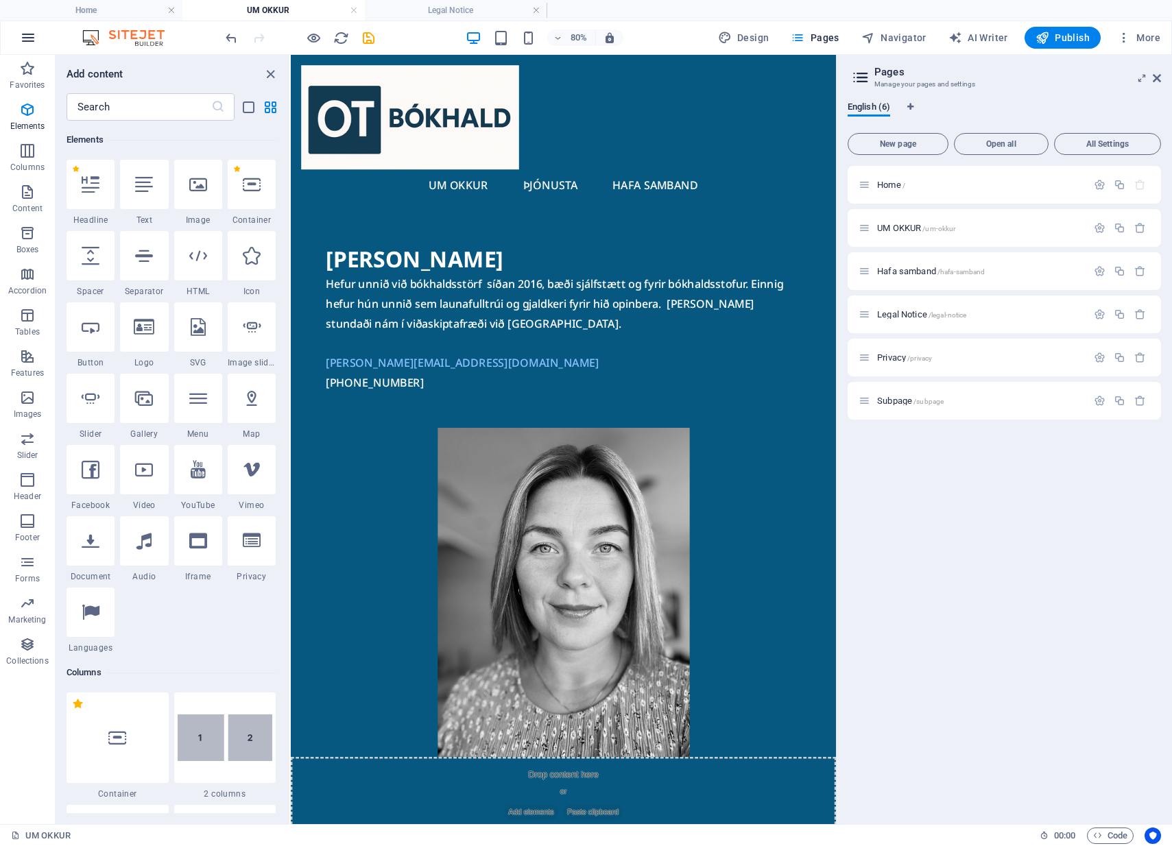
click at [22, 38] on icon "button" at bounding box center [28, 37] width 16 height 16
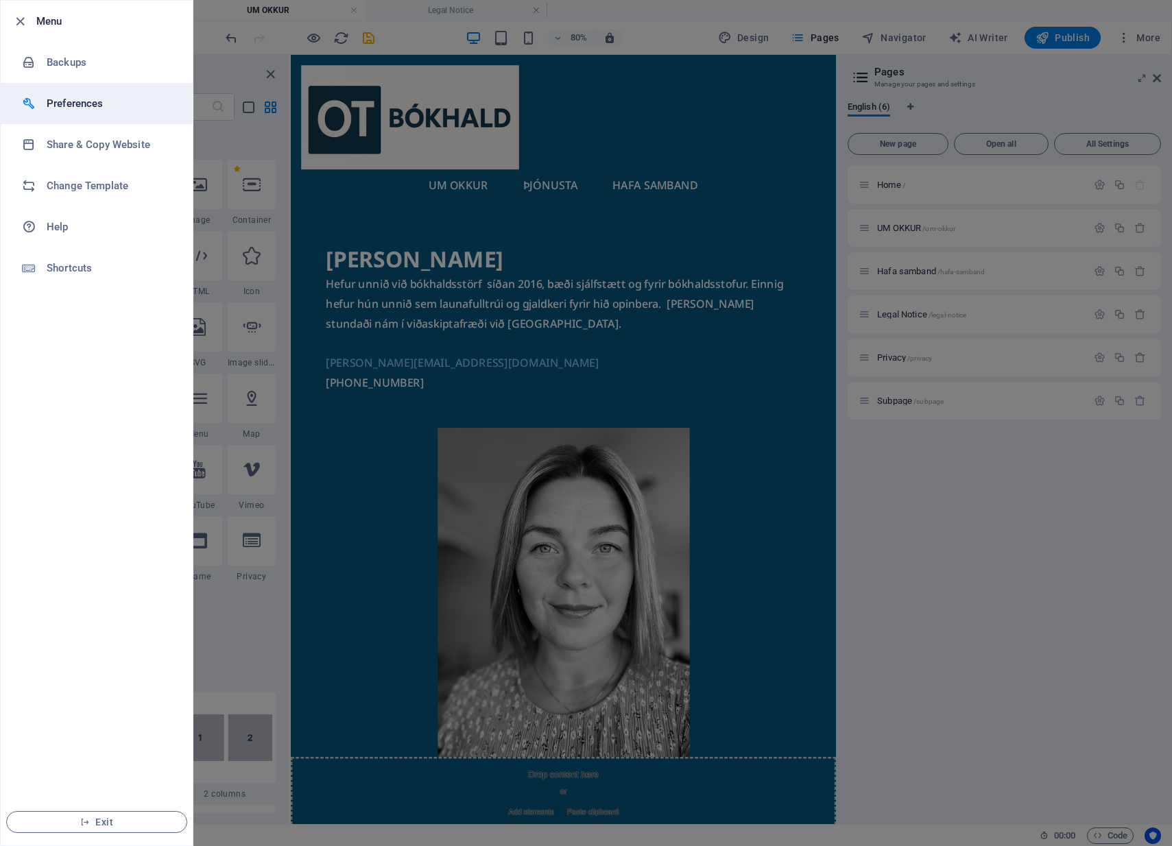
click at [68, 101] on h6 "Preferences" at bounding box center [110, 103] width 127 height 16
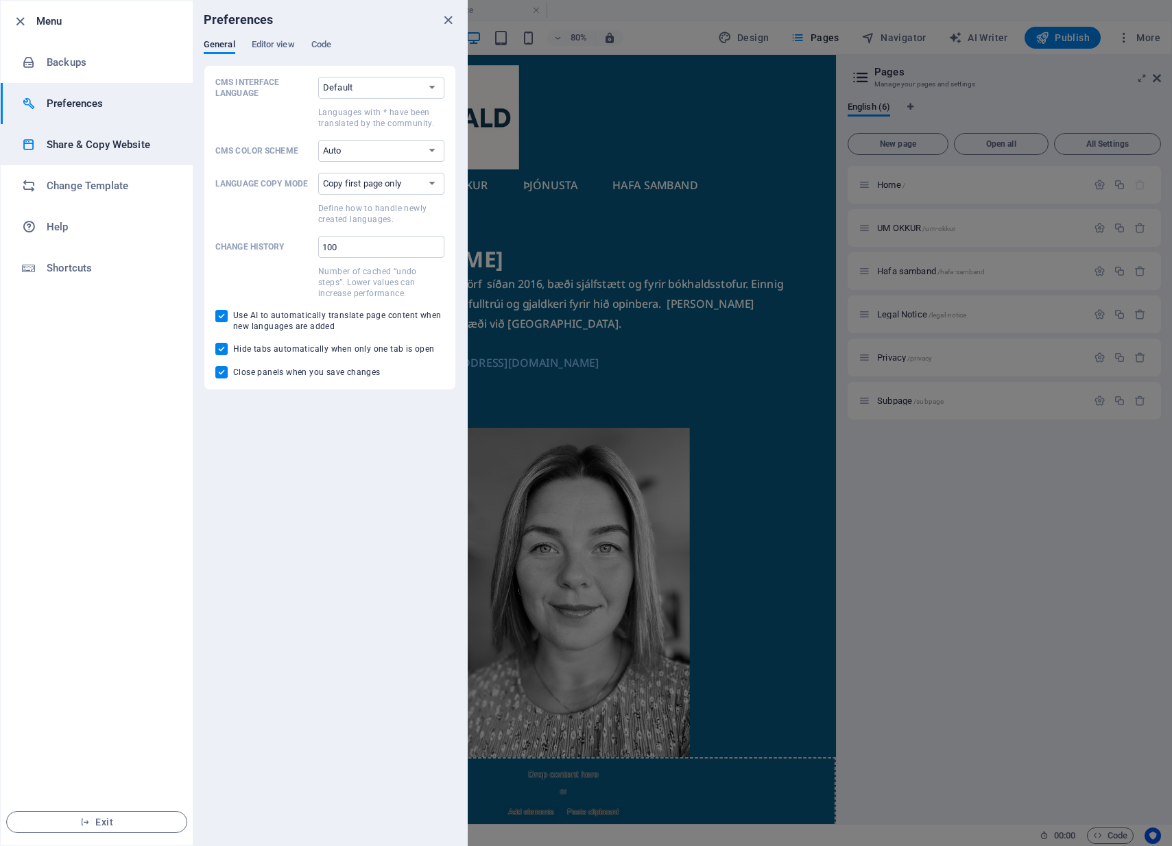
click at [88, 145] on h6 "Share & Copy Website" at bounding box center [110, 144] width 127 height 16
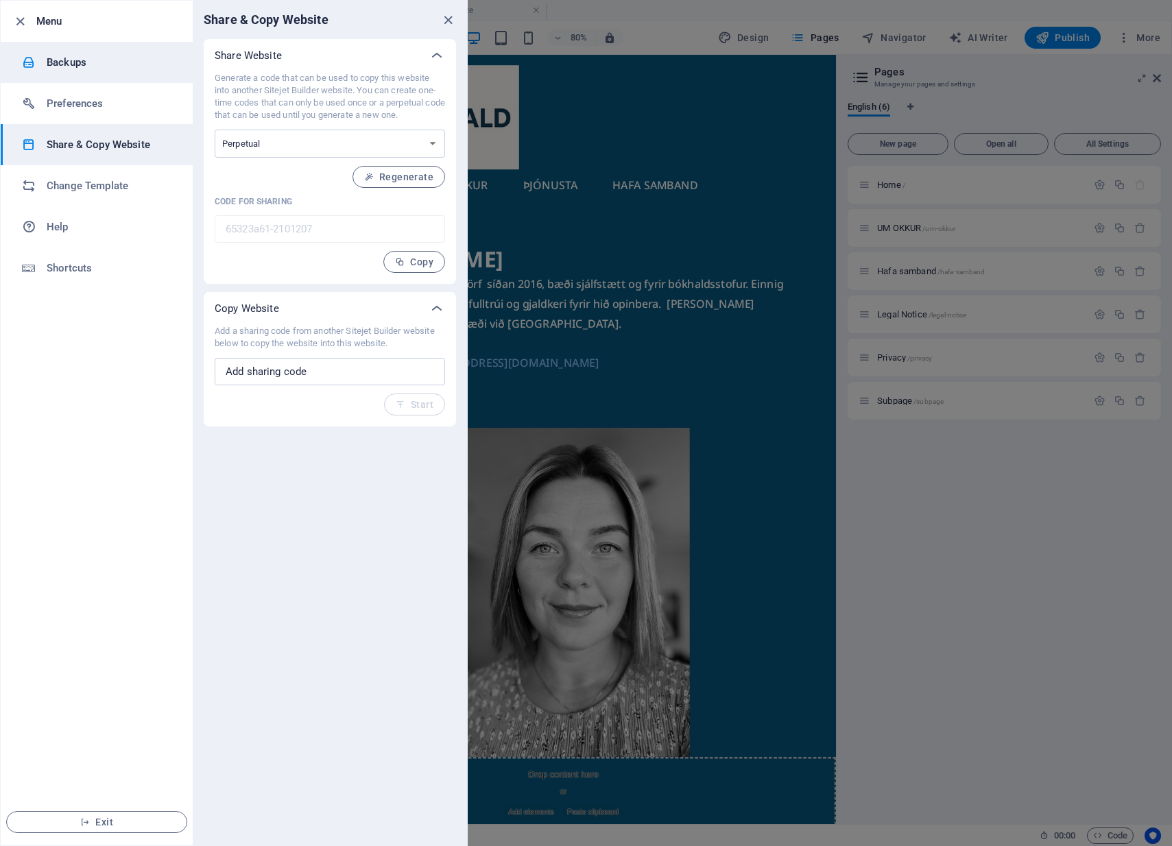
click at [66, 64] on h6 "Backups" at bounding box center [110, 62] width 127 height 16
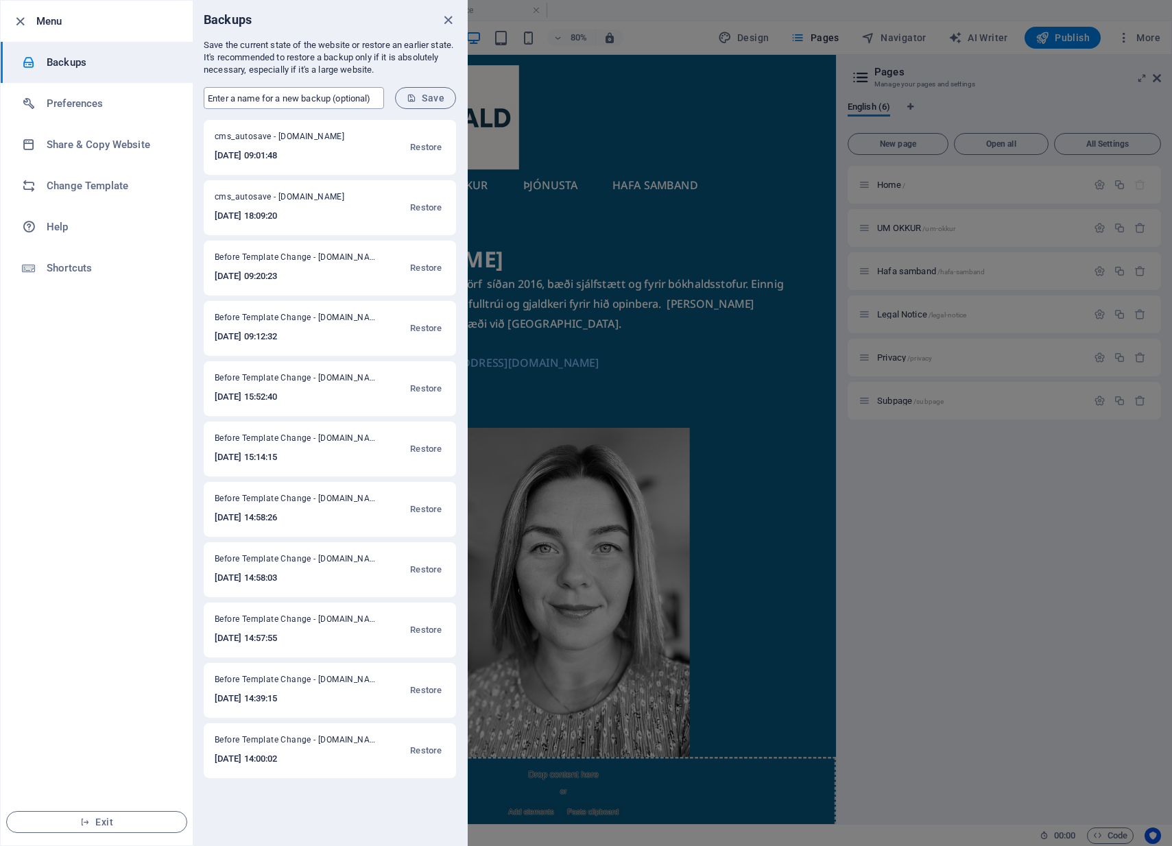
click at [252, 100] on input "text" at bounding box center [294, 98] width 180 height 22
click at [82, 111] on h6 "Preferences" at bounding box center [110, 103] width 127 height 16
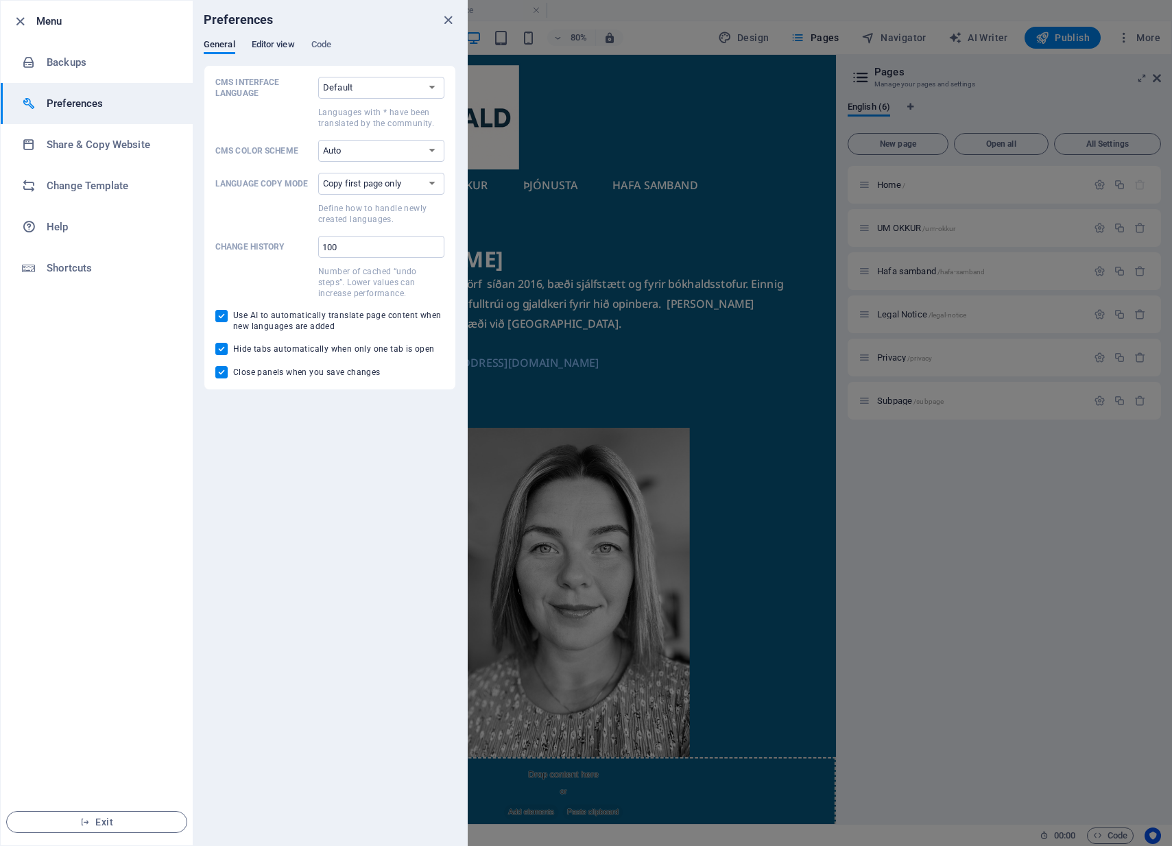
click at [272, 47] on span "Editor view" at bounding box center [273, 45] width 43 height 19
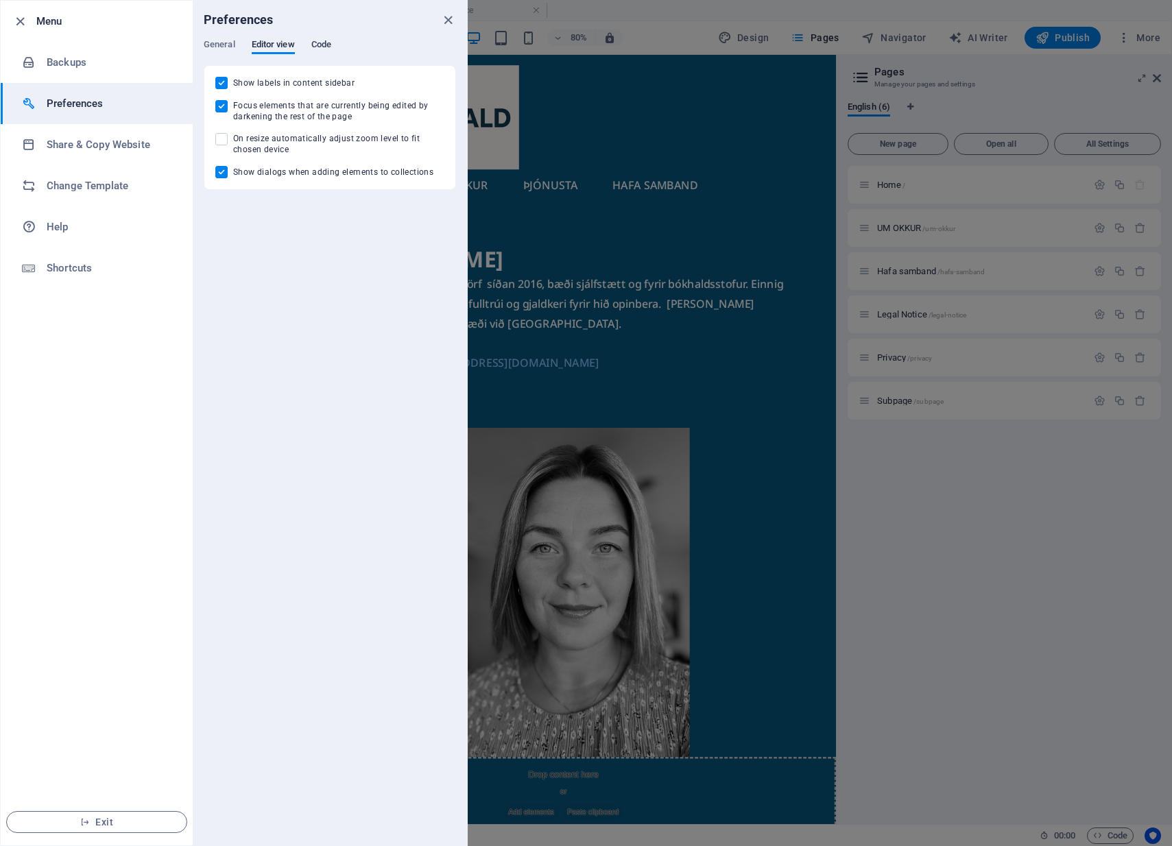
click at [325, 46] on span "Code" at bounding box center [321, 45] width 20 height 19
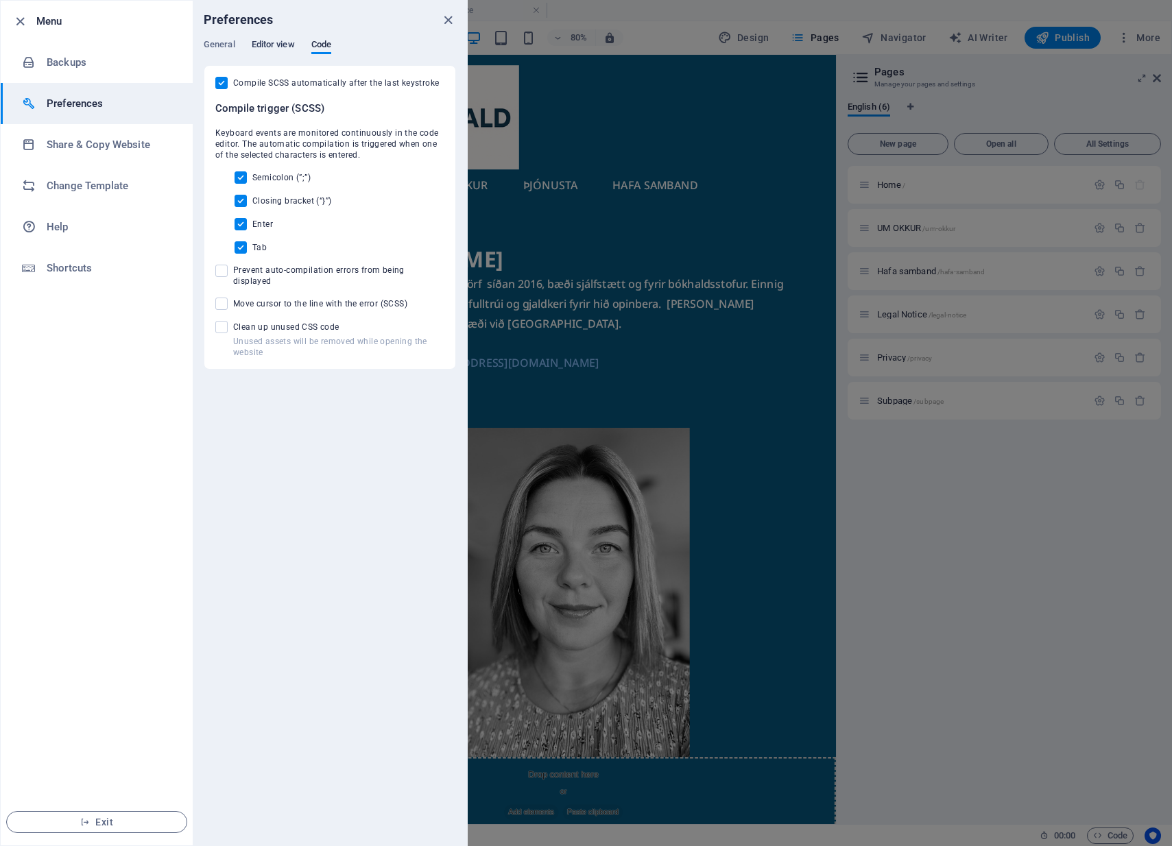
click at [273, 48] on span "Editor view" at bounding box center [273, 45] width 43 height 19
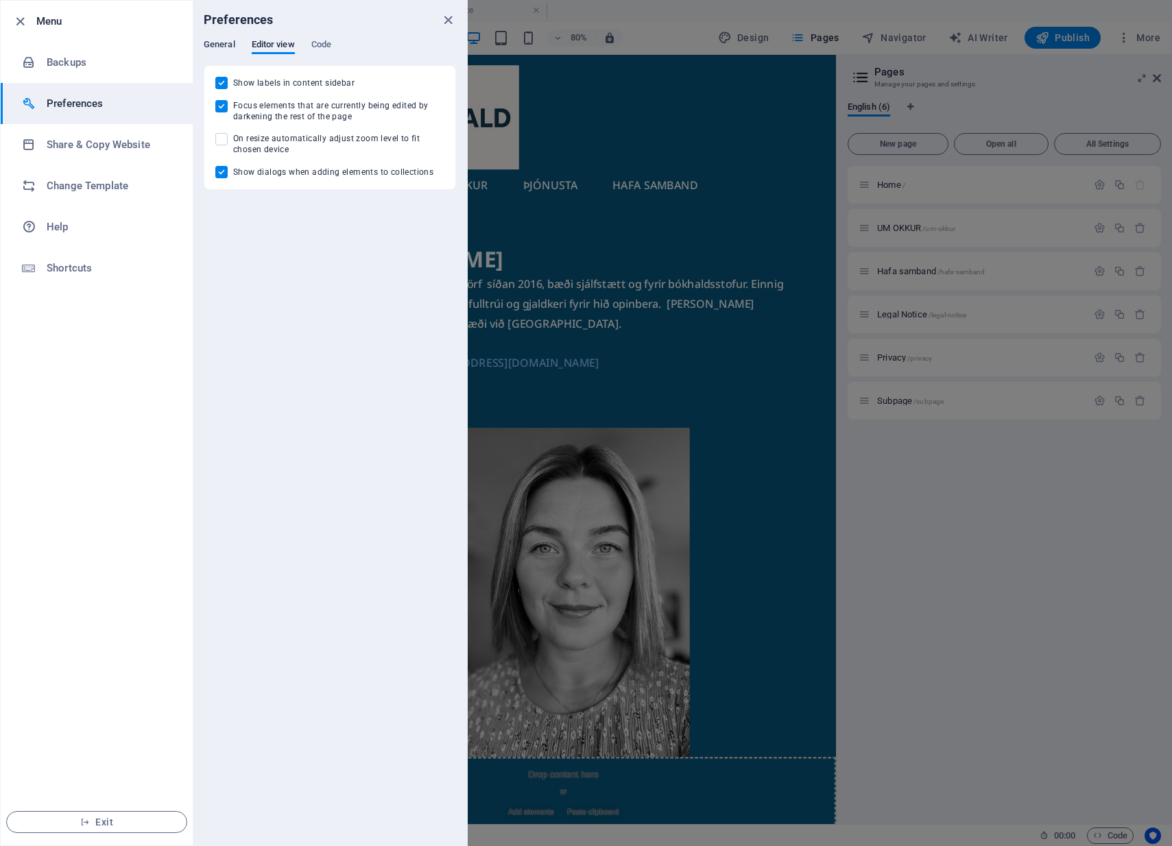
click at [228, 47] on span "General" at bounding box center [220, 45] width 32 height 19
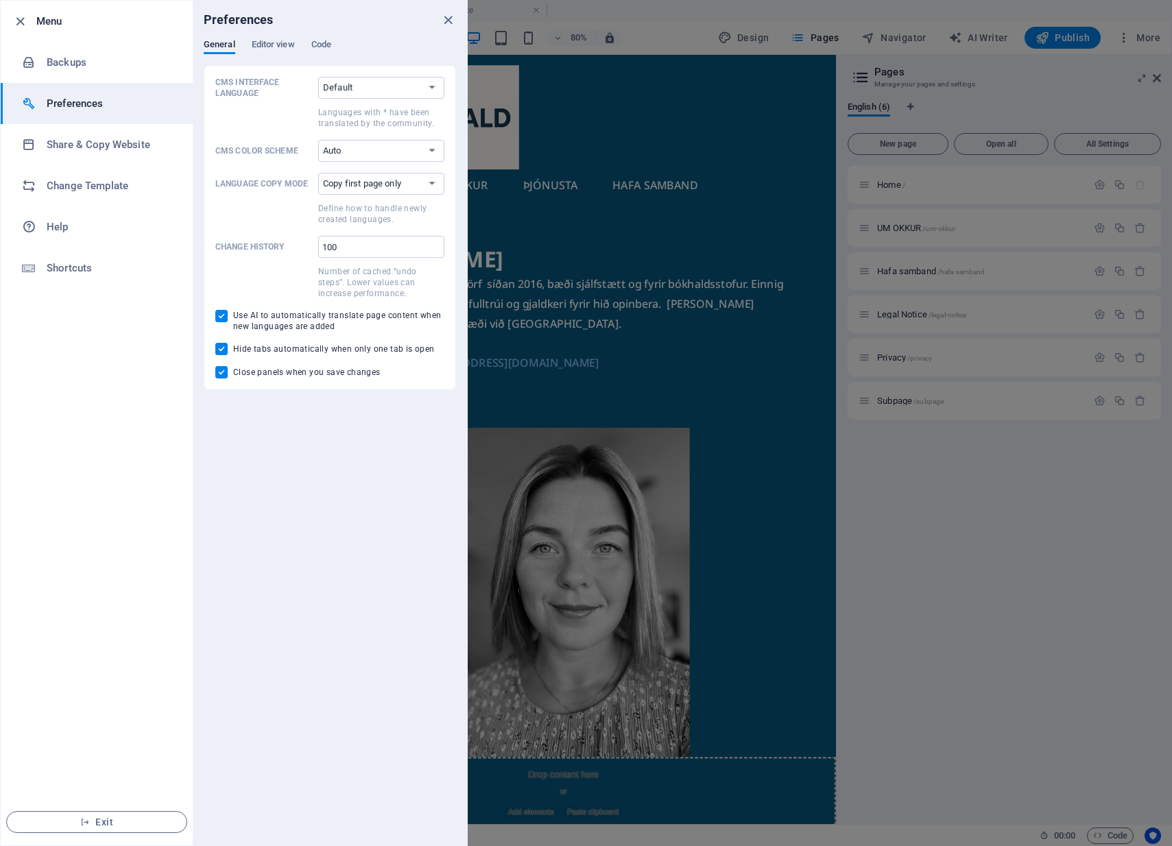
click at [1011, 509] on div at bounding box center [586, 423] width 1172 height 846
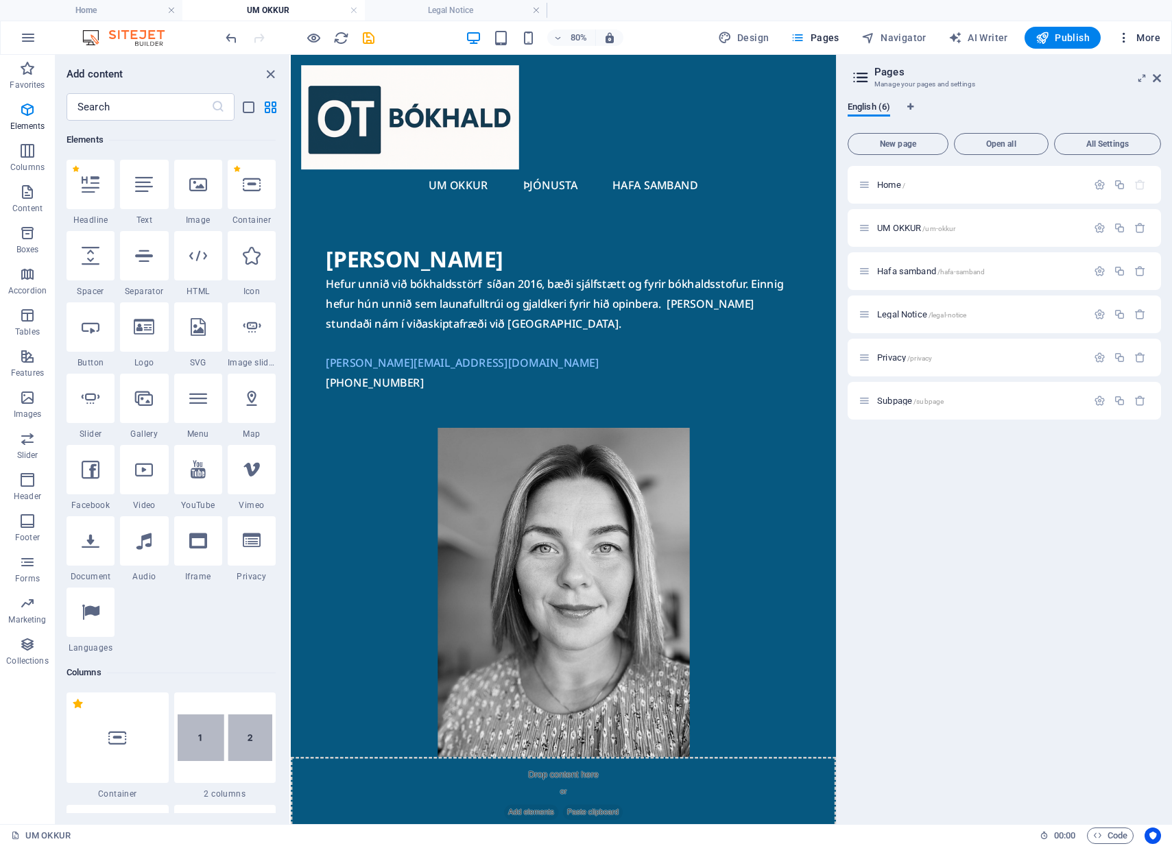
click at [1144, 34] on span "More" at bounding box center [1138, 38] width 43 height 14
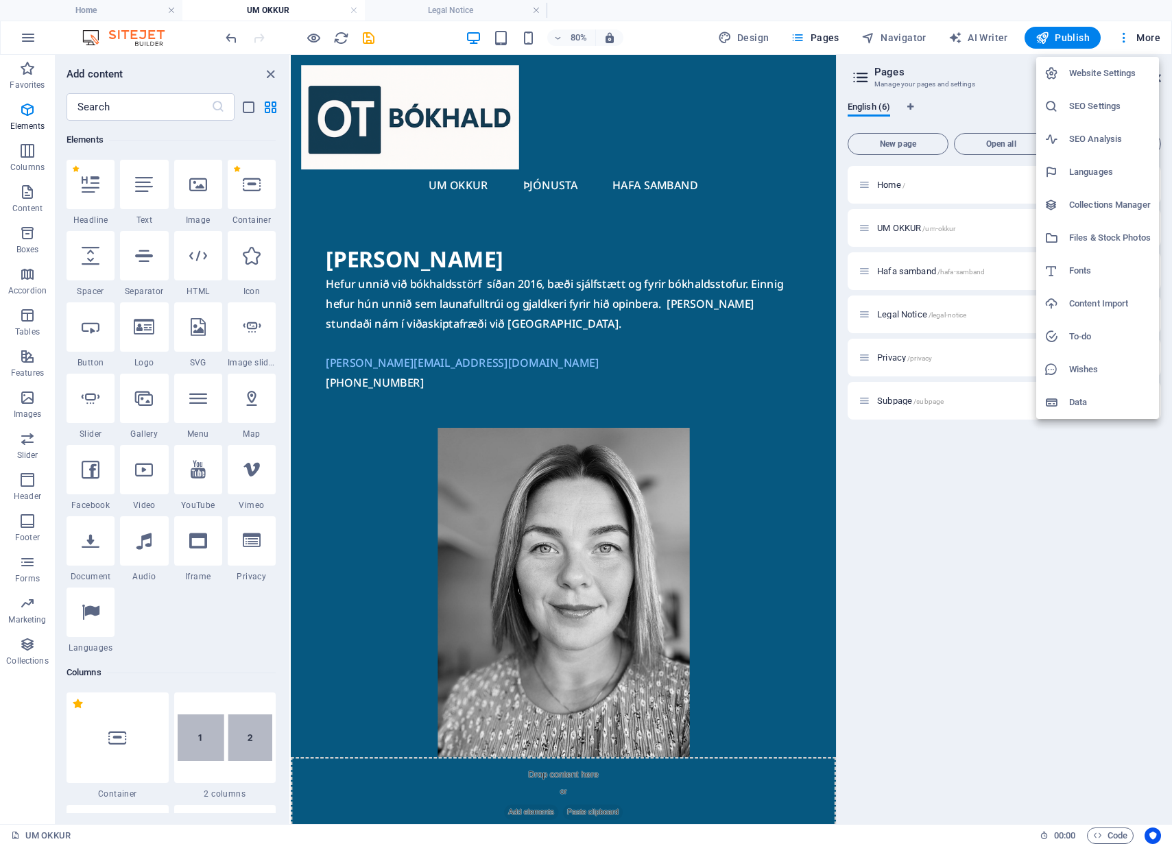
click at [1078, 276] on h6 "Fonts" at bounding box center [1110, 271] width 82 height 16
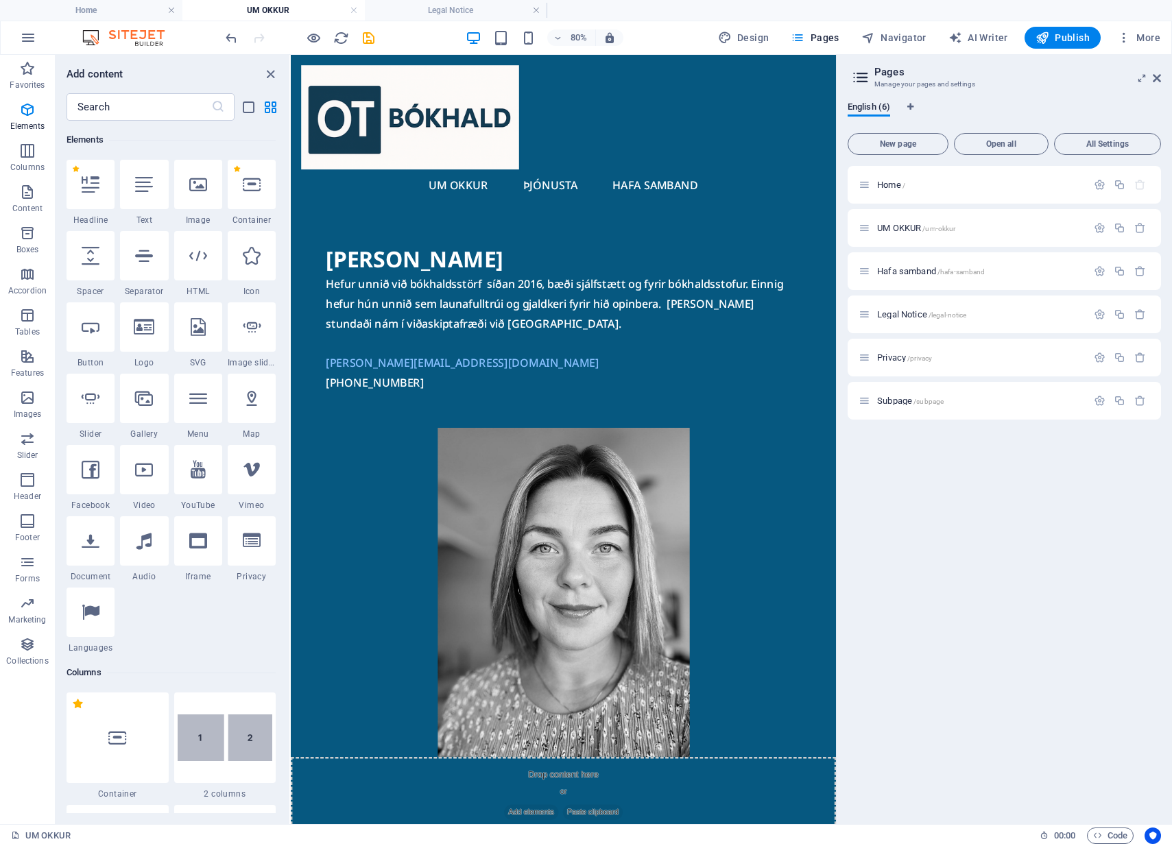
select select "popularity"
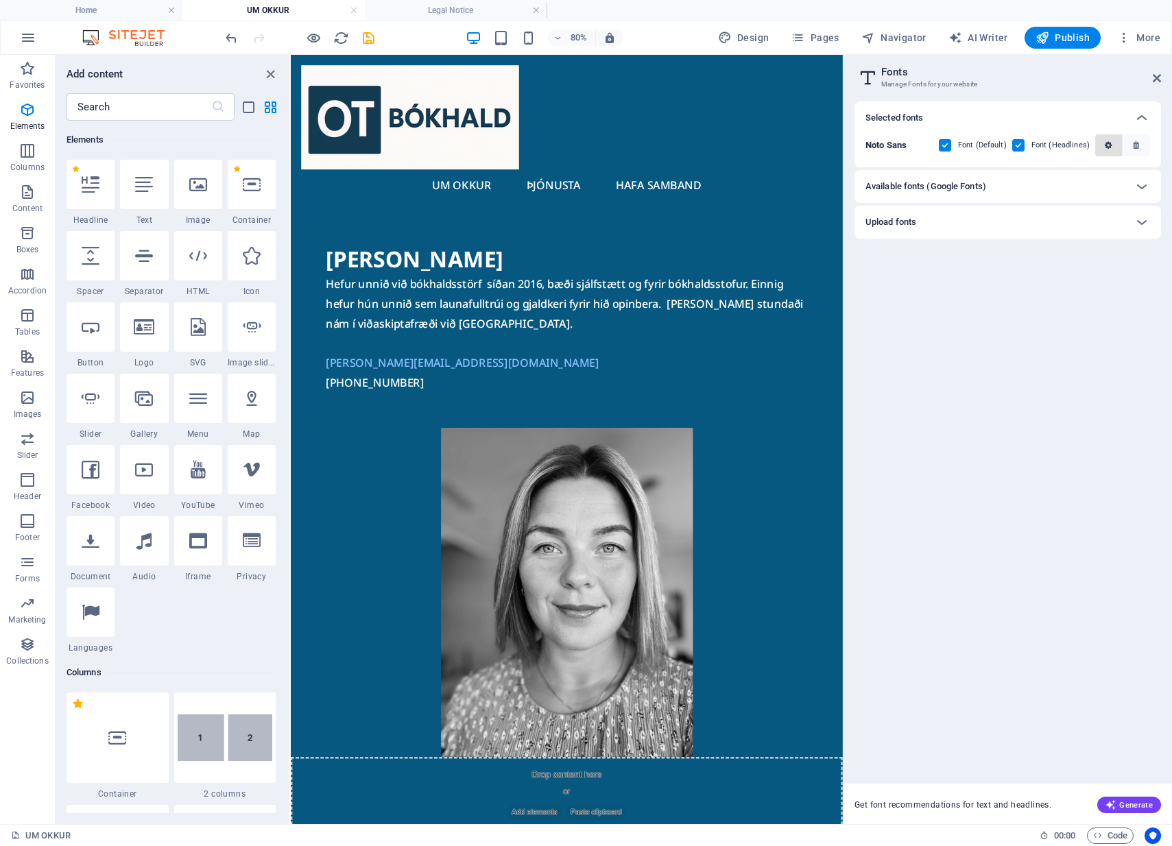
click at [1103, 147] on span "button" at bounding box center [1109, 145] width 16 height 8
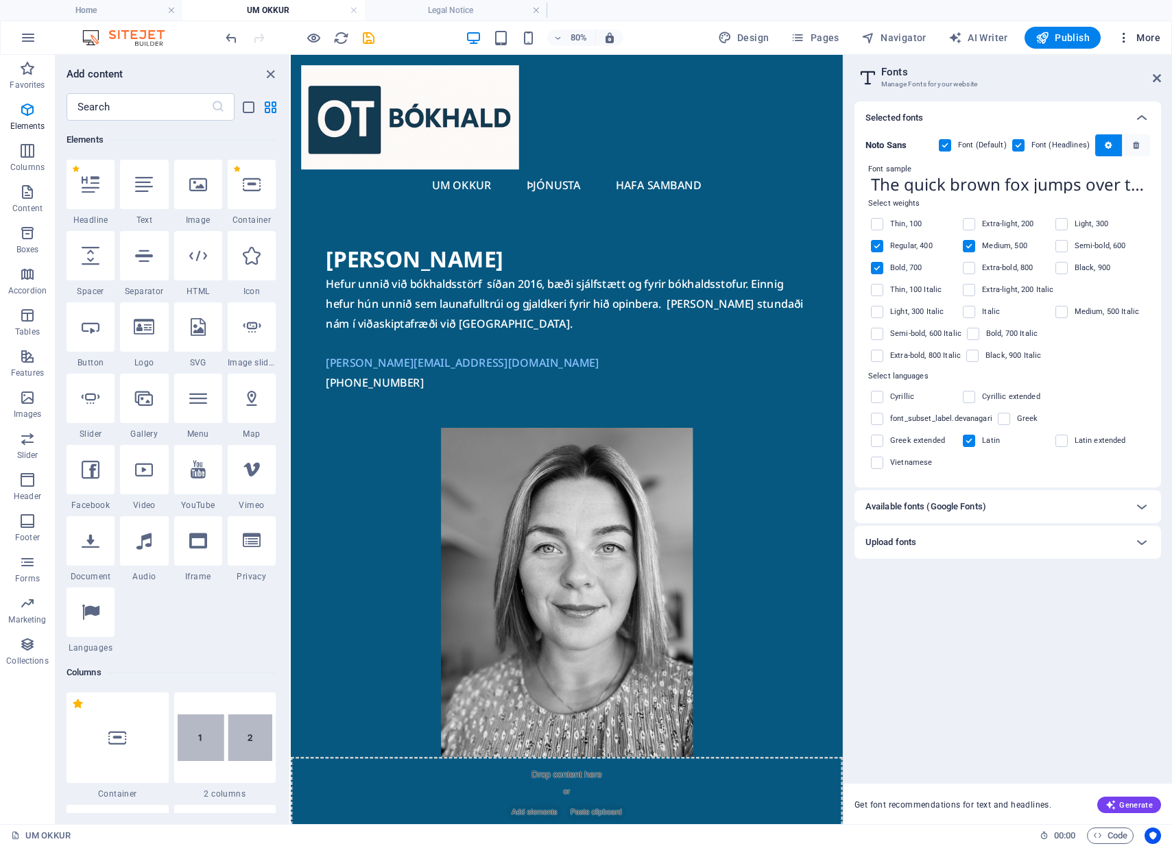
click at [1134, 37] on span "More" at bounding box center [1138, 38] width 43 height 14
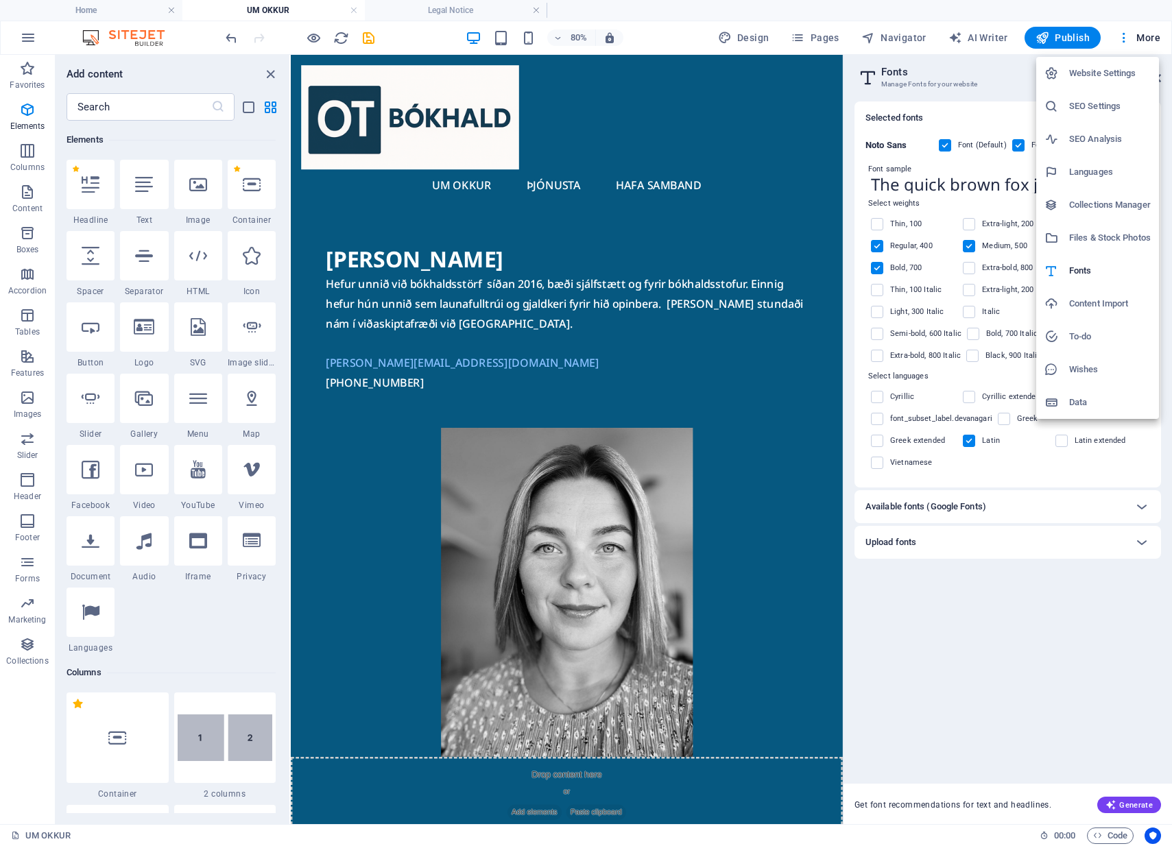
click at [1099, 74] on h6 "Website Settings" at bounding box center [1110, 73] width 82 height 16
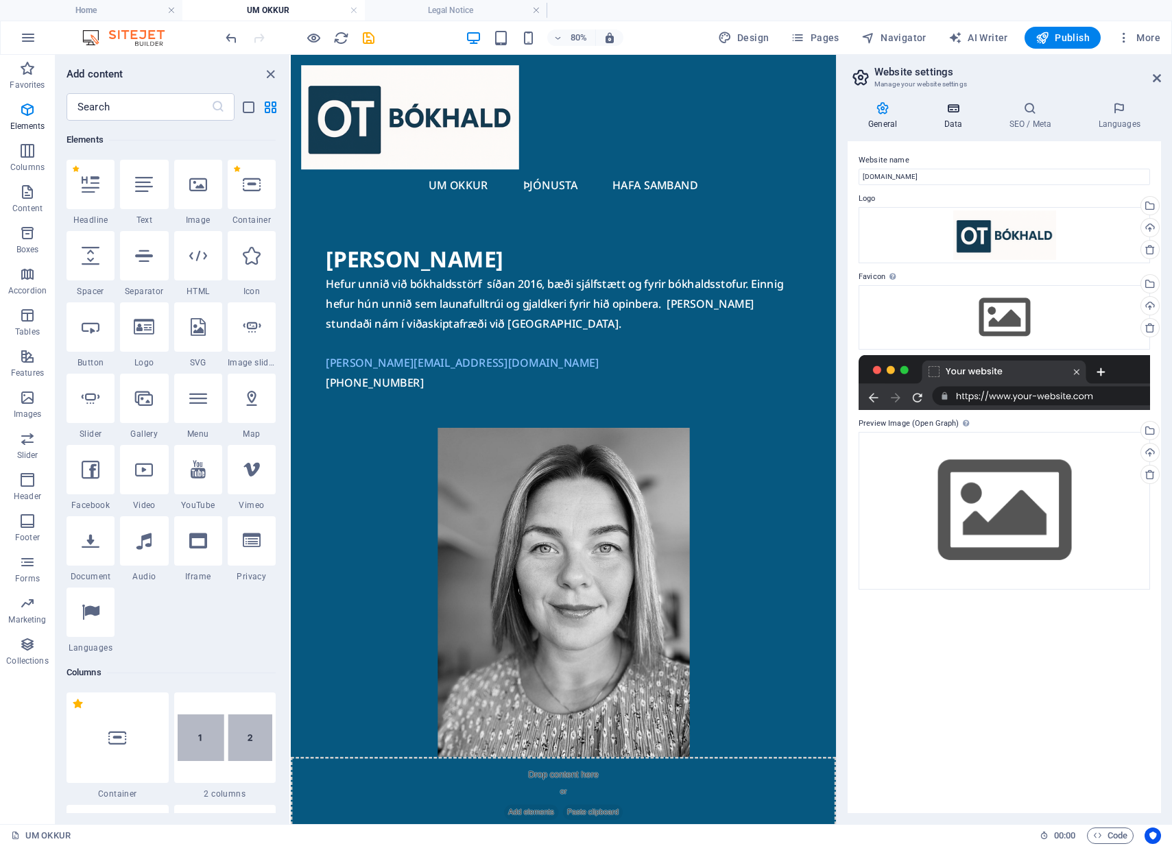
click at [950, 115] on h4 "Data" at bounding box center [955, 115] width 65 height 29
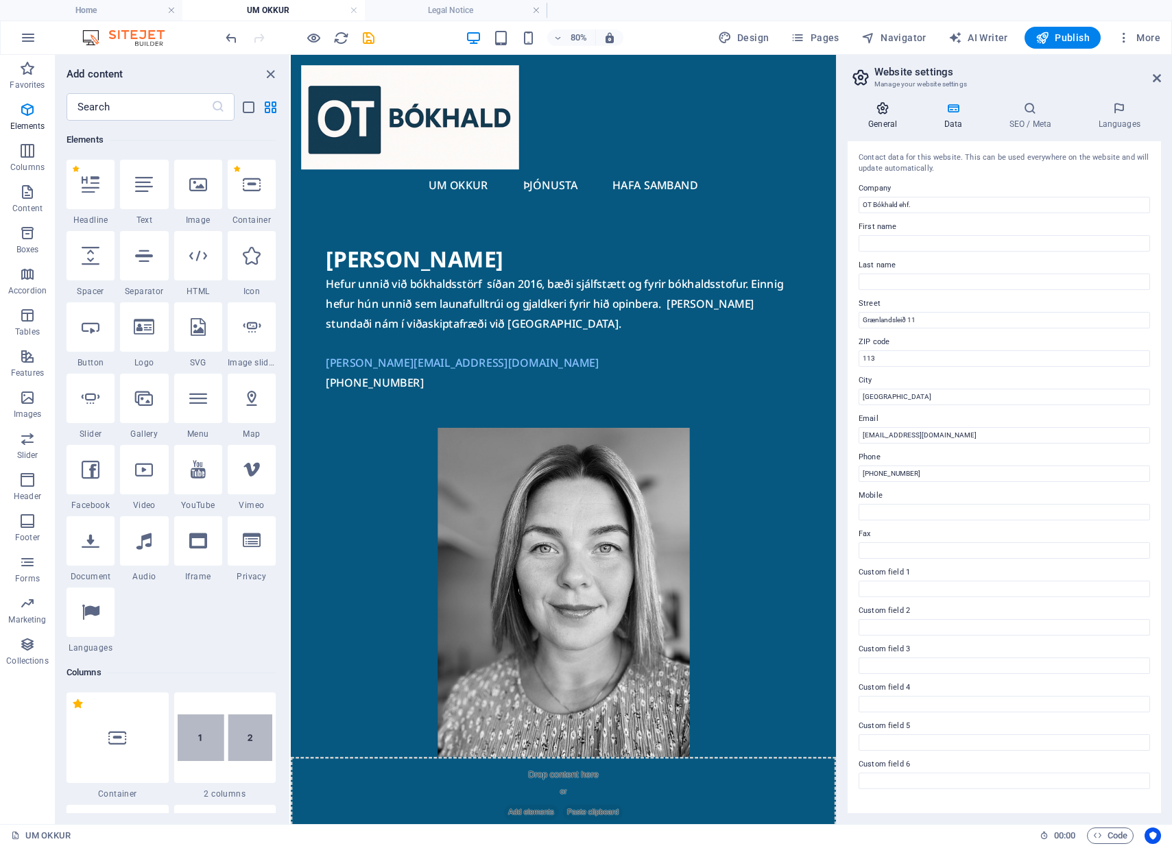
click at [869, 121] on h4 "General" at bounding box center [885, 115] width 75 height 29
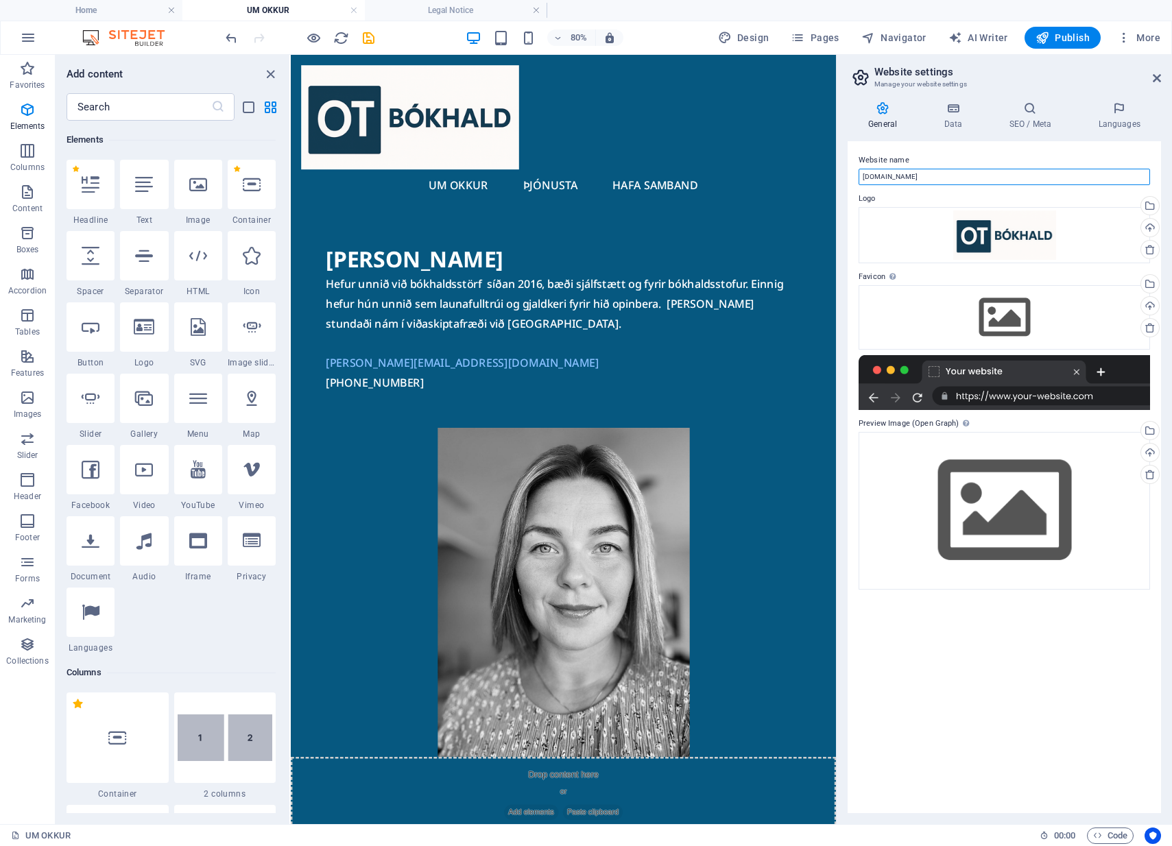
click at [861, 178] on input "[DOMAIN_NAME]" at bounding box center [1004, 177] width 291 height 16
click at [923, 465] on div "Drag files here, click to choose files or select files from Files or our free s…" at bounding box center [1004, 510] width 291 height 157
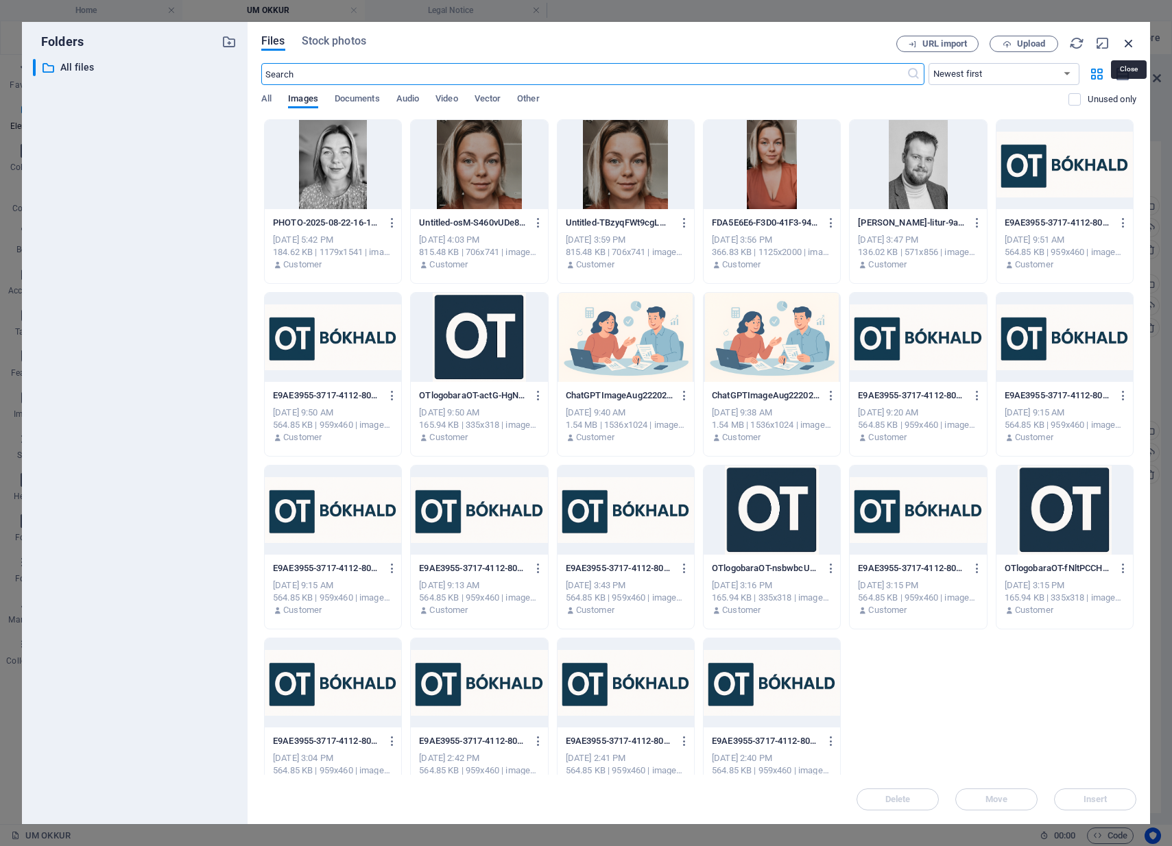
click at [1127, 43] on icon "button" at bounding box center [1128, 43] width 15 height 15
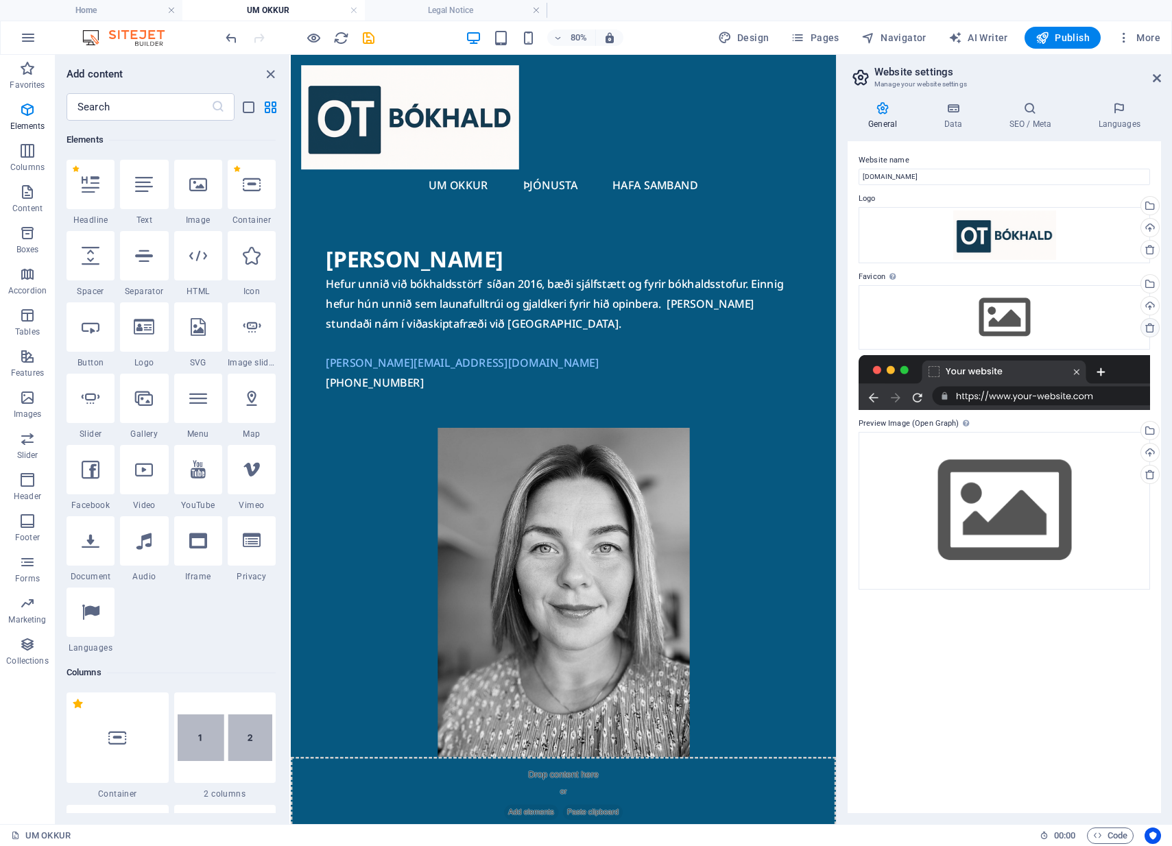
click at [1152, 328] on icon at bounding box center [1150, 327] width 11 height 11
drag, startPoint x: 1152, startPoint y: 80, endPoint x: 1069, endPoint y: 45, distance: 90.0
click at [1153, 80] on icon at bounding box center [1157, 78] width 8 height 11
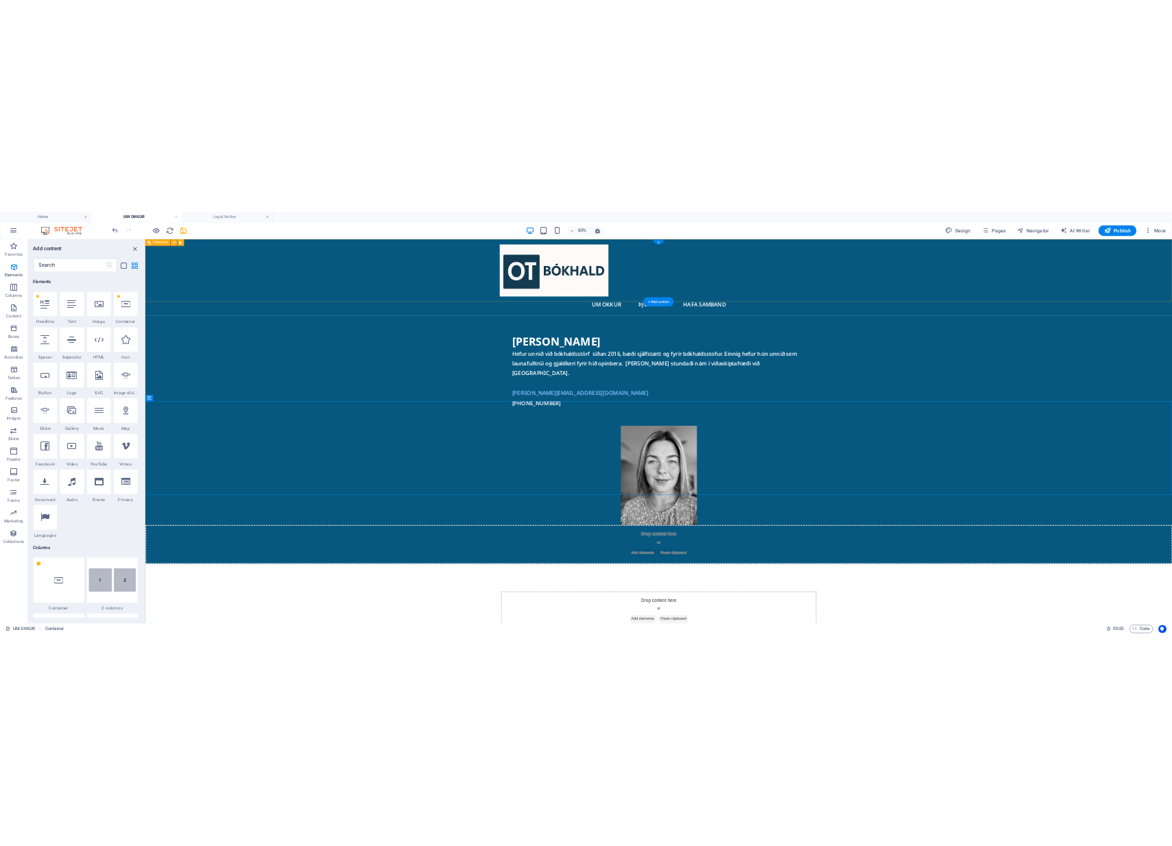
scroll to position [0, 0]
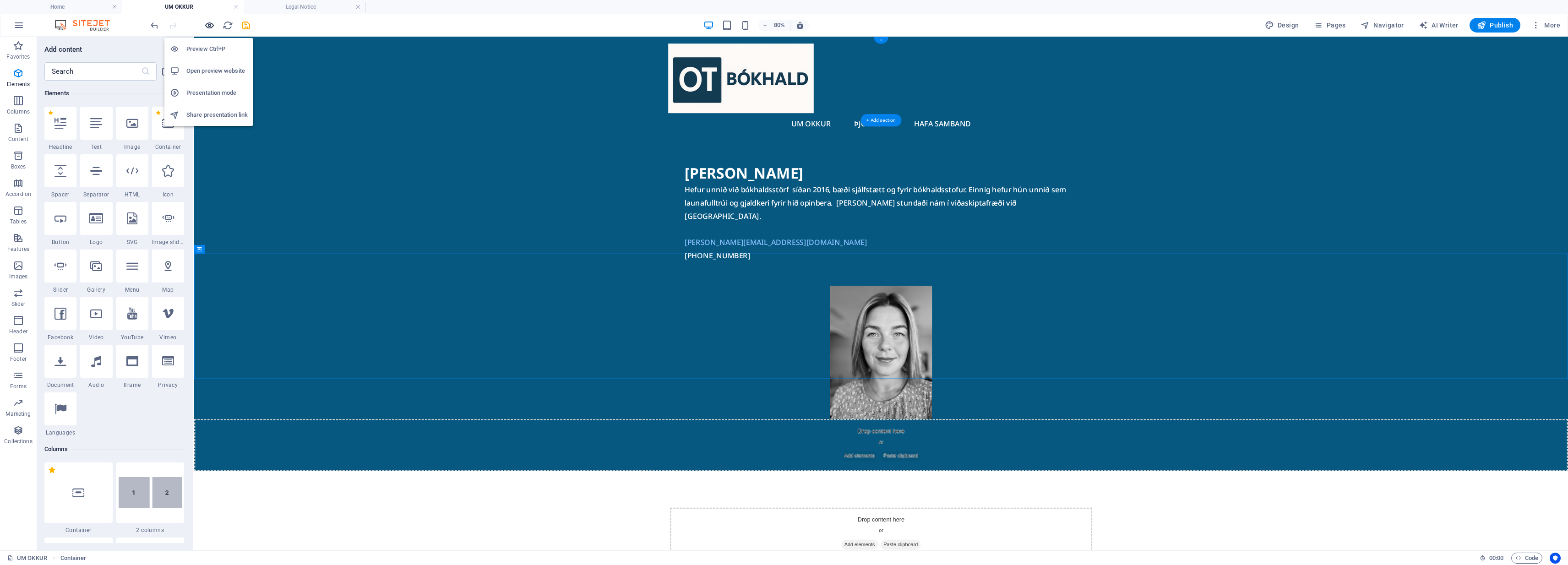
click at [209, 24] on icon "button" at bounding box center [210, 25] width 11 height 11
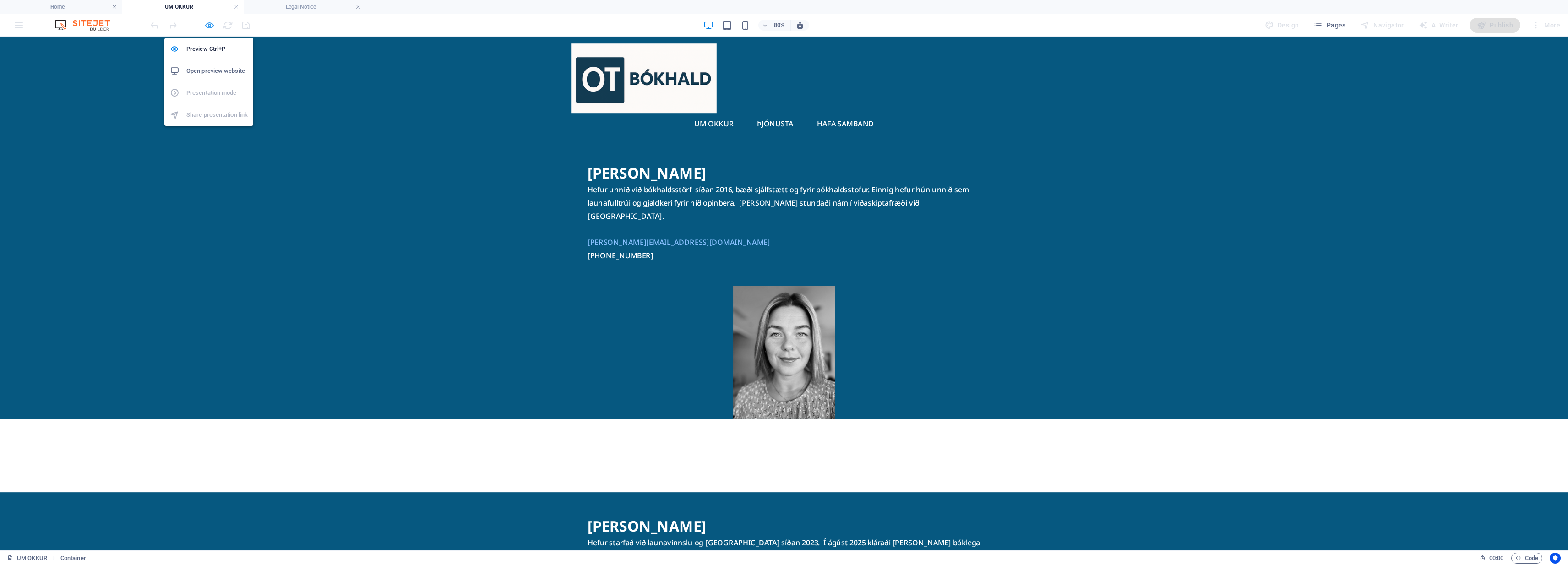
click at [210, 24] on icon "button" at bounding box center [210, 25] width 11 height 11
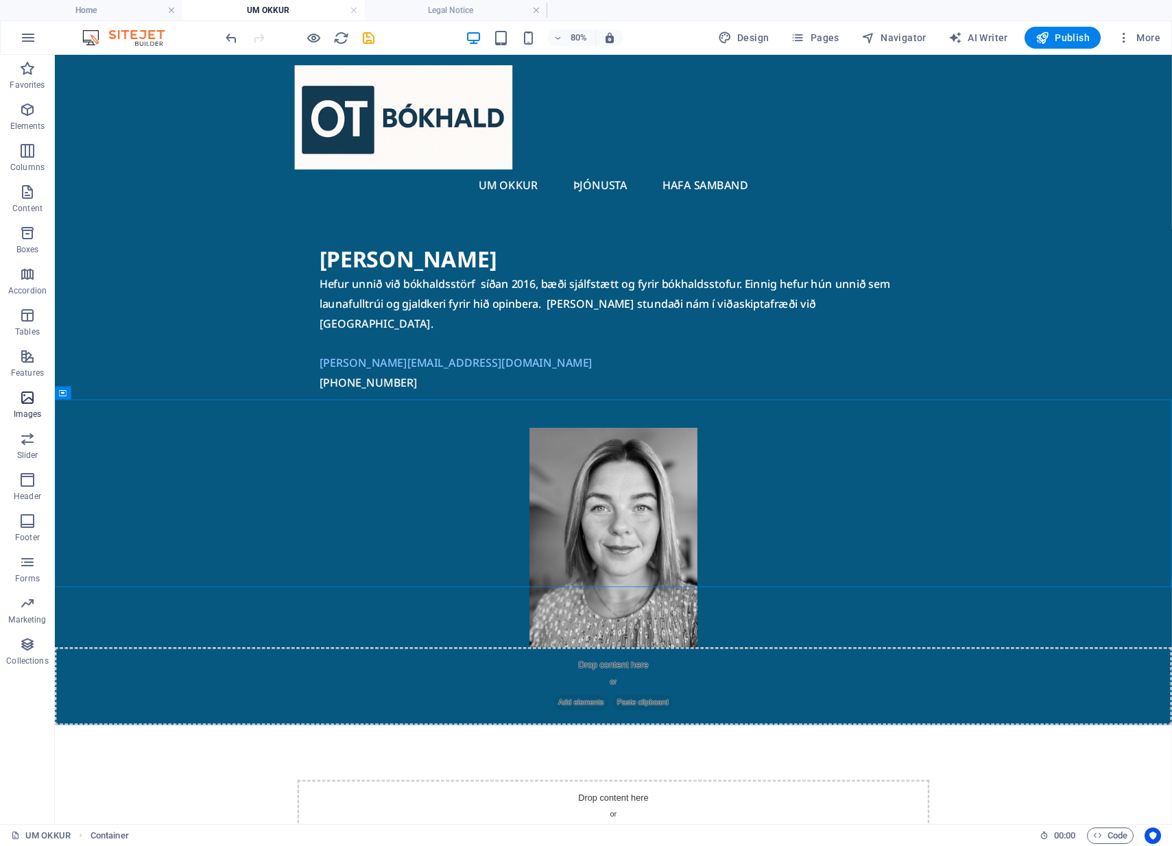
click at [47, 421] on span "Images" at bounding box center [27, 406] width 55 height 33
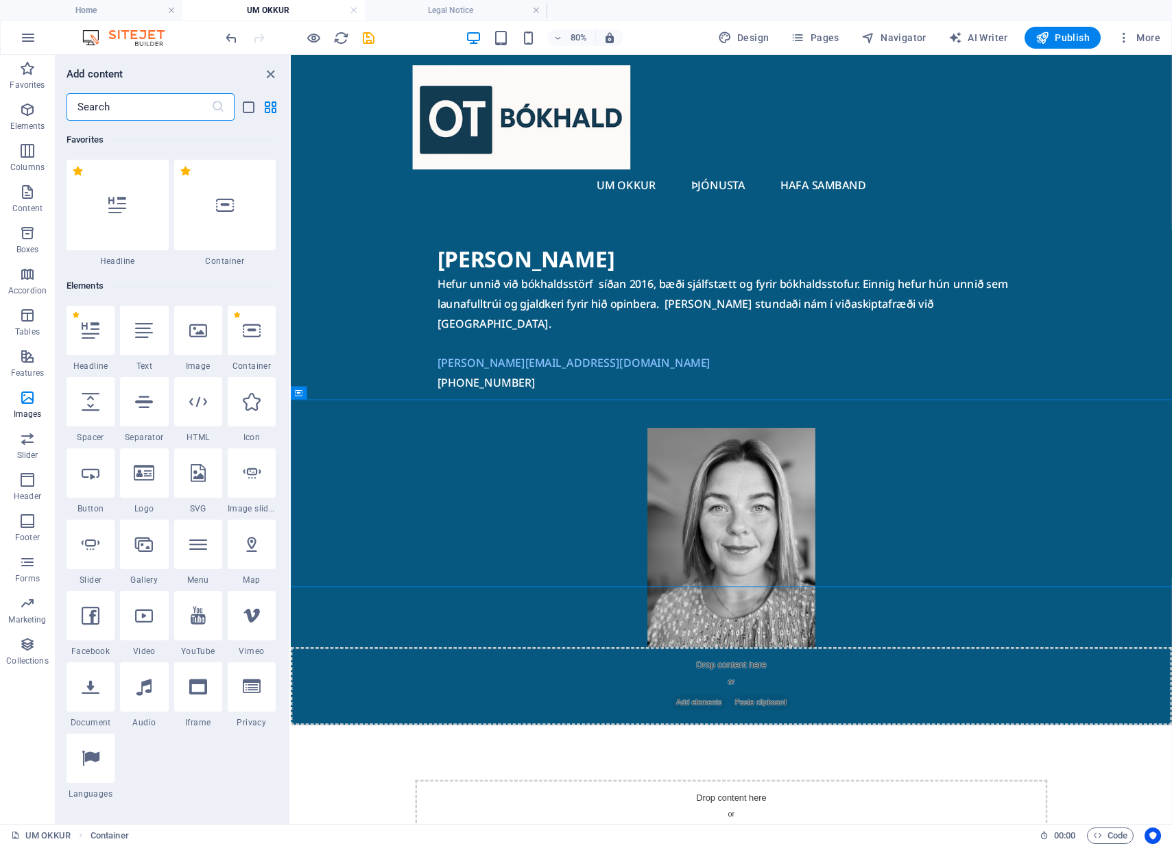
click at [115, 435] on div "1 Star Headline 1 Star Text 1 Star Image 1 Star Container 1 Star Spacer 1 Star …" at bounding box center [171, 553] width 209 height 494
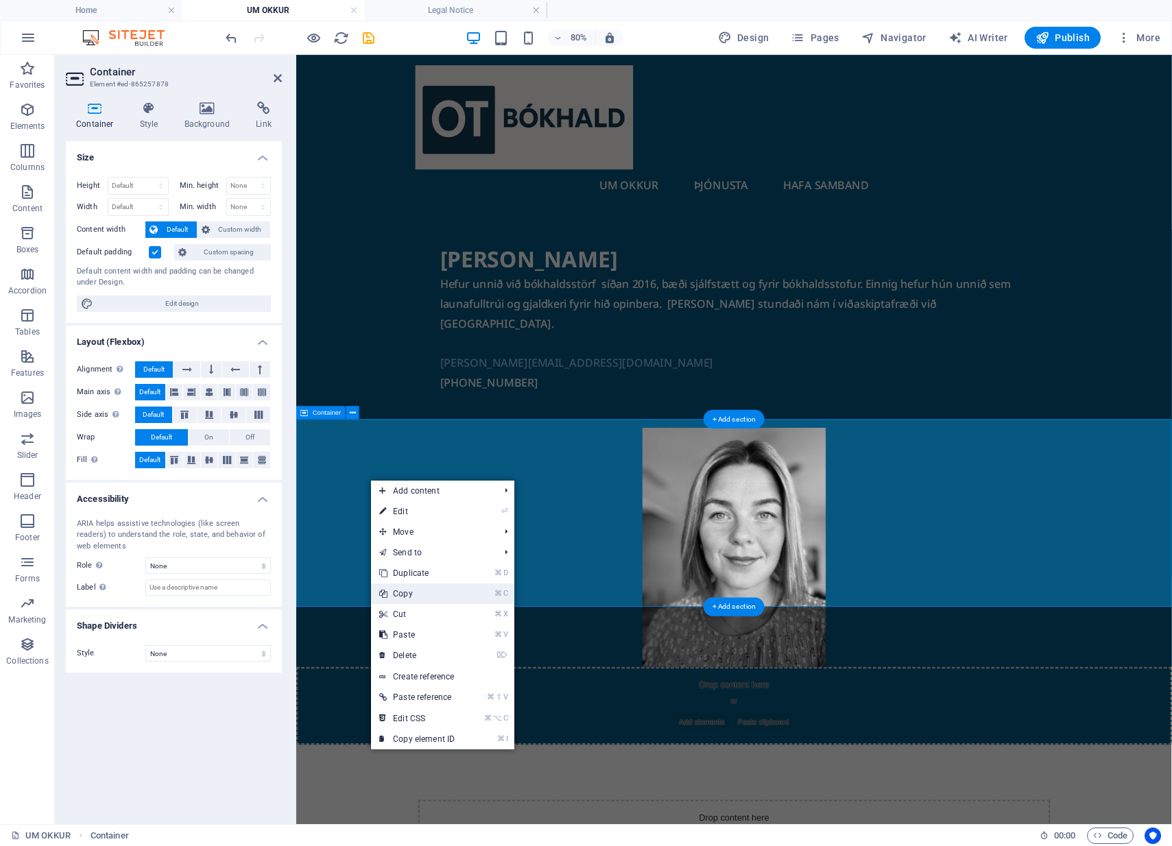
drag, startPoint x: 431, startPoint y: 596, endPoint x: 167, endPoint y: 676, distance: 275.9
click at [431, 596] on link "⌘ C Copy" at bounding box center [417, 594] width 92 height 21
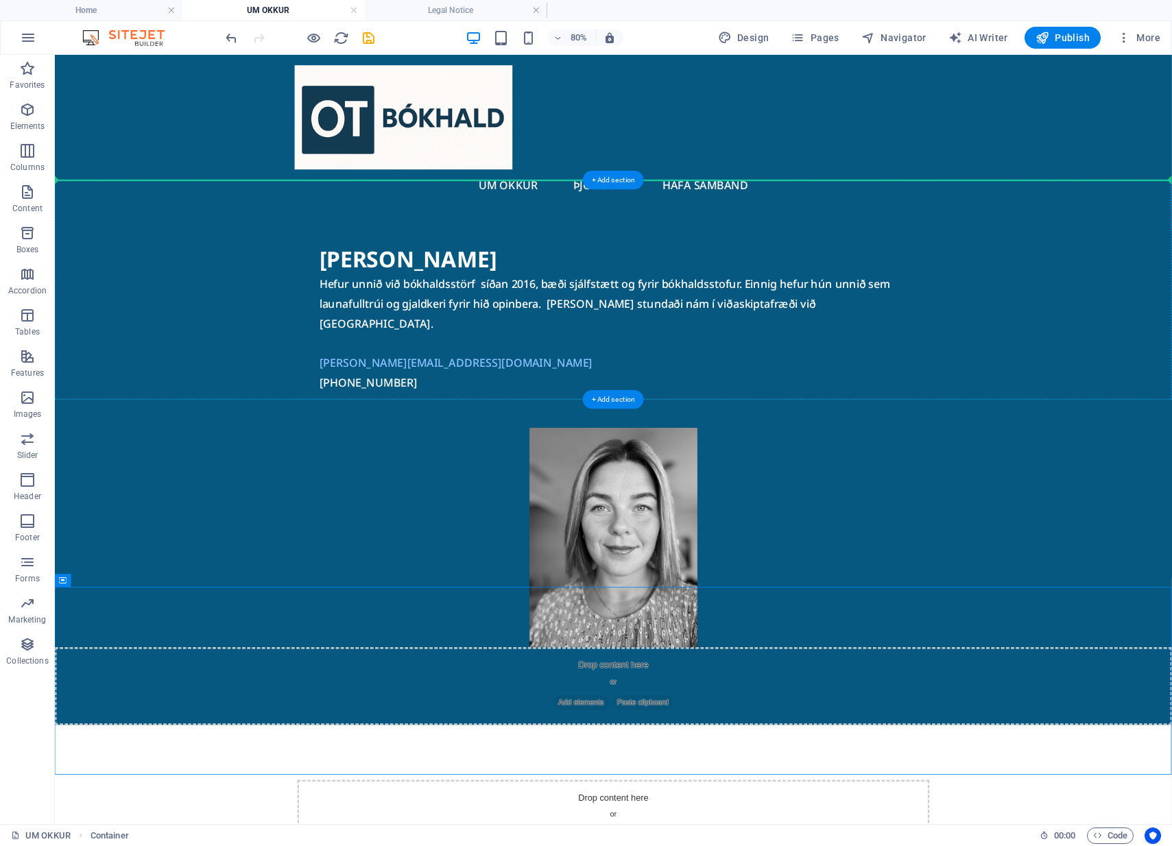
drag, startPoint x: 193, startPoint y: 749, endPoint x: 237, endPoint y: 233, distance: 517.6
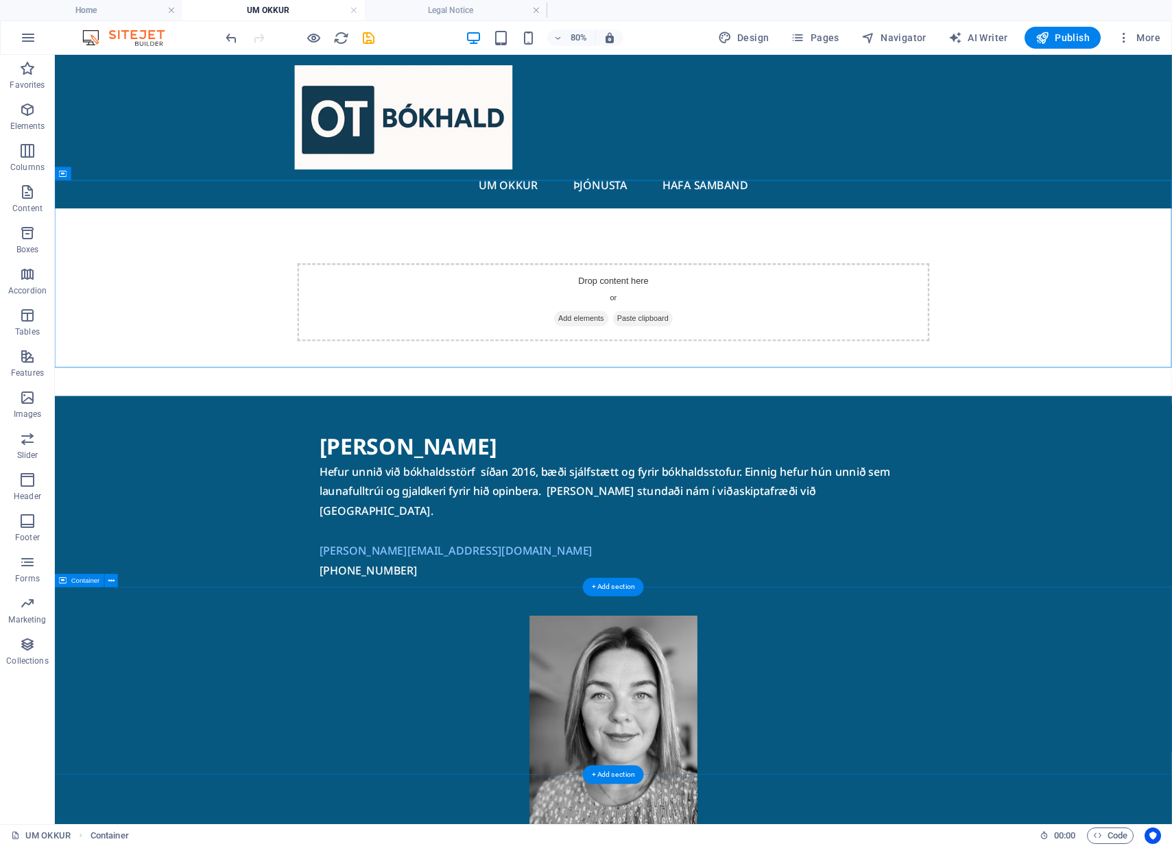
click at [1171, 308] on div "Drop content here or Add elements Paste clipboard" at bounding box center [753, 364] width 1396 height 235
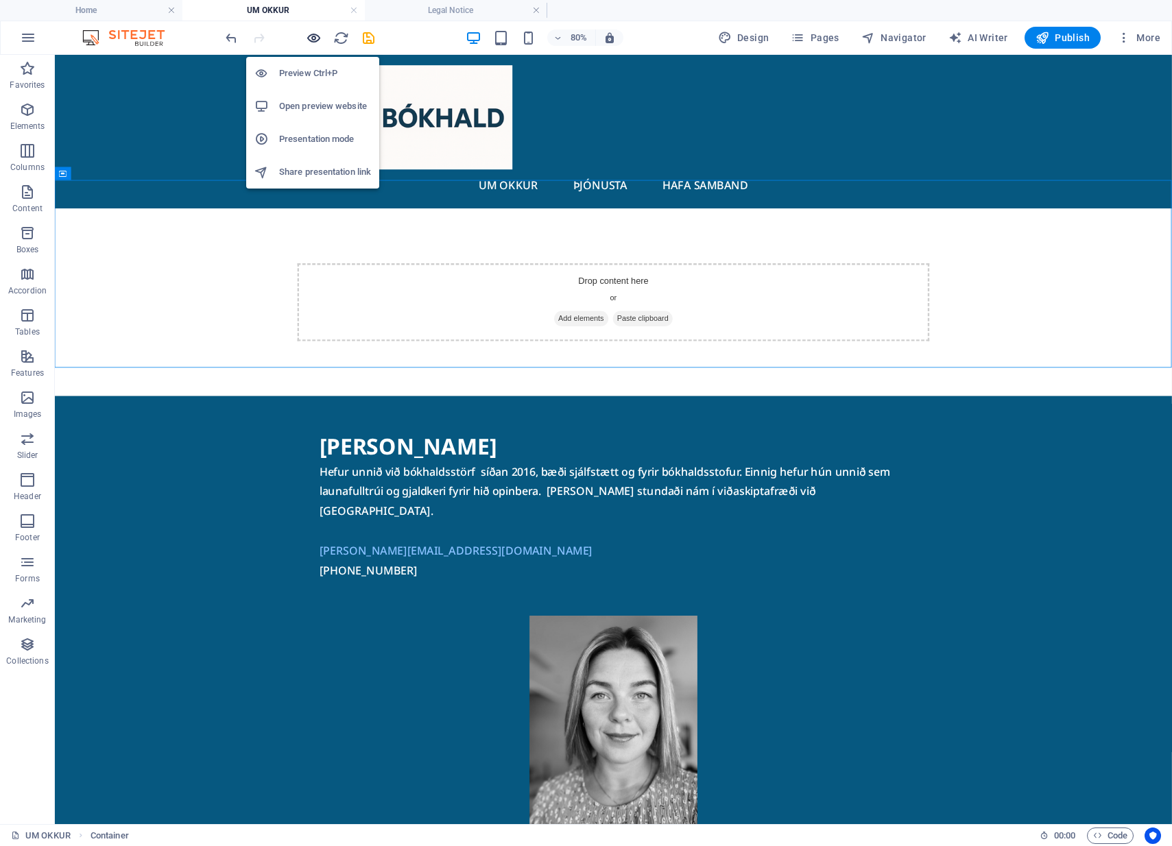
click at [315, 37] on icon "button" at bounding box center [314, 38] width 16 height 16
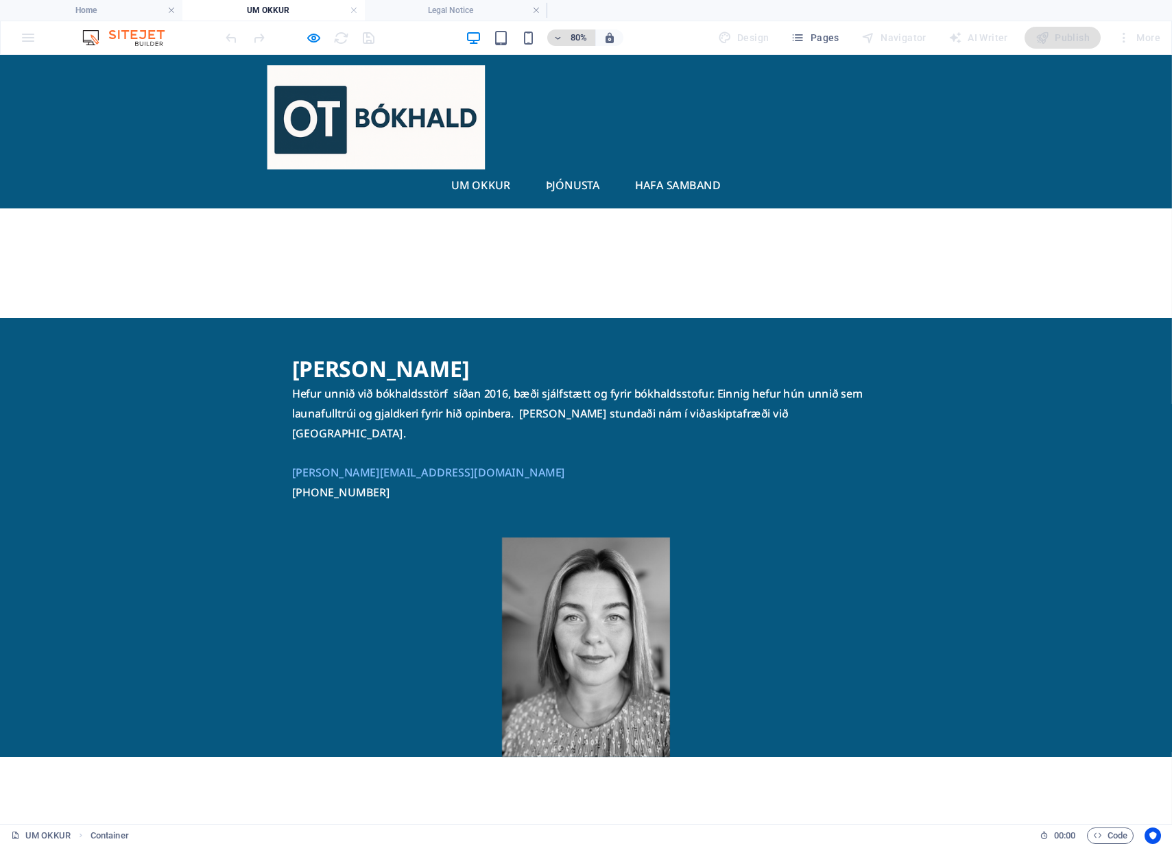
click at [581, 40] on h6 "80%" at bounding box center [579, 37] width 22 height 16
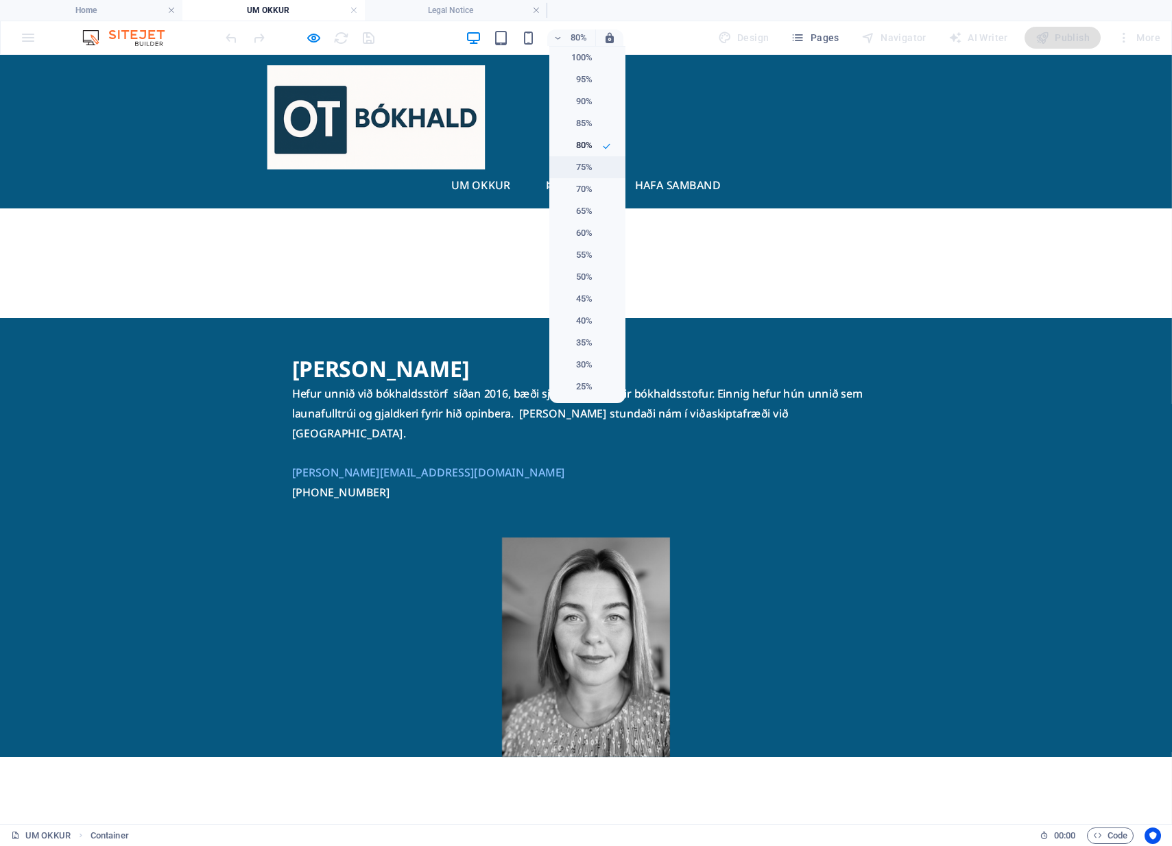
click at [588, 168] on h6 "75%" at bounding box center [575, 167] width 35 height 16
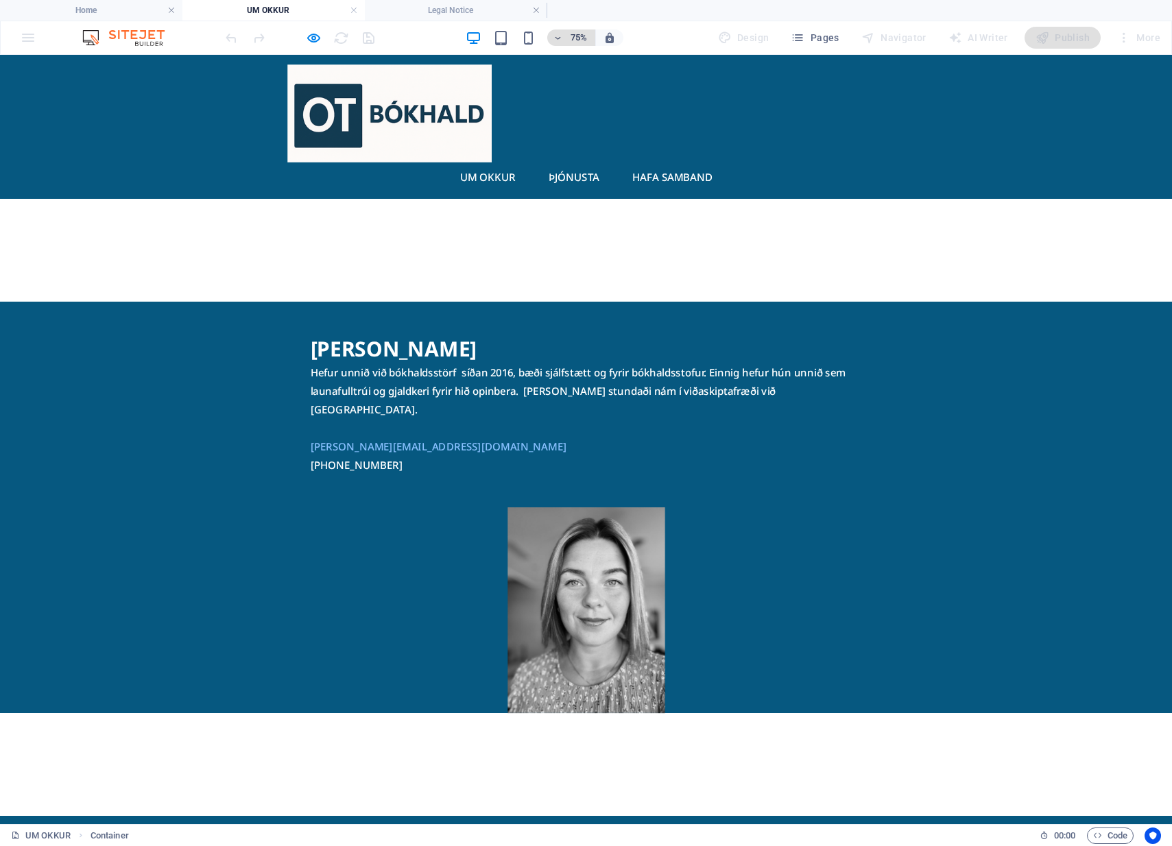
click at [573, 37] on h6 "75%" at bounding box center [579, 37] width 22 height 16
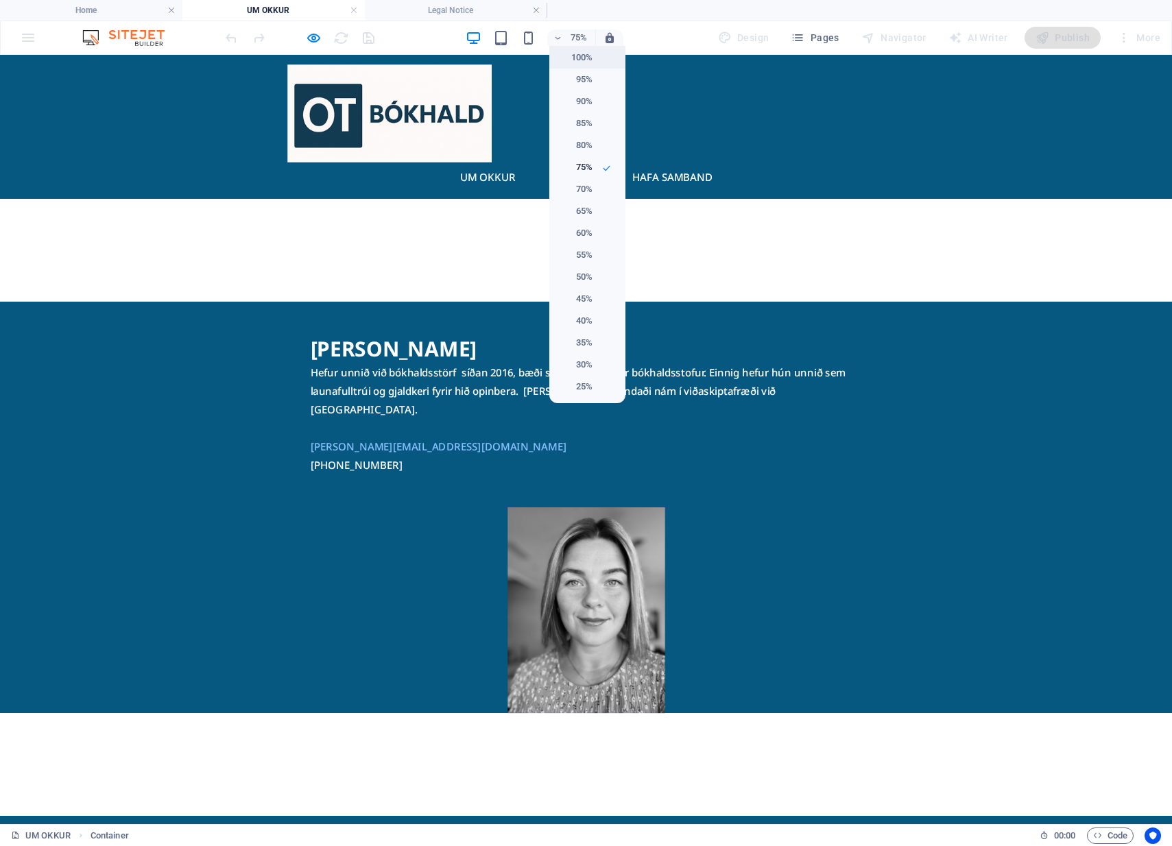
click at [584, 58] on h6 "100%" at bounding box center [575, 57] width 35 height 16
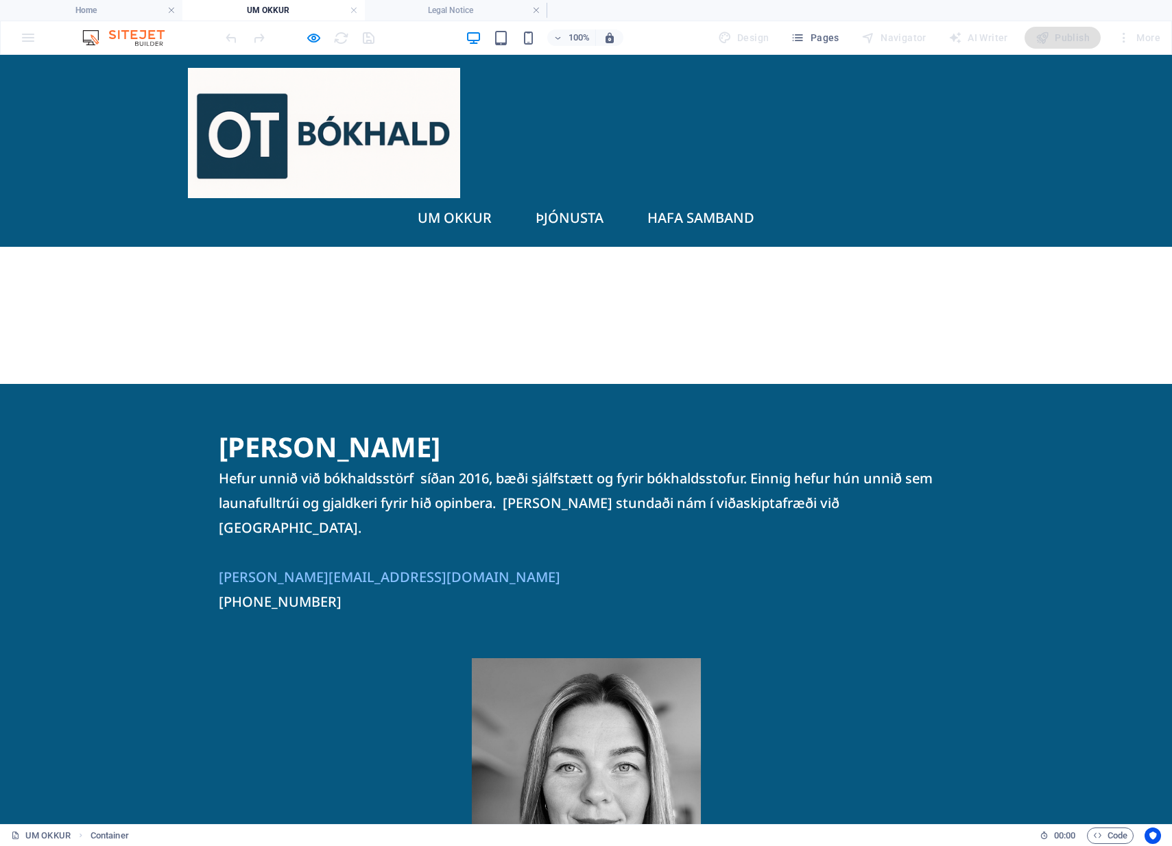
click at [354, 141] on img at bounding box center [324, 133] width 276 height 134
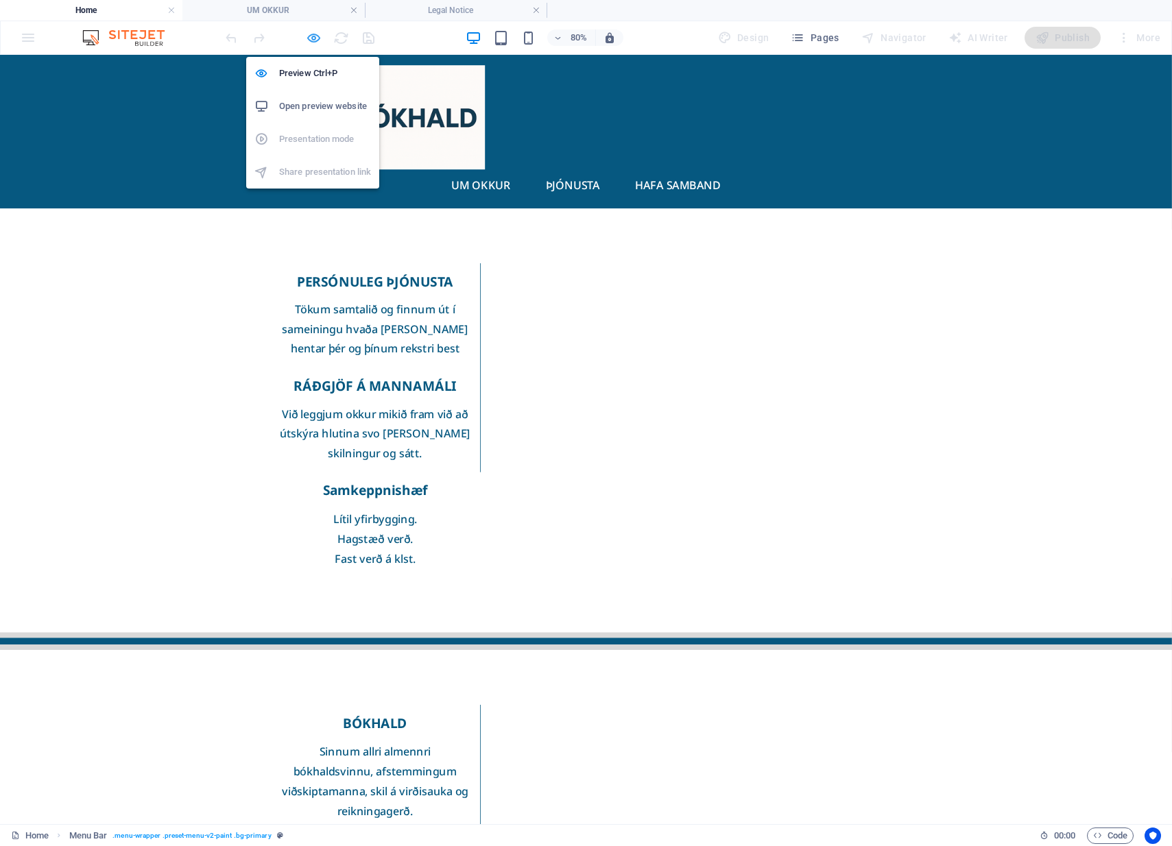
click at [316, 39] on icon "button" at bounding box center [314, 38] width 16 height 16
select select "header"
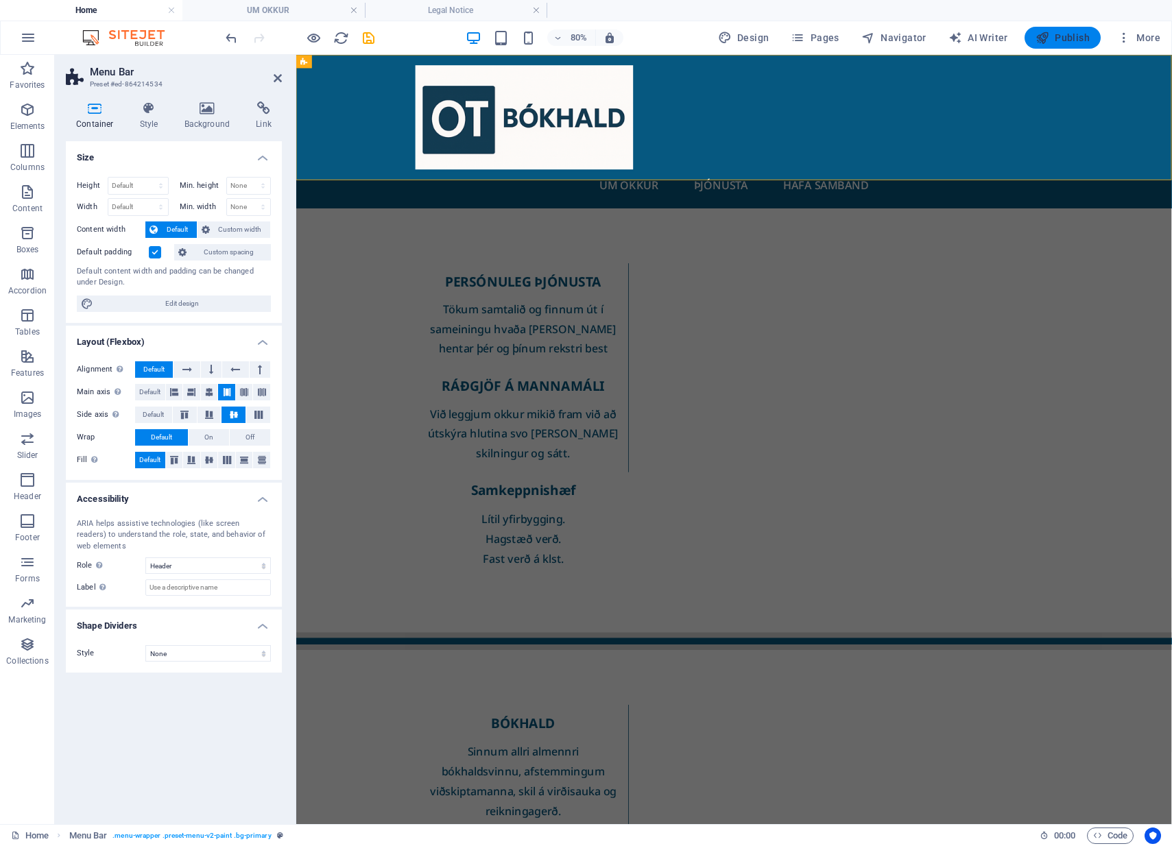
click at [1062, 34] on span "Publish" at bounding box center [1062, 38] width 54 height 14
select select "header"
